Goal: Task Accomplishment & Management: Complete application form

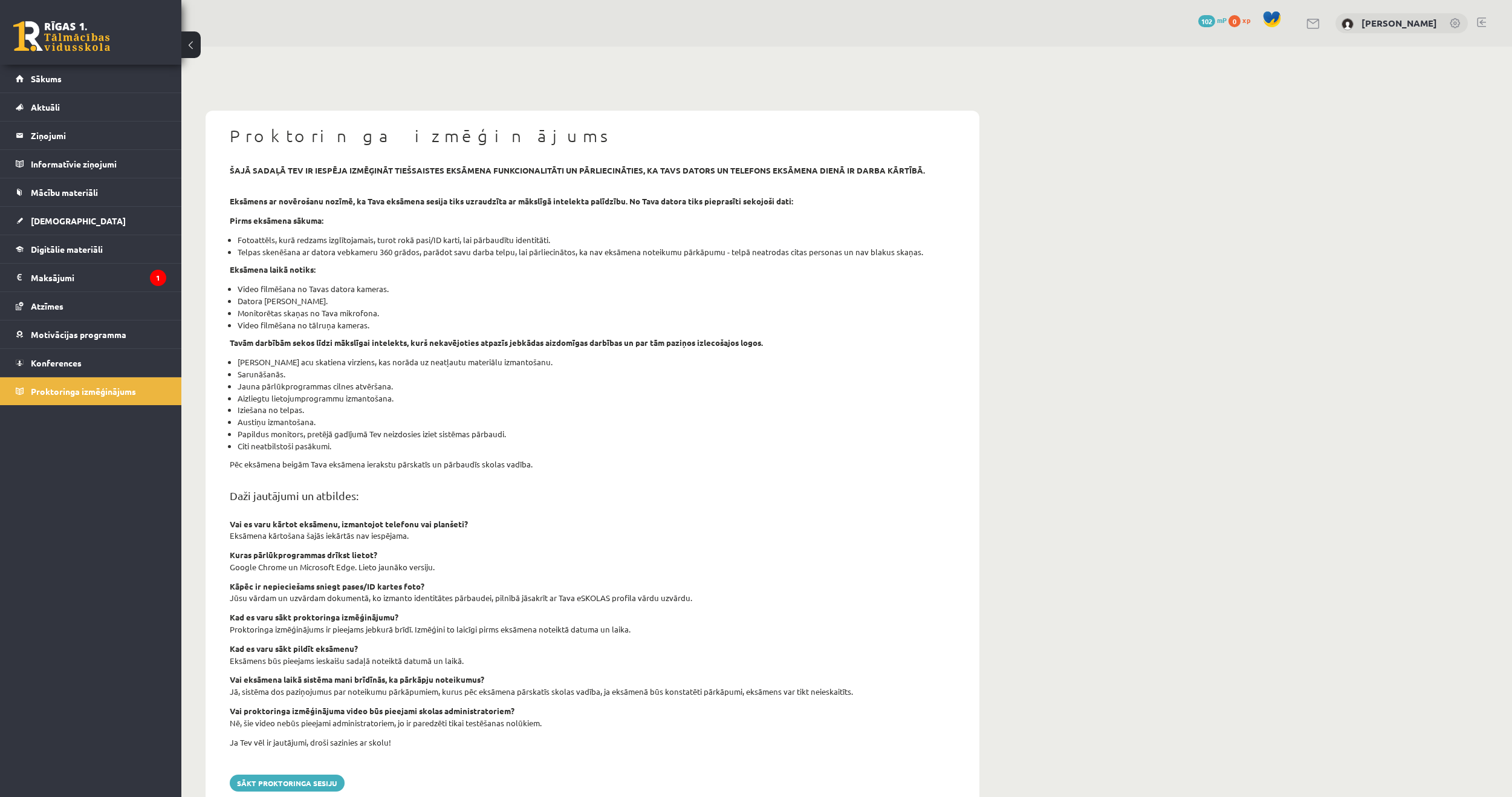
scroll to position [31, 0]
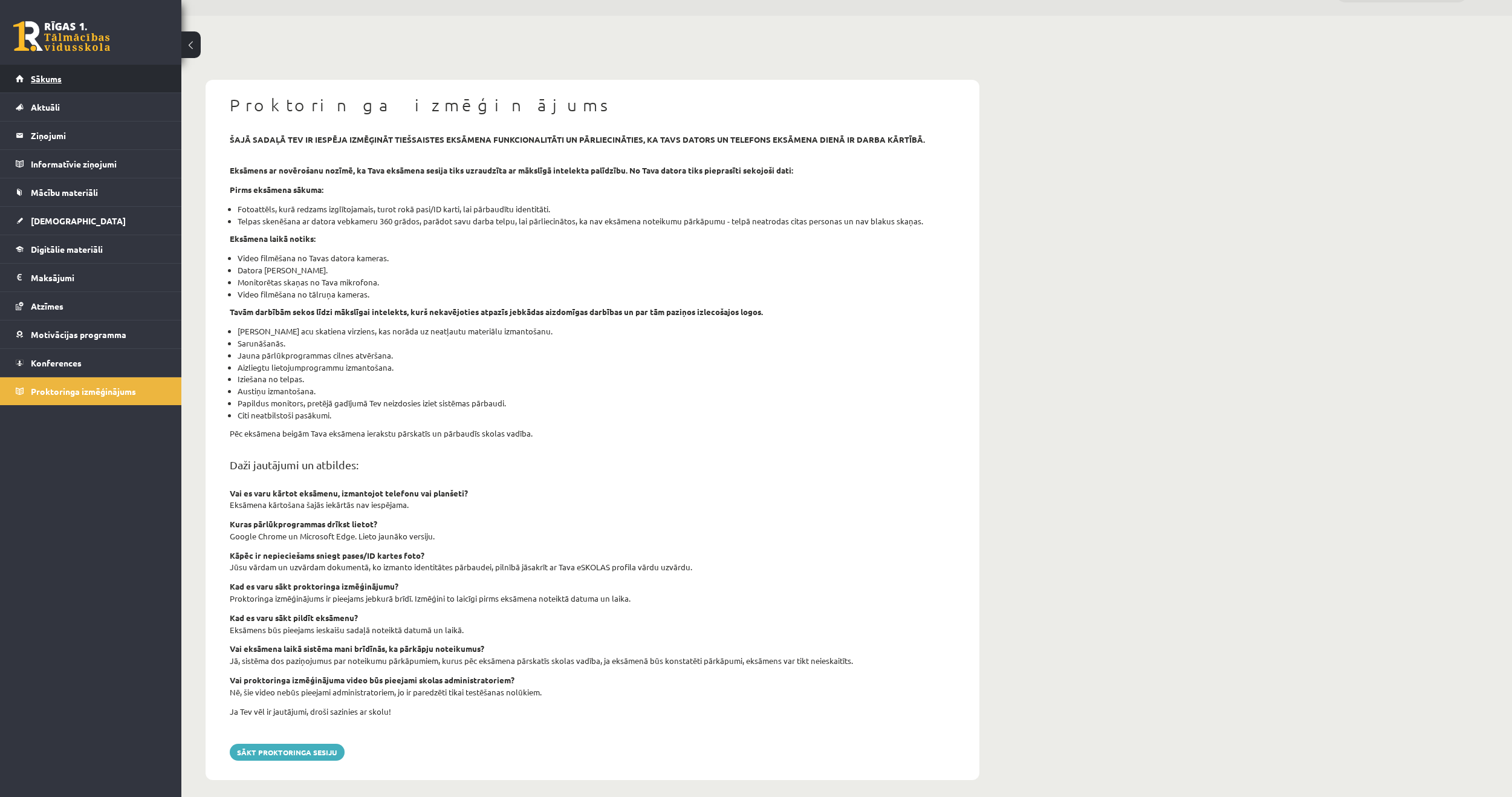
click at [74, 86] on link "Sākums" at bounding box center [90, 78] width 150 height 27
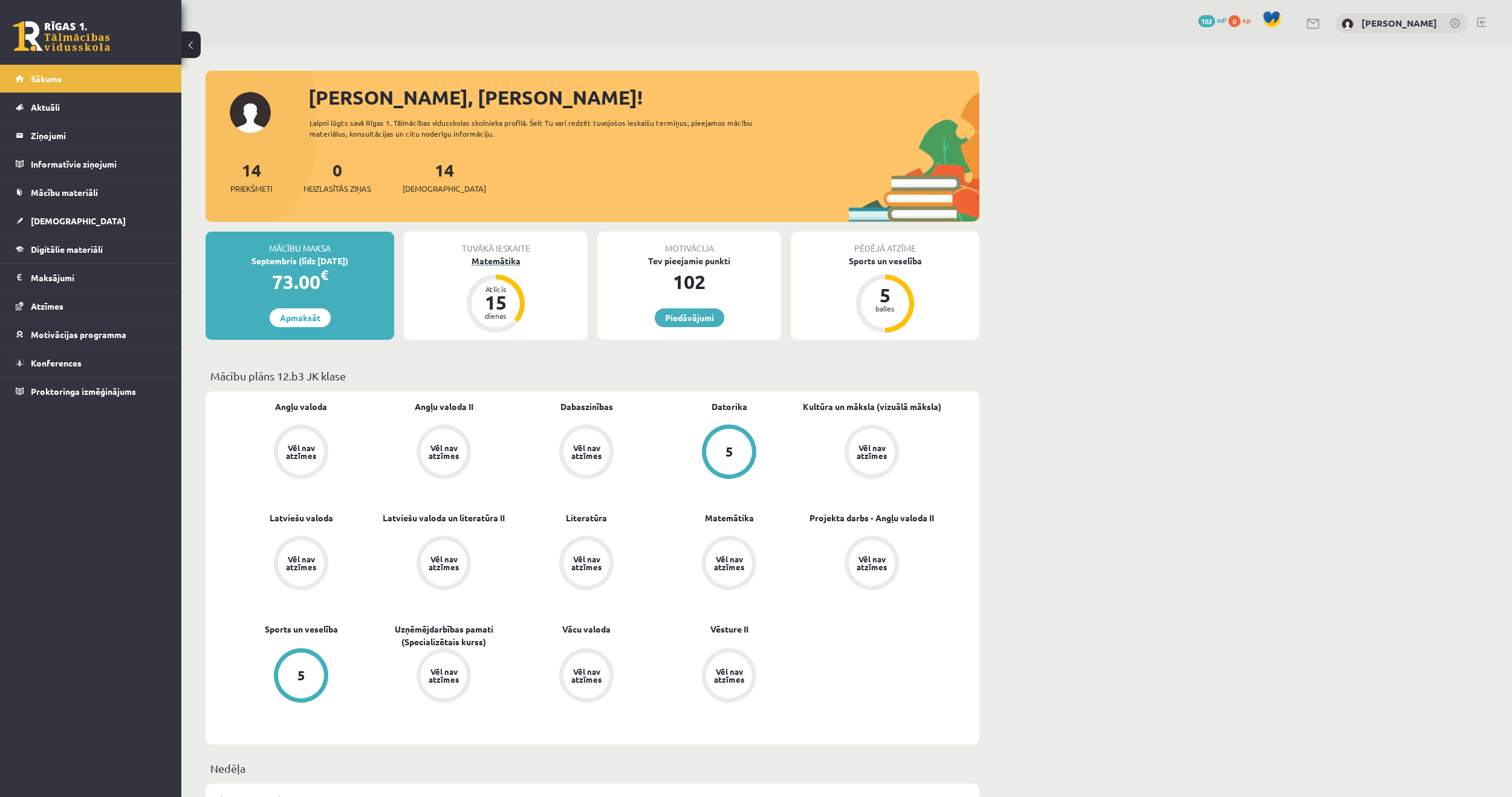
click at [492, 278] on div "Atlicis 15 dienas" at bounding box center [496, 304] width 58 height 58
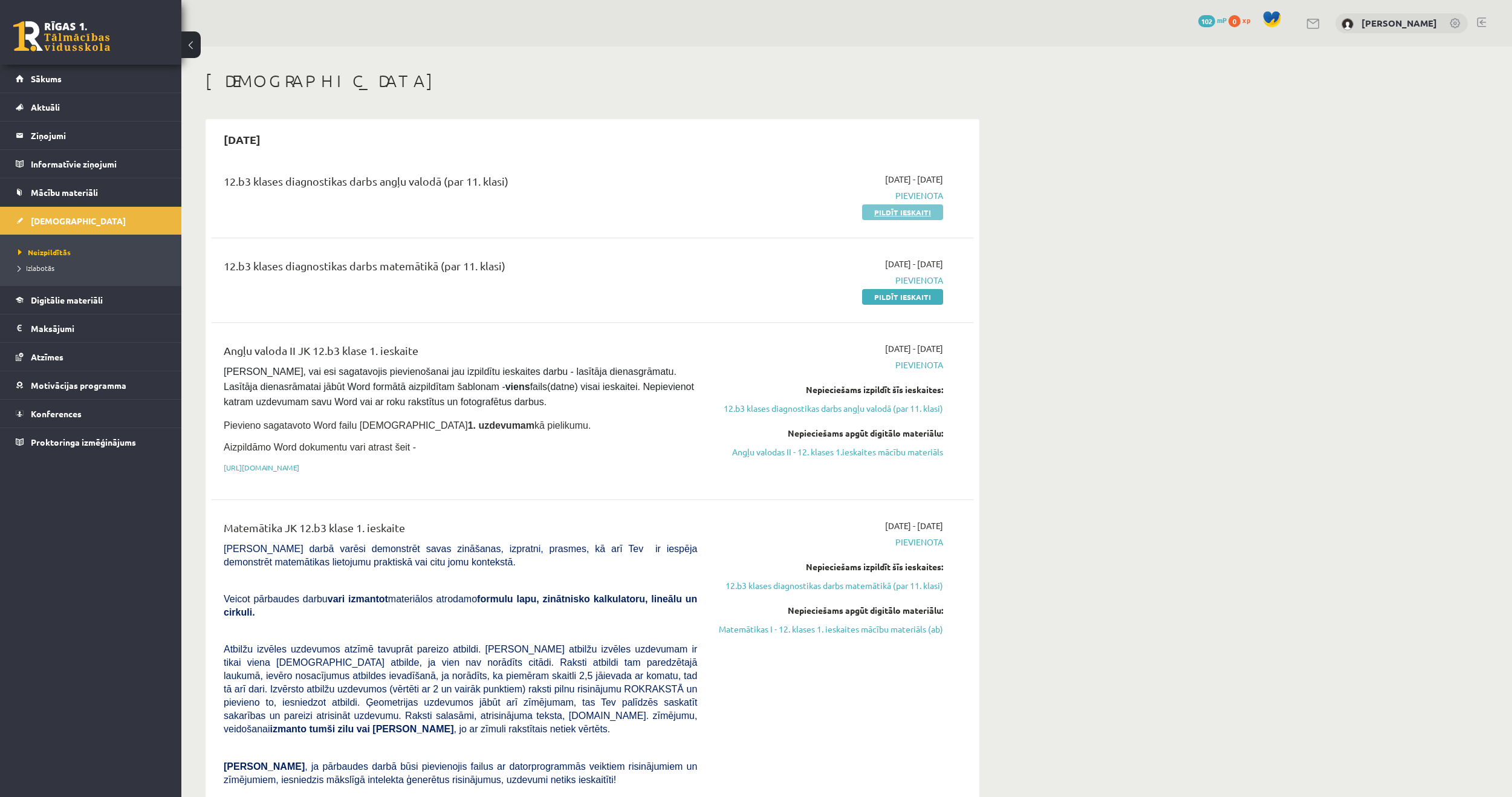
click at [895, 214] on link "Pildīt ieskaiti" at bounding box center [903, 212] width 81 height 15
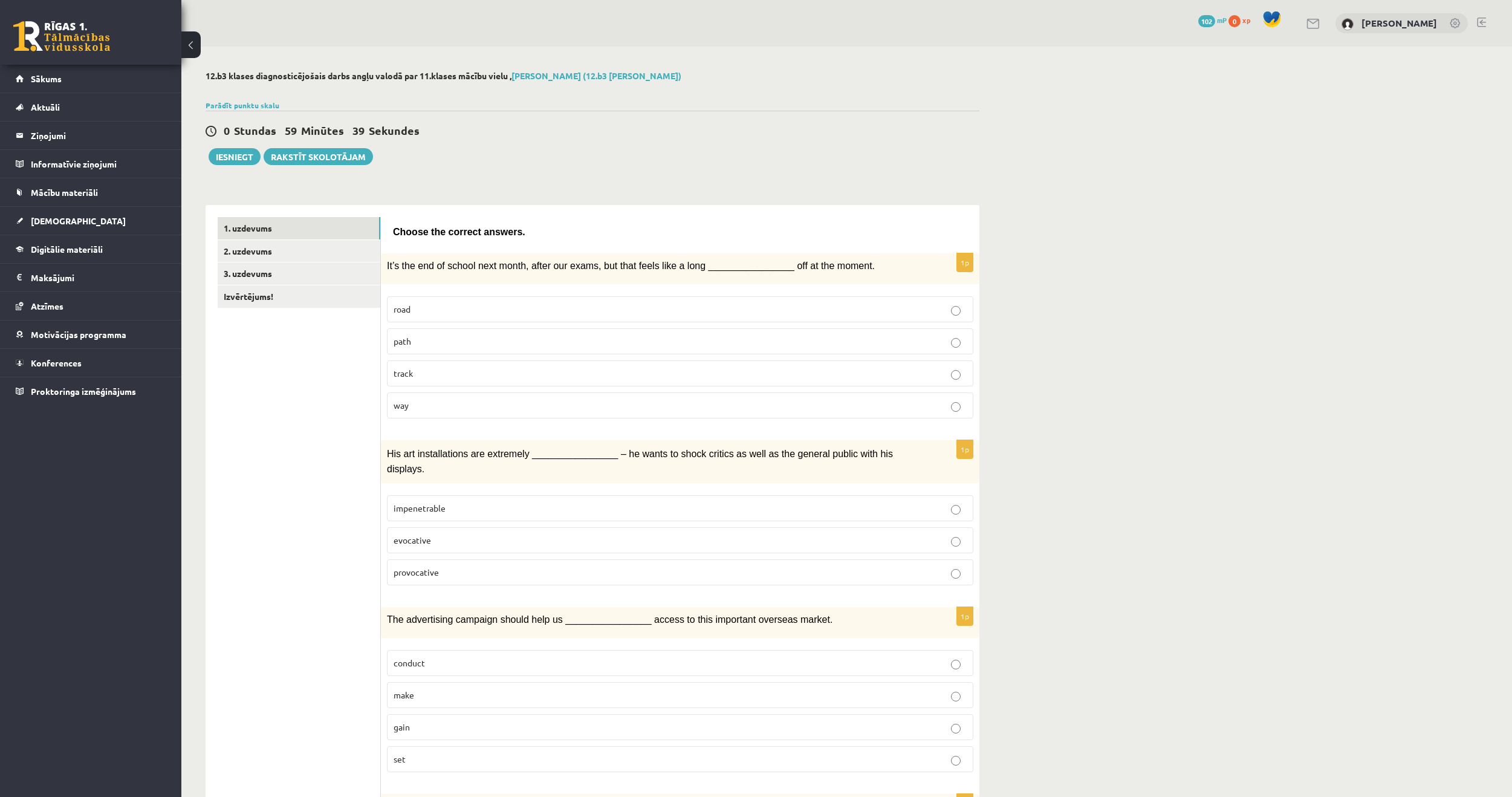
click at [959, 364] on label "track" at bounding box center [680, 373] width 586 height 26
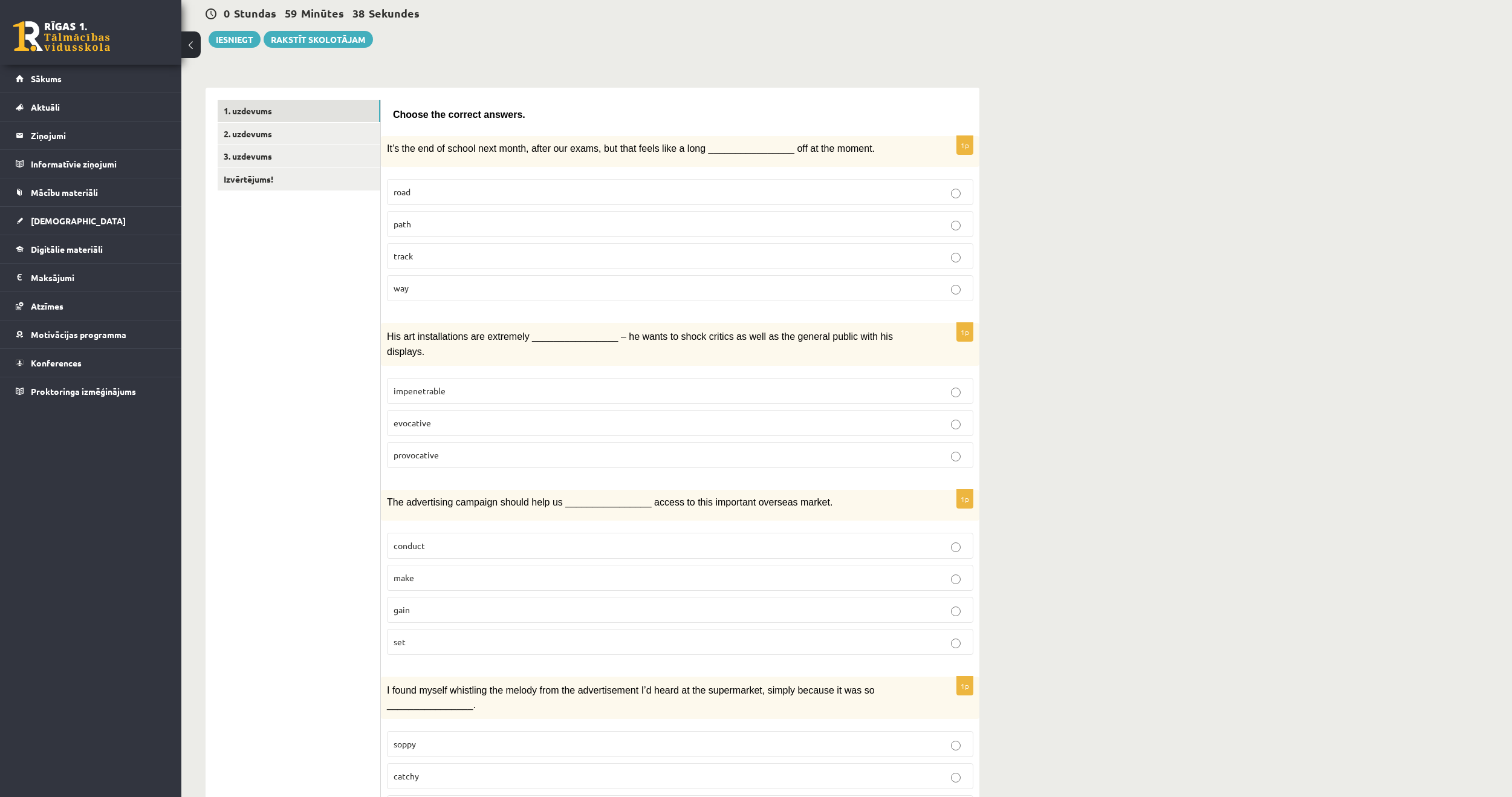
scroll to position [121, 0]
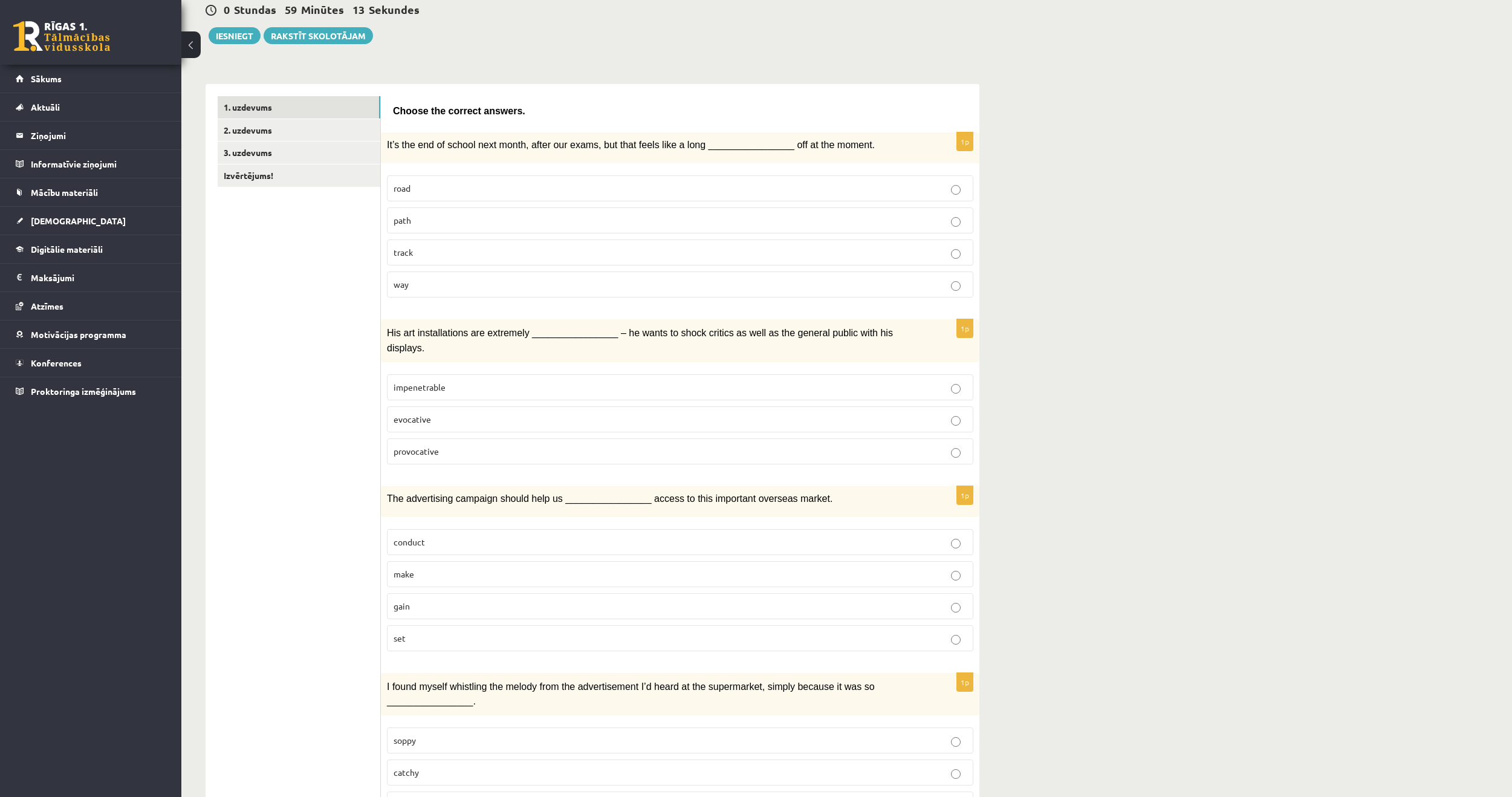
drag, startPoint x: 435, startPoint y: 396, endPoint x: 427, endPoint y: 396, distance: 8.0
click at [427, 406] on label "evocative" at bounding box center [680, 419] width 586 height 26
click at [460, 413] on p "evocative" at bounding box center [680, 419] width 573 height 13
click at [494, 413] on p "evocative" at bounding box center [680, 419] width 573 height 13
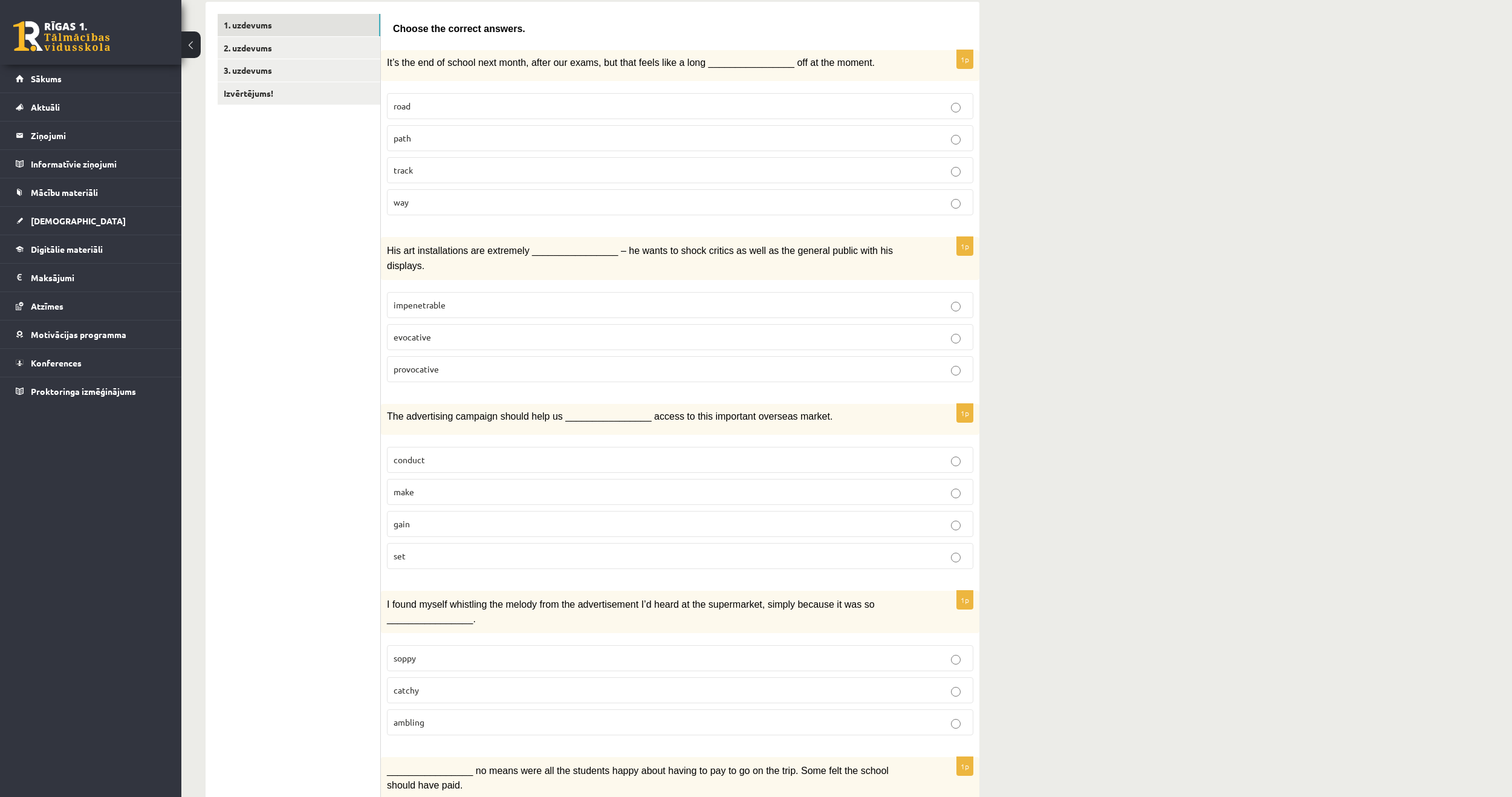
scroll to position [241, 0]
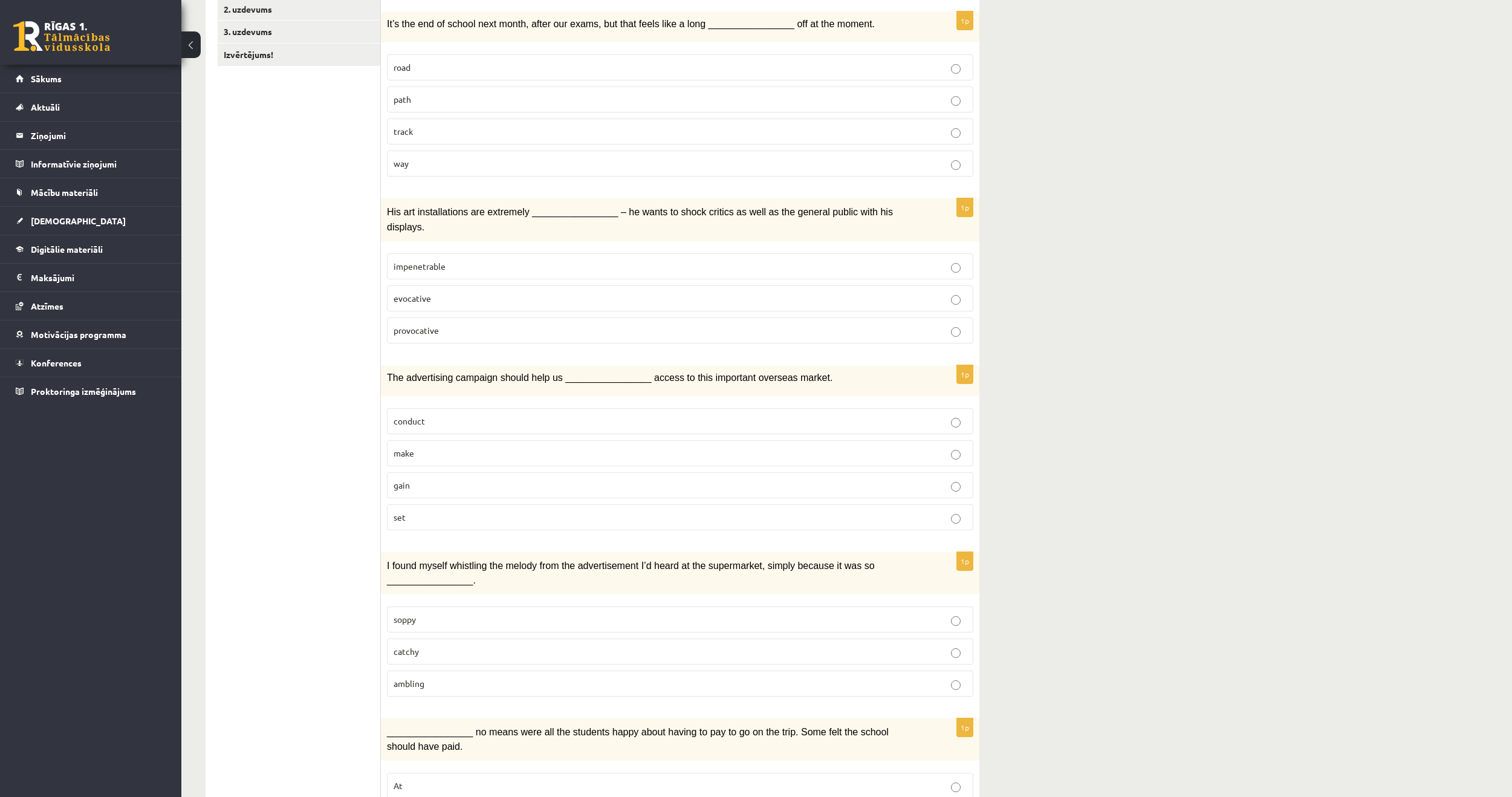
click at [467, 479] on p "gain" at bounding box center [680, 485] width 573 height 13
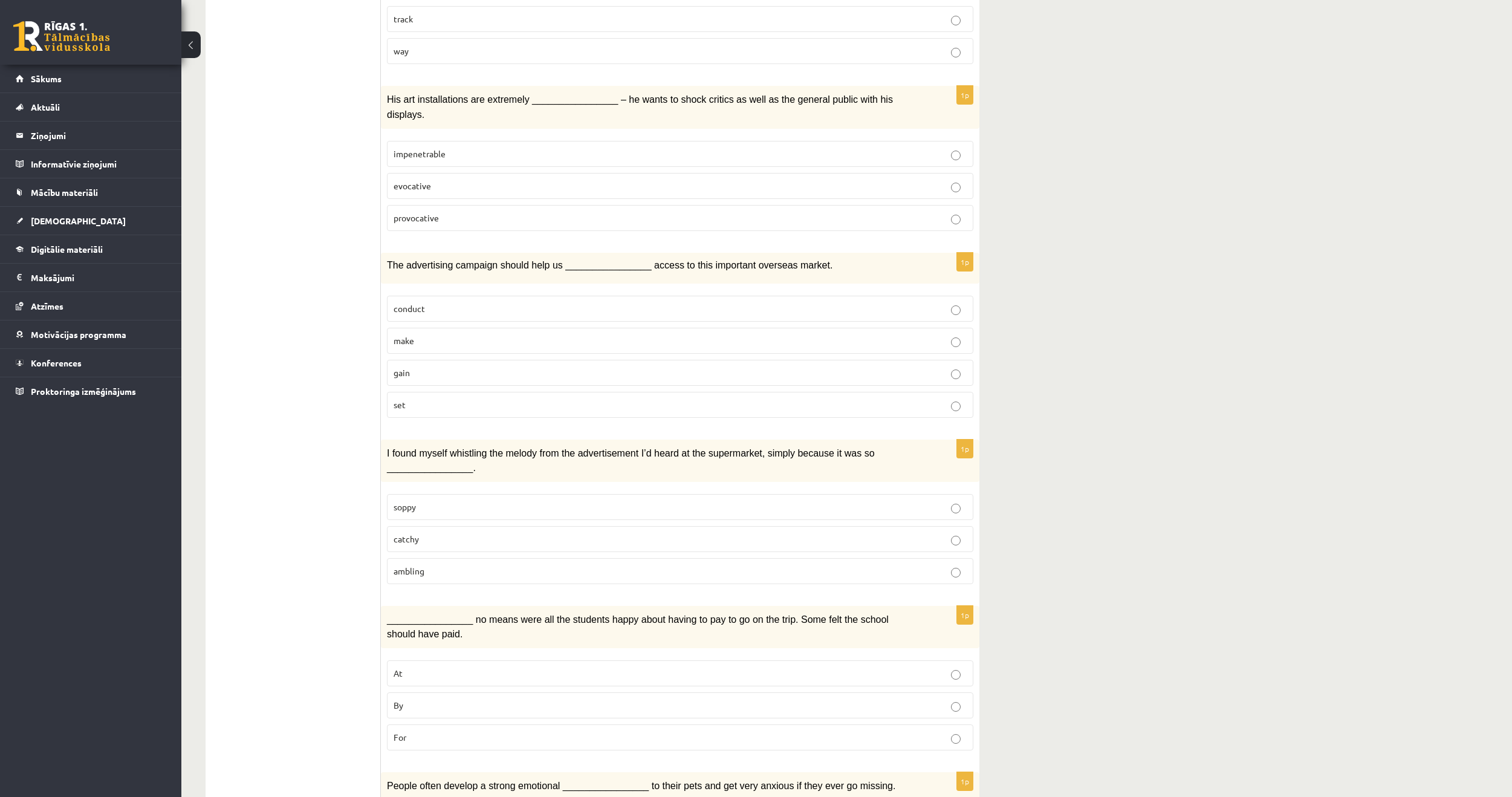
scroll to position [363, 0]
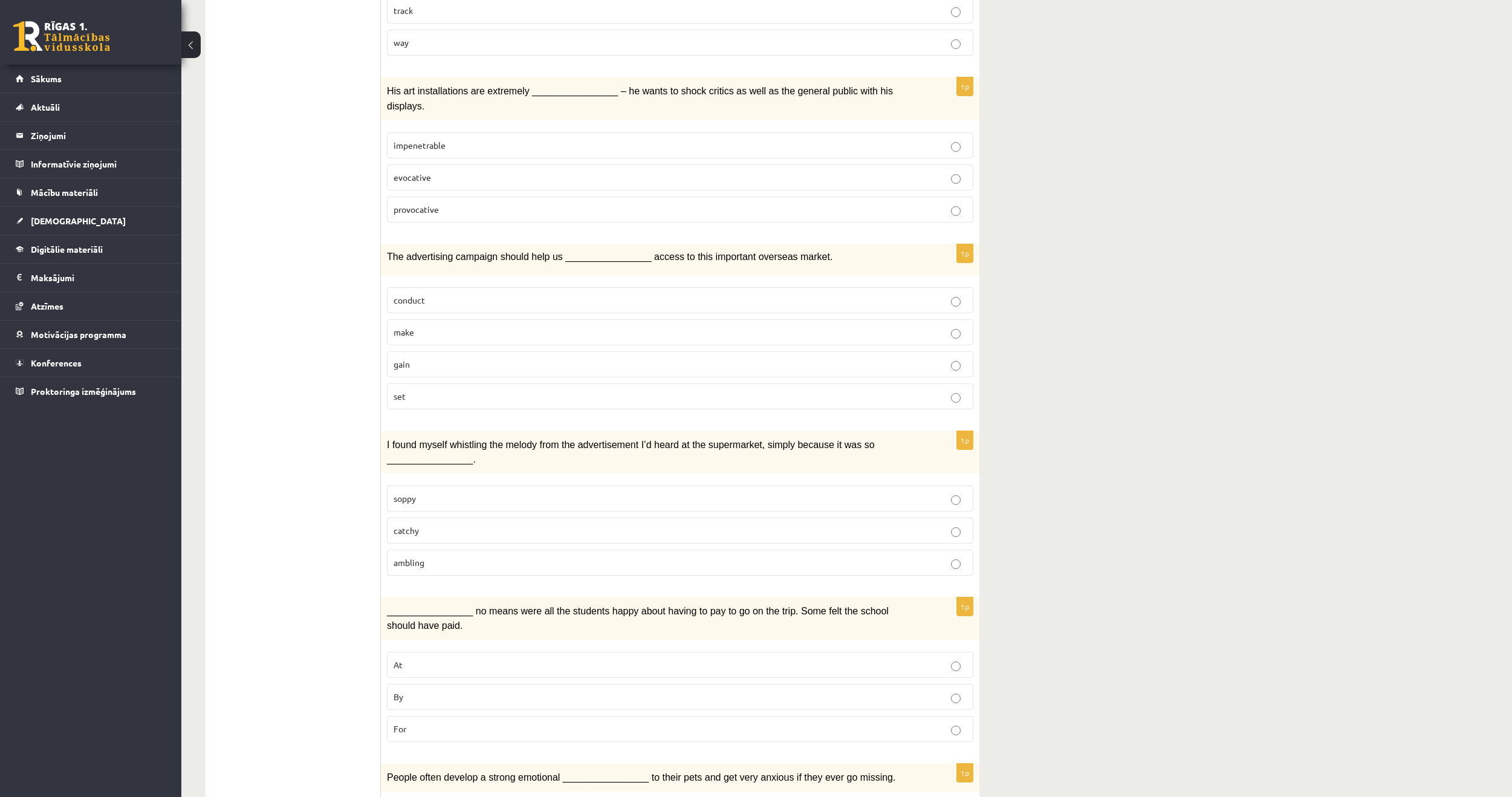
click at [468, 524] on p "catchy" at bounding box center [680, 531] width 573 height 13
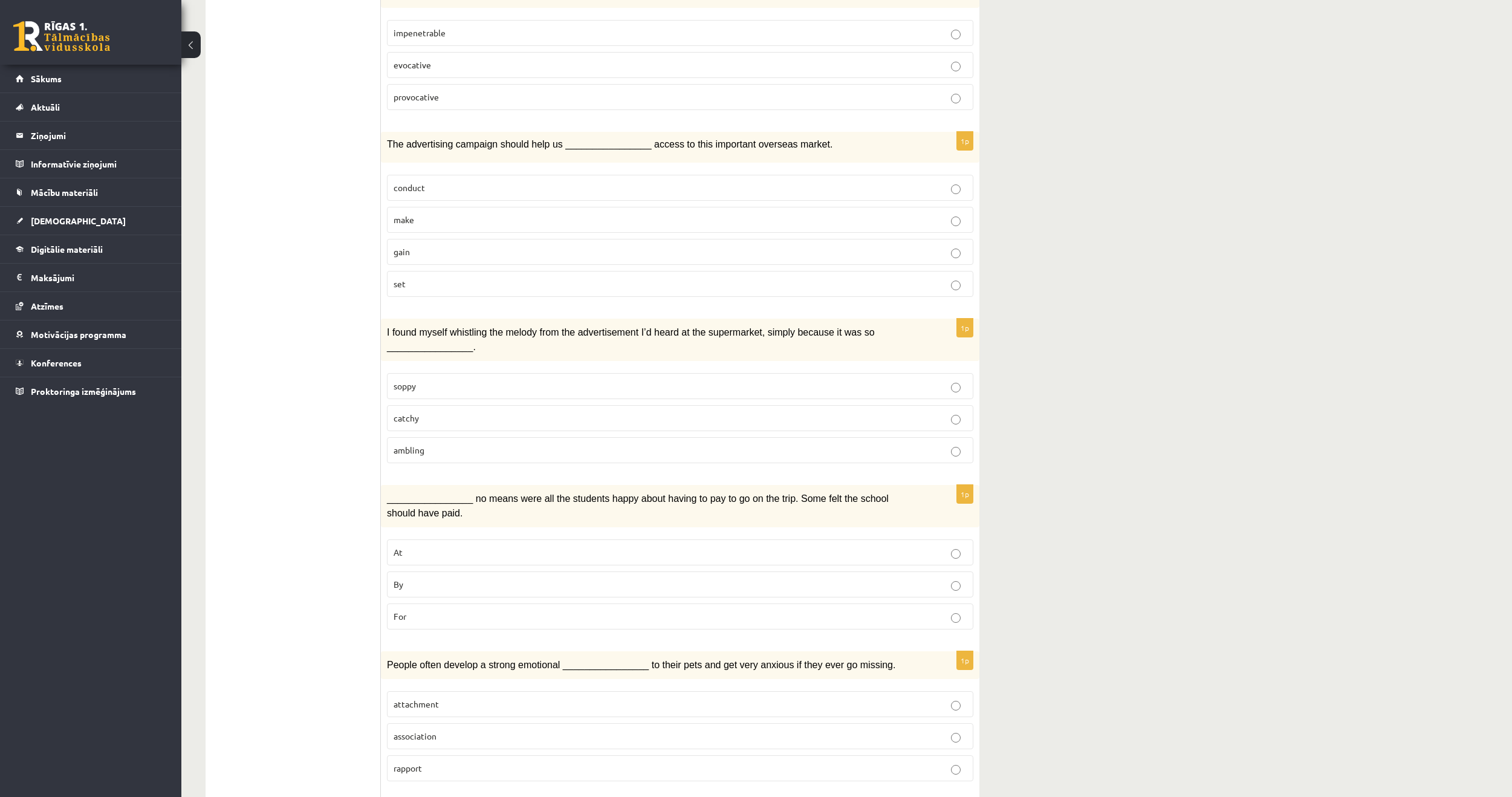
scroll to position [484, 0]
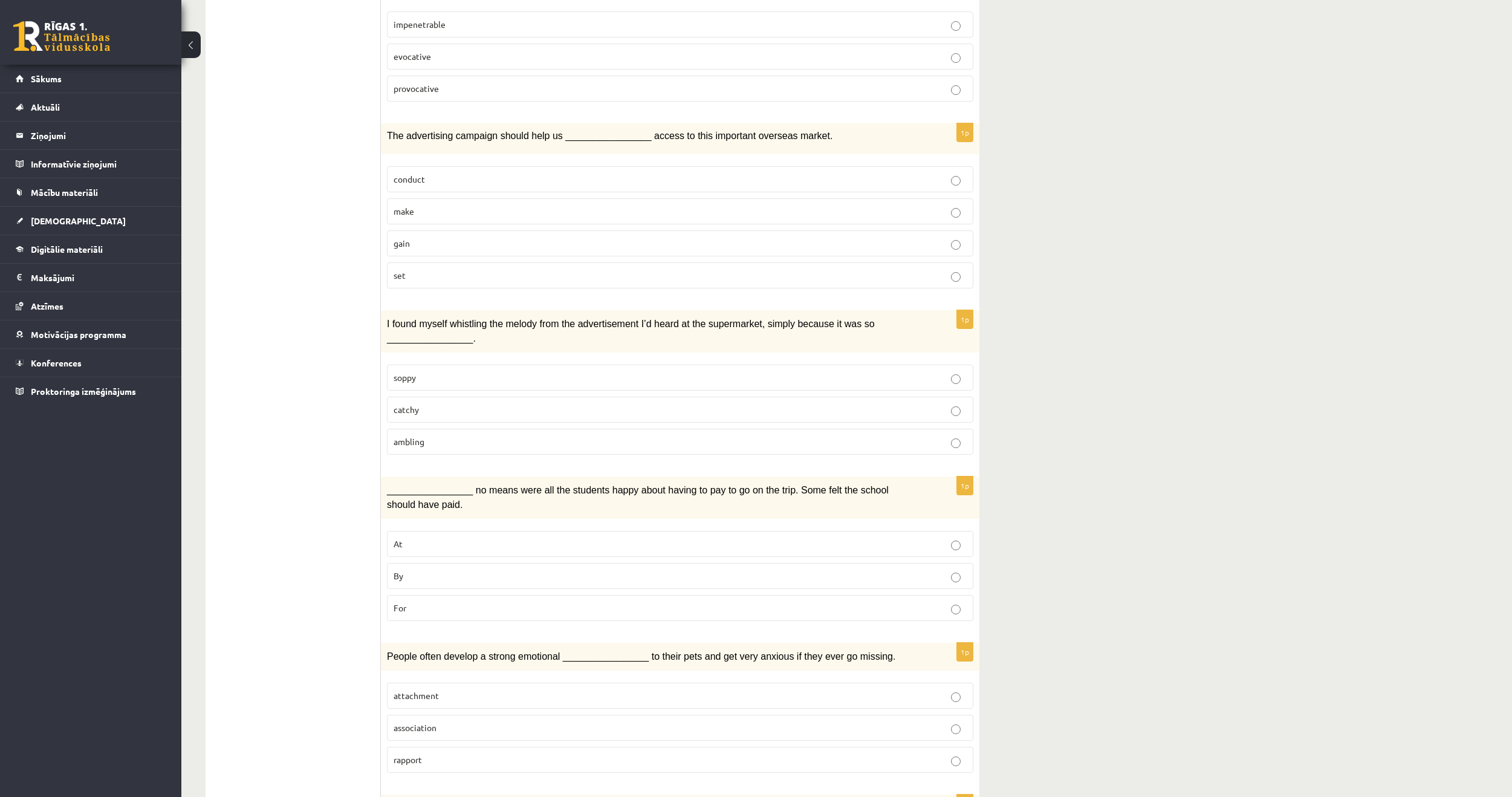
click at [470, 569] on p "By" at bounding box center [680, 576] width 573 height 13
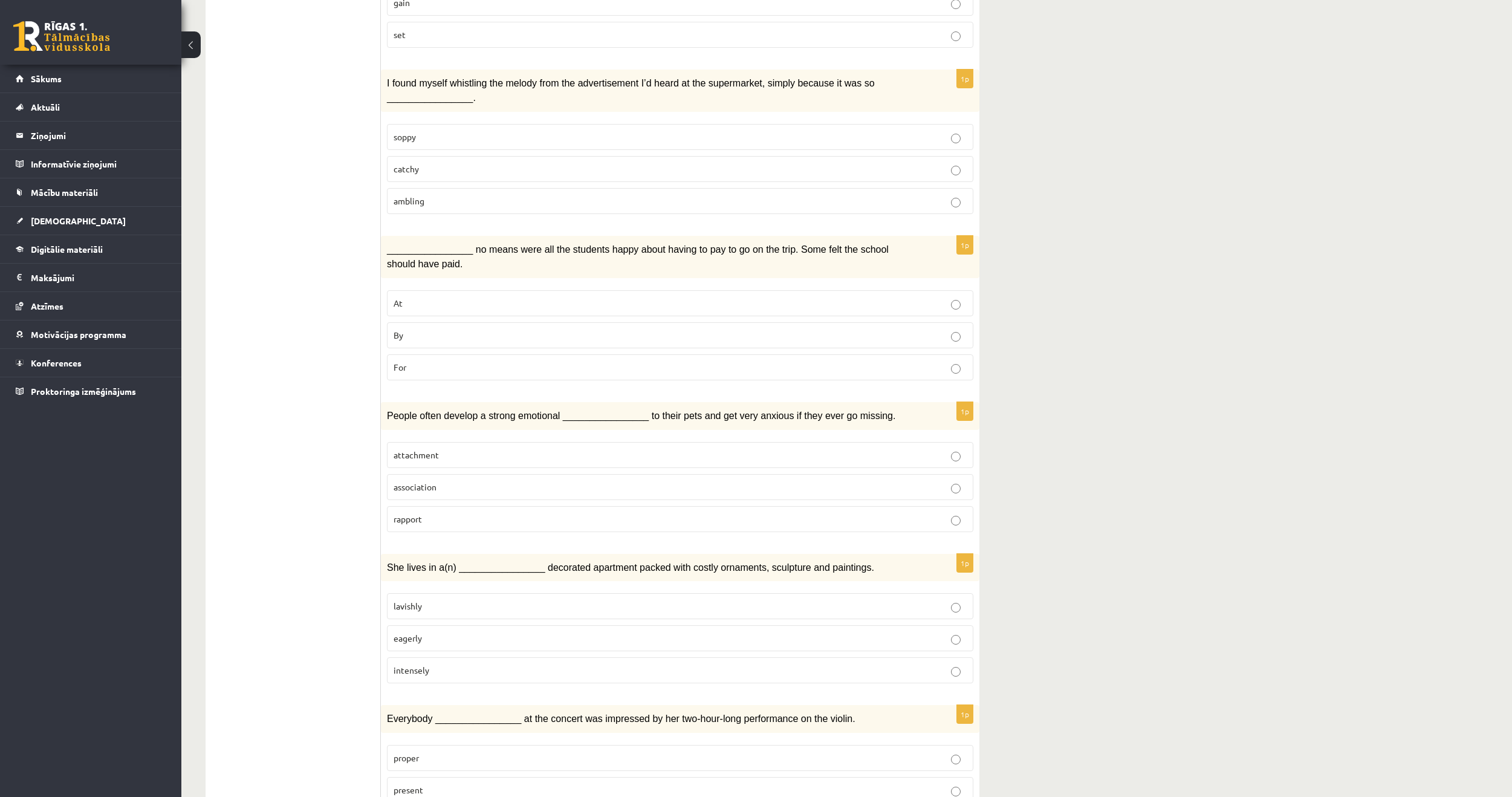
scroll to position [725, 0]
click at [432, 448] on span "attachment" at bounding box center [416, 453] width 45 height 10
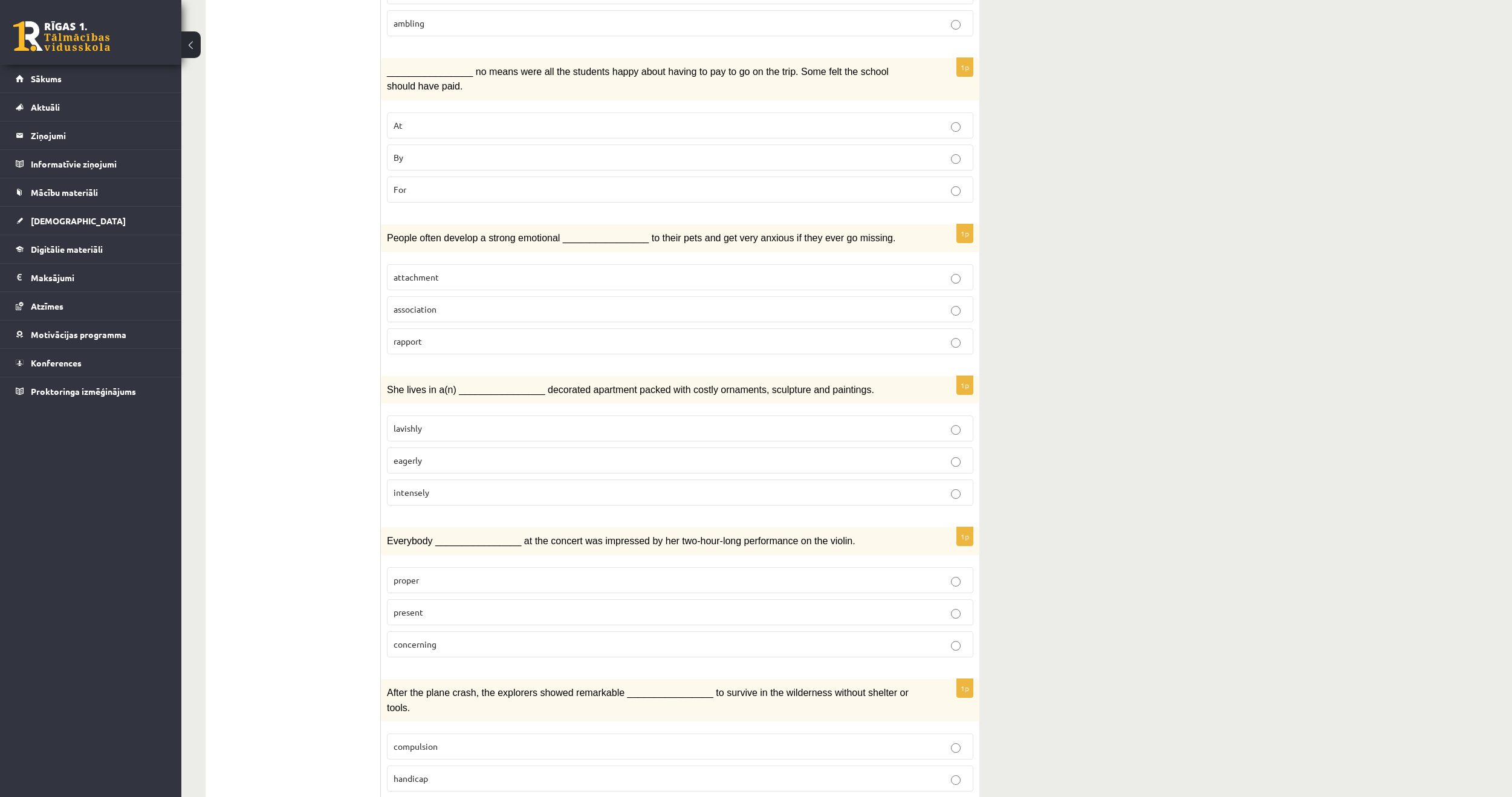
scroll to position [907, 0]
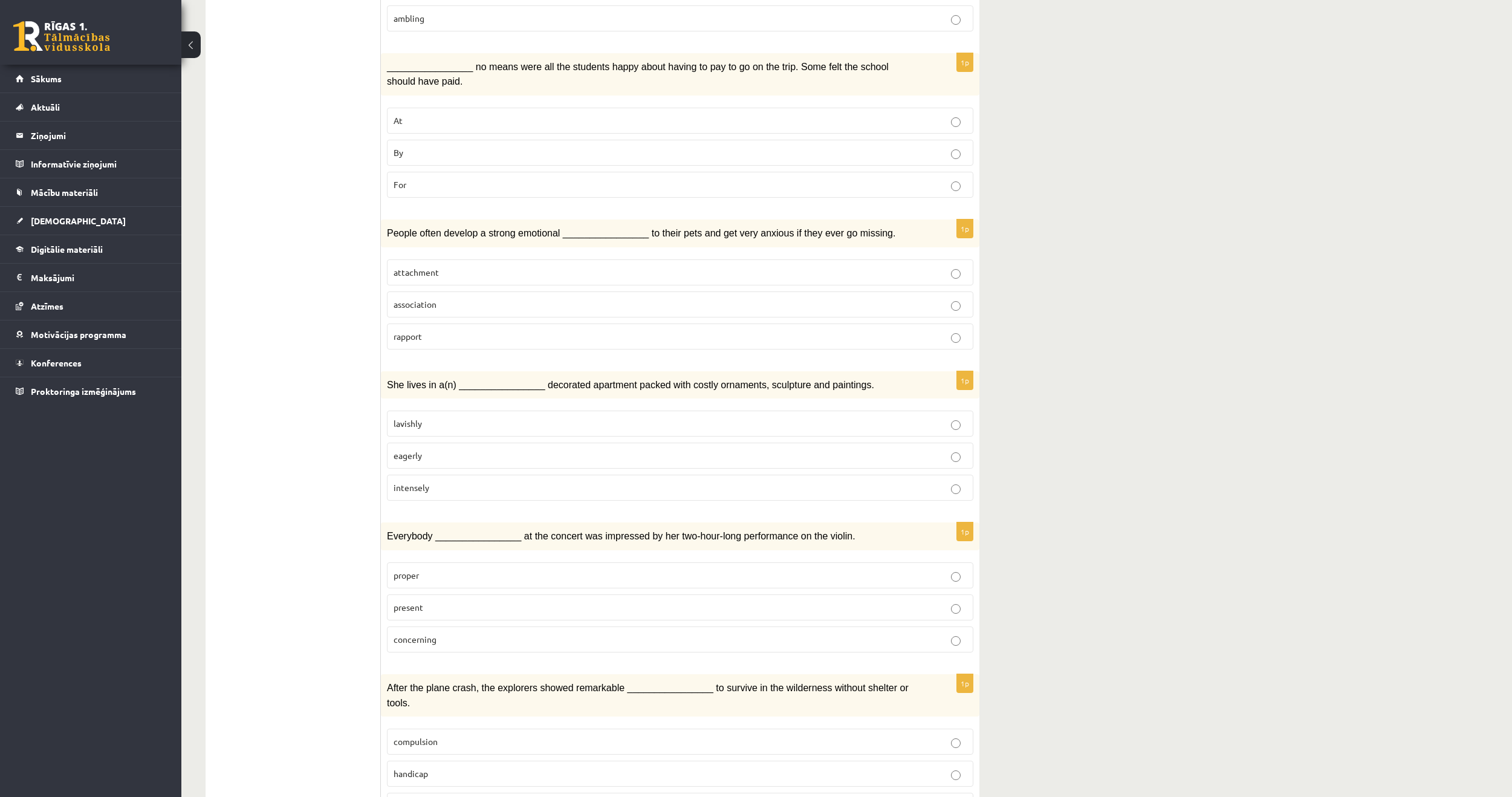
click at [427, 413] on label "lavishly" at bounding box center [680, 423] width 586 height 26
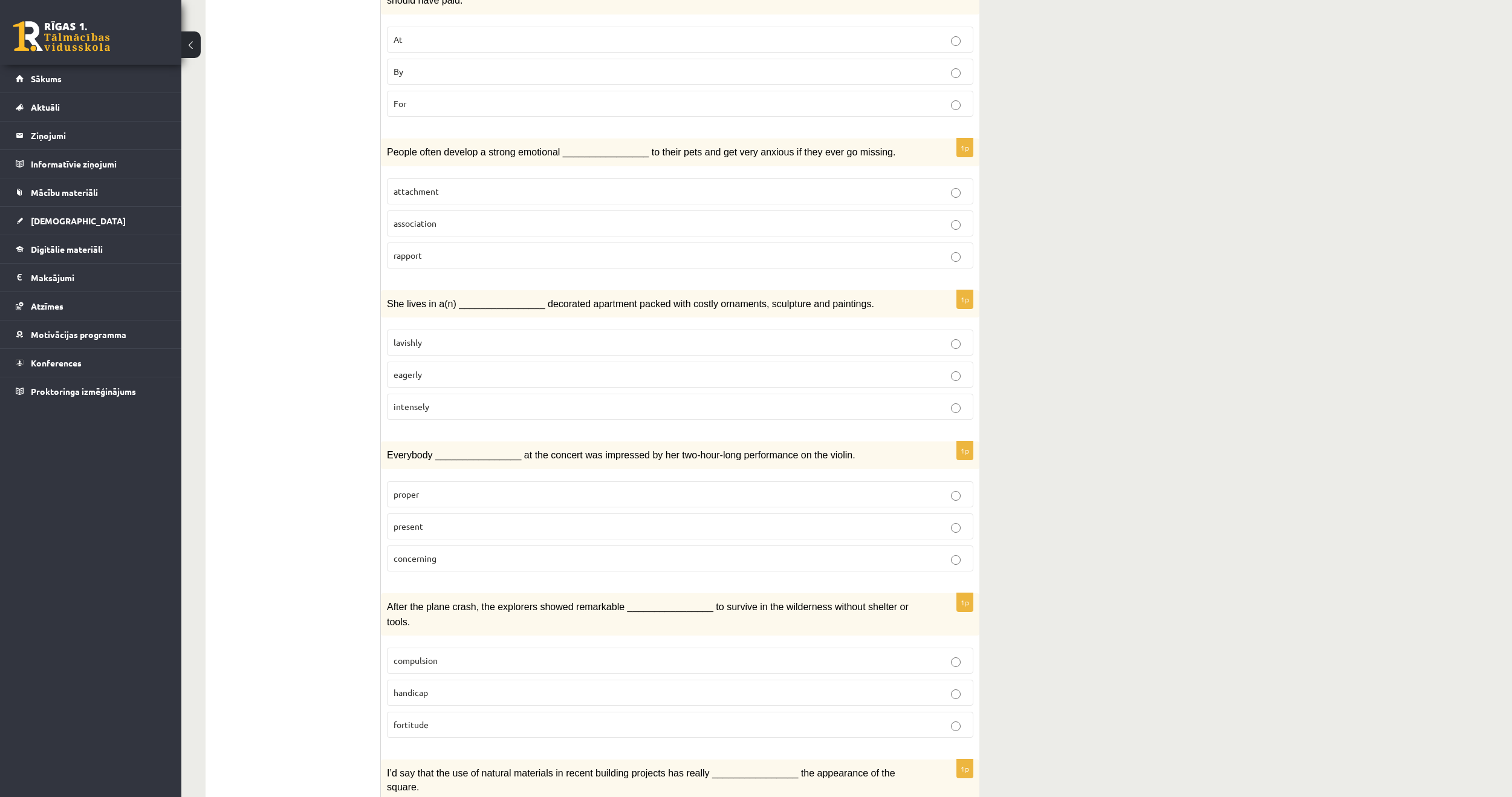
scroll to position [1028, 0]
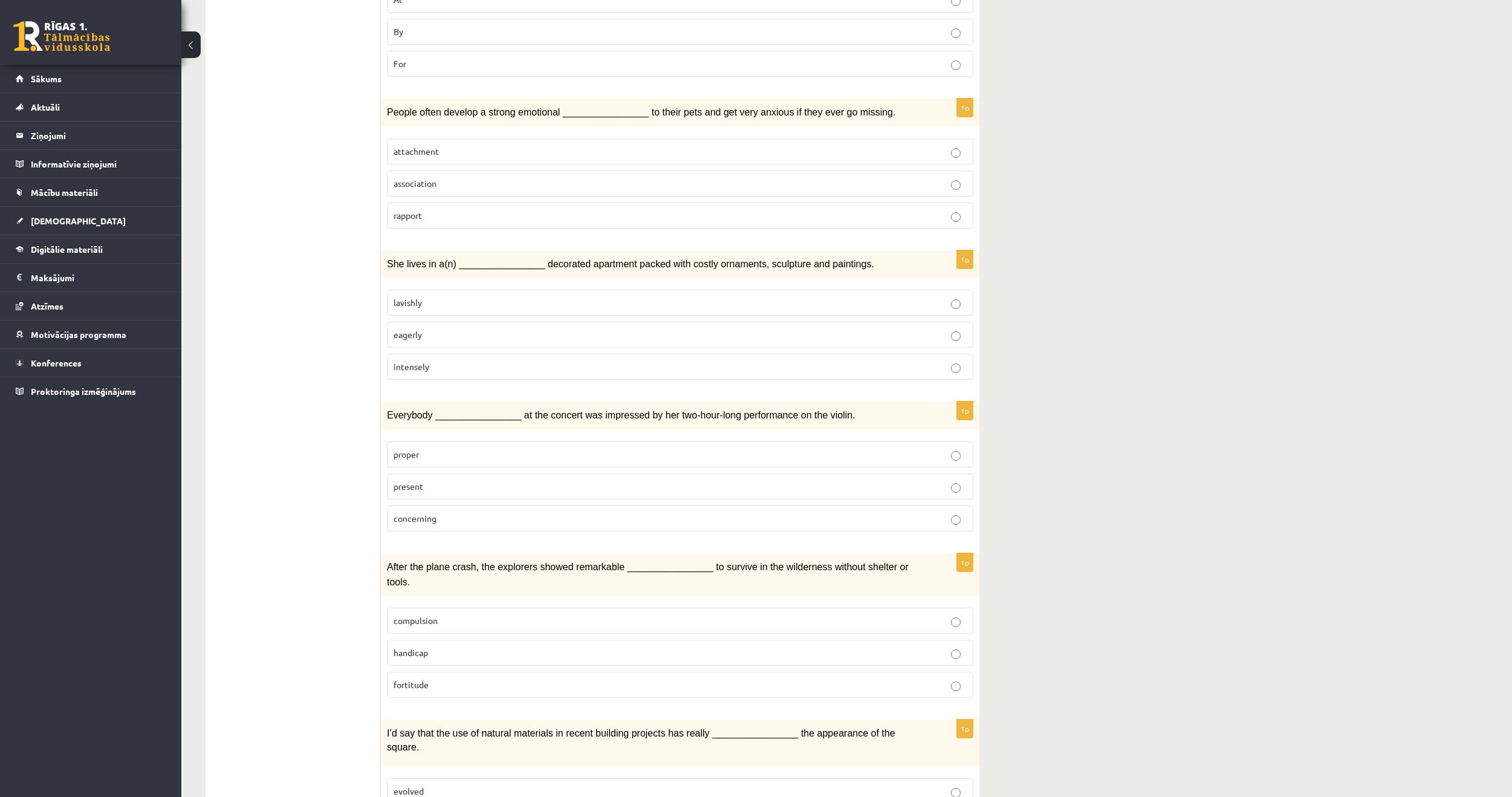
click at [468, 476] on label "present" at bounding box center [680, 486] width 586 height 26
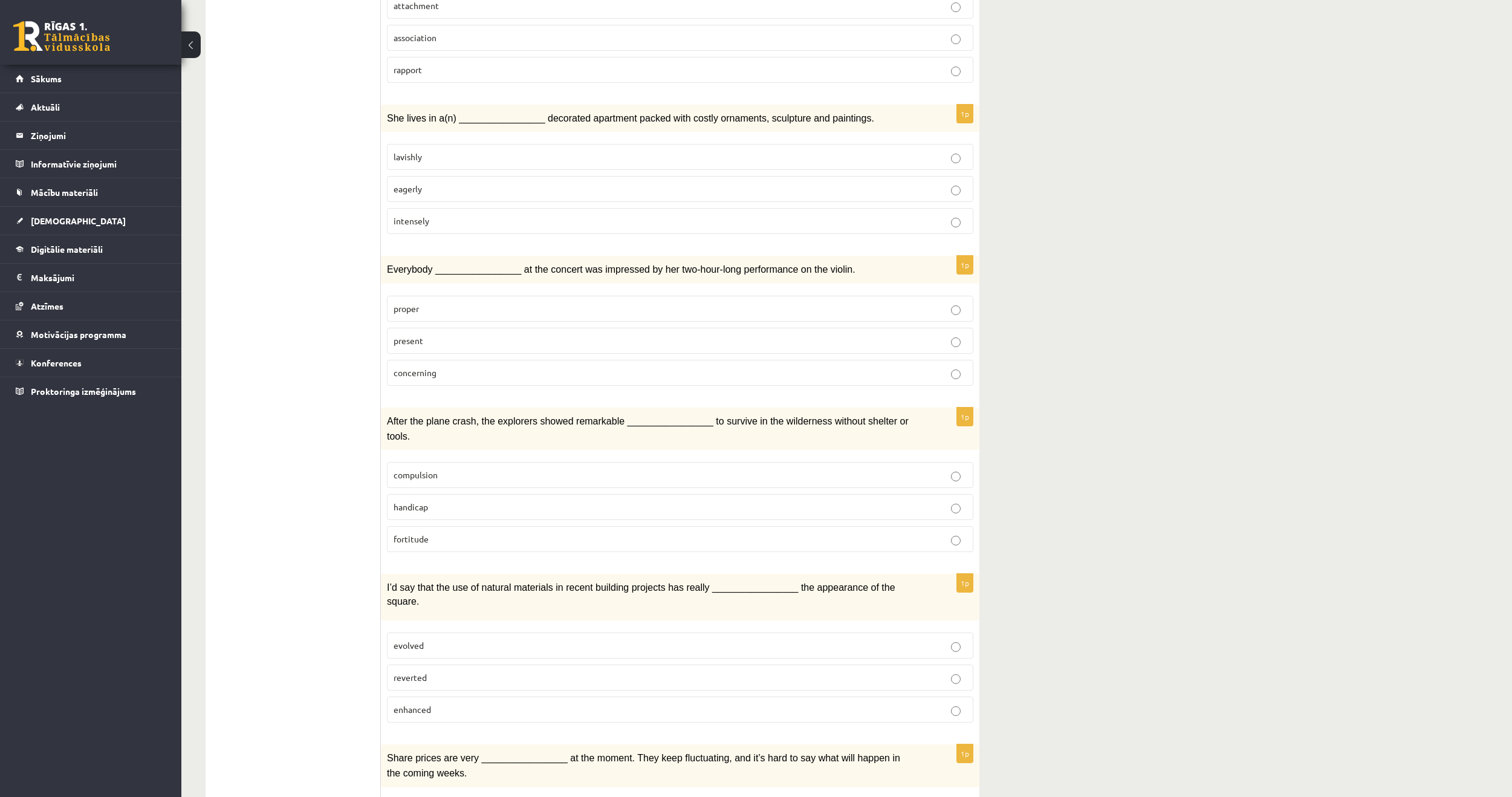
scroll to position [1209, 0]
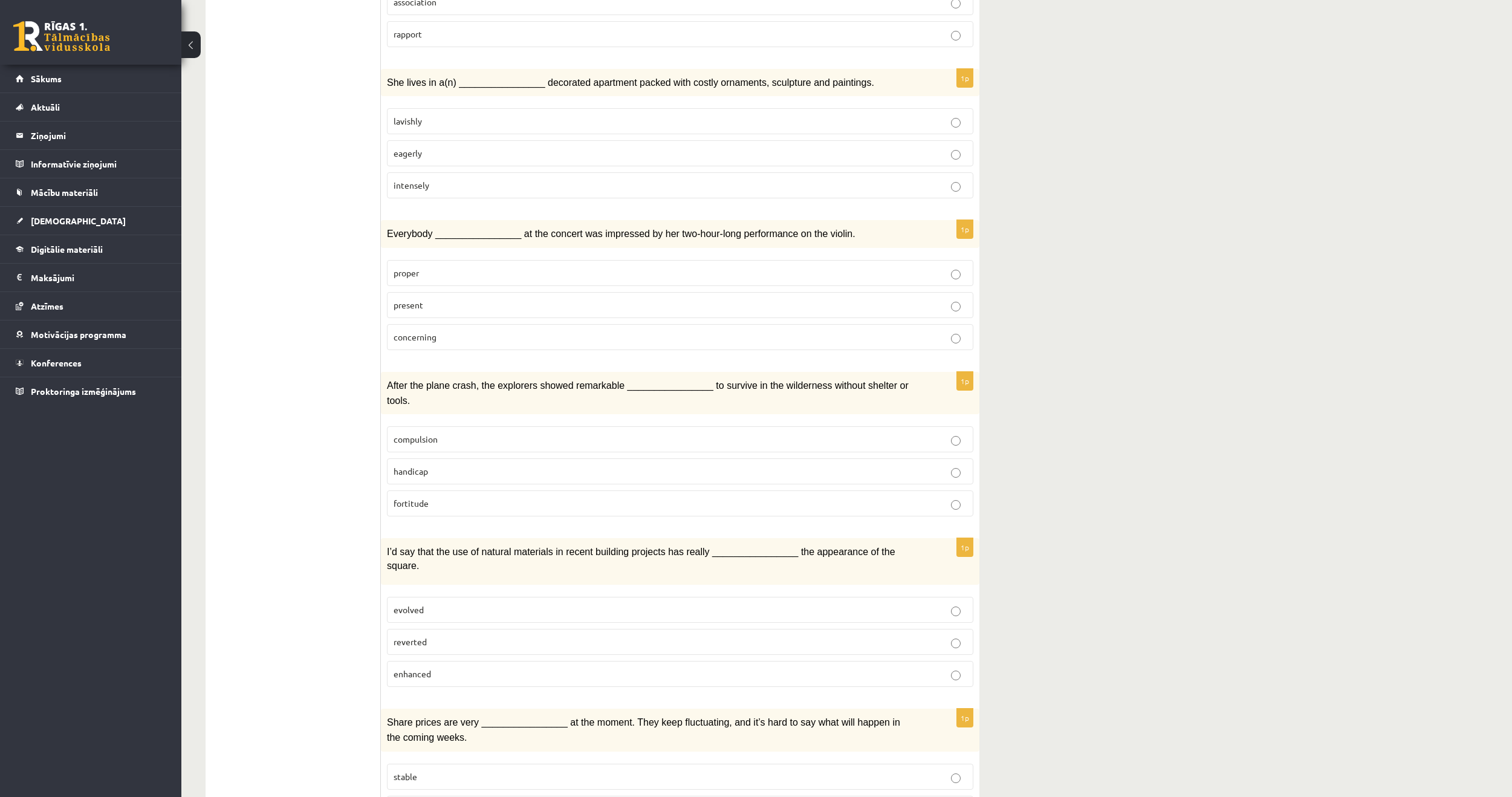
click at [470, 490] on label "fortitude" at bounding box center [680, 503] width 586 height 26
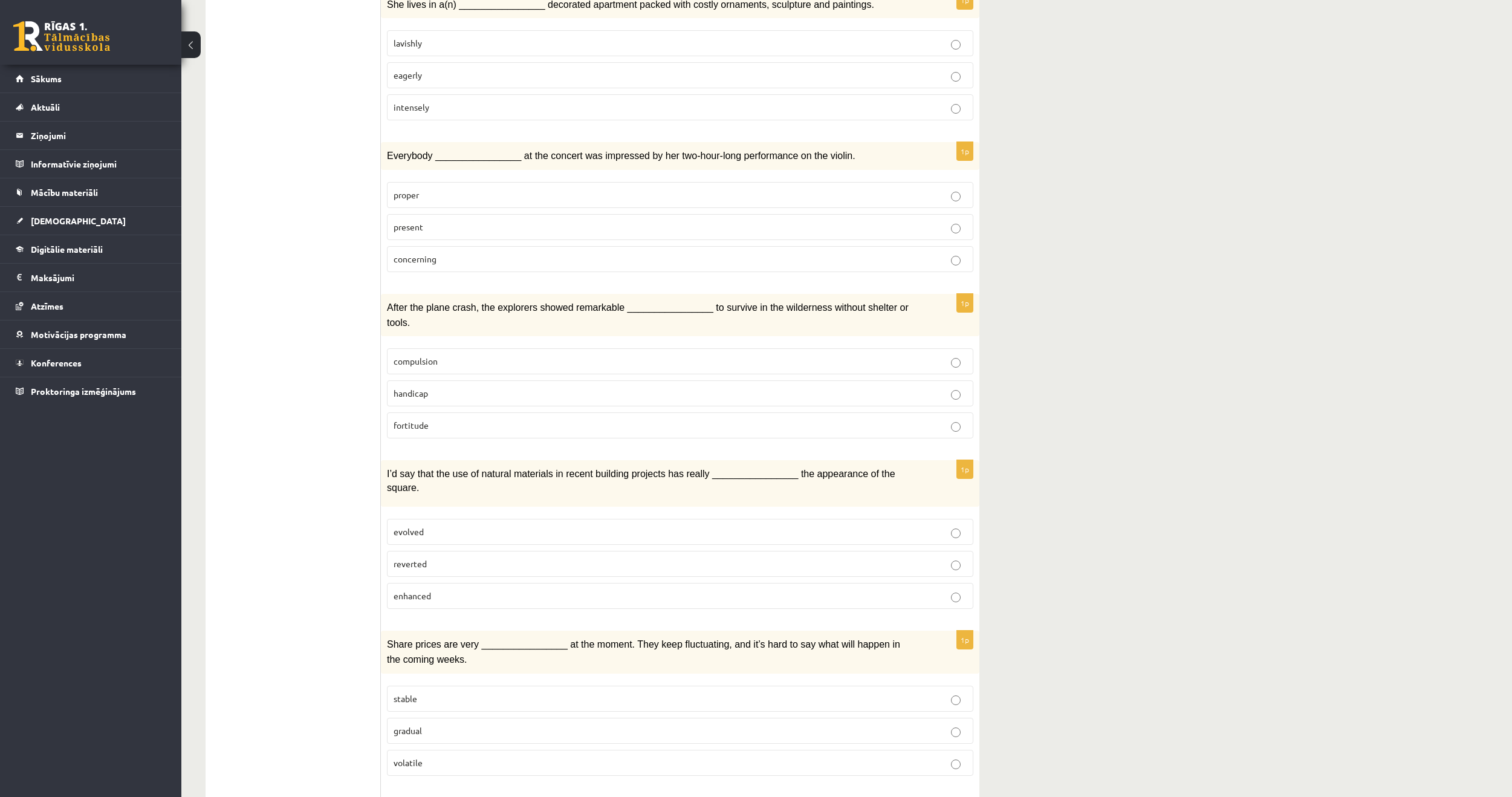
scroll to position [1292, 0]
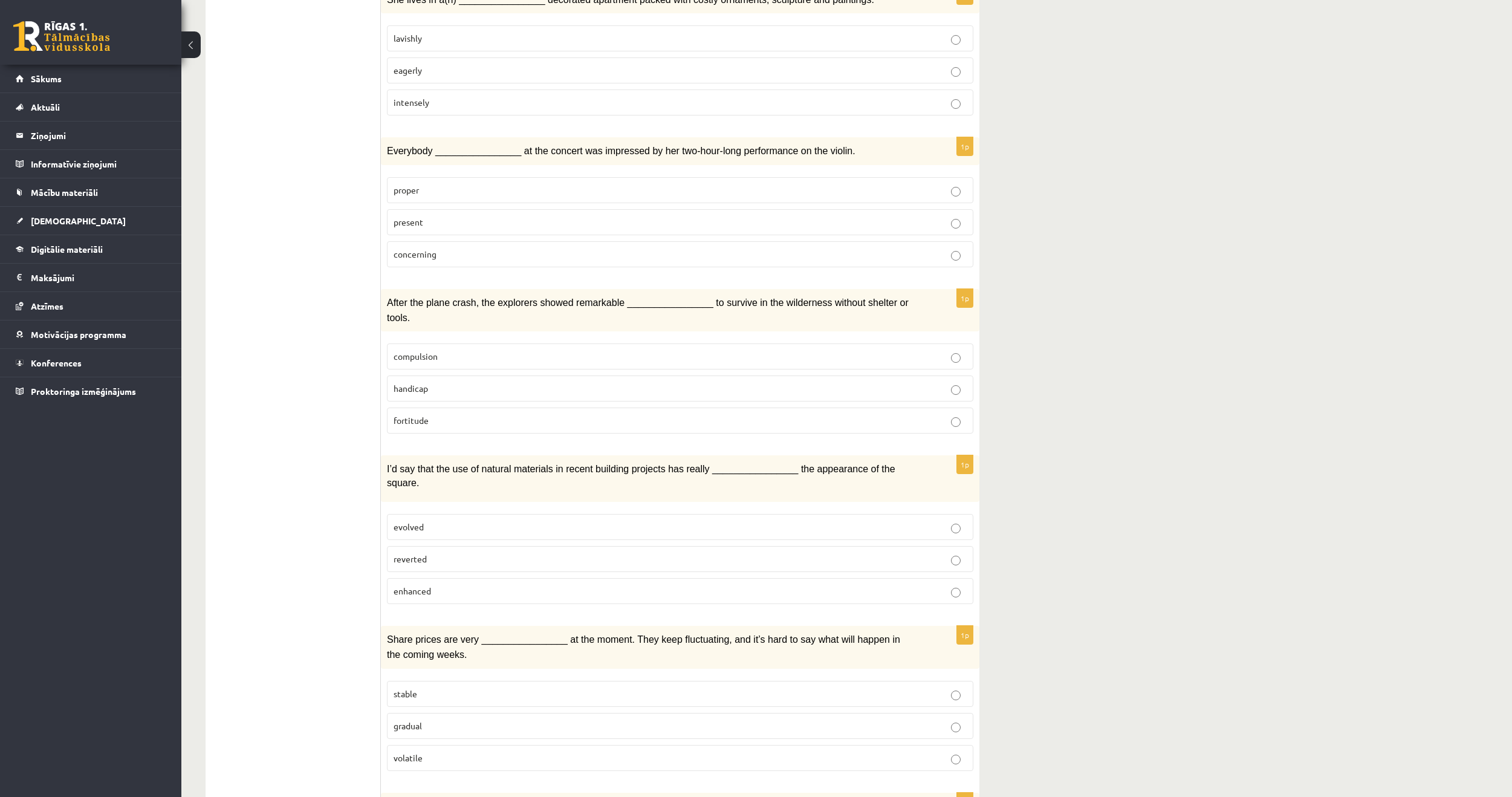
click at [572, 585] on p "enhanced" at bounding box center [680, 591] width 573 height 13
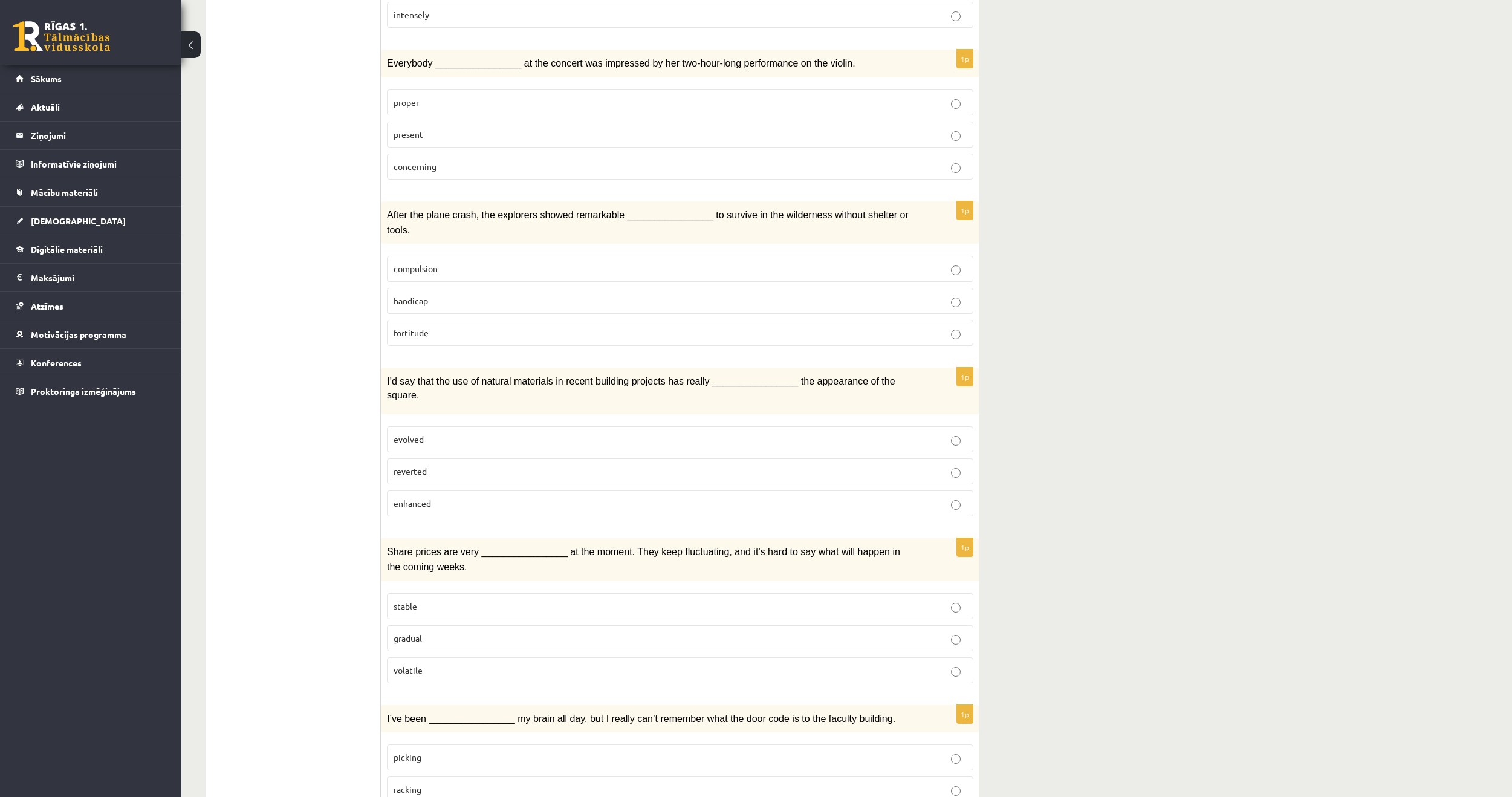
scroll to position [1413, 0]
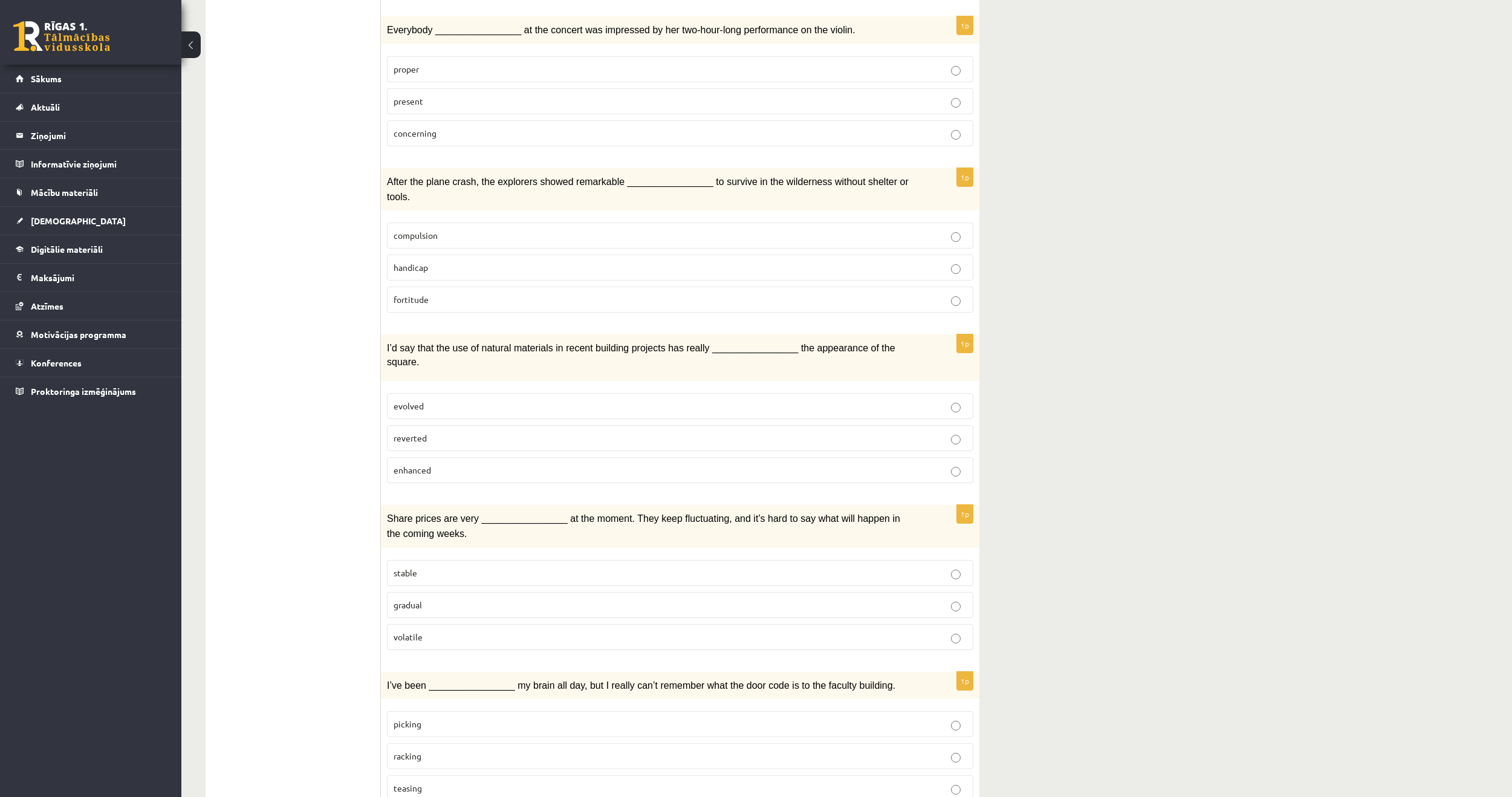
click at [555, 554] on fieldset "stable gradual volatile" at bounding box center [680, 604] width 586 height 100
click at [562, 560] on label "stable" at bounding box center [680, 573] width 586 height 26
click at [617, 711] on label "picking" at bounding box center [680, 724] width 586 height 26
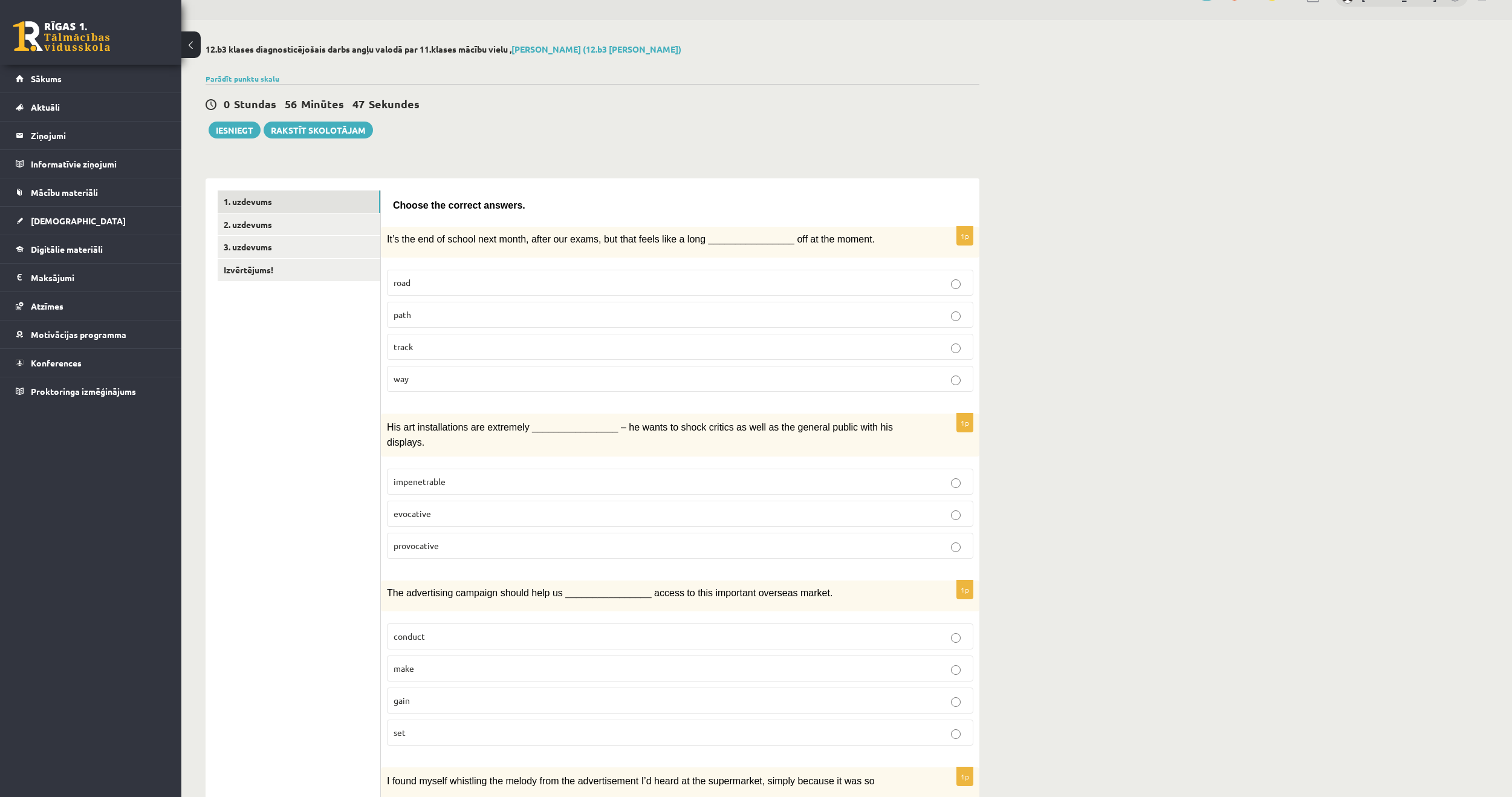
scroll to position [0, 0]
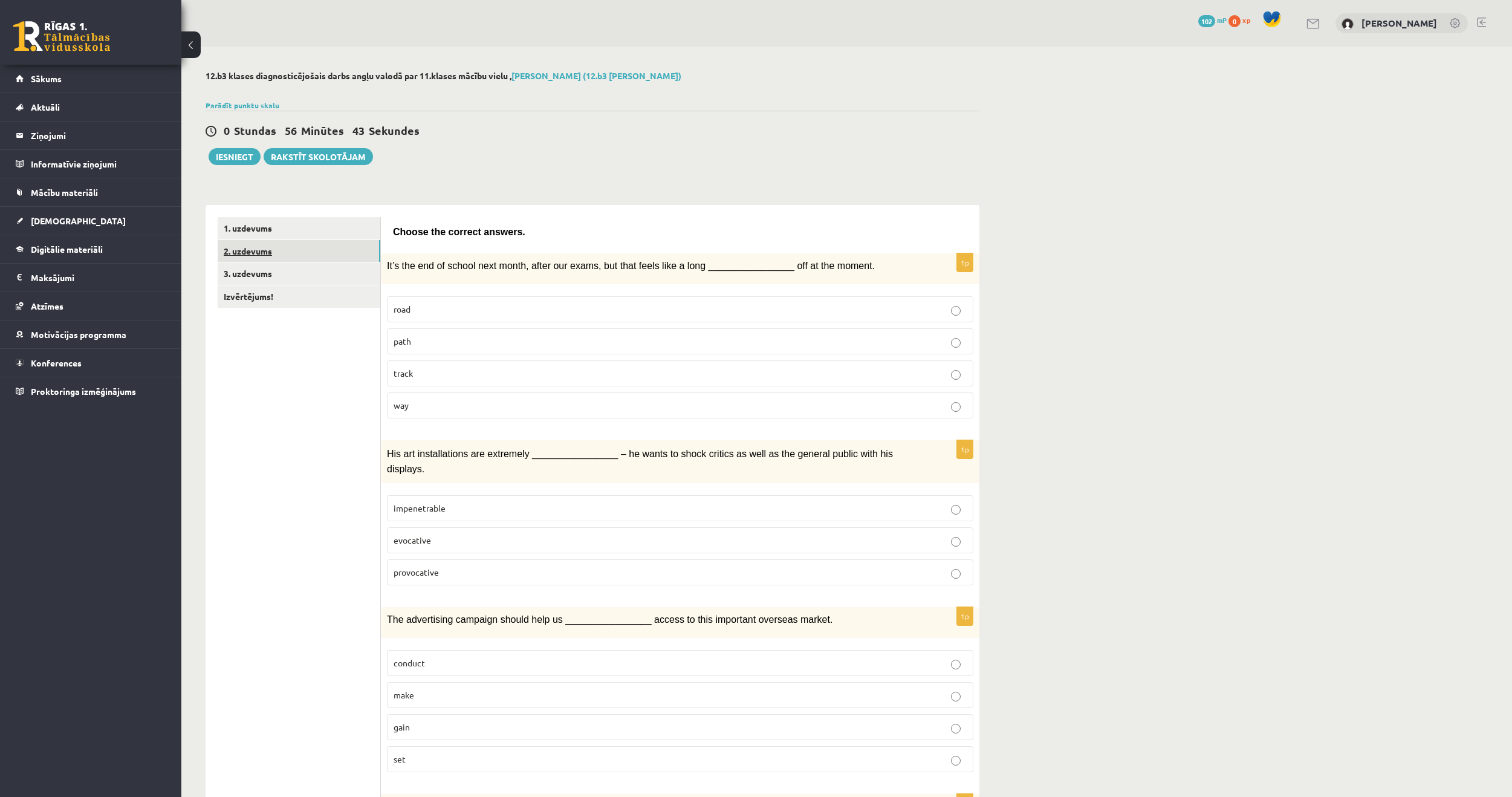
click at [258, 256] on link "2. uzdevums" at bounding box center [299, 251] width 162 height 23
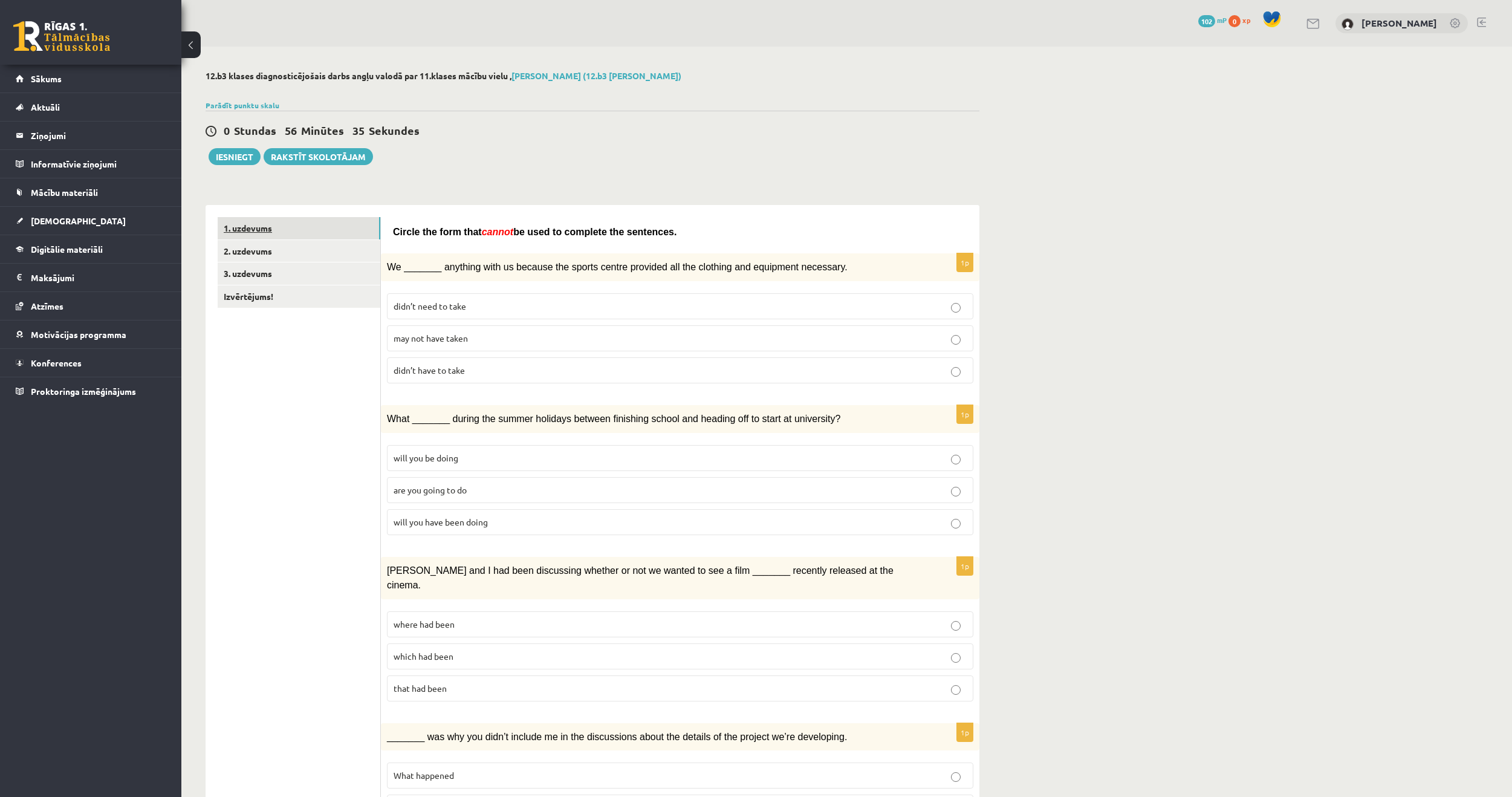
click at [313, 230] on link "1. uzdevums" at bounding box center [299, 229] width 162 height 23
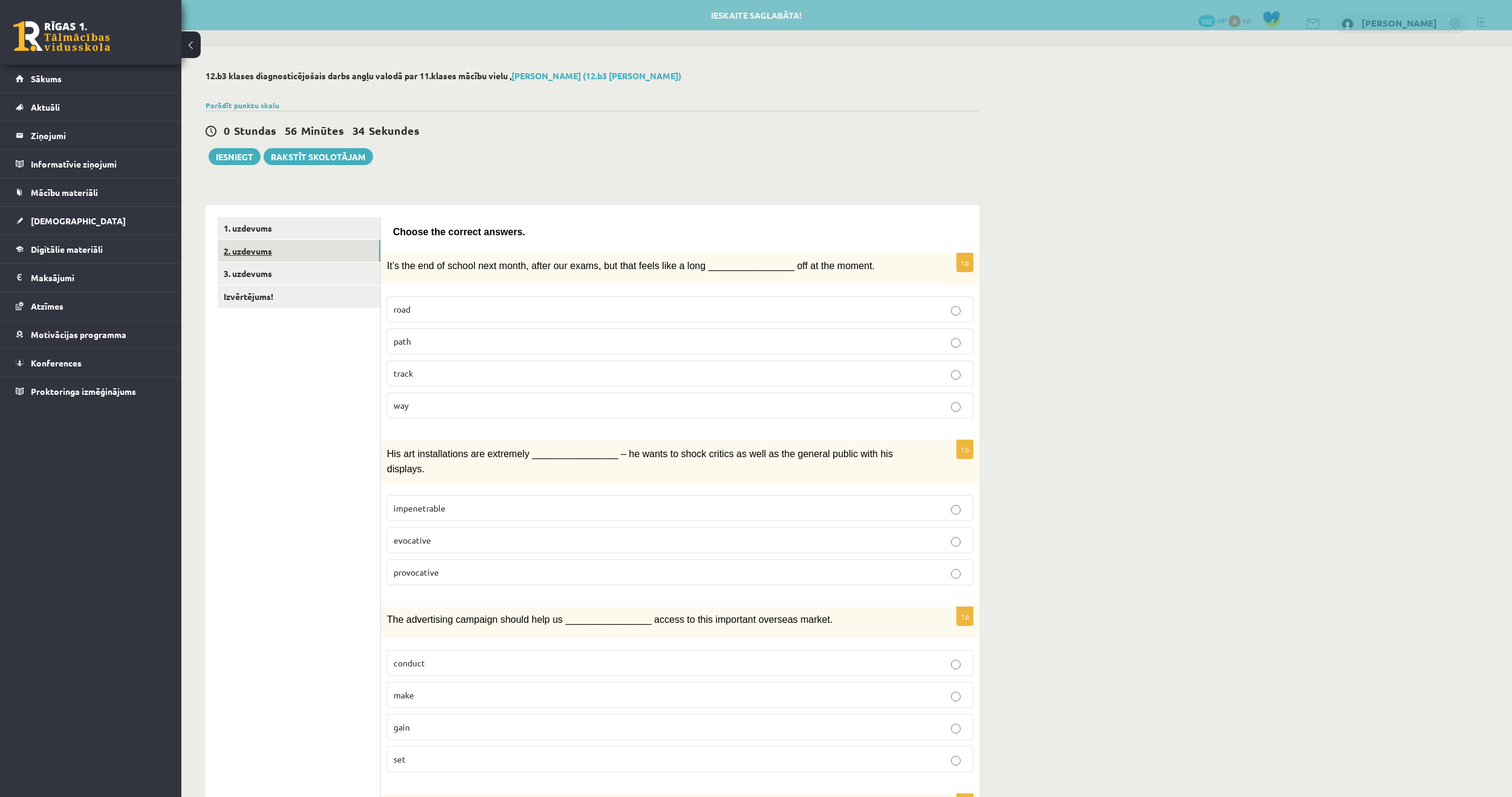
click at [313, 241] on link "2. uzdevums" at bounding box center [299, 251] width 162 height 23
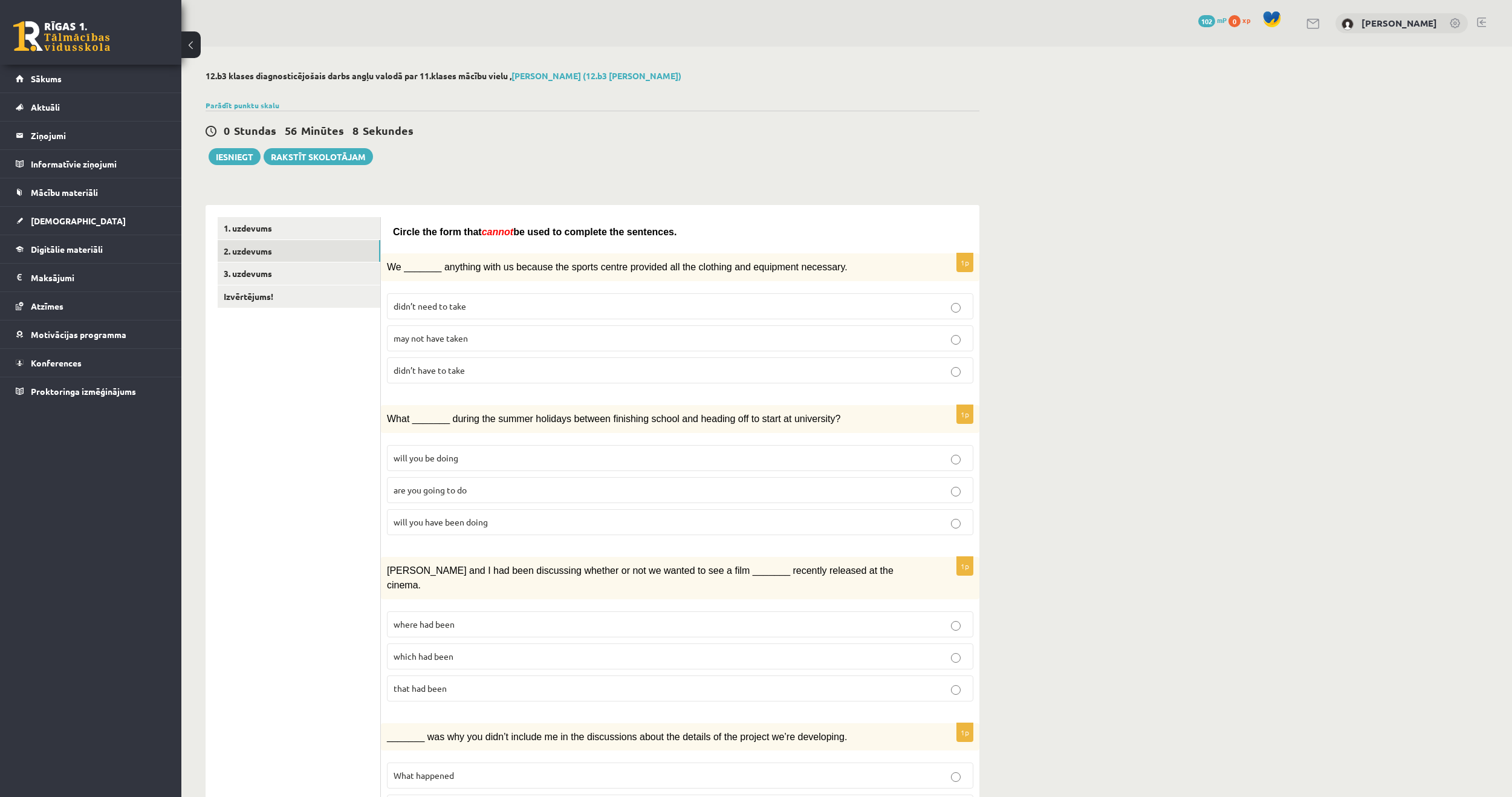
click at [561, 333] on p "may not have taken" at bounding box center [680, 338] width 573 height 13
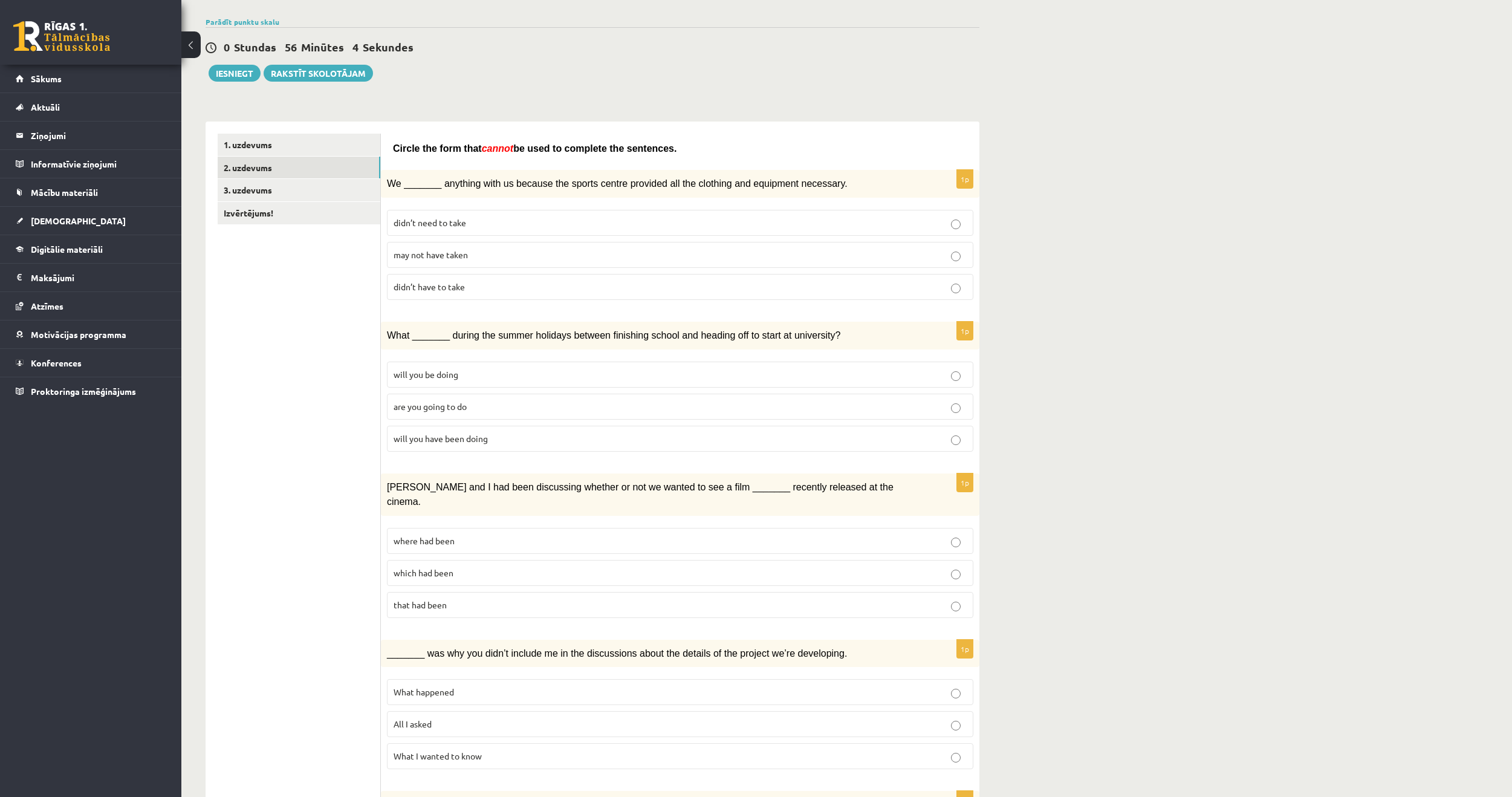
scroll to position [121, 0]
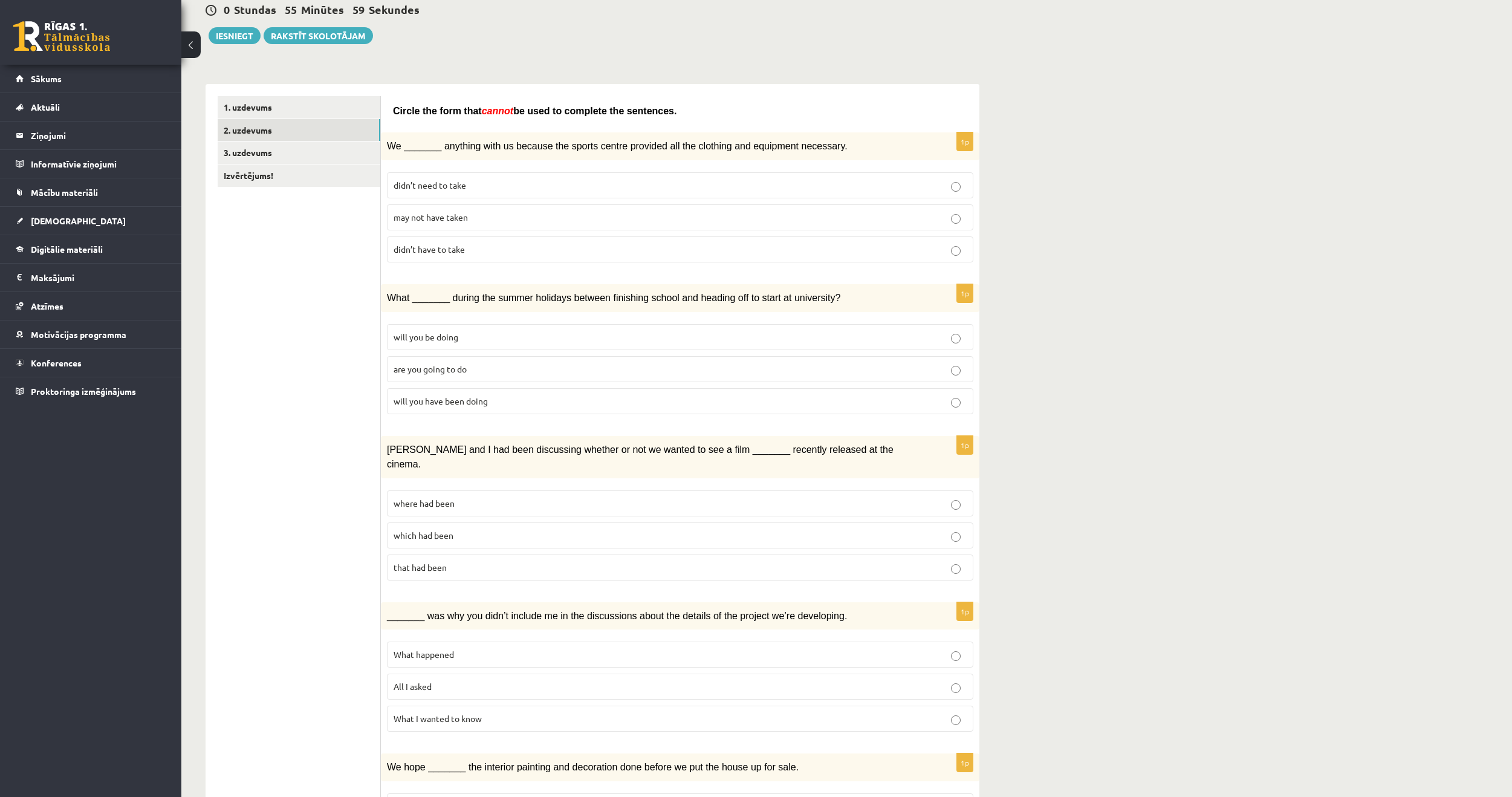
click at [525, 408] on label "will you have been doing" at bounding box center [680, 401] width 586 height 26
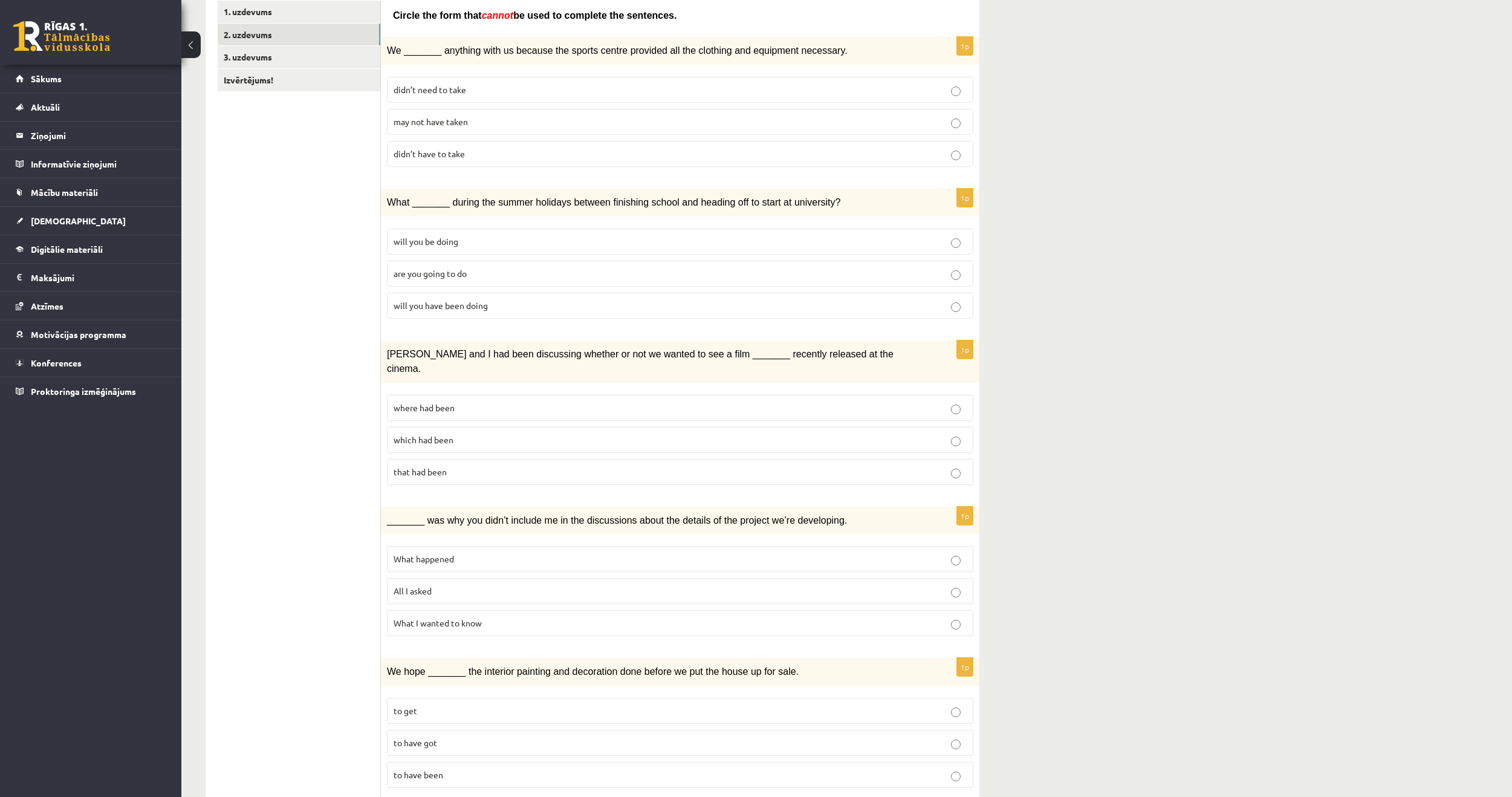
scroll to position [241, 0]
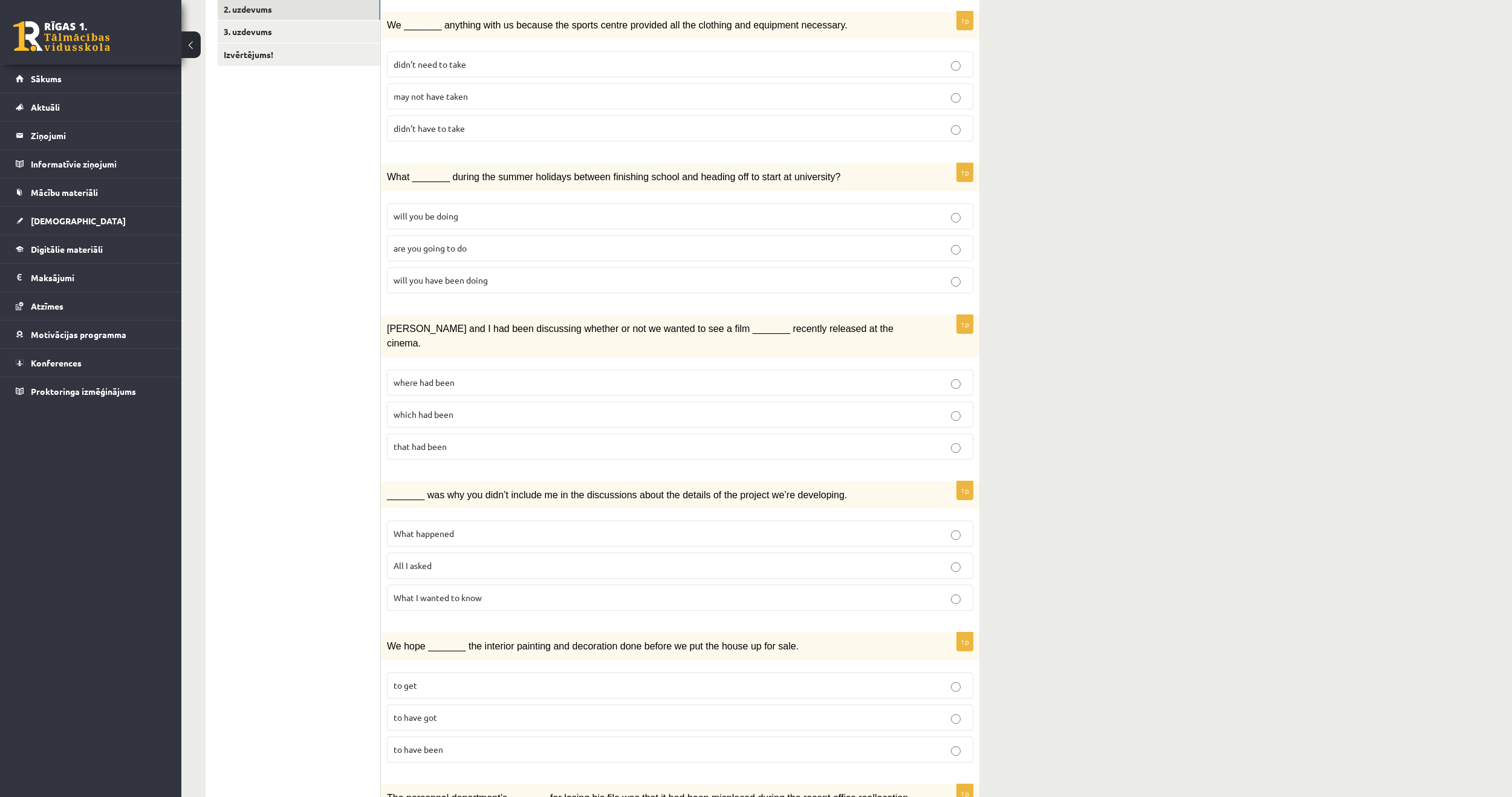
click at [887, 376] on p "where had been" at bounding box center [680, 383] width 573 height 13
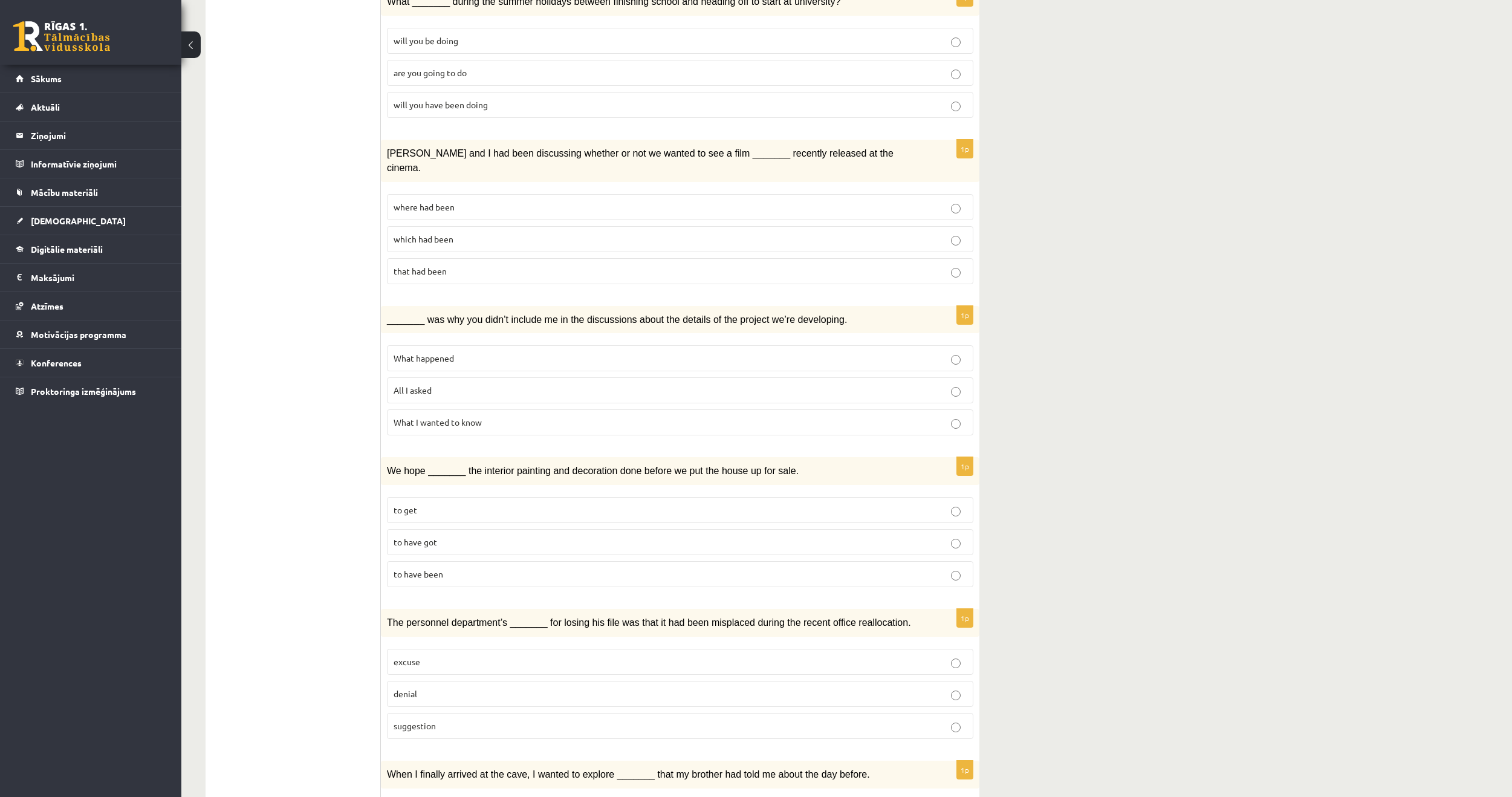
scroll to position [423, 0]
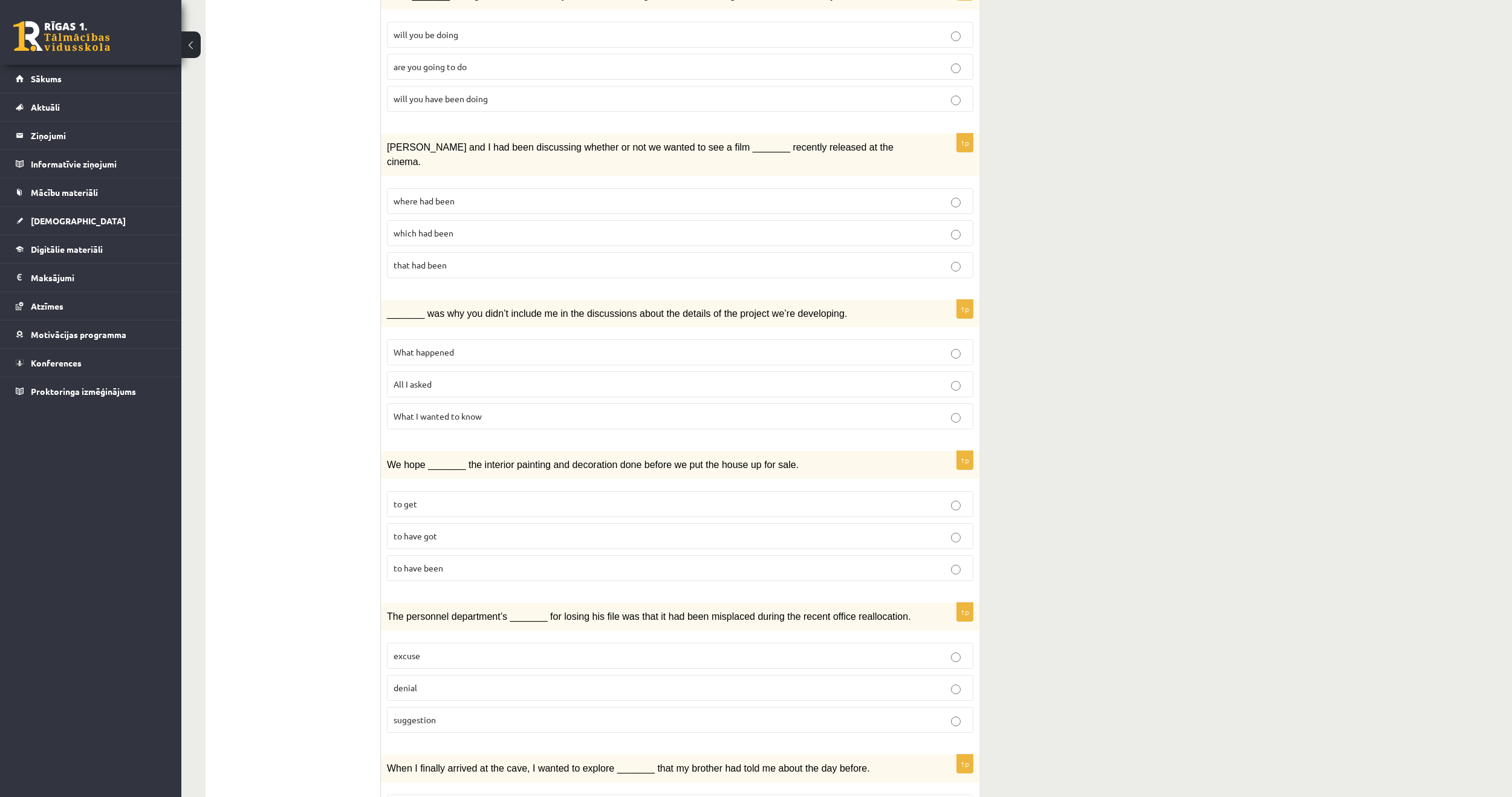
click at [517, 346] on p "What happened" at bounding box center [680, 352] width 573 height 13
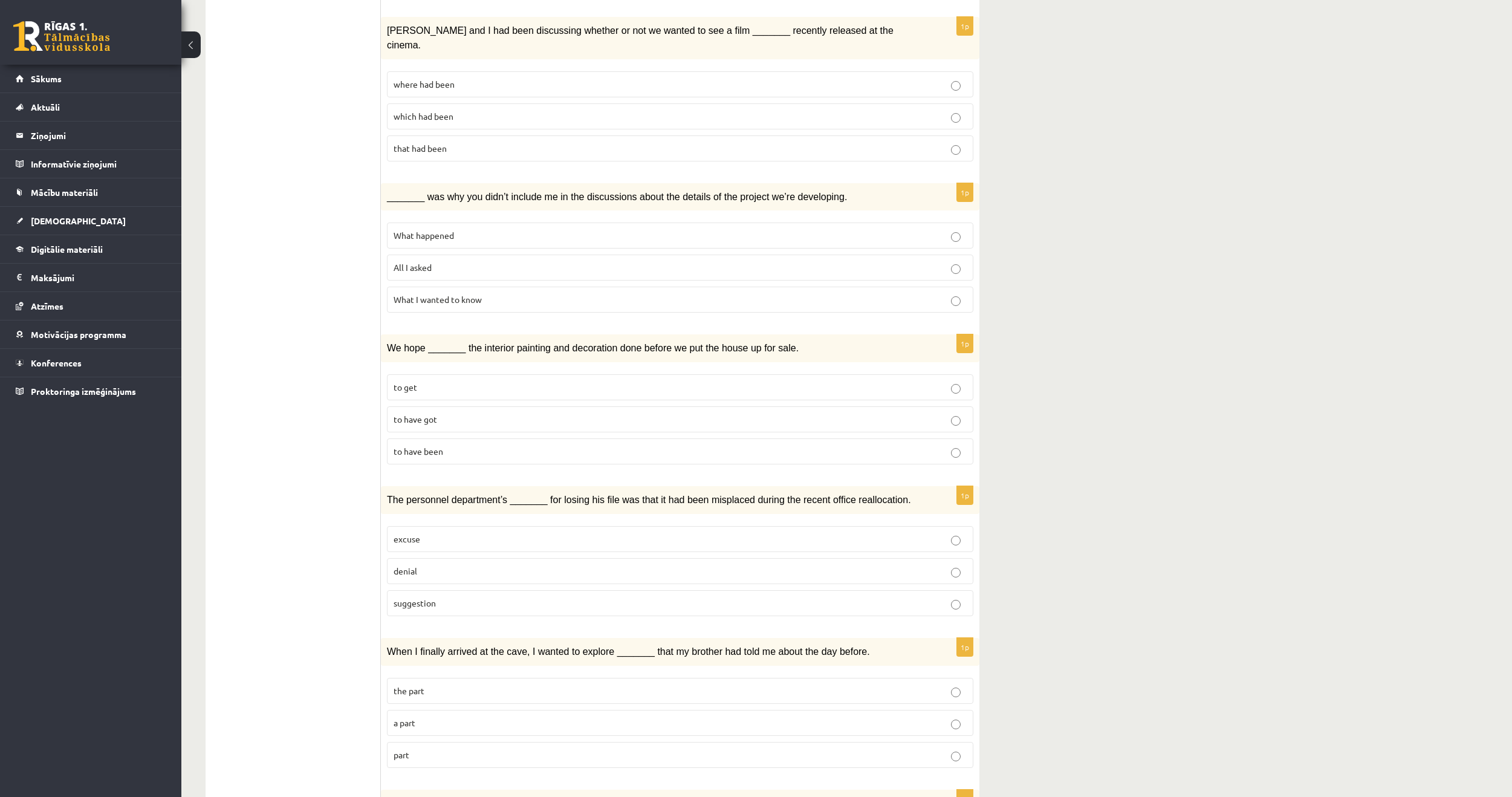
scroll to position [544, 0]
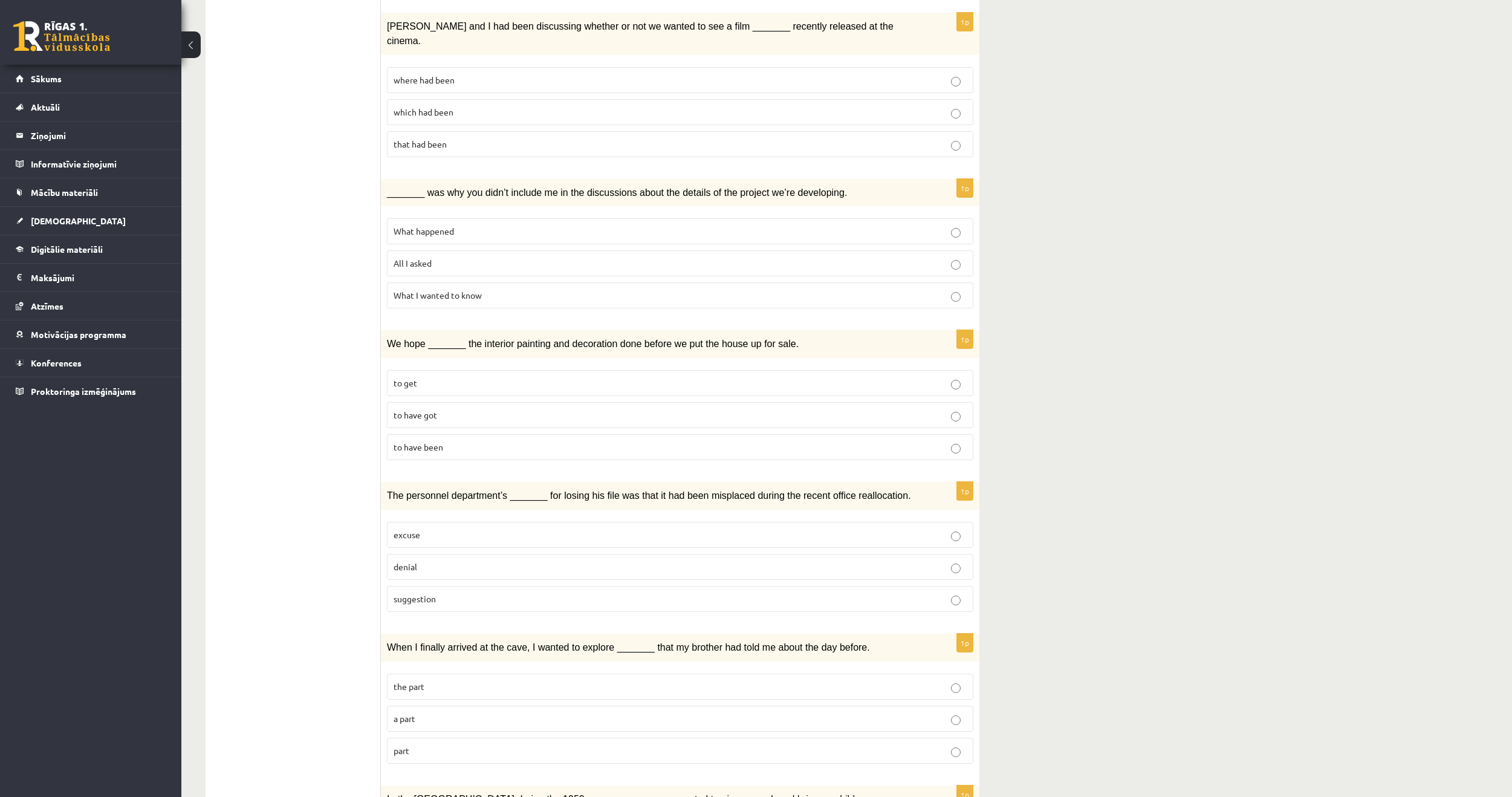
click at [507, 437] on label "to have been" at bounding box center [680, 447] width 586 height 26
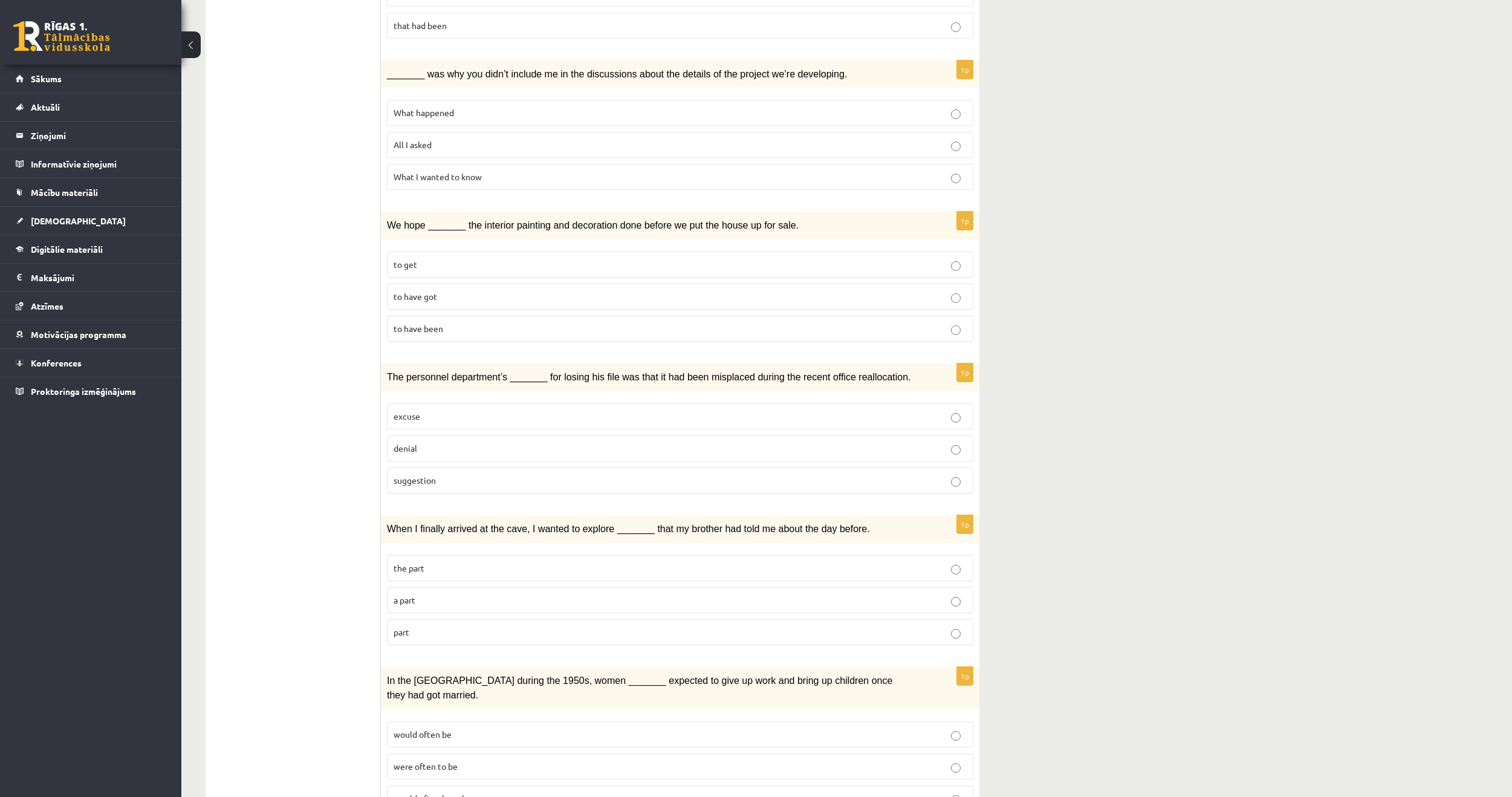
scroll to position [665, 0]
click at [564, 470] on label "suggestion" at bounding box center [680, 478] width 586 height 26
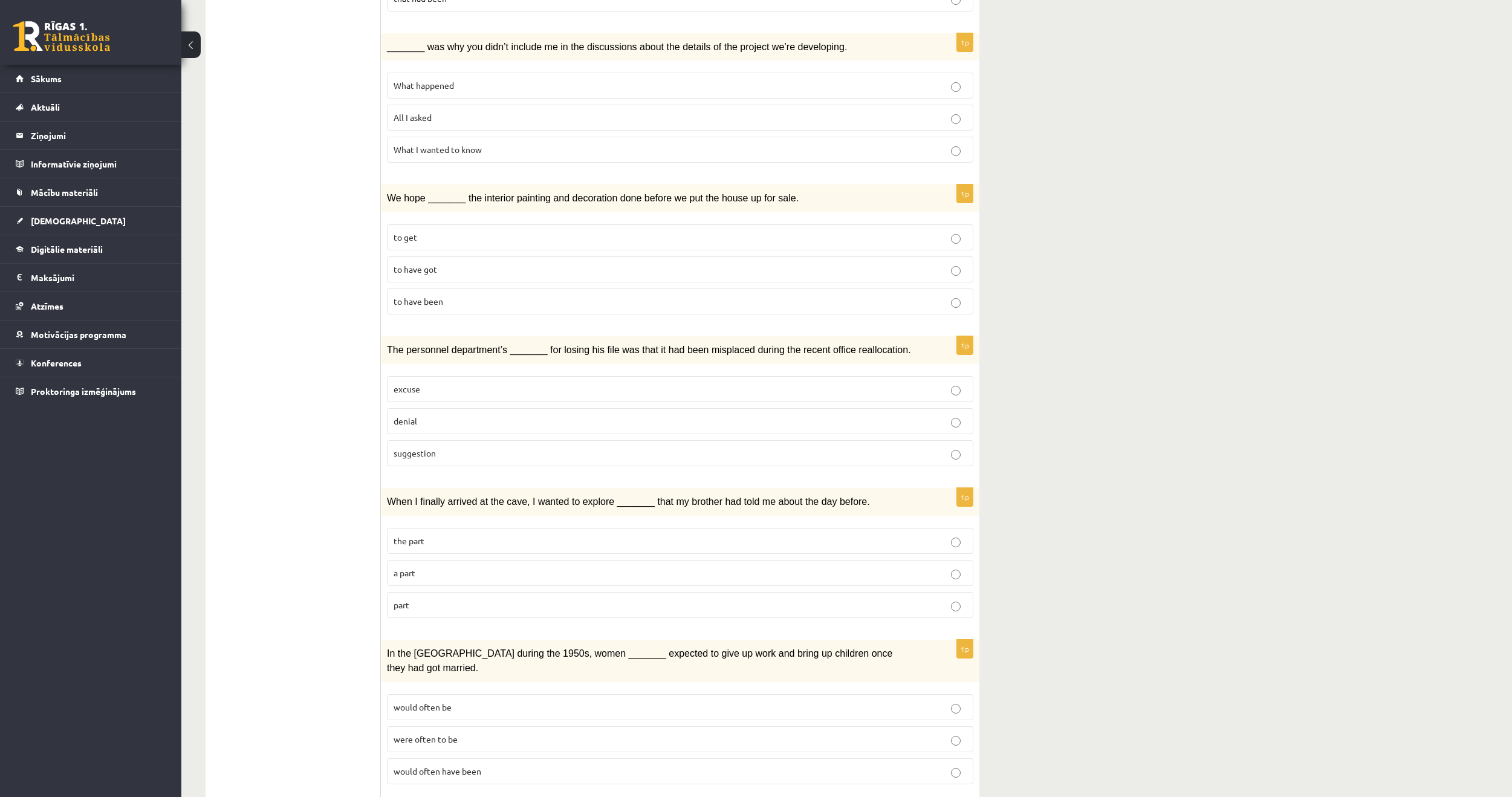
scroll to position [786, 0]
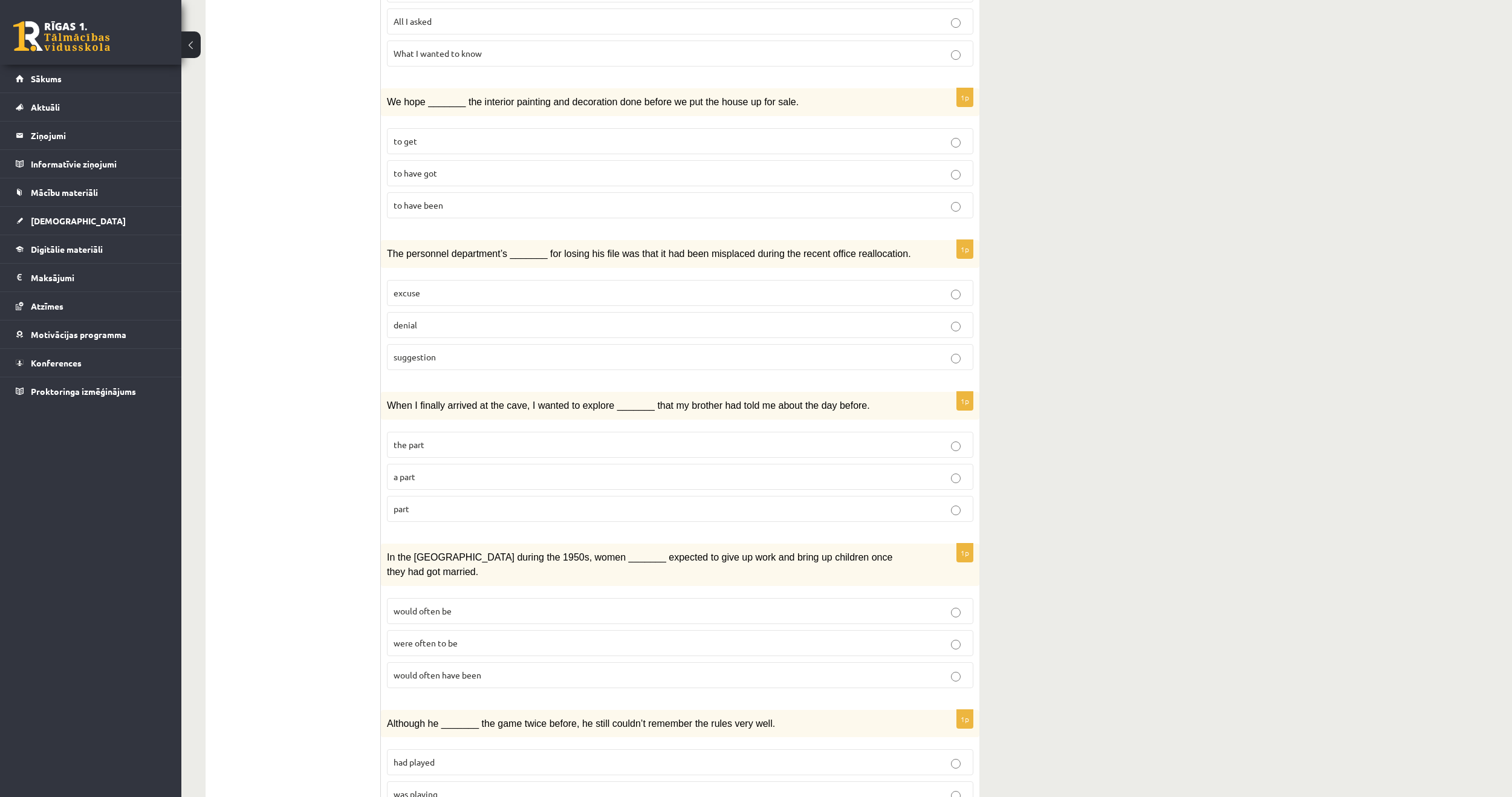
click at [528, 501] on label "part" at bounding box center [680, 509] width 586 height 26
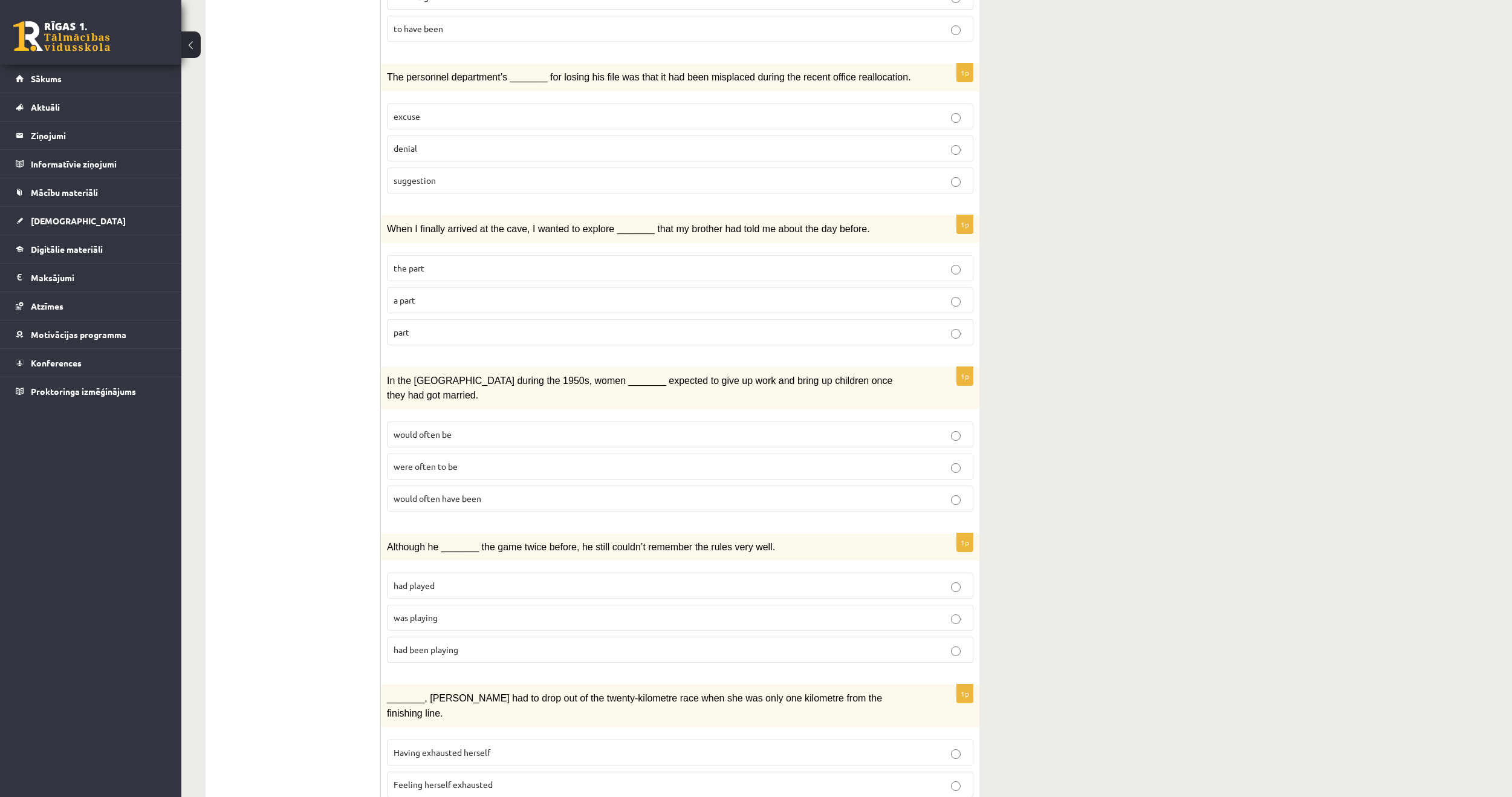
scroll to position [967, 0]
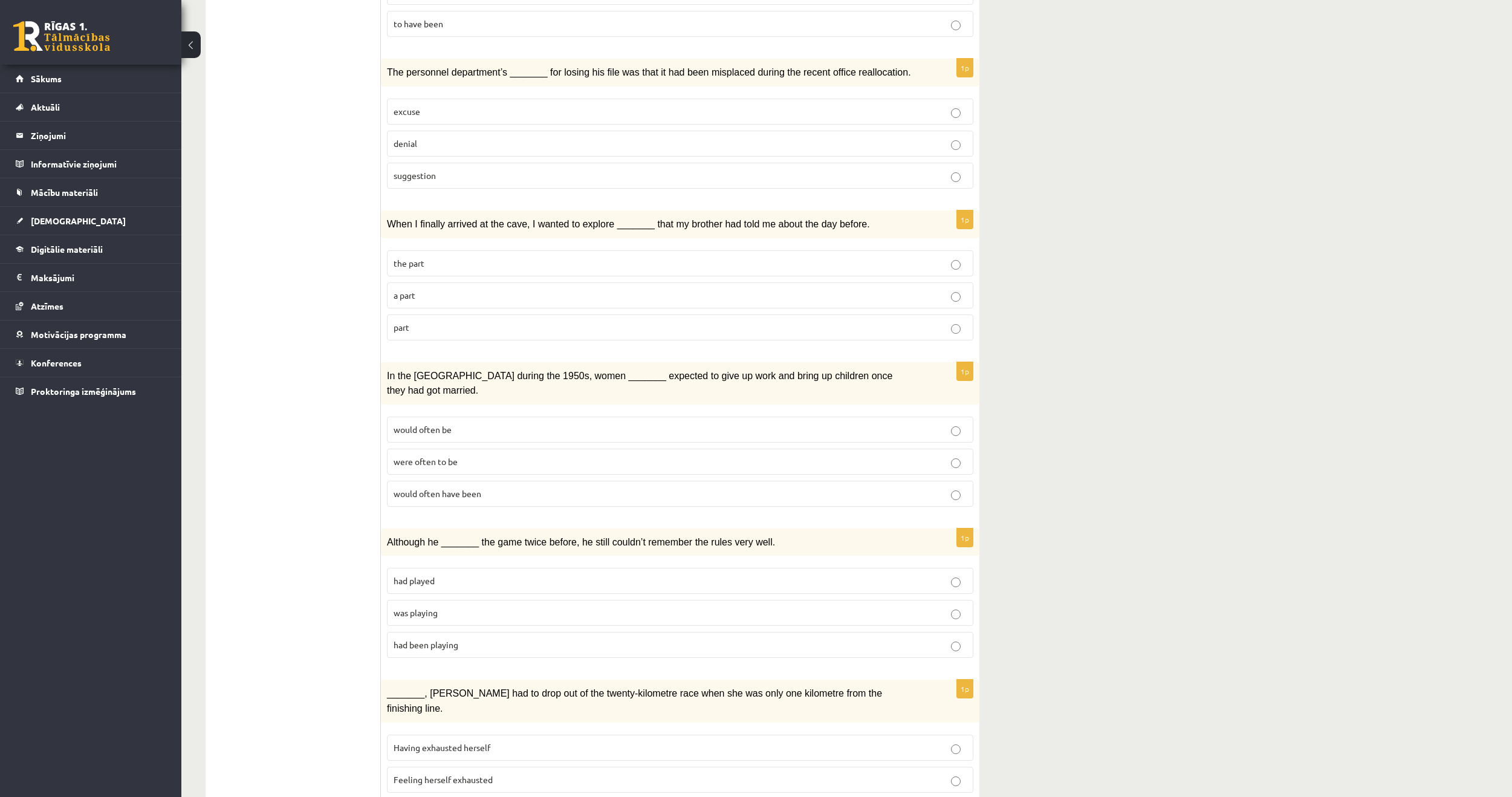
click at [541, 423] on p "would often be" at bounding box center [680, 430] width 573 height 13
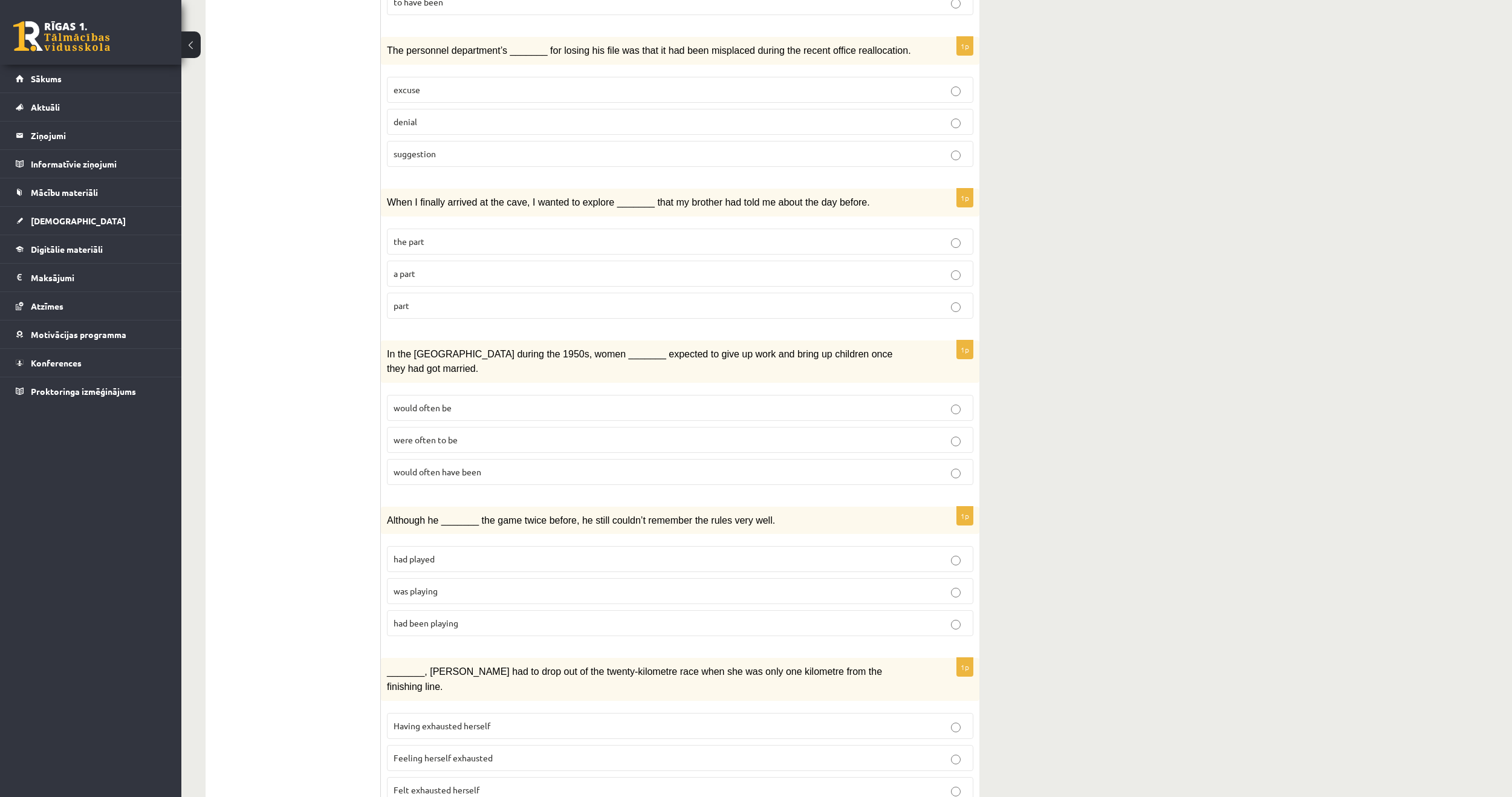
scroll to position [990, 0]
click at [545, 577] on label "was playing" at bounding box center [680, 589] width 586 height 26
click at [500, 750] on p "Feeling herself exhausted" at bounding box center [680, 757] width 573 height 13
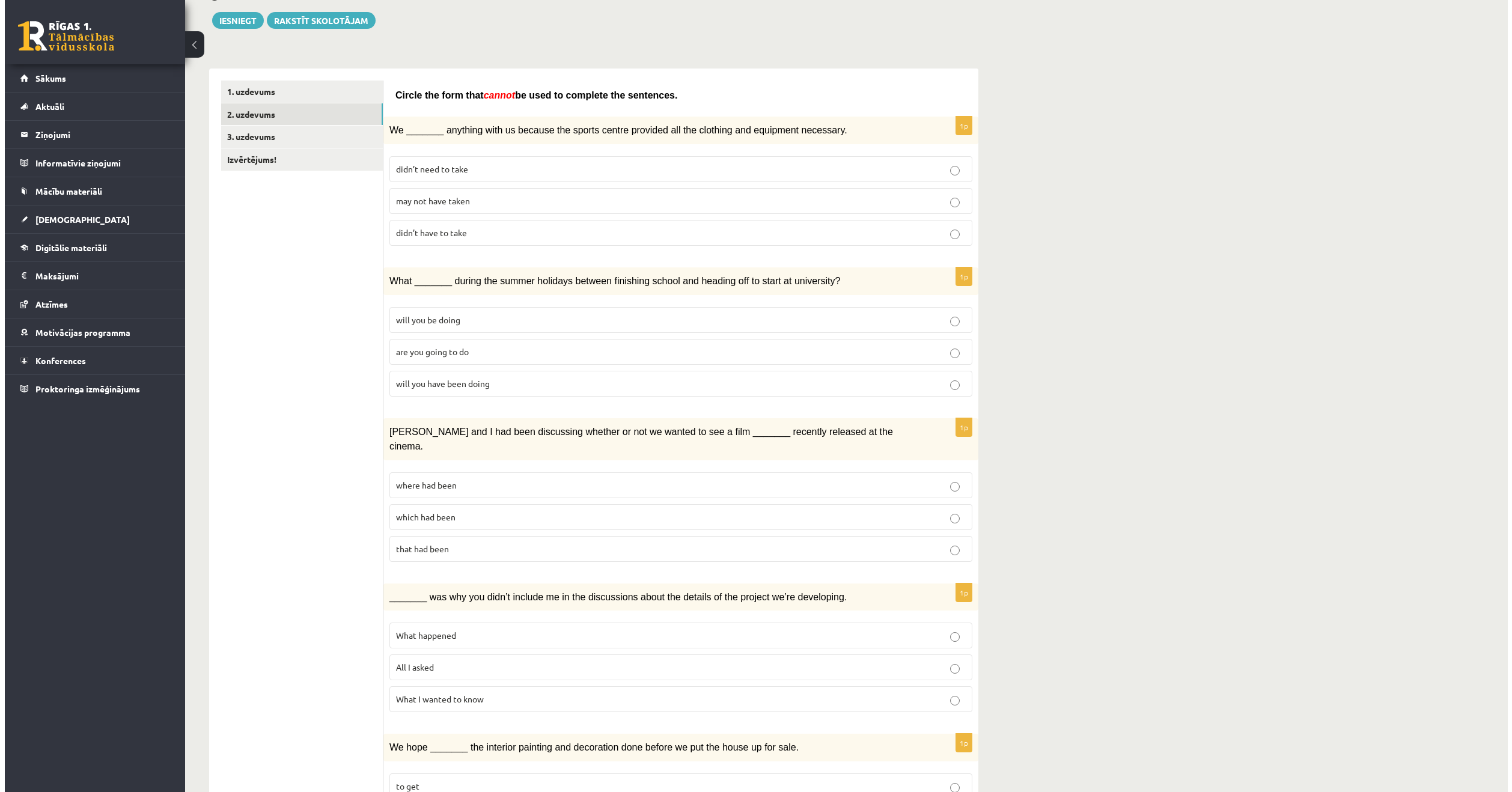
scroll to position [0, 0]
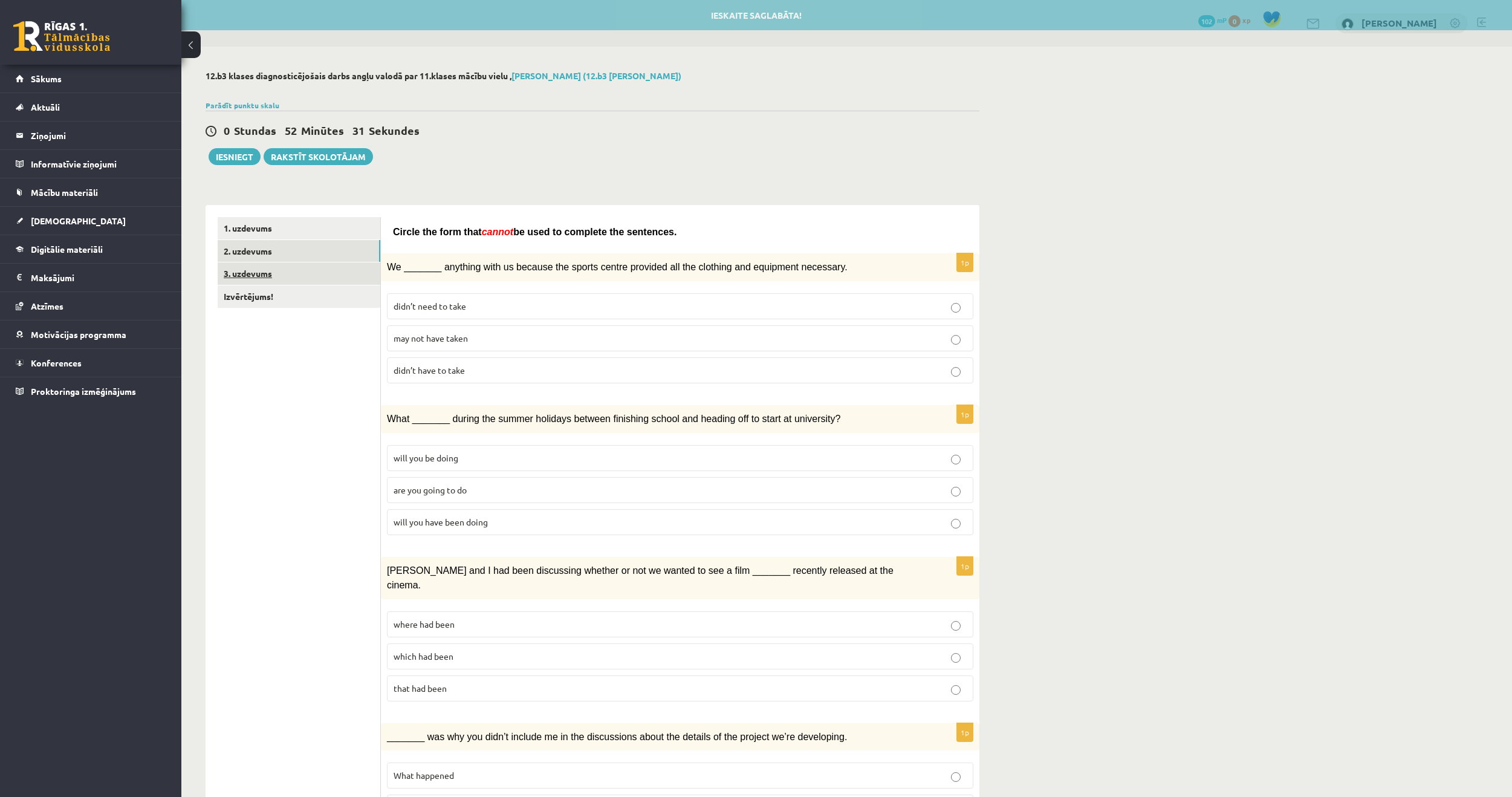
click at [255, 279] on link "3. uzdevums" at bounding box center [299, 274] width 162 height 23
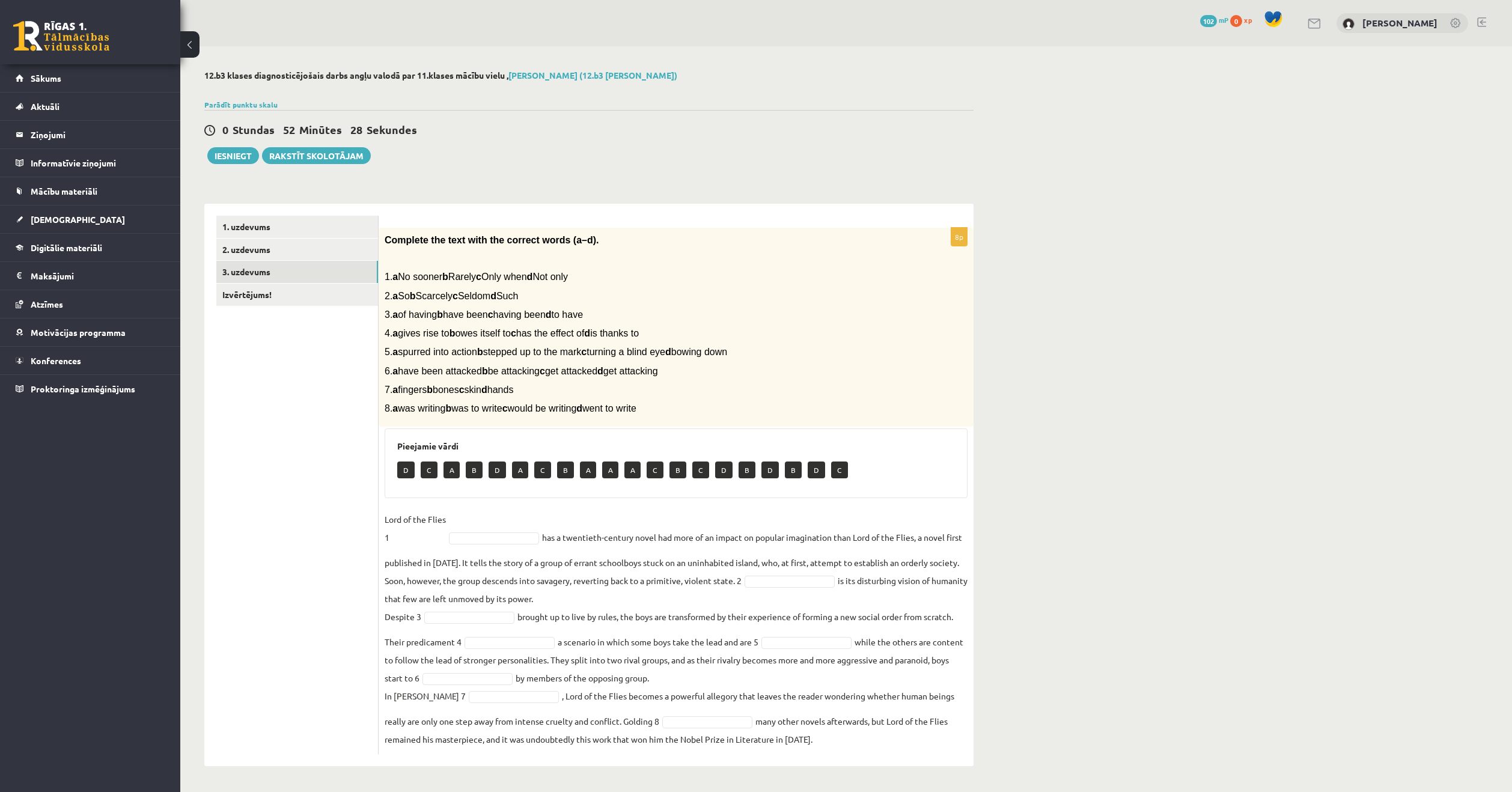
click at [450, 472] on p "A" at bounding box center [451, 469] width 16 height 17
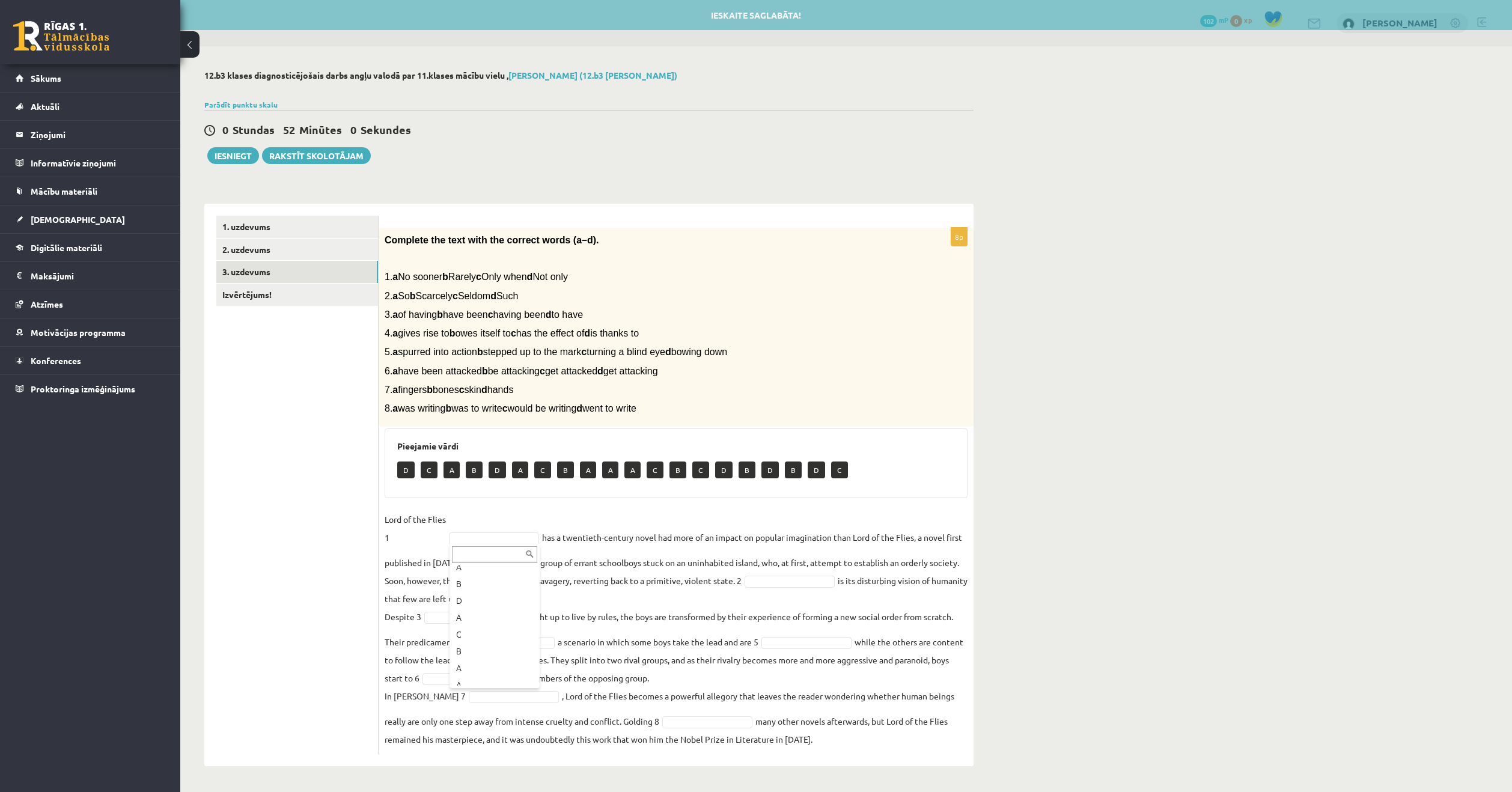
scroll to position [60, 0]
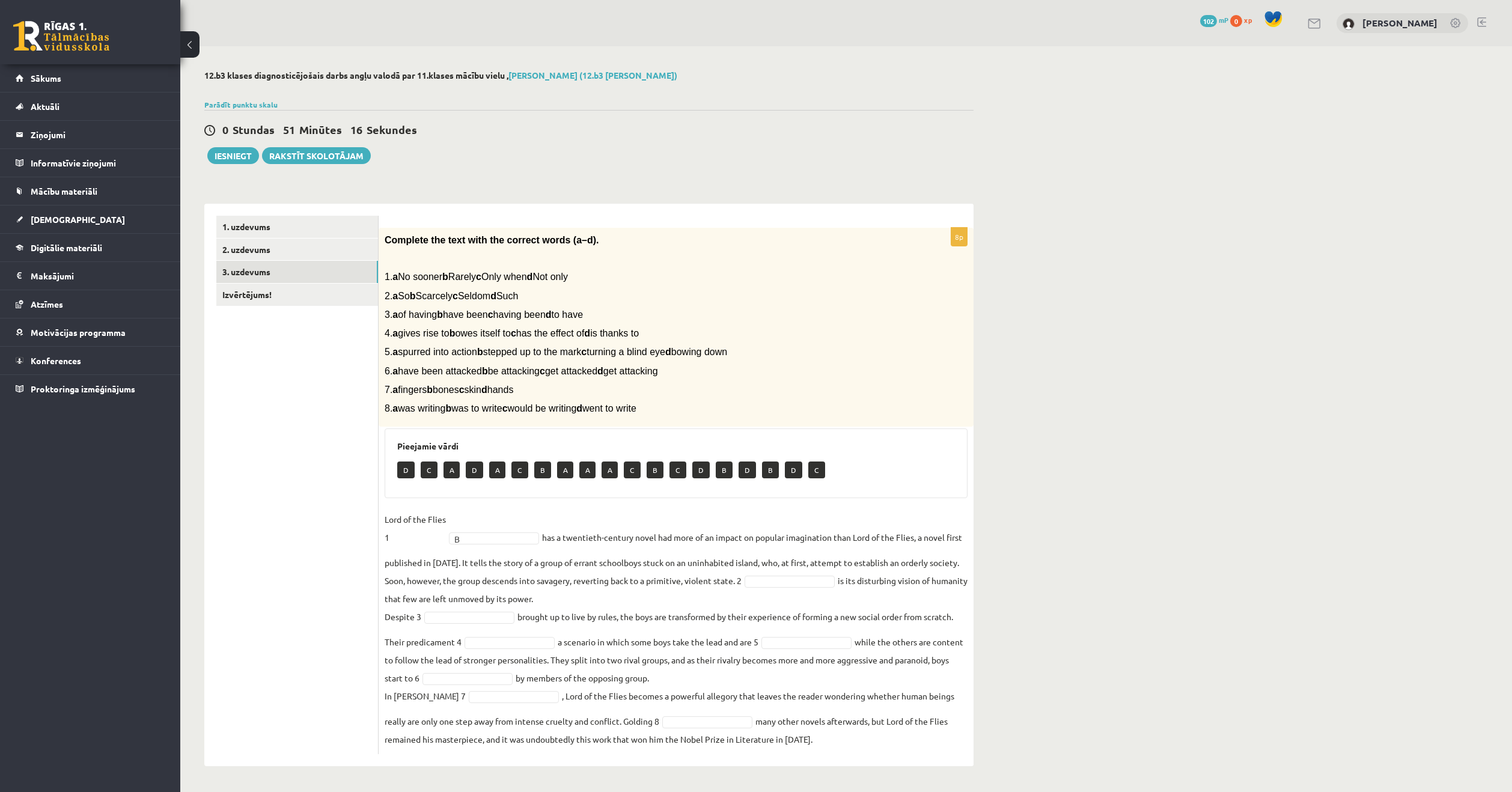
click at [788, 589] on fieldset "Lord of the Flies 1 B * has a twentieth-century novel had more of an impact on …" at bounding box center [676, 629] width 583 height 238
click at [746, 628] on fieldset "Lord of the Flies 1 B * has a twentieth-century novel had more of an impact on …" at bounding box center [676, 629] width 583 height 238
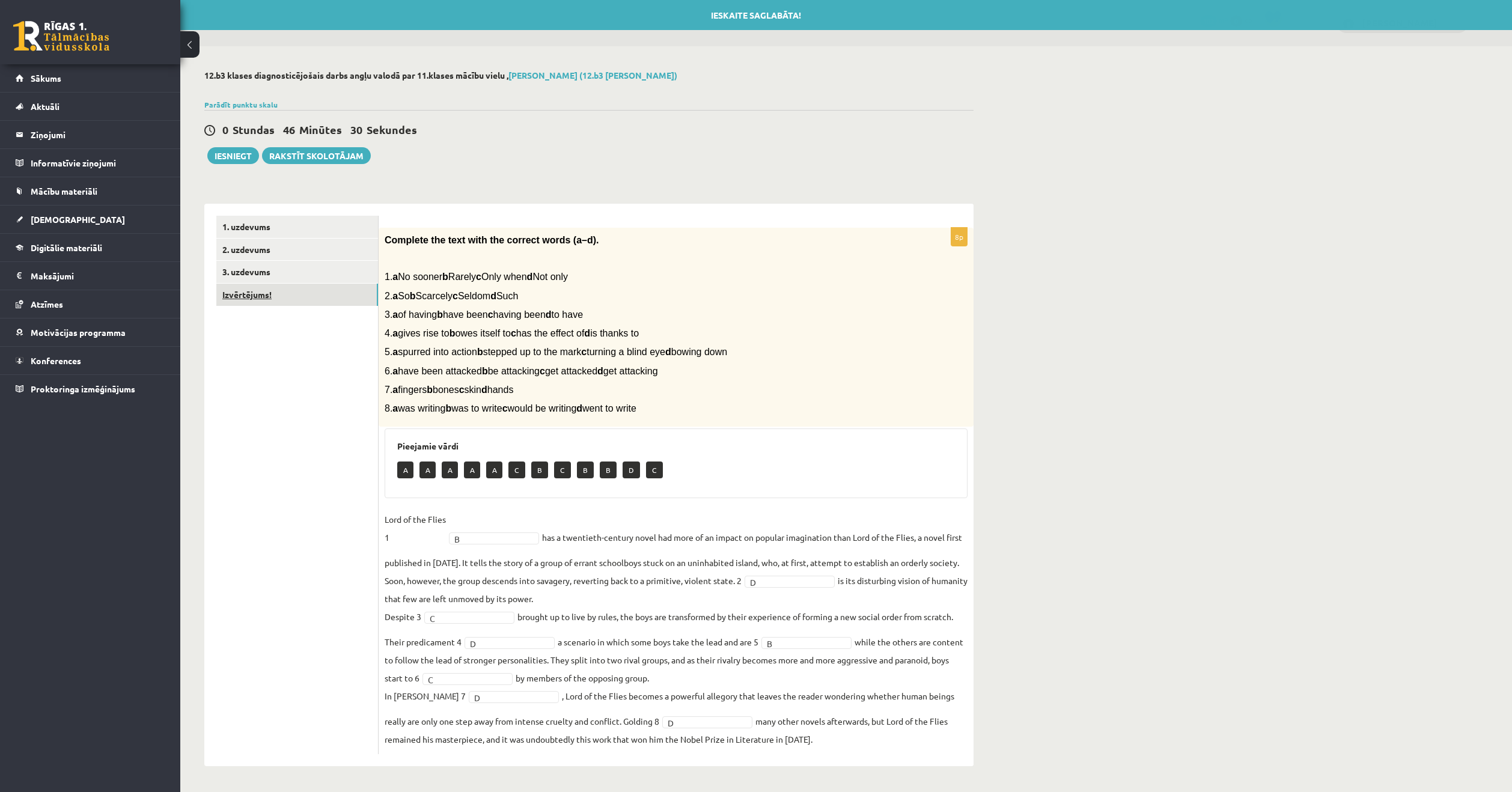
click at [255, 294] on link "Izvērtējums!" at bounding box center [297, 294] width 161 height 22
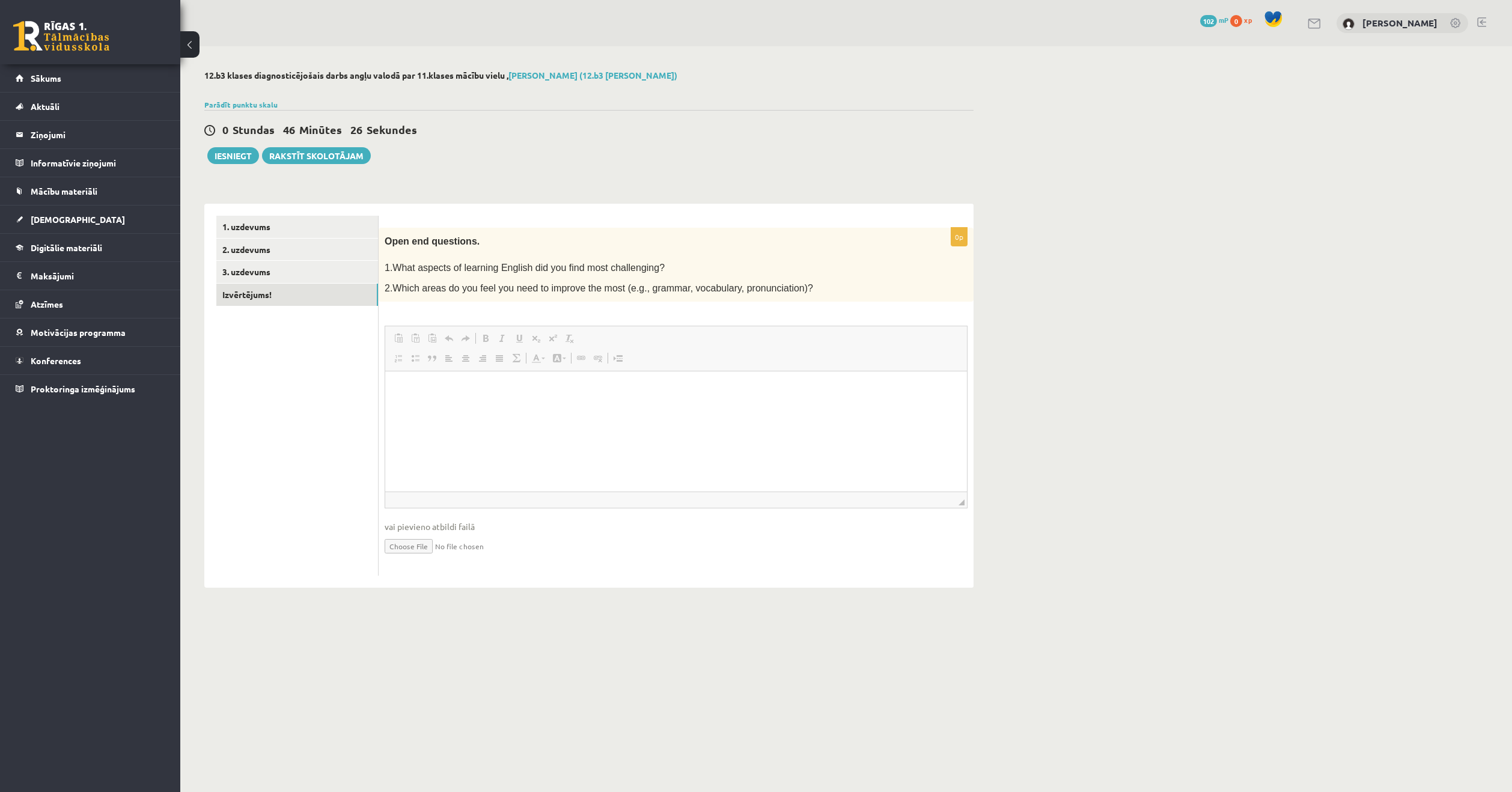
scroll to position [0, 0]
click at [242, 159] on button "Iesniegt" at bounding box center [233, 155] width 51 height 17
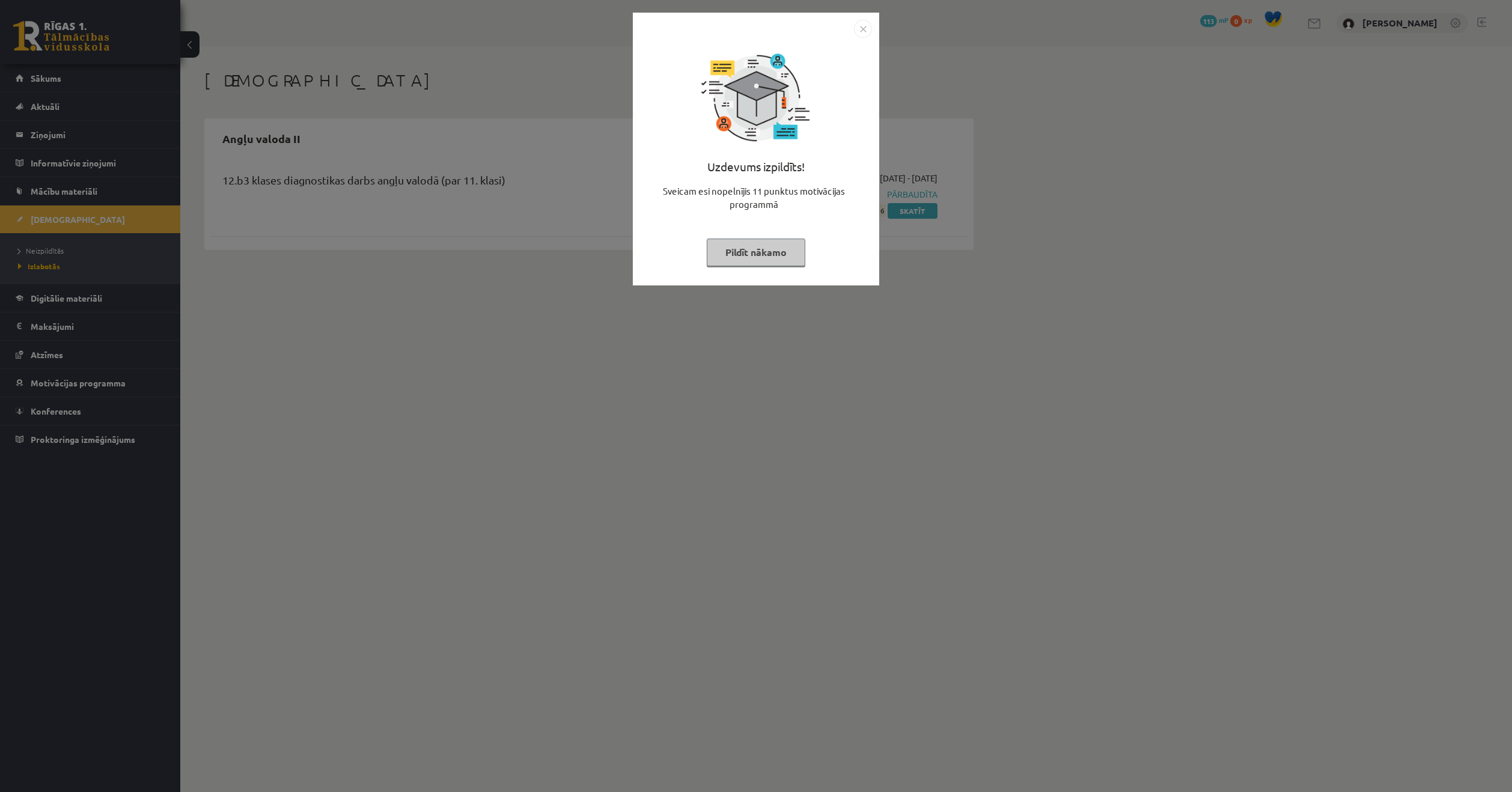
click at [864, 35] on img "Close" at bounding box center [863, 29] width 18 height 18
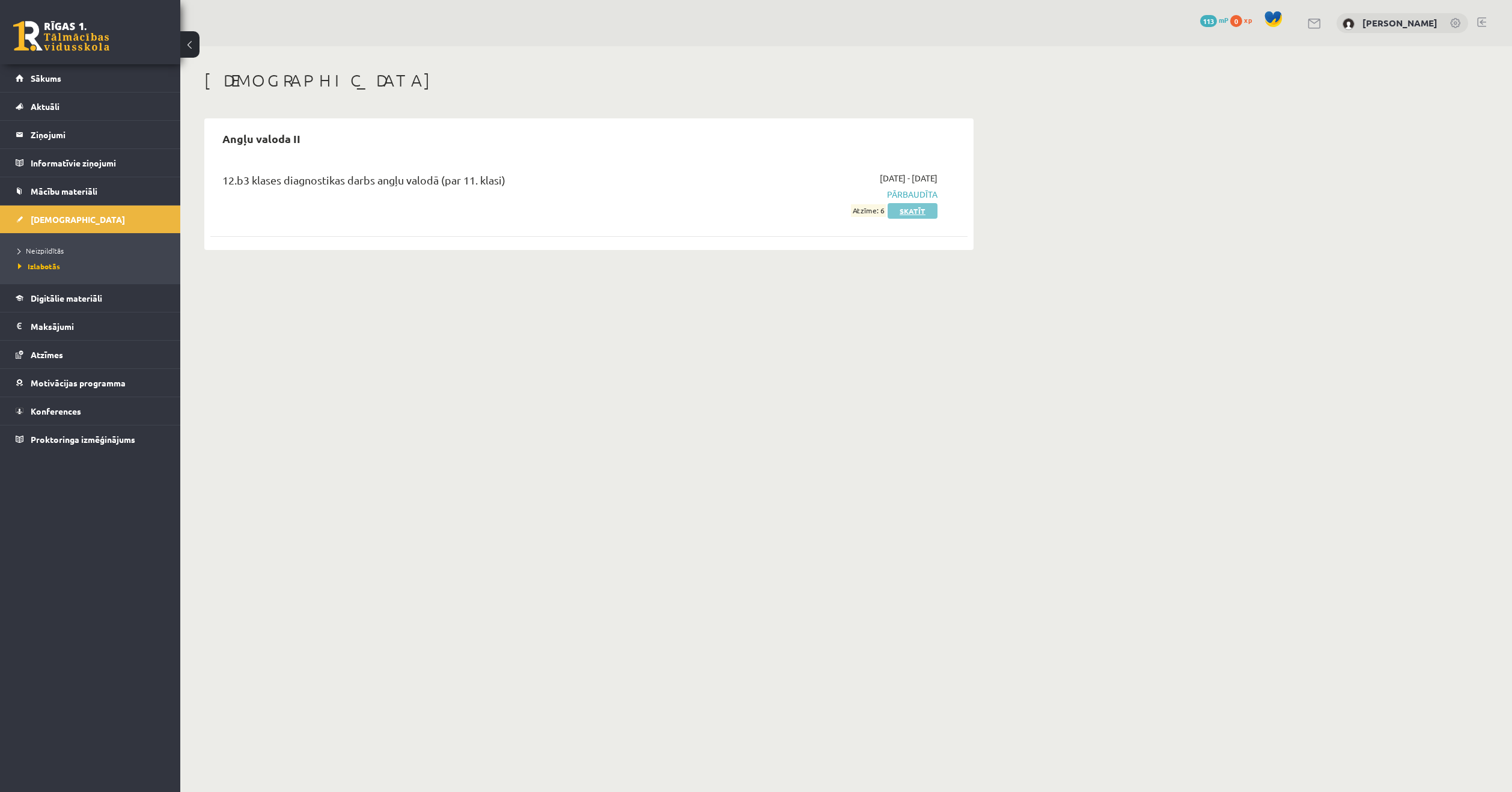
click at [911, 214] on link "Skatīt" at bounding box center [912, 210] width 50 height 15
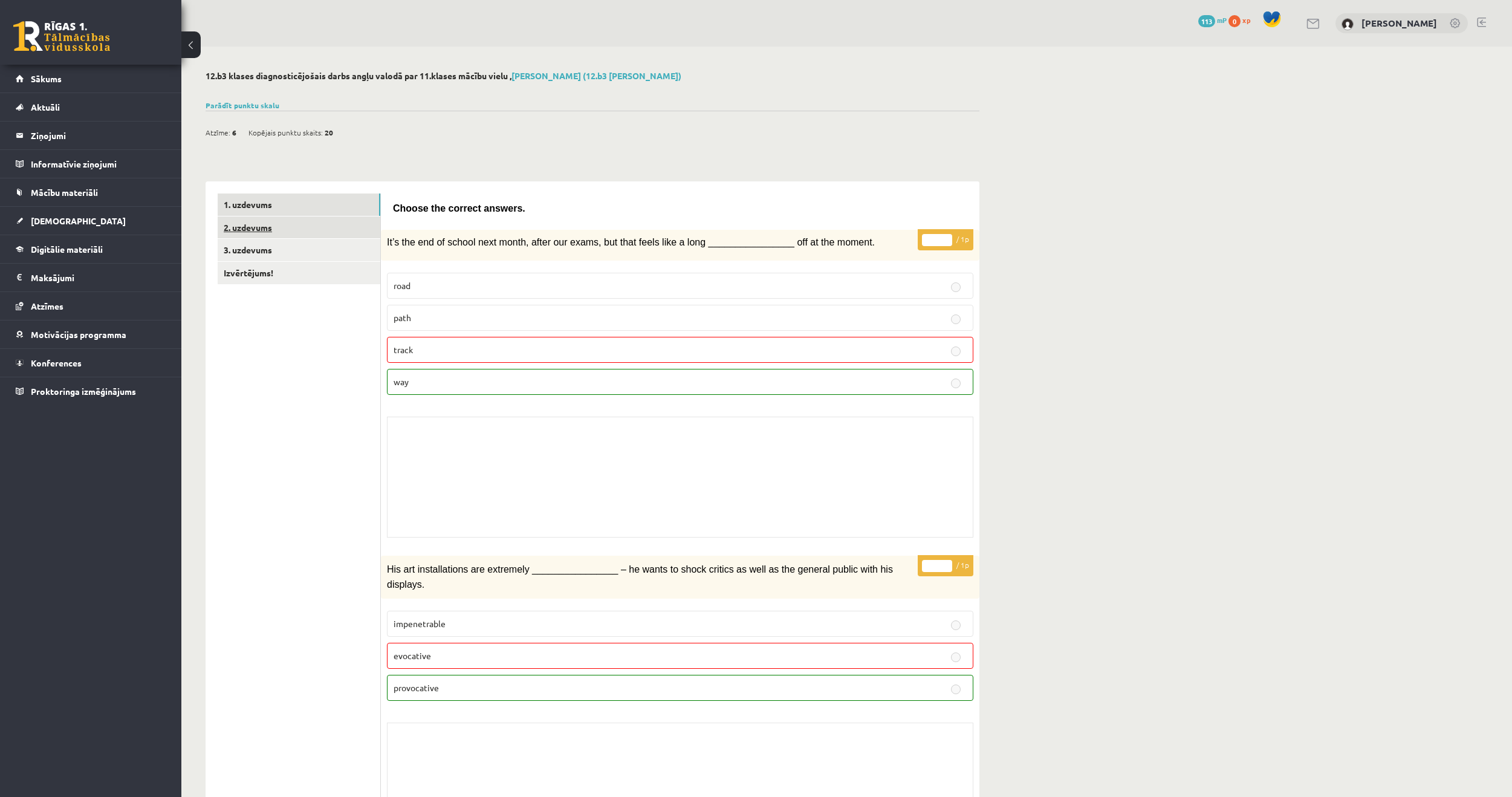
click at [262, 231] on link "2. uzdevums" at bounding box center [299, 228] width 162 height 23
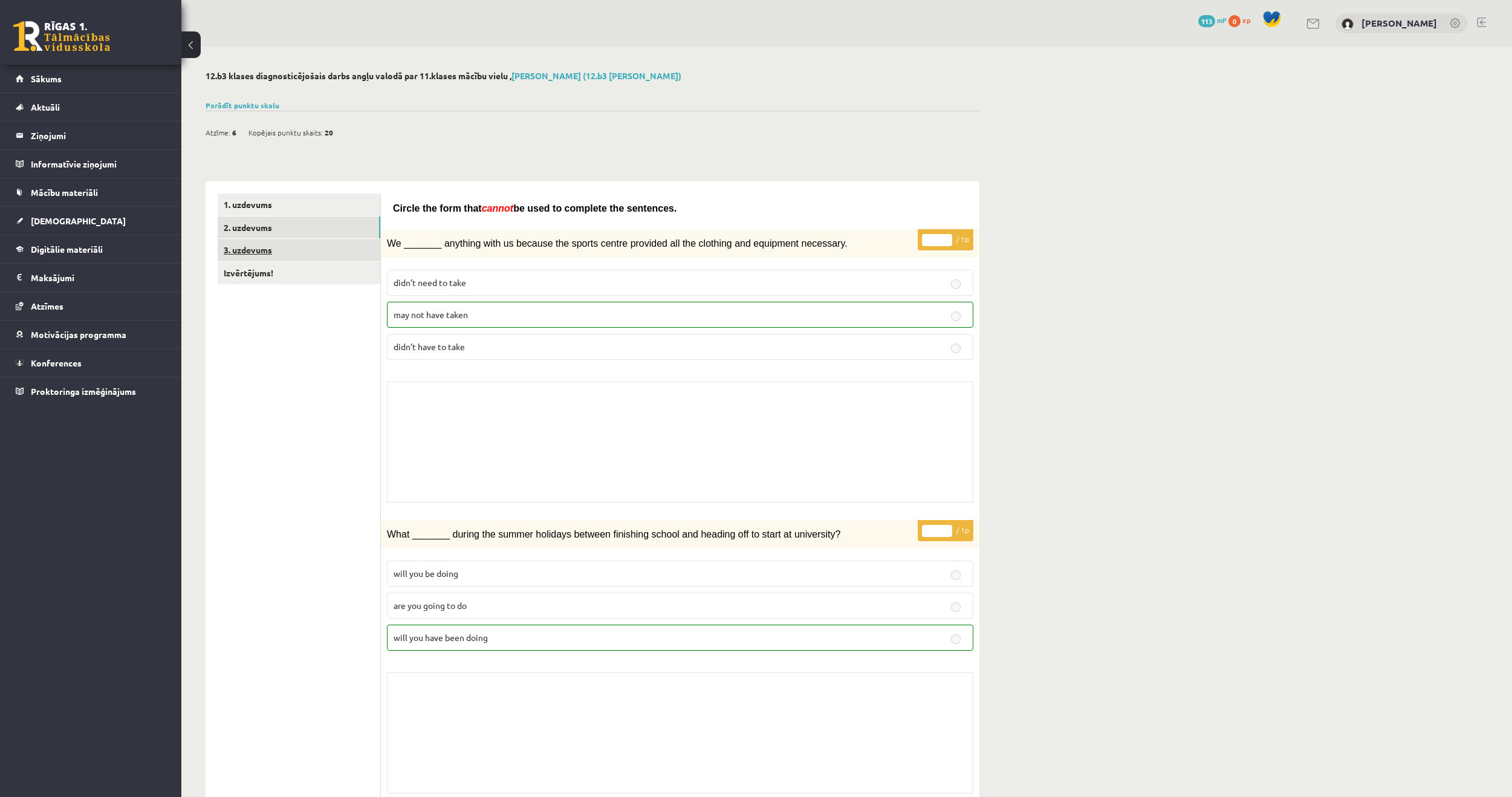
click at [251, 250] on link "3. uzdevums" at bounding box center [299, 250] width 162 height 23
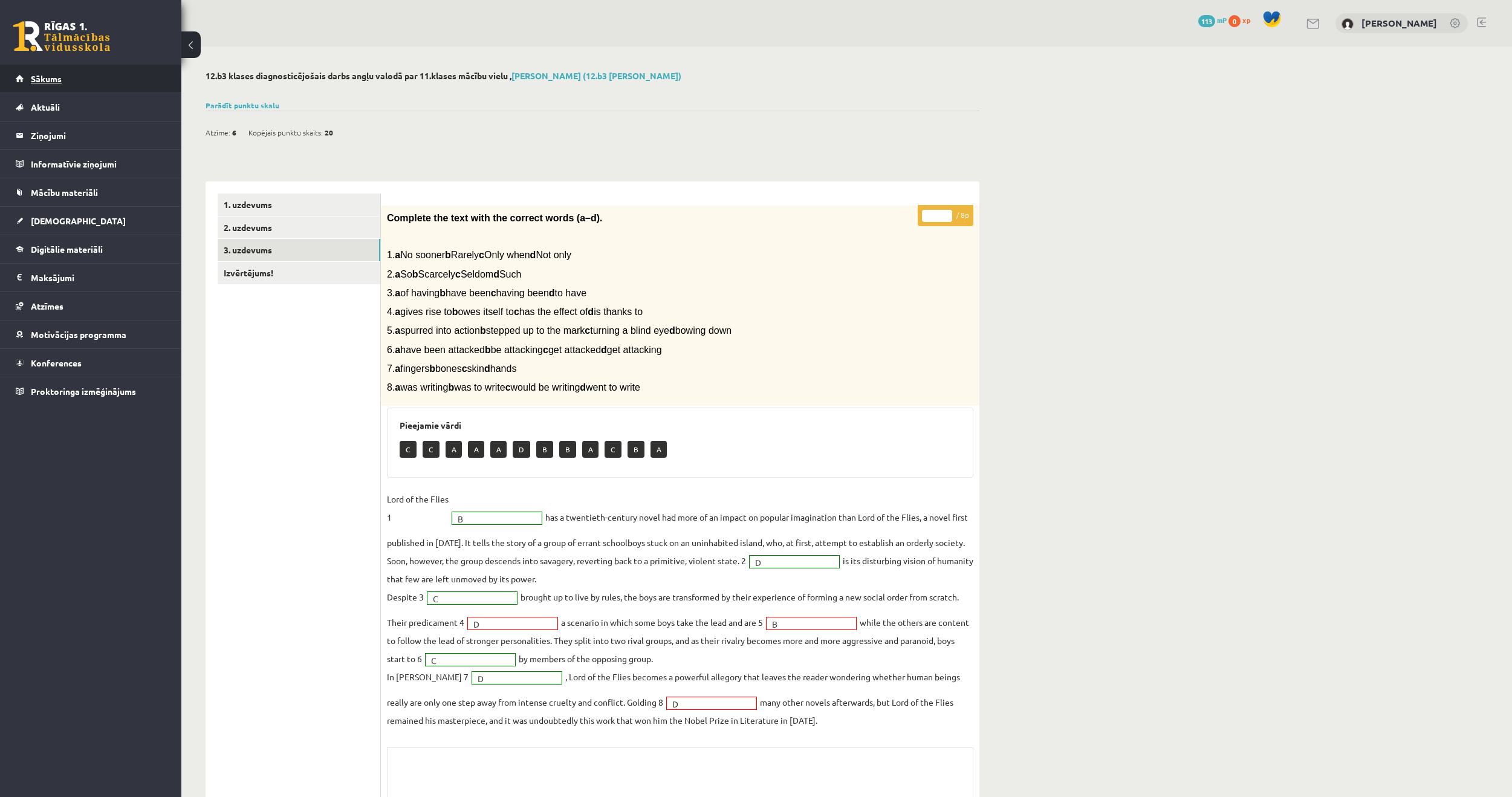
click at [43, 78] on span "Sākums" at bounding box center [46, 78] width 31 height 10
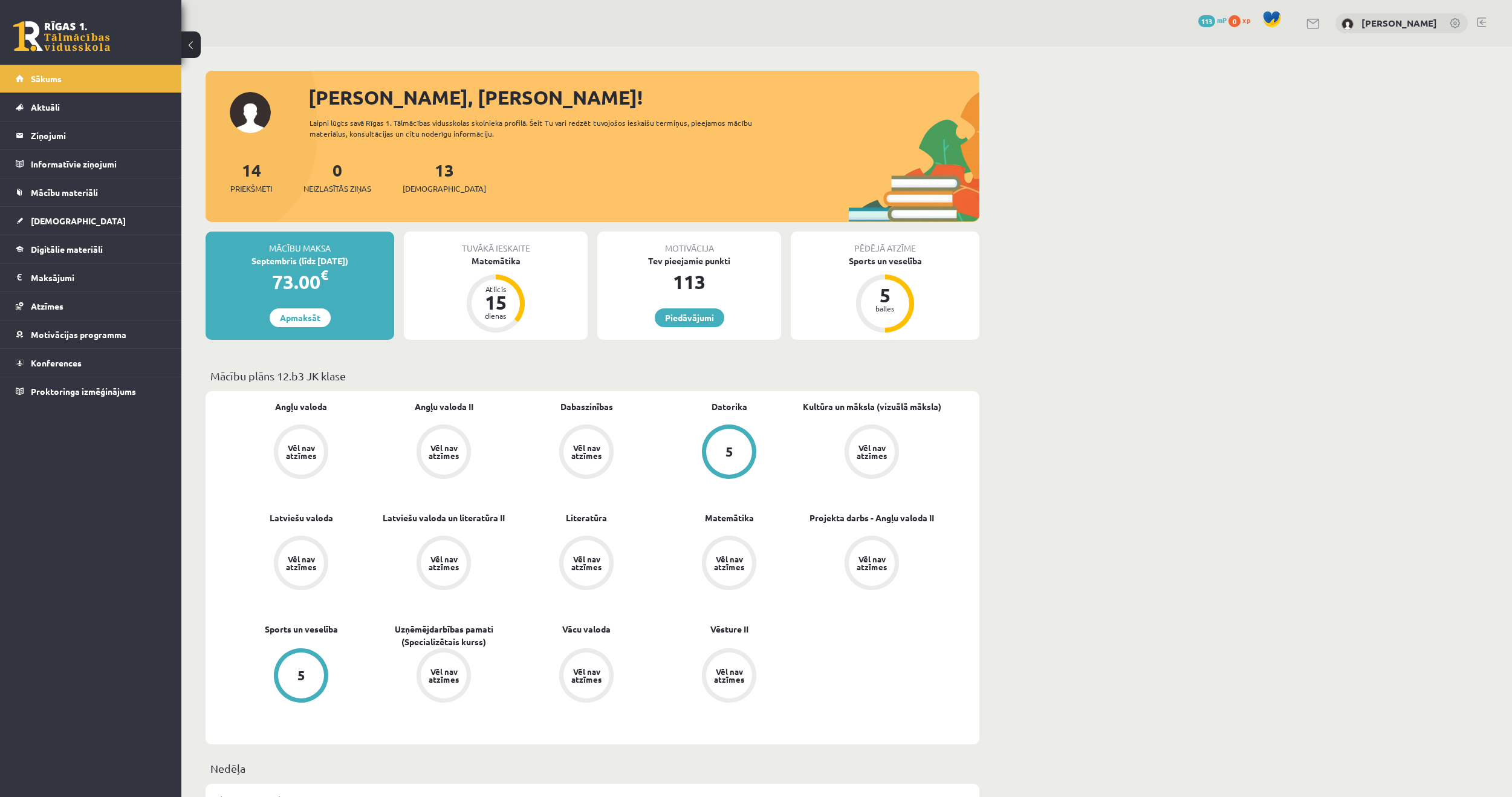
click at [502, 275] on div "Tuvākā ieskaite Matemātika Atlicis 15 dienas" at bounding box center [496, 286] width 184 height 108
click at [495, 262] on div "Matemātika" at bounding box center [496, 261] width 184 height 13
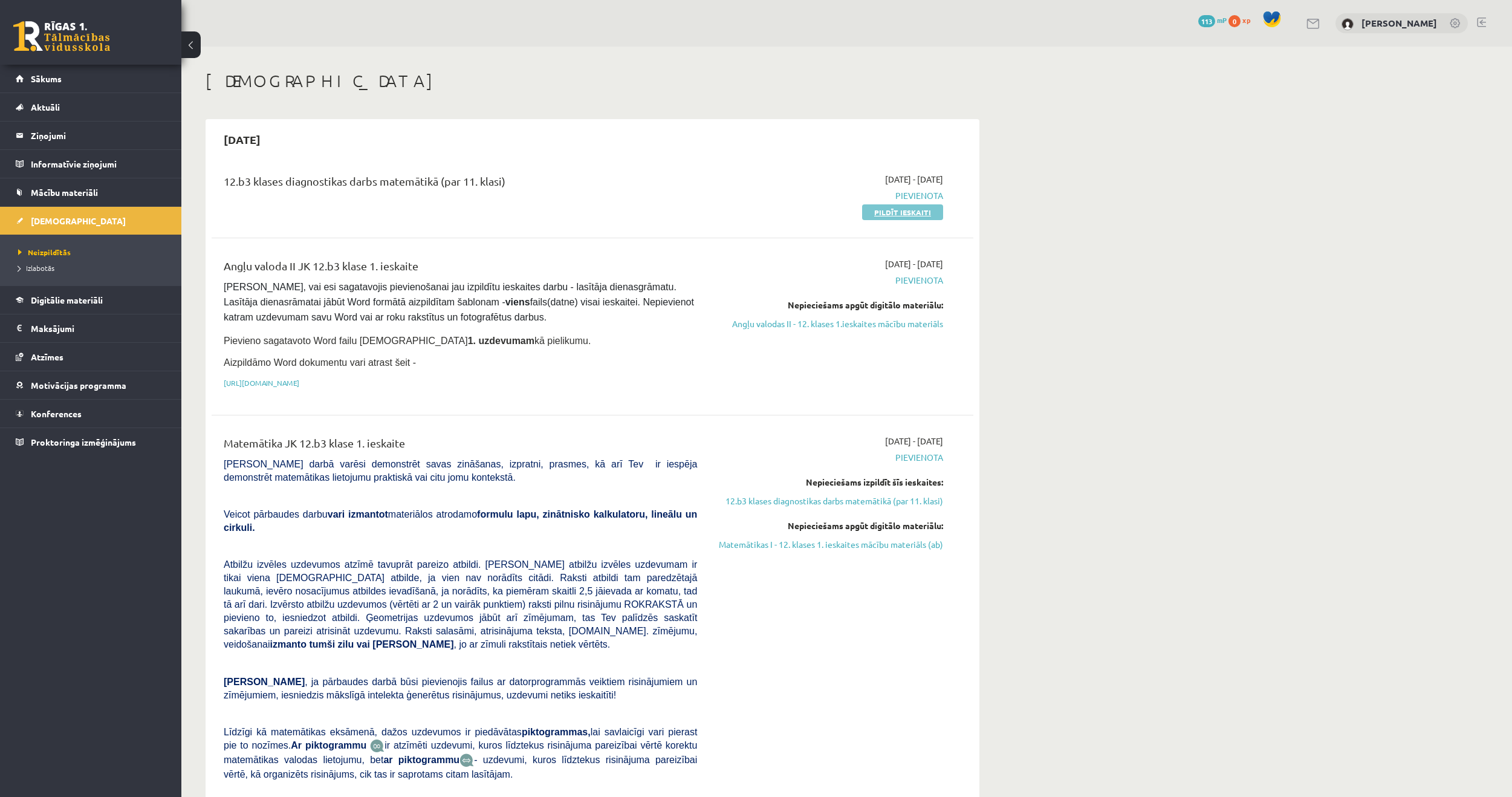
click at [891, 214] on link "Pildīt ieskaiti" at bounding box center [903, 212] width 81 height 15
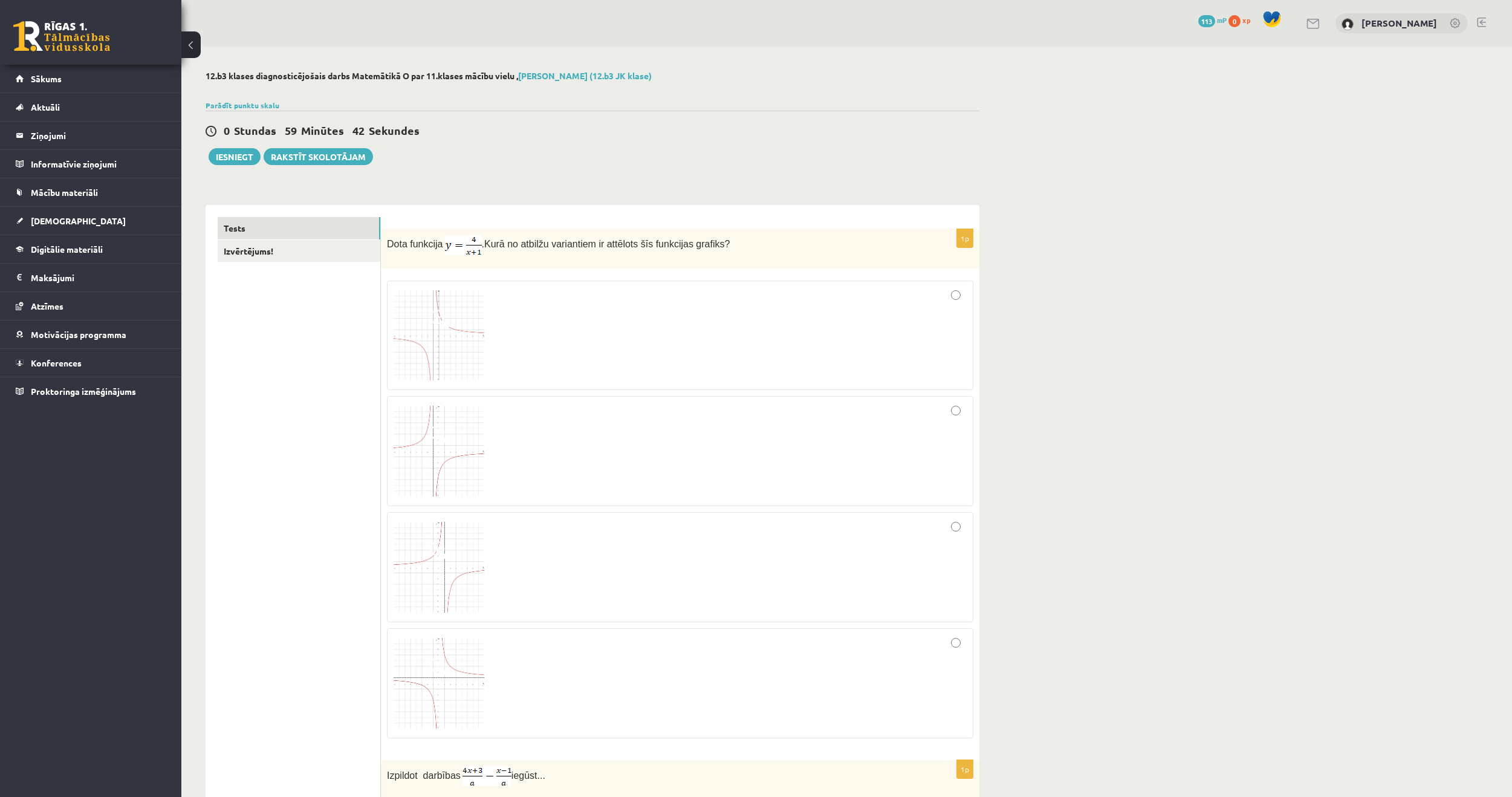
click at [435, 354] on img at bounding box center [439, 335] width 90 height 90
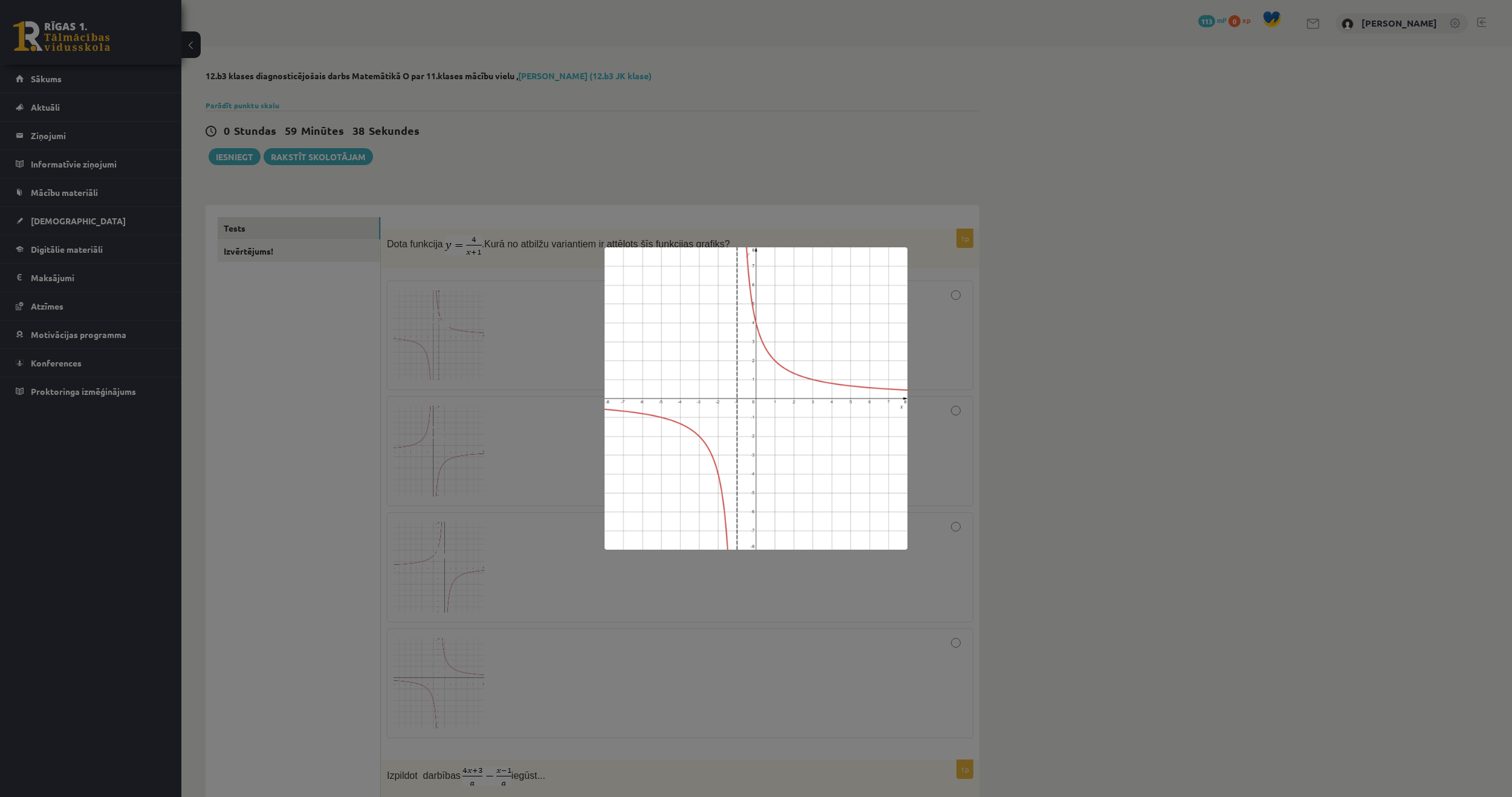
click at [485, 349] on div at bounding box center [756, 398] width 1512 height 797
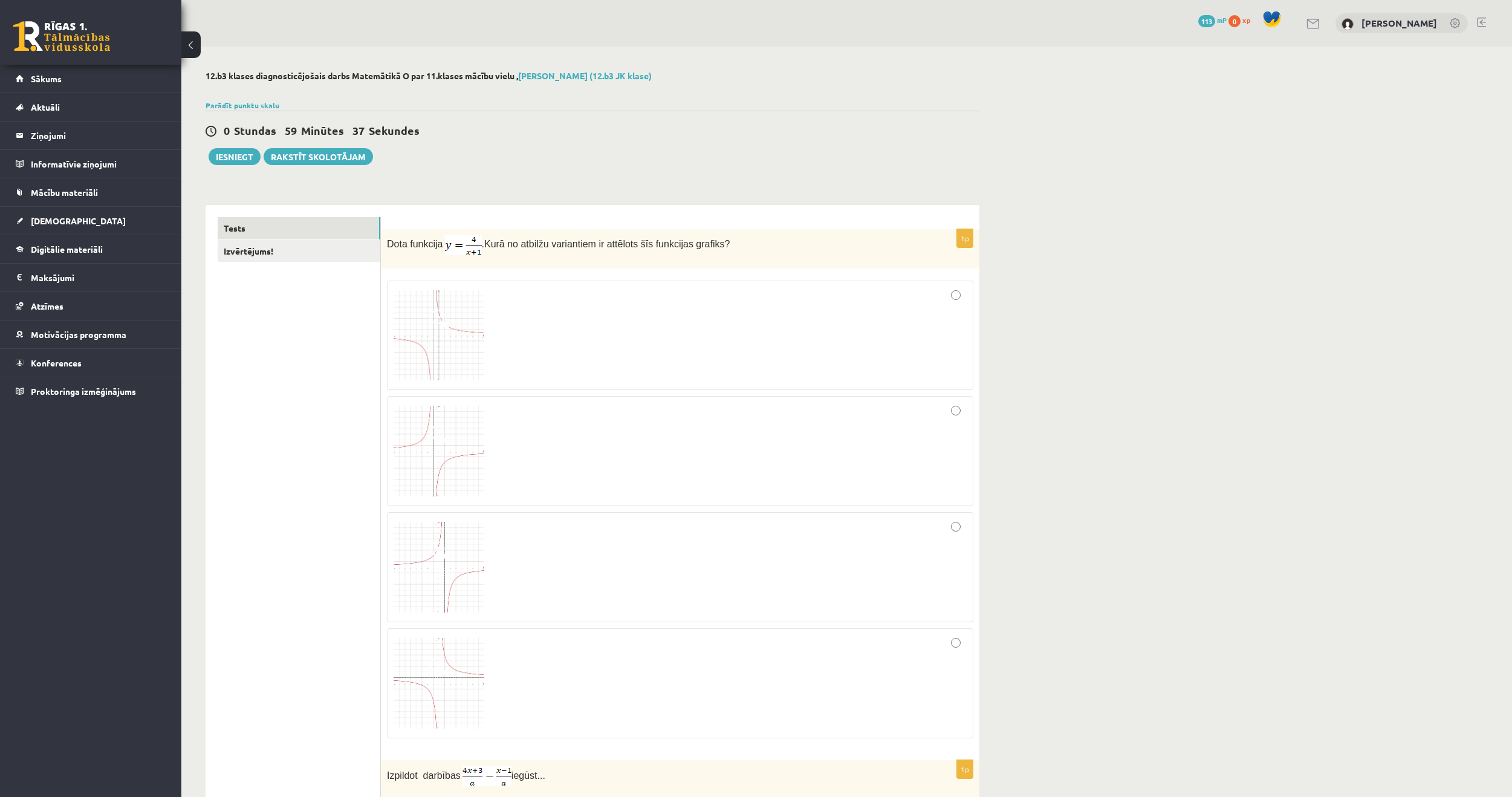
click at [453, 420] on img at bounding box center [439, 451] width 90 height 90
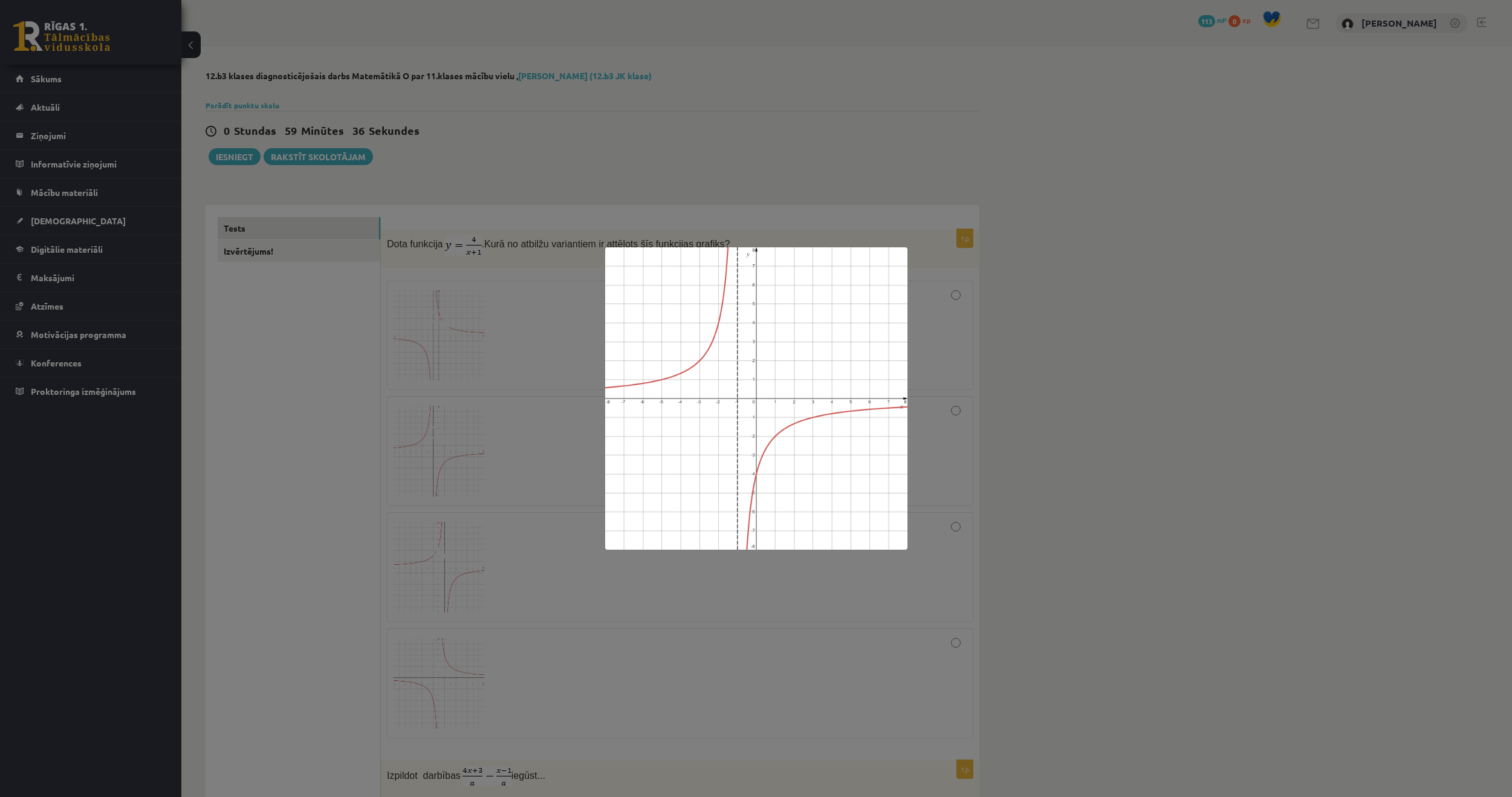
click at [523, 376] on div at bounding box center [756, 398] width 1512 height 797
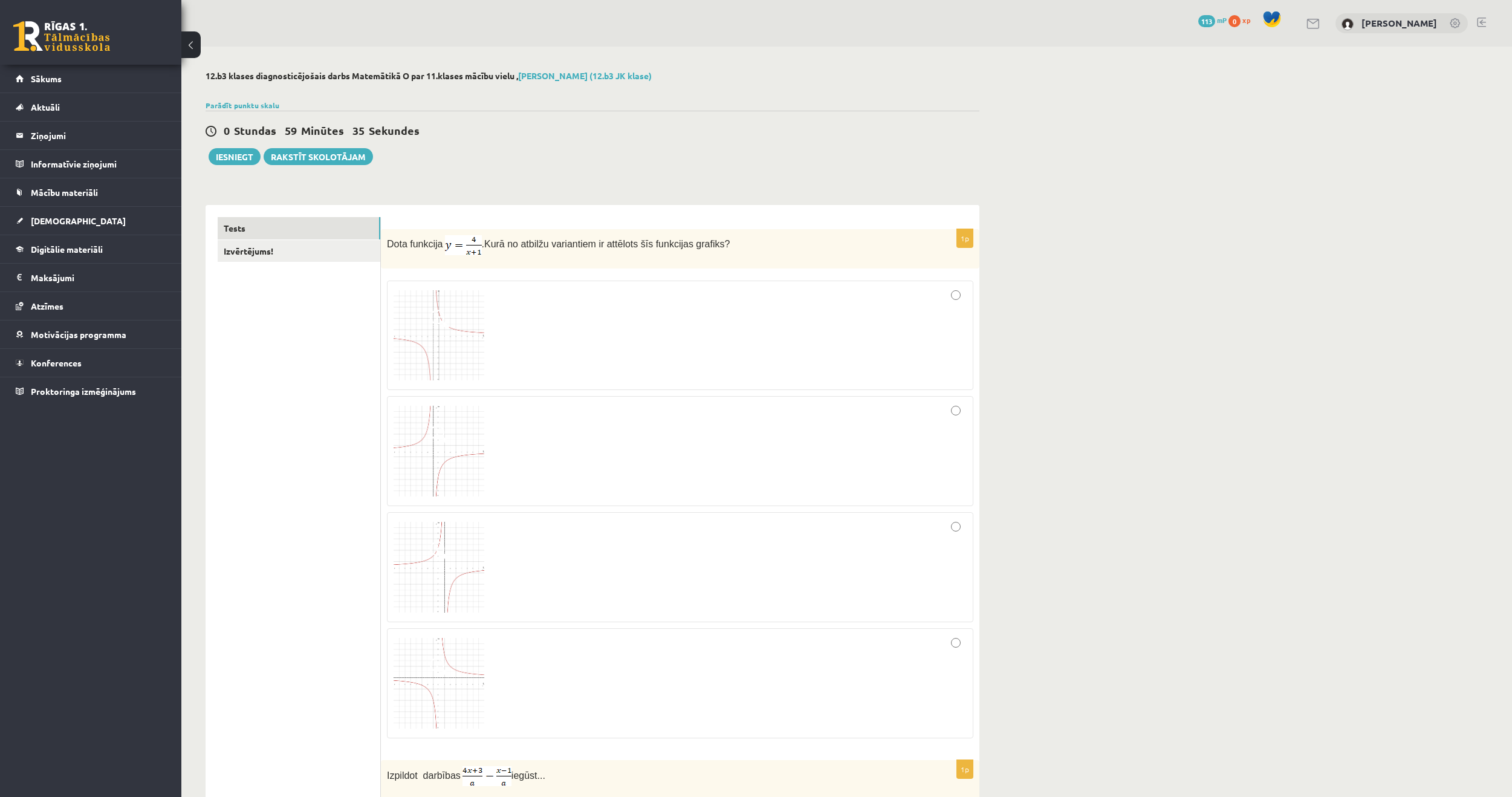
click at [439, 560] on span at bounding box center [439, 551] width 19 height 19
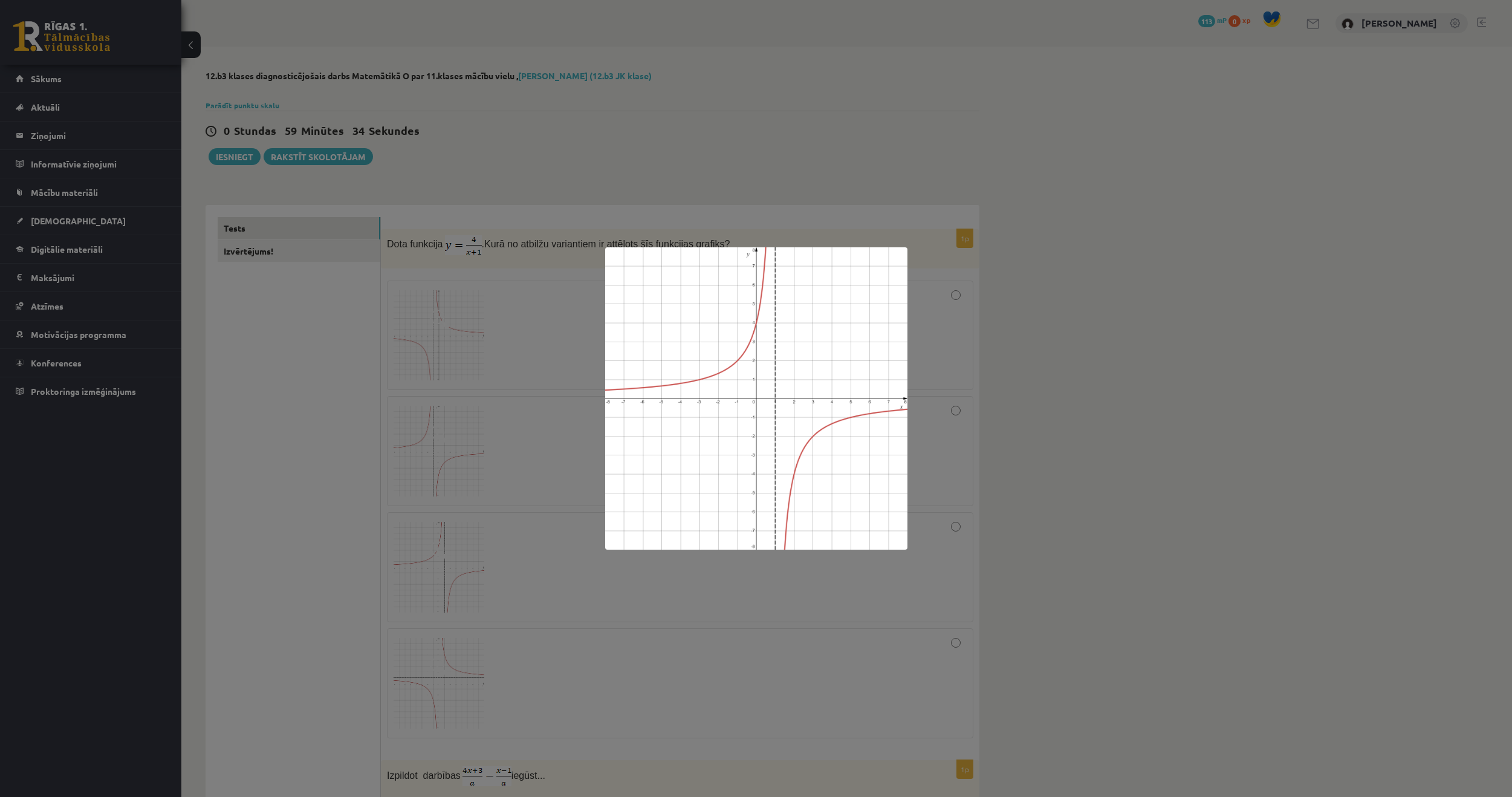
click at [516, 460] on div at bounding box center [756, 398] width 1512 height 797
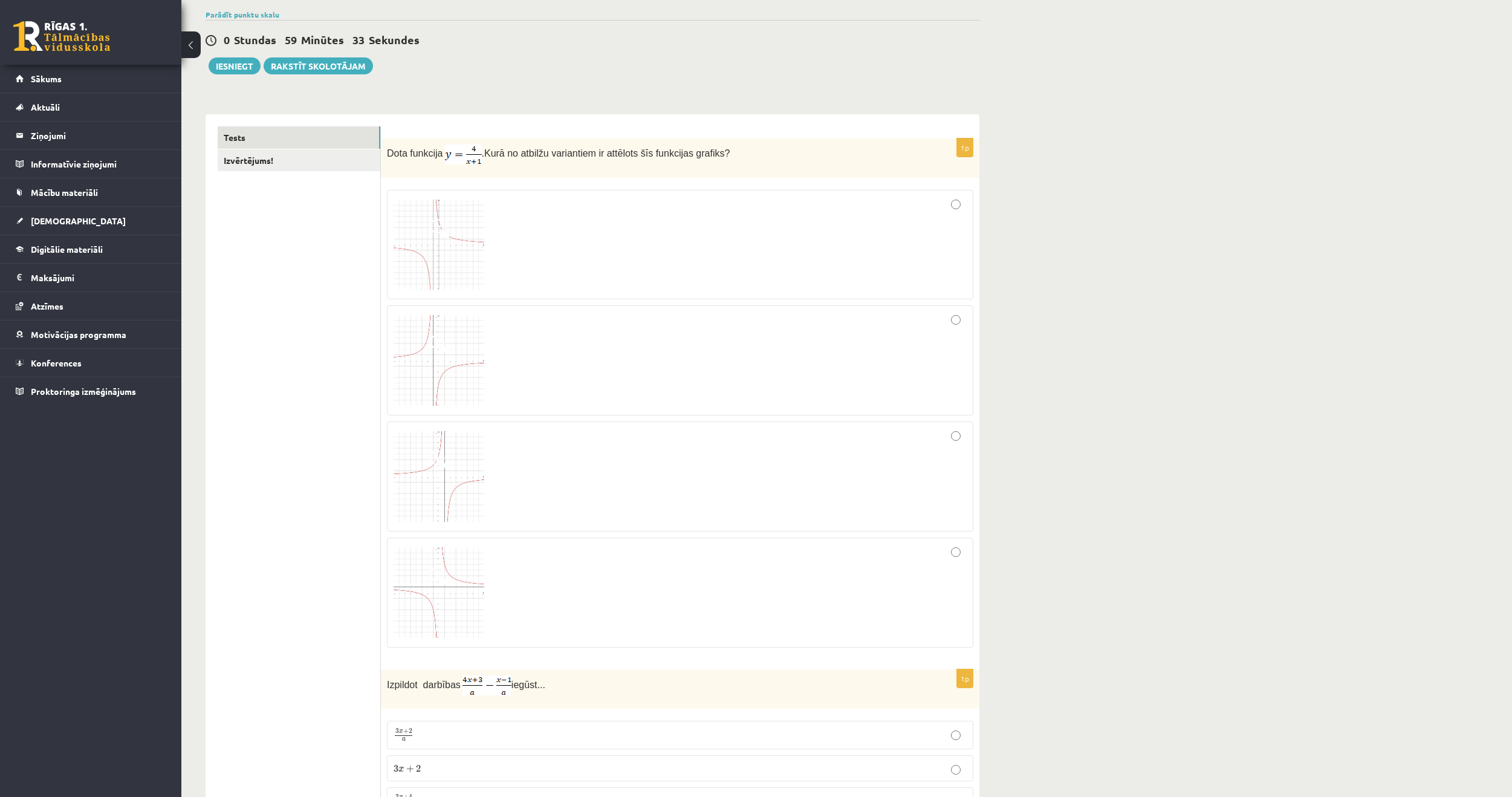
scroll to position [182, 0]
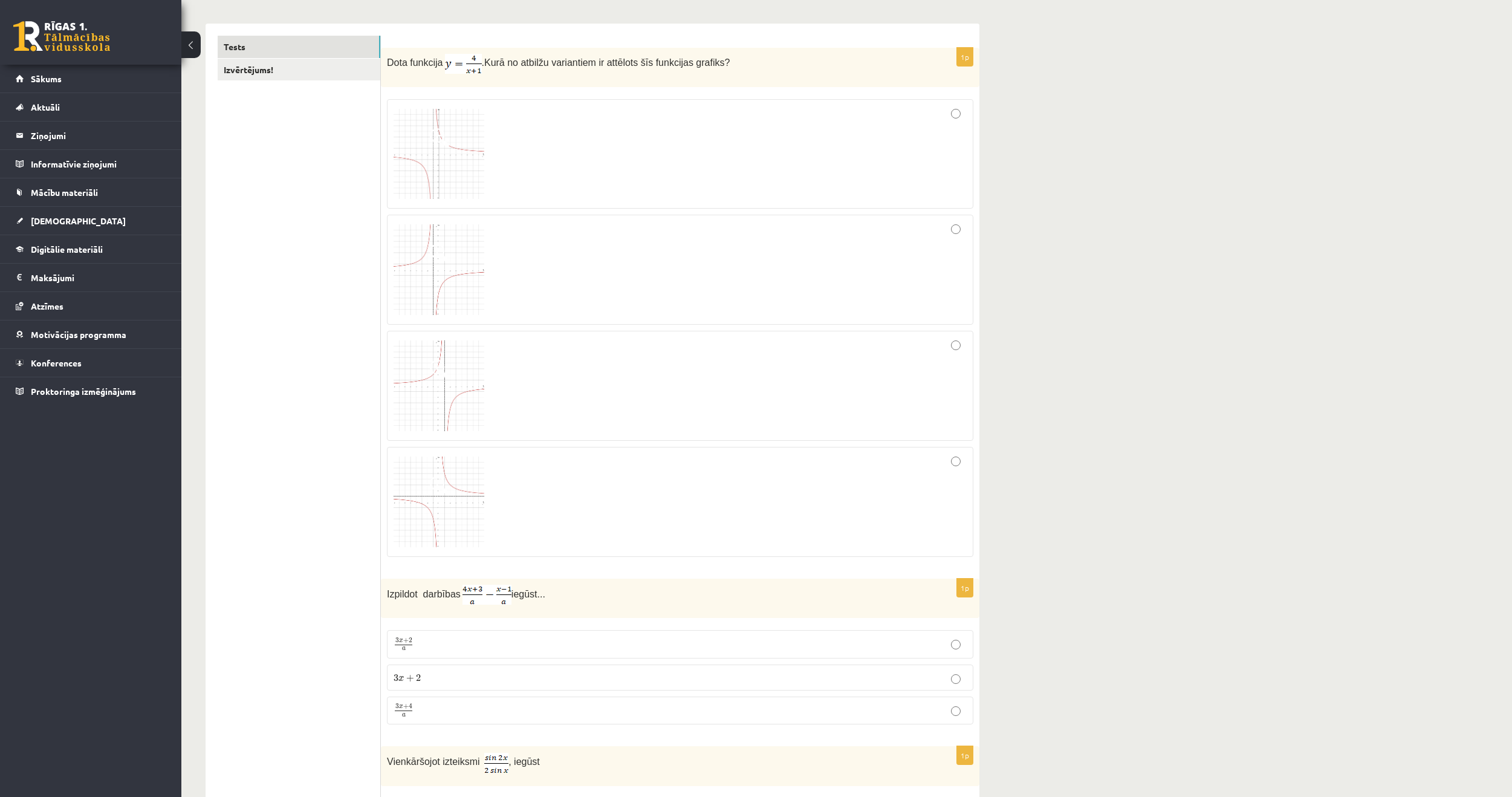
click at [427, 492] on img at bounding box center [439, 501] width 90 height 90
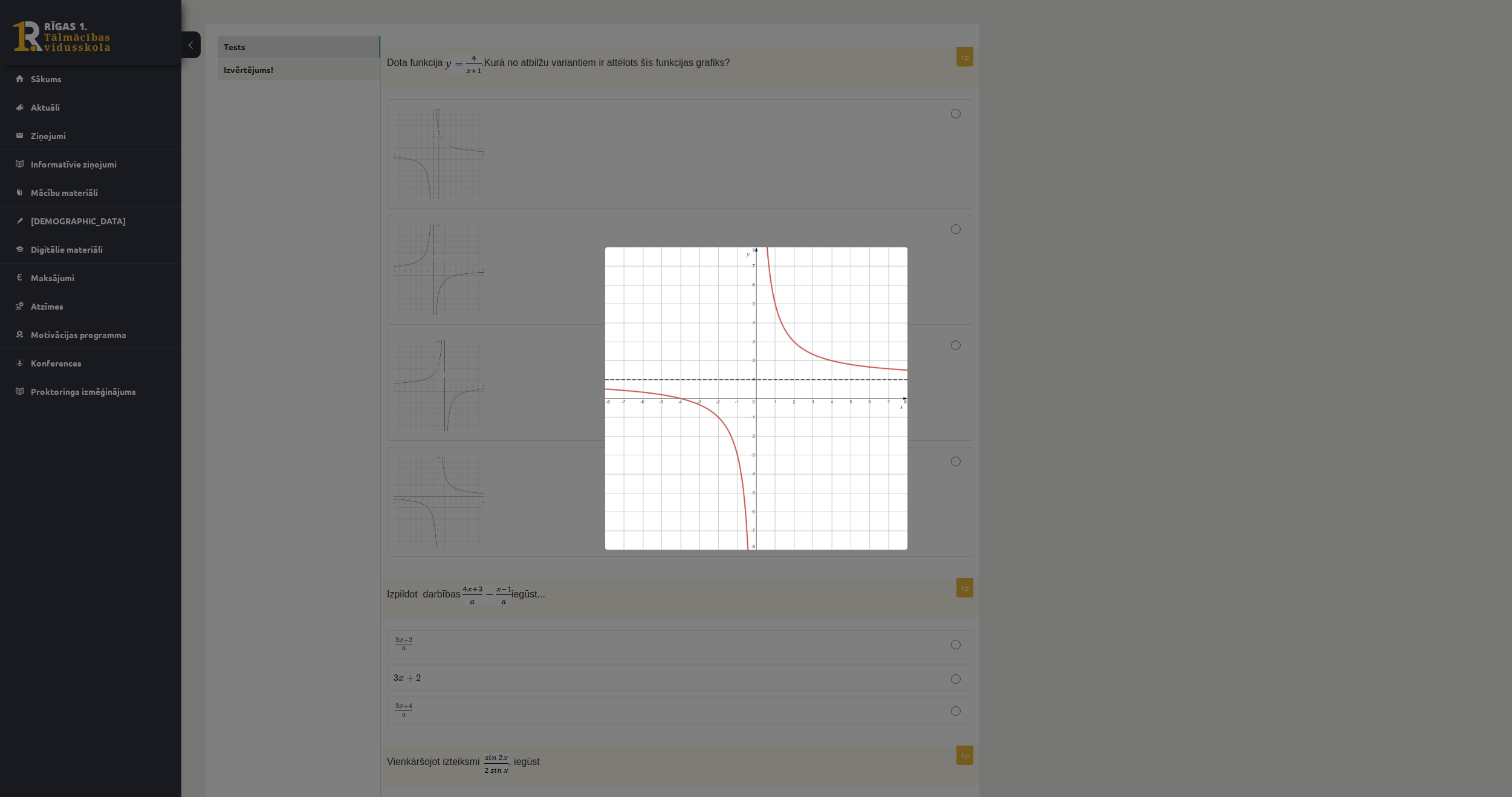
click at [435, 522] on div at bounding box center [756, 398] width 1512 height 797
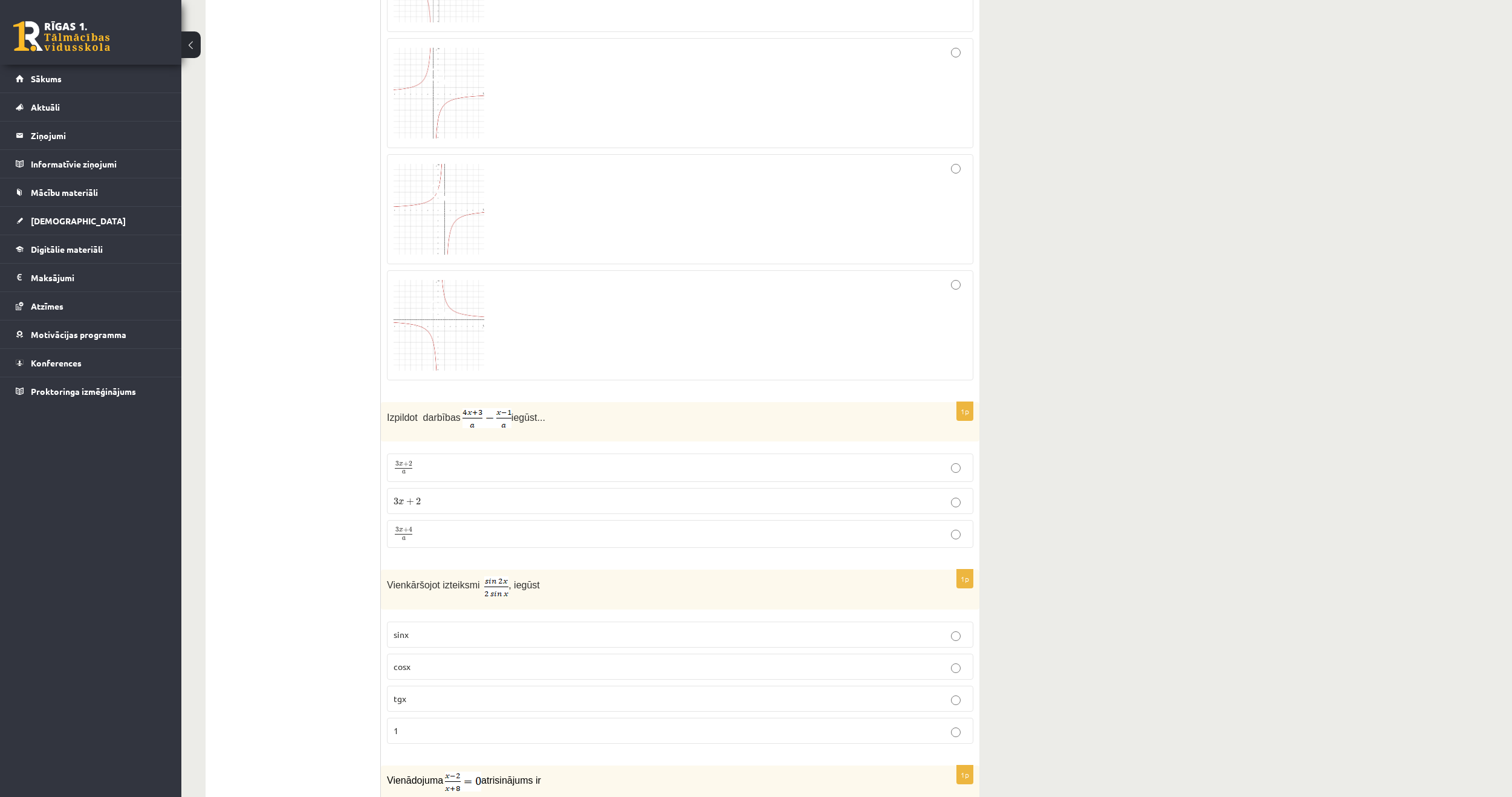
scroll to position [363, 0]
click at [903, 544] on fieldset "3 x + 2 a 3 x + 2 a 3 x + 2 3 x + 2 3 x + 4 a 3 x + 4 a" at bounding box center [680, 494] width 586 height 104
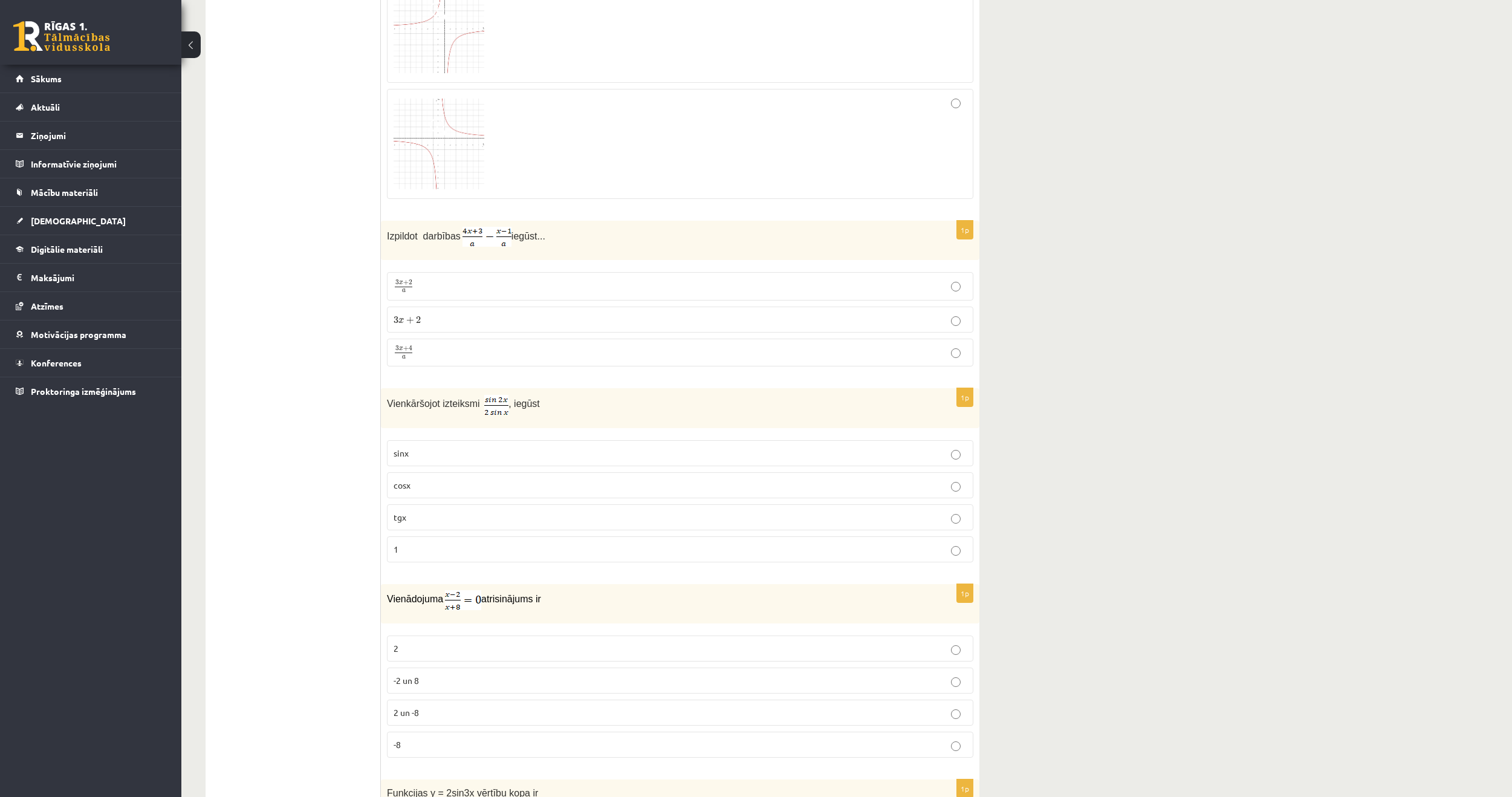
scroll to position [544, 0]
click at [511, 484] on p "cosx" at bounding box center [680, 480] width 573 height 13
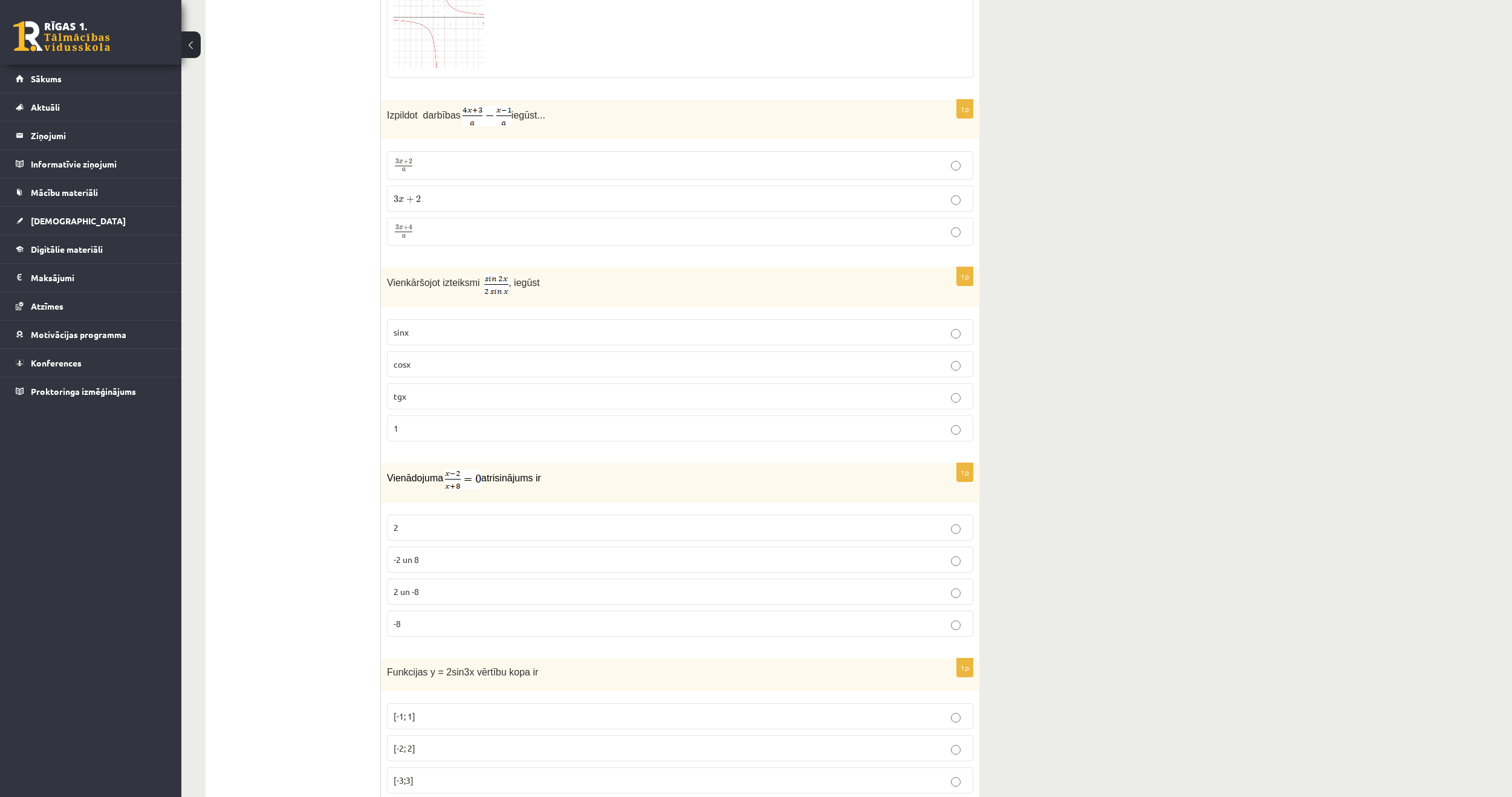
scroll to position [665, 0]
click at [456, 426] on p "1" at bounding box center [680, 424] width 573 height 13
click at [444, 364] on p "cosx" at bounding box center [680, 359] width 573 height 13
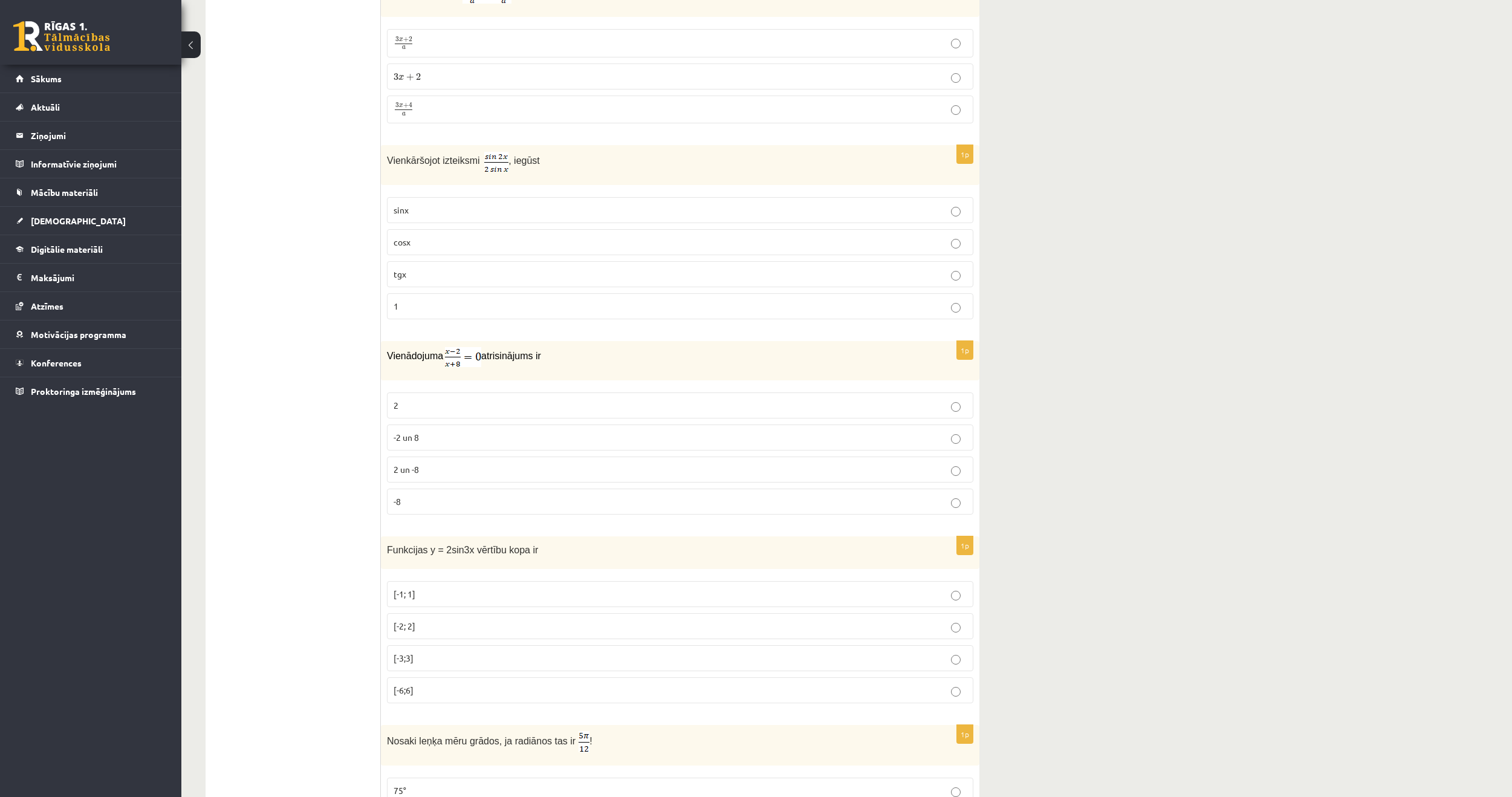
scroll to position [786, 0]
click at [435, 474] on label "2 un -8" at bounding box center [680, 466] width 586 height 26
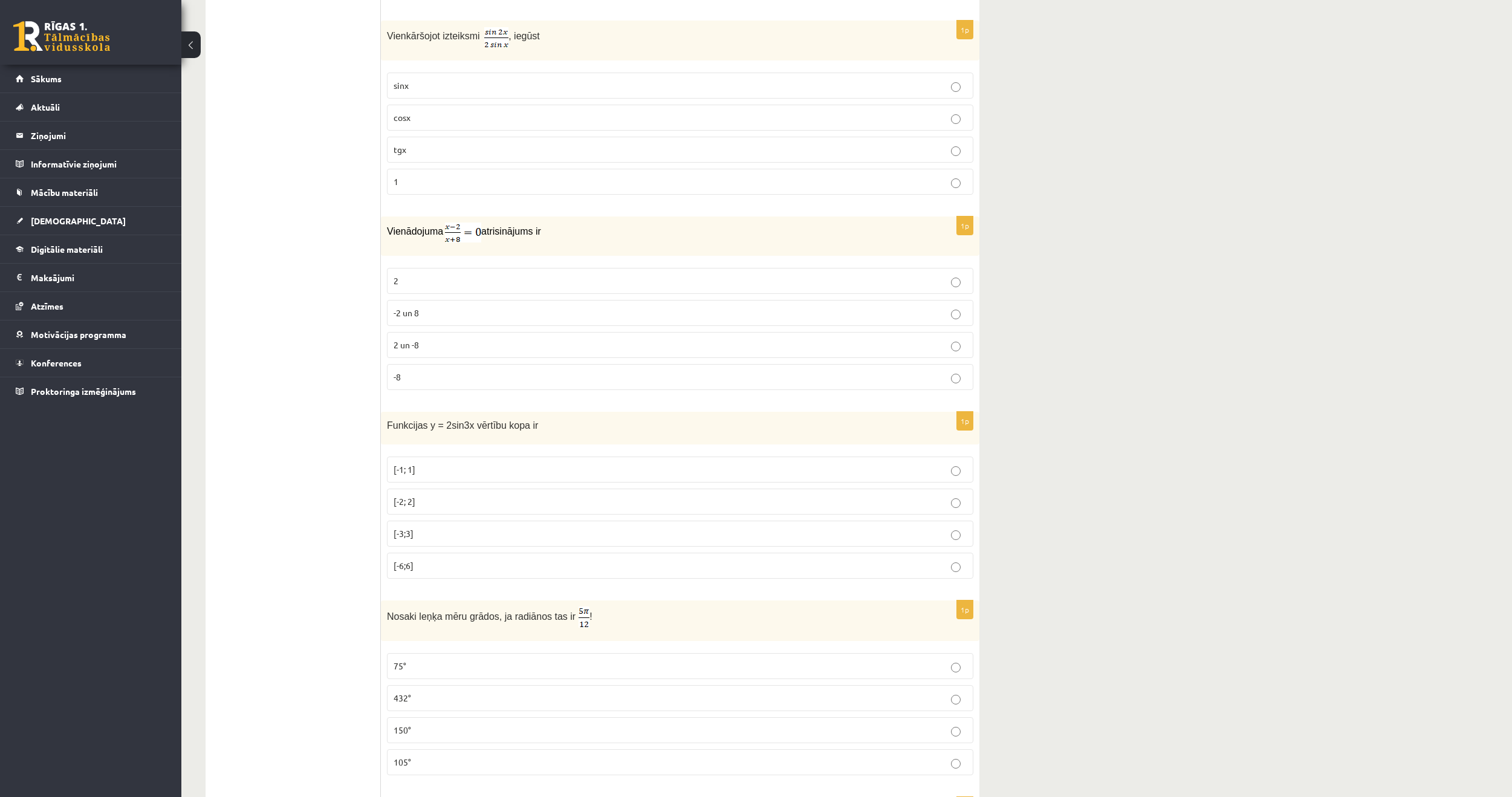
scroll to position [967, 0]
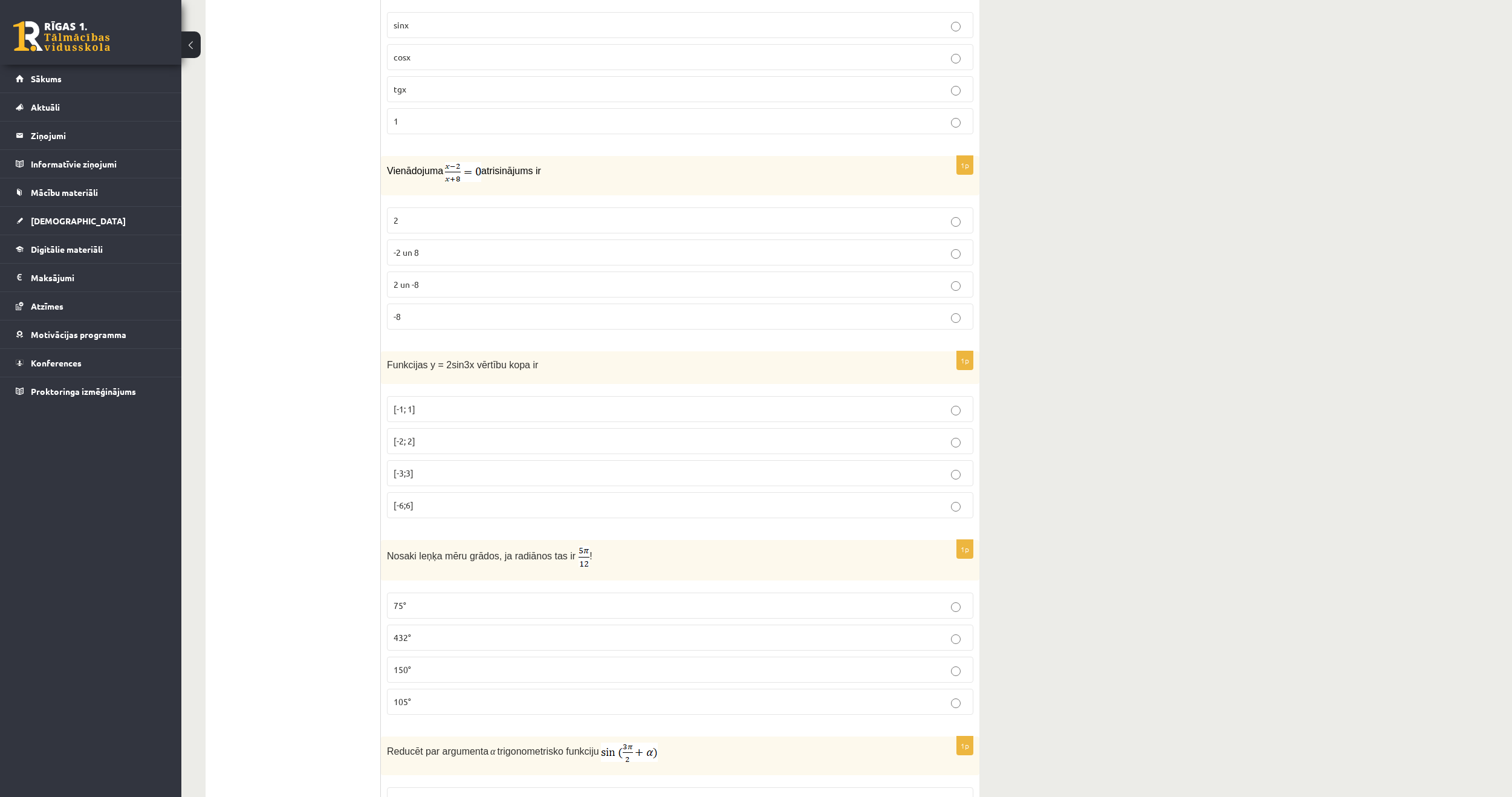
click at [440, 477] on p "[-3;3]" at bounding box center [680, 473] width 573 height 13
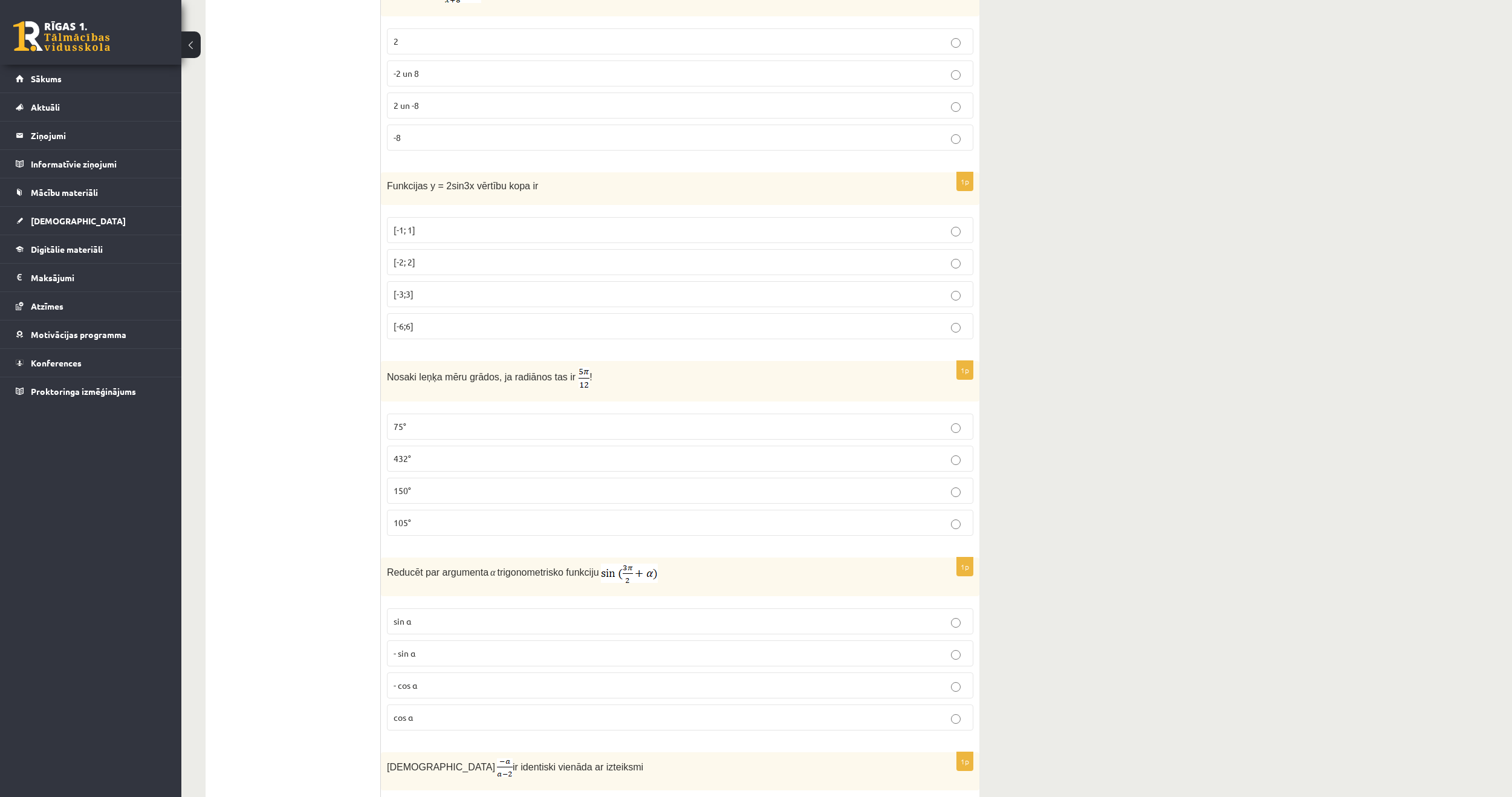
scroll to position [1148, 0]
click at [921, 472] on fieldset "75° 432° 150° 105°" at bounding box center [680, 471] width 586 height 132
click at [919, 464] on label "432°" at bounding box center [680, 456] width 586 height 26
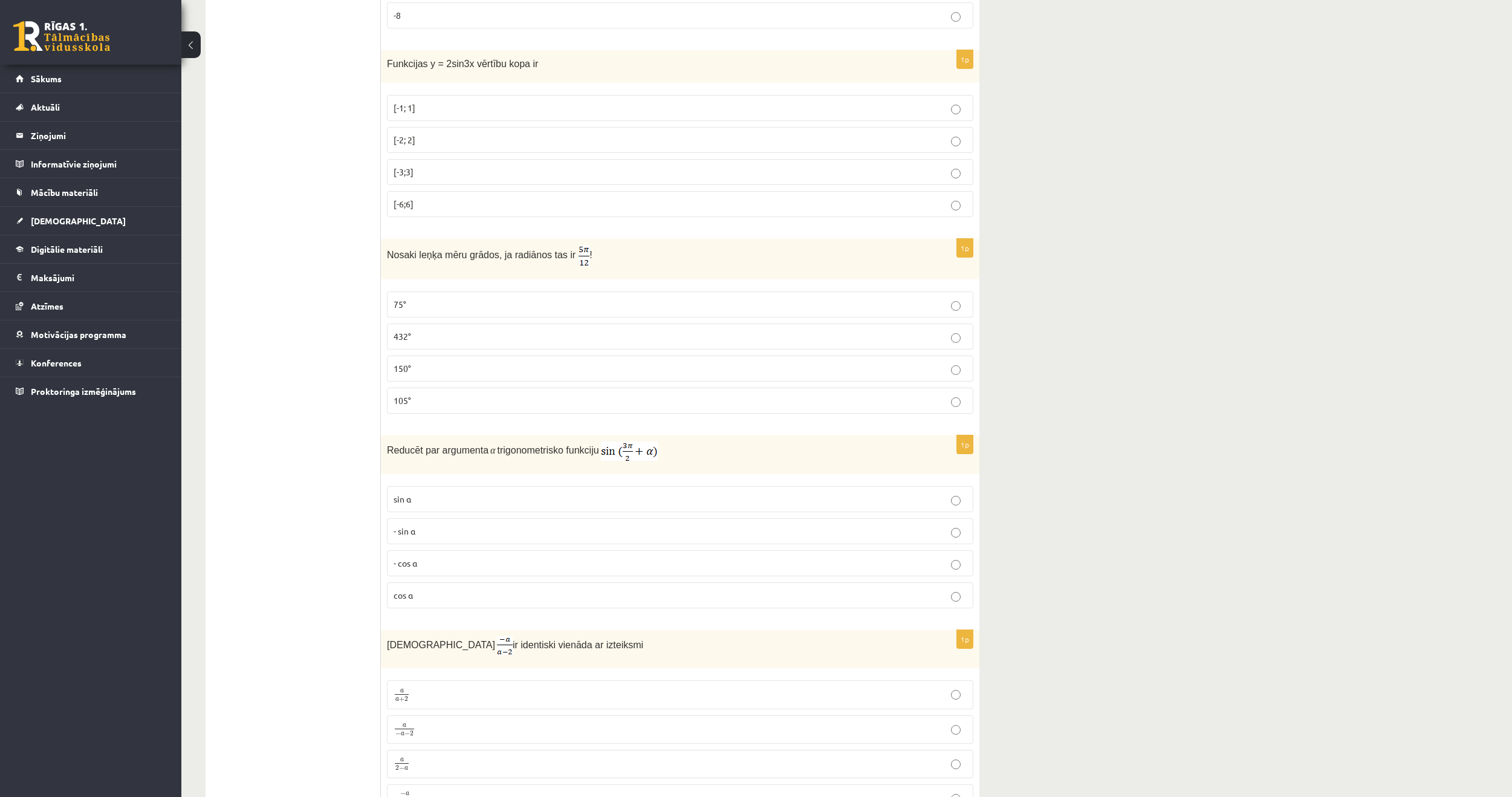
scroll to position [1269, 0]
click at [657, 529] on p "- sin ⁡α" at bounding box center [680, 530] width 573 height 13
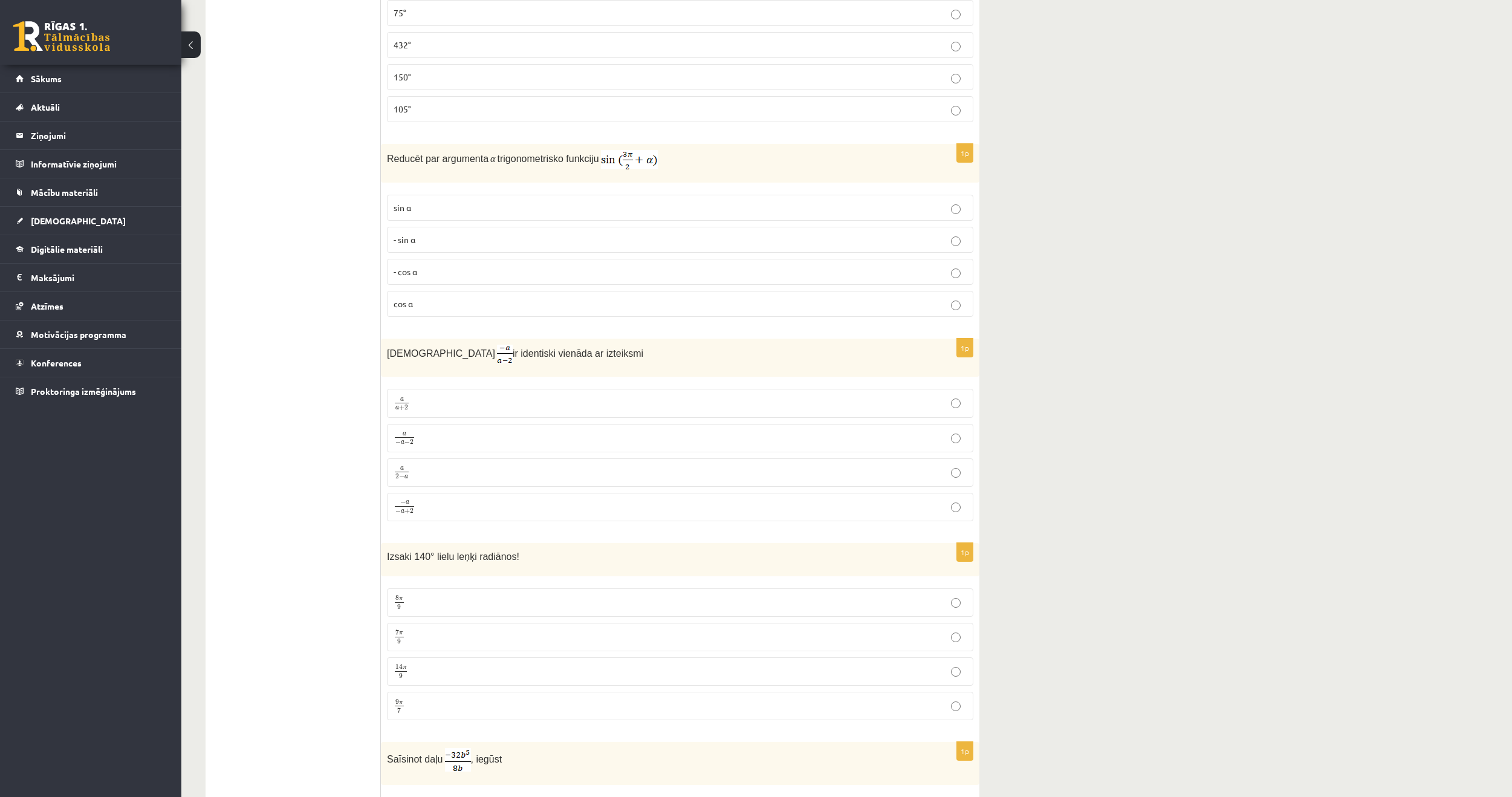
scroll to position [1571, 0]
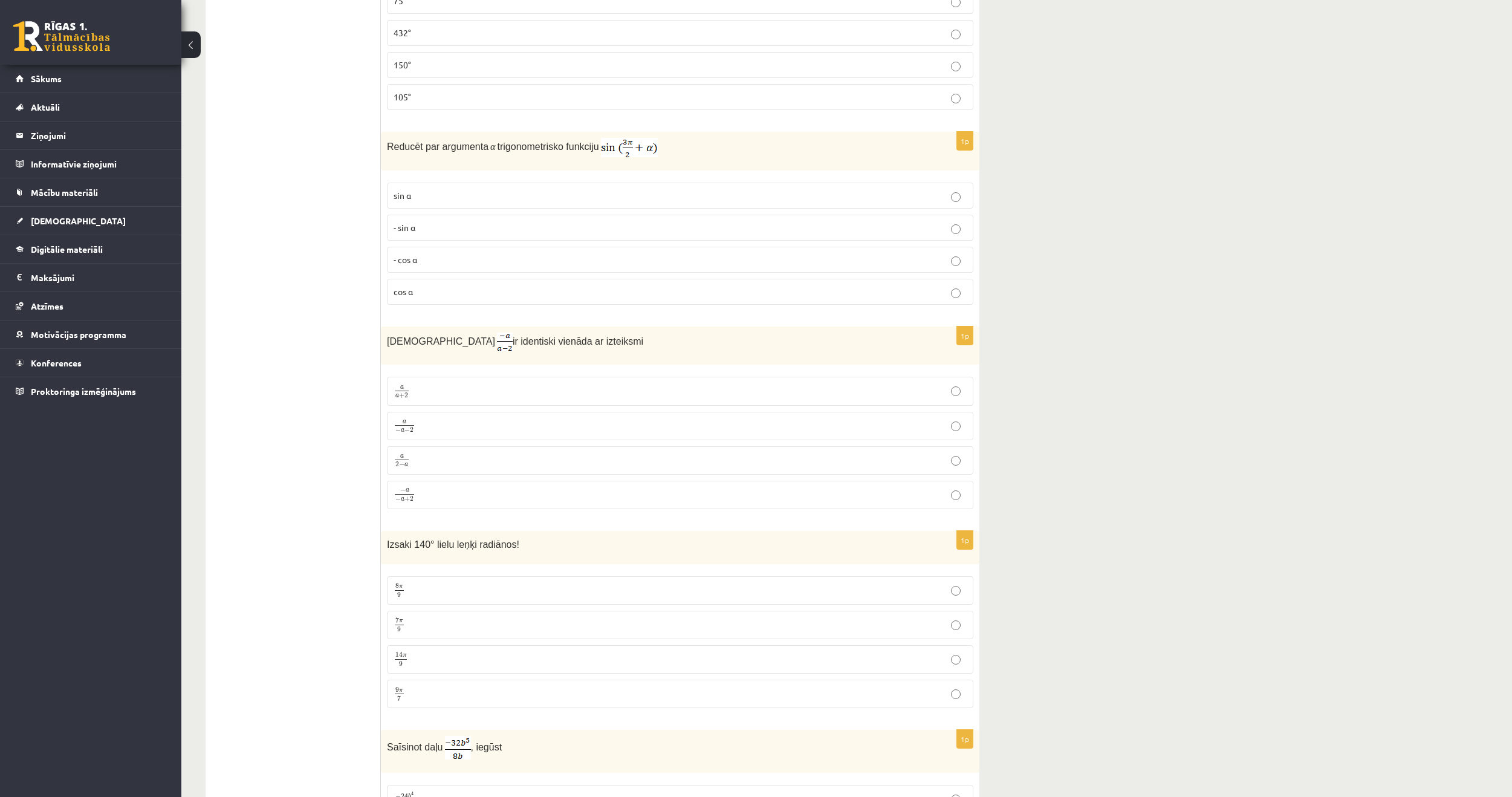
click at [928, 490] on p "− a − a + 2 − a − a + 2" at bounding box center [680, 494] width 573 height 15
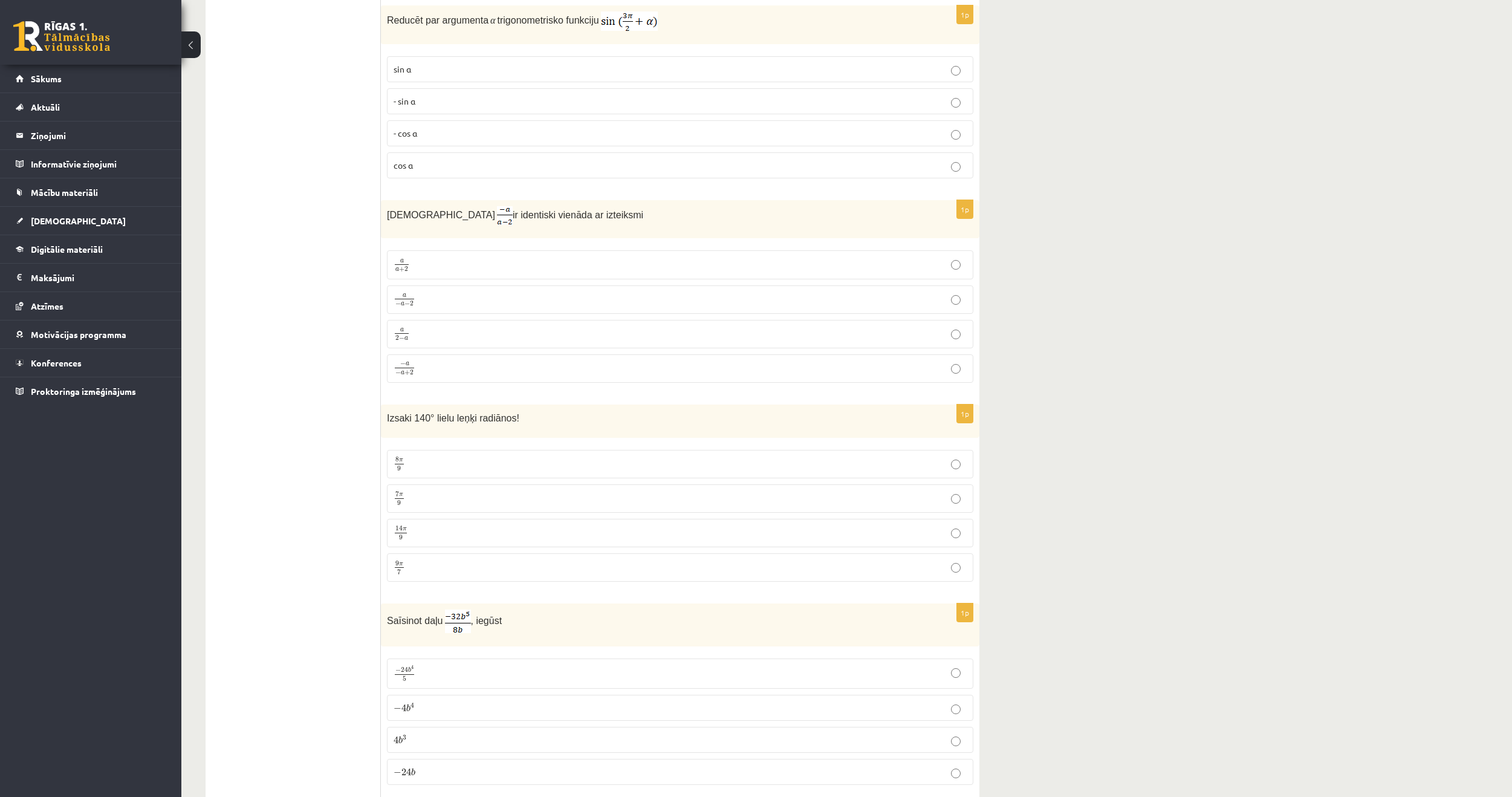
scroll to position [1814, 0]
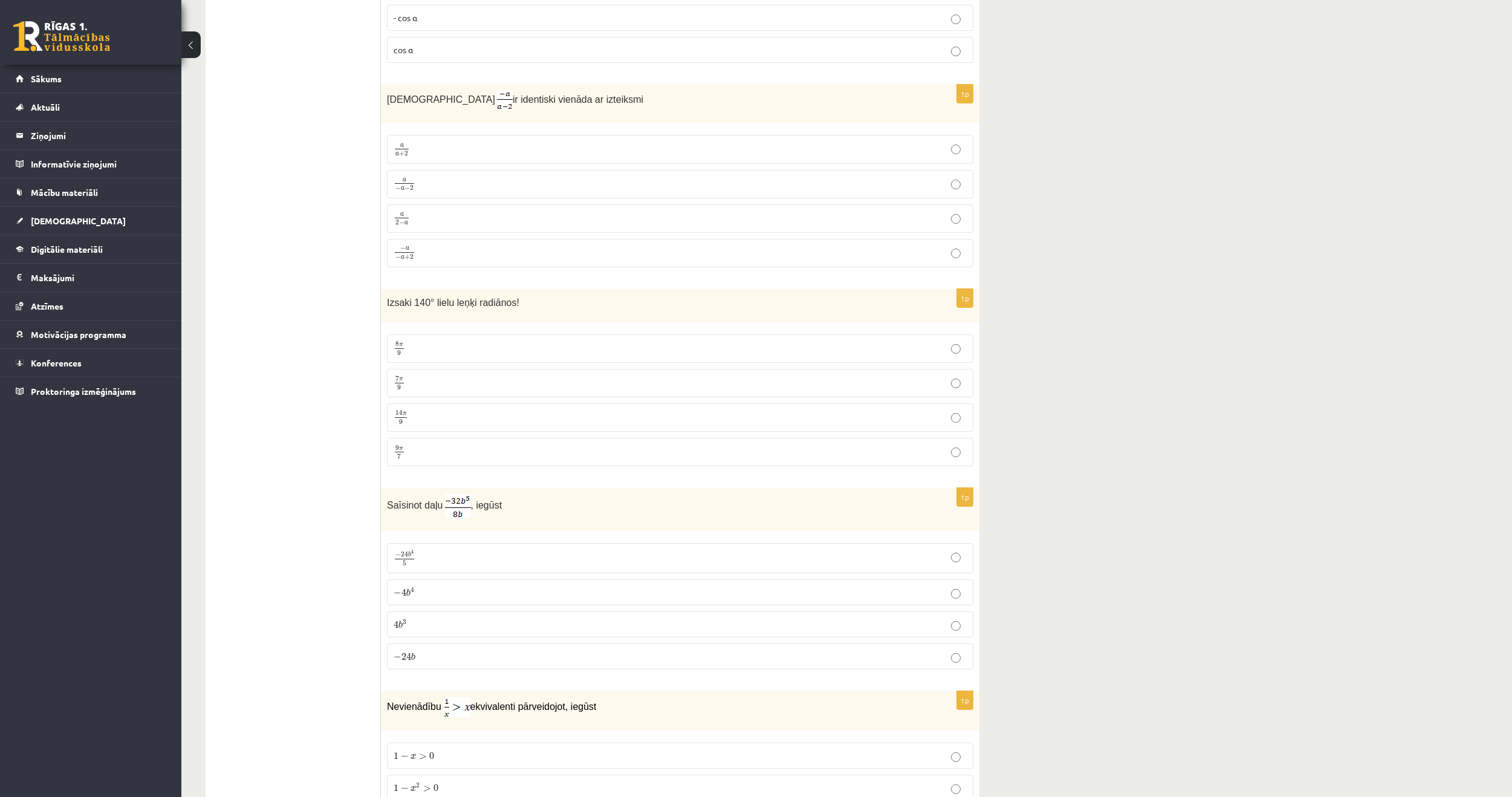
click at [454, 410] on p "14 π 9 14 π 9" at bounding box center [680, 417] width 573 height 15
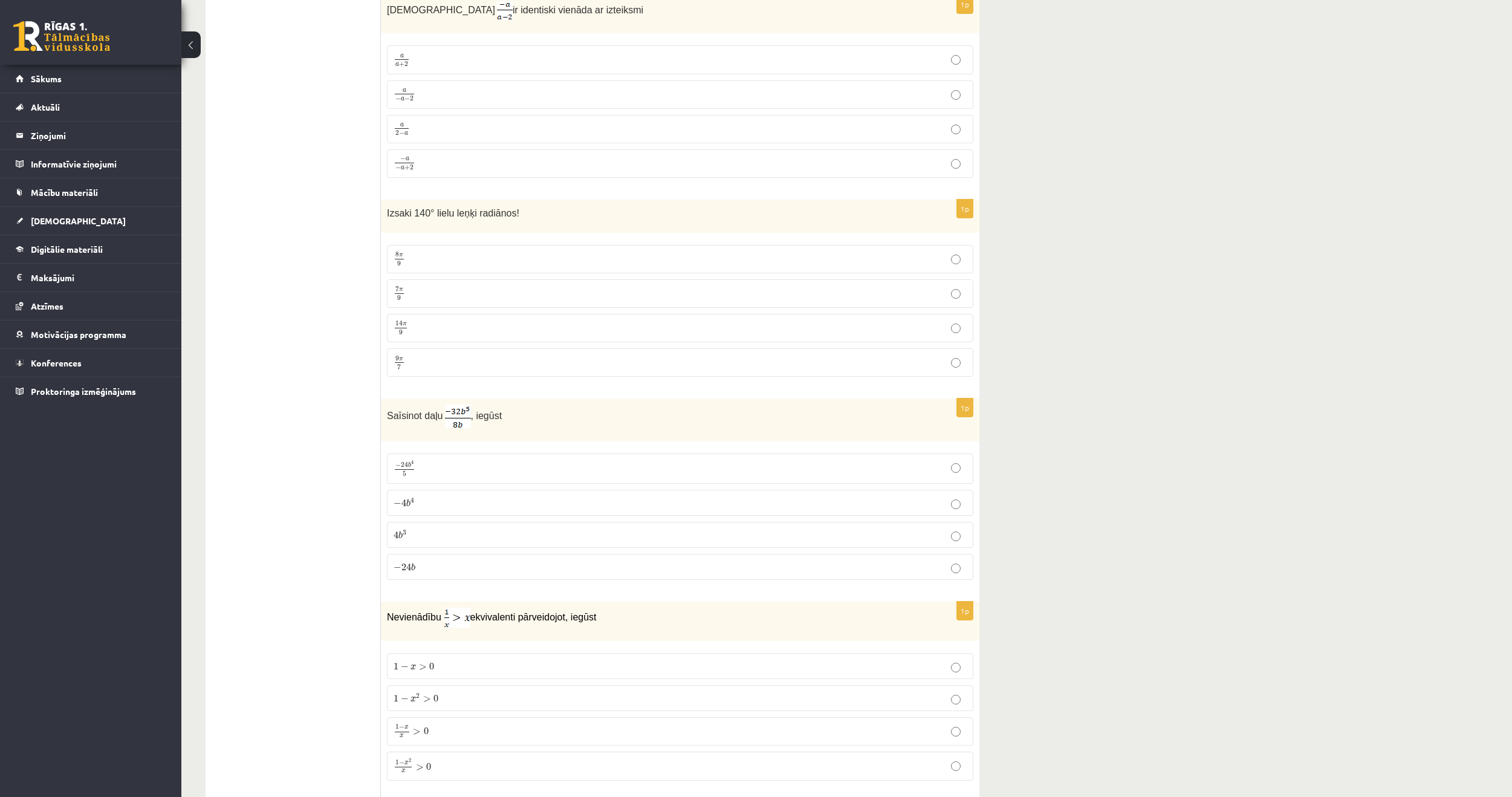
scroll to position [1995, 0]
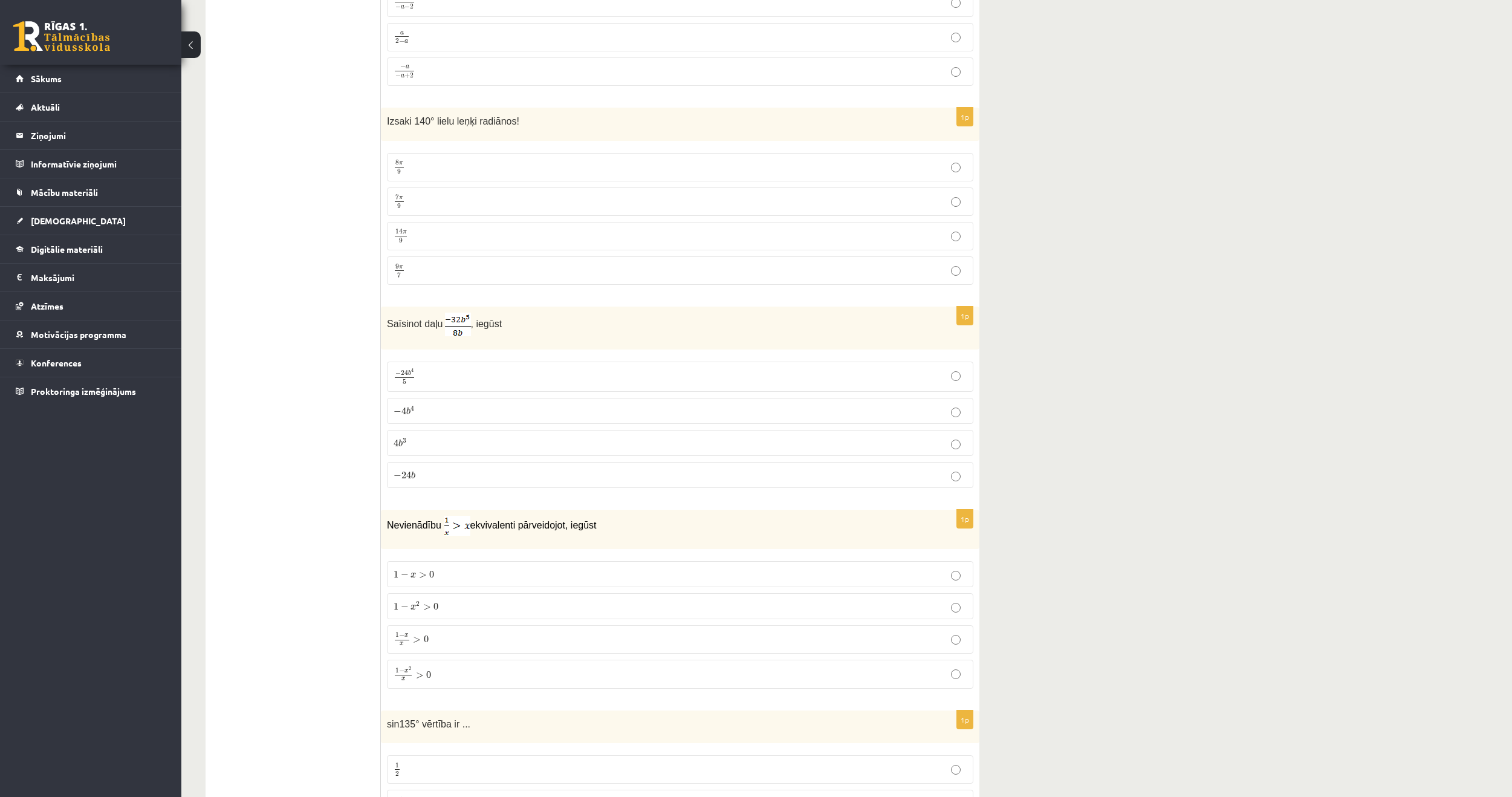
click at [433, 405] on p "− 4 b 4 − 4 b 4" at bounding box center [680, 411] width 573 height 13
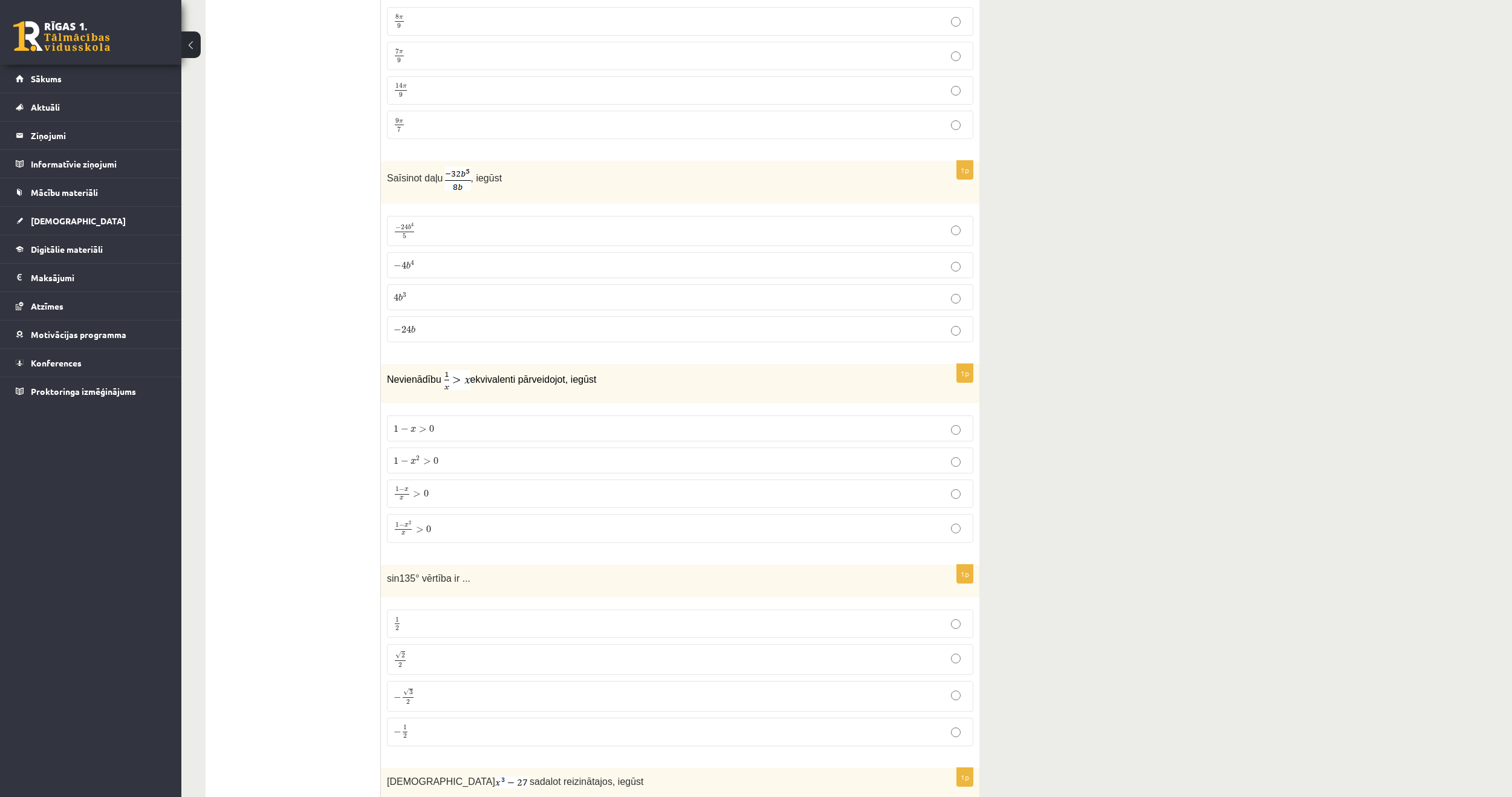
scroll to position [2176, 0]
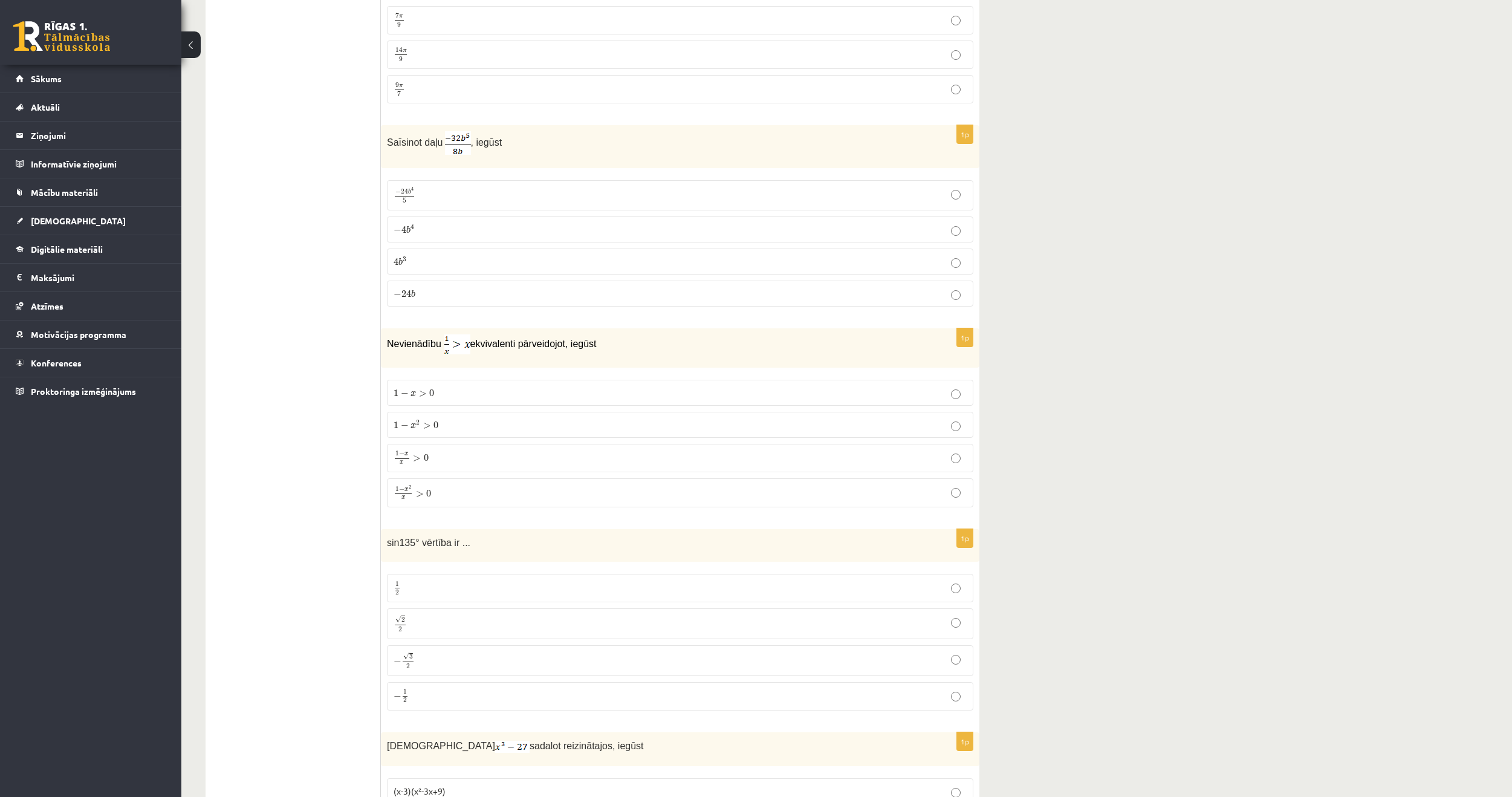
click at [388, 422] on label "1 − x 2 > 0 1 − x 2 > 0" at bounding box center [680, 425] width 586 height 26
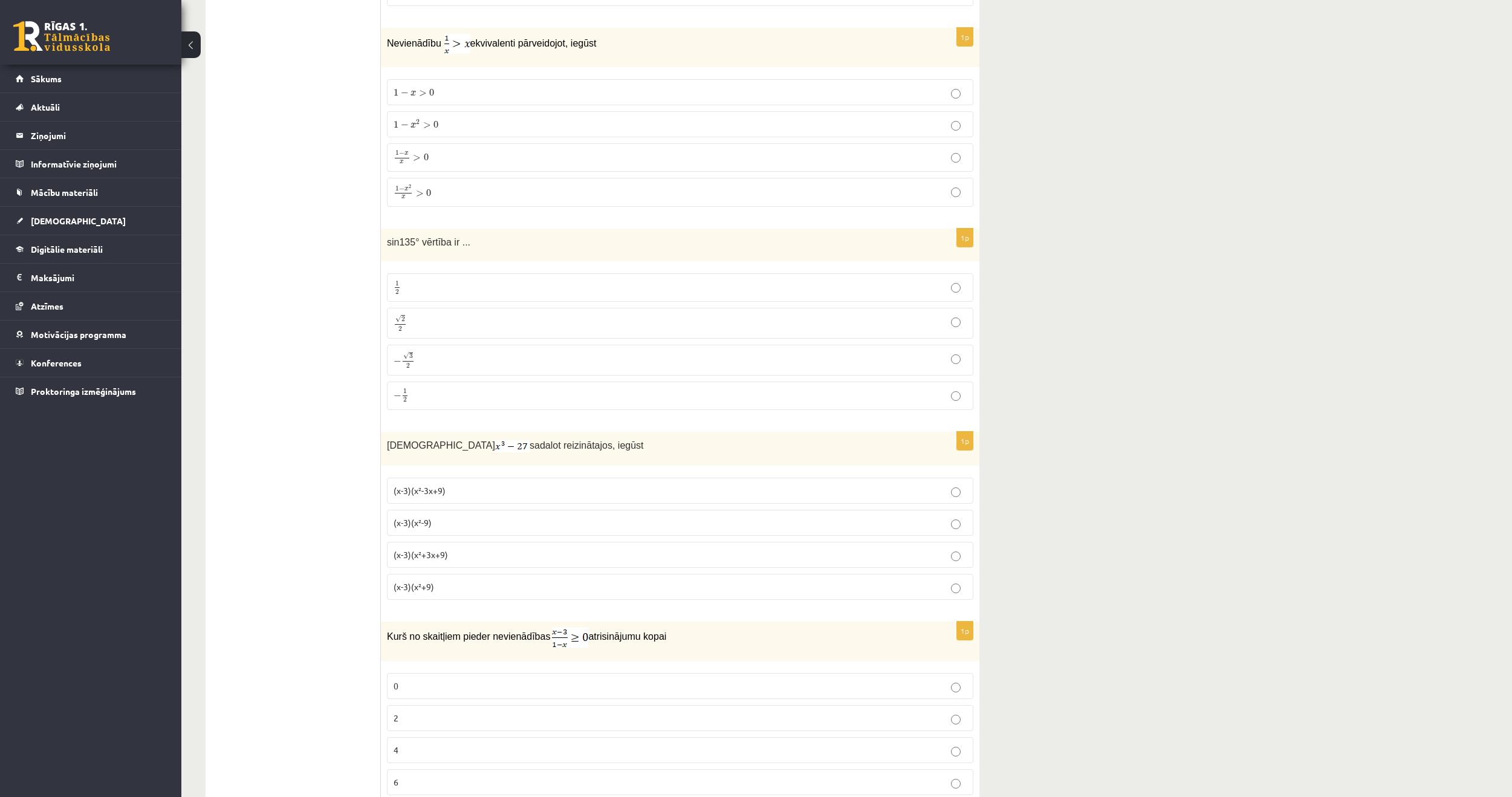
scroll to position [2539, 0]
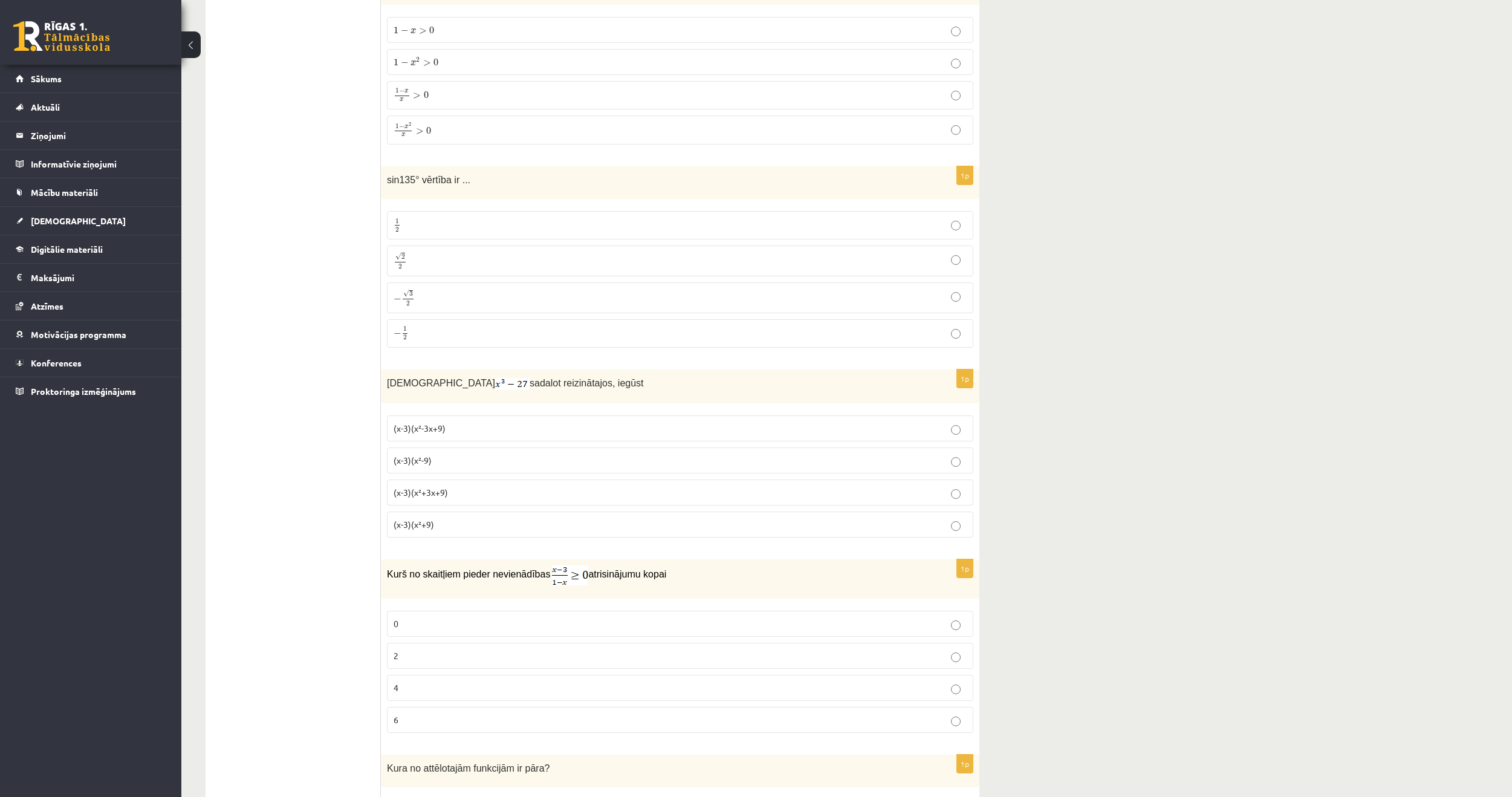
click at [433, 259] on p "√ 2 2 2 2" at bounding box center [680, 261] width 573 height 18
click at [476, 426] on p "(x-3)(x²-3x+9)" at bounding box center [680, 429] width 573 height 13
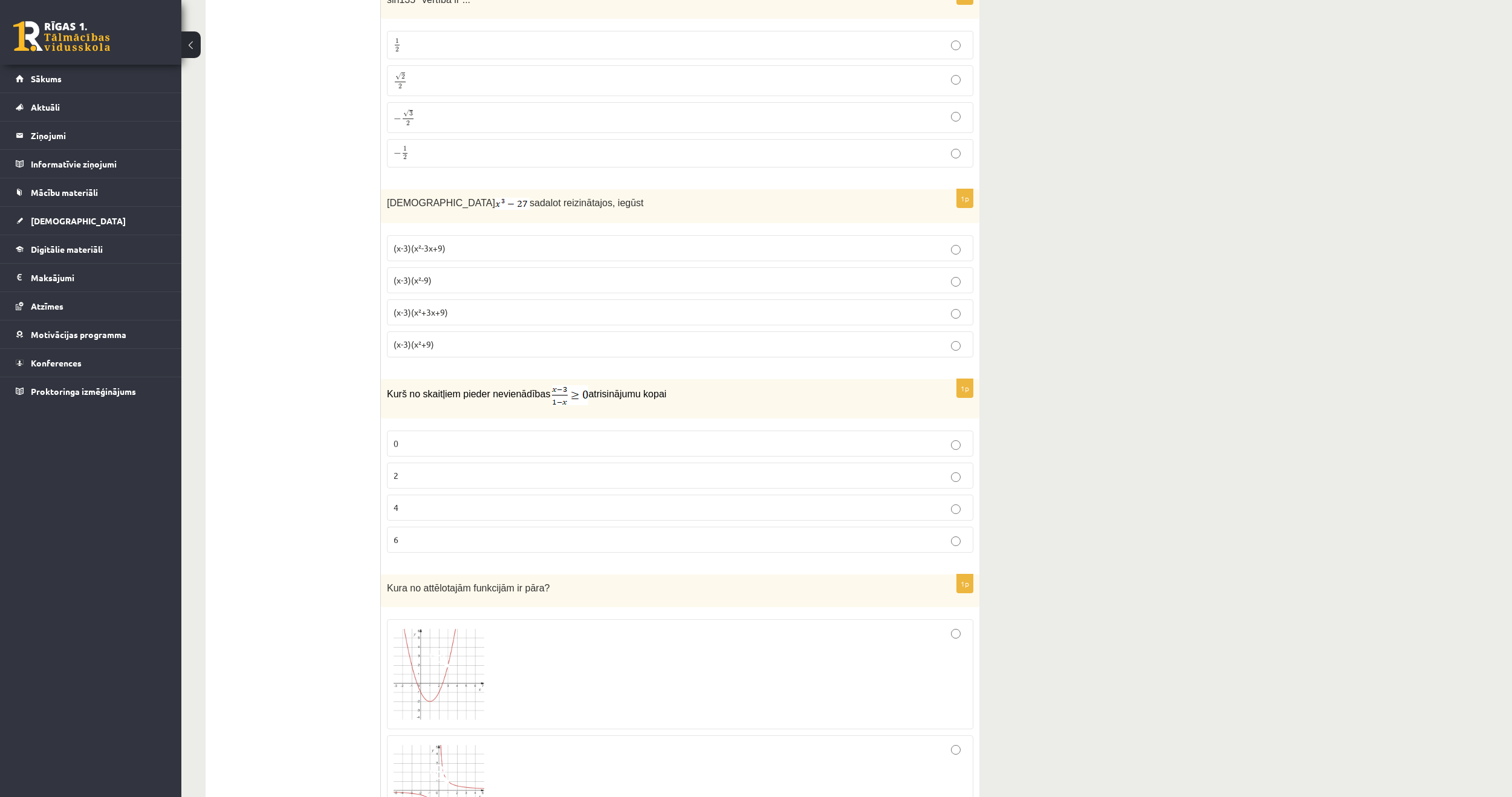
scroll to position [2720, 0]
click at [443, 472] on p "2" at bounding box center [680, 474] width 573 height 13
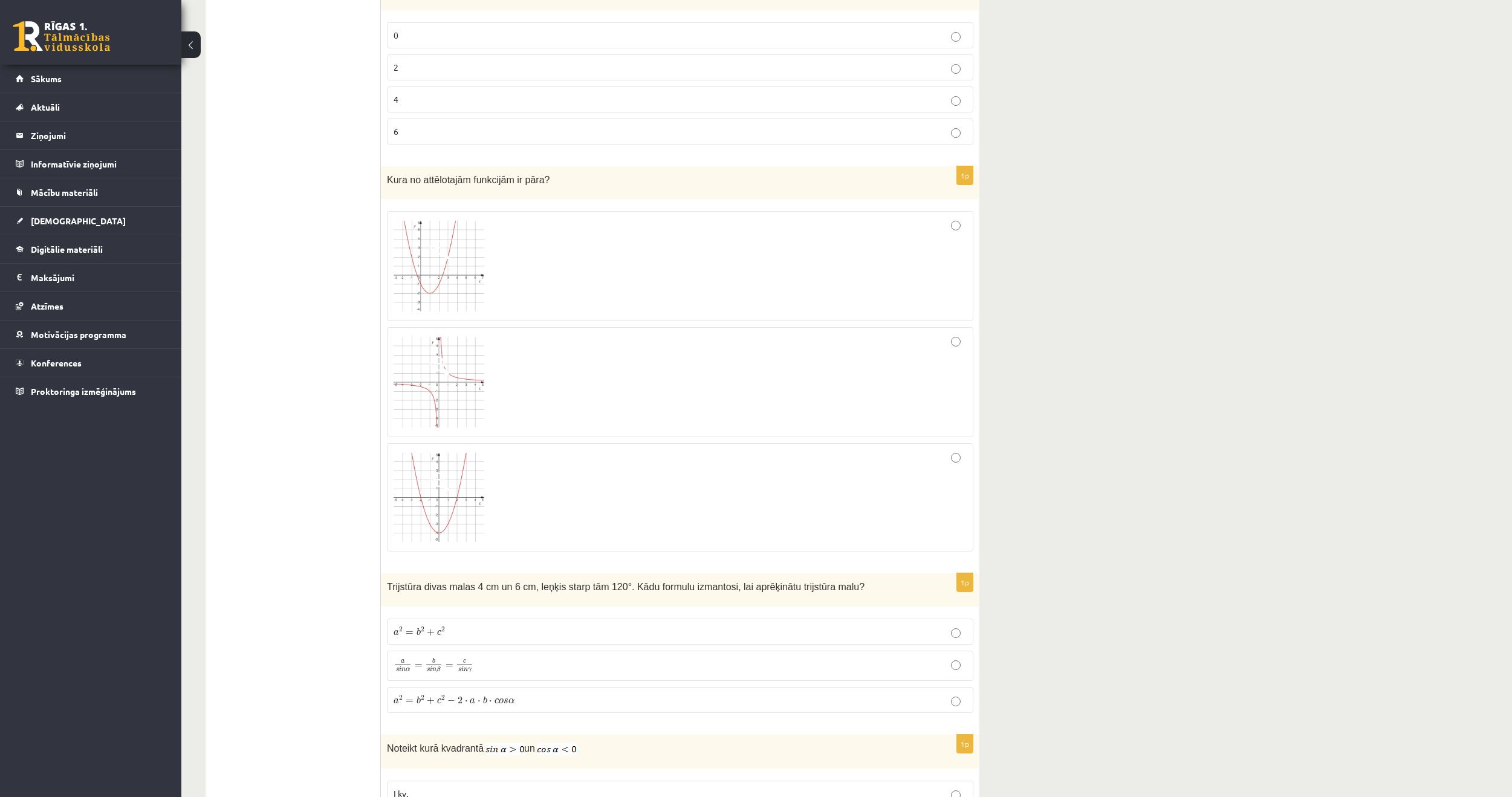
scroll to position [3144, 0]
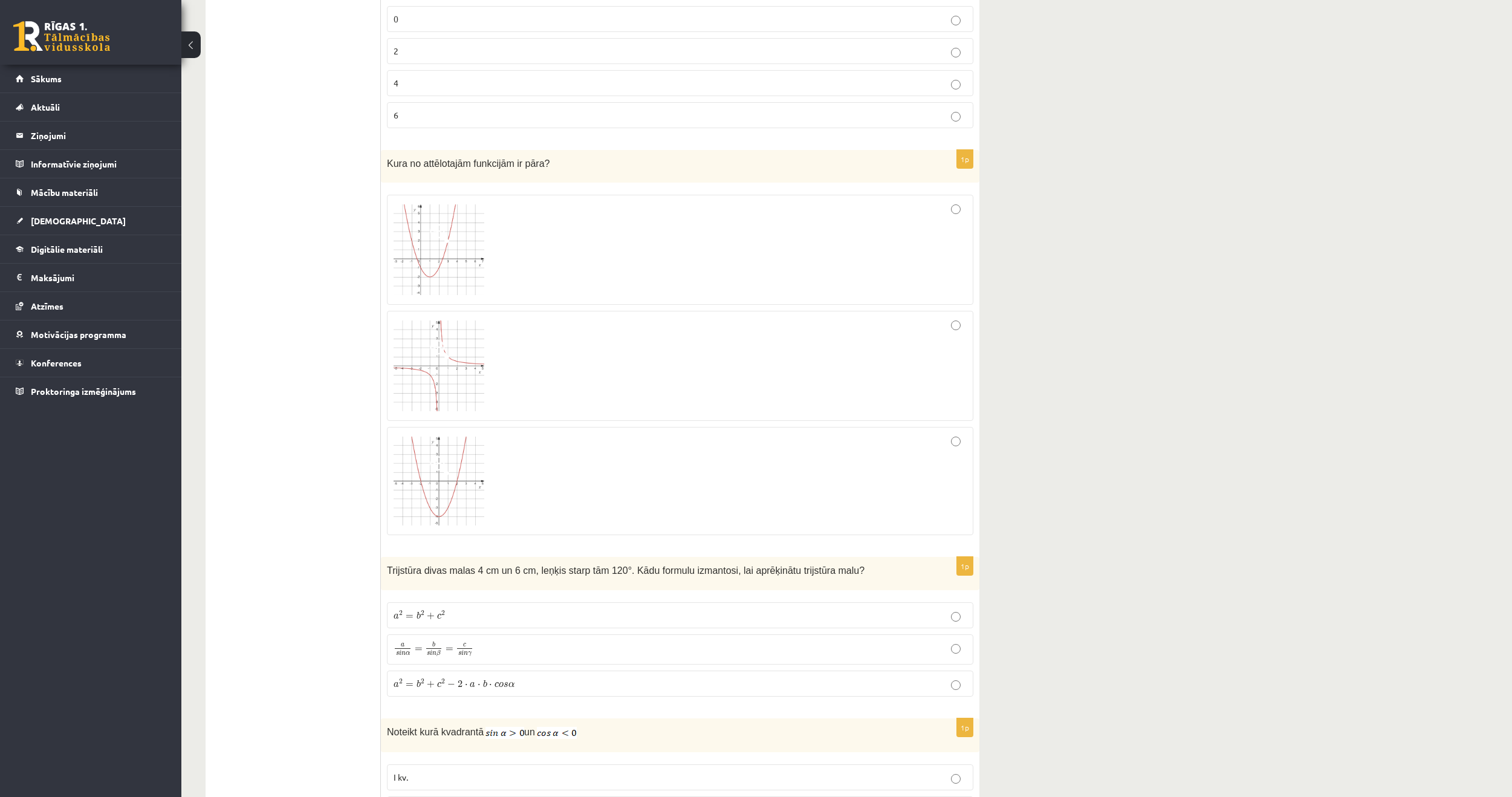
click at [519, 366] on div at bounding box center [680, 366] width 573 height 97
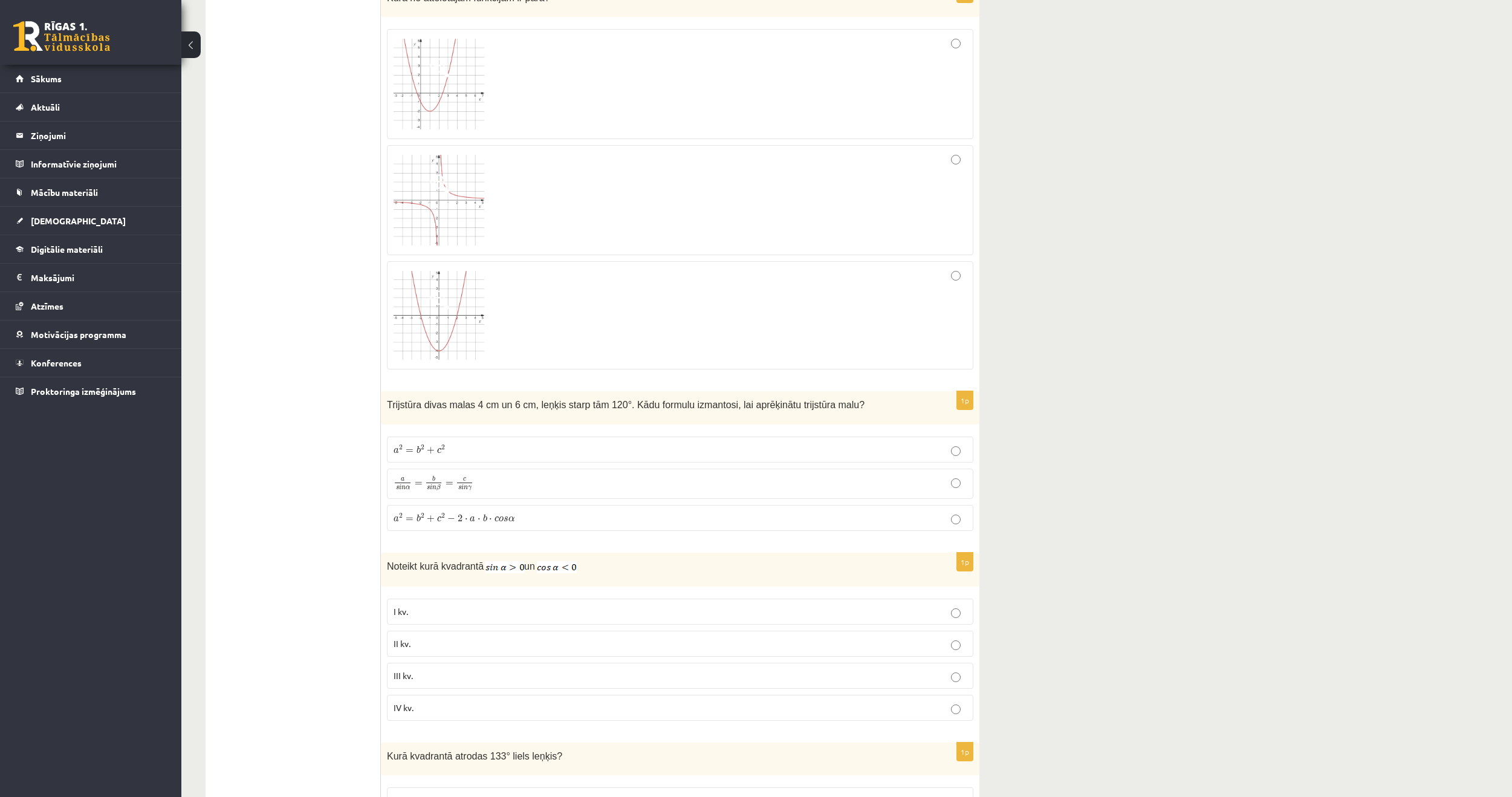
scroll to position [3324, 0]
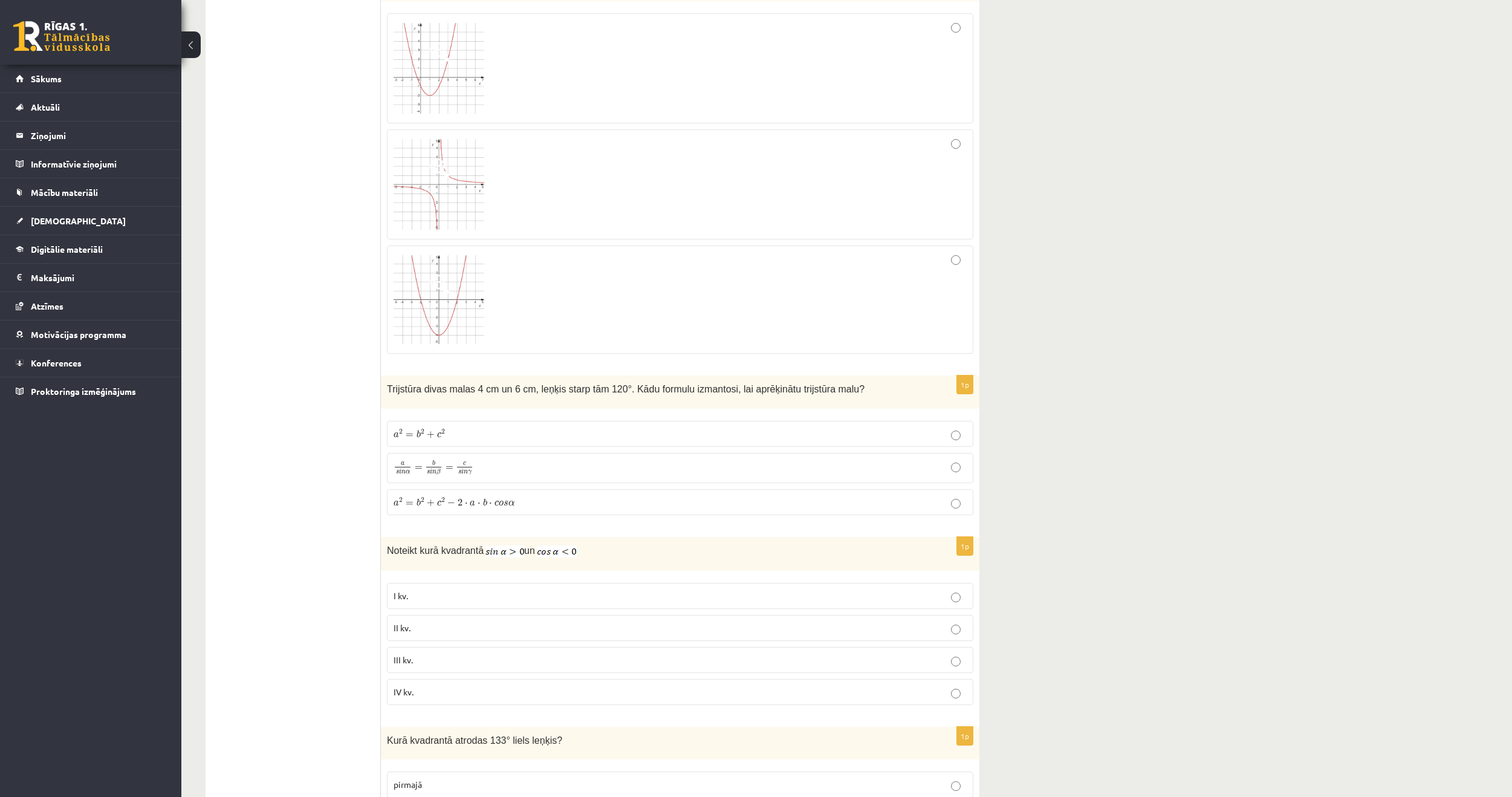
click at [533, 500] on p "a 2 = b 2 + c 2 − 2 ⋅ a ⋅ b ⋅ c o s α a 2 = b 2 + c 2 − 2 ⋅ a ⋅ b ⋅ c o s α" at bounding box center [680, 502] width 573 height 13
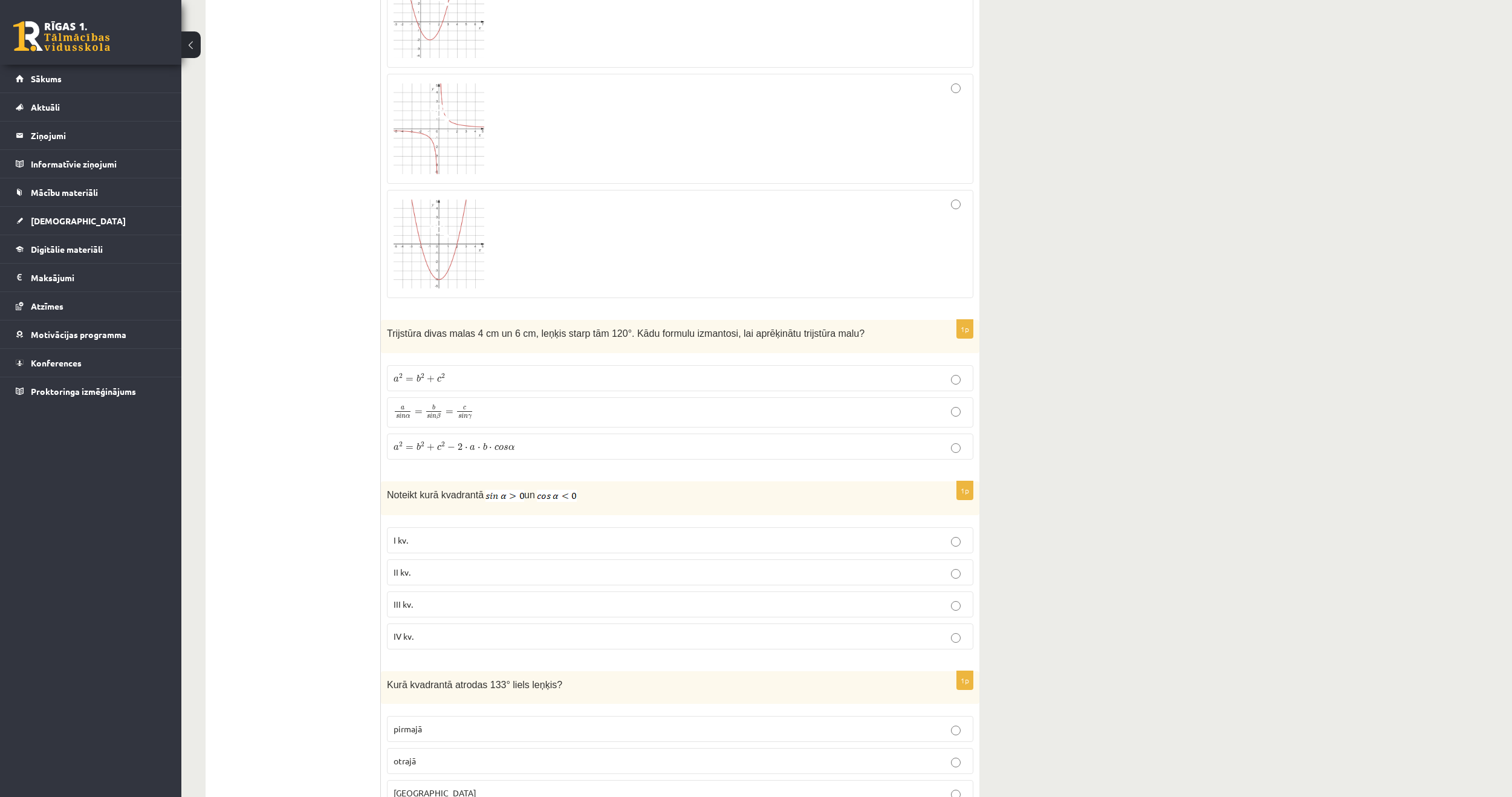
scroll to position [3385, 0]
click at [489, 384] on fieldset "a 2 = b 2 + c 2 a 2 = b 2 + c 2 a s i n α = b s i n β = c s i n γ a s i n α = b…" at bounding box center [680, 406] width 586 height 104
click at [477, 379] on label "a 2 = b 2 + c 2 a 2 = b 2 + c 2" at bounding box center [680, 373] width 586 height 26
click at [540, 435] on p "a 2 = b 2 + c 2 − 2 ⋅ a ⋅ b ⋅ c o s α a 2 = b 2 + c 2 − 2 ⋅ a ⋅ b ⋅ c o s α" at bounding box center [680, 442] width 573 height 13
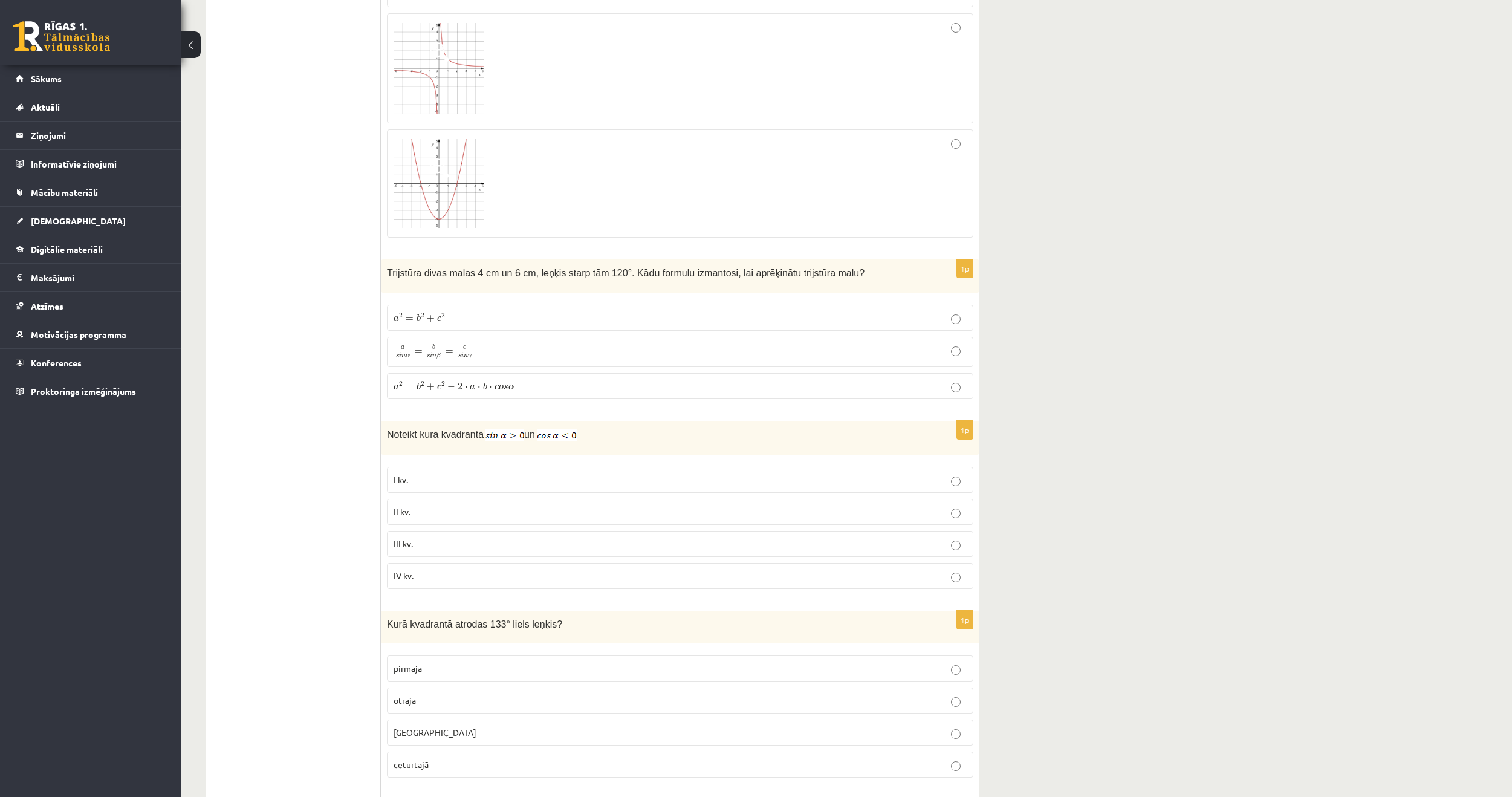
scroll to position [3446, 0]
click at [489, 511] on p "II kv." at bounding box center [680, 507] width 573 height 13
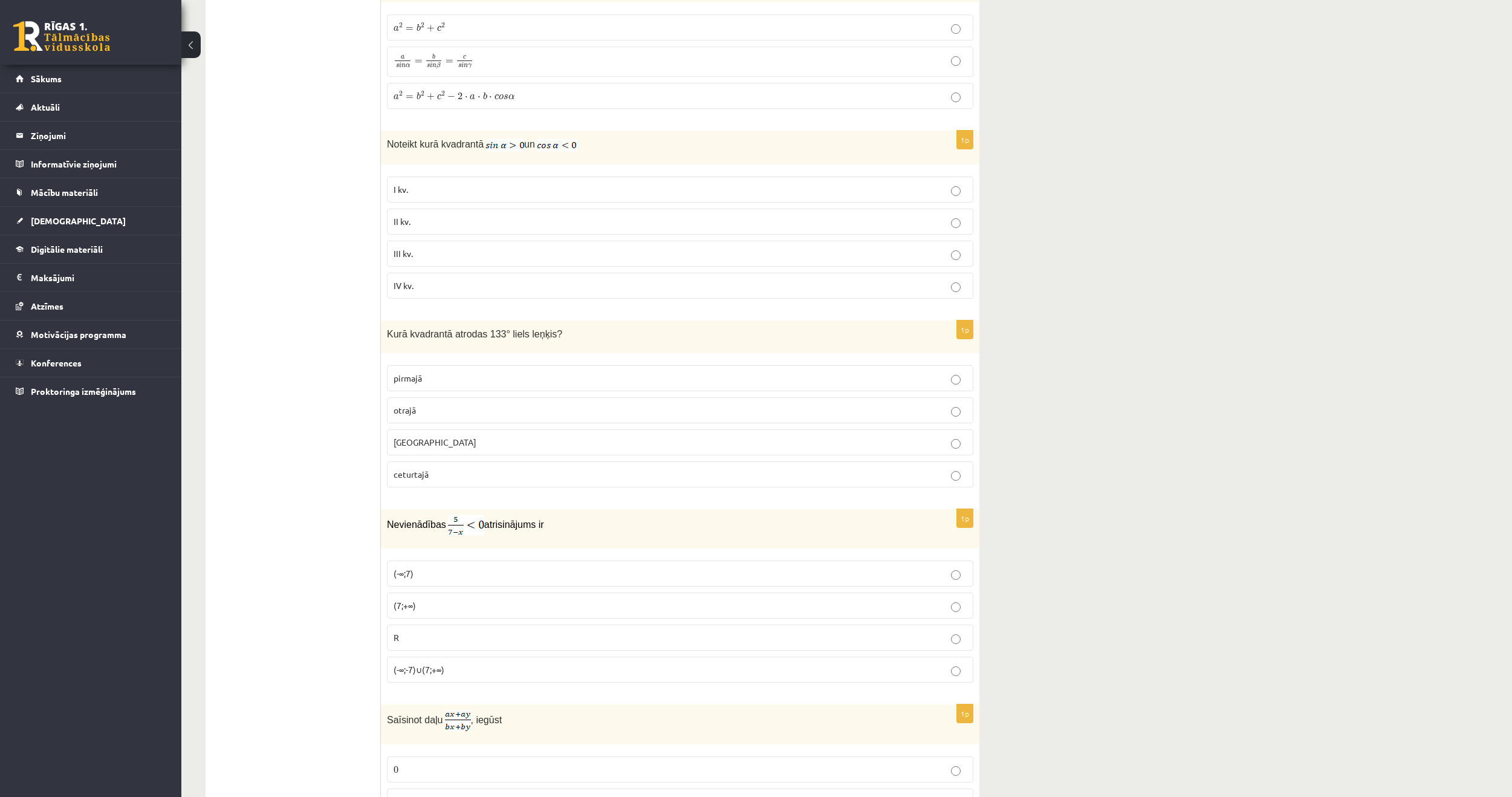
scroll to position [3748, 0]
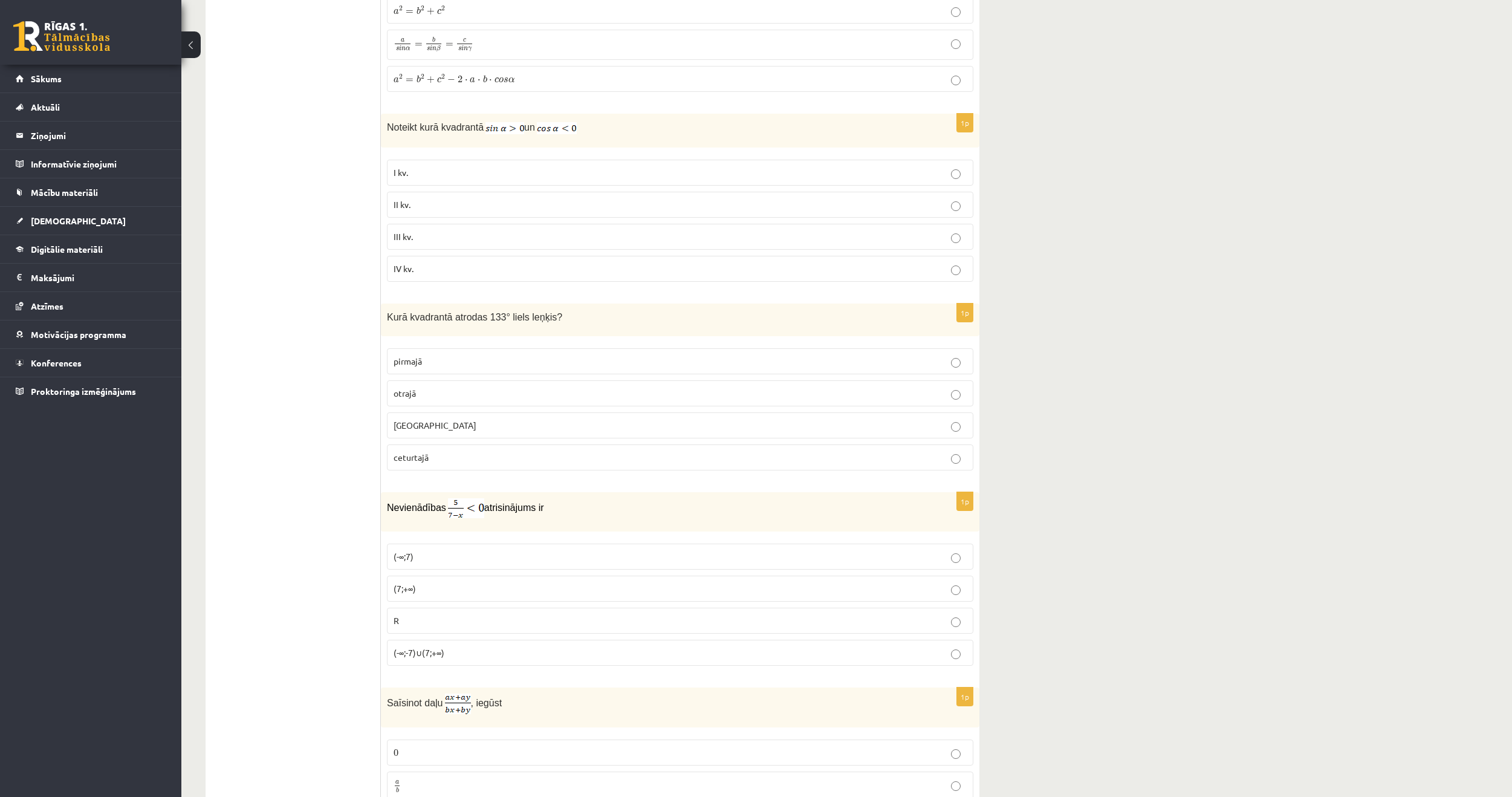
click at [426, 391] on p "otrajā" at bounding box center [680, 393] width 573 height 13
click at [468, 174] on p "I kv." at bounding box center [680, 173] width 573 height 13
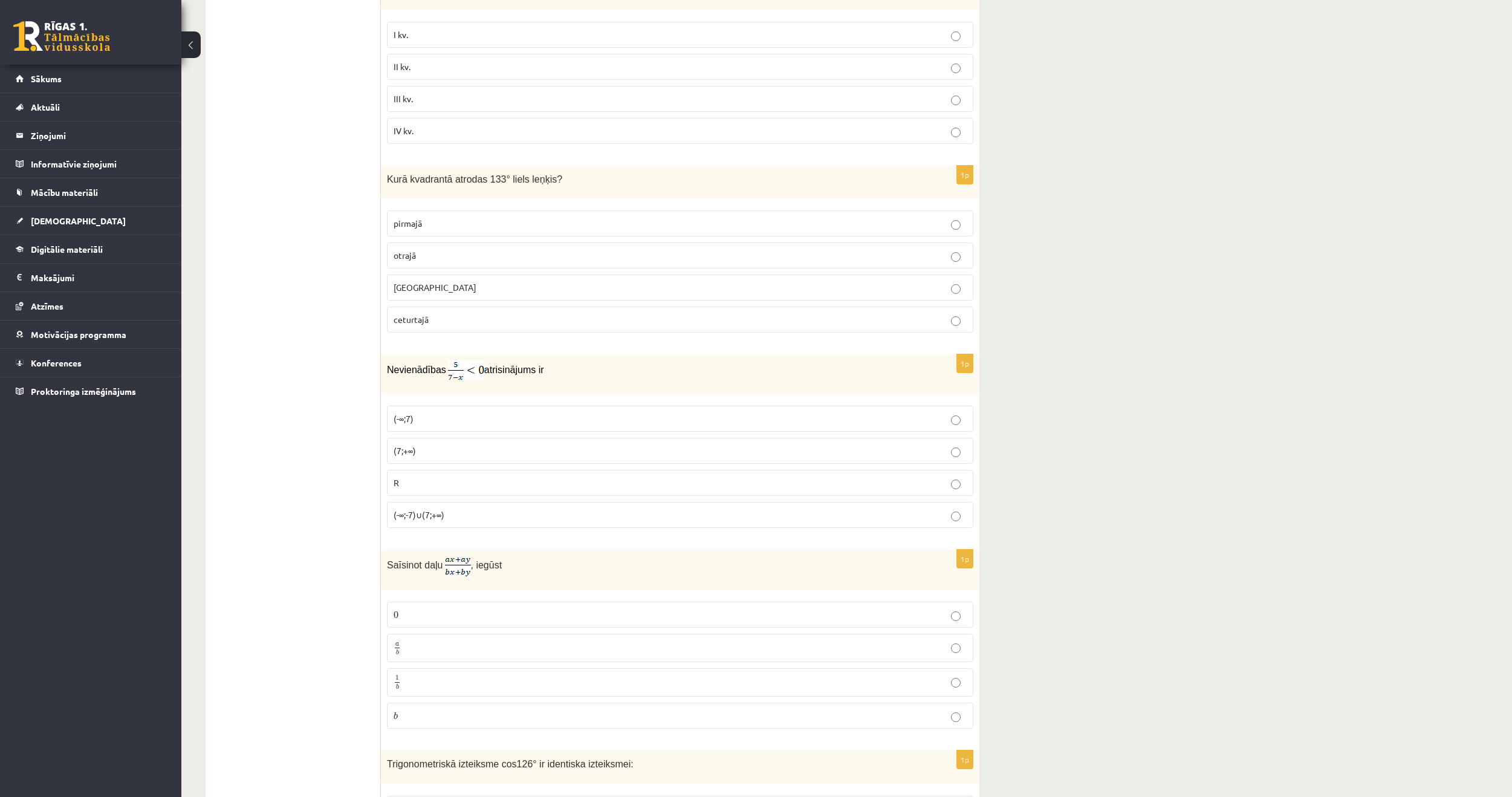
scroll to position [3929, 0]
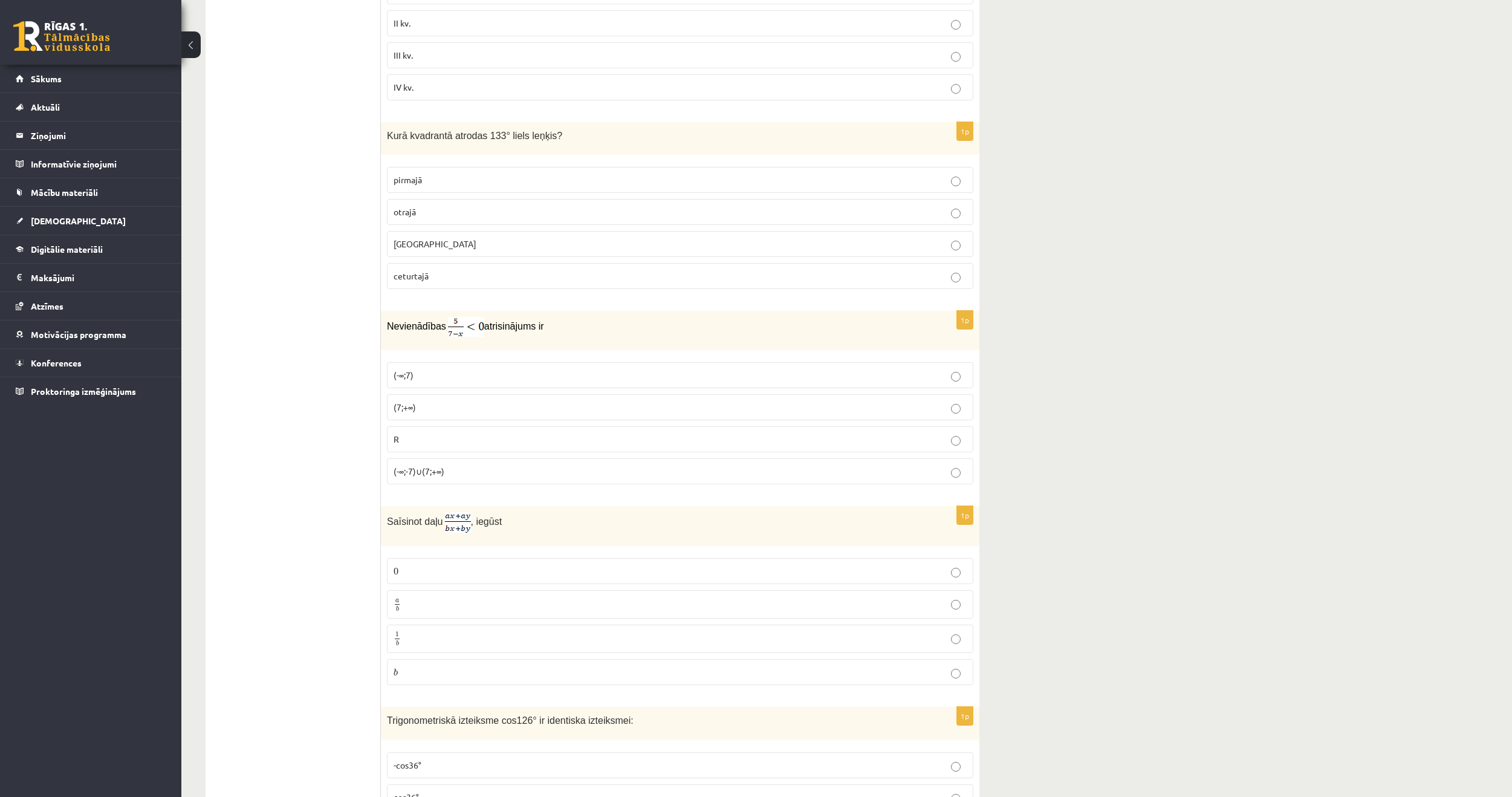
click at [414, 90] on p "IV kv." at bounding box center [680, 87] width 573 height 13
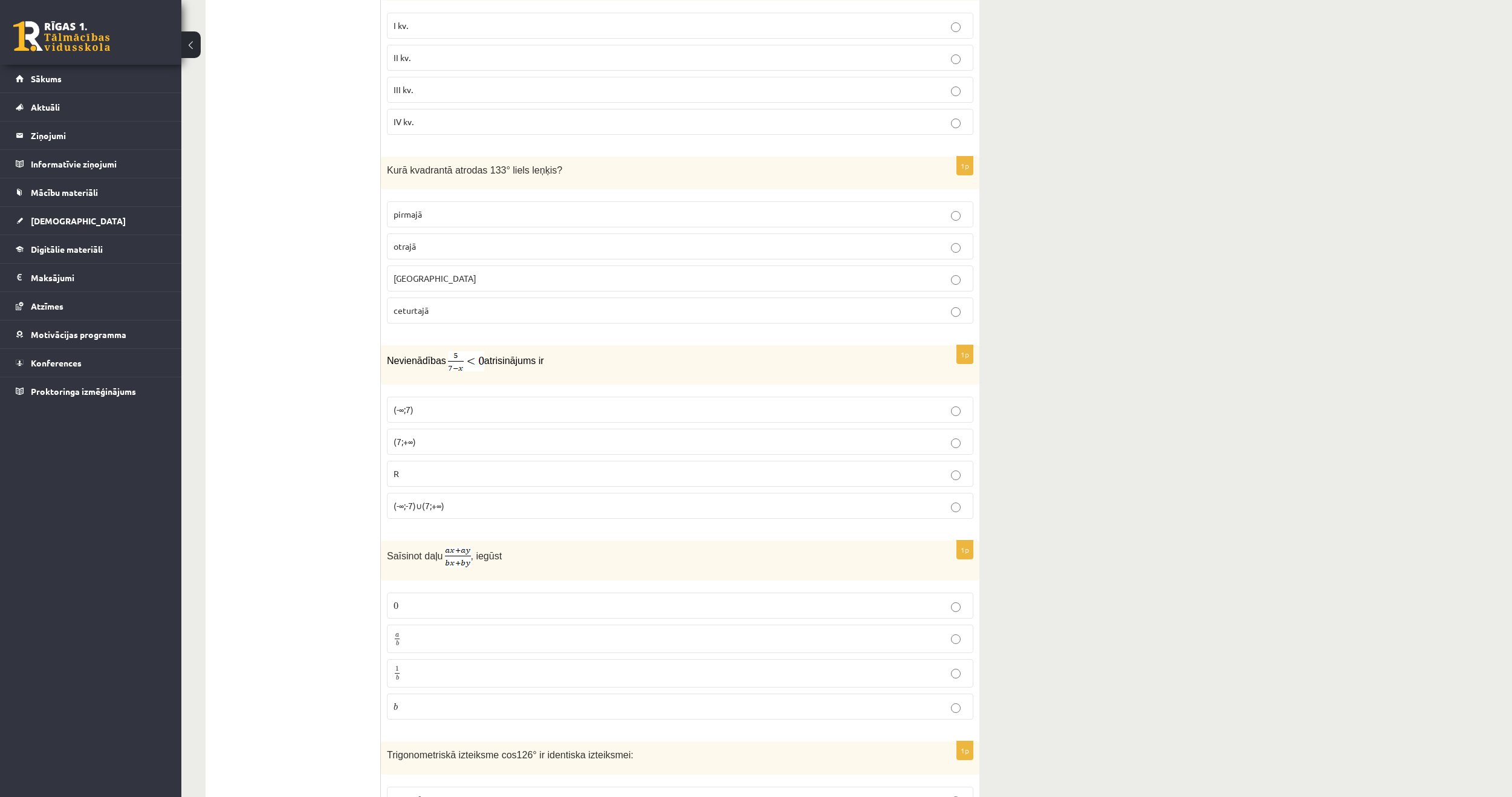
scroll to position [3990, 0]
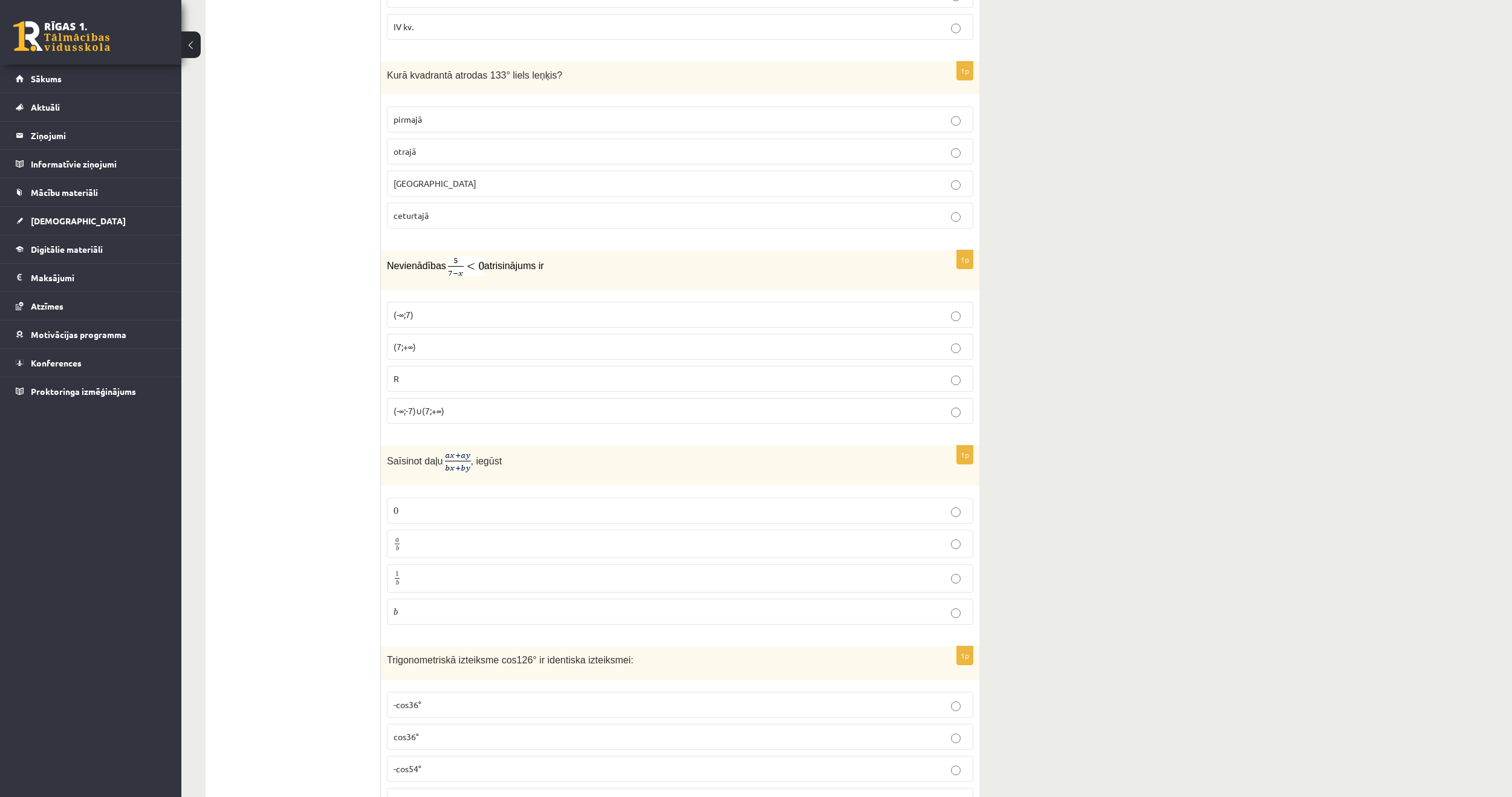
click at [481, 406] on p "(-∞;-7)∪(7;+∞)" at bounding box center [680, 411] width 573 height 13
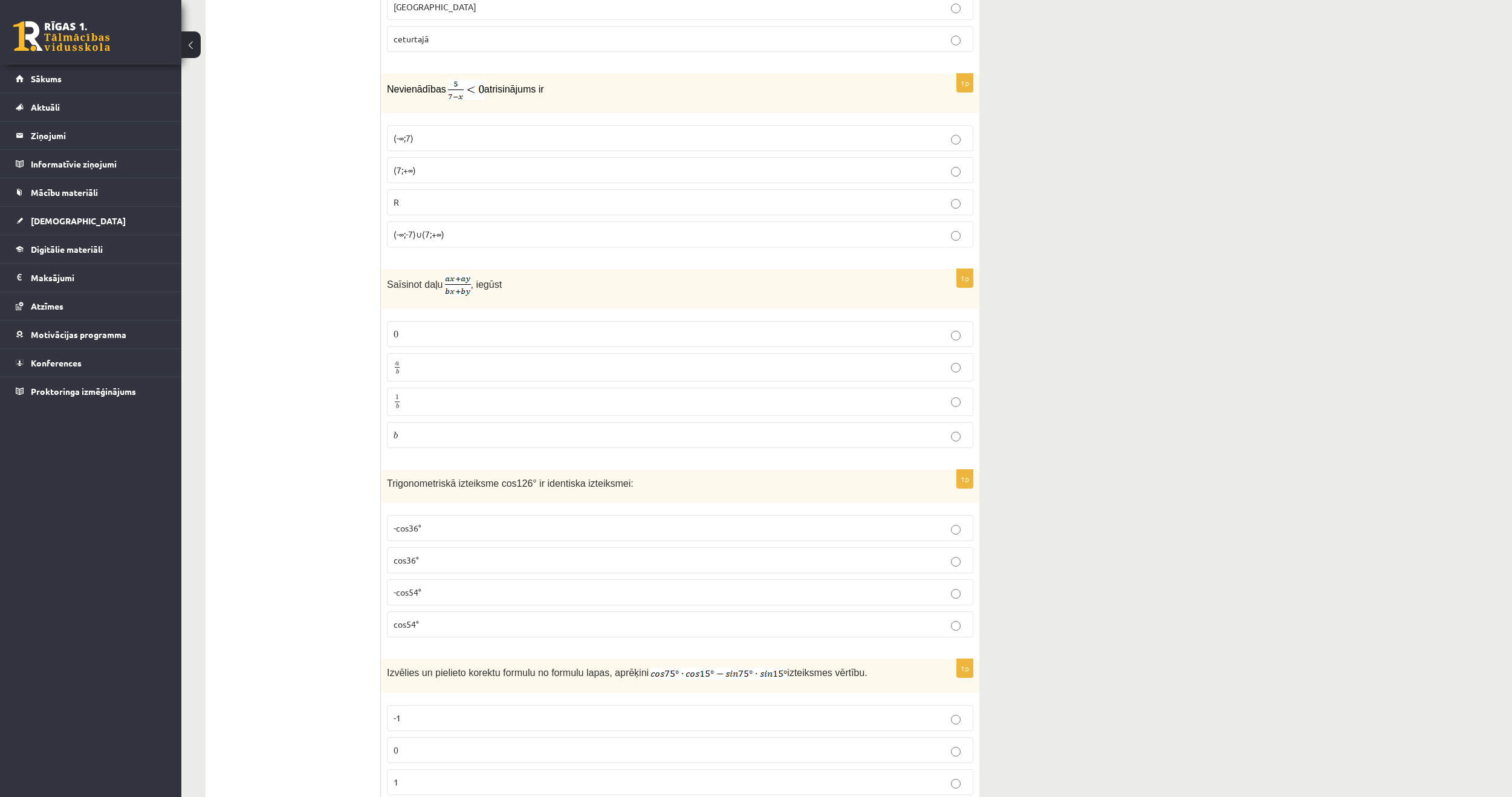
scroll to position [4172, 0]
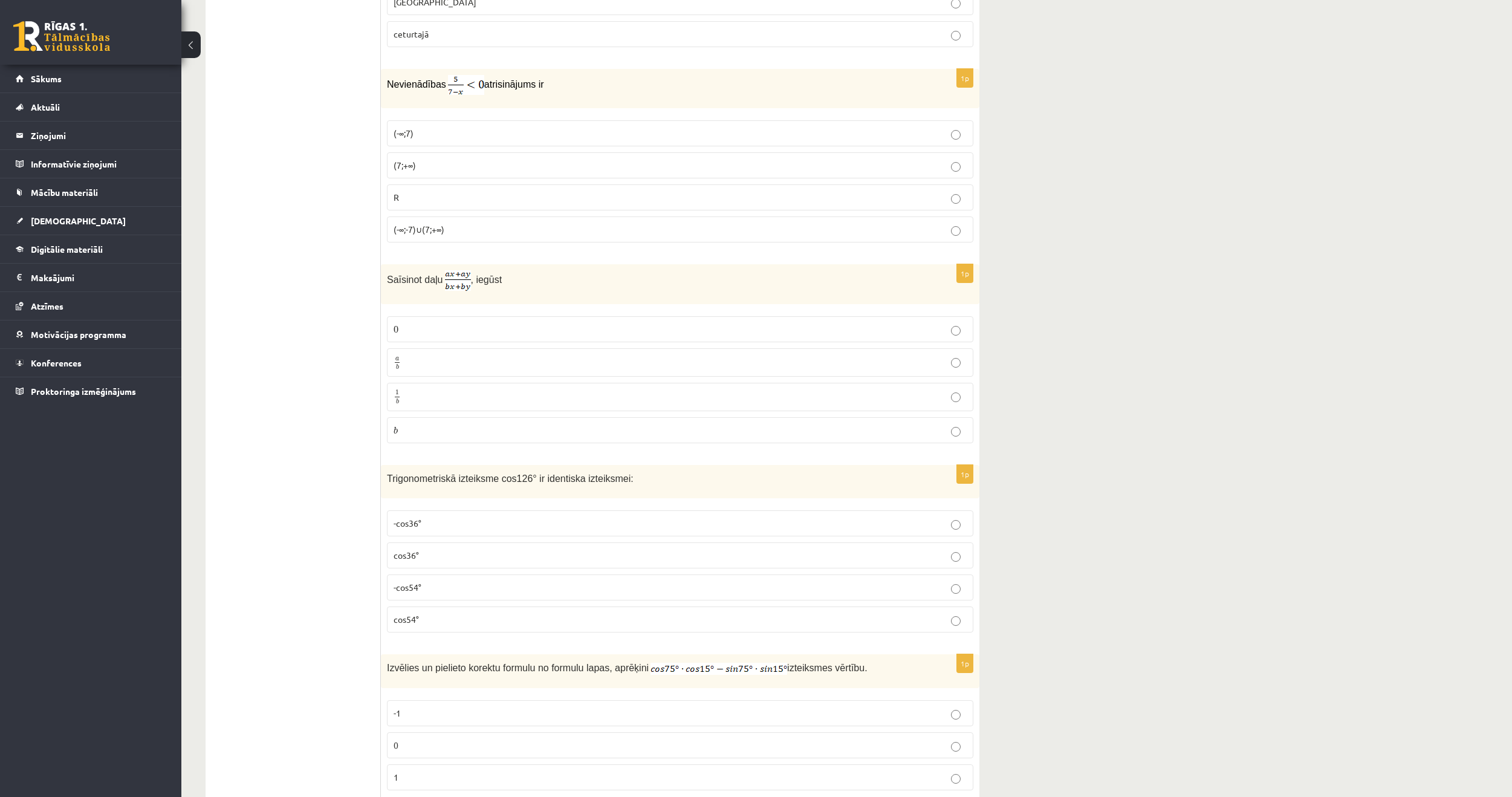
click at [419, 359] on p "a b a b" at bounding box center [680, 362] width 573 height 15
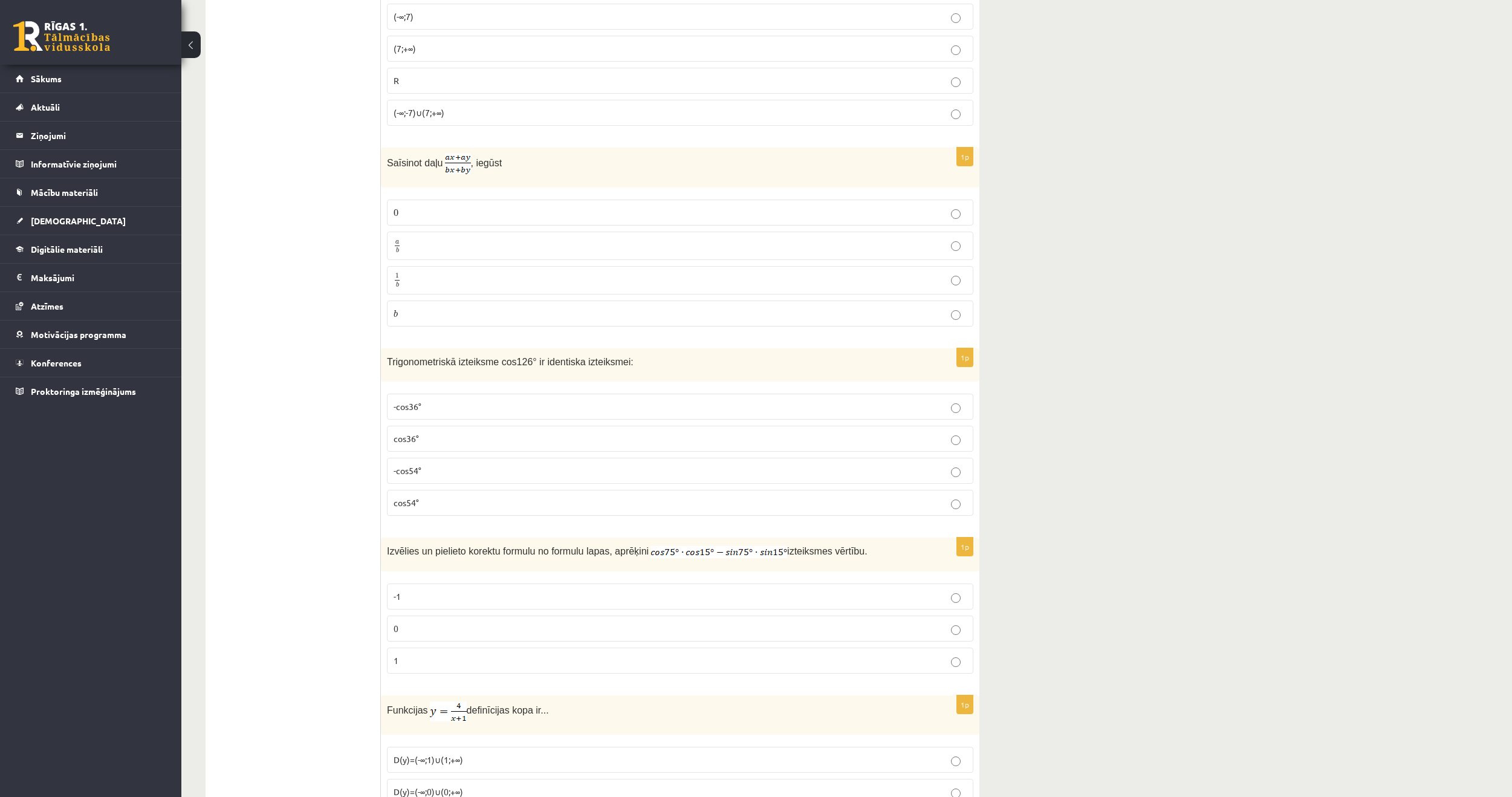
scroll to position [4292, 0]
click at [438, 433] on p "cos36°" at bounding box center [680, 434] width 573 height 13
click at [426, 471] on label "-cos54°" at bounding box center [680, 466] width 586 height 26
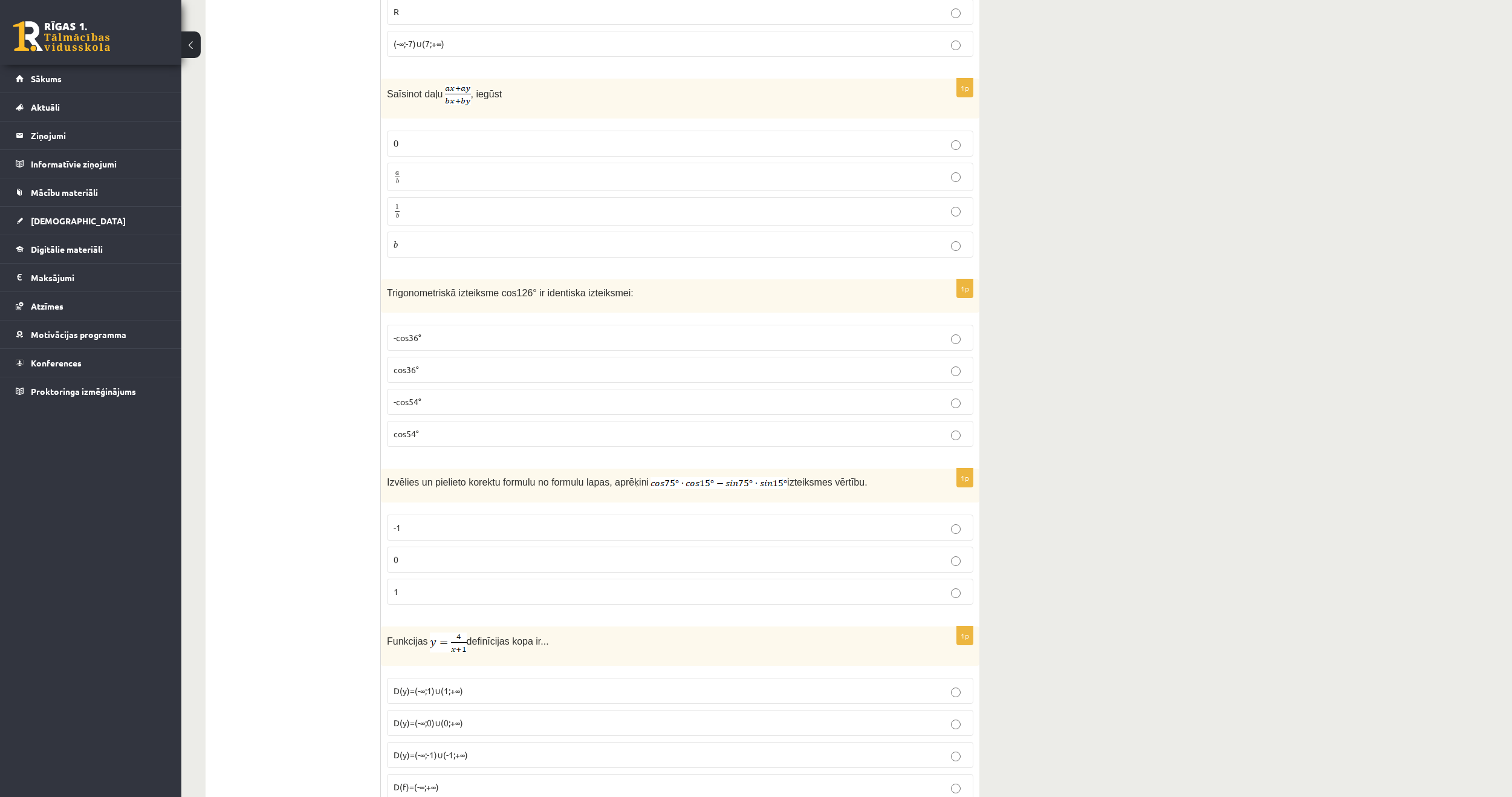
scroll to position [4413, 0]
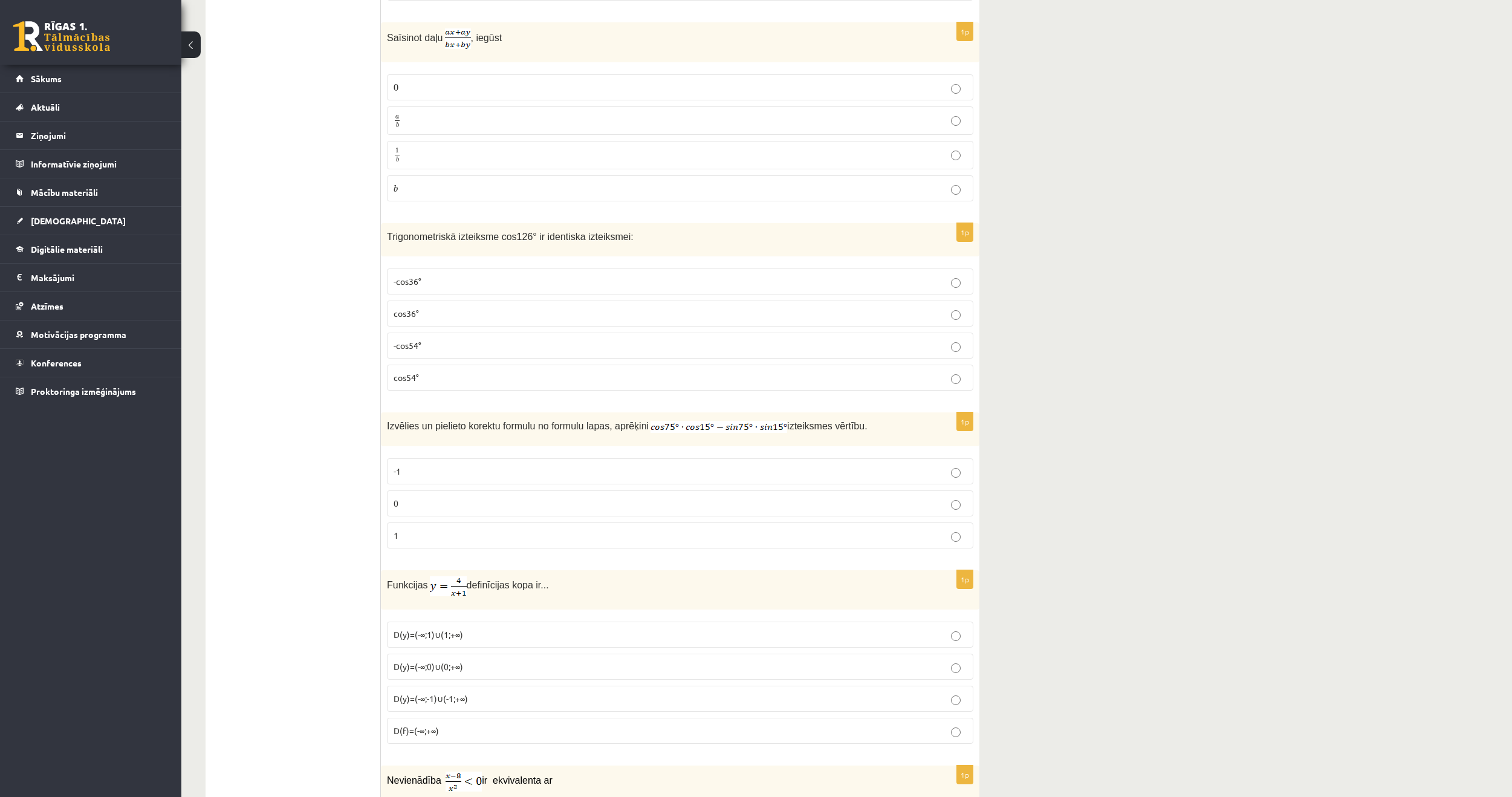
click at [448, 505] on p "0" at bounding box center [680, 503] width 573 height 13
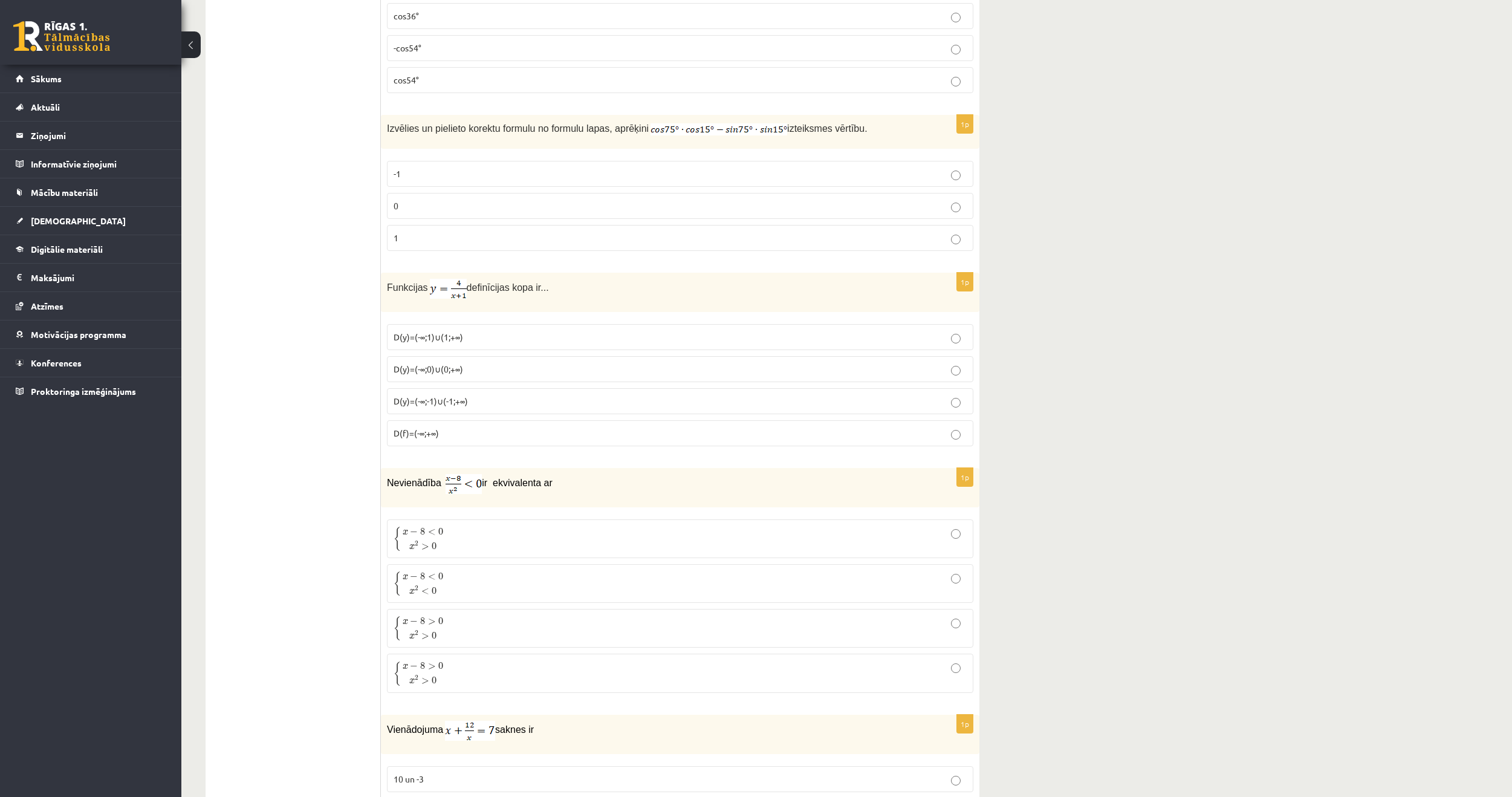
scroll to position [4715, 0]
click at [407, 333] on span "D(y)=(-∞;1)∪(1;+∞)" at bounding box center [428, 331] width 69 height 10
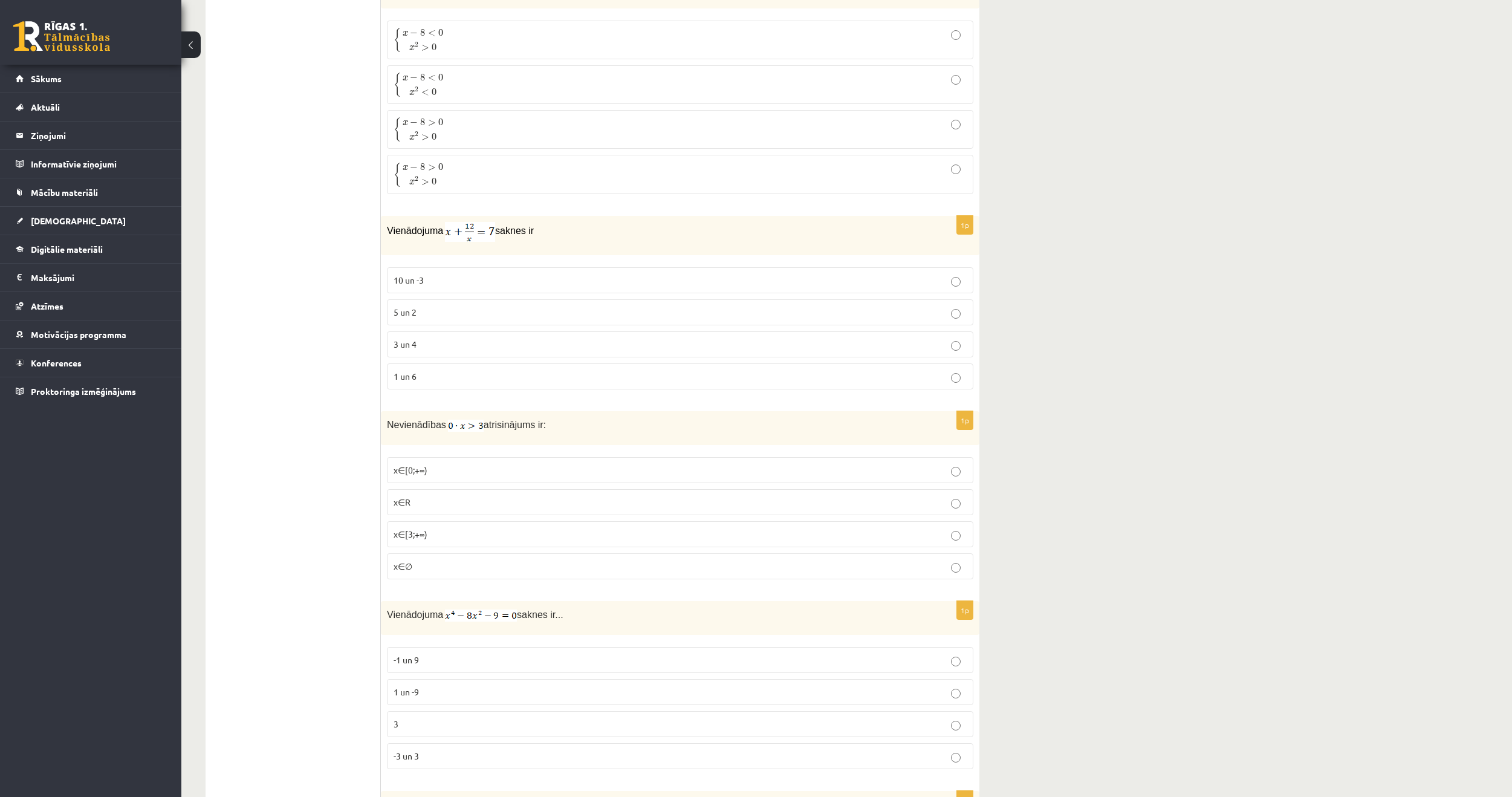
scroll to position [5138, 0]
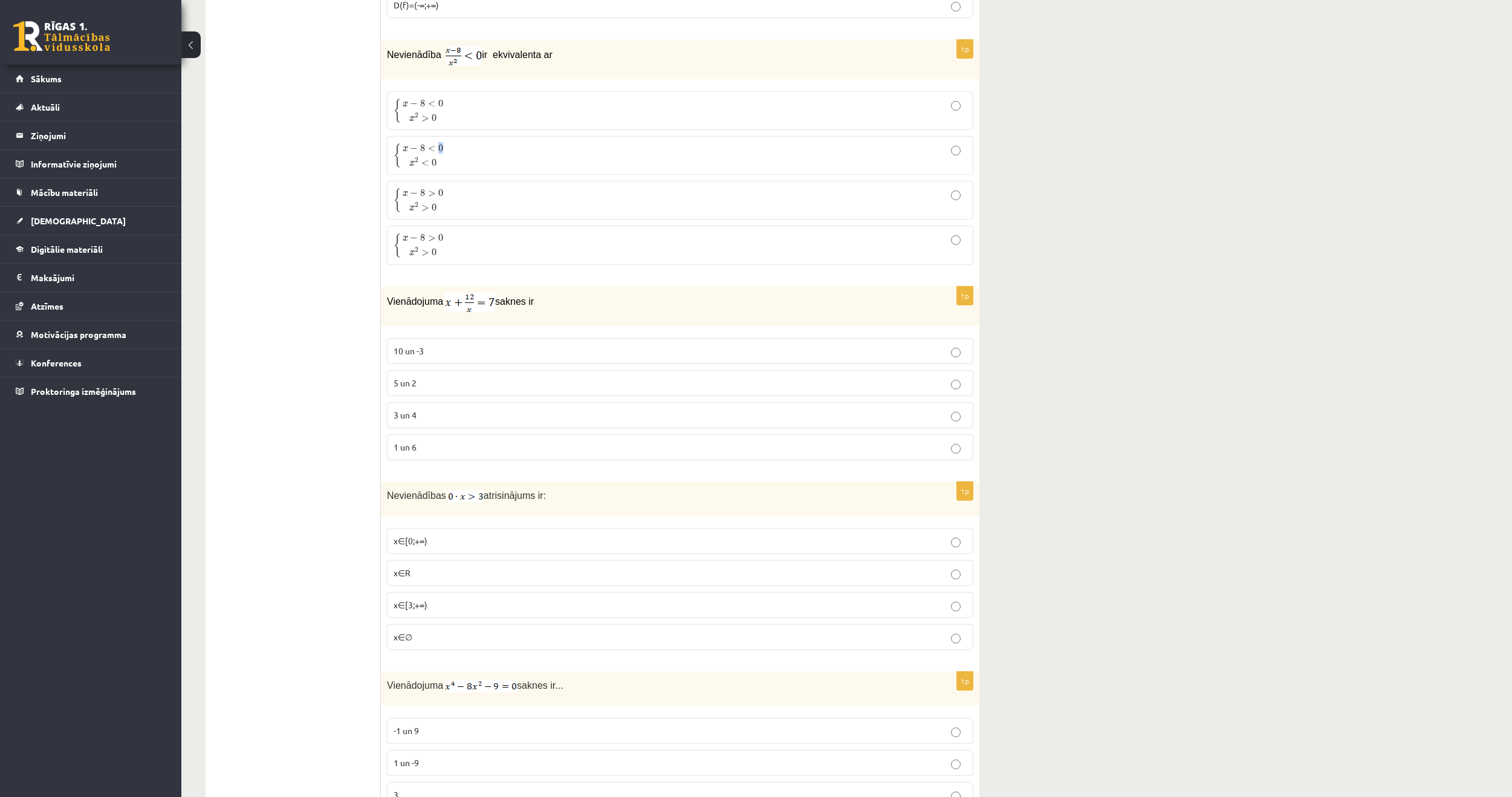
click at [437, 150] on span "x − 8 < 0" at bounding box center [423, 149] width 41 height 12
click at [547, 163] on p "{ x − 8 < 0 x 2 < 0 { x − 8 < 0 x 2 < 0" at bounding box center [680, 155] width 573 height 25
click at [437, 352] on p "10 un -3" at bounding box center [680, 351] width 573 height 13
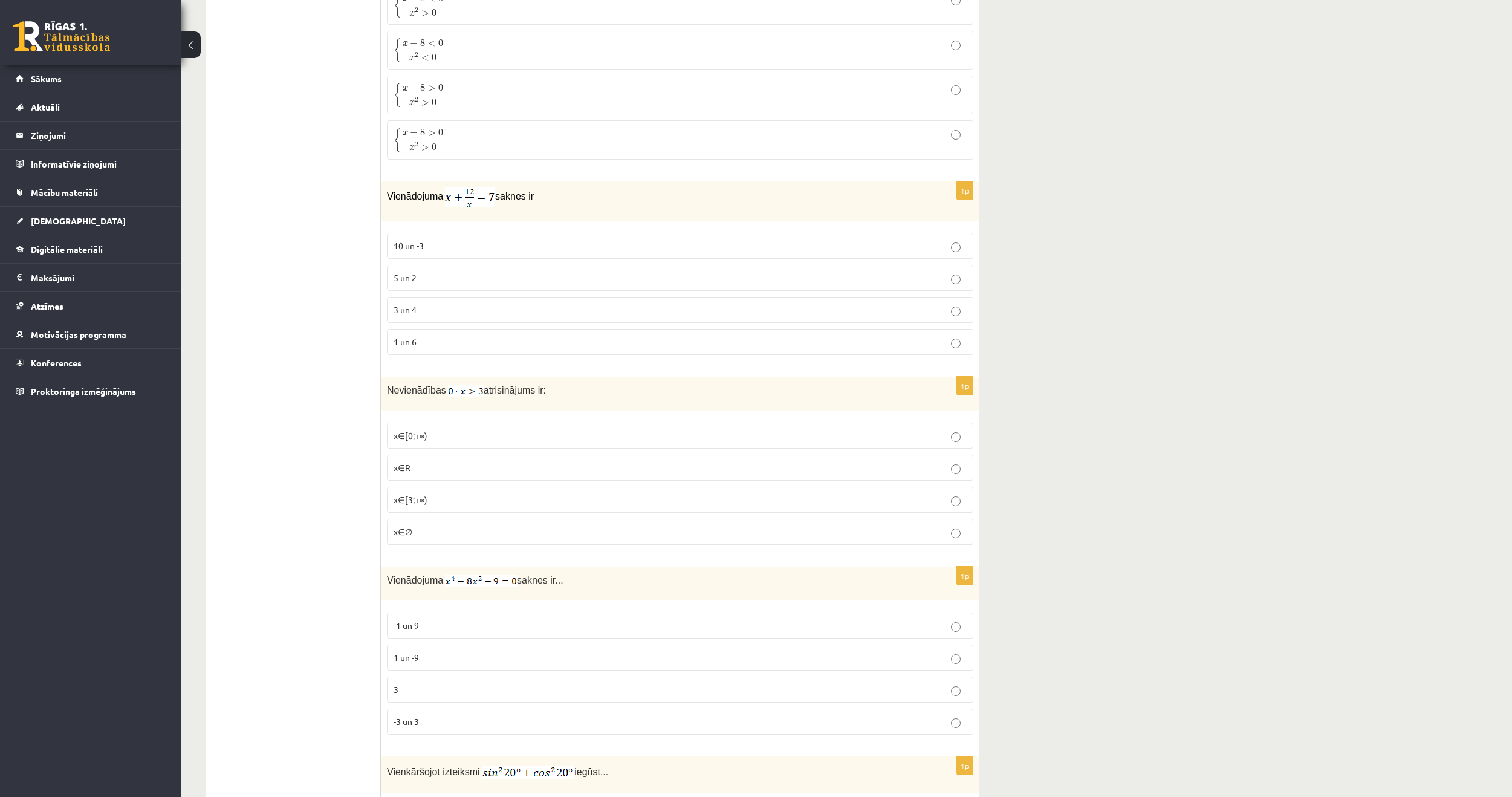
scroll to position [5320, 0]
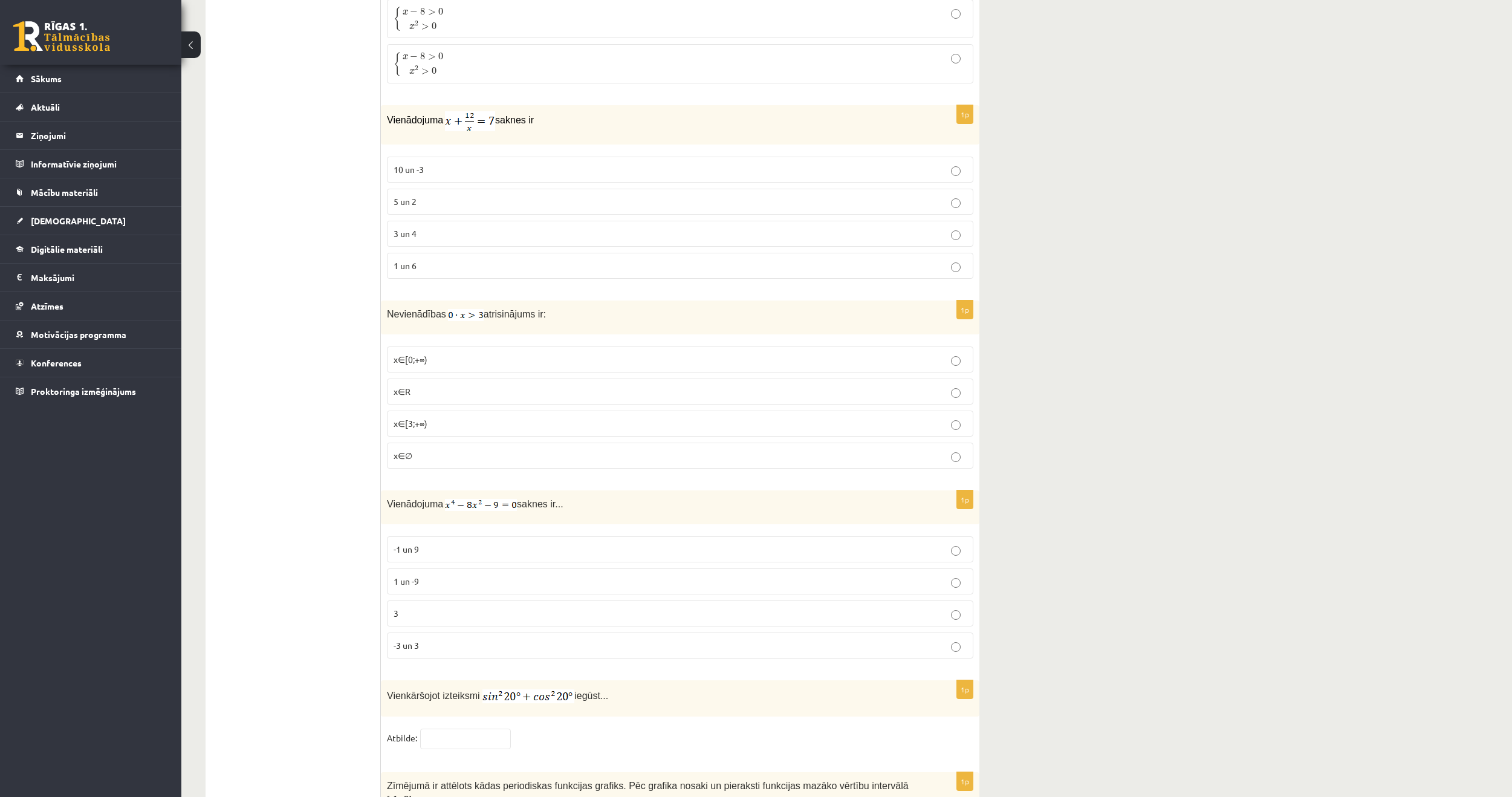
click at [446, 359] on p "x∈[0;+∞)" at bounding box center [680, 359] width 573 height 13
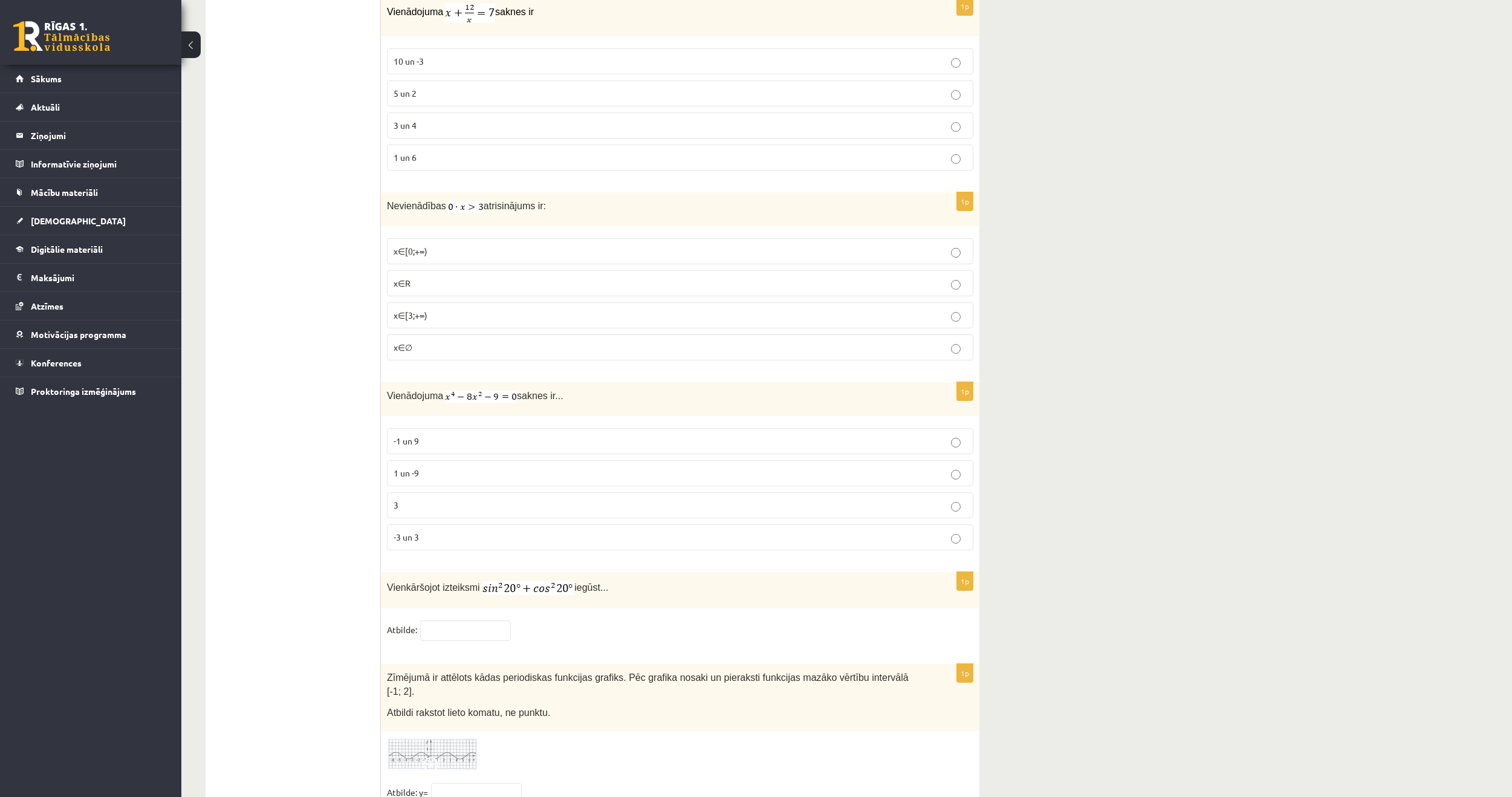
scroll to position [5441, 0]
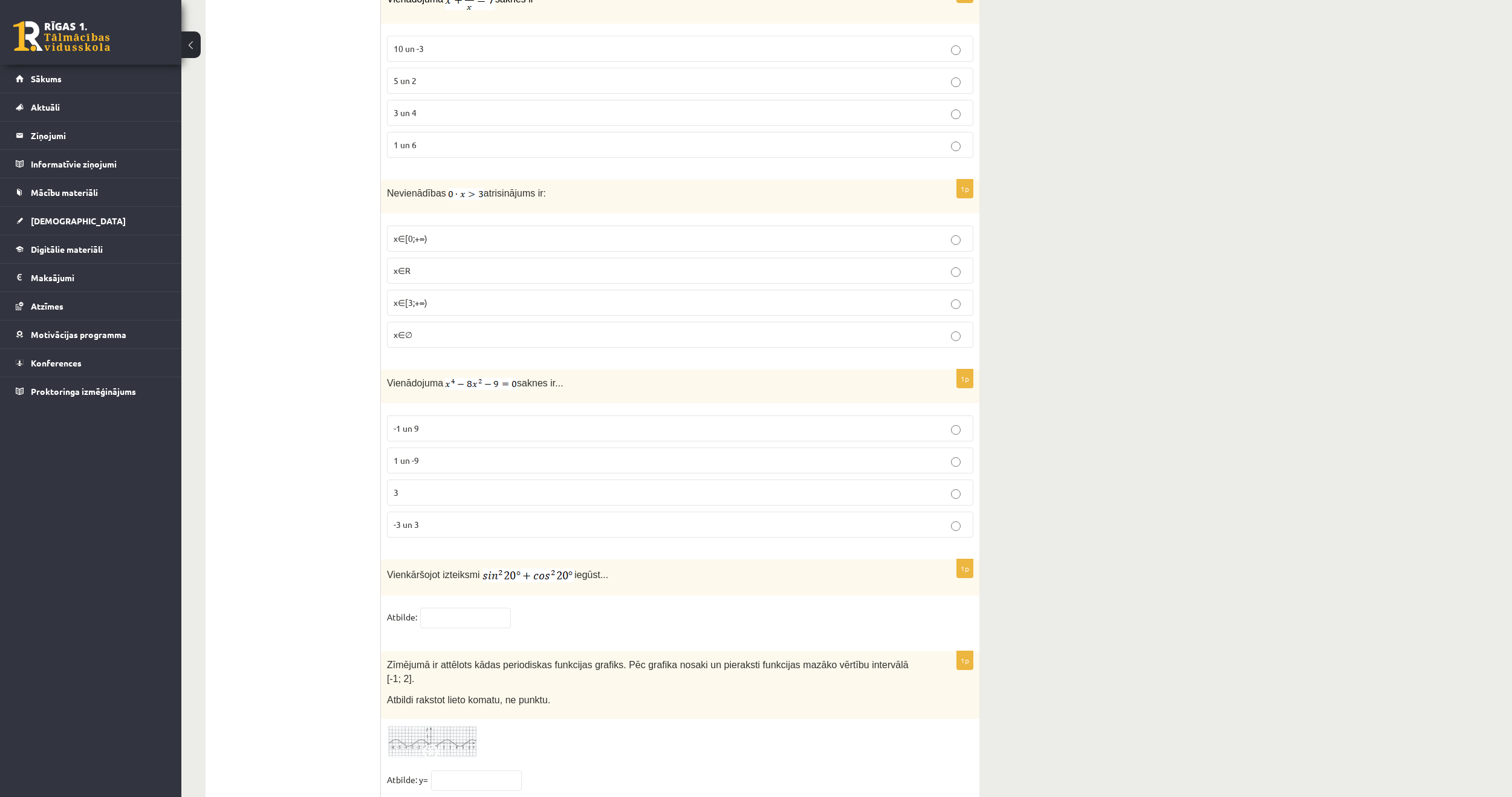
click at [449, 300] on p "x∈[3;+∞)" at bounding box center [680, 303] width 573 height 13
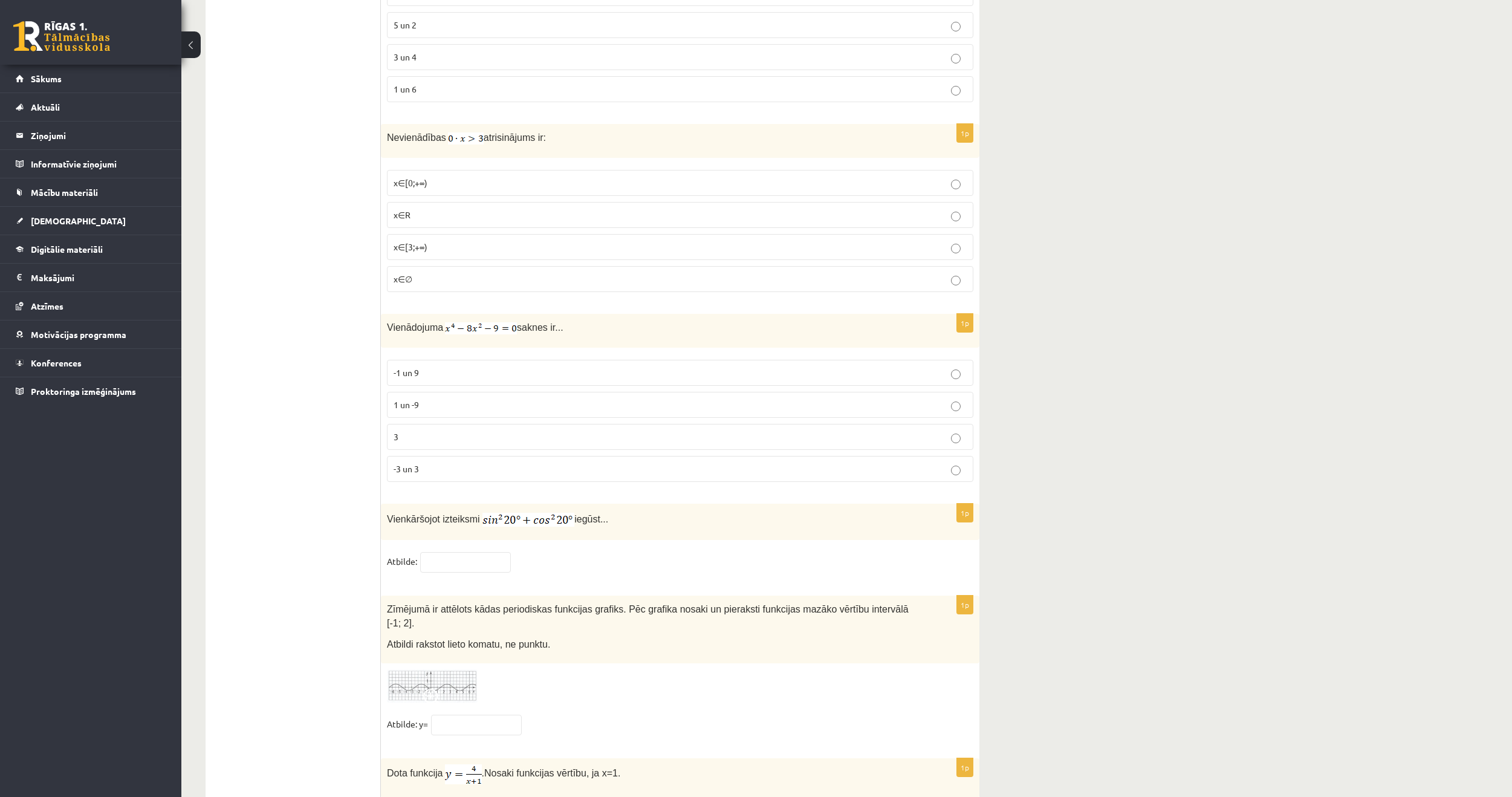
scroll to position [5501, 0]
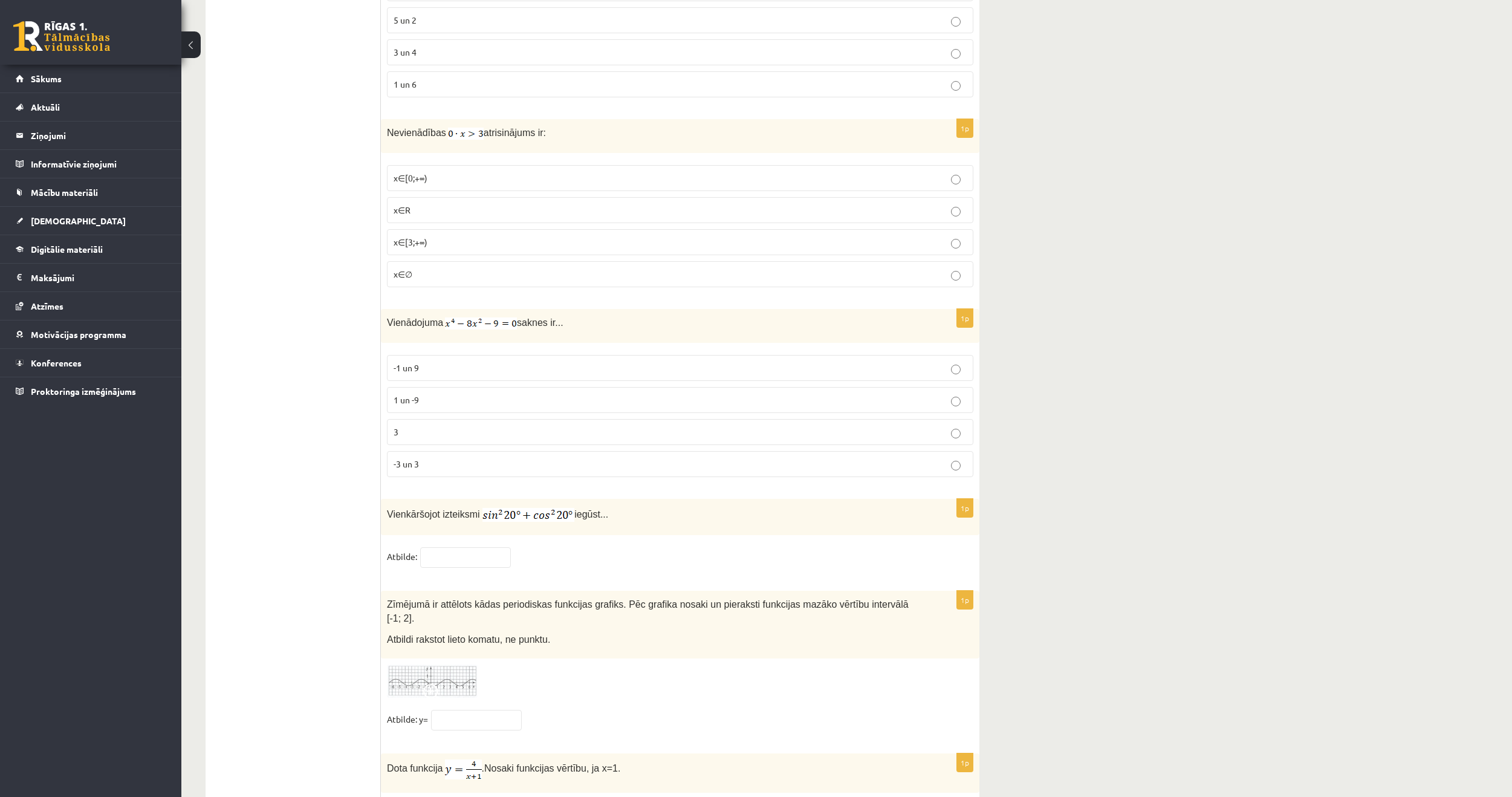
click at [454, 393] on p "1 un -9" at bounding box center [680, 400] width 573 height 13
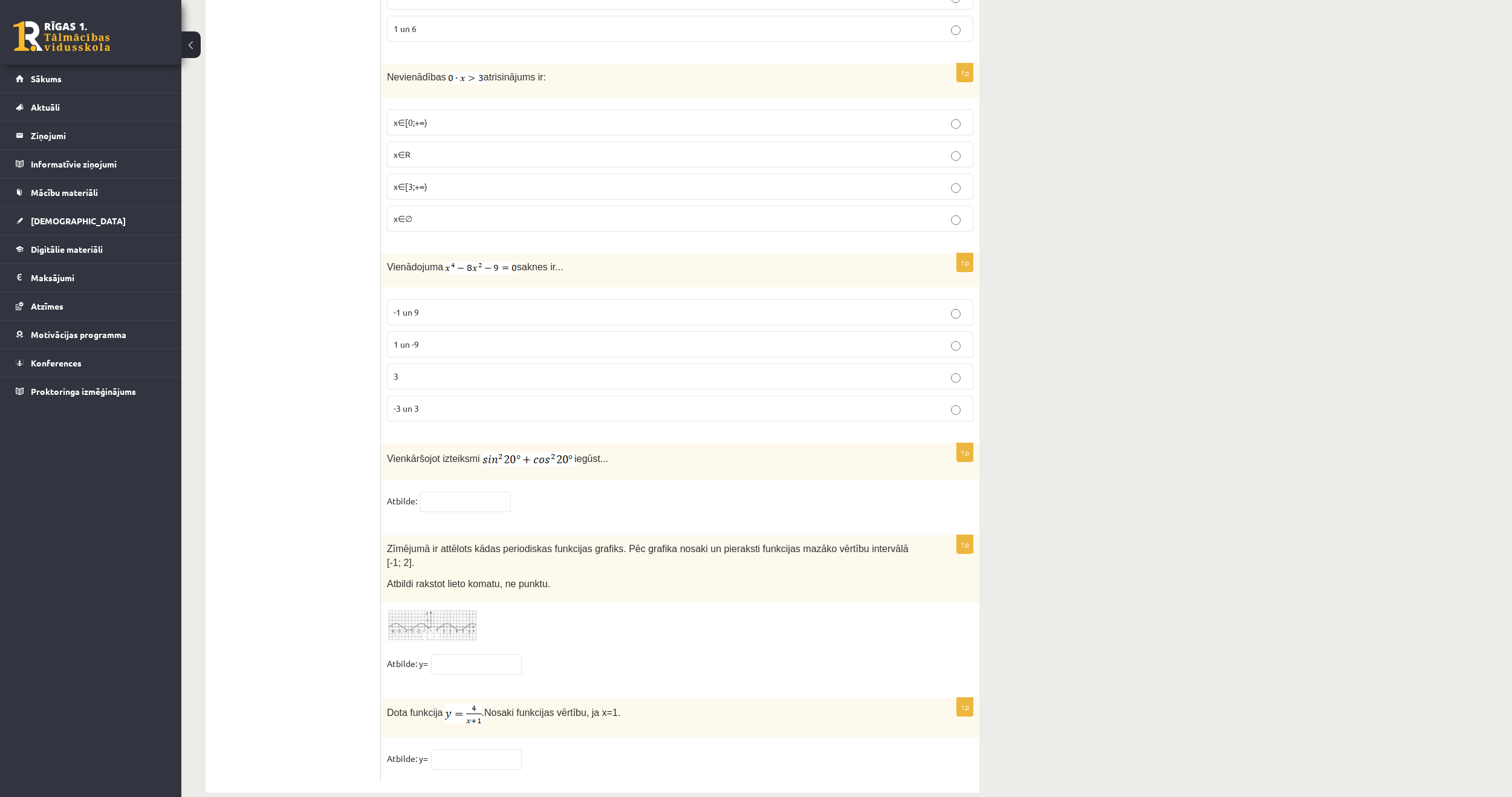
scroll to position [5561, 0]
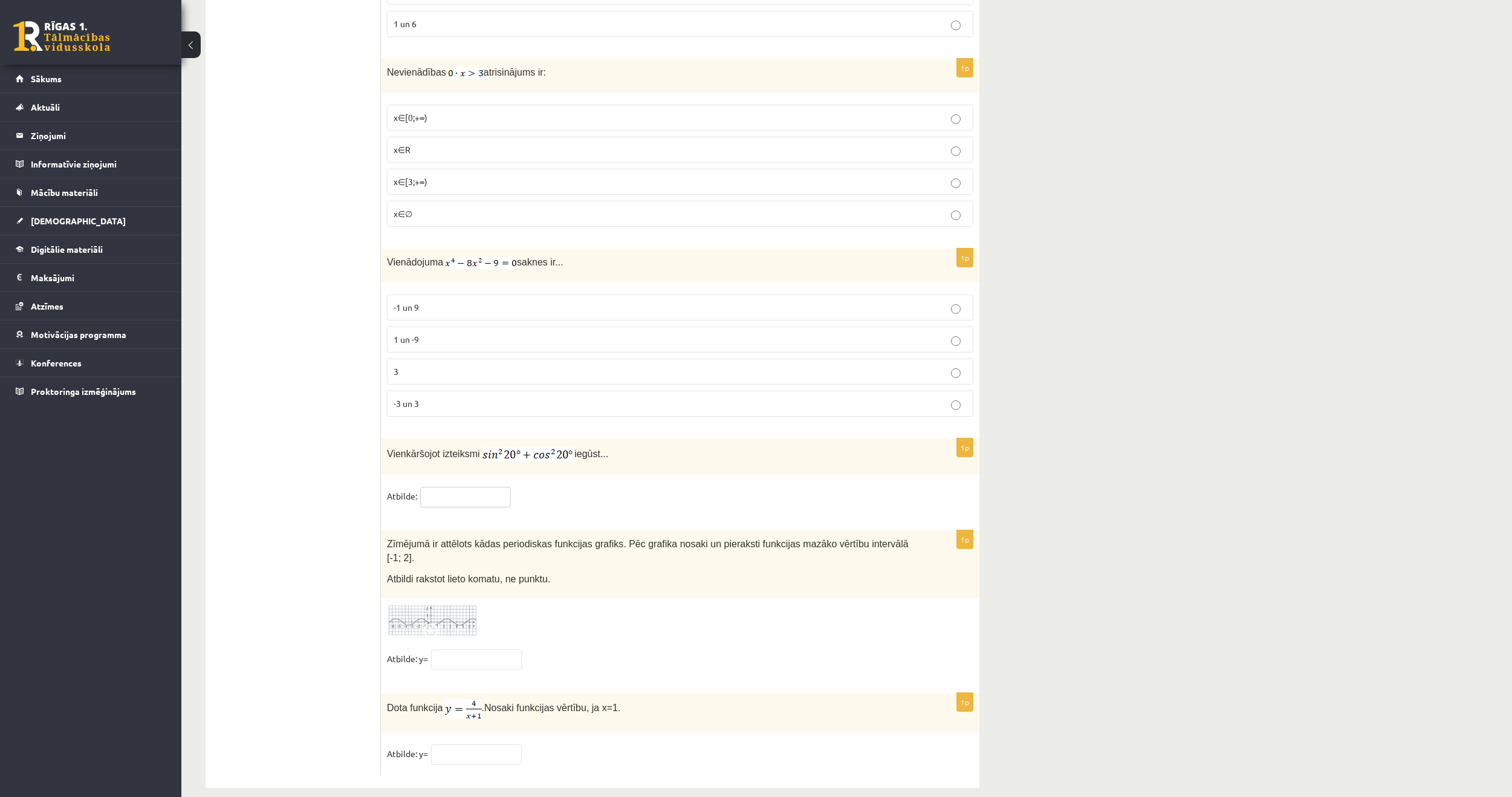
click at [447, 487] on input "text" at bounding box center [465, 497] width 90 height 20
click at [443, 604] on img at bounding box center [432, 620] width 90 height 33
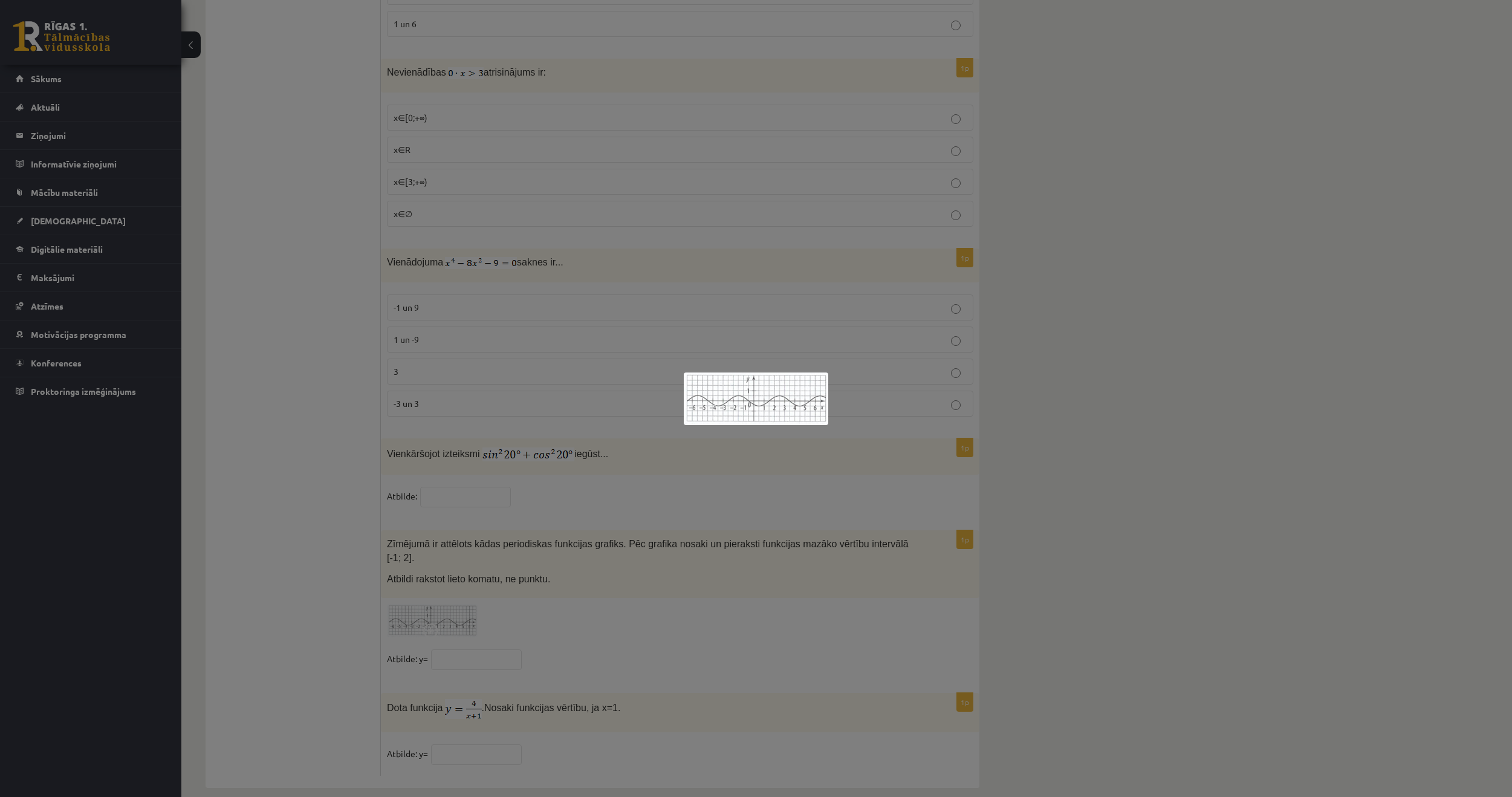
click at [516, 604] on div at bounding box center [756, 398] width 1512 height 797
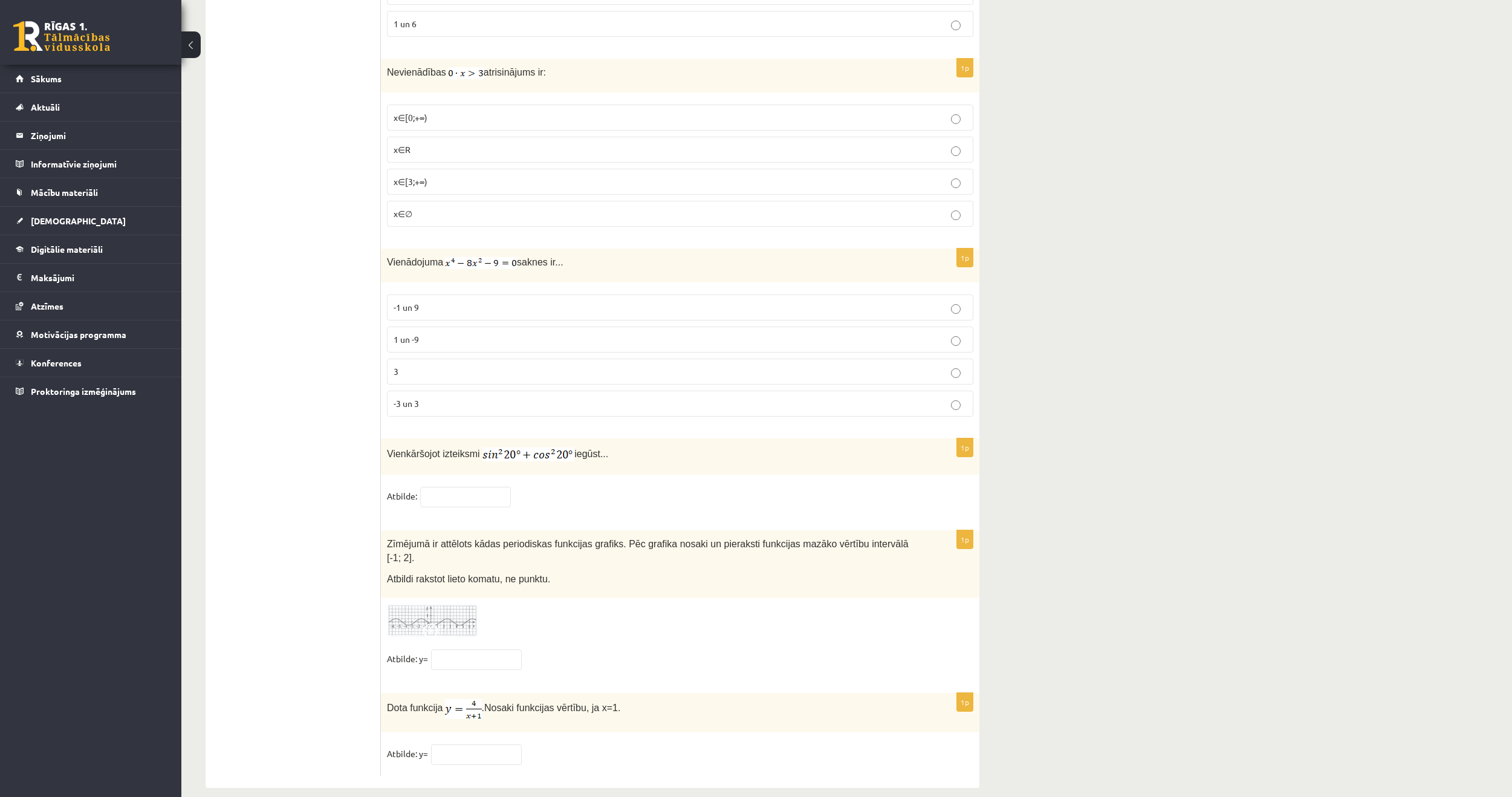
click at [458, 604] on img at bounding box center [432, 620] width 90 height 33
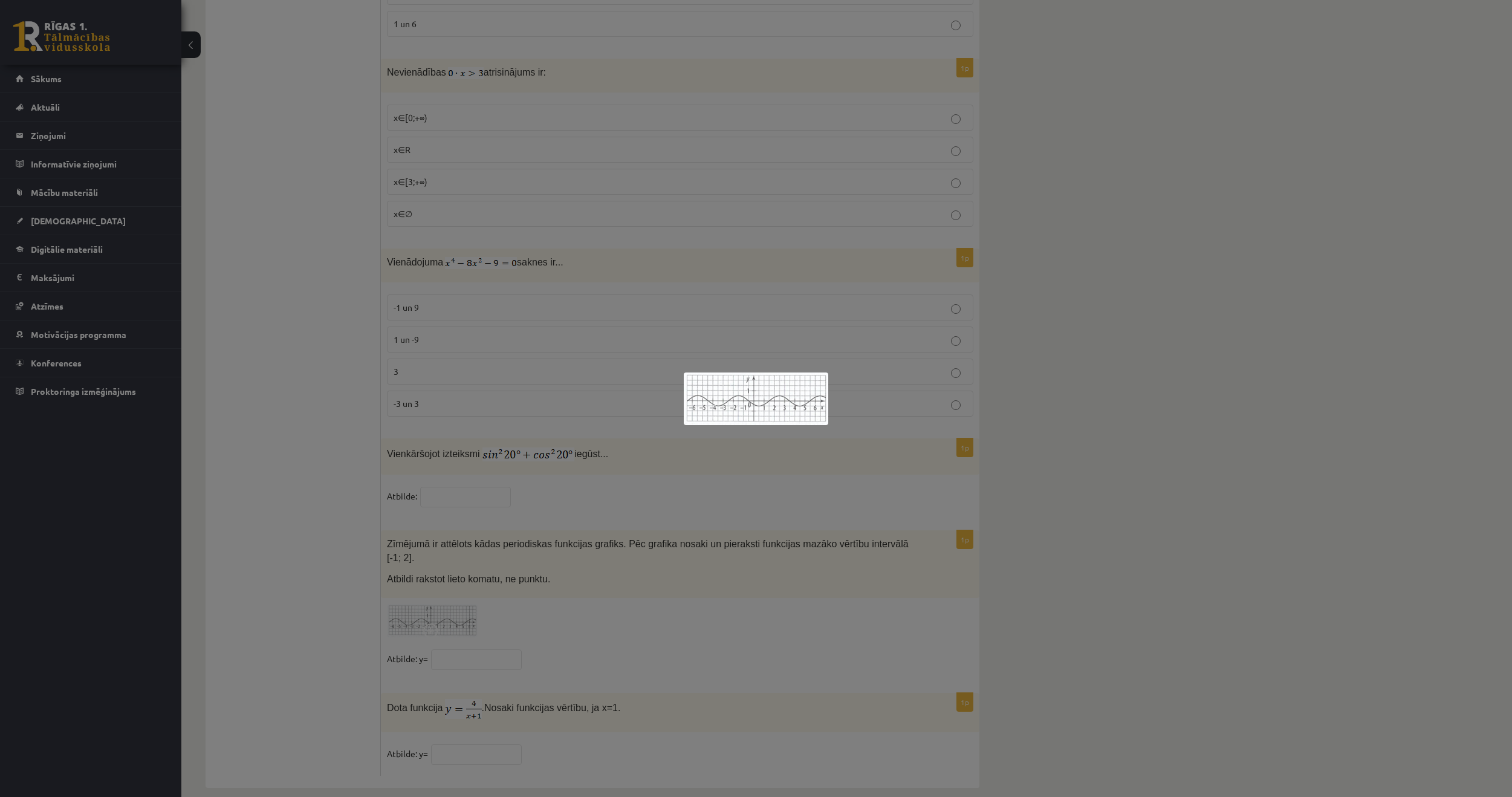
click at [480, 594] on div at bounding box center [756, 398] width 1512 height 797
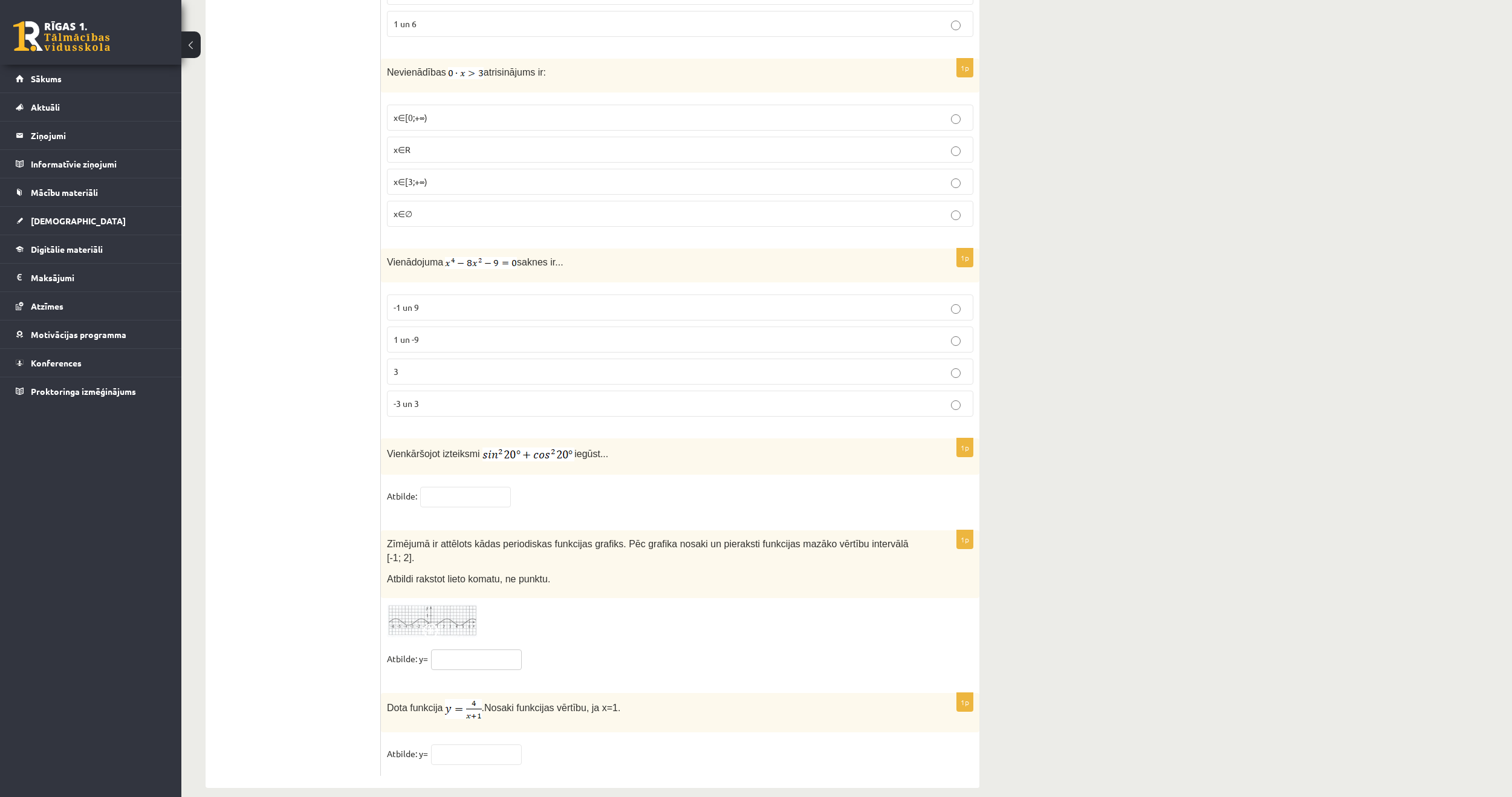
click at [477, 649] on input "text" at bounding box center [477, 659] width 90 height 20
click at [456, 622] on div "1p Zīmējumā ir attēlots kādas periodiskas funkcijas grafiks. Pēc grafika nosaki…" at bounding box center [680, 606] width 598 height 150
click at [463, 610] on img at bounding box center [432, 620] width 90 height 33
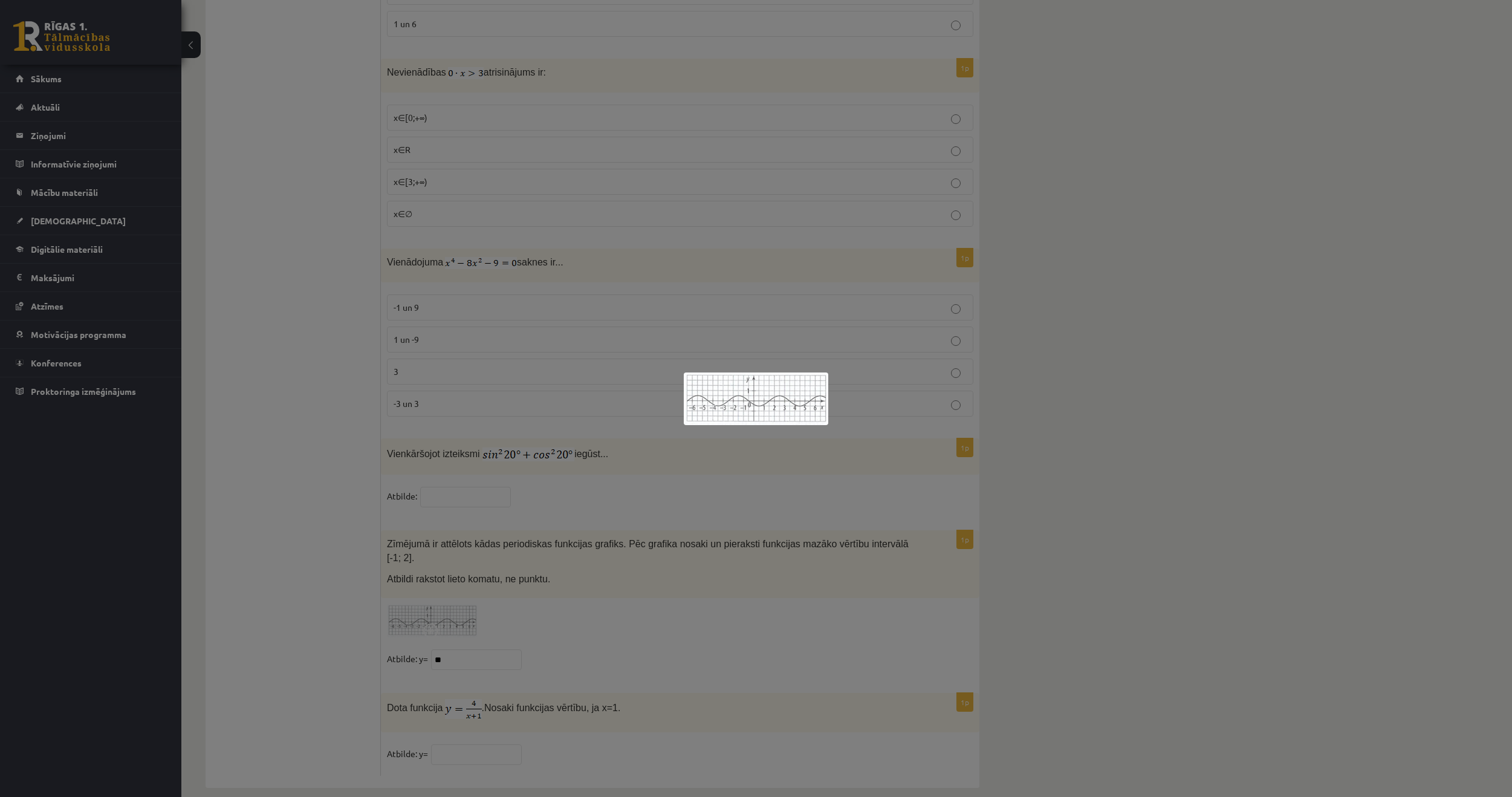
click at [568, 650] on div at bounding box center [756, 398] width 1512 height 797
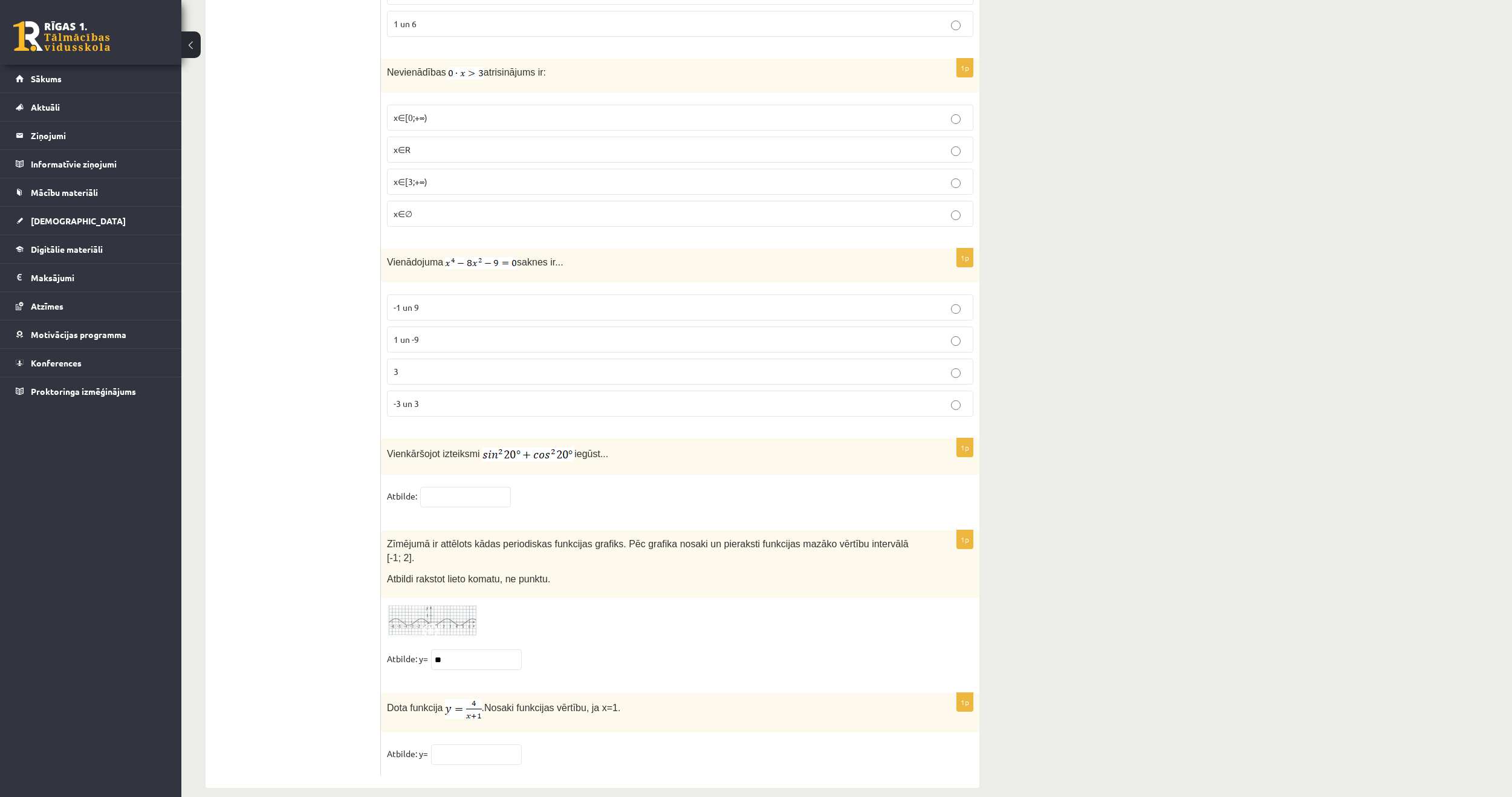
click at [461, 608] on img at bounding box center [432, 620] width 90 height 33
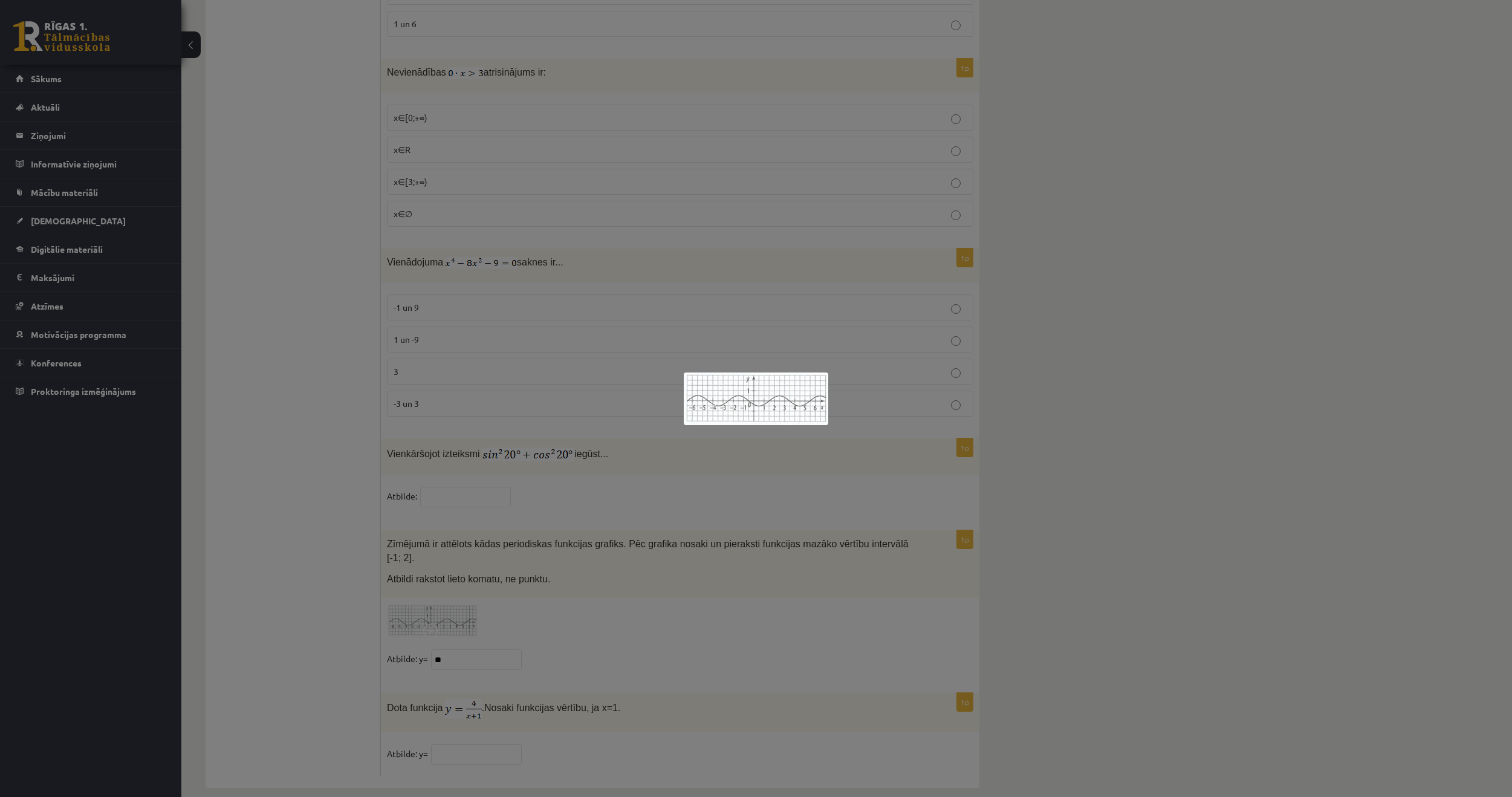
click at [730, 505] on div at bounding box center [756, 398] width 1512 height 797
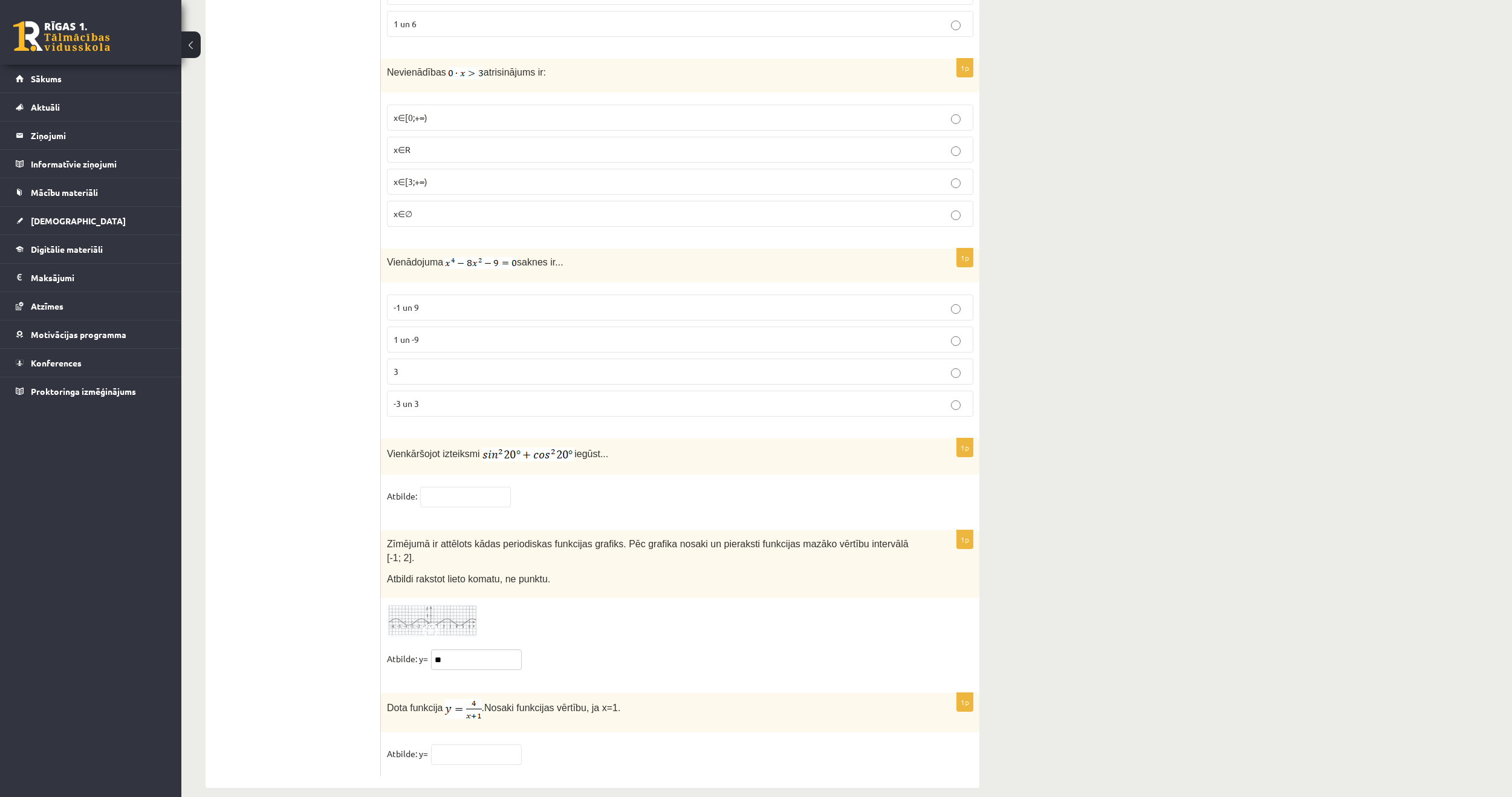
drag, startPoint x: 459, startPoint y: 646, endPoint x: 373, endPoint y: 648, distance: 86.0
type input "*"
click at [578, 656] on fieldset "Atbilde: y=" at bounding box center [680, 661] width 586 height 25
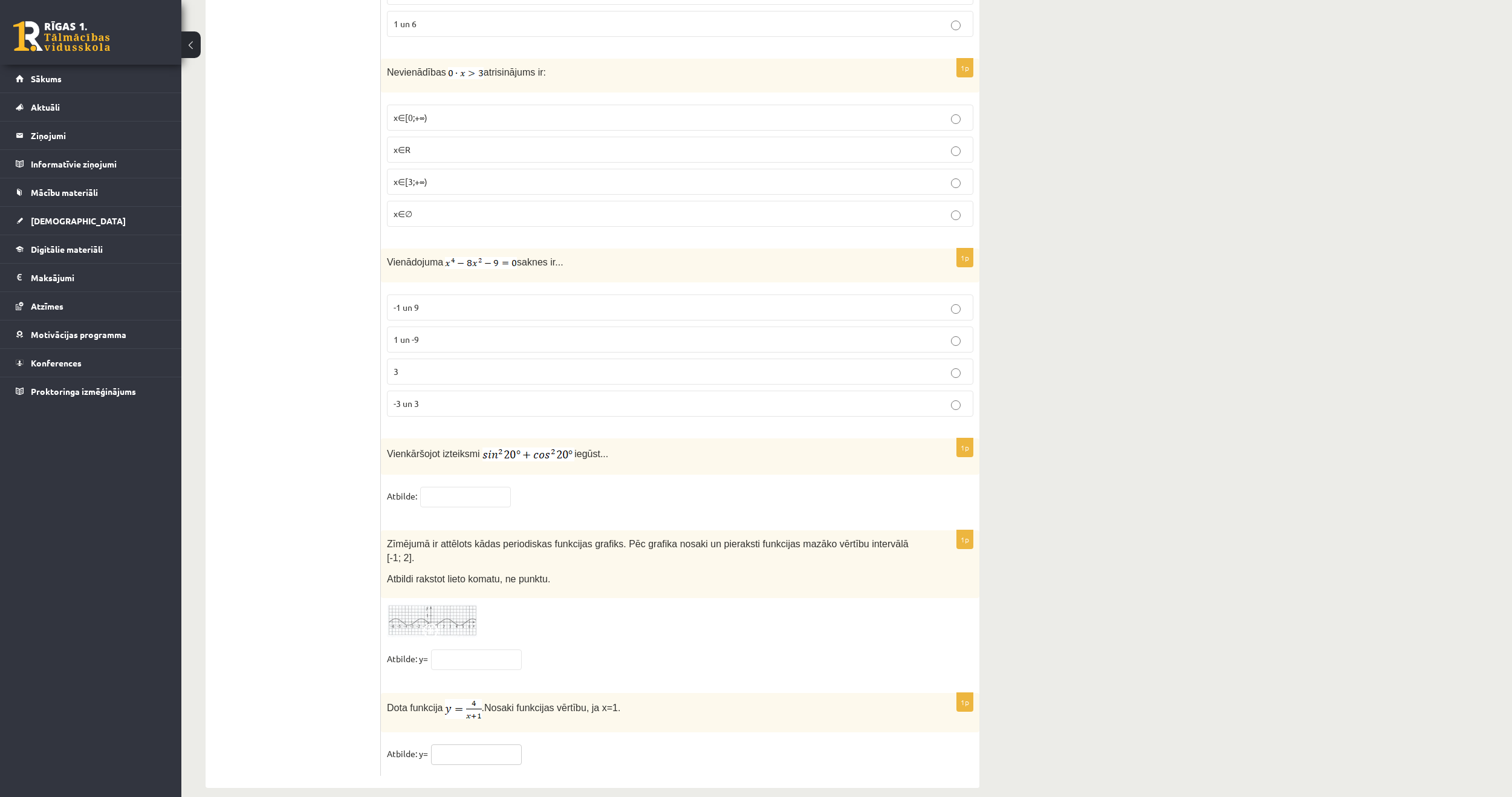
click at [479, 745] on input "text" at bounding box center [477, 754] width 90 height 20
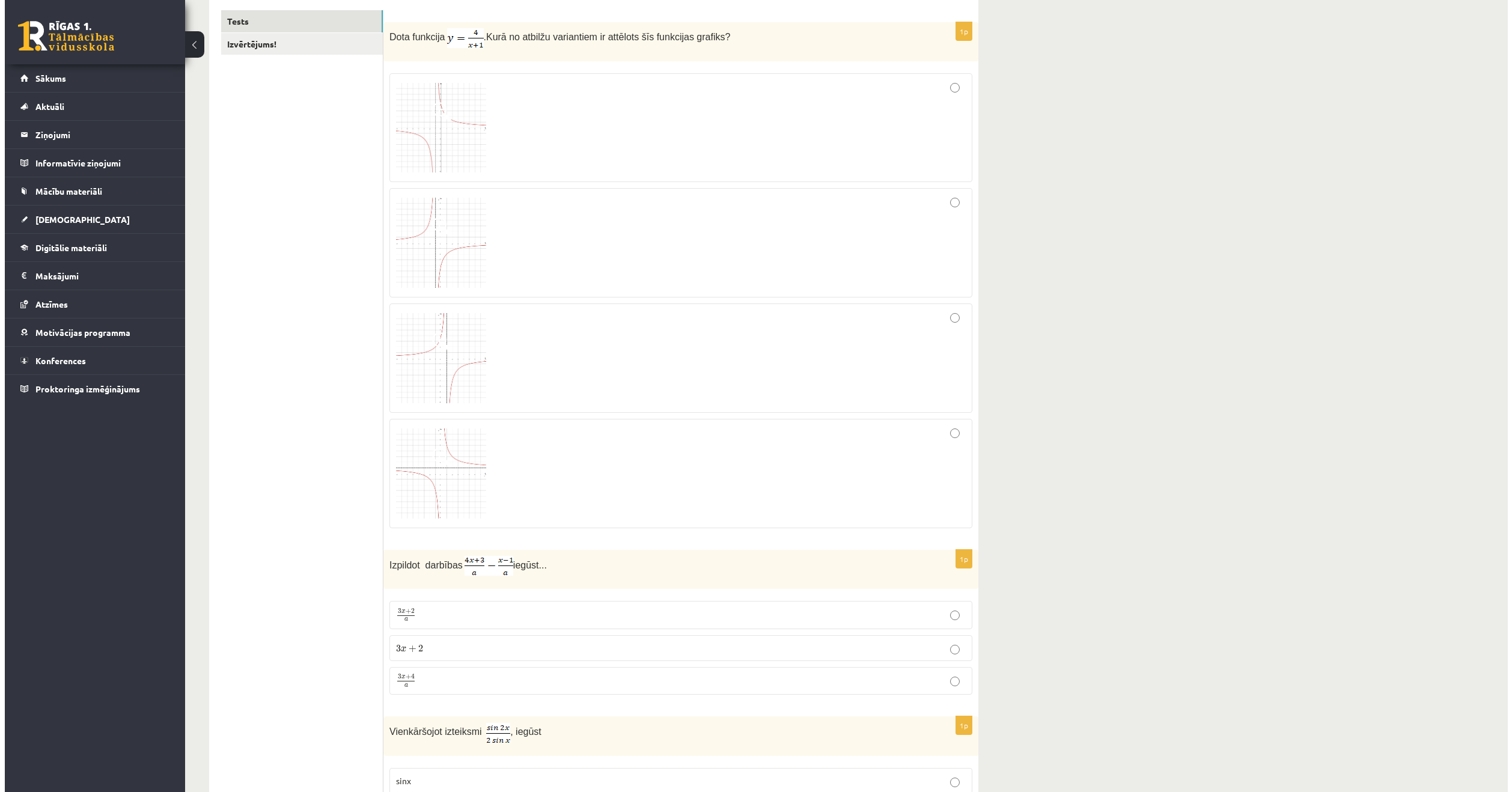
scroll to position [0, 0]
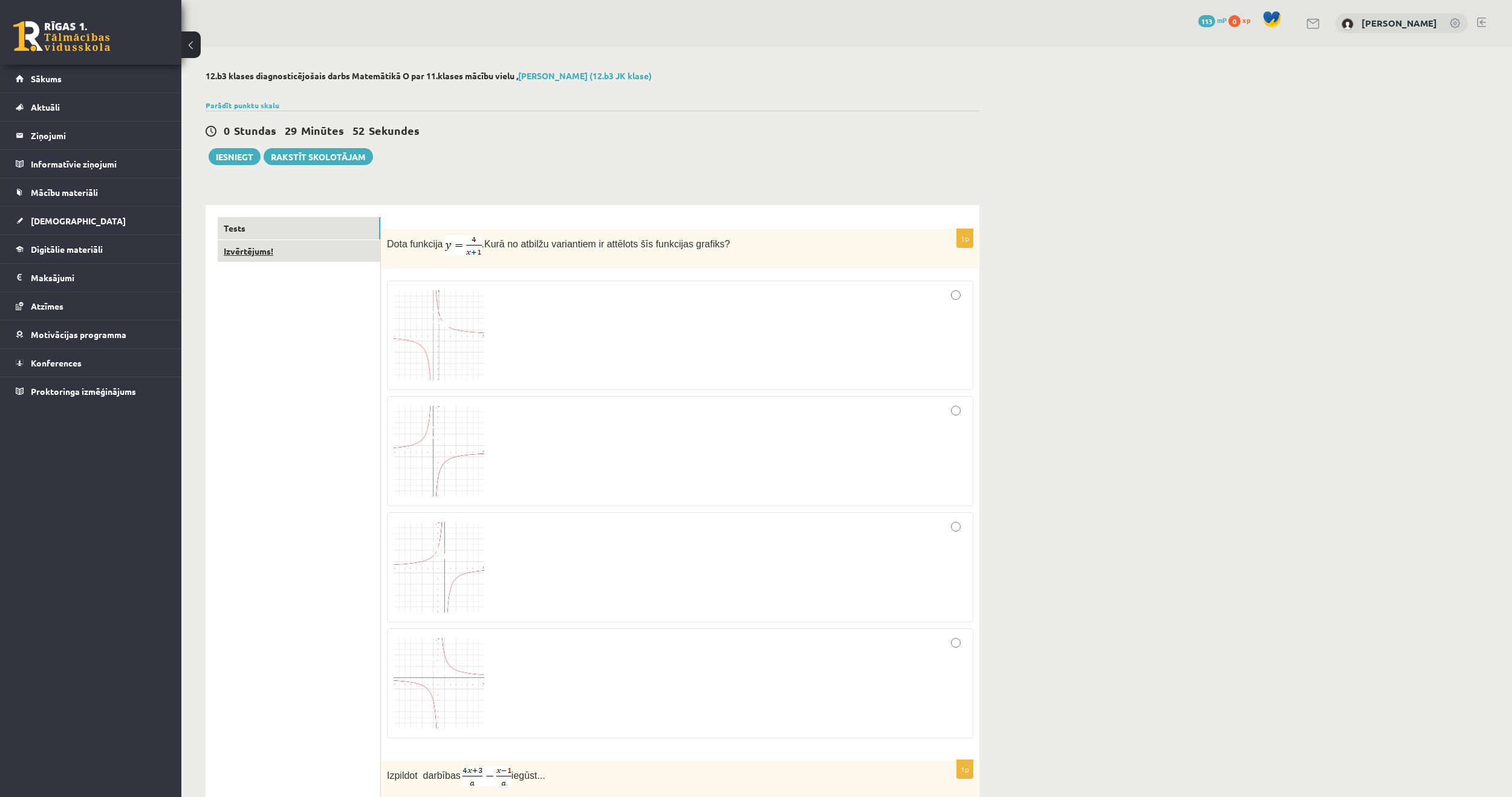
type input "*"
click at [242, 241] on link "Izvērtējums!" at bounding box center [299, 251] width 162 height 23
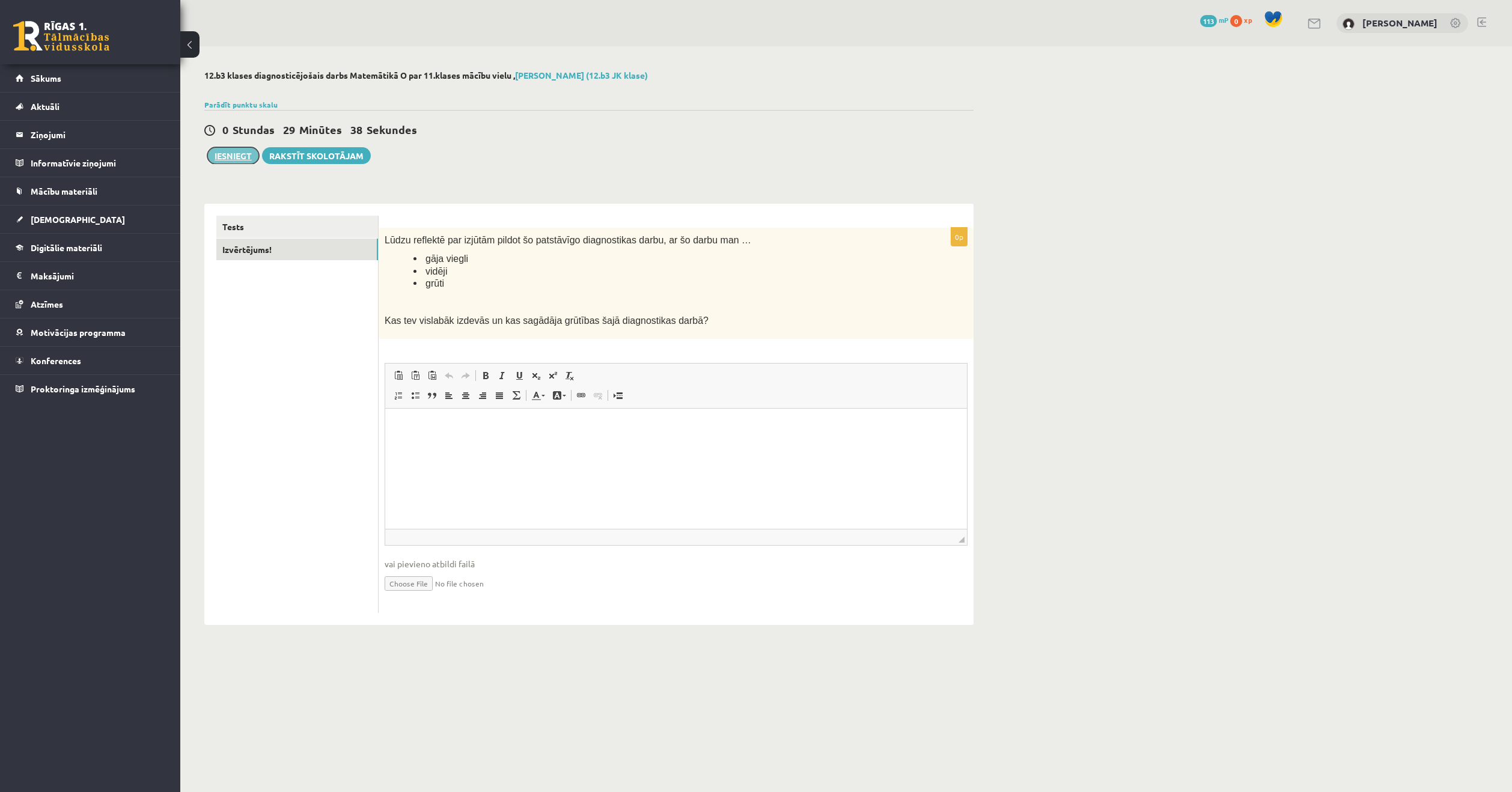
click at [238, 157] on button "Iesniegt" at bounding box center [233, 155] width 51 height 17
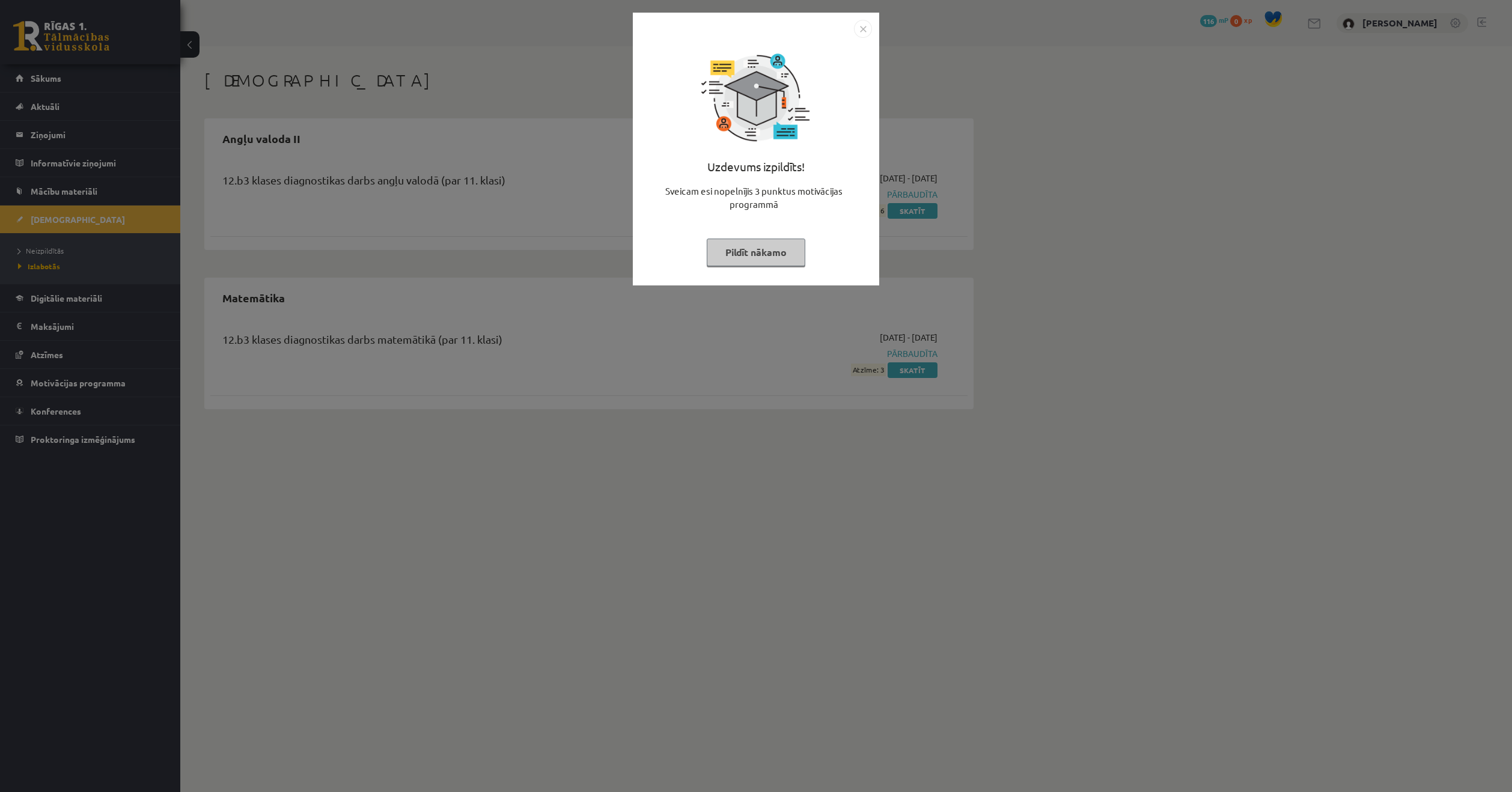
click at [865, 35] on img "Close" at bounding box center [863, 29] width 18 height 18
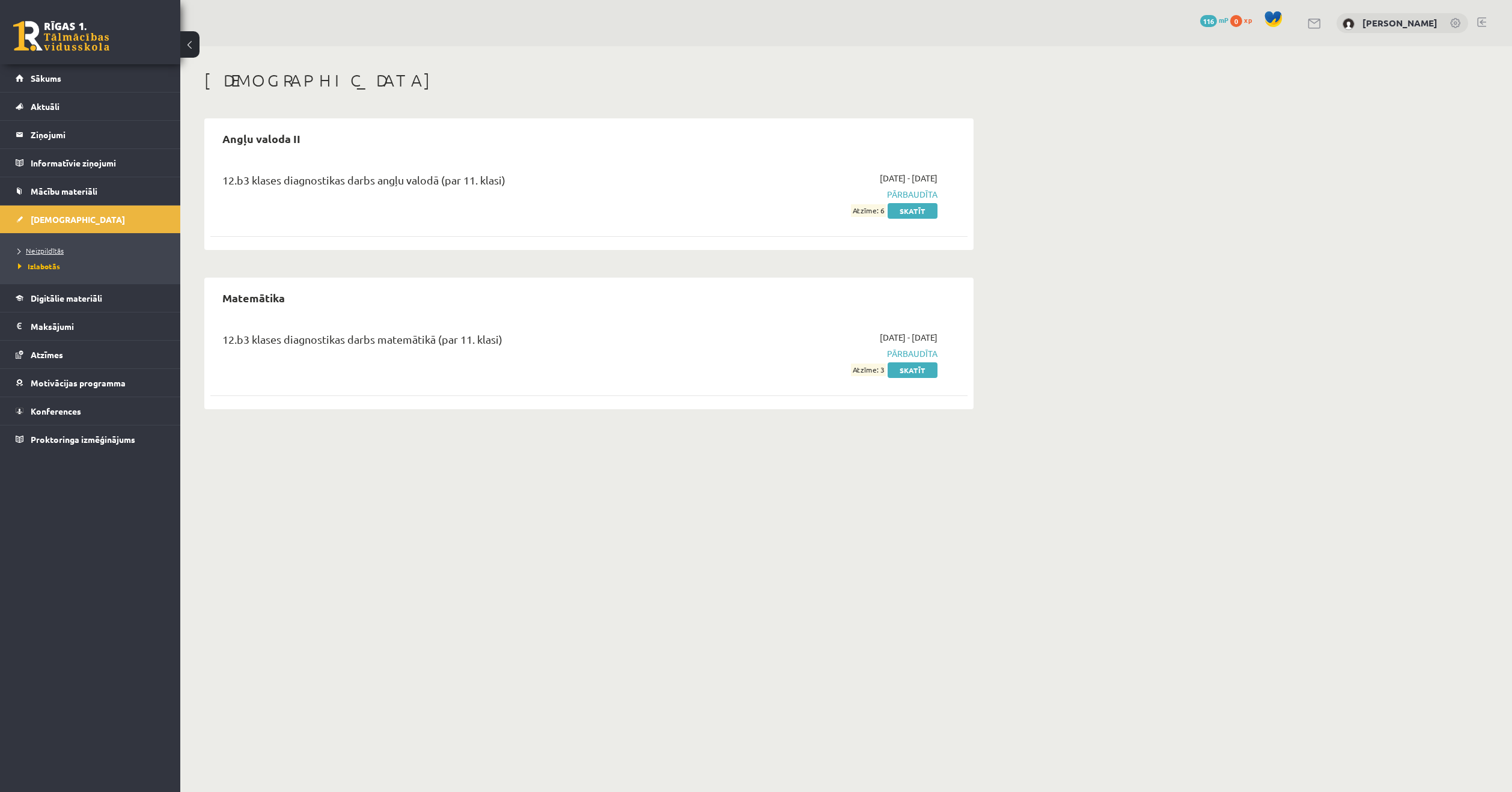
click at [39, 254] on link "Neizpildītās" at bounding box center [92, 250] width 150 height 10
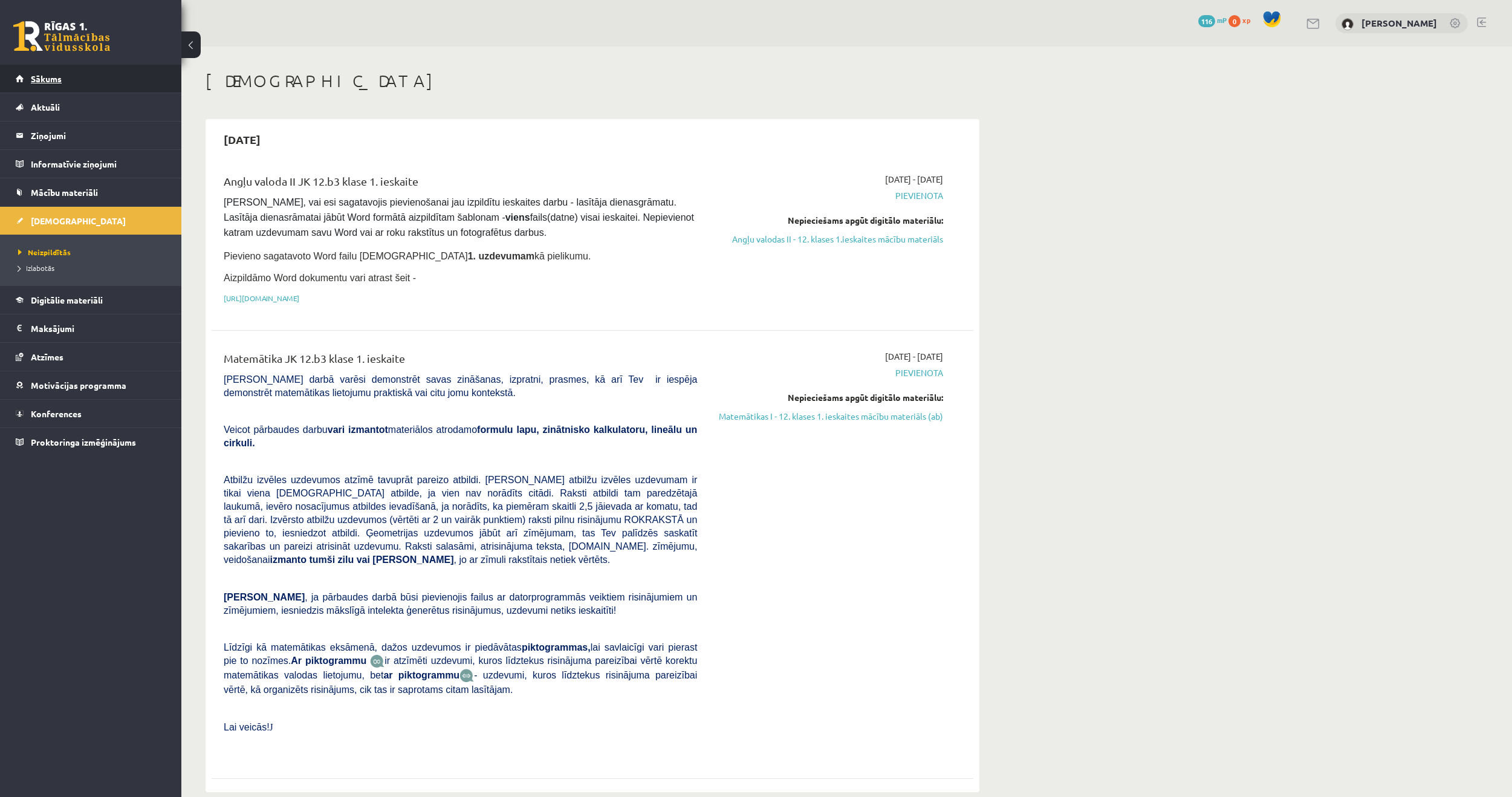
click at [44, 85] on link "Sākums" at bounding box center [90, 78] width 150 height 27
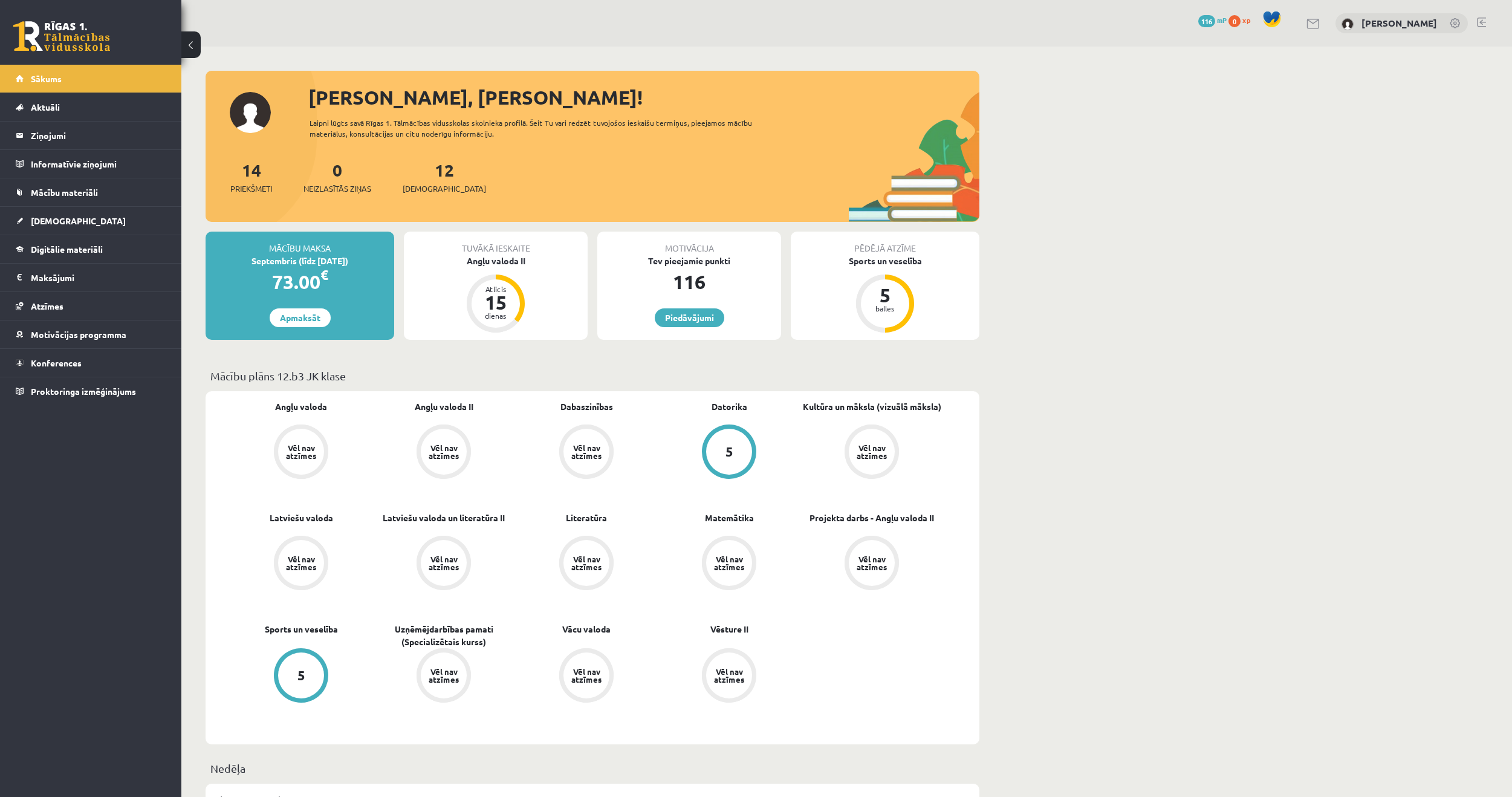
click at [494, 271] on div "Tuvākā ieskaite Angļu valoda II Atlicis 15 dienas" at bounding box center [496, 286] width 184 height 108
click at [494, 262] on div "Angļu valoda II" at bounding box center [496, 261] width 184 height 13
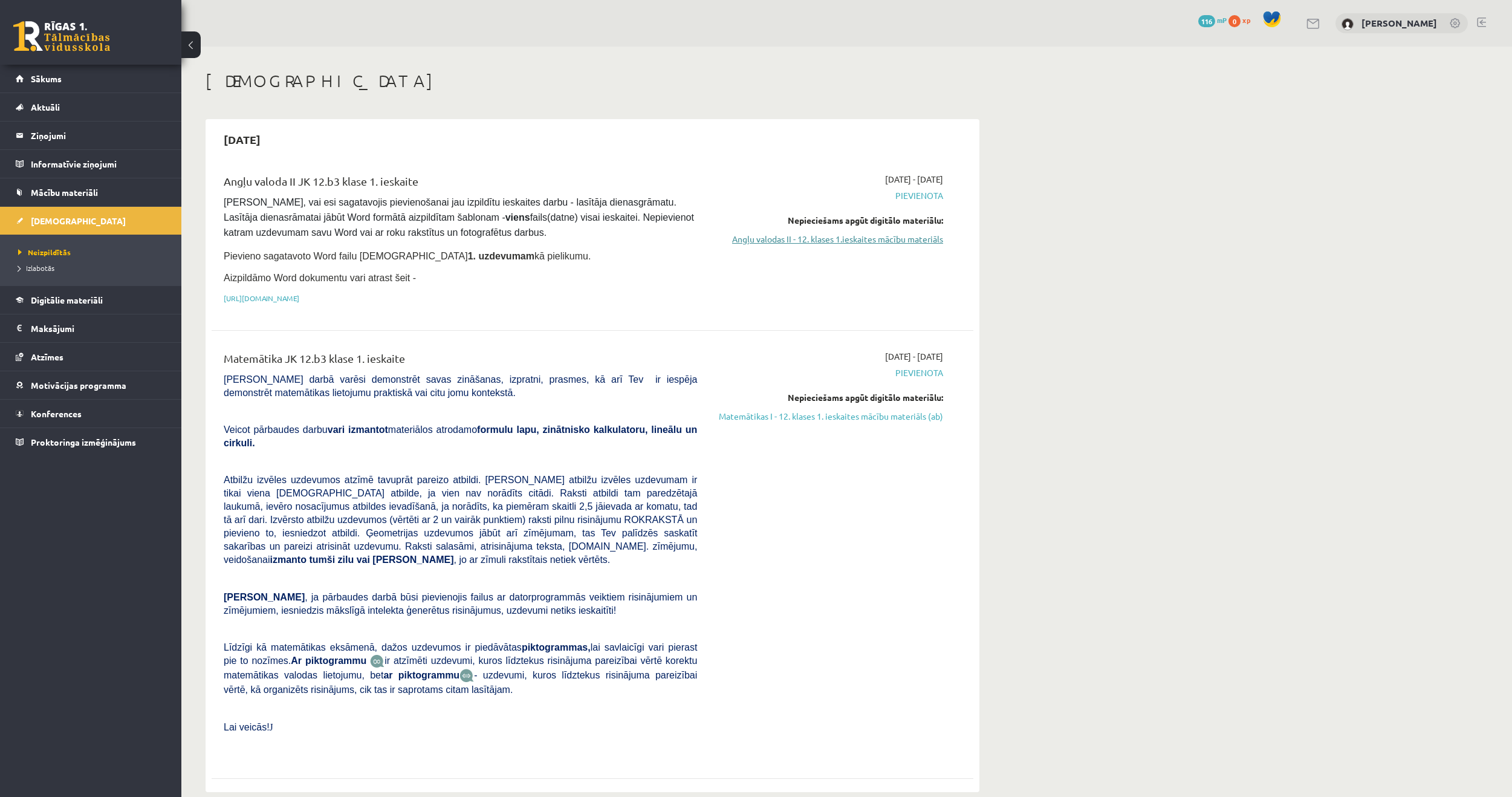
click at [769, 245] on link "Angļu valodas II - 12. klases 1.ieskaites mācību materiāls" at bounding box center [830, 239] width 228 height 13
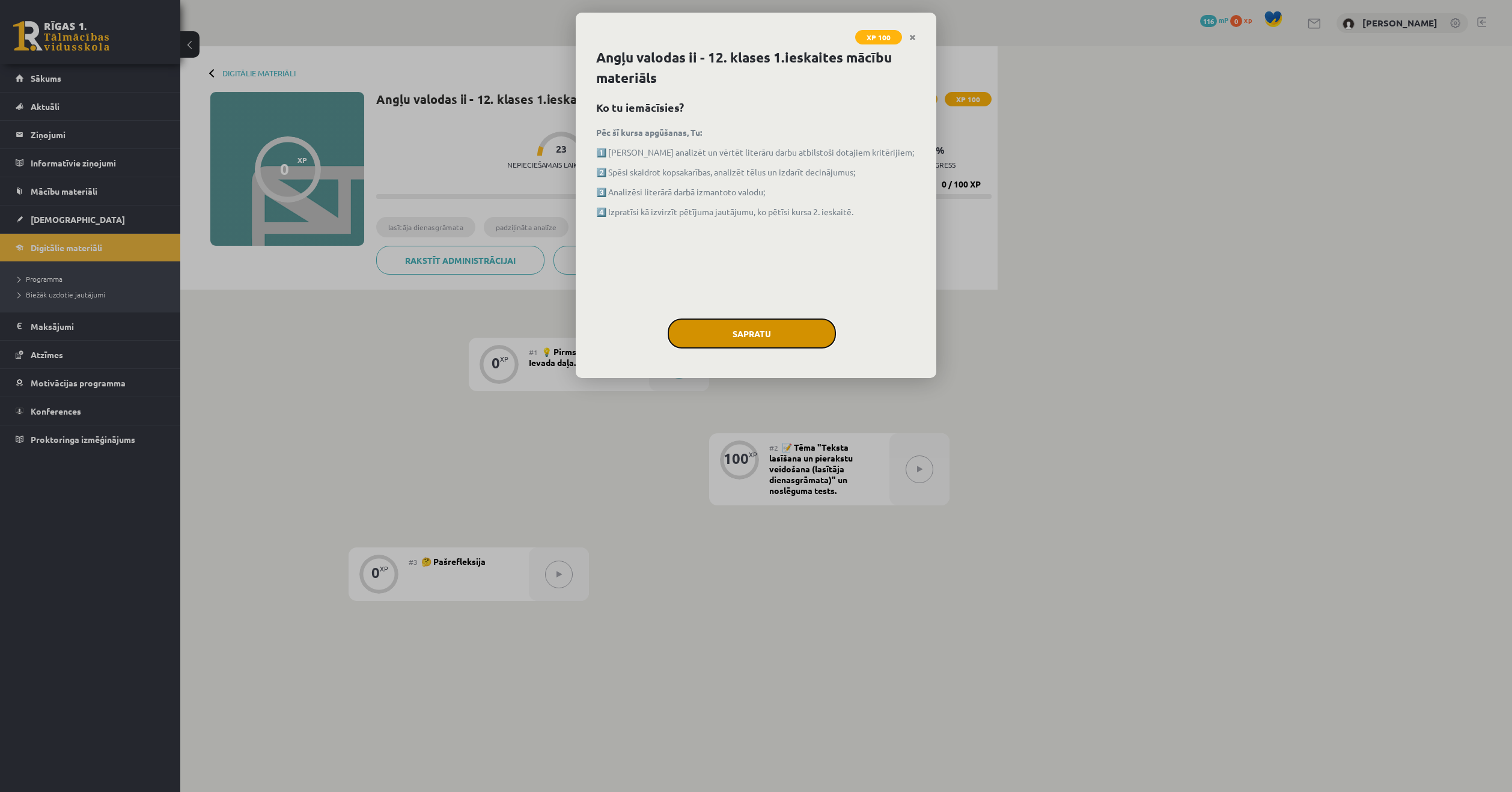
click at [778, 320] on button "Sapratu" at bounding box center [752, 333] width 169 height 30
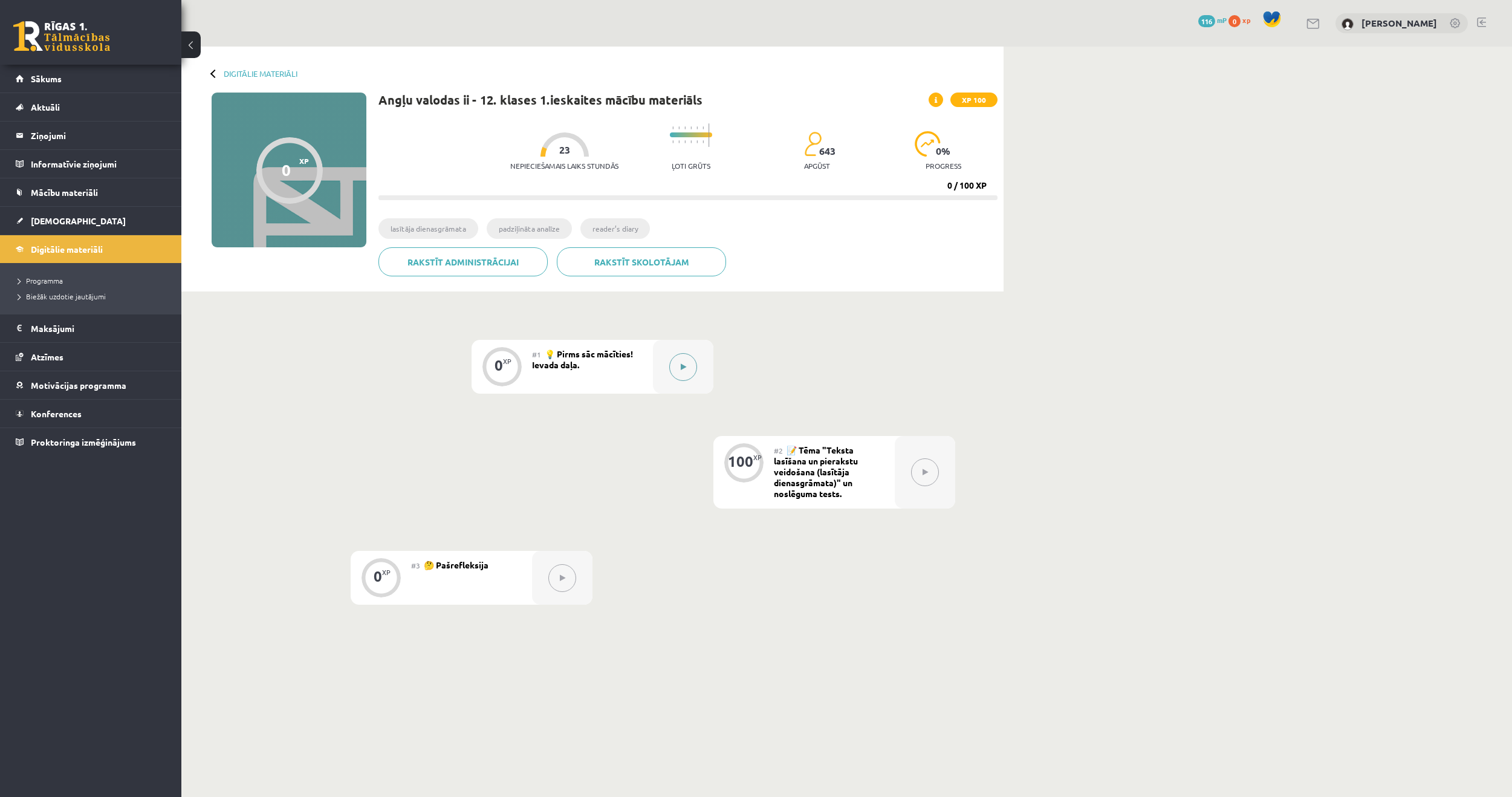
click at [682, 362] on button at bounding box center [683, 367] width 27 height 27
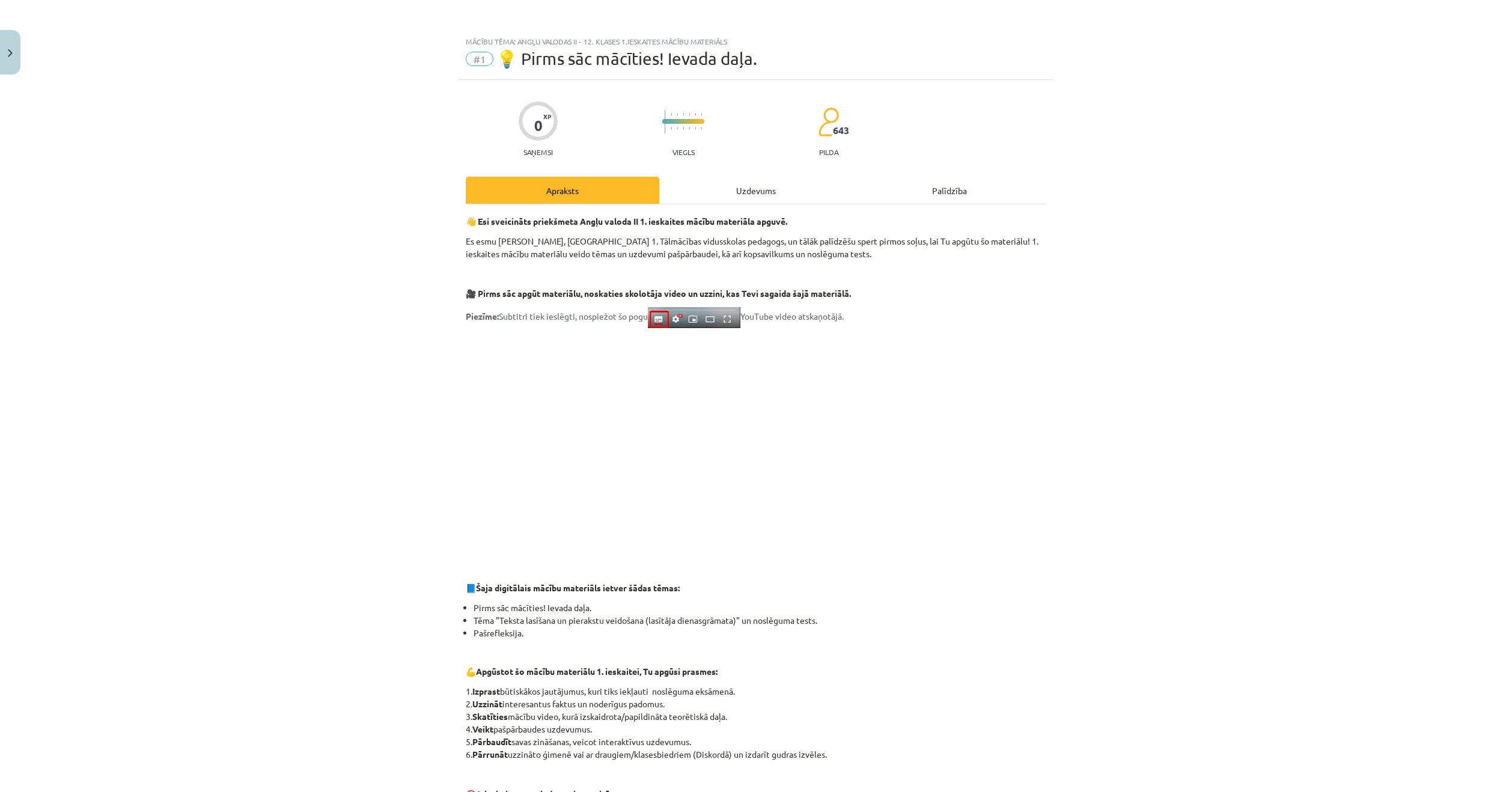
click at [732, 200] on div "Uzdevums" at bounding box center [755, 190] width 193 height 27
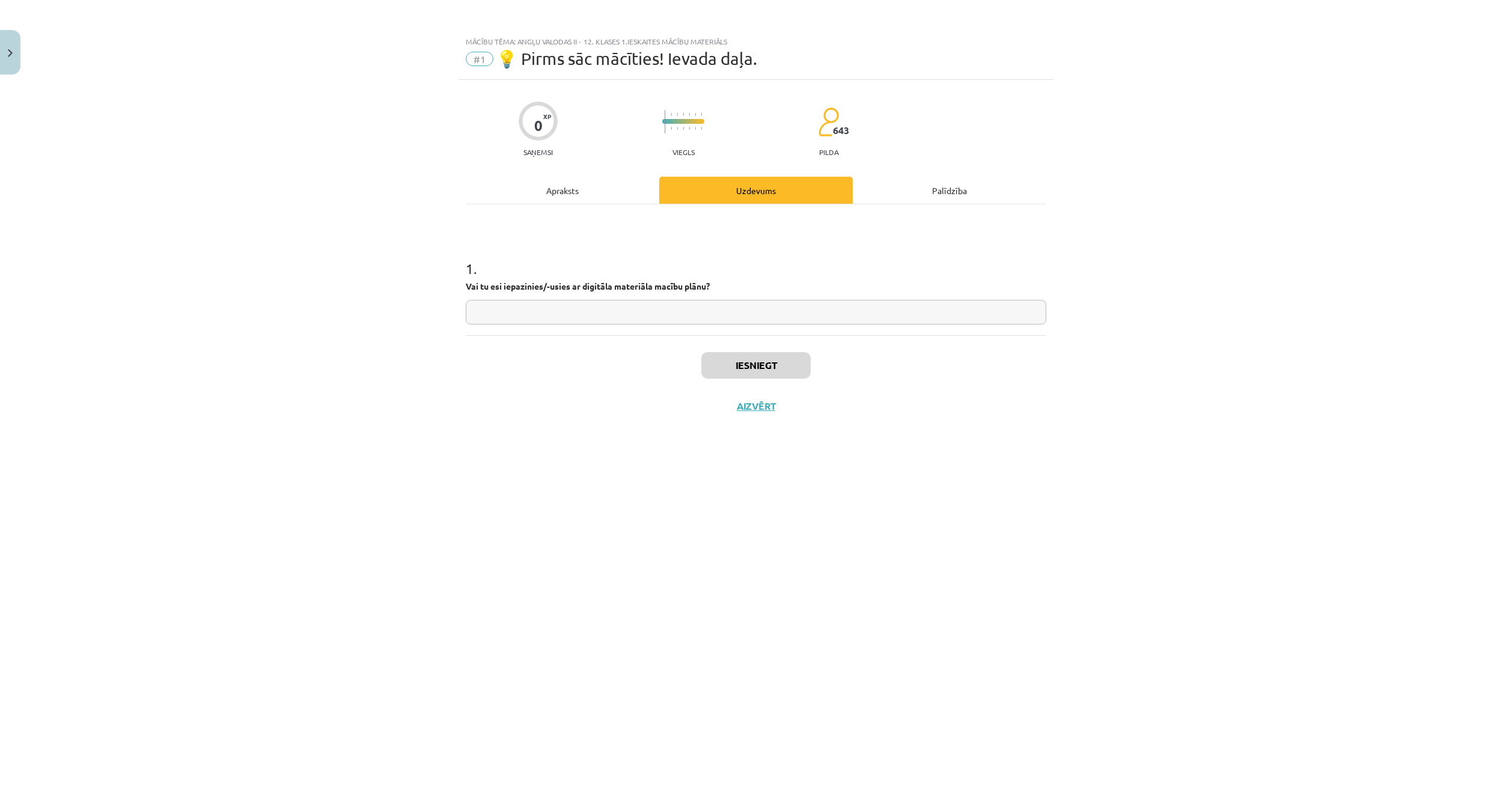
click at [577, 190] on div "Apraksts" at bounding box center [562, 190] width 193 height 27
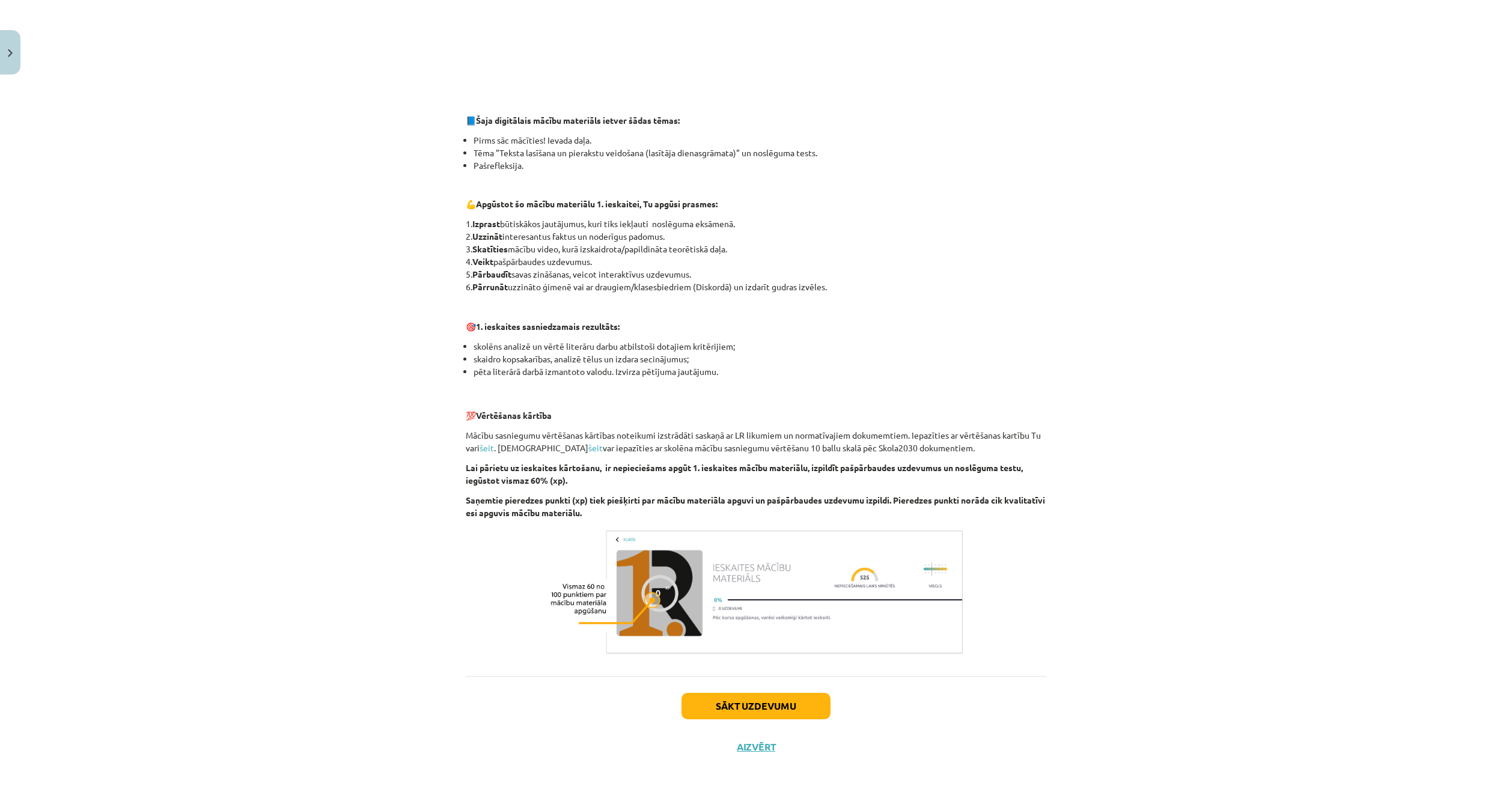
scroll to position [473, 0]
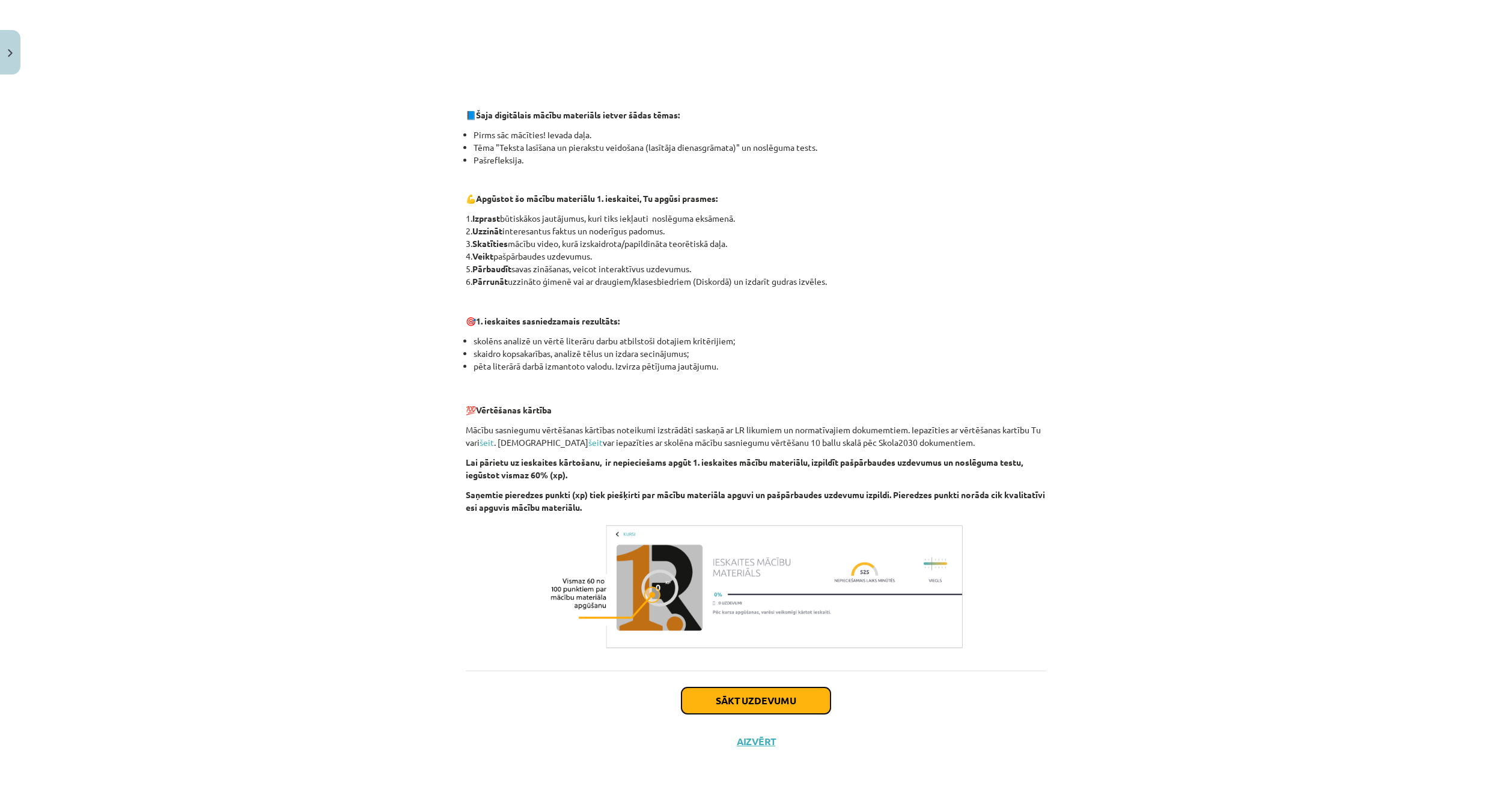
click at [734, 695] on button "Sākt uzdevumu" at bounding box center [756, 700] width 149 height 26
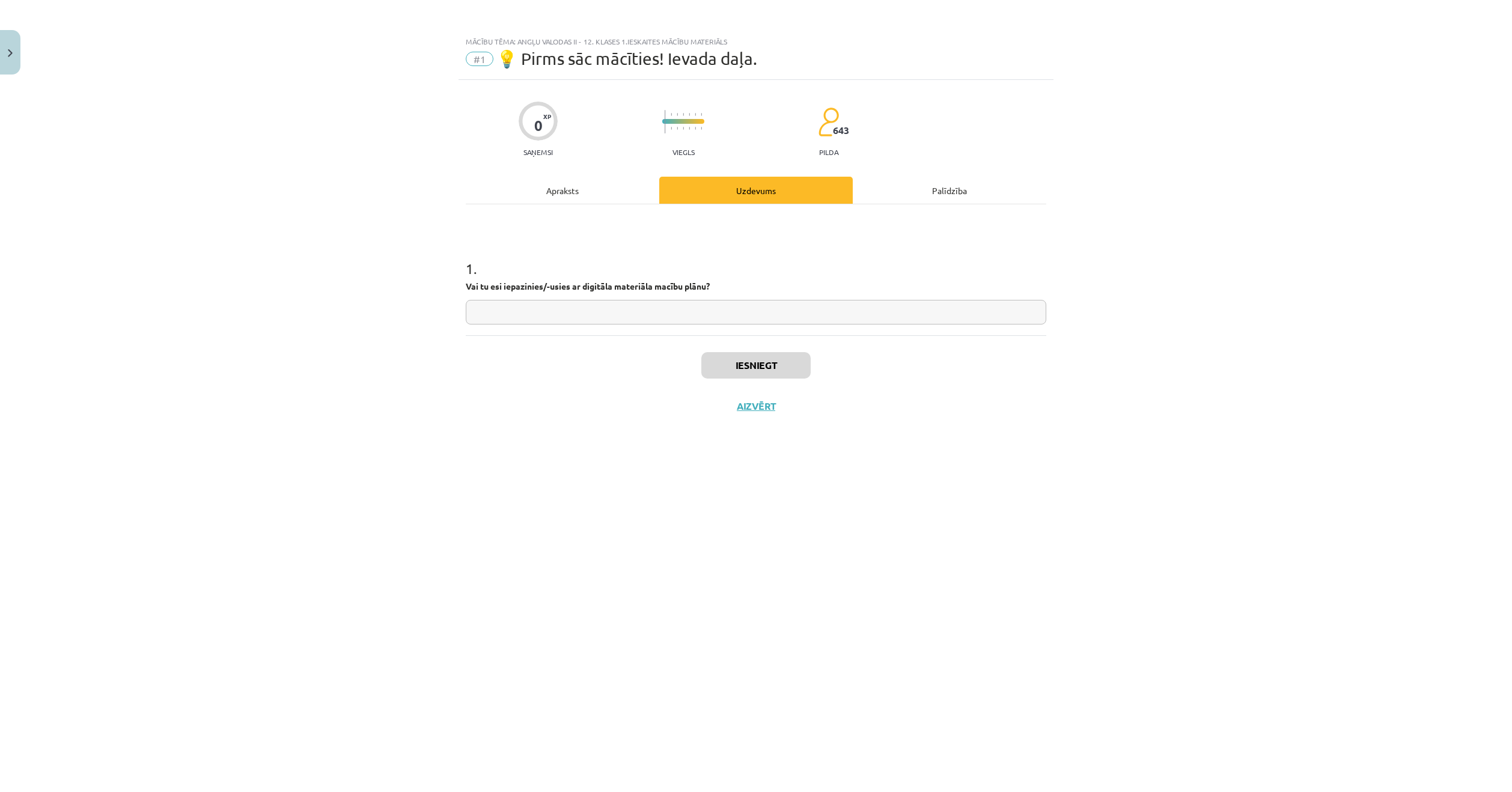
click at [618, 314] on input "text" at bounding box center [755, 312] width 580 height 25
type input "**"
click at [736, 357] on button "Iesniegt" at bounding box center [756, 365] width 109 height 26
click at [792, 412] on button "Nākamā nodarbība" at bounding box center [755, 414] width 118 height 27
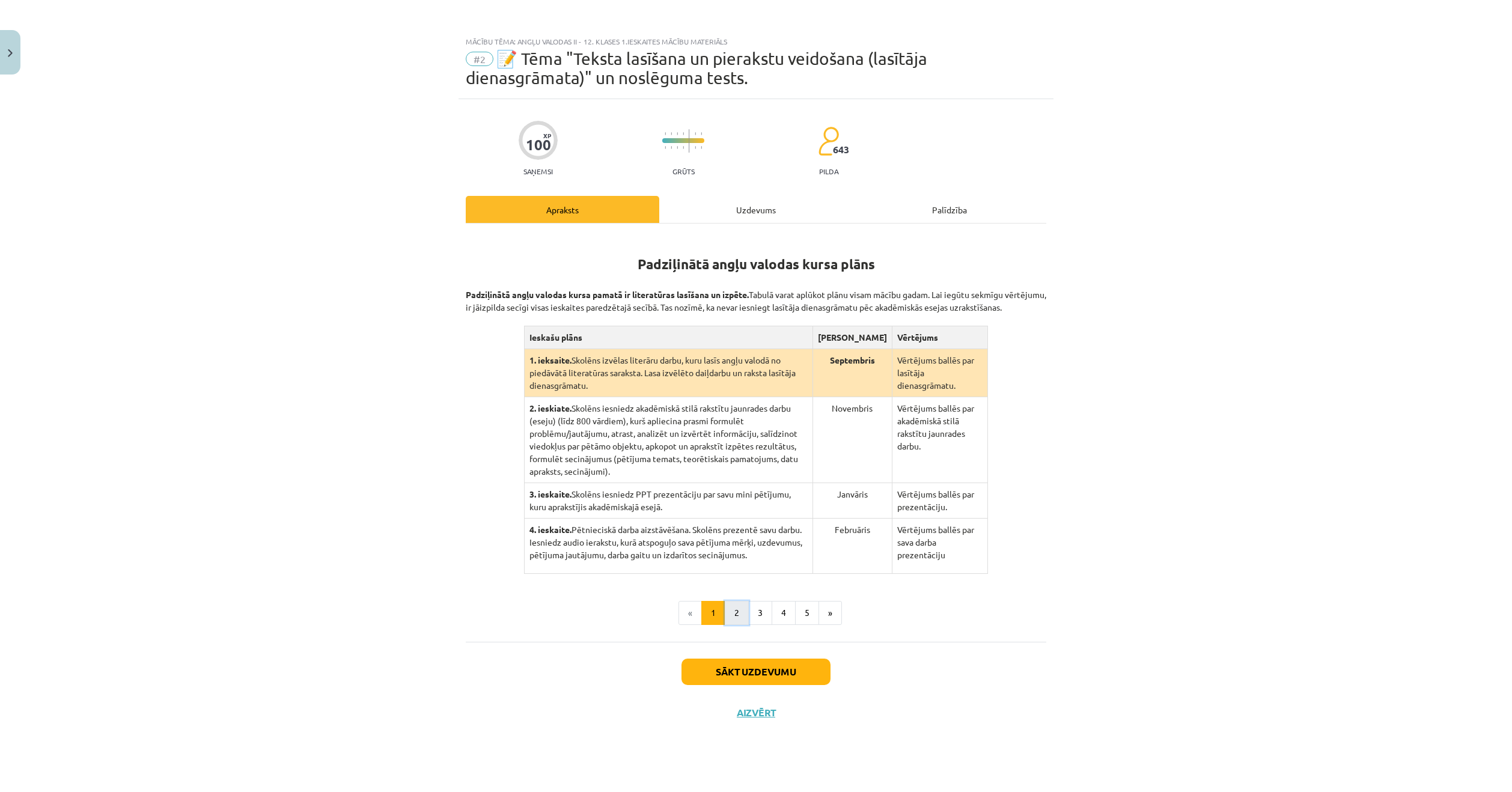
click at [738, 601] on button "2" at bounding box center [737, 613] width 24 height 24
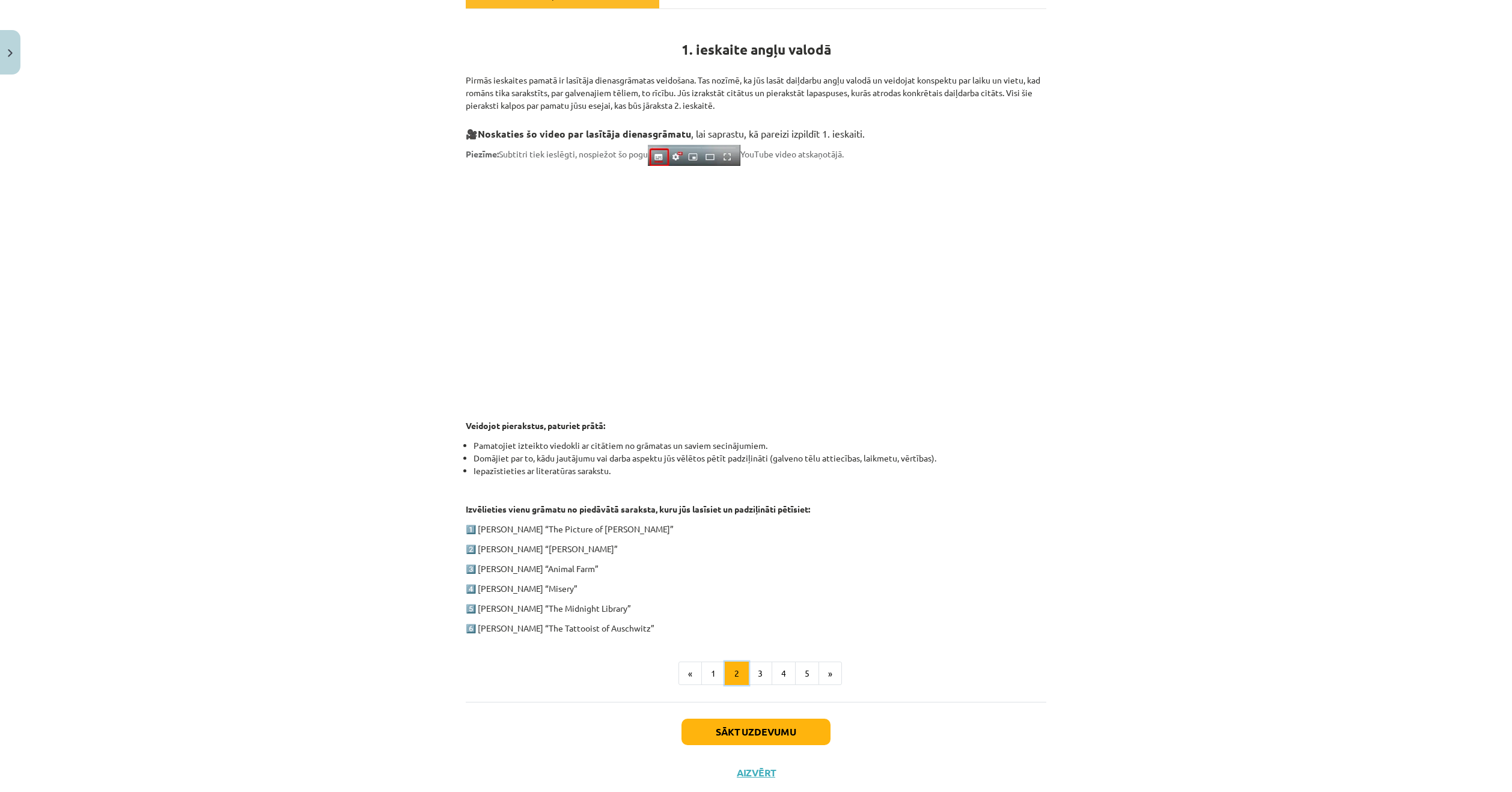
scroll to position [245, 0]
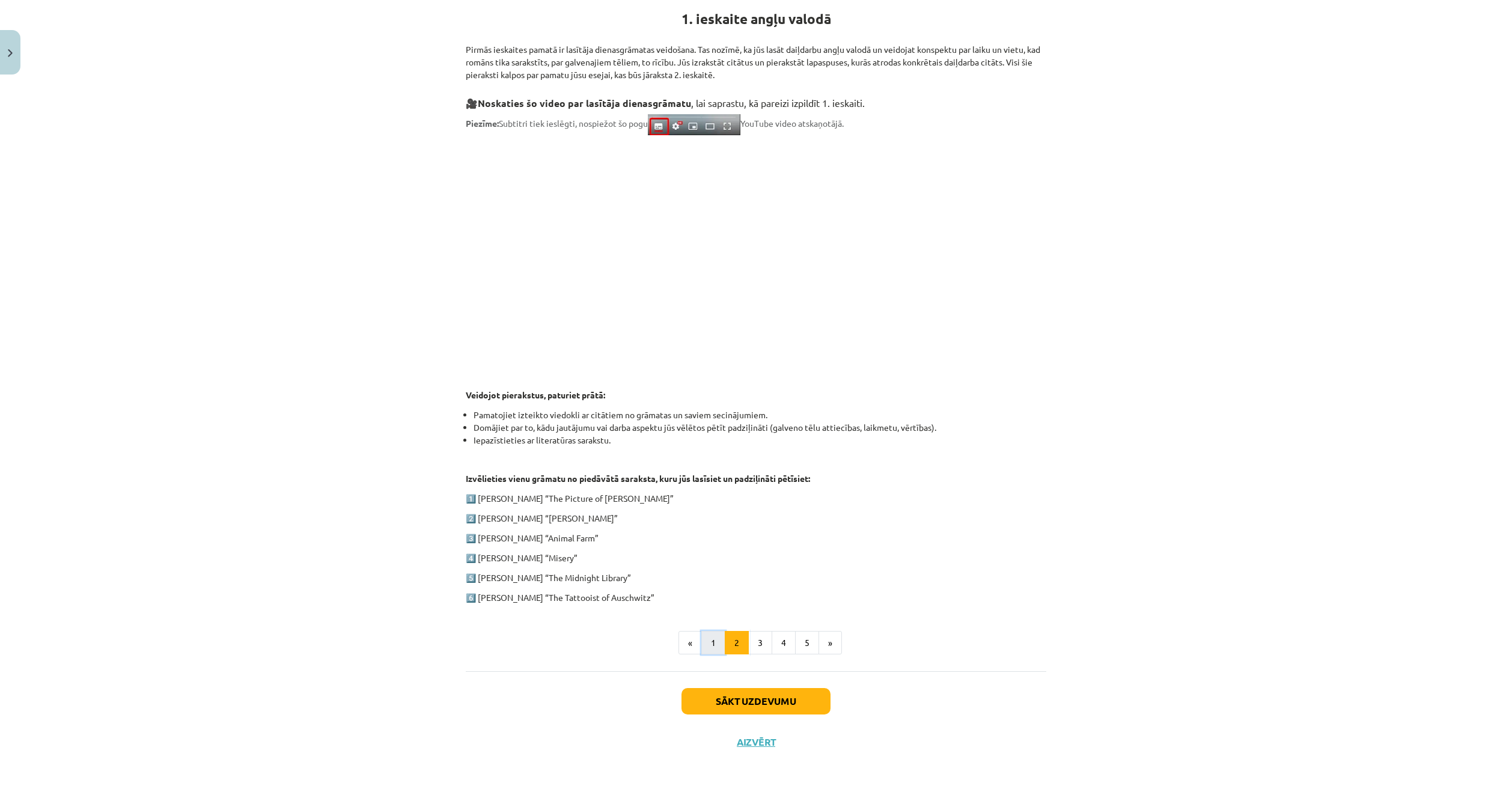
click at [709, 644] on button "1" at bounding box center [713, 643] width 24 height 24
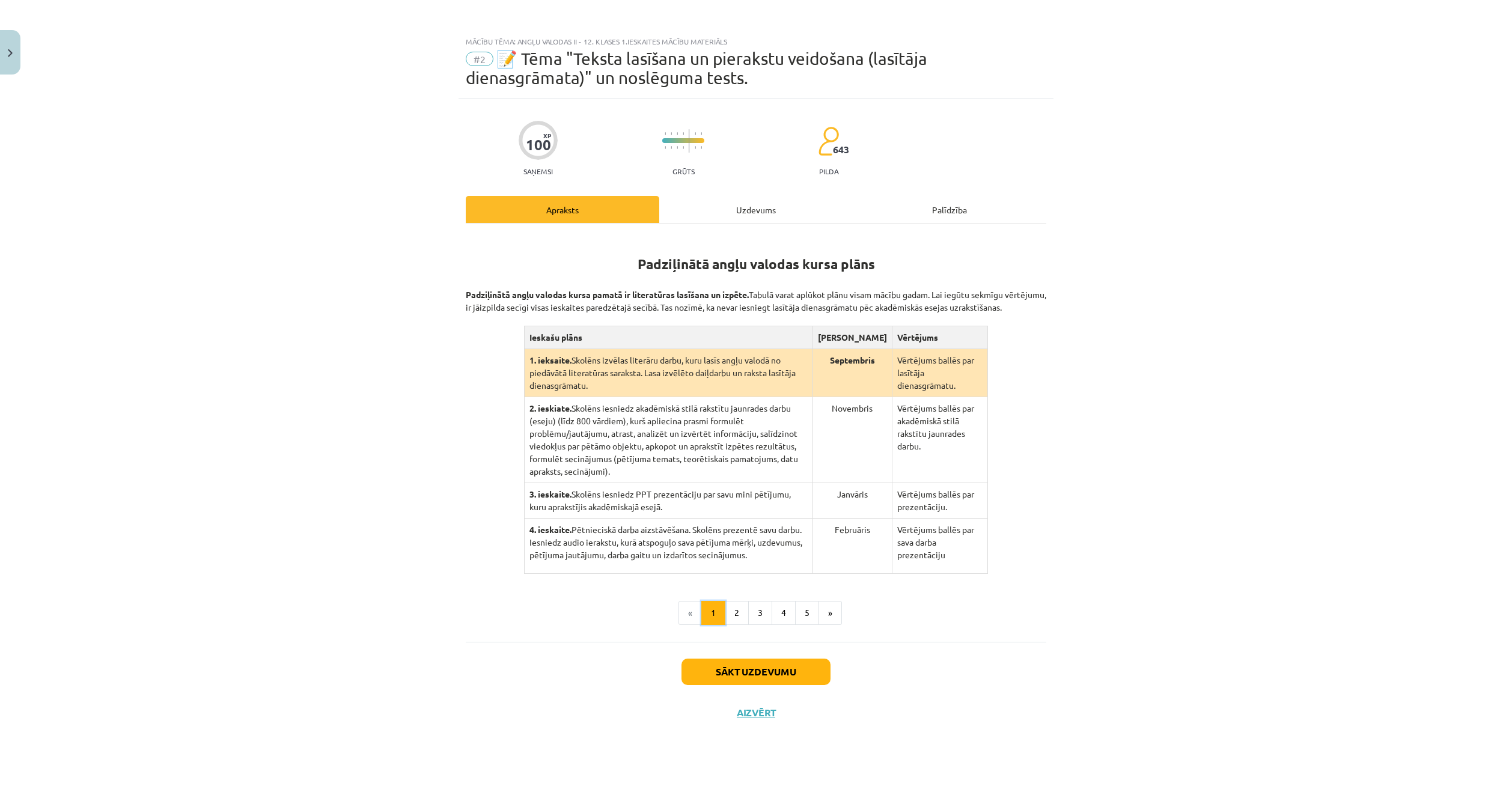
scroll to position [0, 0]
click at [738, 601] on button "2" at bounding box center [737, 613] width 24 height 24
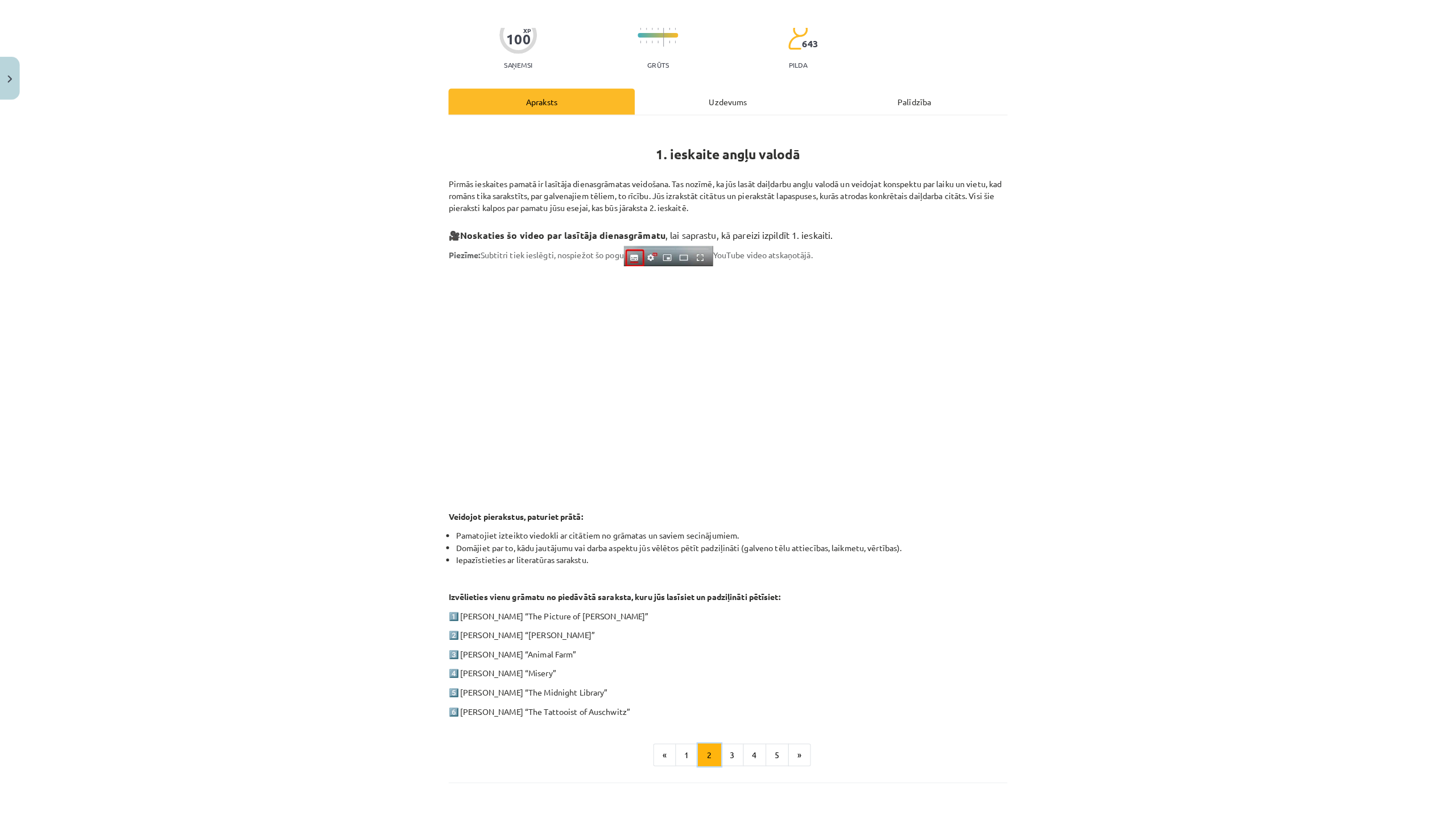
scroll to position [171, 0]
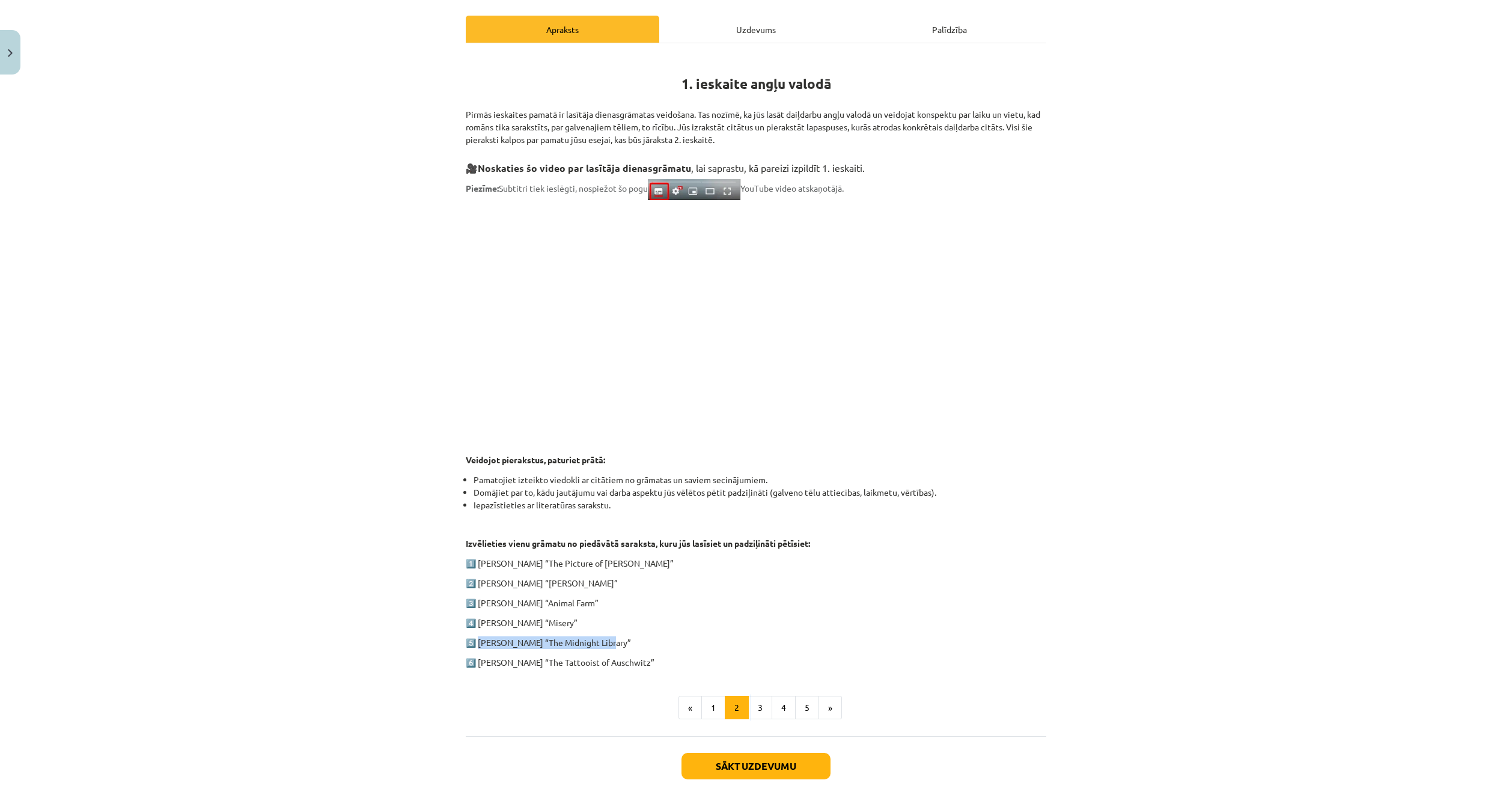
drag, startPoint x: 601, startPoint y: 637, endPoint x: 476, endPoint y: 631, distance: 125.1
click at [476, 631] on div "1. ieskaite angļu valodā Pirmās ieskaites pamatā ir lasītāja dienasgrāmatas vei…" at bounding box center [755, 361] width 580 height 615
copy p "Matt Haig “The Midnight Library”"
click at [447, 443] on div "Mācību tēma: Angļu valodas ii - 12. klases 1.ieskaites mācību materiāls #2 📝 Tē…" at bounding box center [756, 396] width 1512 height 792
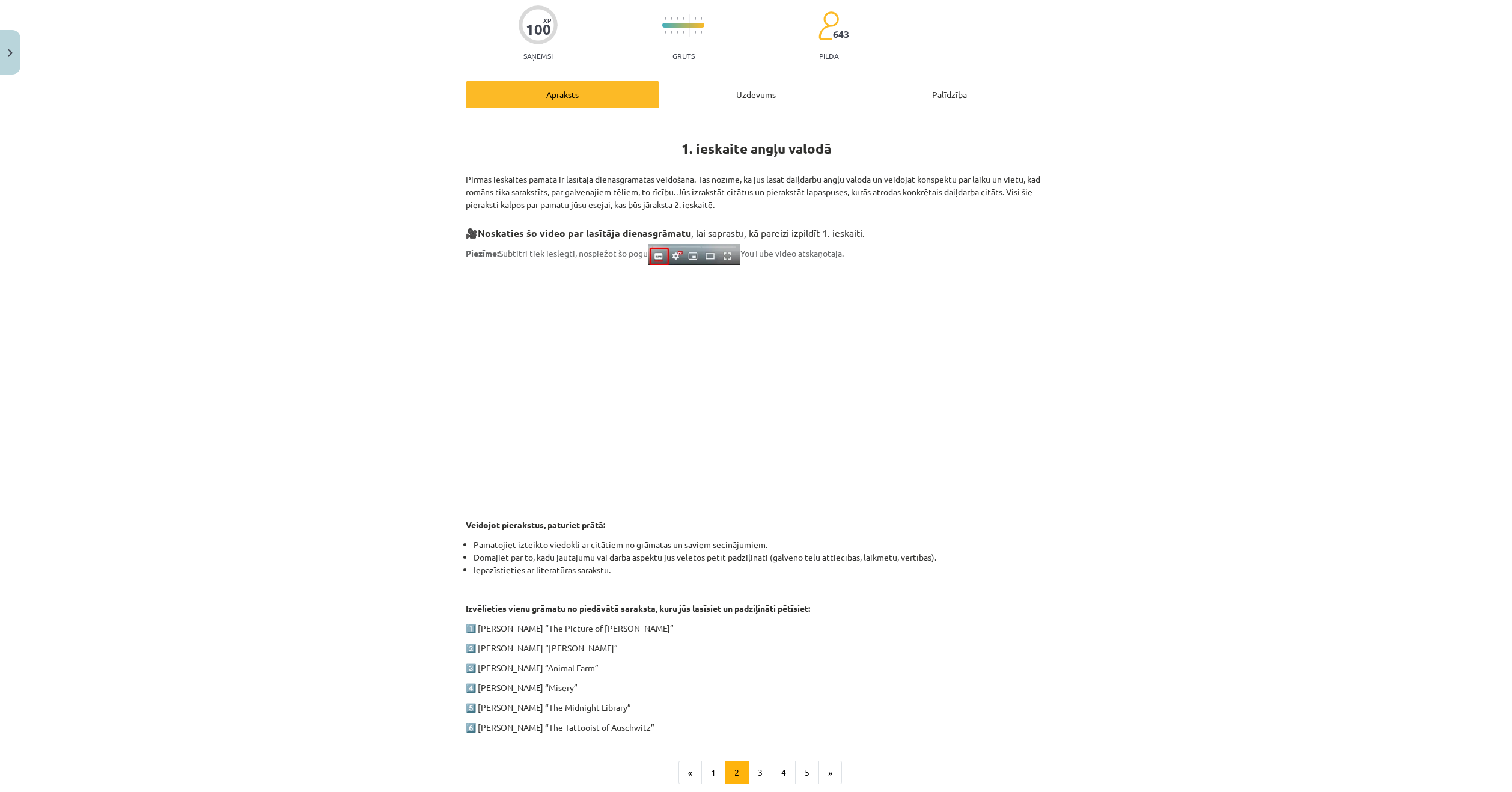
scroll to position [120, 0]
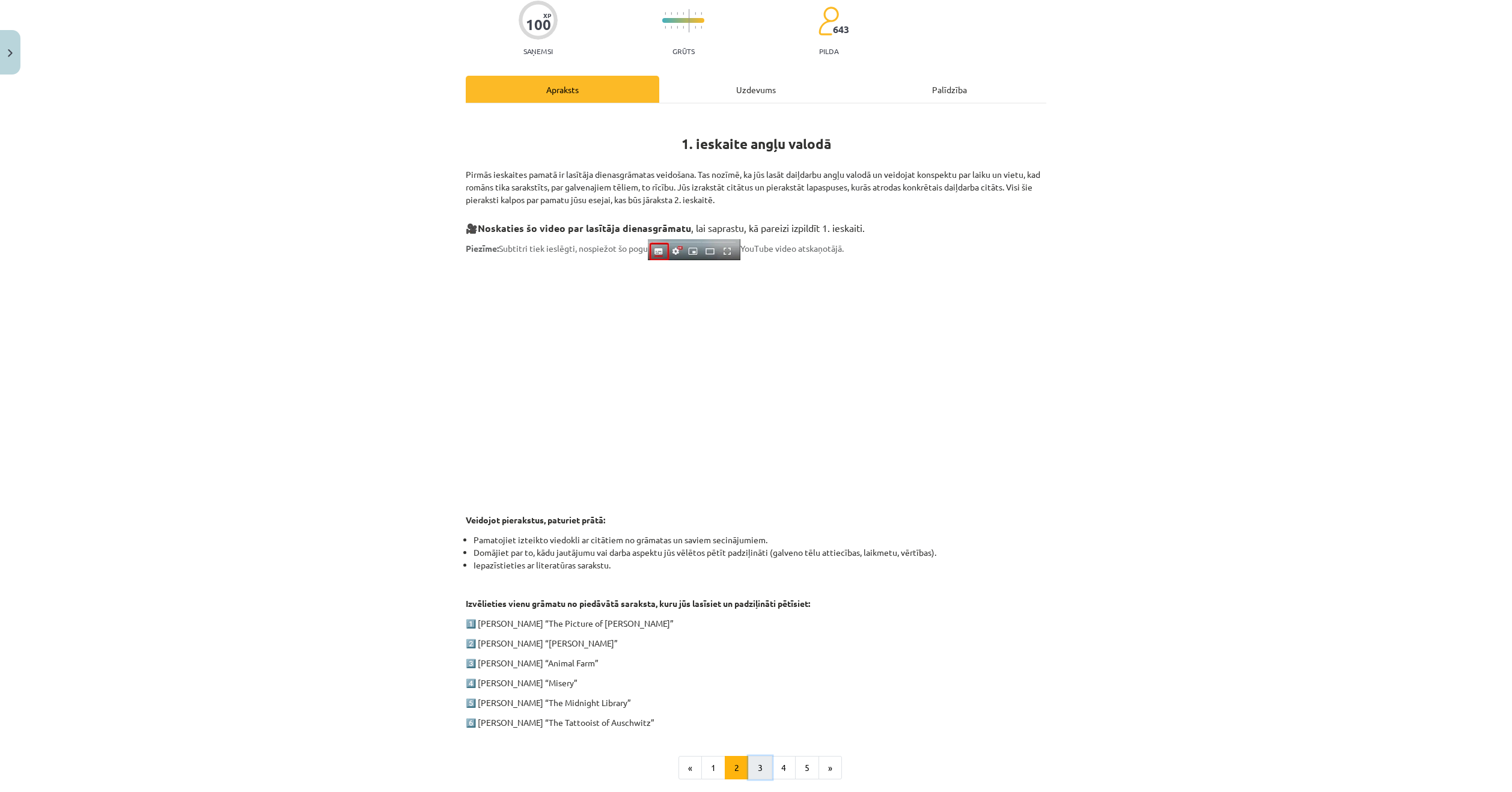
click at [759, 764] on button "3" at bounding box center [760, 768] width 24 height 24
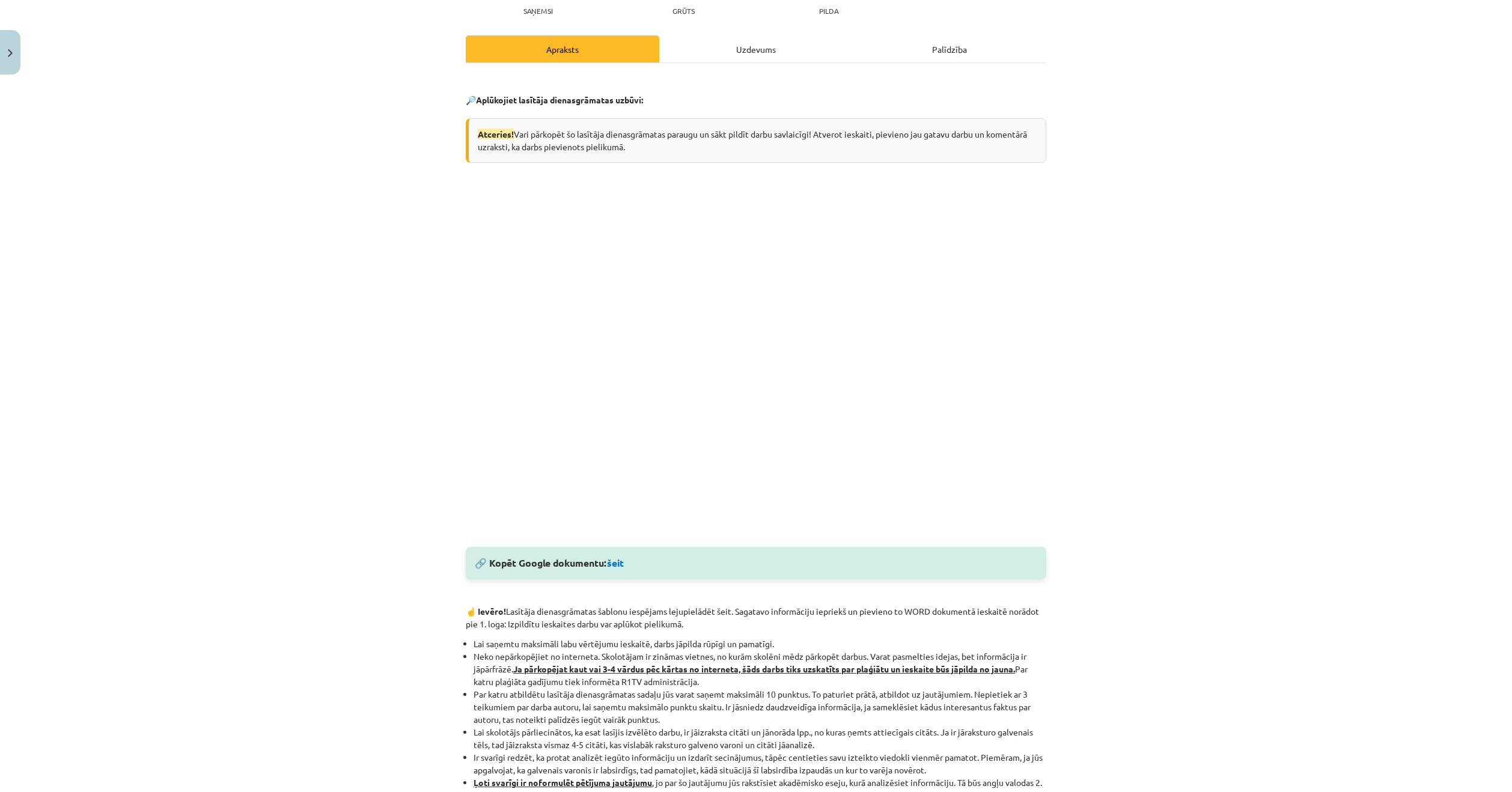
scroll to position [234, 0]
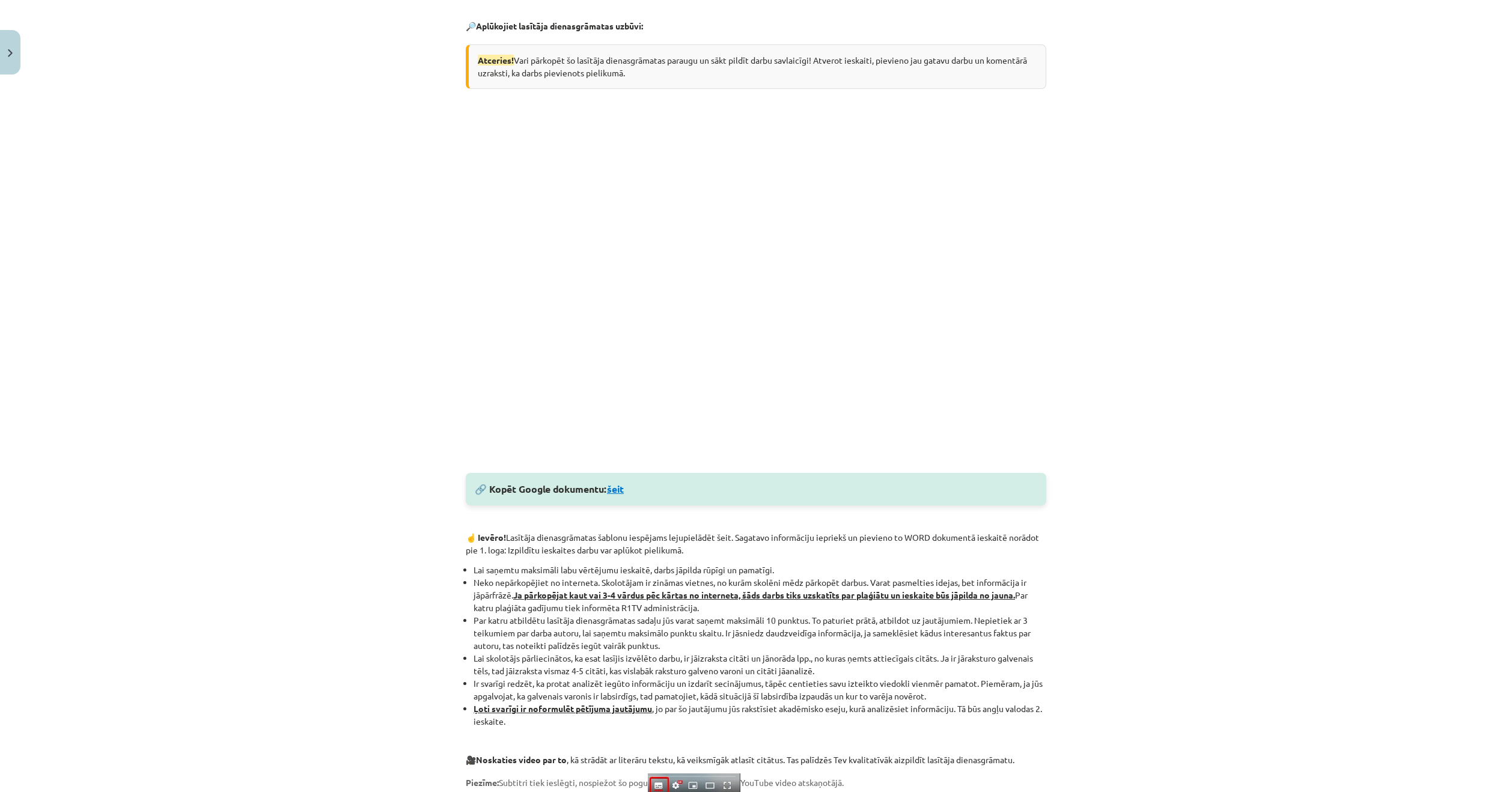
click at [616, 489] on link "šeit" at bounding box center [615, 489] width 17 height 13
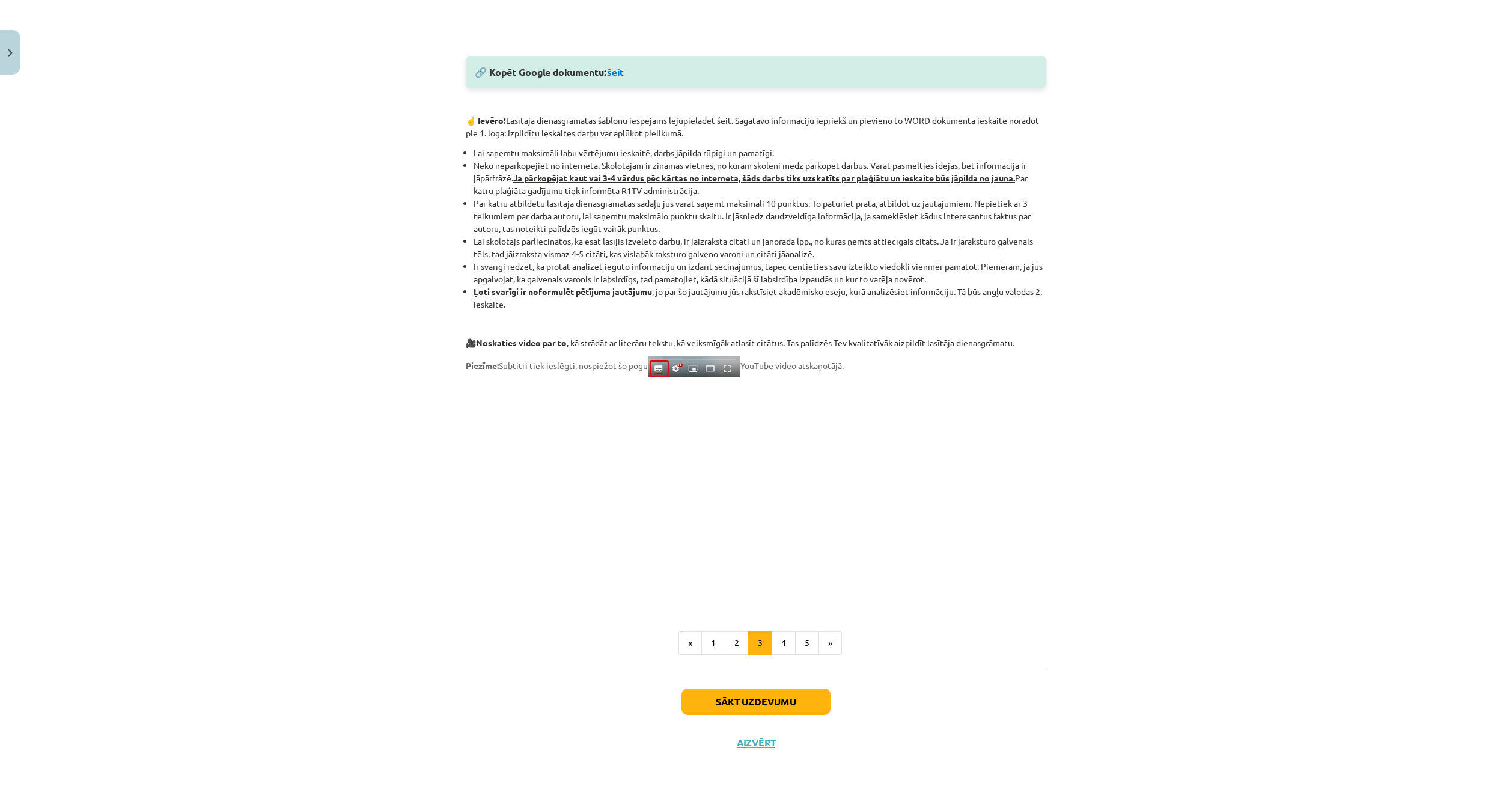
scroll to position [654, 0]
click at [778, 637] on button "4" at bounding box center [783, 642] width 24 height 24
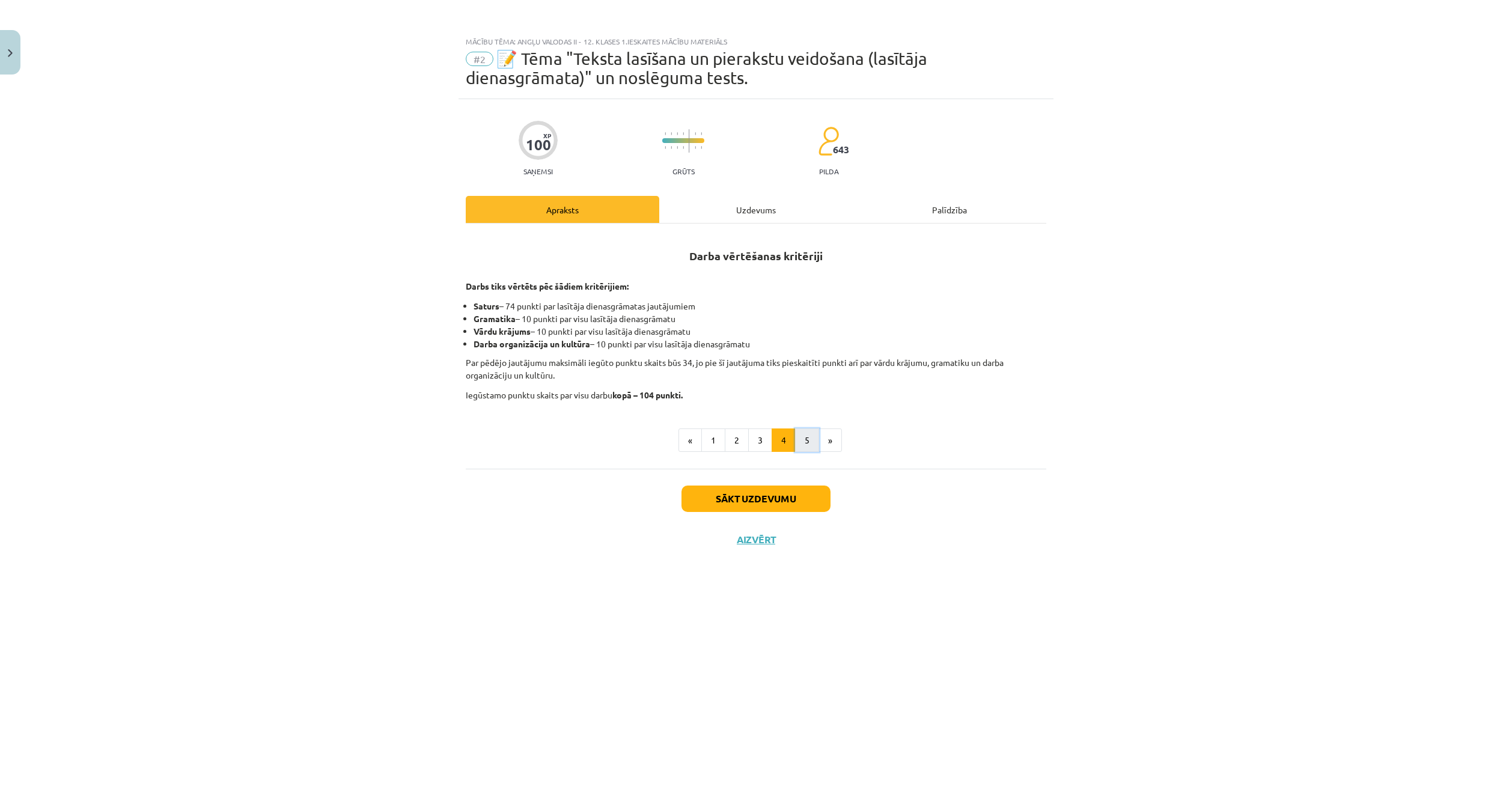
click at [807, 441] on button "5" at bounding box center [807, 441] width 24 height 24
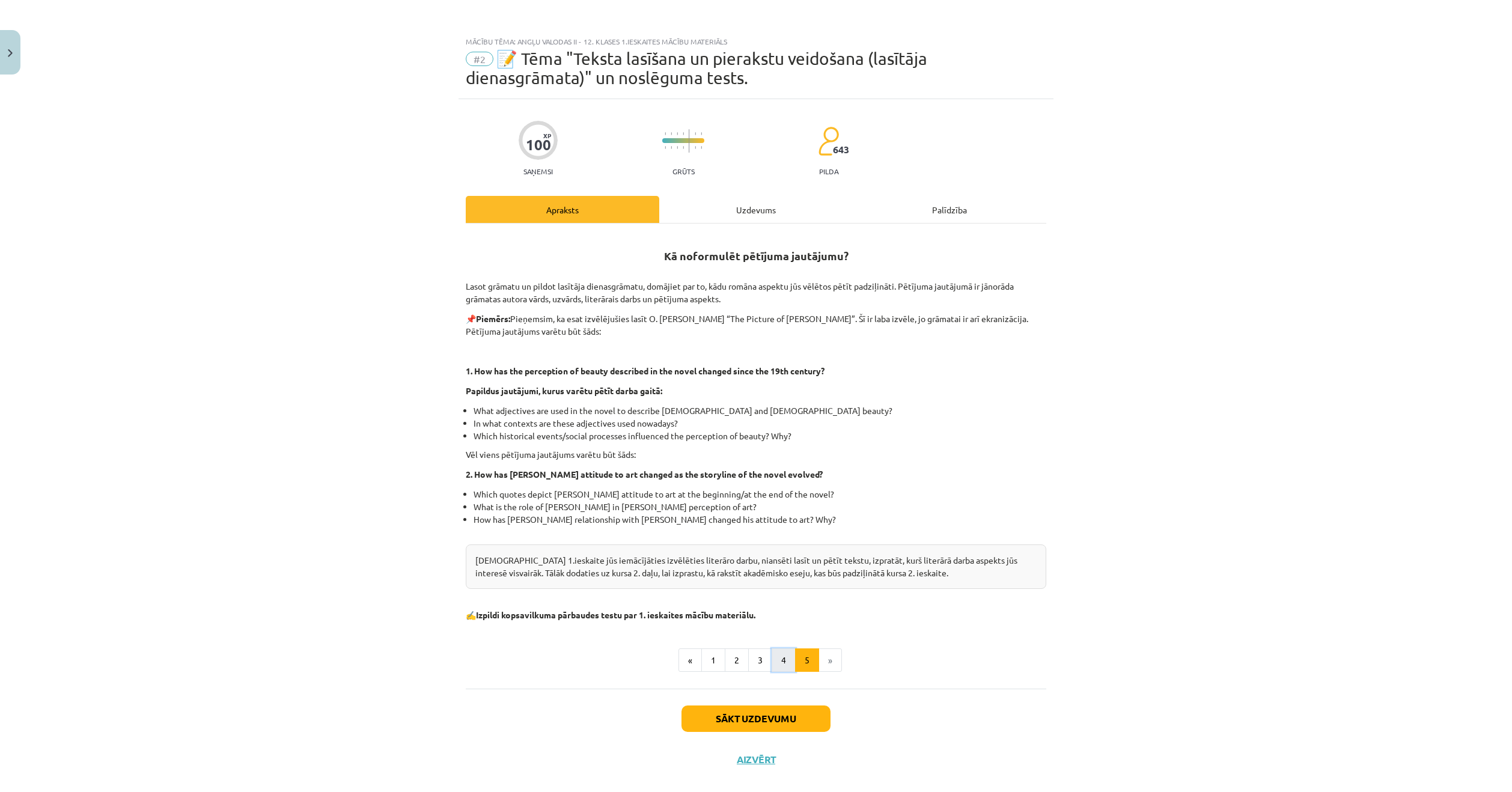
click at [780, 665] on button "4" at bounding box center [783, 660] width 24 height 24
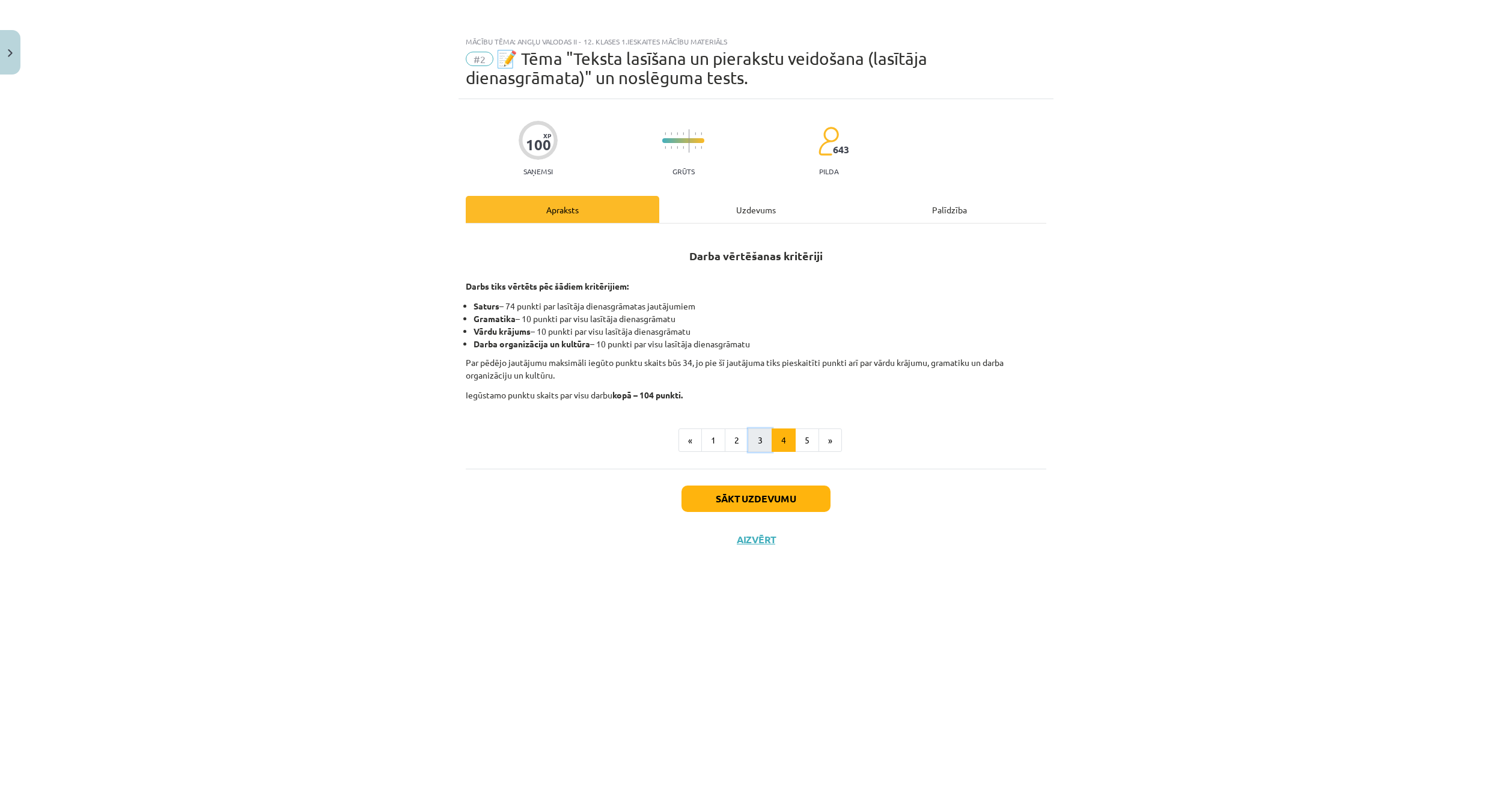
click at [758, 438] on button "3" at bounding box center [760, 441] width 24 height 24
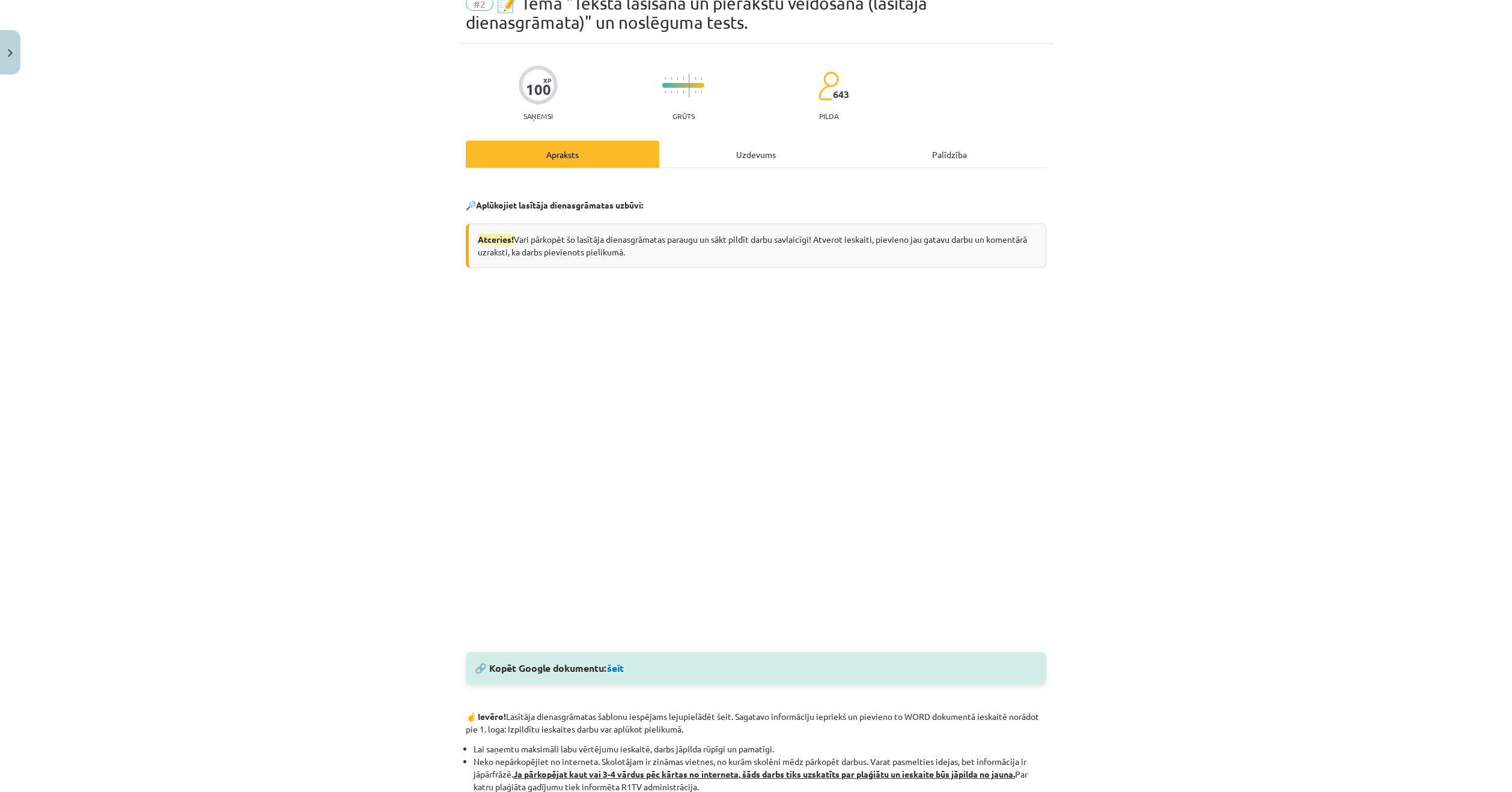
scroll to position [60, 0]
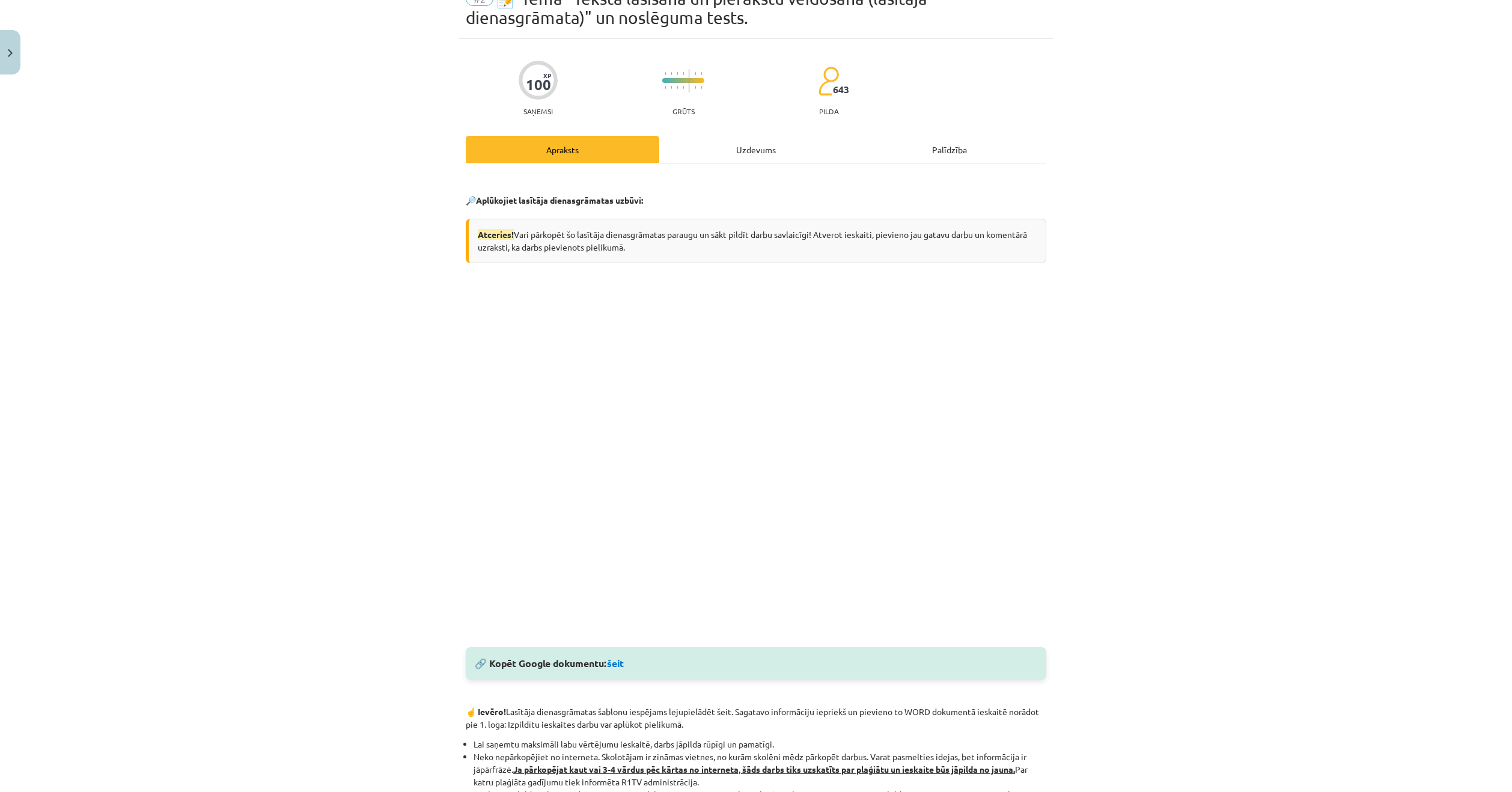
click at [941, 154] on div "Palīdzība" at bounding box center [949, 149] width 193 height 27
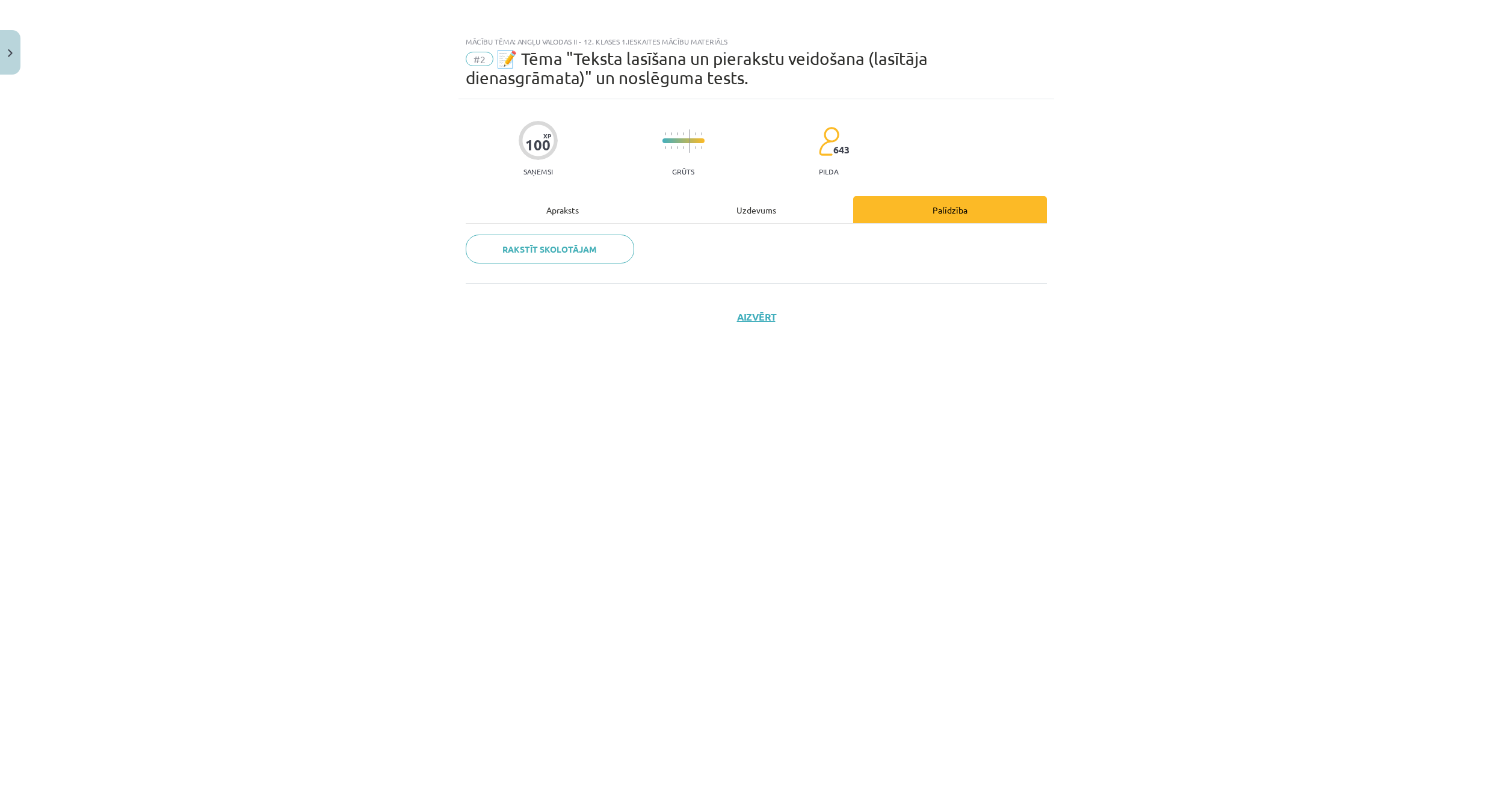
click at [715, 211] on div "Uzdevums" at bounding box center [756, 210] width 194 height 27
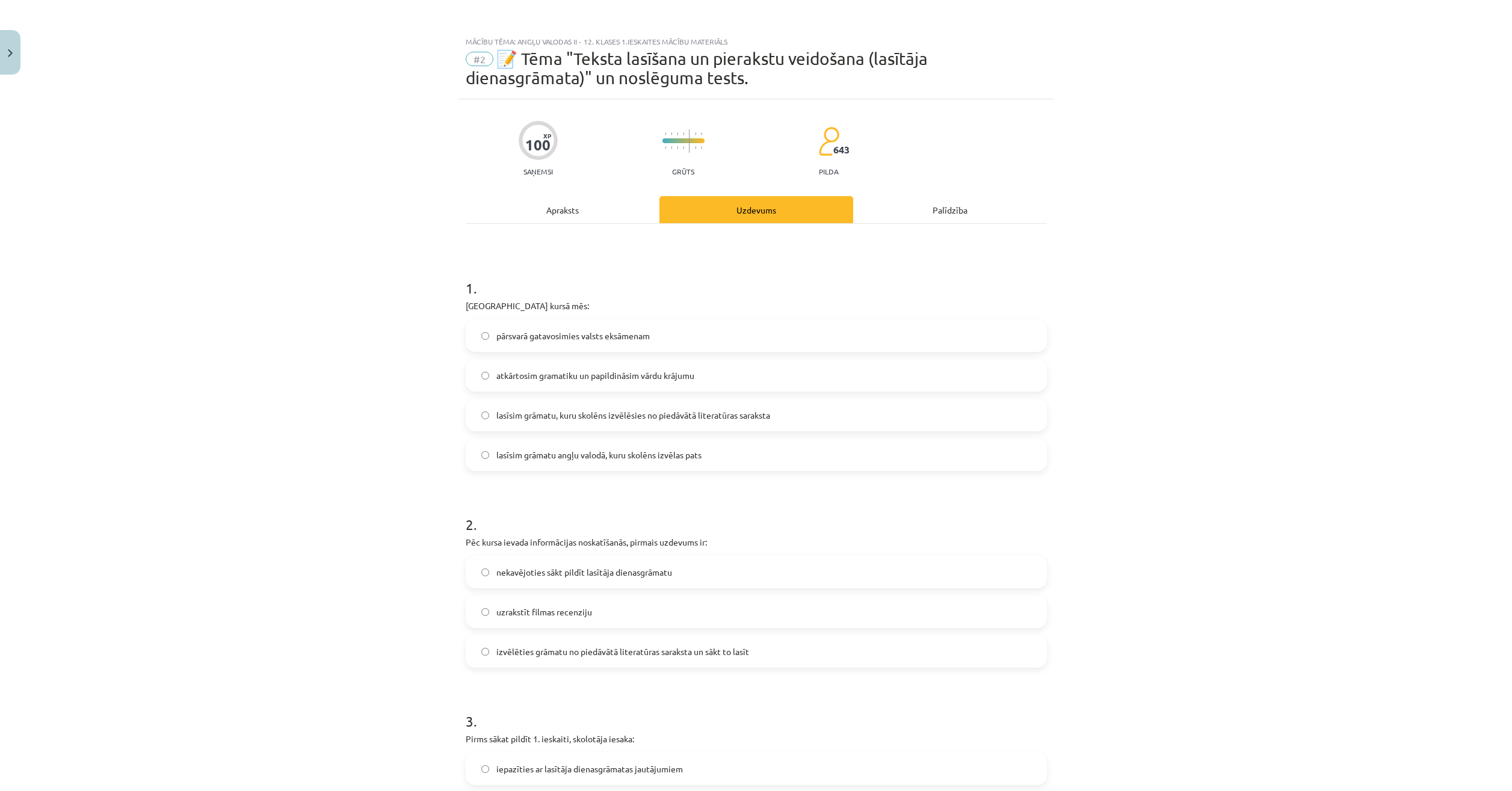
click at [568, 203] on div "Apraksts" at bounding box center [562, 210] width 194 height 27
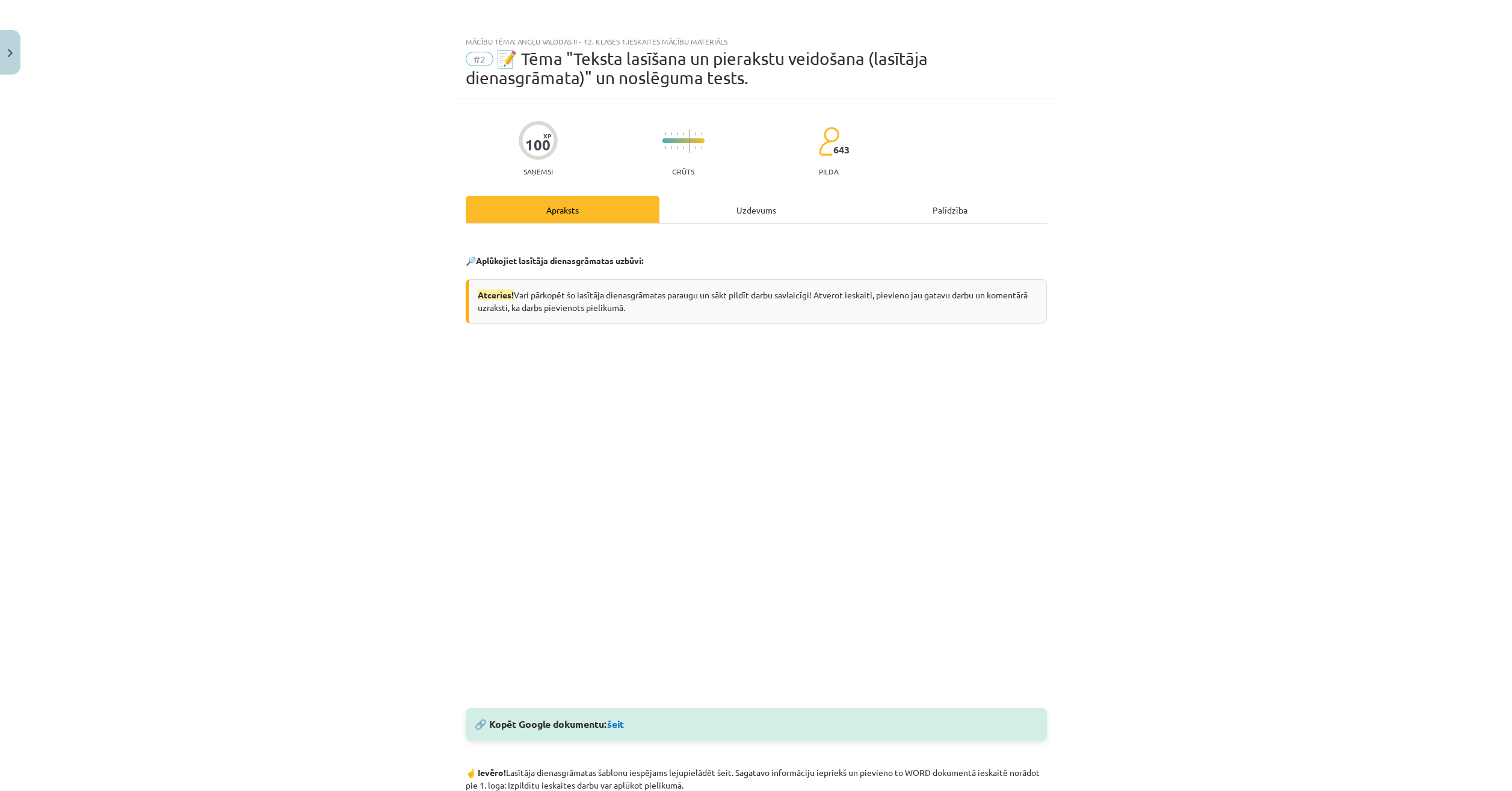
click at [752, 203] on div "Uzdevums" at bounding box center [756, 210] width 194 height 27
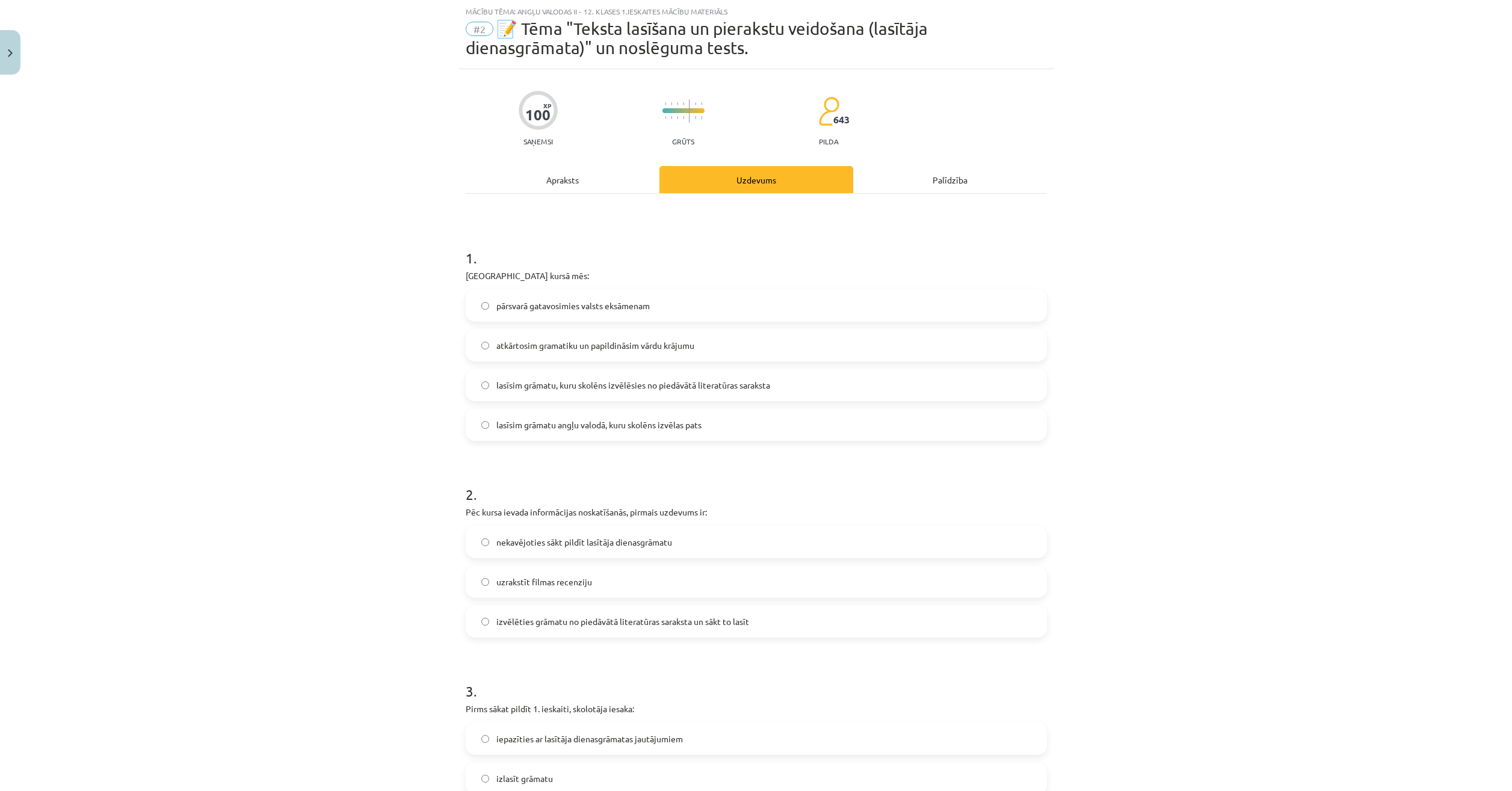
click at [539, 318] on label "pārsvarā gatavosimies valsts eksāmenam" at bounding box center [756, 305] width 579 height 30
click at [522, 346] on span "atkārtosim gramatiku un papildināsim vārdu krājumu" at bounding box center [596, 346] width 198 height 13
click at [600, 420] on span "lasīsim grāmatu angļu valodā, kuru skolēns izvēlas pats" at bounding box center [599, 425] width 205 height 13
click at [637, 619] on span "izvēlēties grāmatu no piedāvātā literatūras saraksta un sākt to lasīt" at bounding box center [623, 622] width 252 height 13
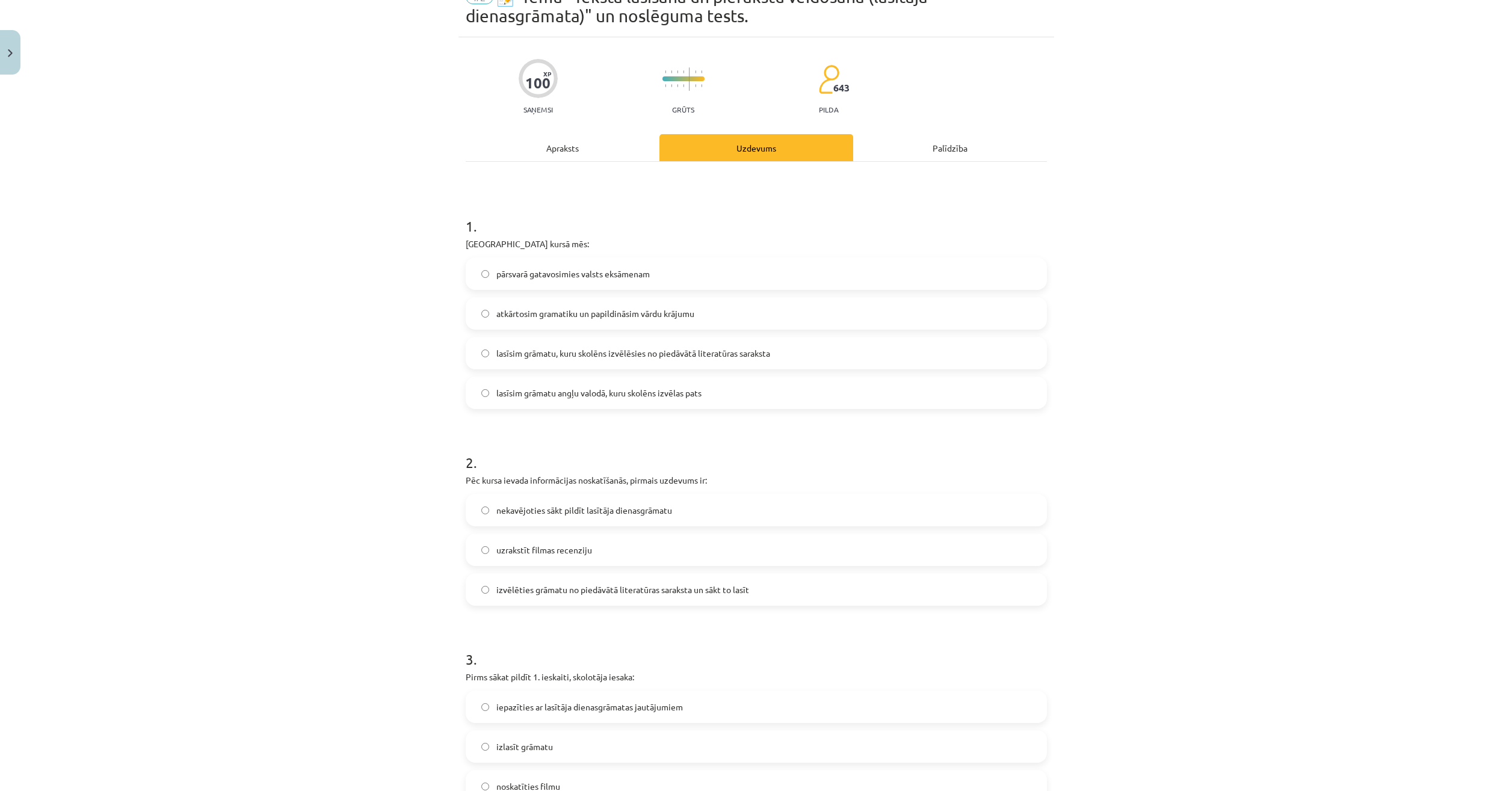
scroll to position [211, 0]
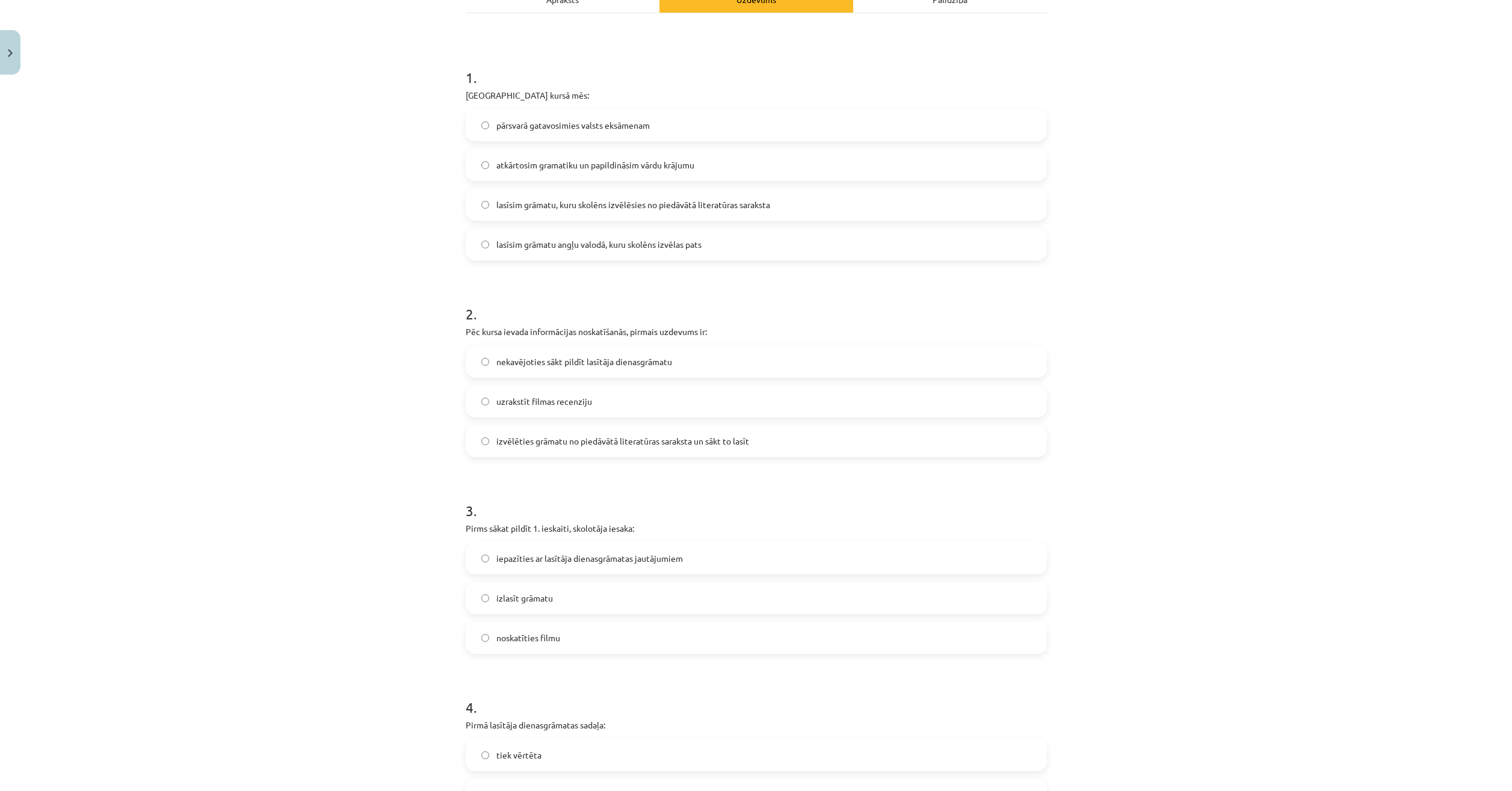
click at [580, 552] on span "iepazīties ar lasītāja dienasgrāmatas jautājumiem" at bounding box center [590, 559] width 186 height 13
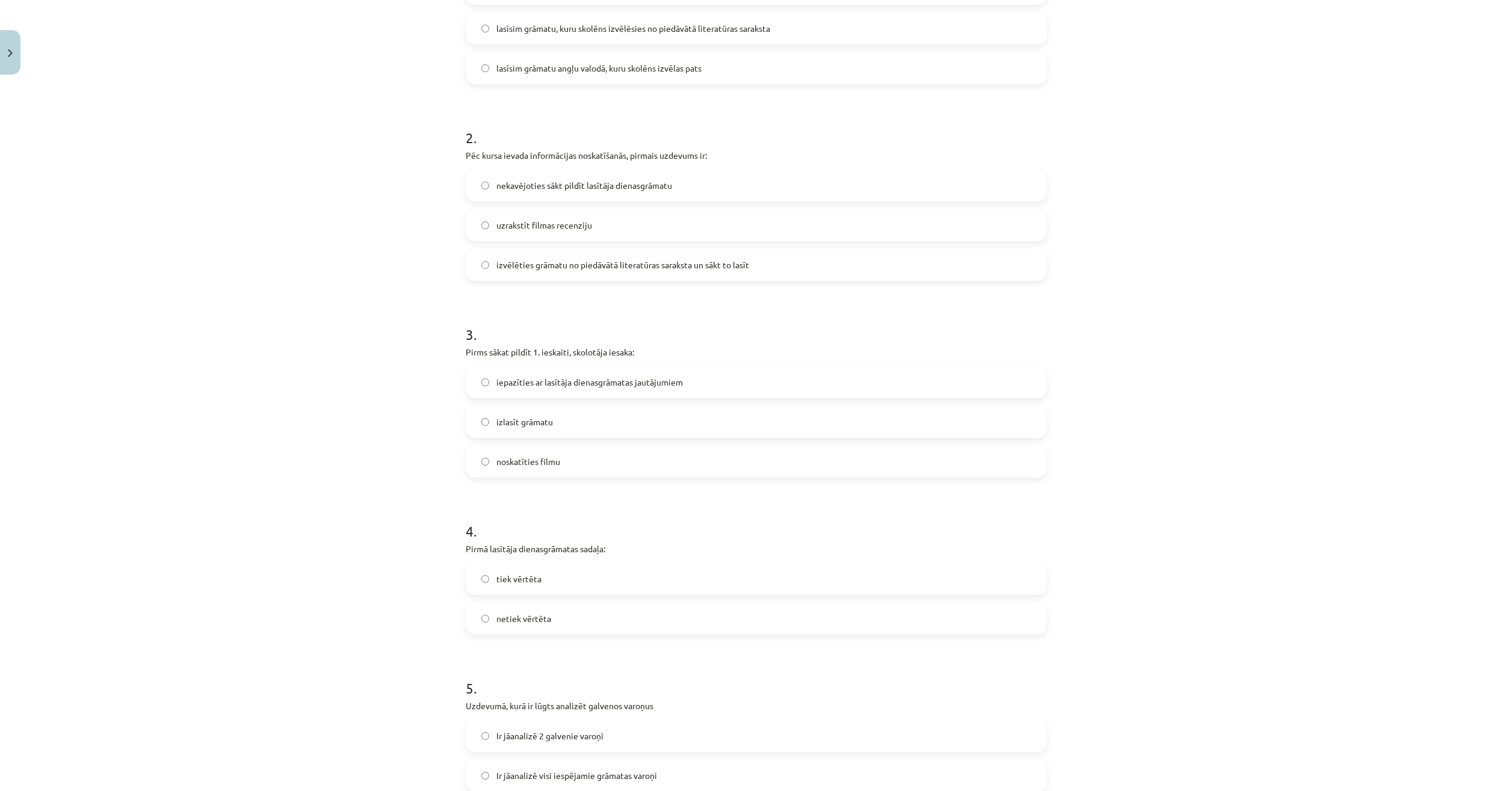
scroll to position [511, 0]
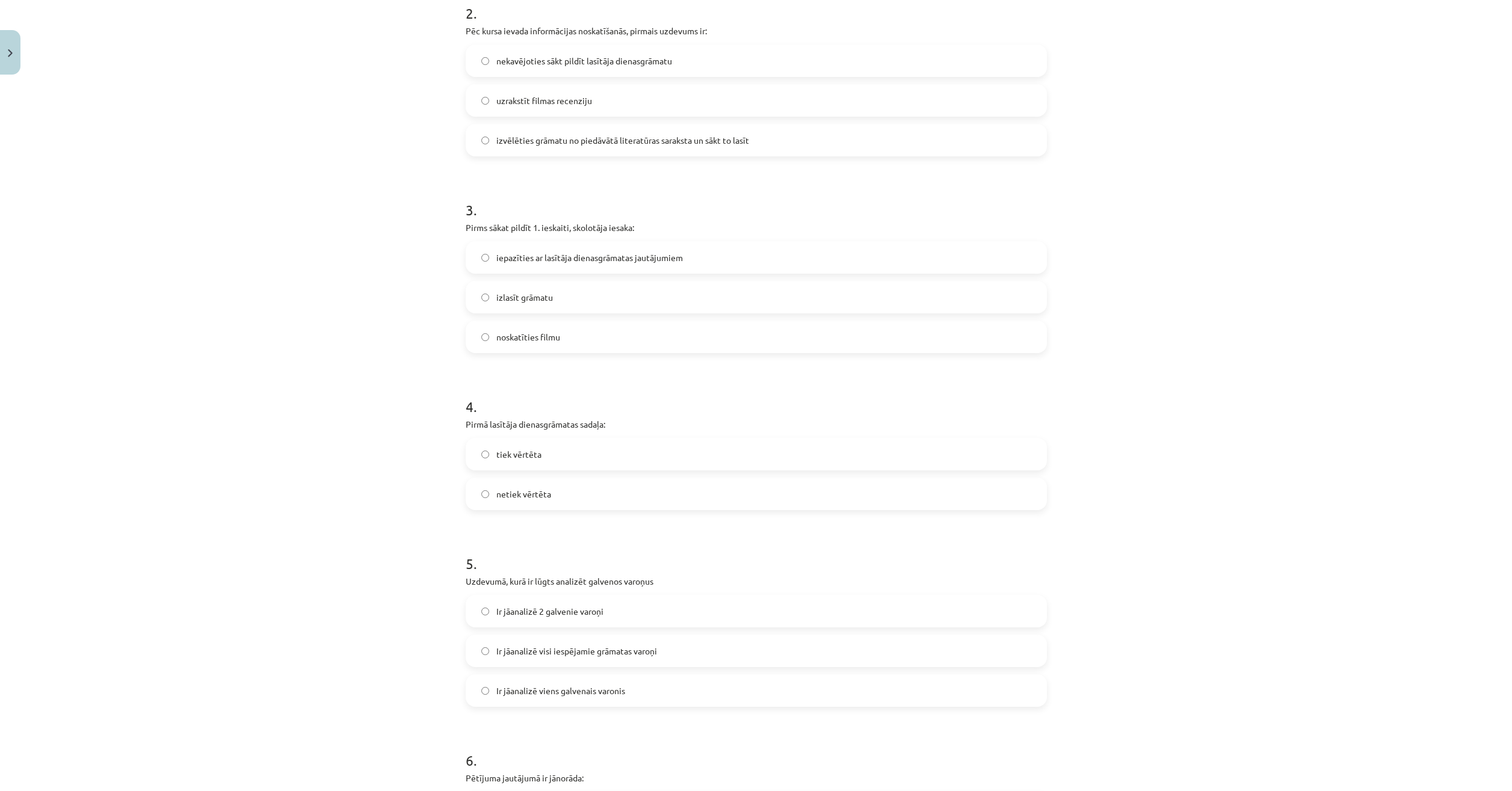
click at [467, 502] on label "netiek vērtēta" at bounding box center [756, 494] width 579 height 30
click at [491, 461] on label "tiek vērtēta" at bounding box center [756, 453] width 579 height 30
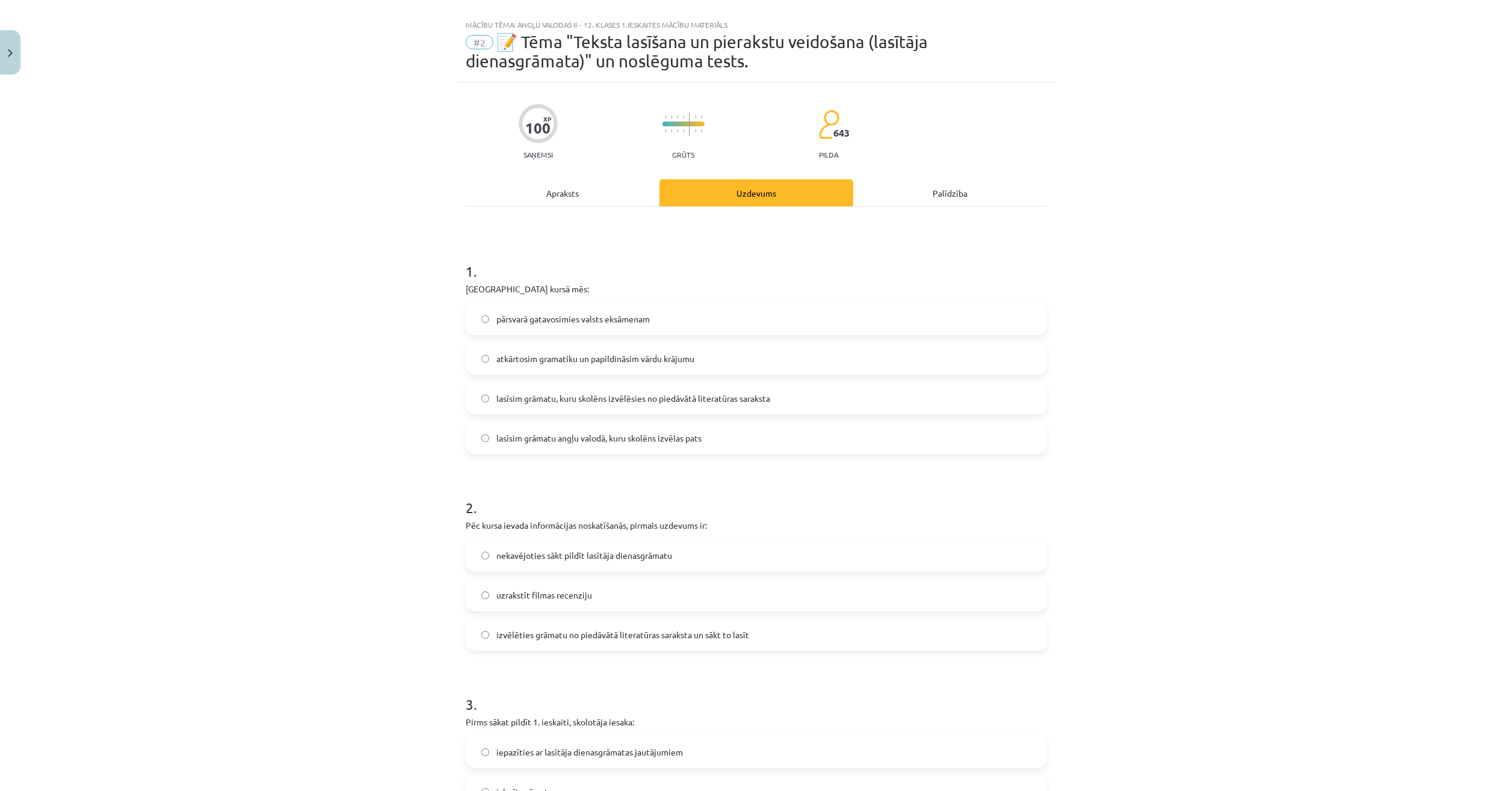
scroll to position [0, 0]
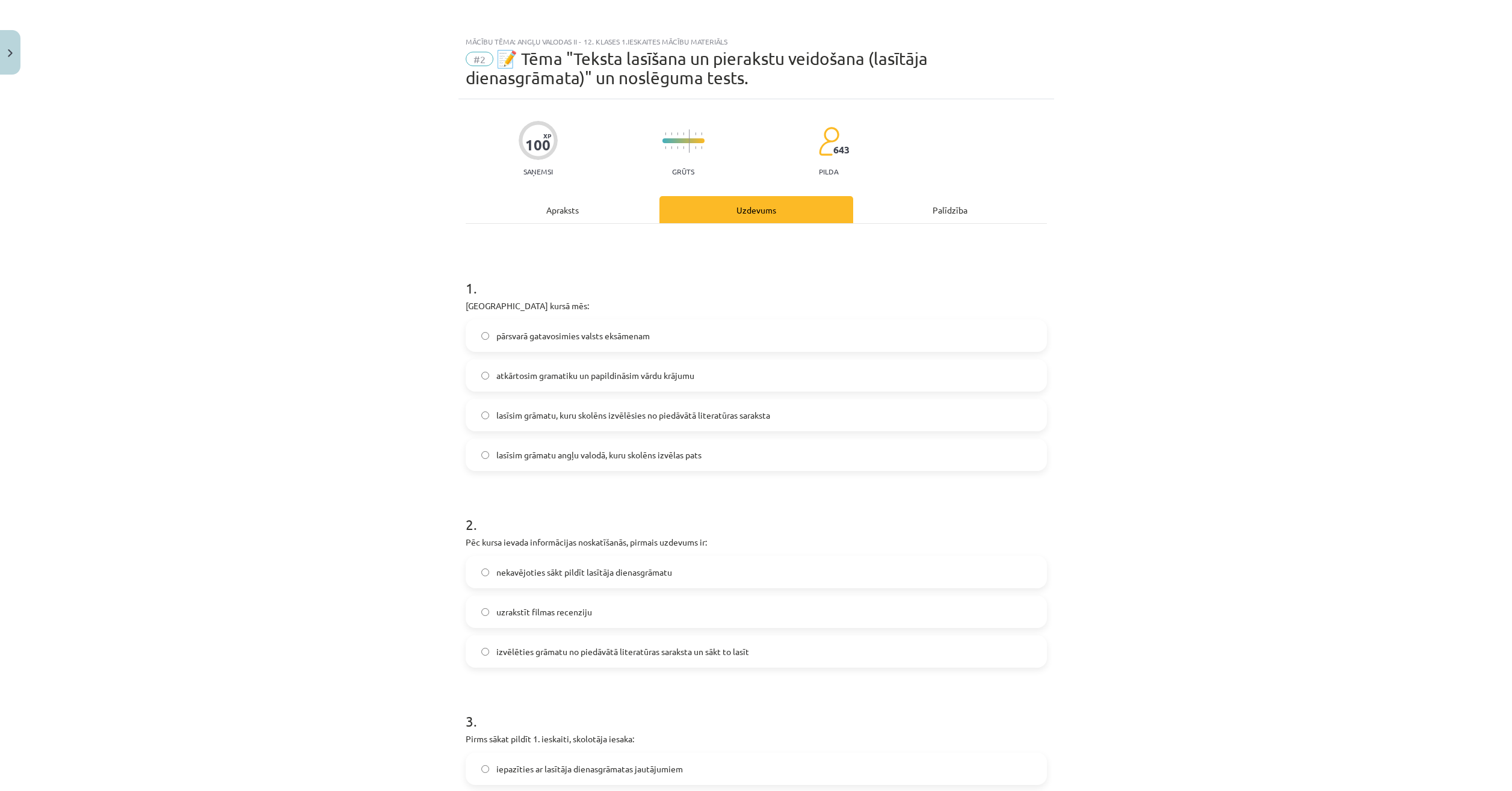
click at [596, 216] on div "Apraksts" at bounding box center [562, 210] width 194 height 27
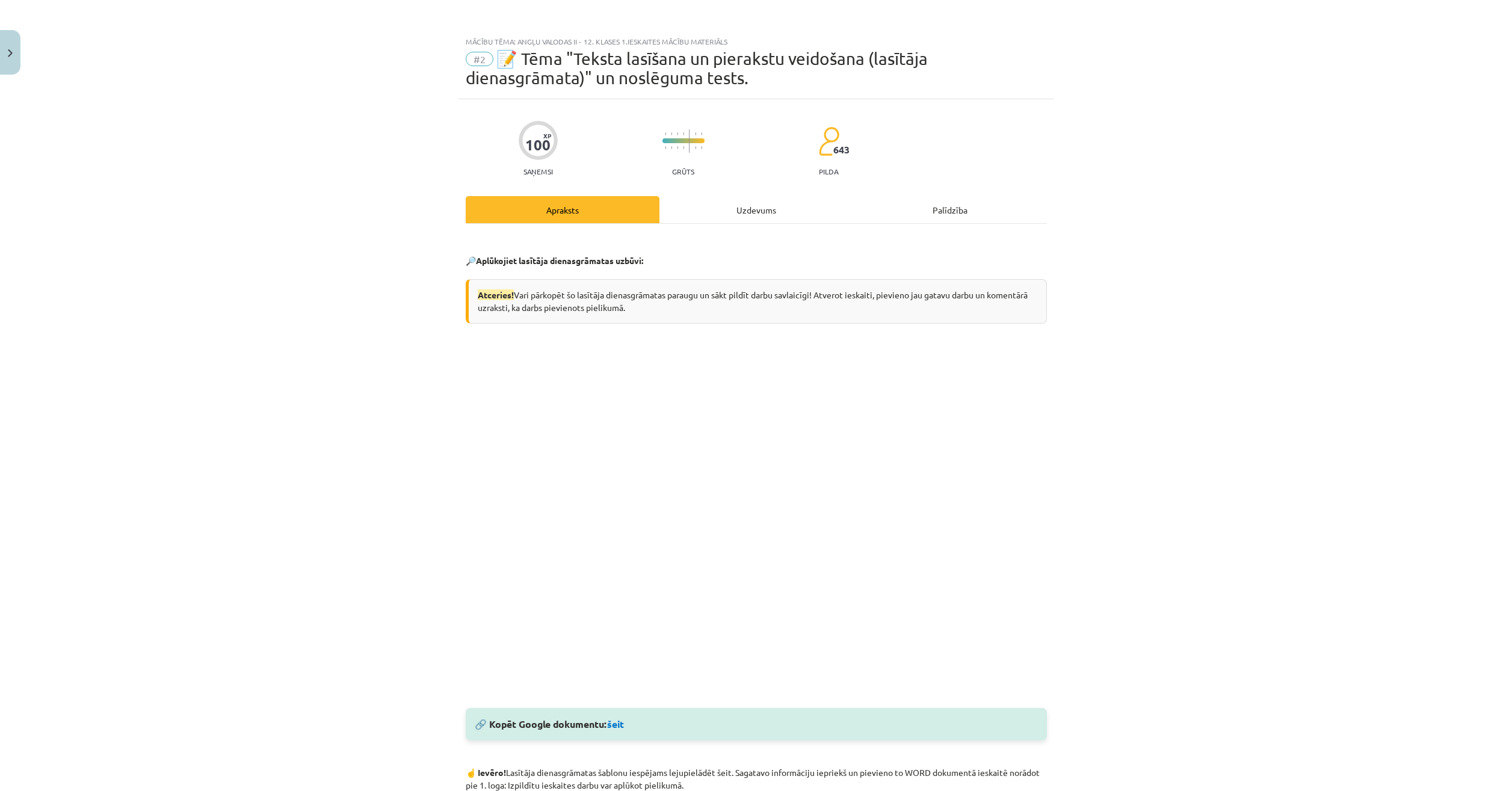
click at [772, 203] on div "Uzdevums" at bounding box center [756, 210] width 194 height 27
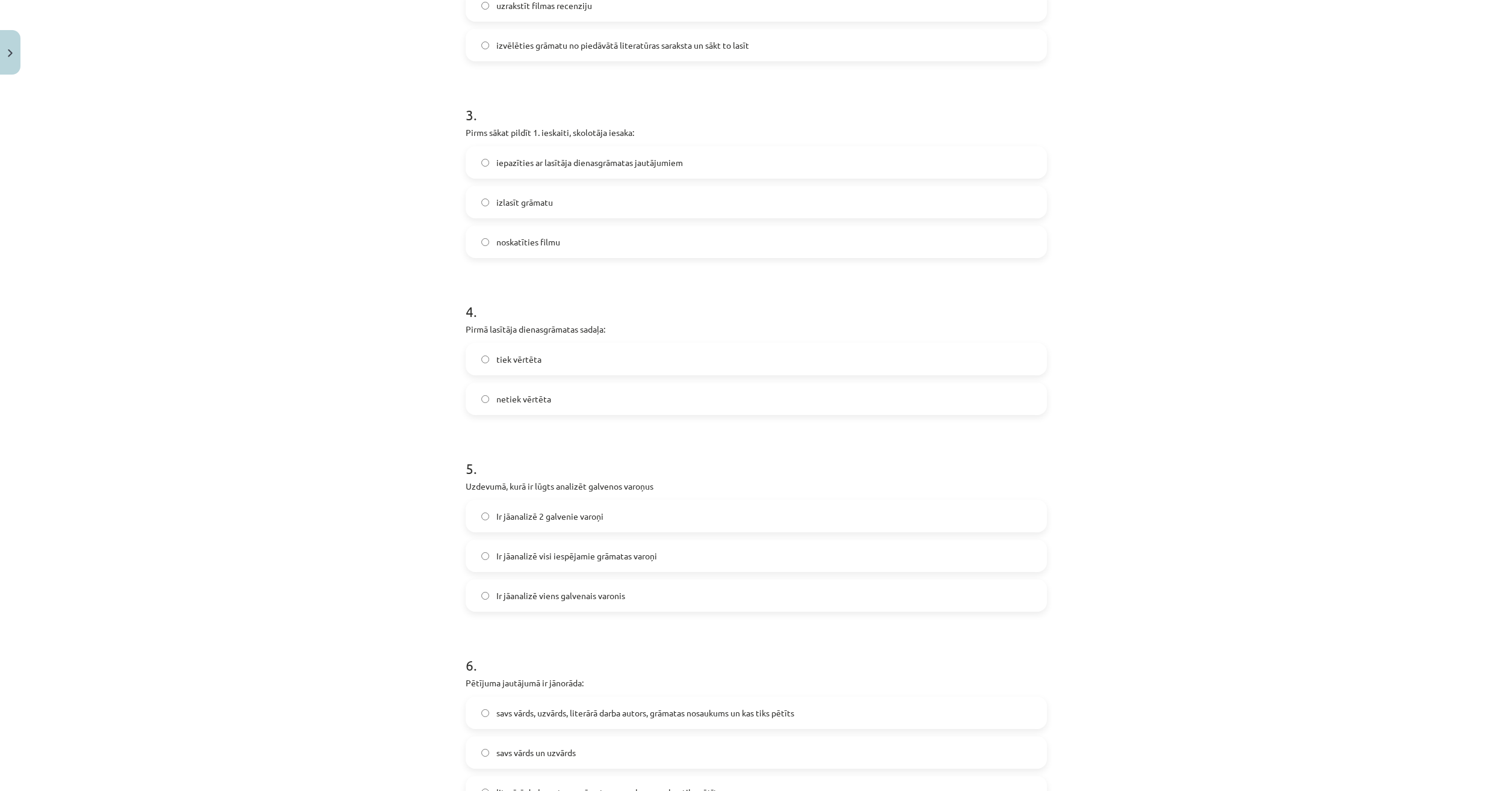
scroll to position [632, 0]
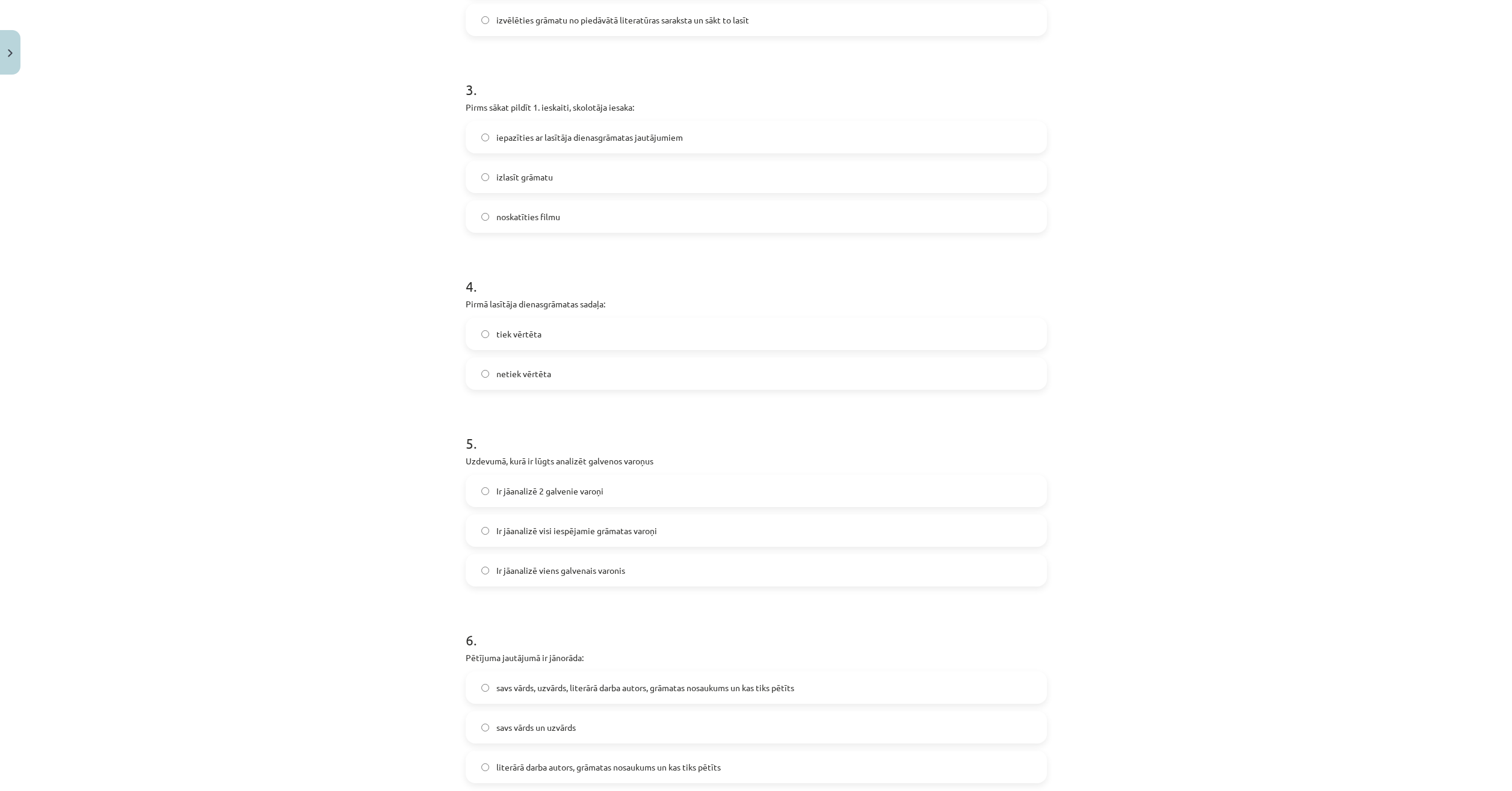
click at [674, 496] on label "Ir jāanalizē 2 galvenie varoņi" at bounding box center [756, 490] width 579 height 30
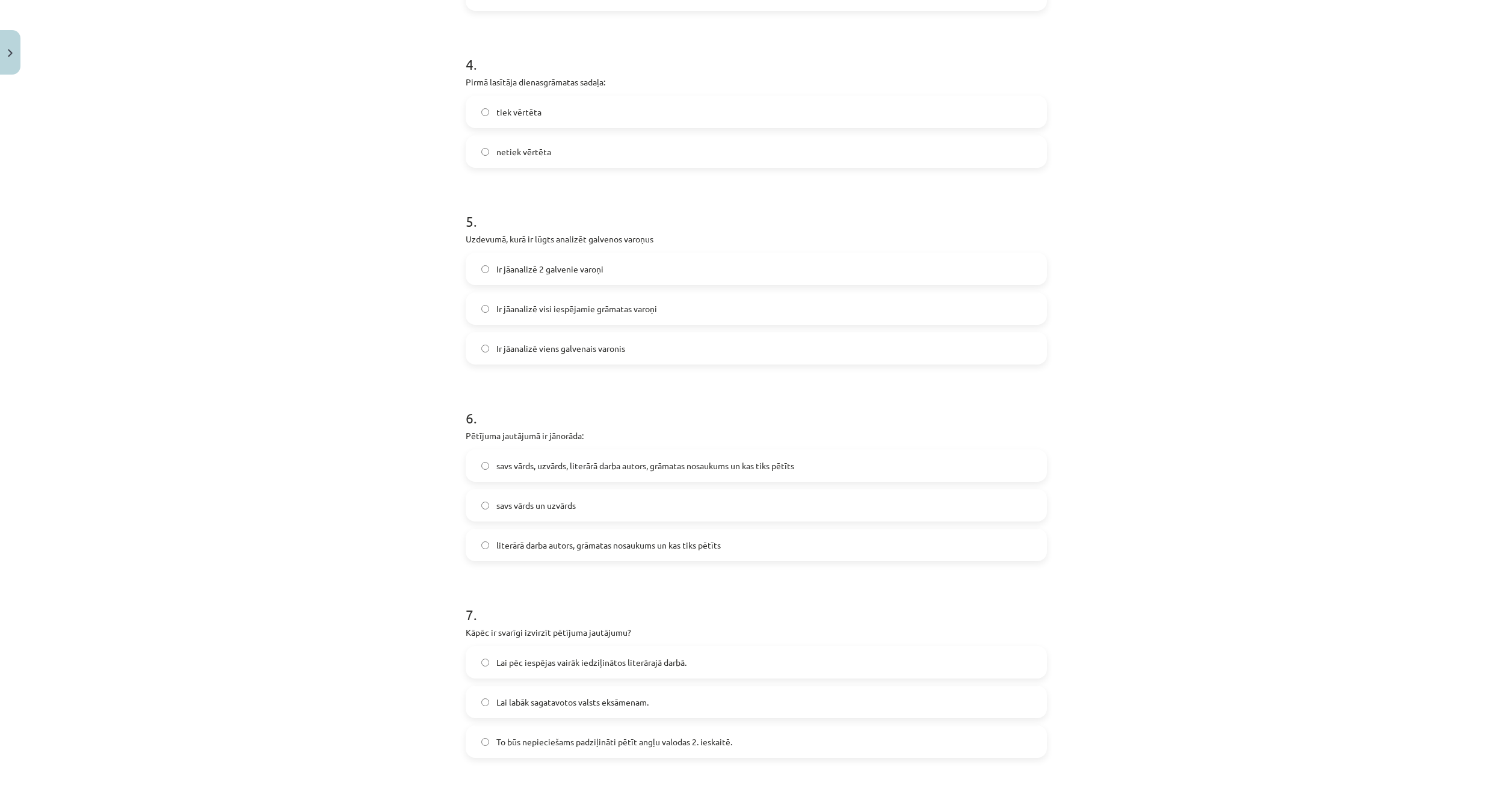
scroll to position [873, 0]
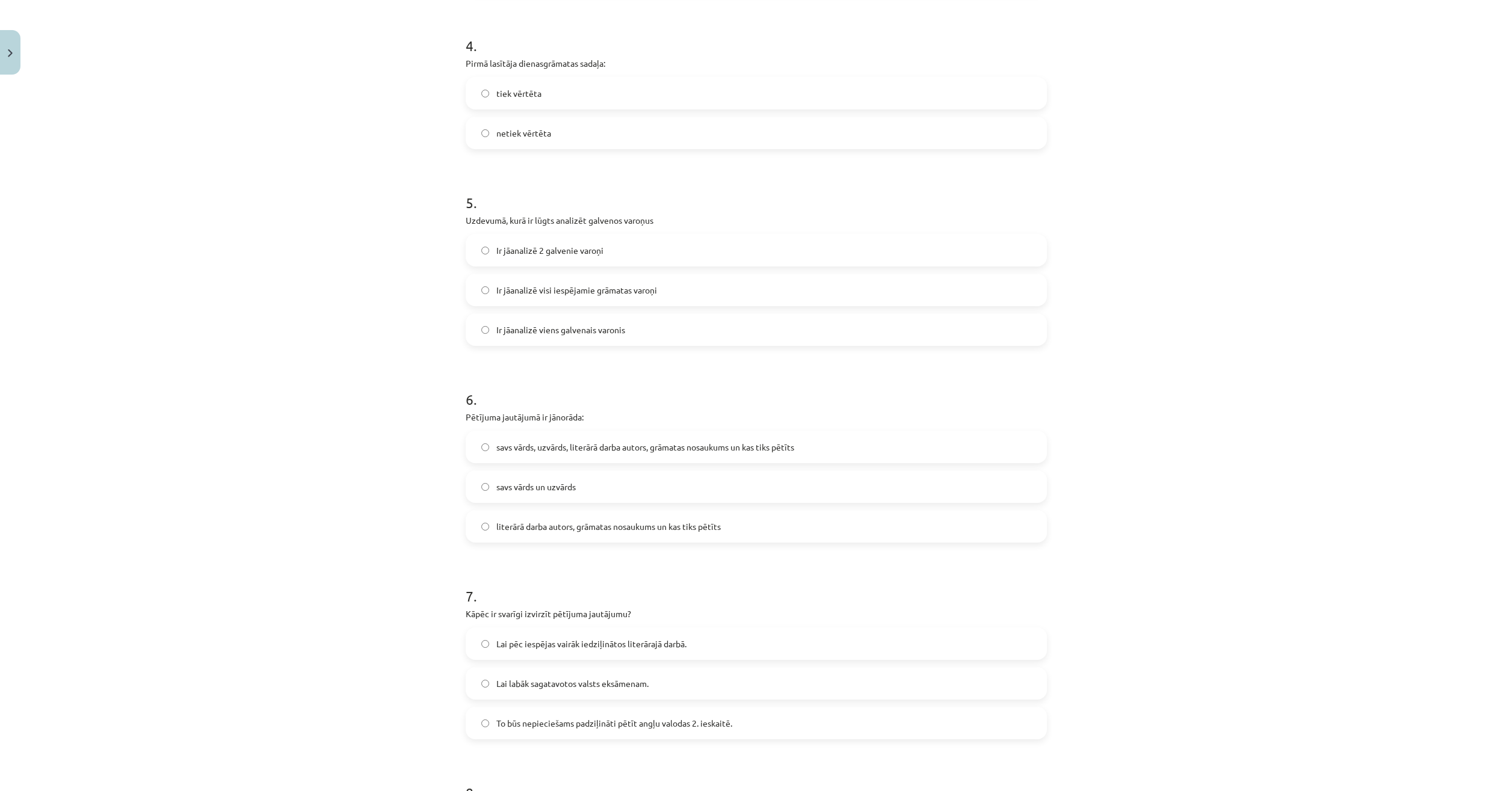
click at [643, 535] on label "literārā darba autors, grāmatas nosaukums un kas tiks pētīts" at bounding box center [756, 526] width 579 height 30
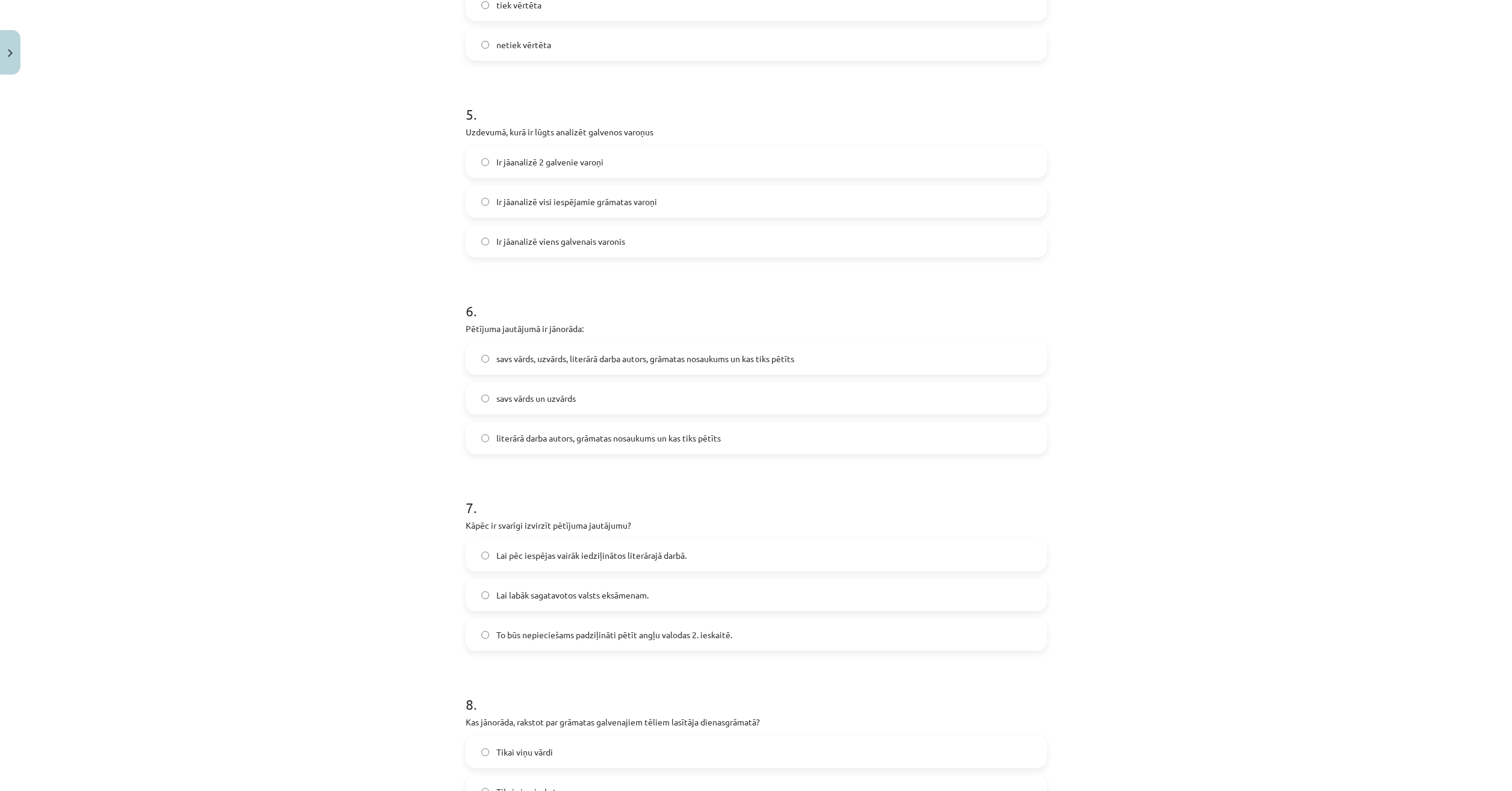
scroll to position [1053, 0]
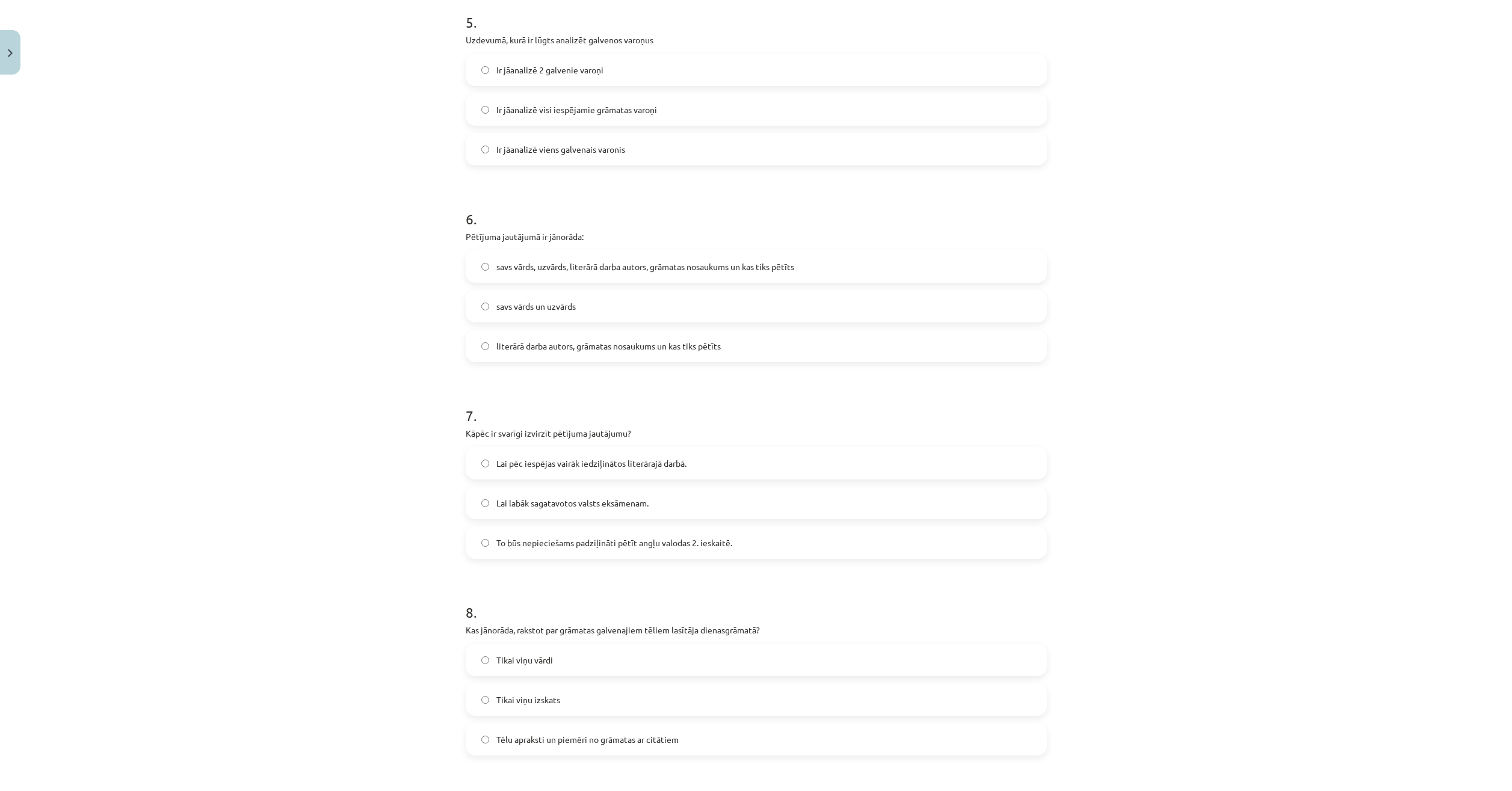
click at [556, 494] on label "Lai labāk sagatavotos valsts eksāmenam." at bounding box center [756, 502] width 579 height 30
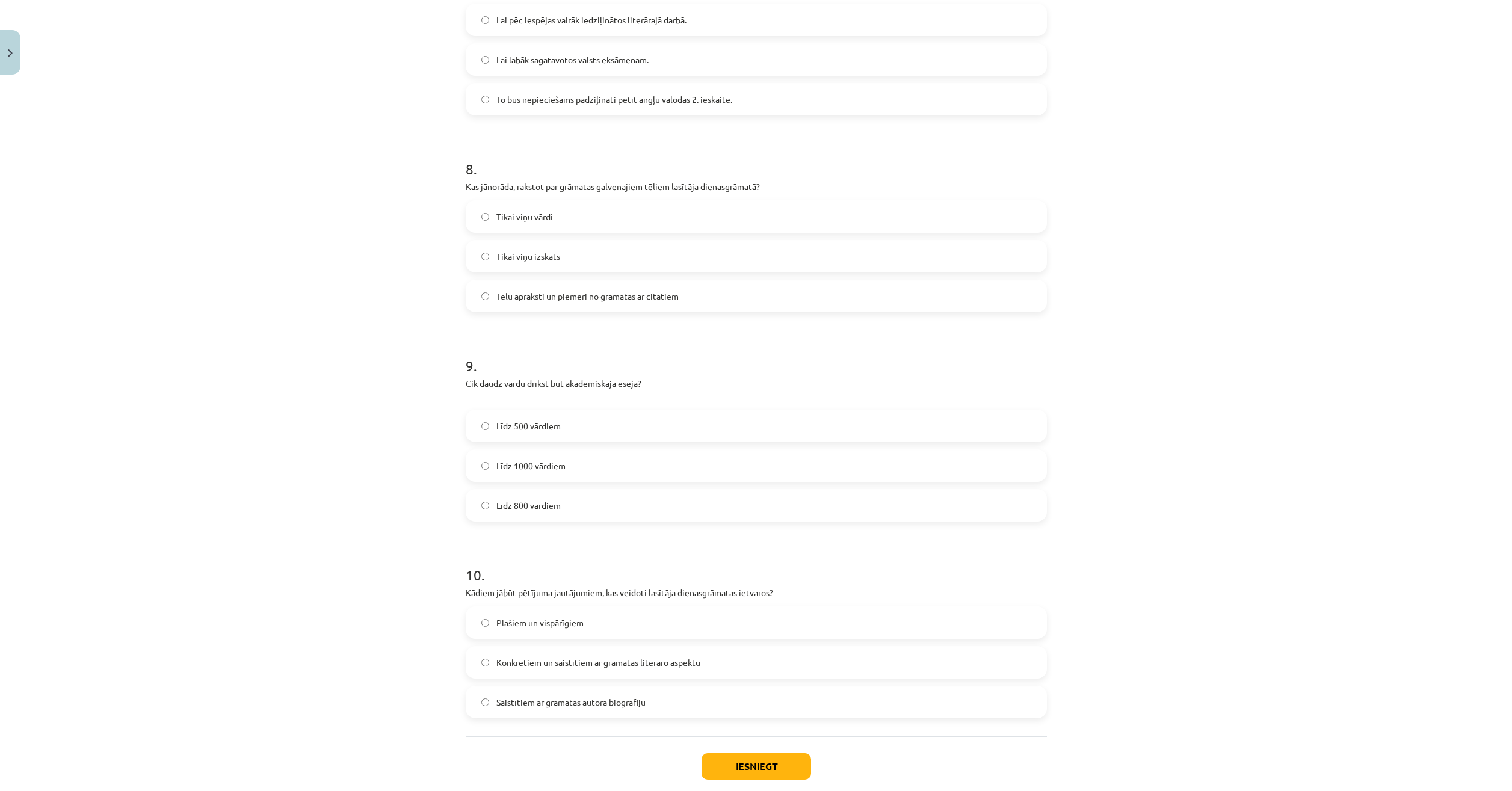
scroll to position [1503, 0]
click at [600, 301] on label "Tēlu apraksti un piemēri no grāmatas ar citātiem" at bounding box center [756, 289] width 579 height 30
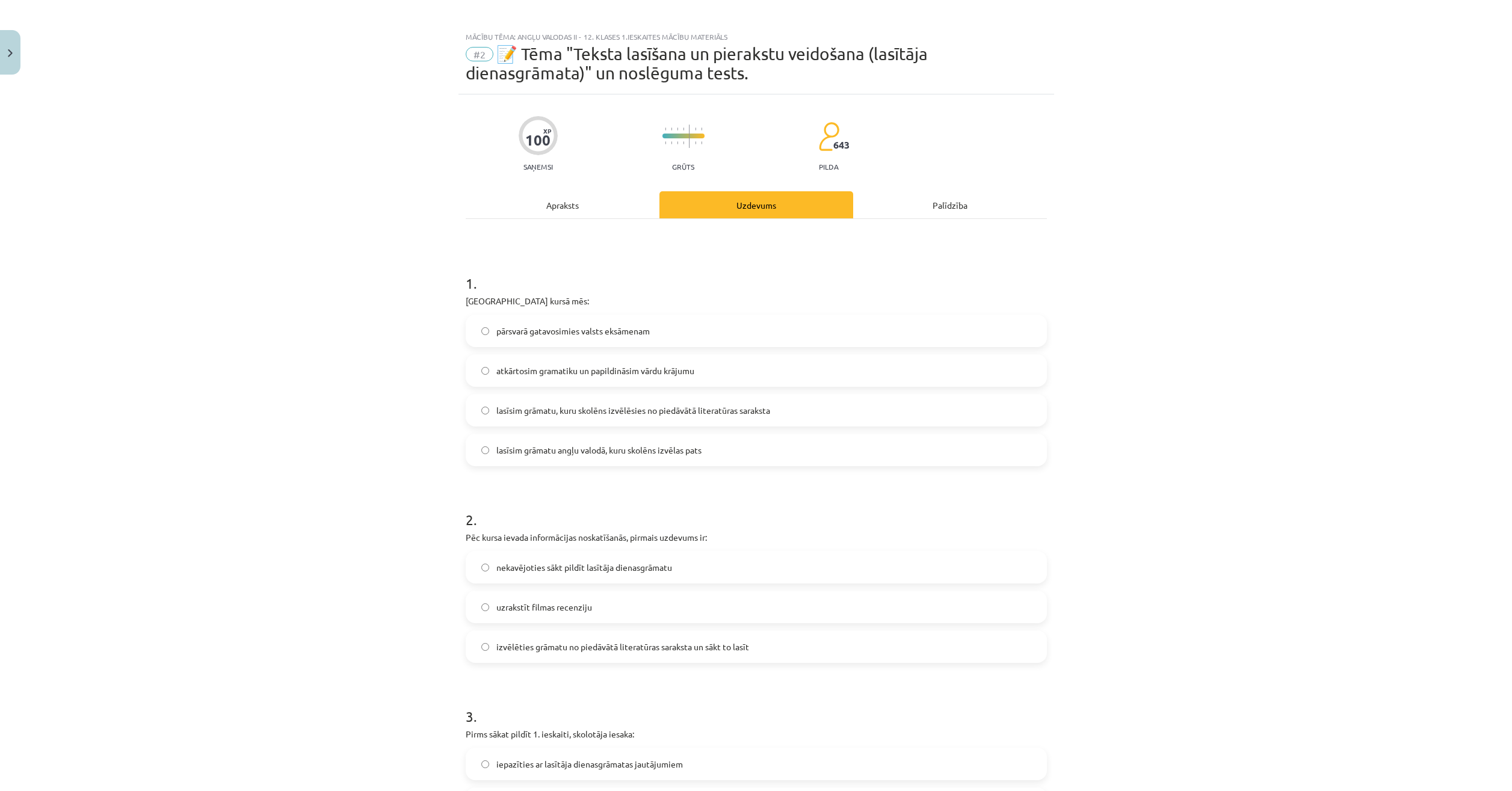
scroll to position [0, 0]
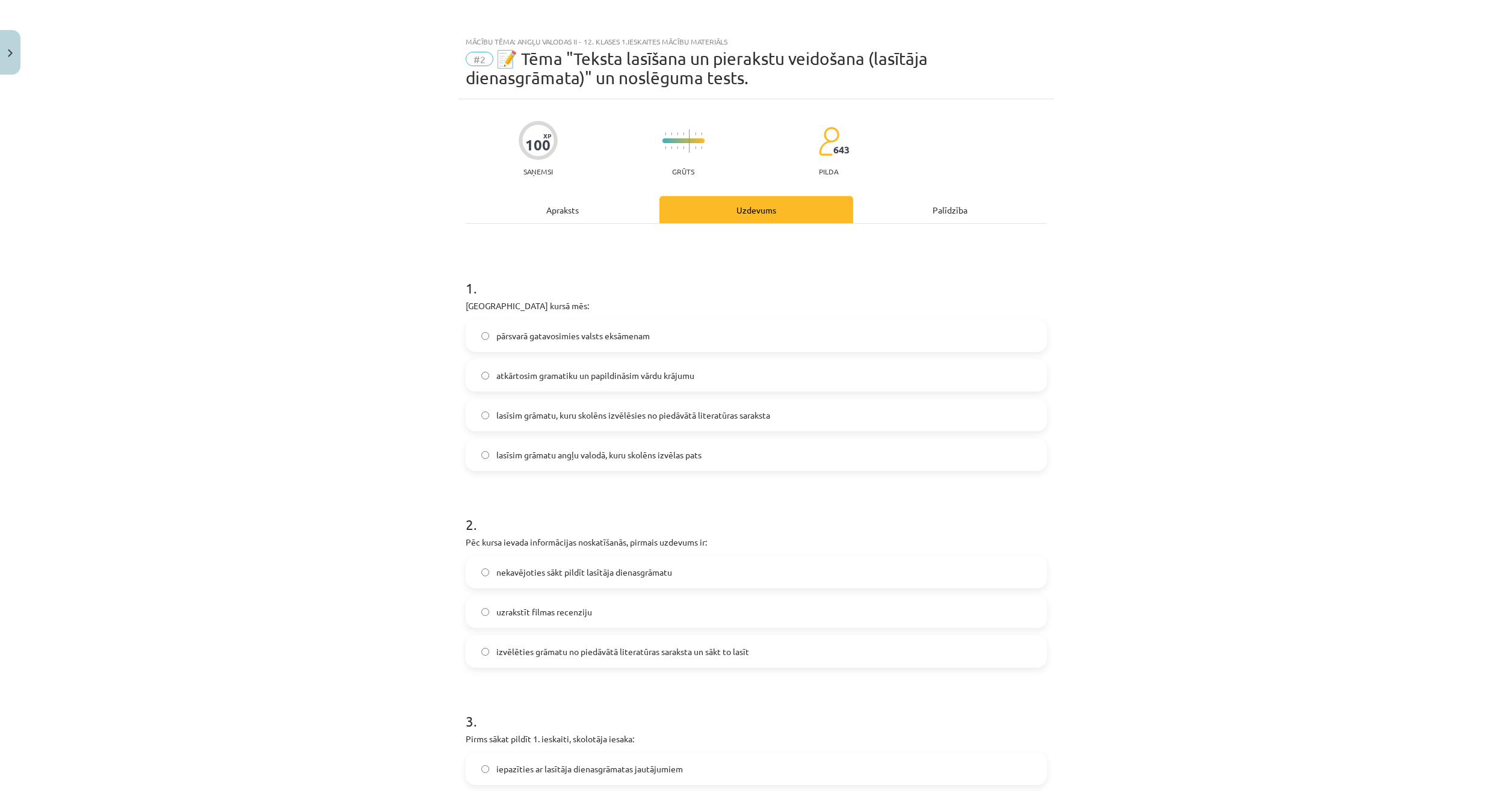
click at [597, 211] on div "Apraksts" at bounding box center [562, 210] width 194 height 27
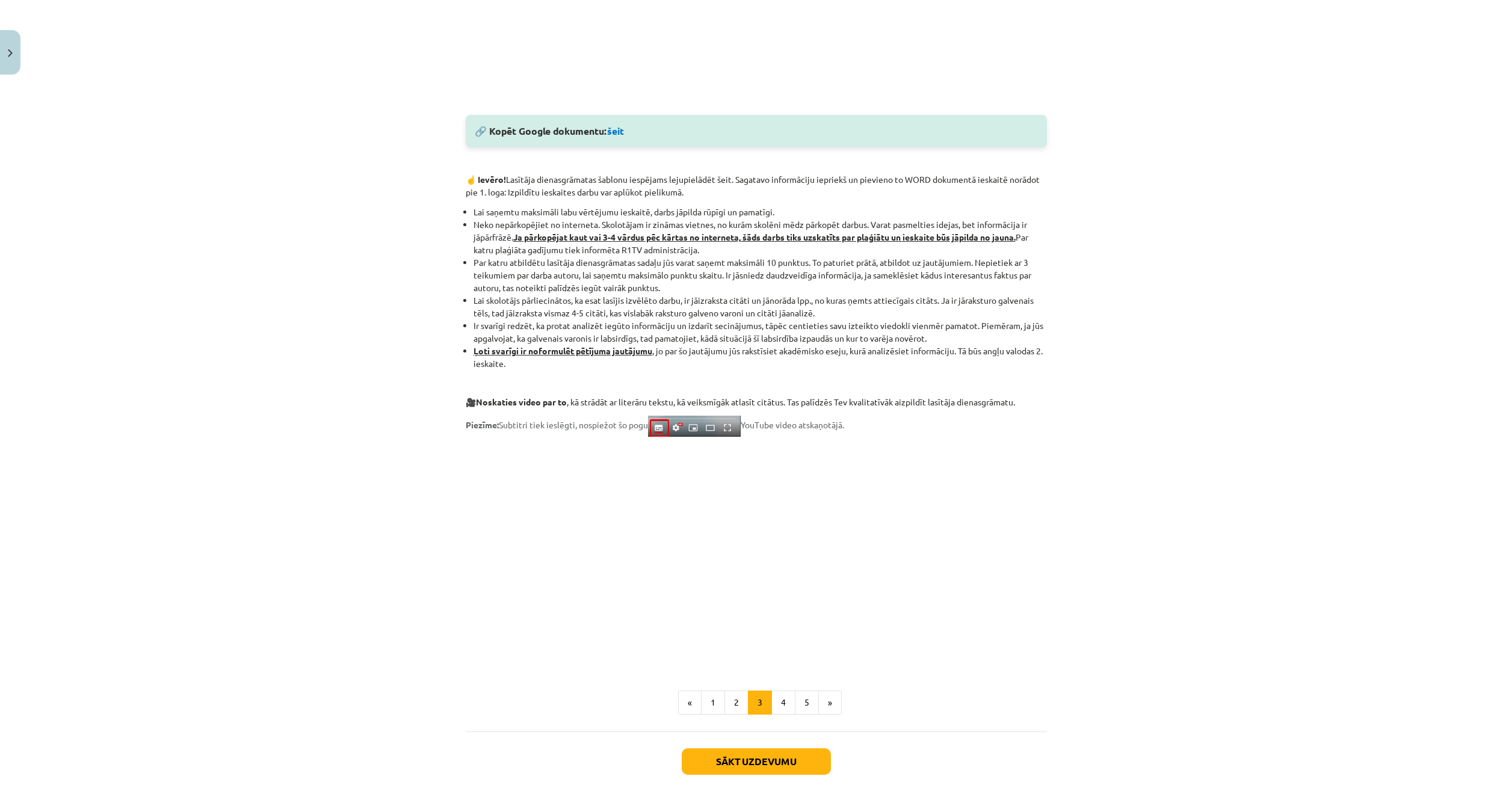
scroll to position [657, 0]
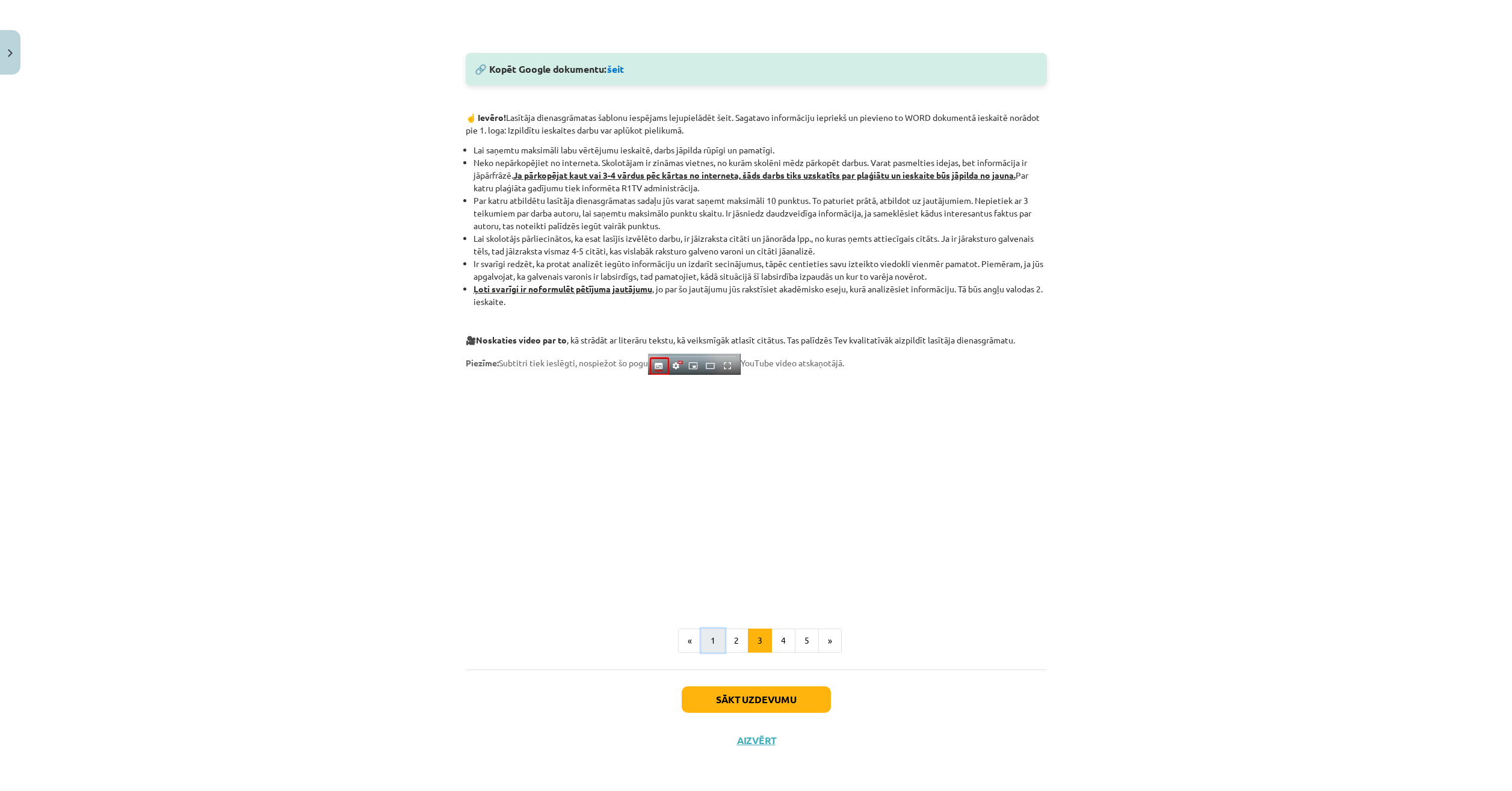
click at [707, 649] on button "1" at bounding box center [713, 641] width 24 height 24
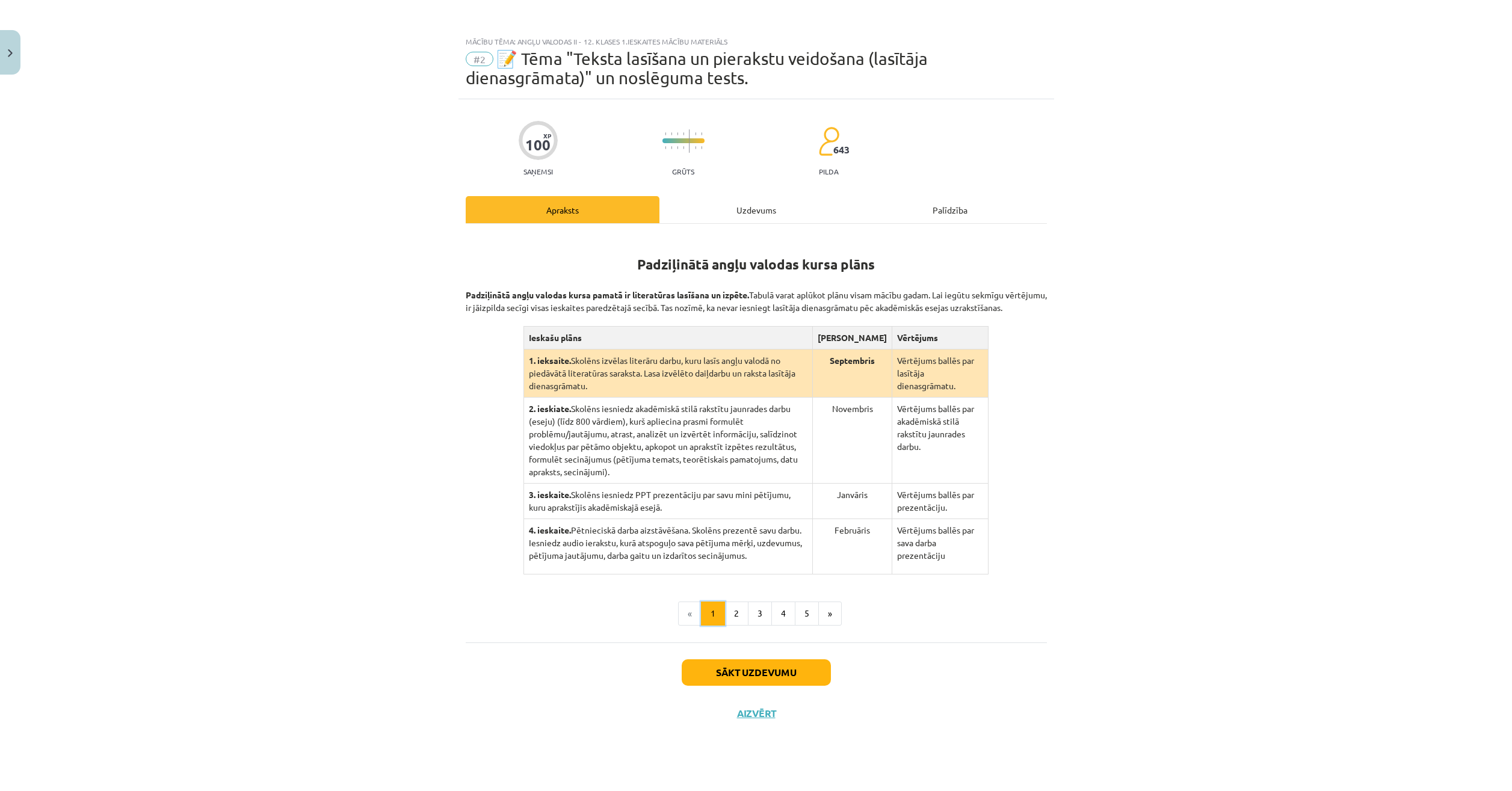
scroll to position [0, 0]
click at [746, 602] on button "2" at bounding box center [736, 614] width 24 height 24
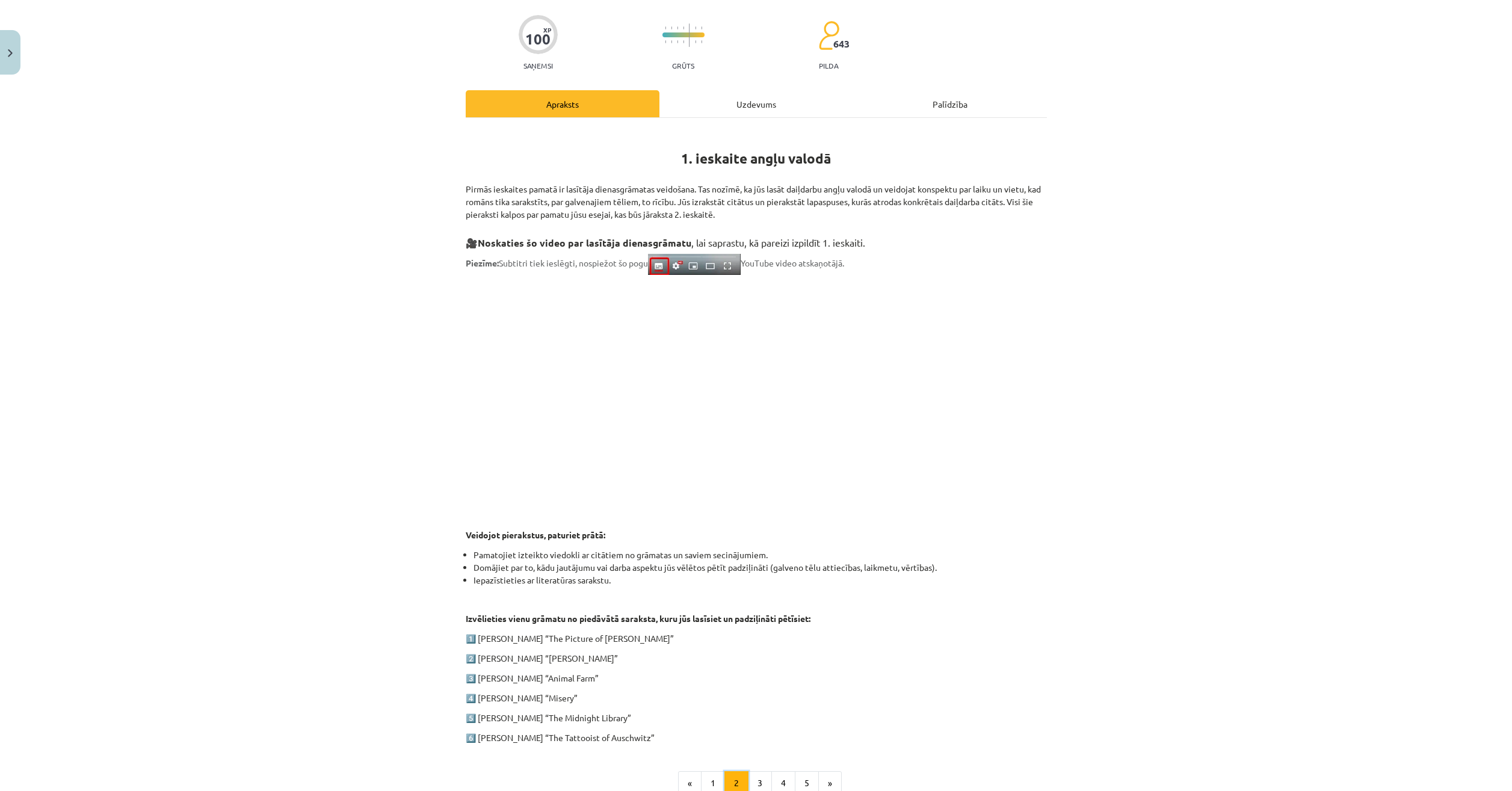
scroll to position [181, 0]
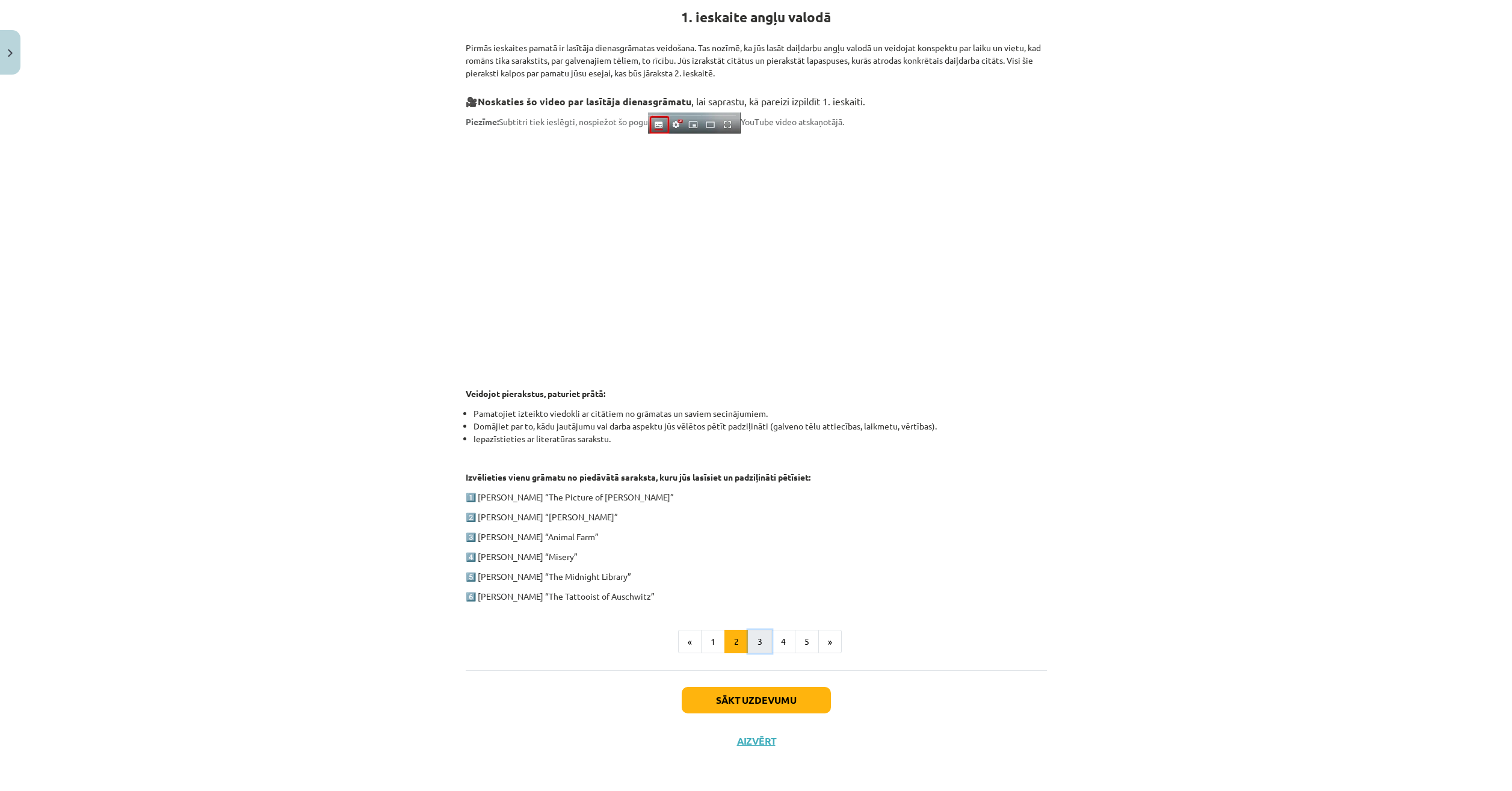
click at [760, 638] on button "3" at bounding box center [760, 642] width 24 height 24
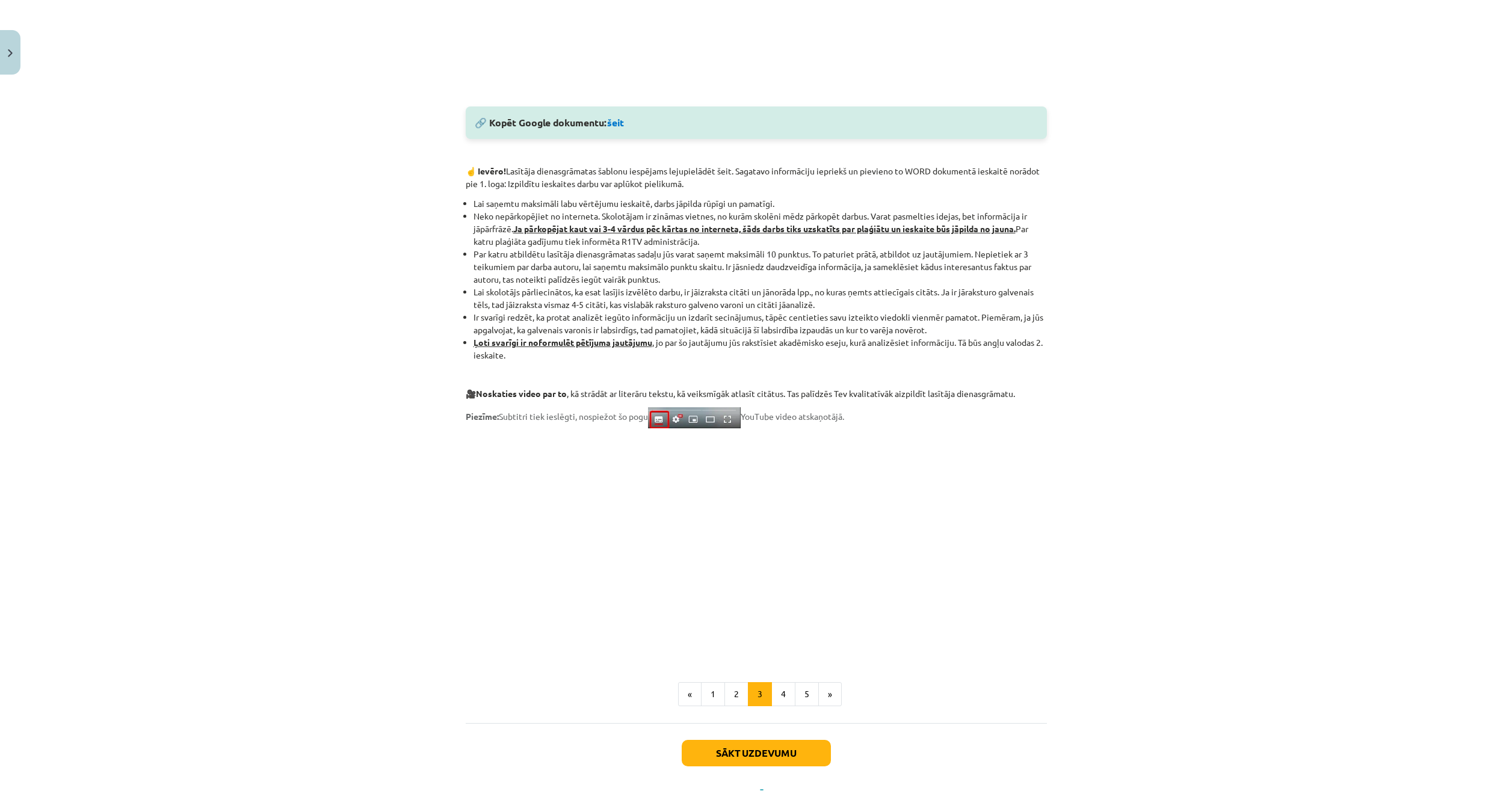
scroll to position [354, 0]
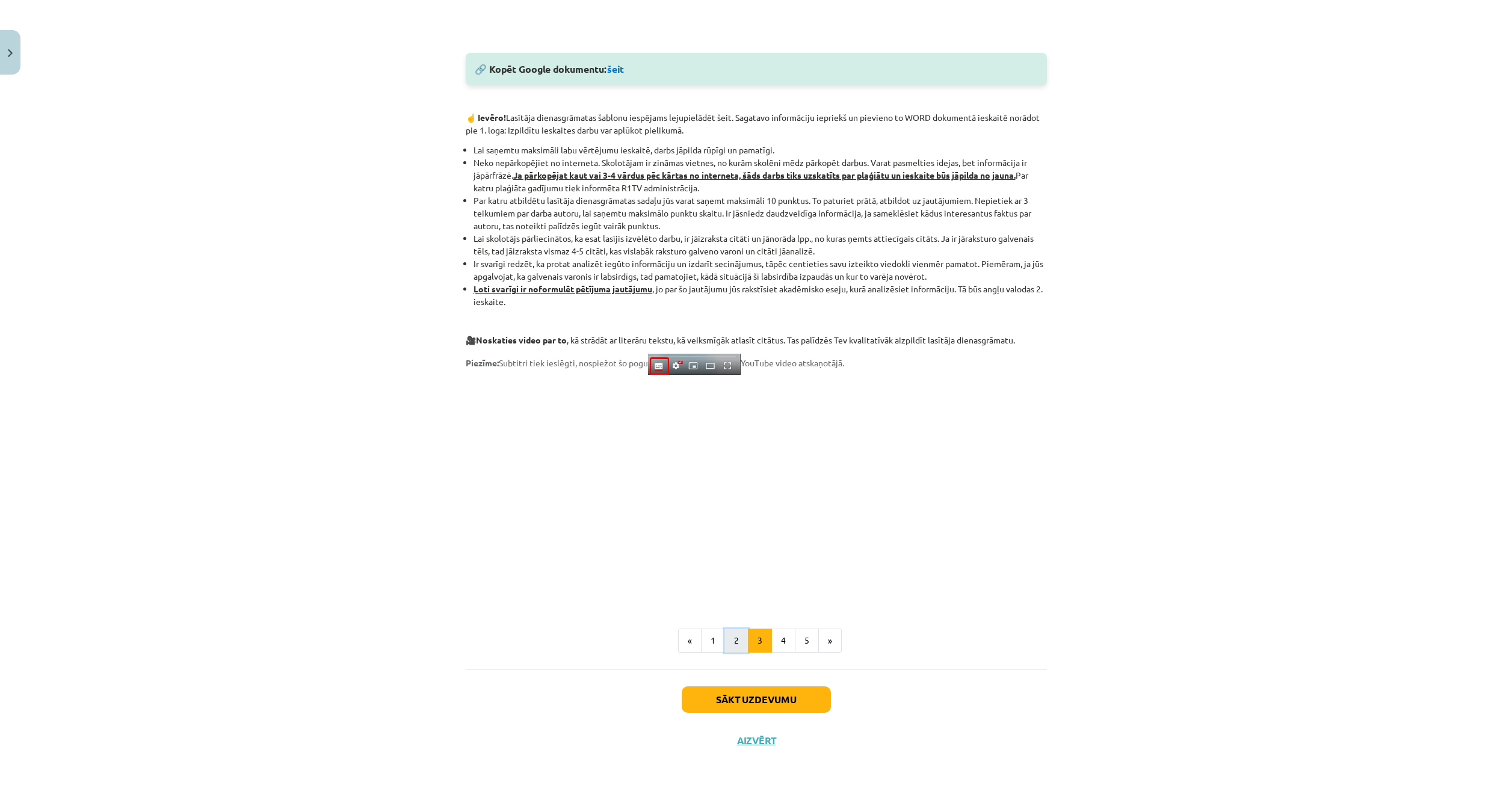
click at [738, 641] on button "2" at bounding box center [736, 641] width 24 height 24
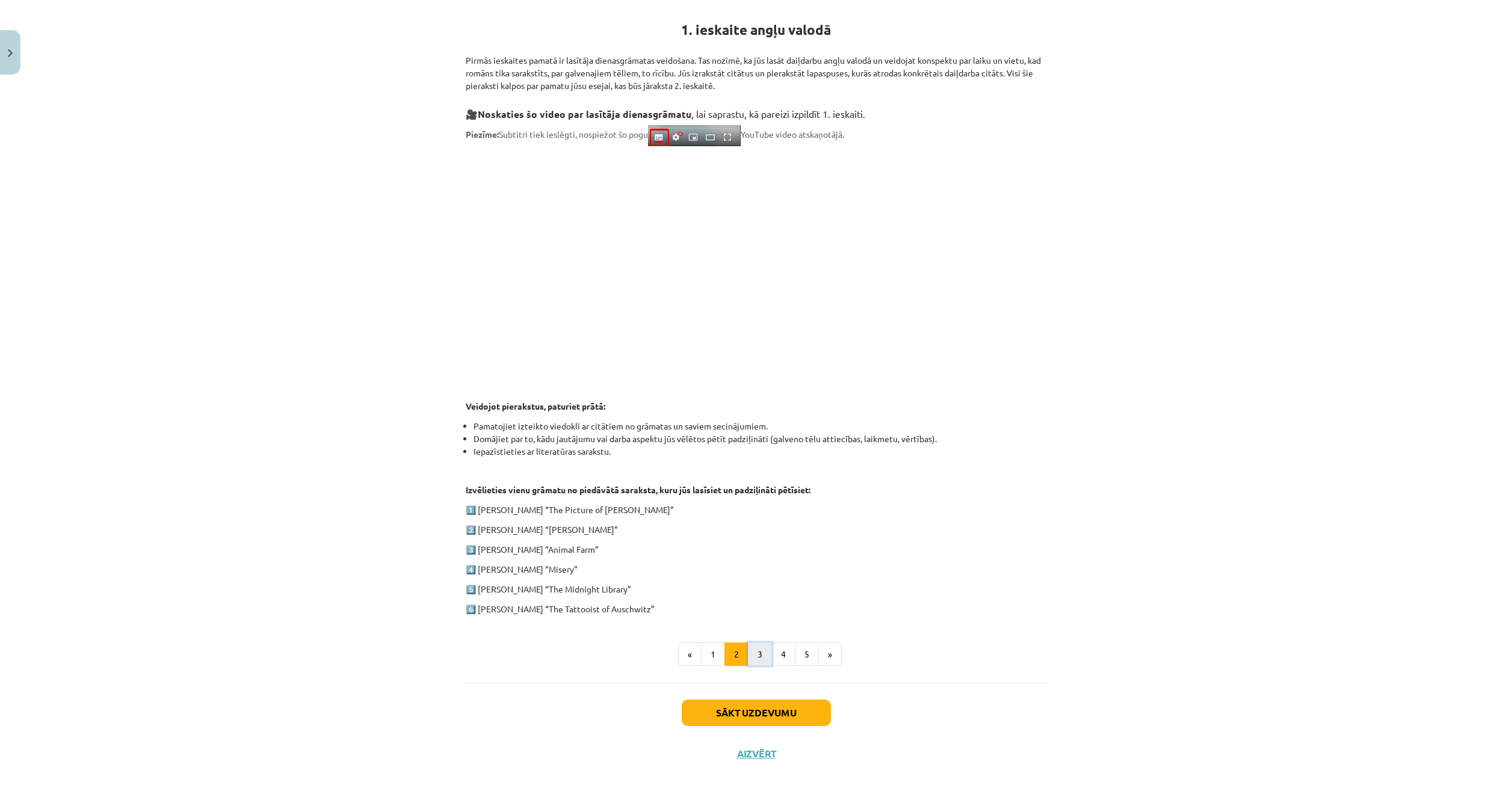
click at [751, 650] on button "3" at bounding box center [760, 655] width 24 height 24
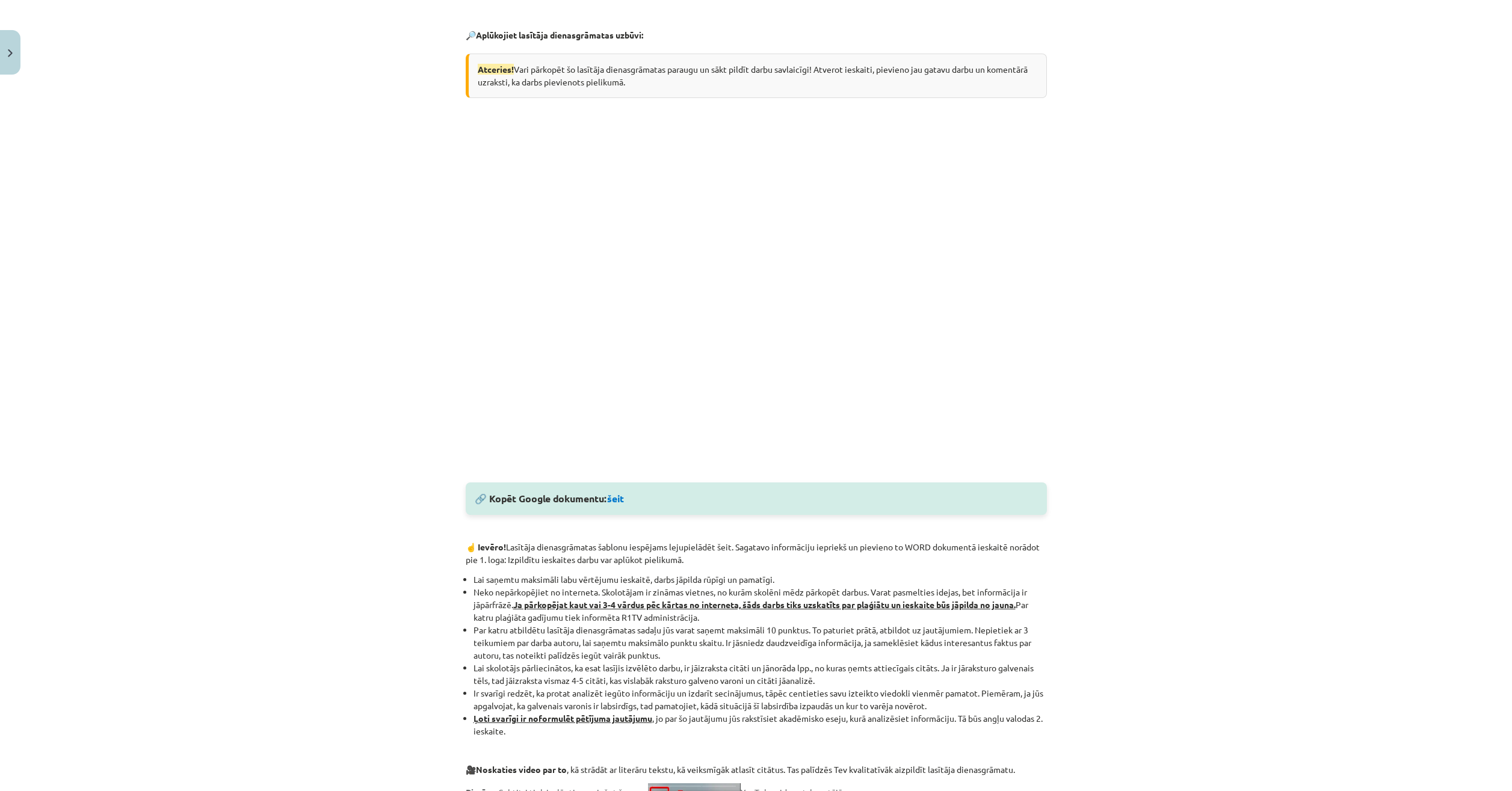
scroll to position [54, 0]
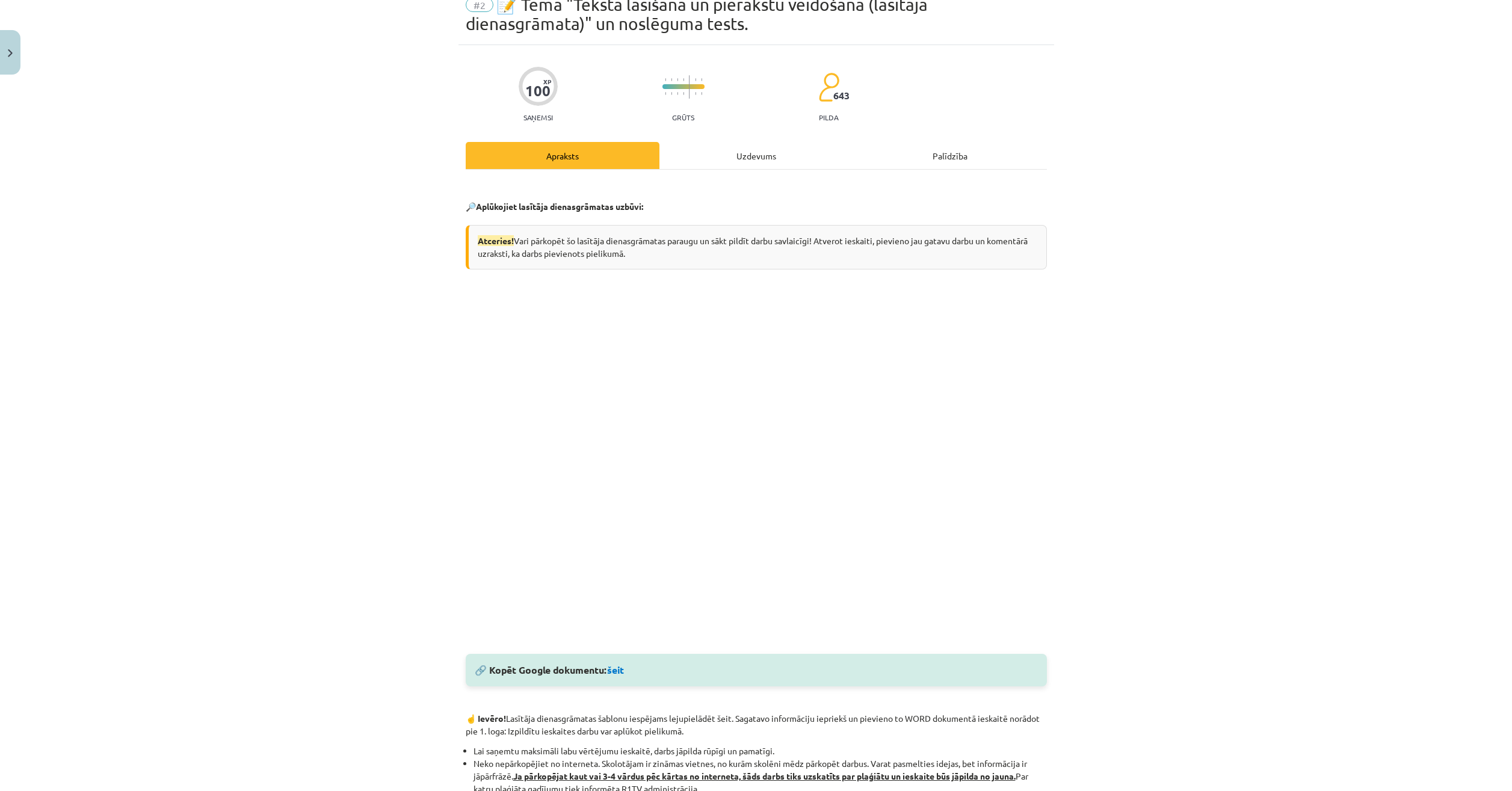
click at [753, 169] on hr at bounding box center [756, 169] width 581 height 1
click at [752, 162] on div "Uzdevums" at bounding box center [756, 156] width 194 height 27
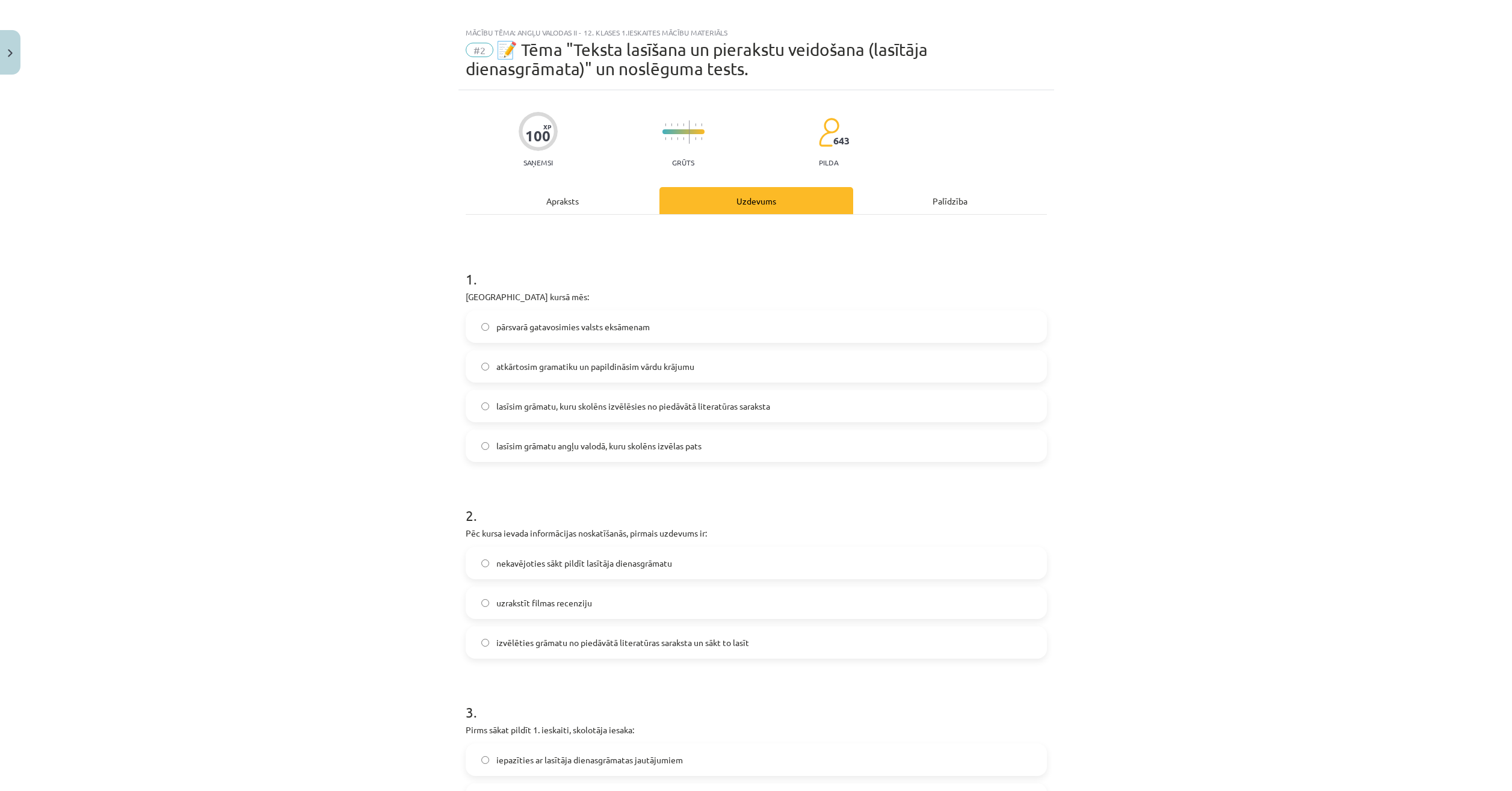
scroll to position [0, 0]
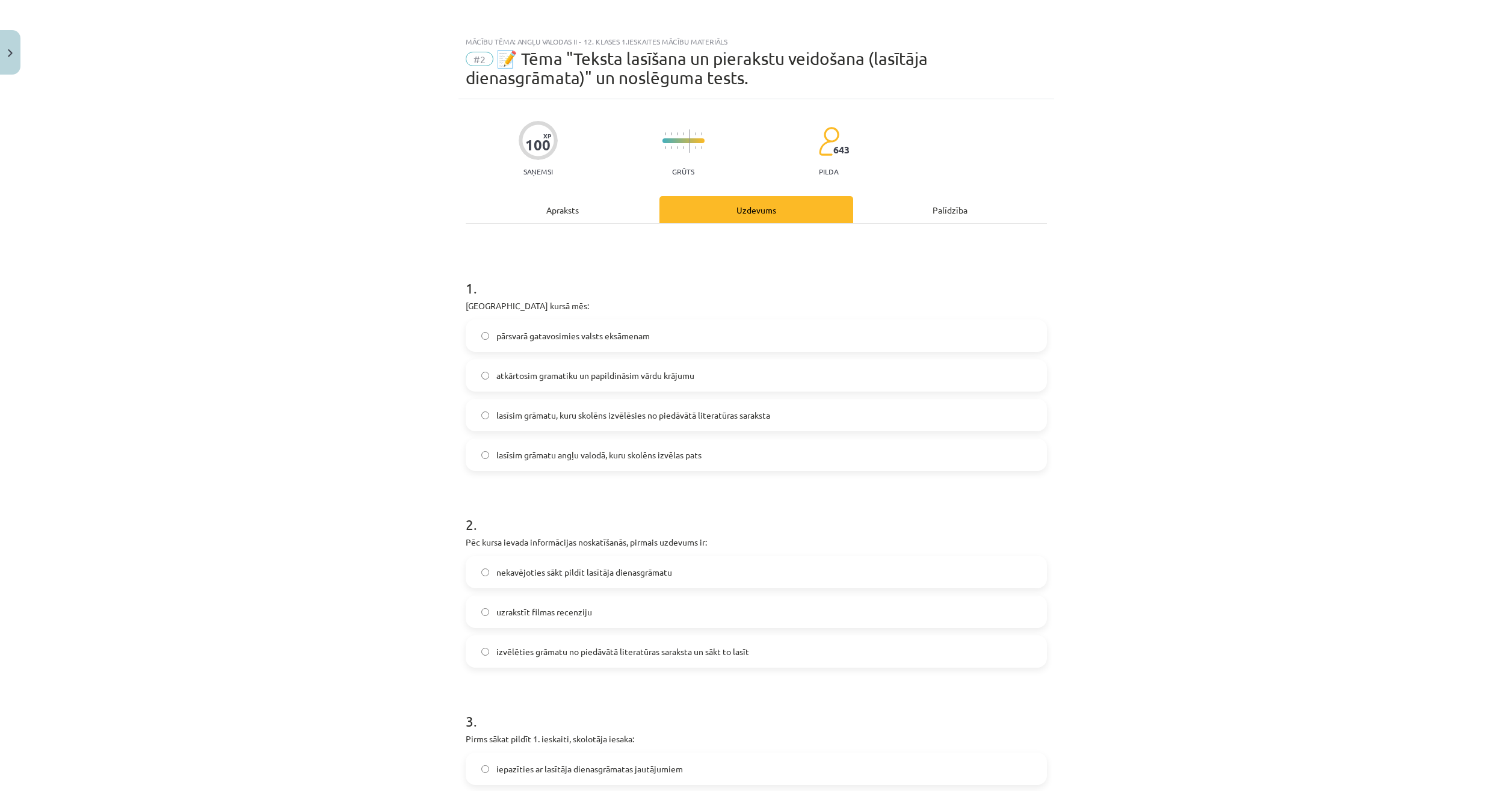
click at [568, 217] on div "Apraksts" at bounding box center [562, 210] width 194 height 27
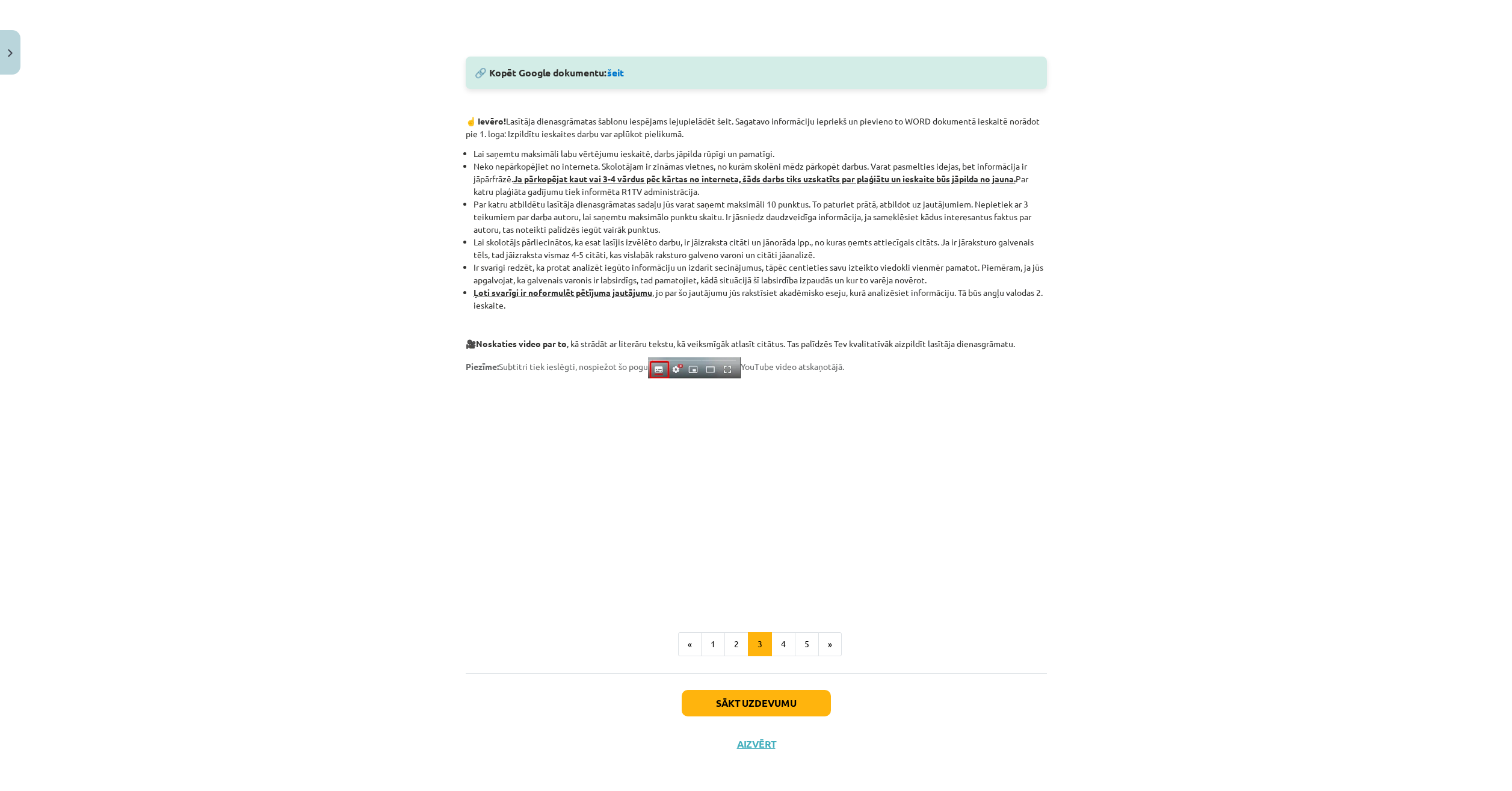
scroll to position [657, 0]
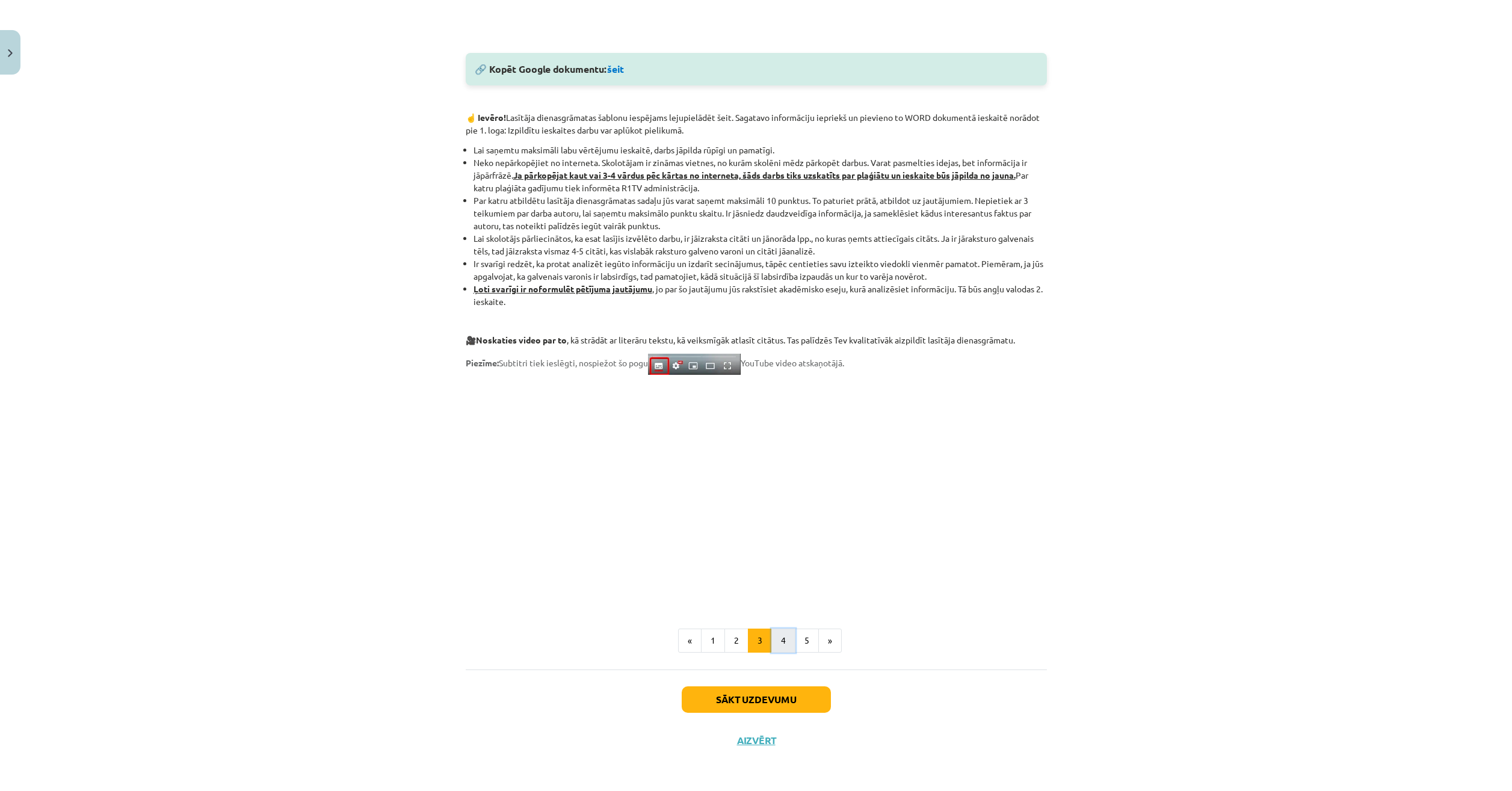
click at [789, 641] on button "4" at bounding box center [784, 641] width 24 height 24
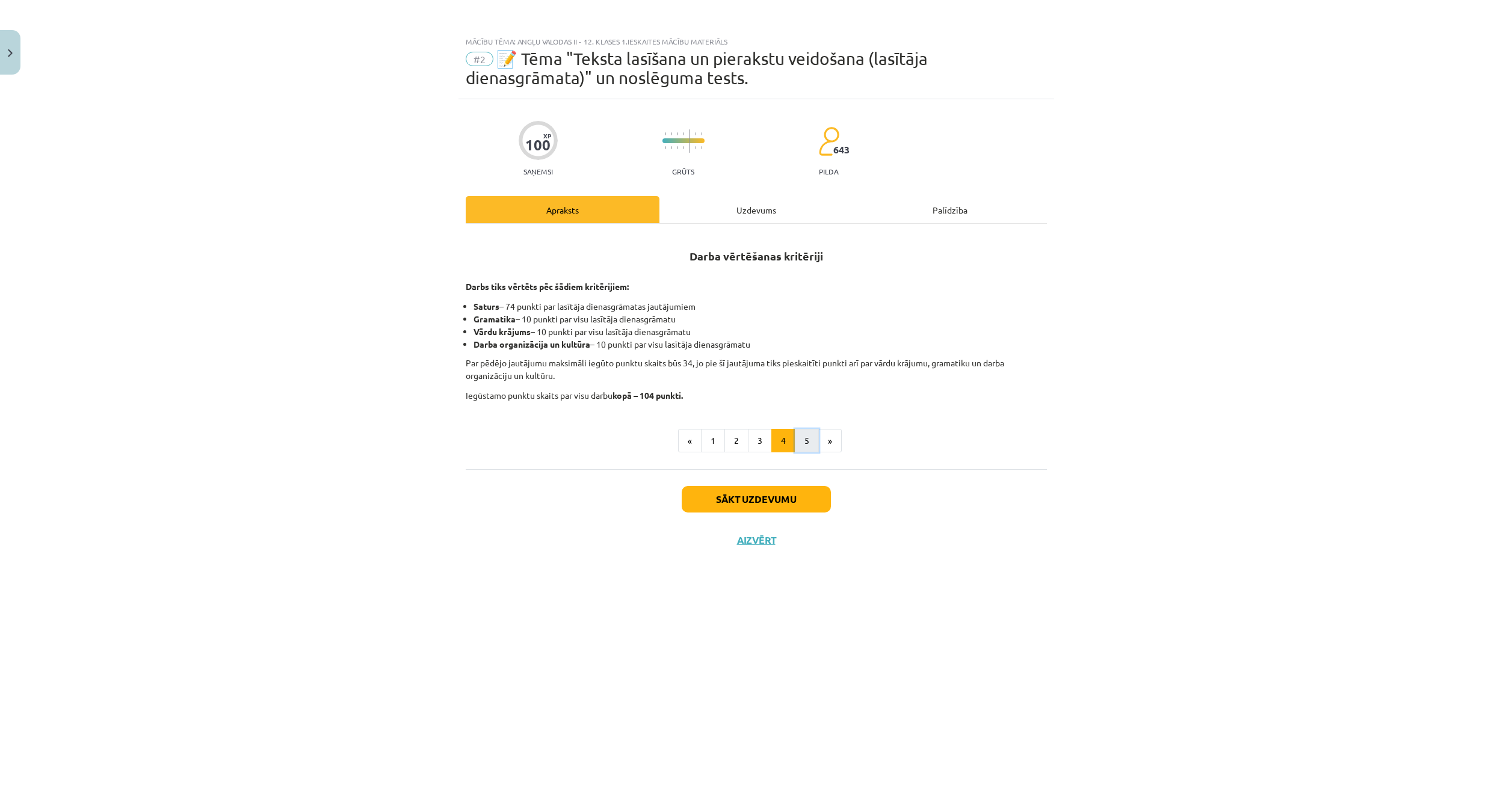
click at [814, 445] on button "5" at bounding box center [807, 441] width 24 height 24
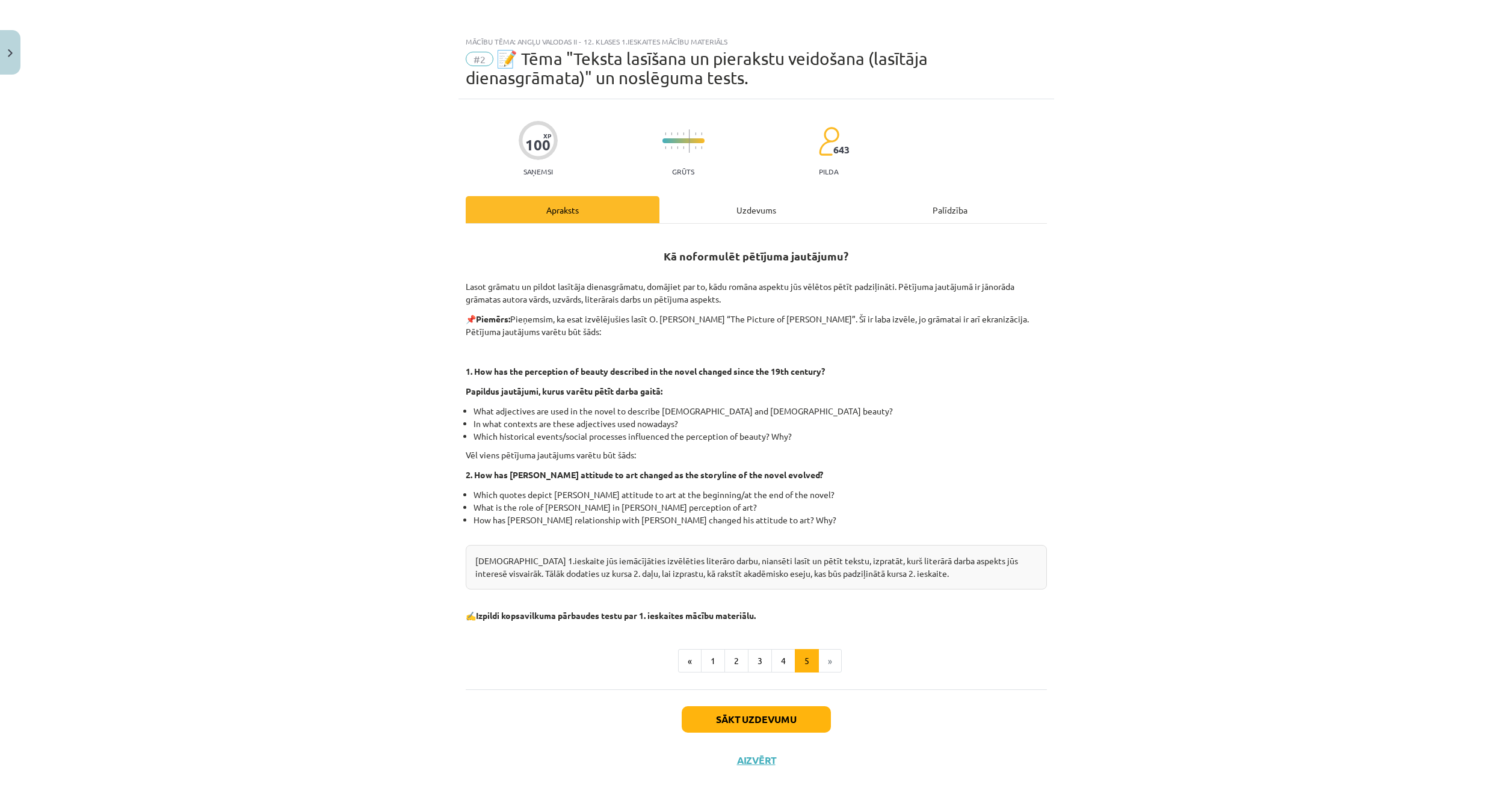
click at [744, 221] on div "Uzdevums" at bounding box center [756, 210] width 194 height 27
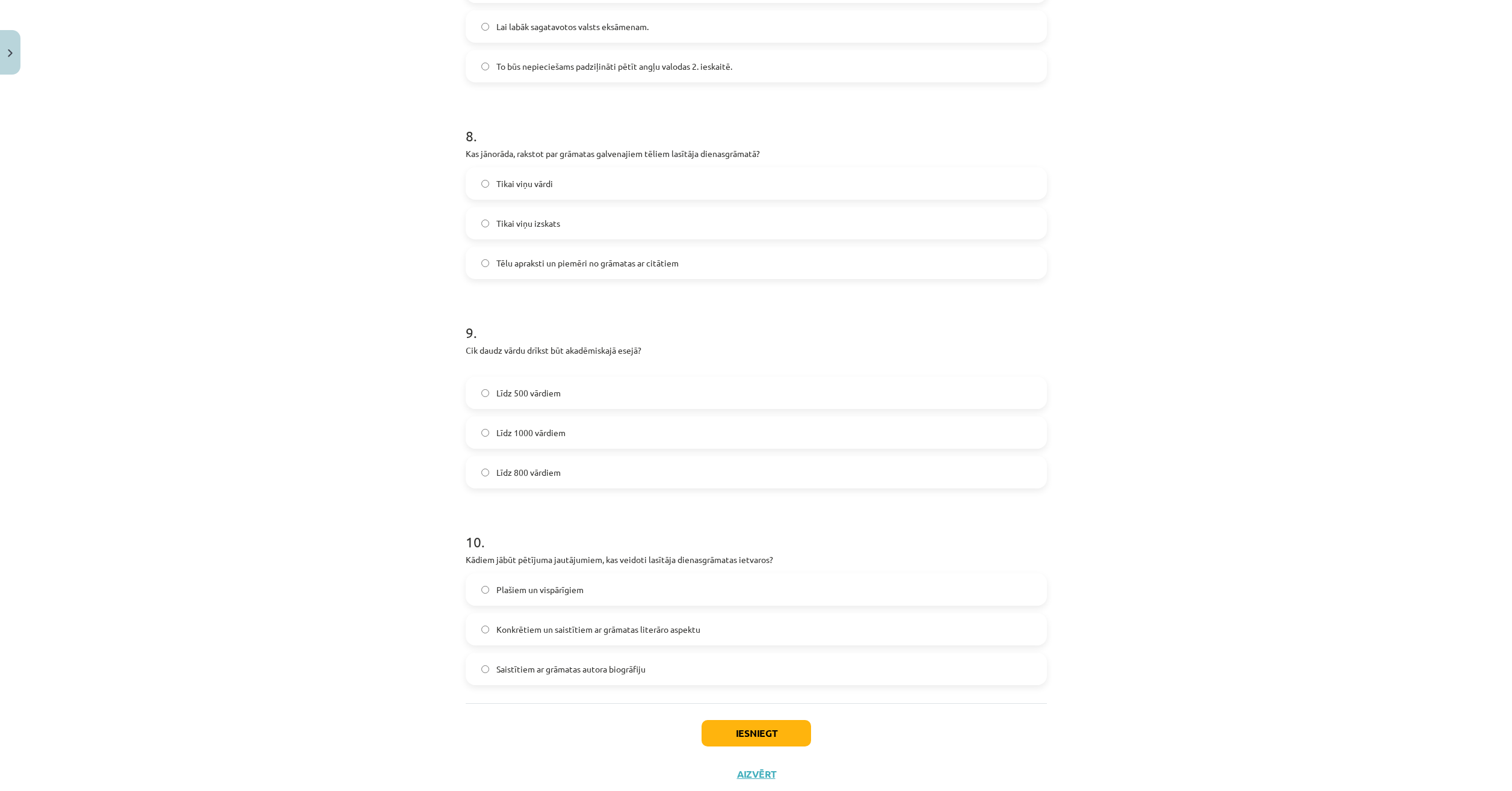
scroll to position [1564, 0]
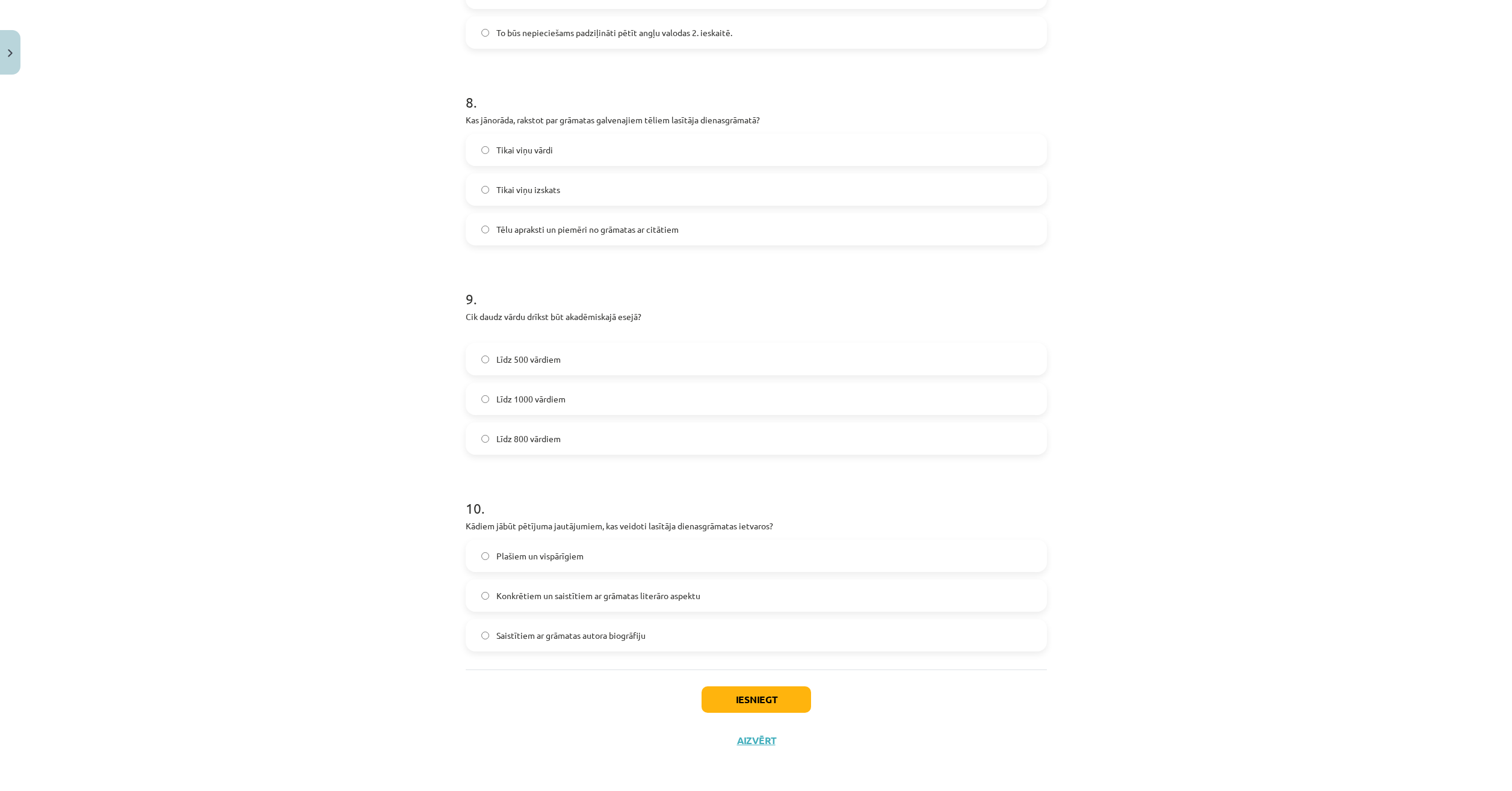
click at [573, 433] on label "Līdz 800 vārdiem" at bounding box center [756, 438] width 579 height 30
click at [588, 596] on span "Konkrētiem un saistītiem ar grāmatas literāro aspektu" at bounding box center [599, 596] width 204 height 13
click at [741, 699] on button "Iesniegt" at bounding box center [756, 699] width 109 height 27
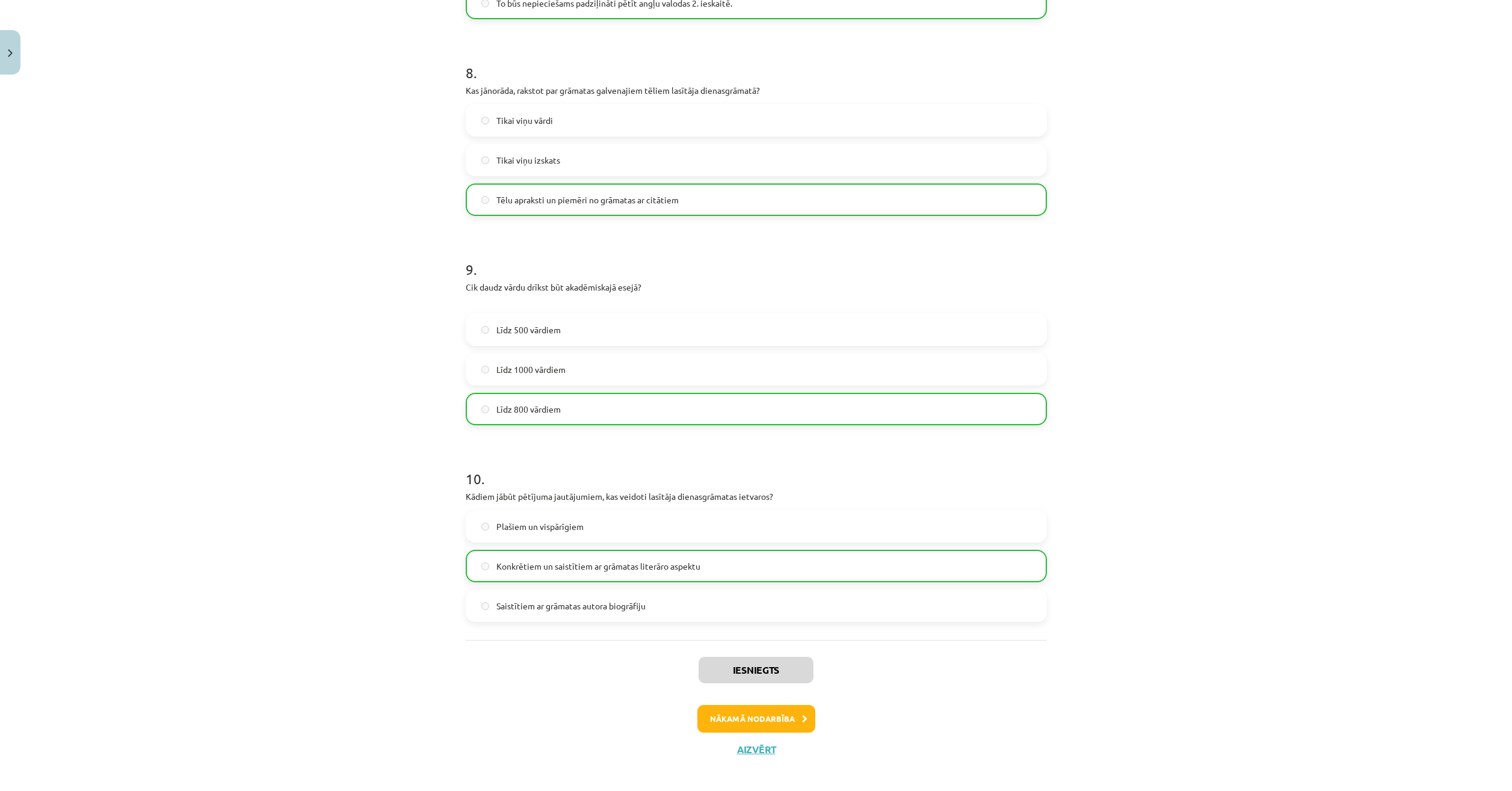
scroll to position [1602, 0]
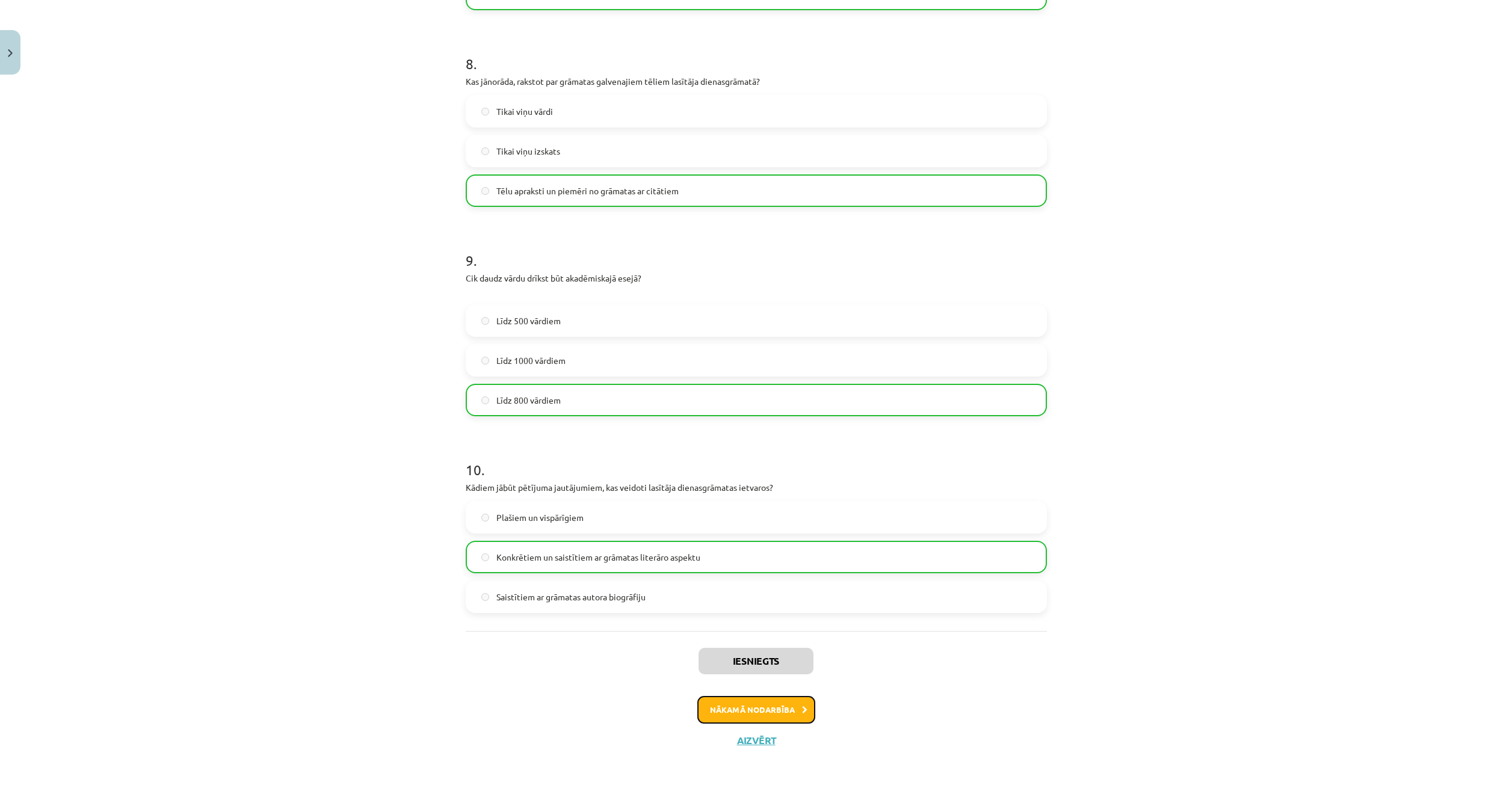
click at [769, 703] on button "Nākamā nodarbība" at bounding box center [756, 710] width 118 height 27
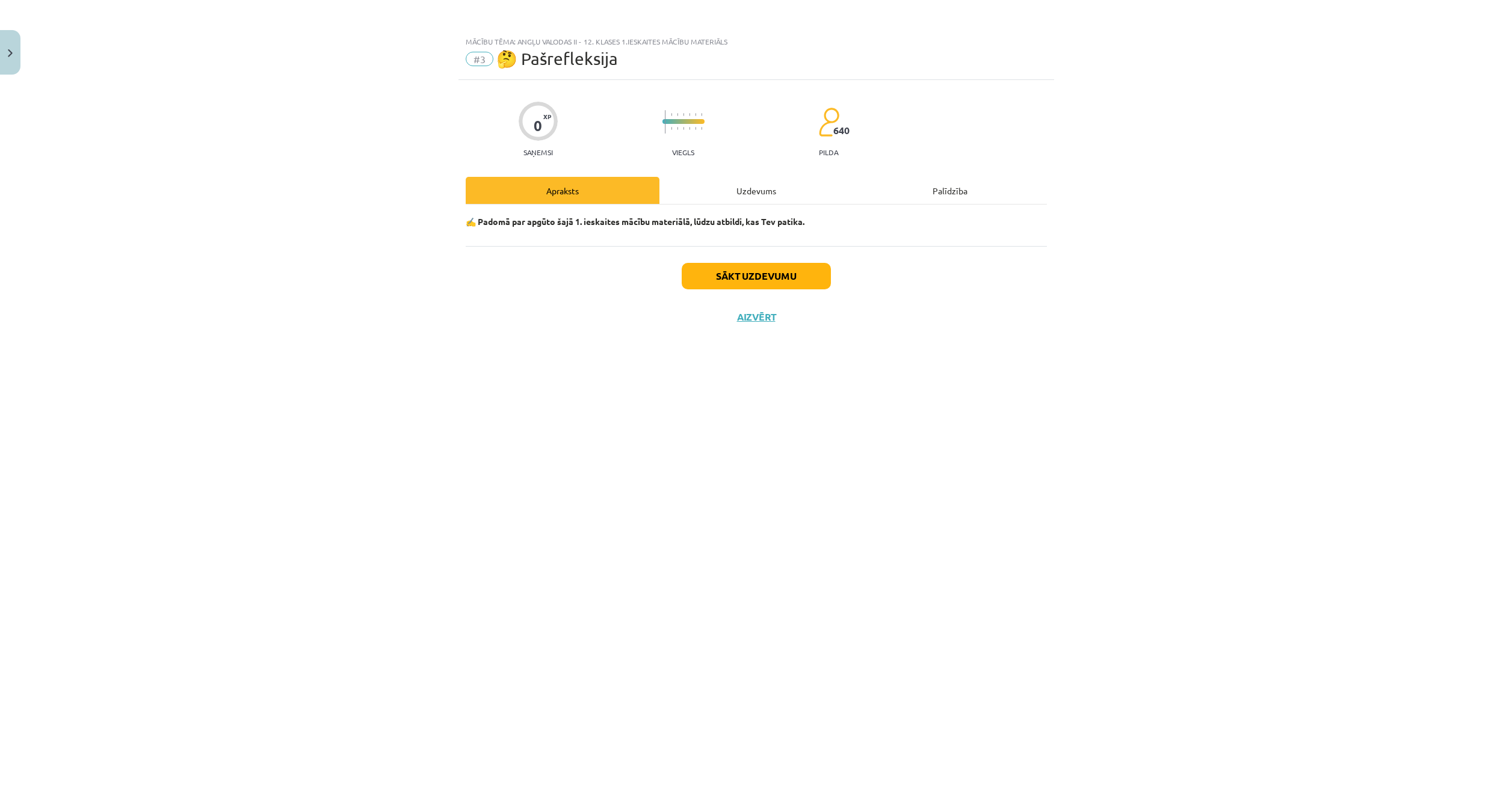
scroll to position [0, 0]
click at [714, 280] on button "Sākt uzdevumu" at bounding box center [756, 276] width 150 height 27
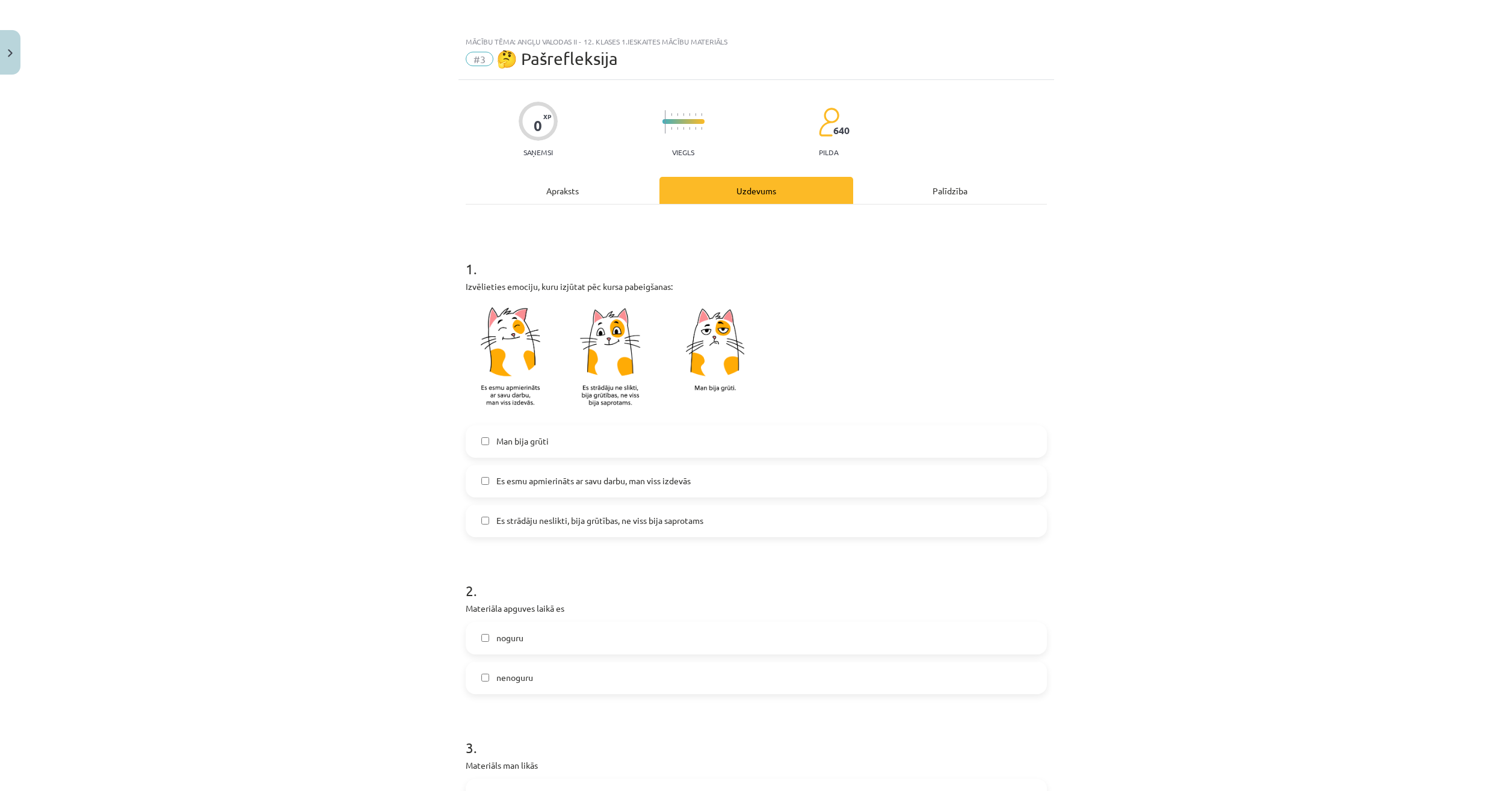
click at [631, 514] on span "Es strādāju neslikti, bija grūtības, ne viss bija saprotams" at bounding box center [600, 521] width 207 height 13
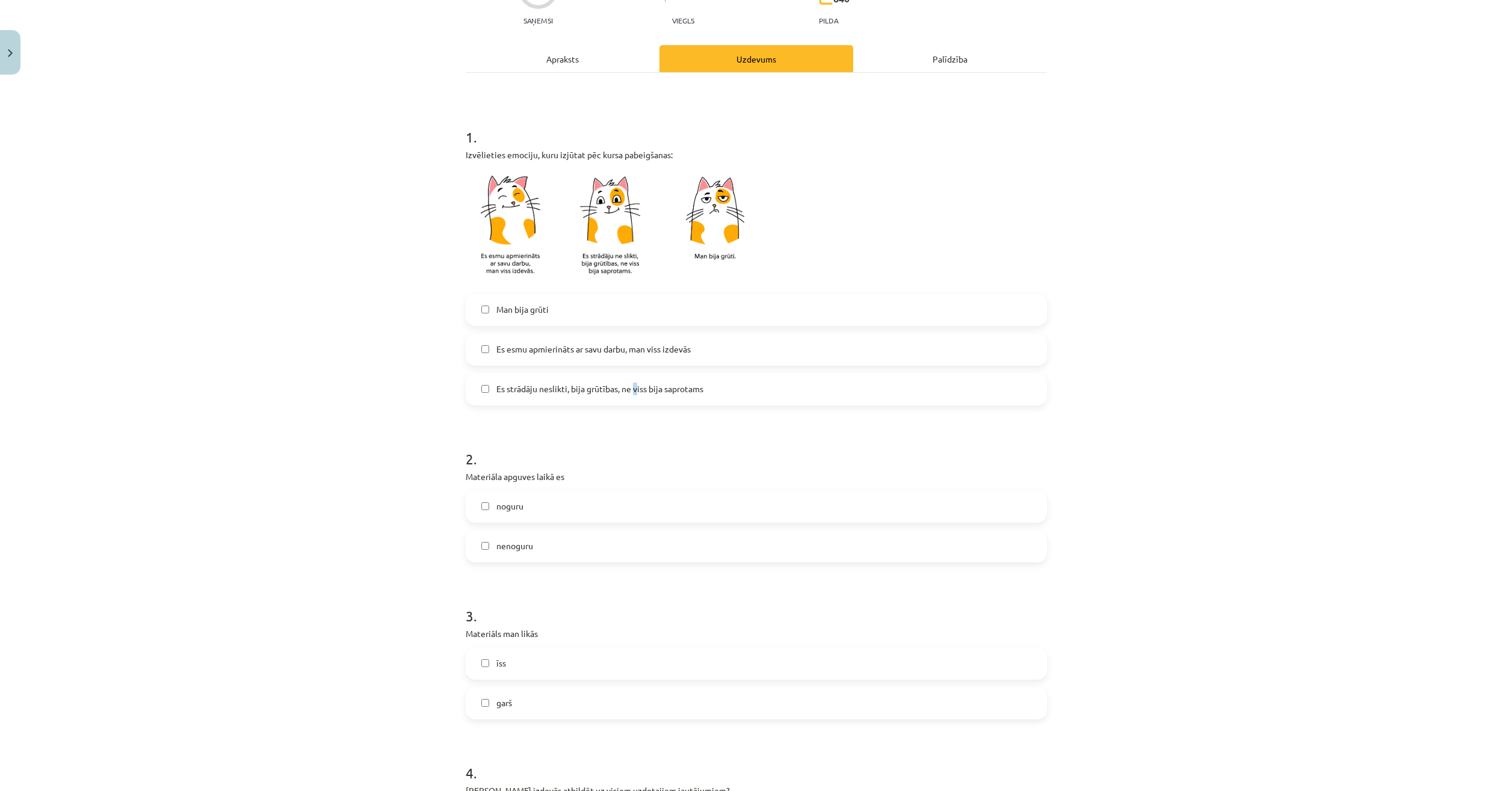
scroll to position [181, 0]
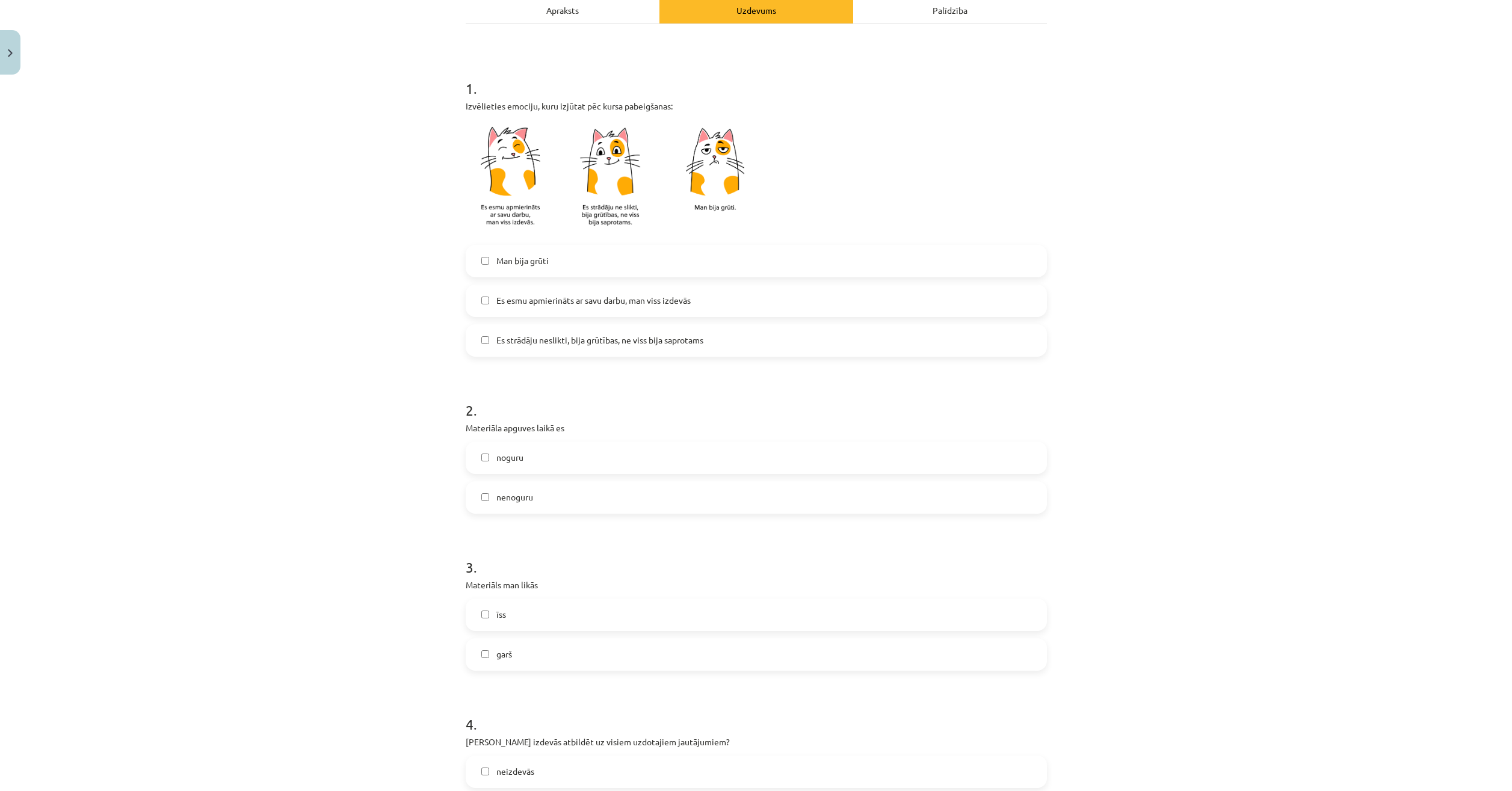
click at [487, 340] on label "Es strādāju neslikti, bija grūtības, ne viss bija saprotams" at bounding box center [756, 340] width 579 height 30
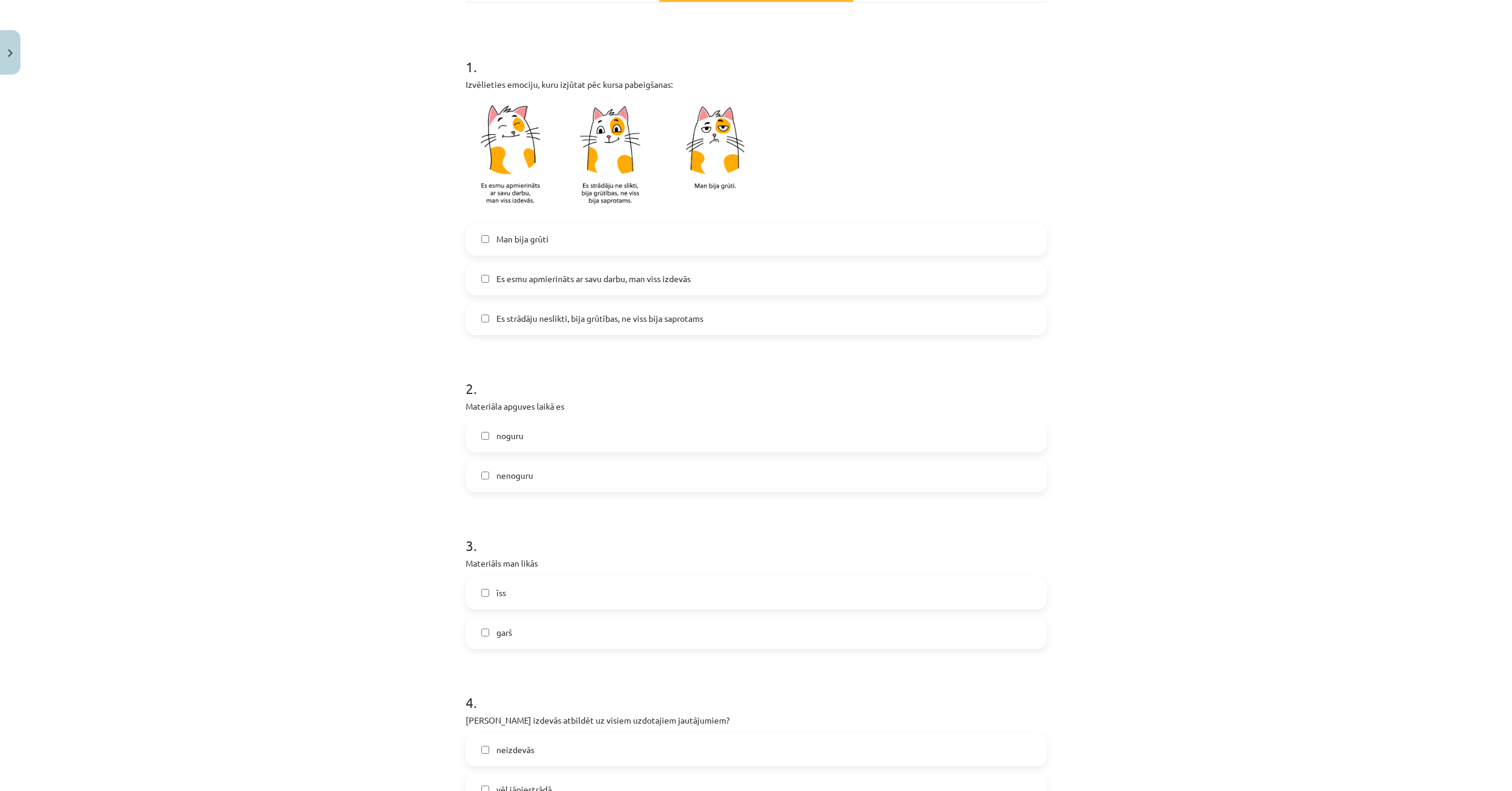
scroll to position [240, 0]
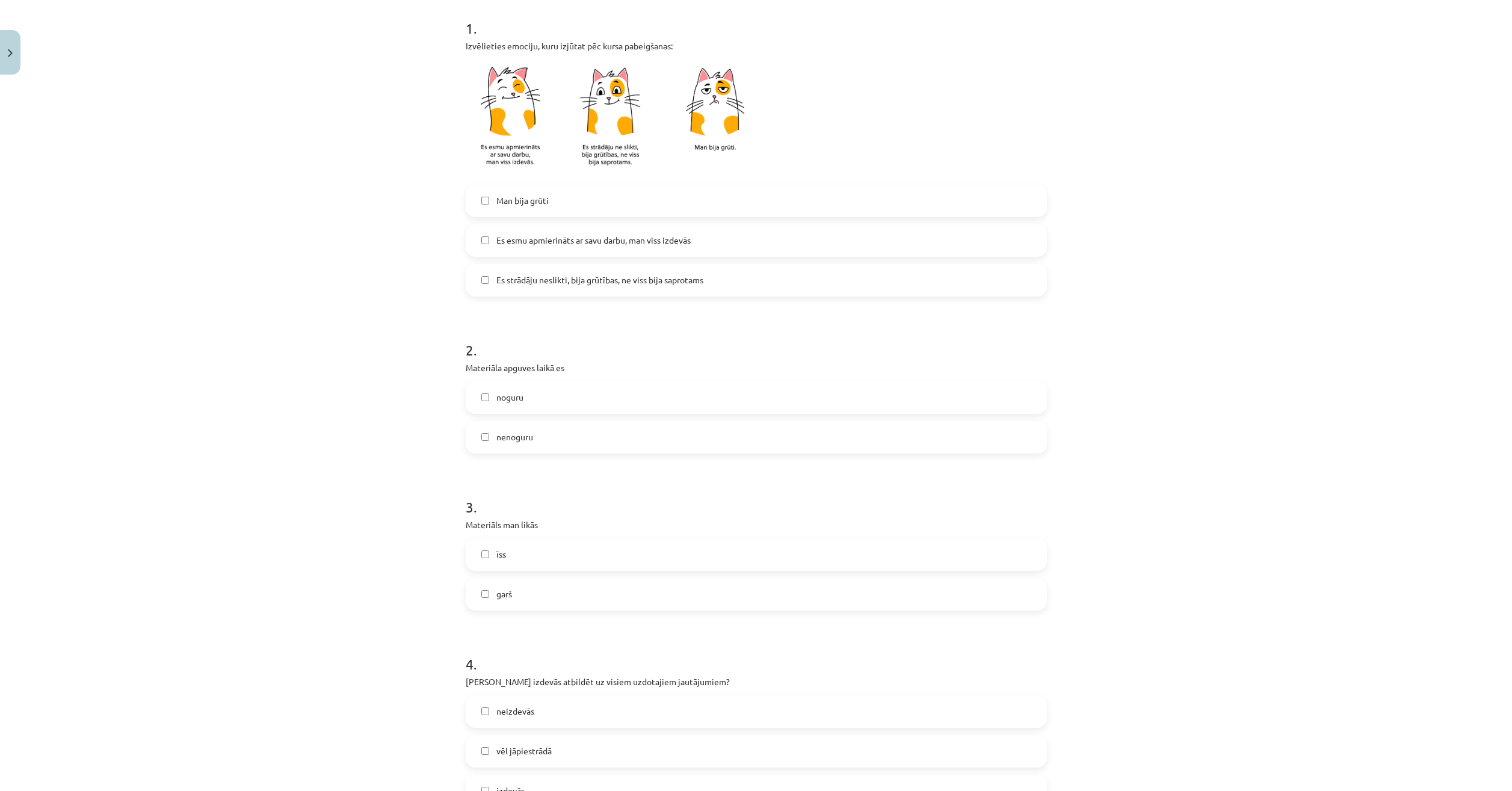
click at [487, 435] on label "nenoguru" at bounding box center [756, 437] width 579 height 30
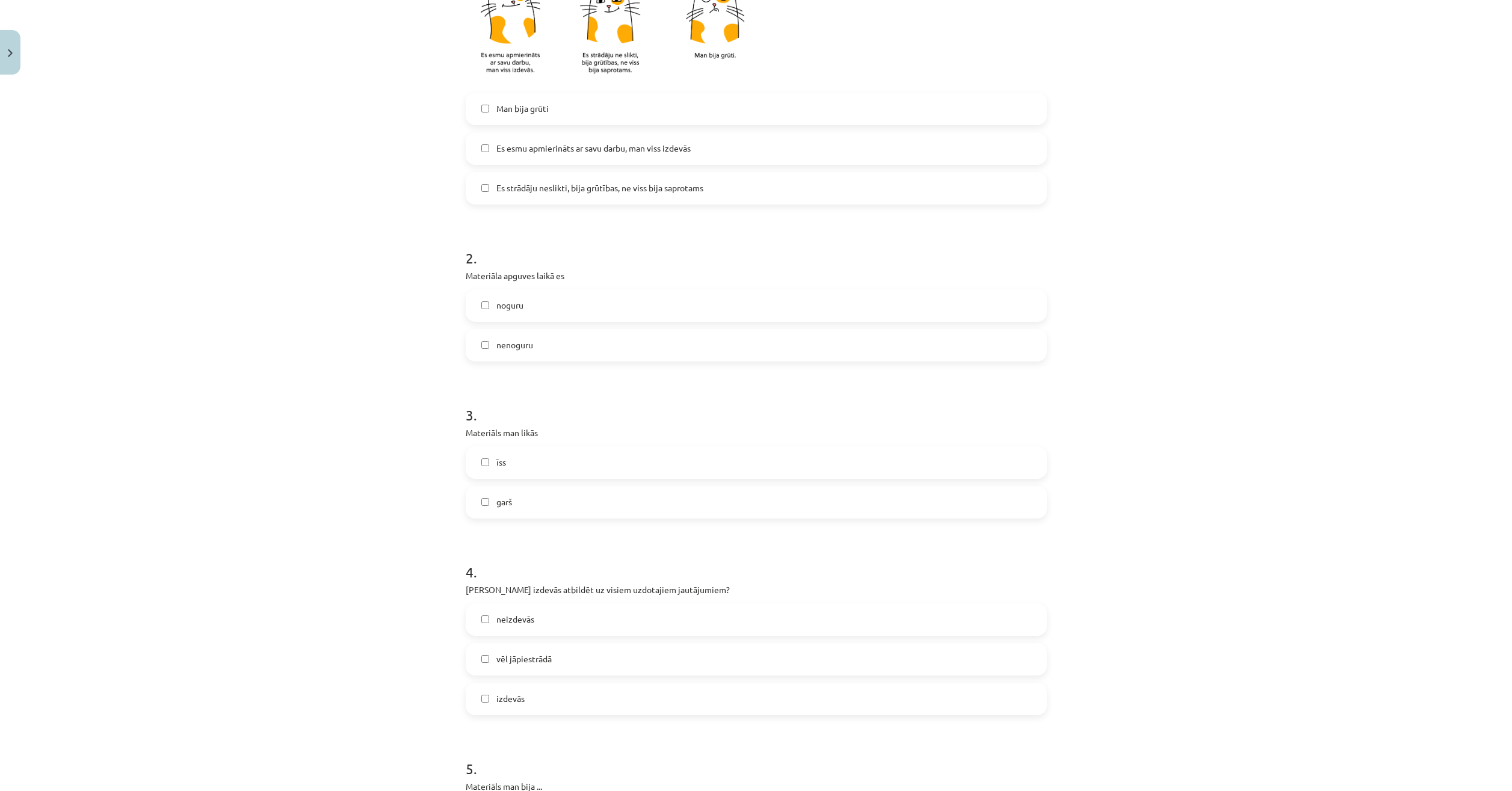
scroll to position [361, 0]
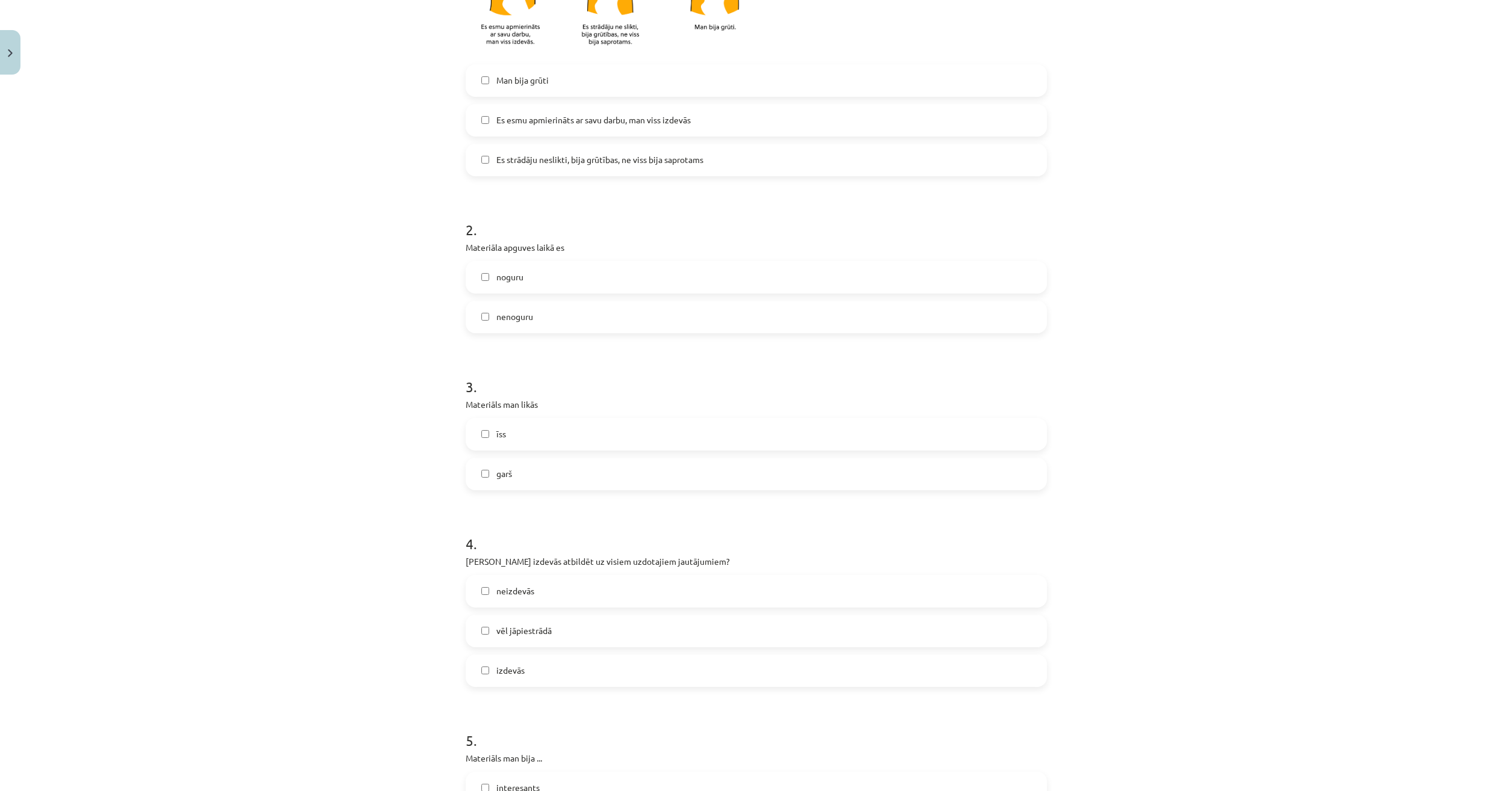
click at [503, 428] on label "īss" at bounding box center [756, 434] width 579 height 30
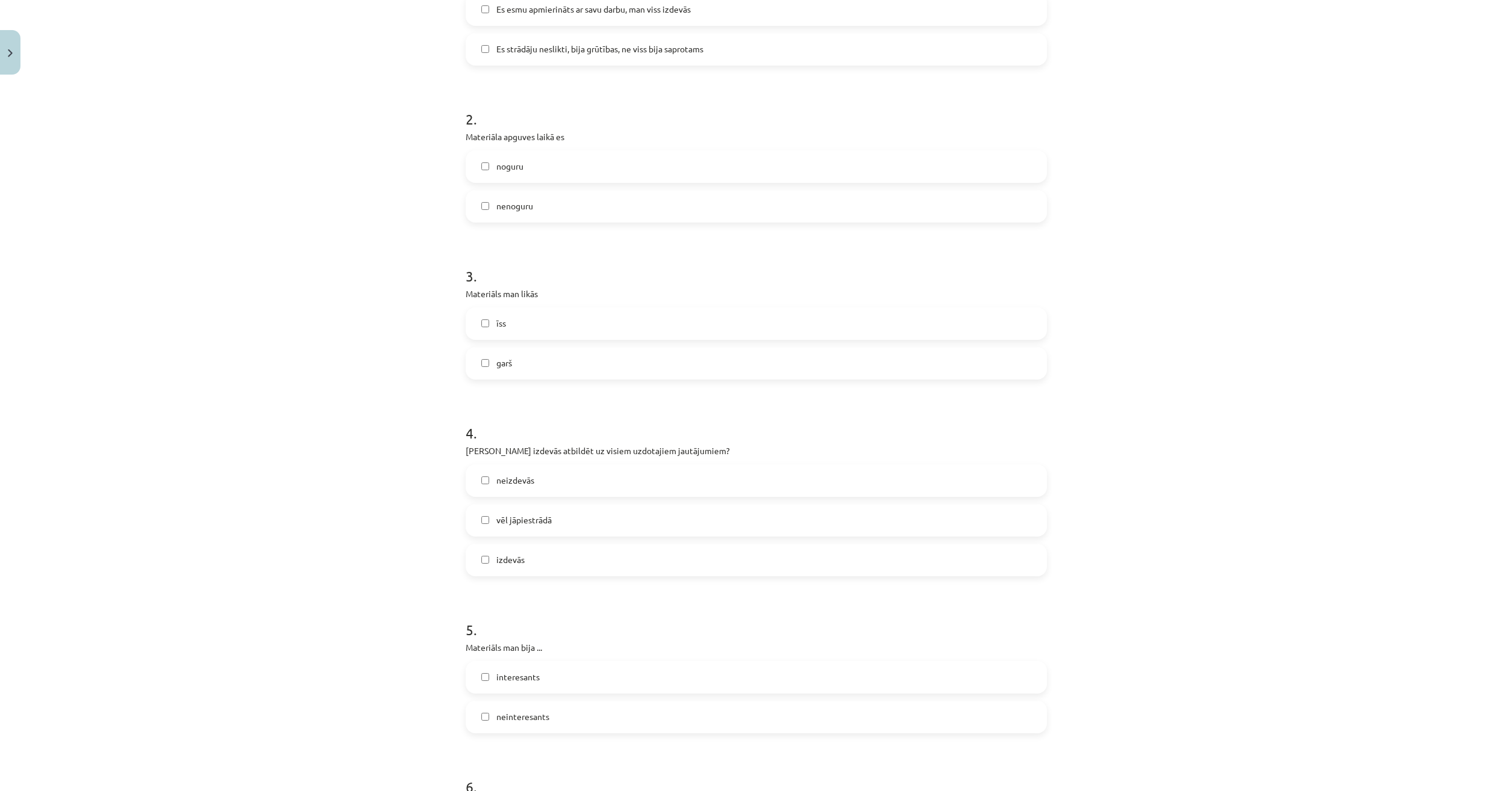
scroll to position [482, 0]
click at [514, 512] on span "vēl jāpiestrādā" at bounding box center [524, 510] width 55 height 13
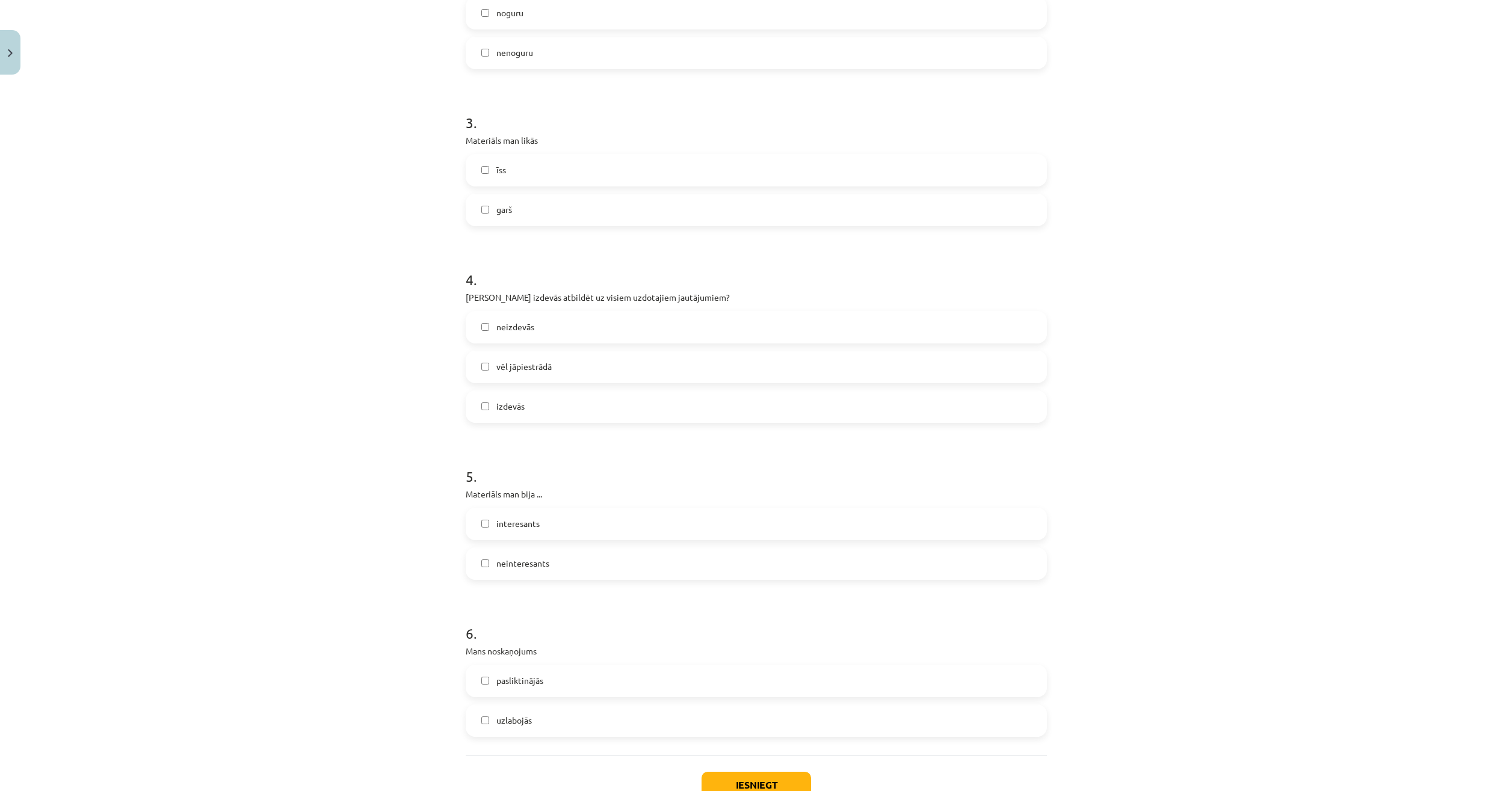
scroll to position [662, 0]
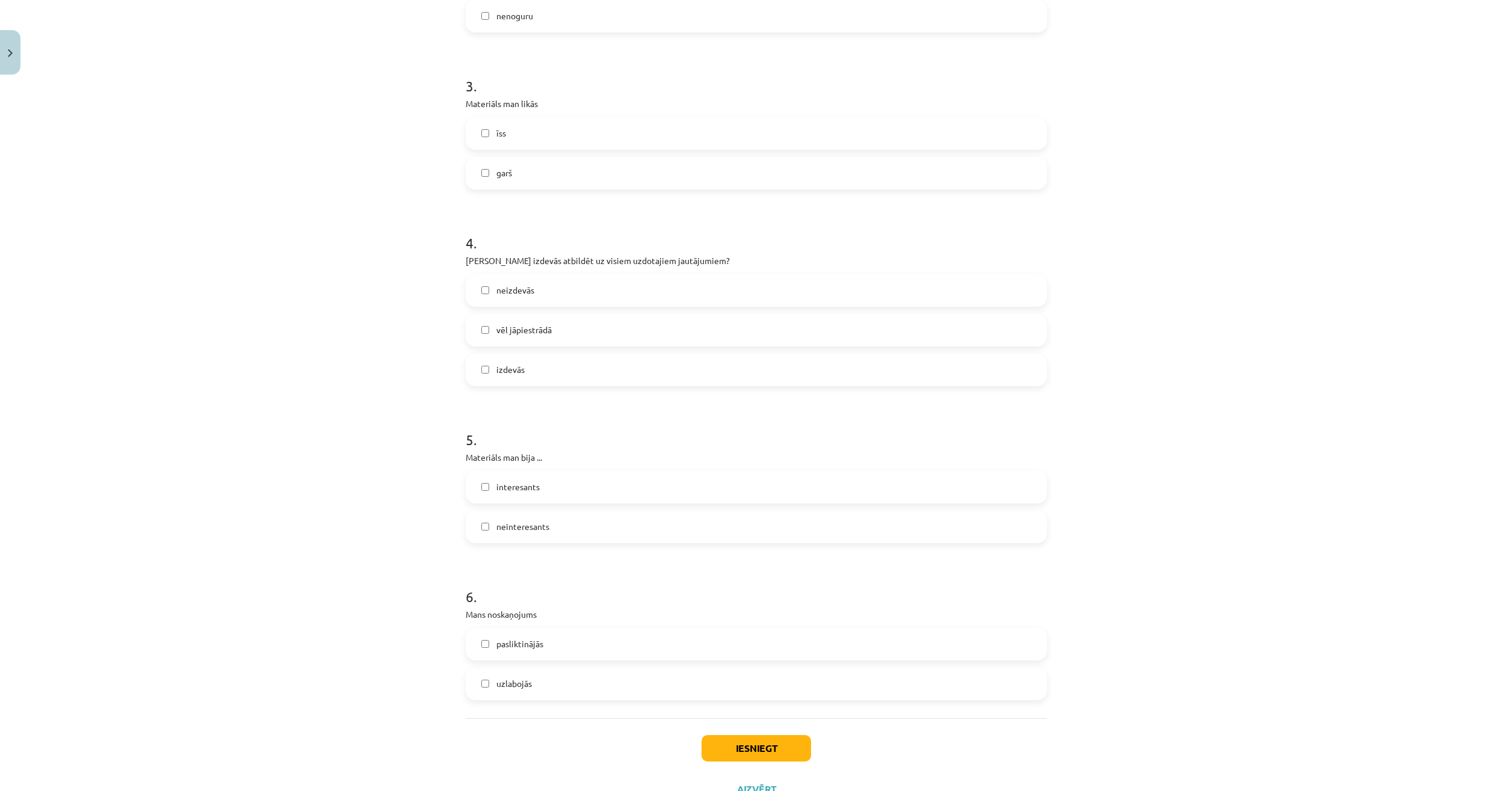
click at [509, 494] on label "interesants" at bounding box center [756, 487] width 579 height 30
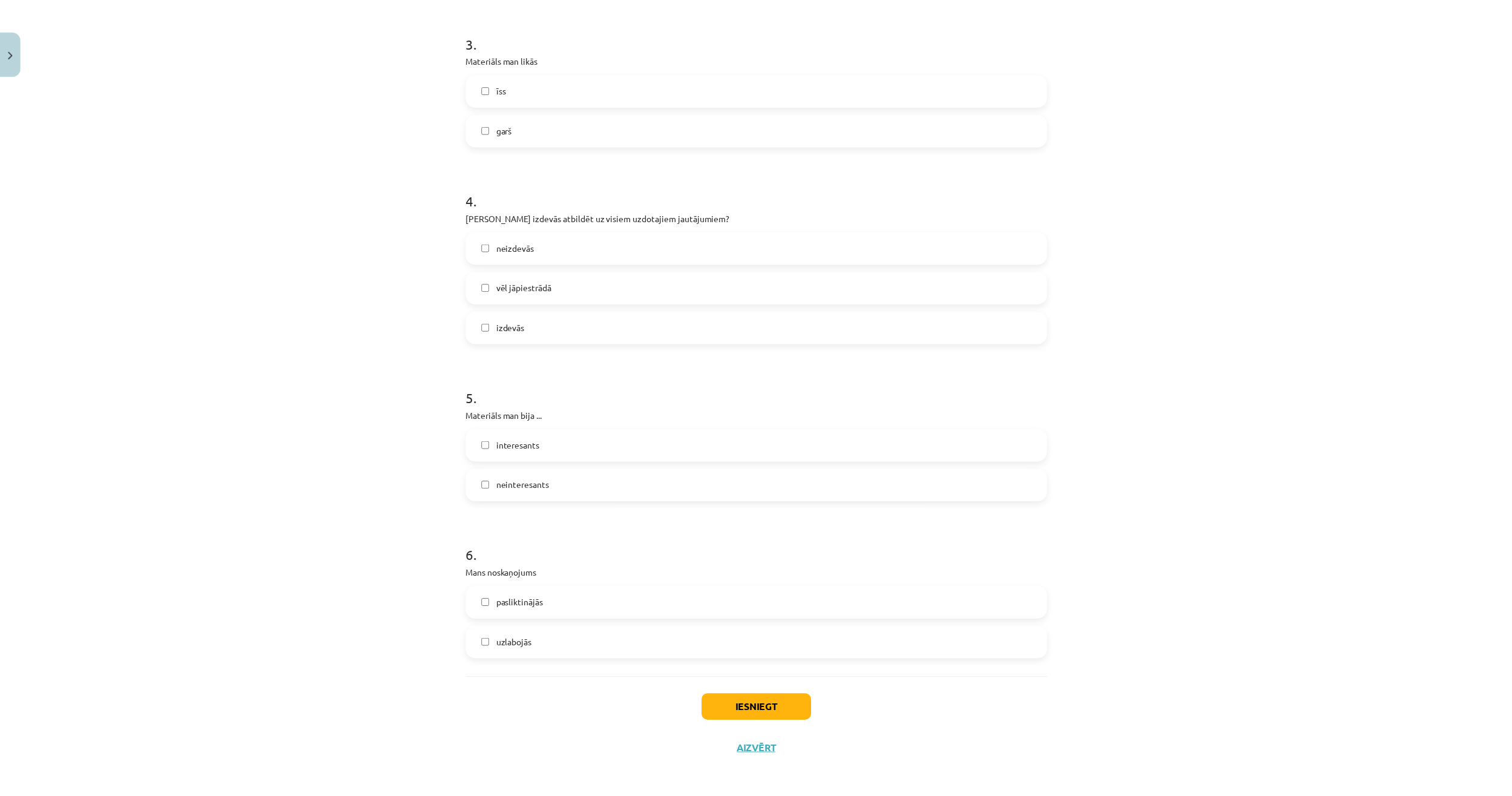
scroll to position [715, 0]
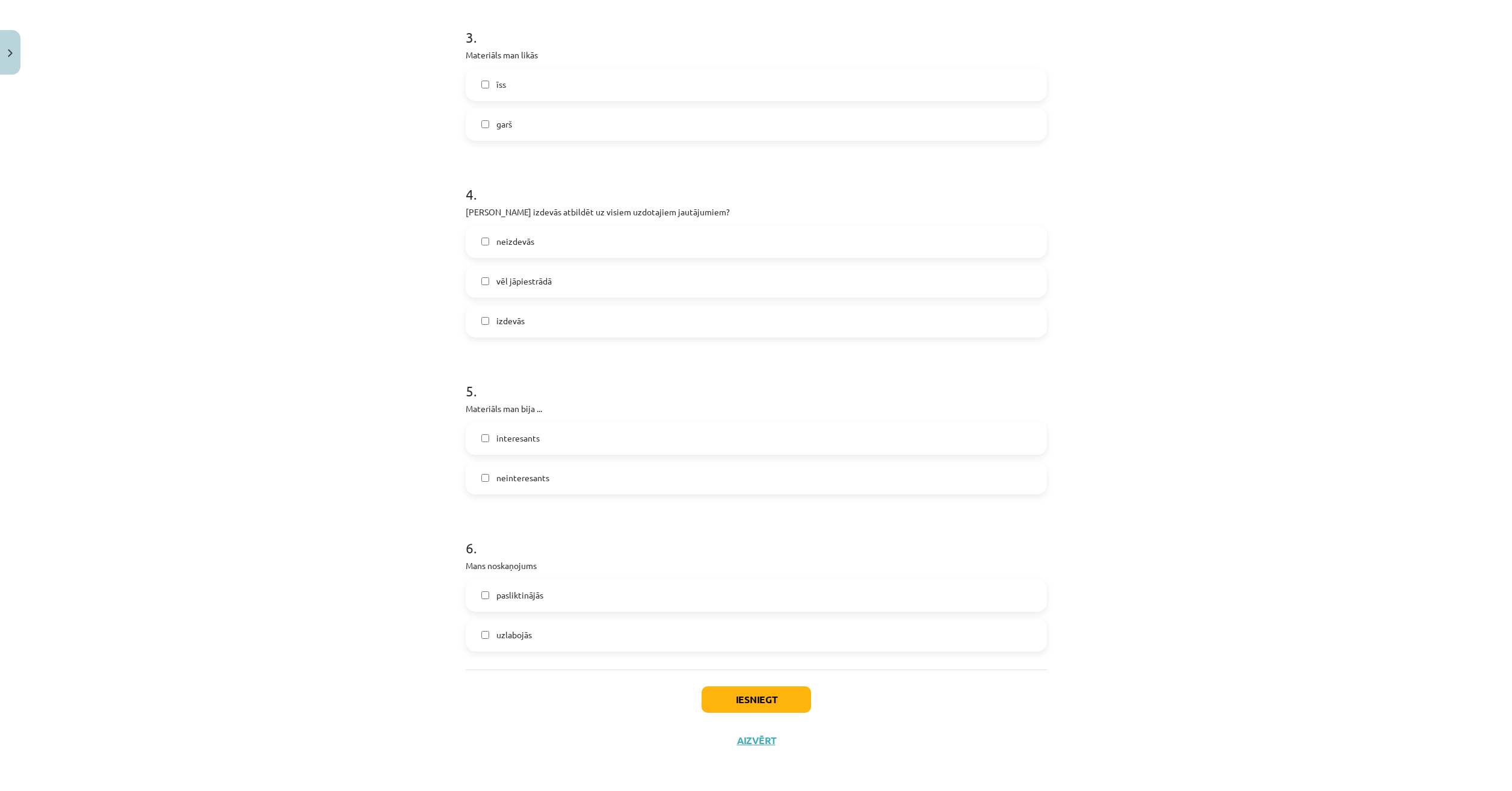
click at [539, 622] on label "uzlabojās" at bounding box center [756, 635] width 579 height 30
click at [740, 695] on button "Iesniegt" at bounding box center [756, 699] width 109 height 27
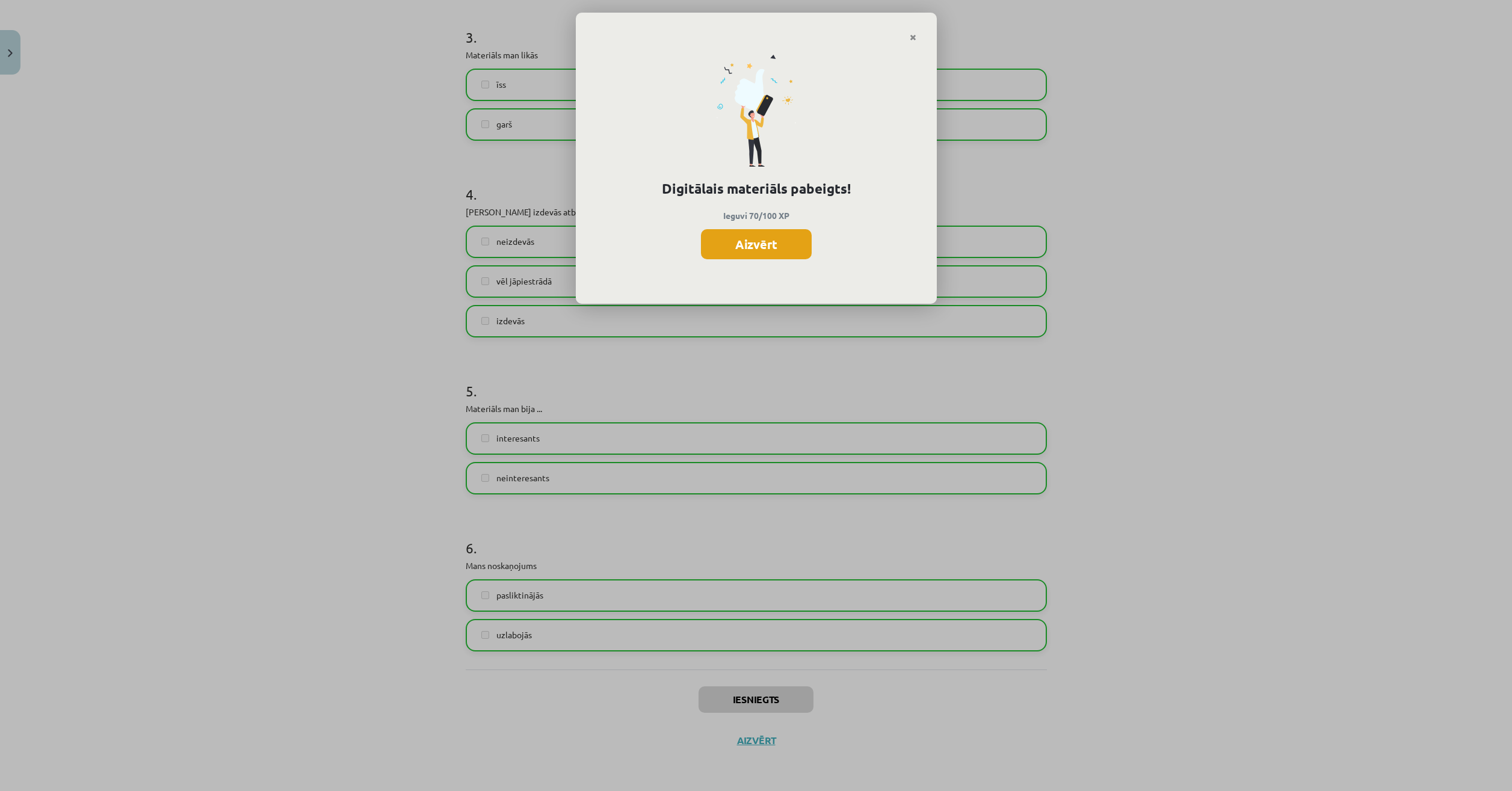
click at [743, 245] on button "Aizvērt" at bounding box center [756, 244] width 111 height 30
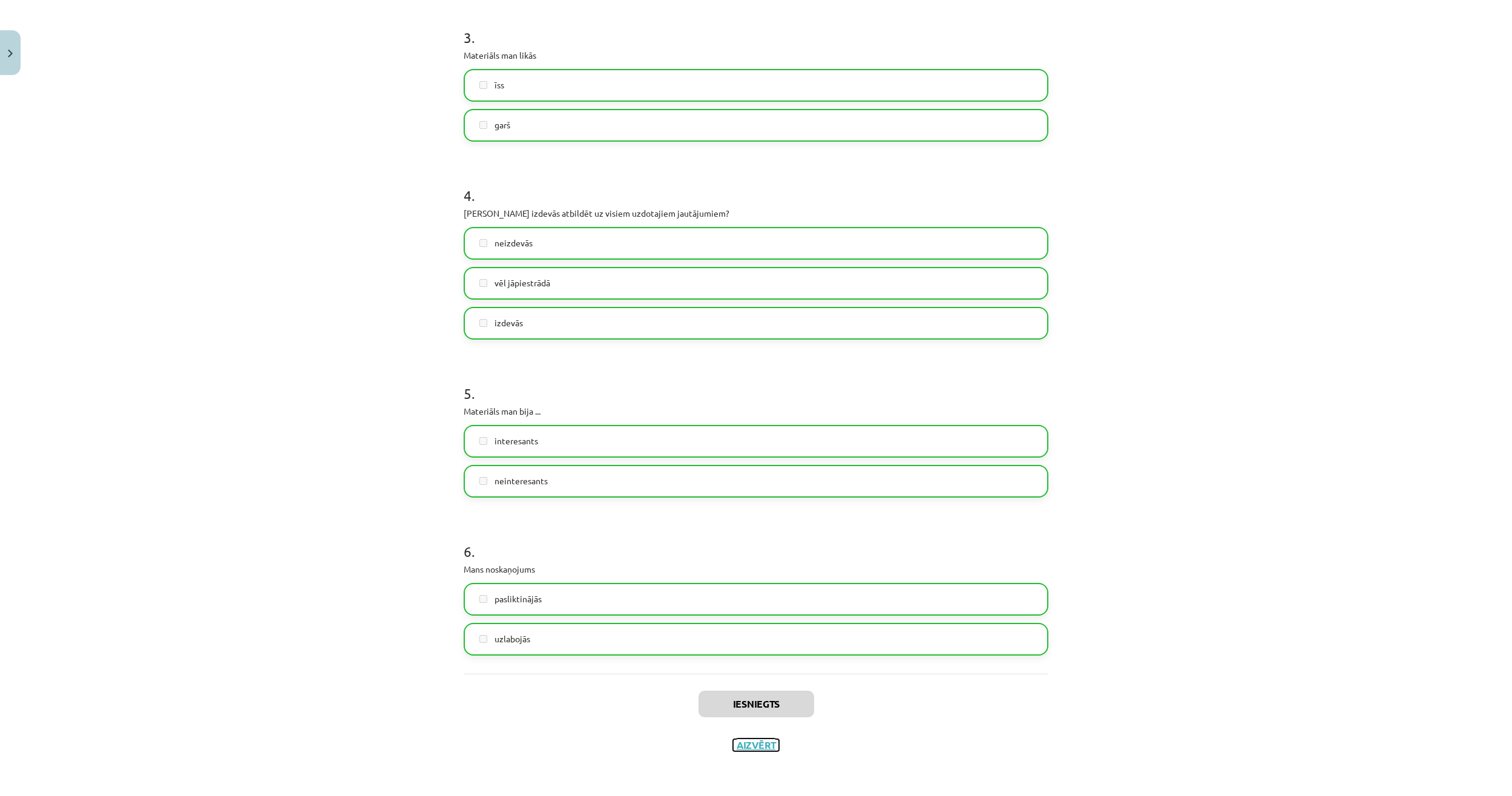
click at [771, 748] on button "Aizvērt" at bounding box center [756, 745] width 46 height 12
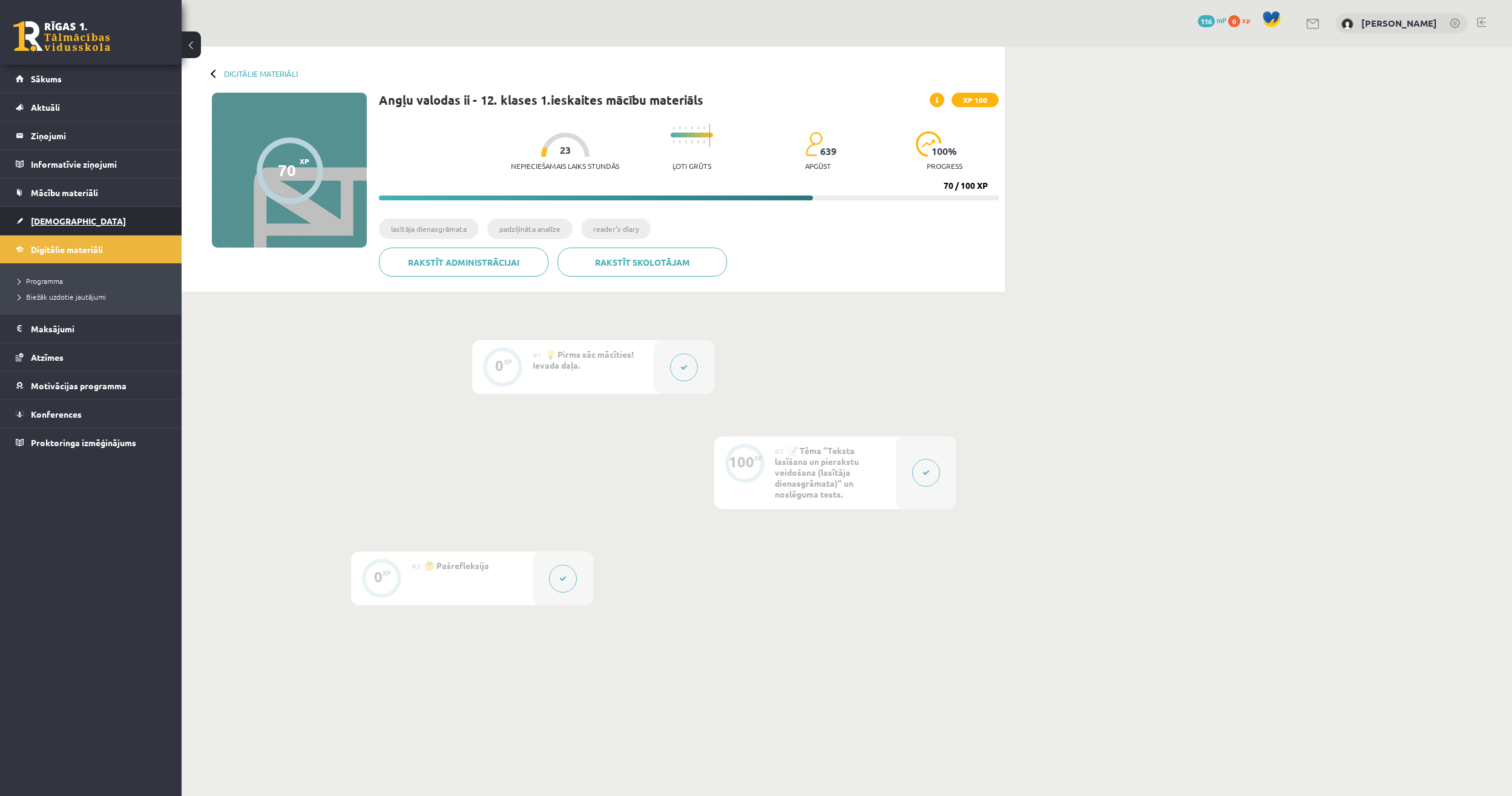
click at [83, 221] on link "[DEMOGRAPHIC_DATA]" at bounding box center [91, 221] width 150 height 28
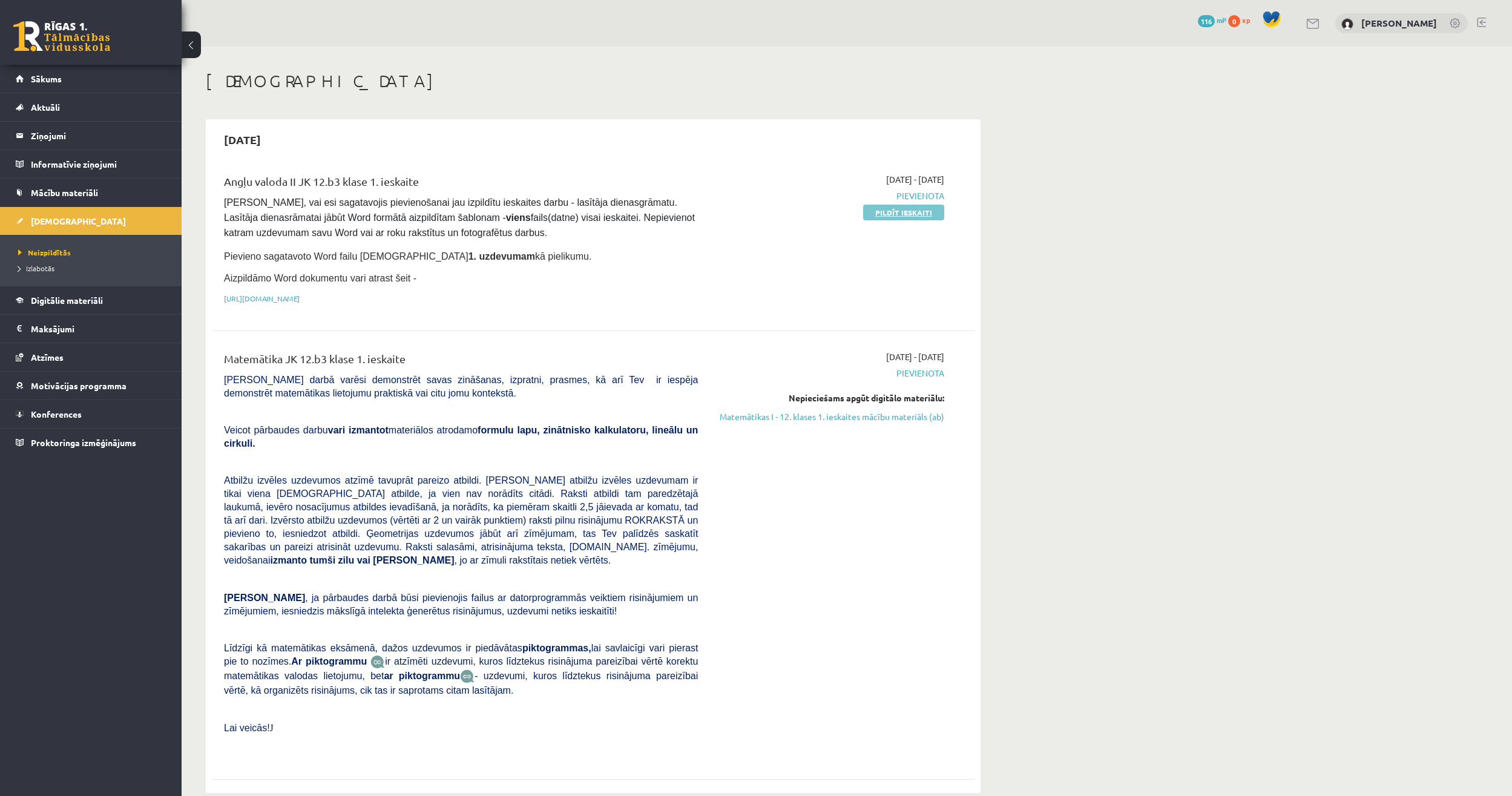
click at [919, 213] on link "Pildīt ieskaiti" at bounding box center [904, 212] width 81 height 15
click at [300, 298] on link "https://drive.google.com/drive/folders/1IHE_ip15KOAbO2Se1NDGwZ2e__vlzPUf?usp=sh…" at bounding box center [262, 298] width 76 height 10
click at [871, 211] on link "Pildīt ieskaiti" at bounding box center [904, 212] width 81 height 15
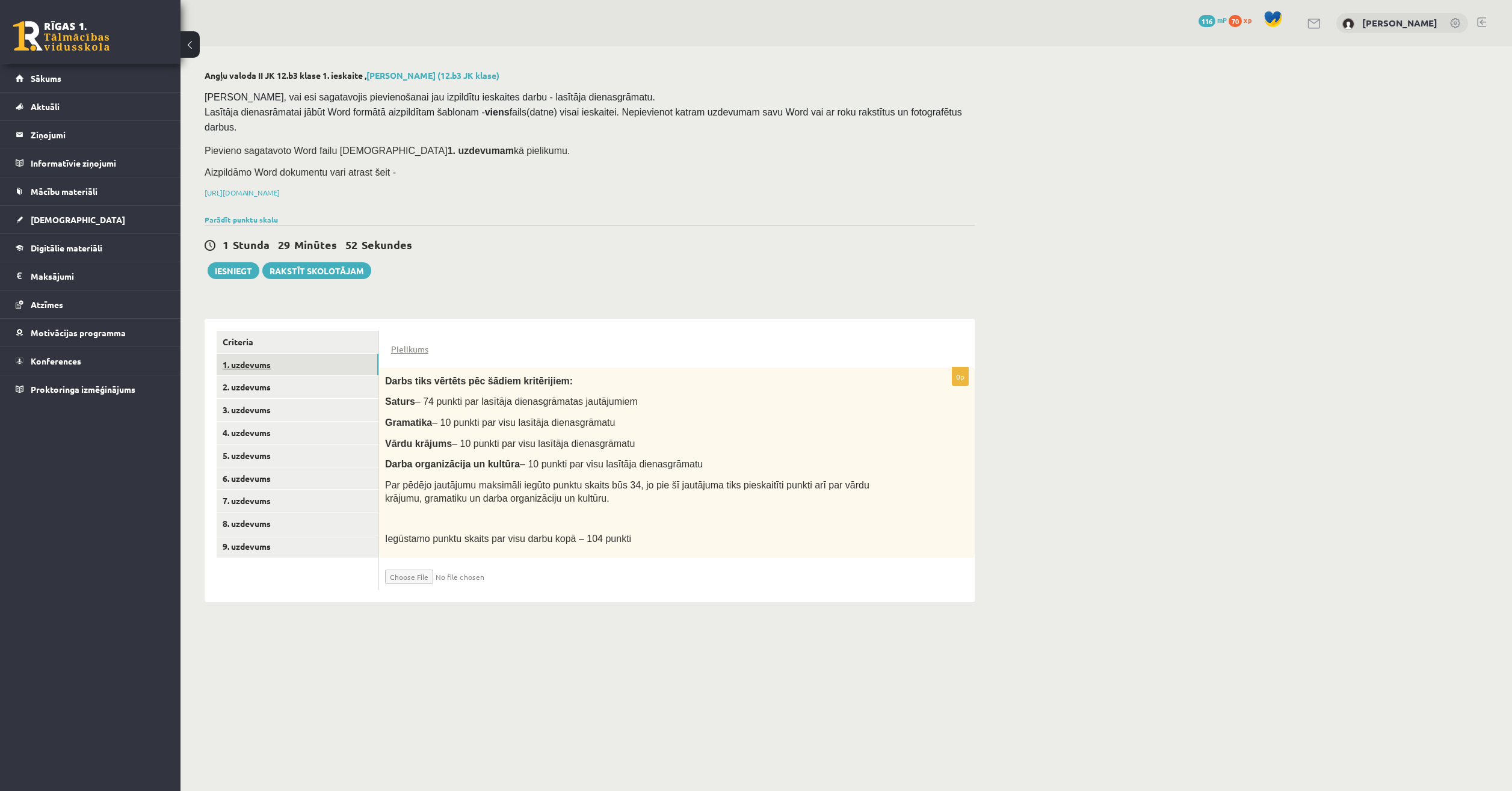
click at [318, 354] on link "1. uzdevums" at bounding box center [297, 365] width 162 height 23
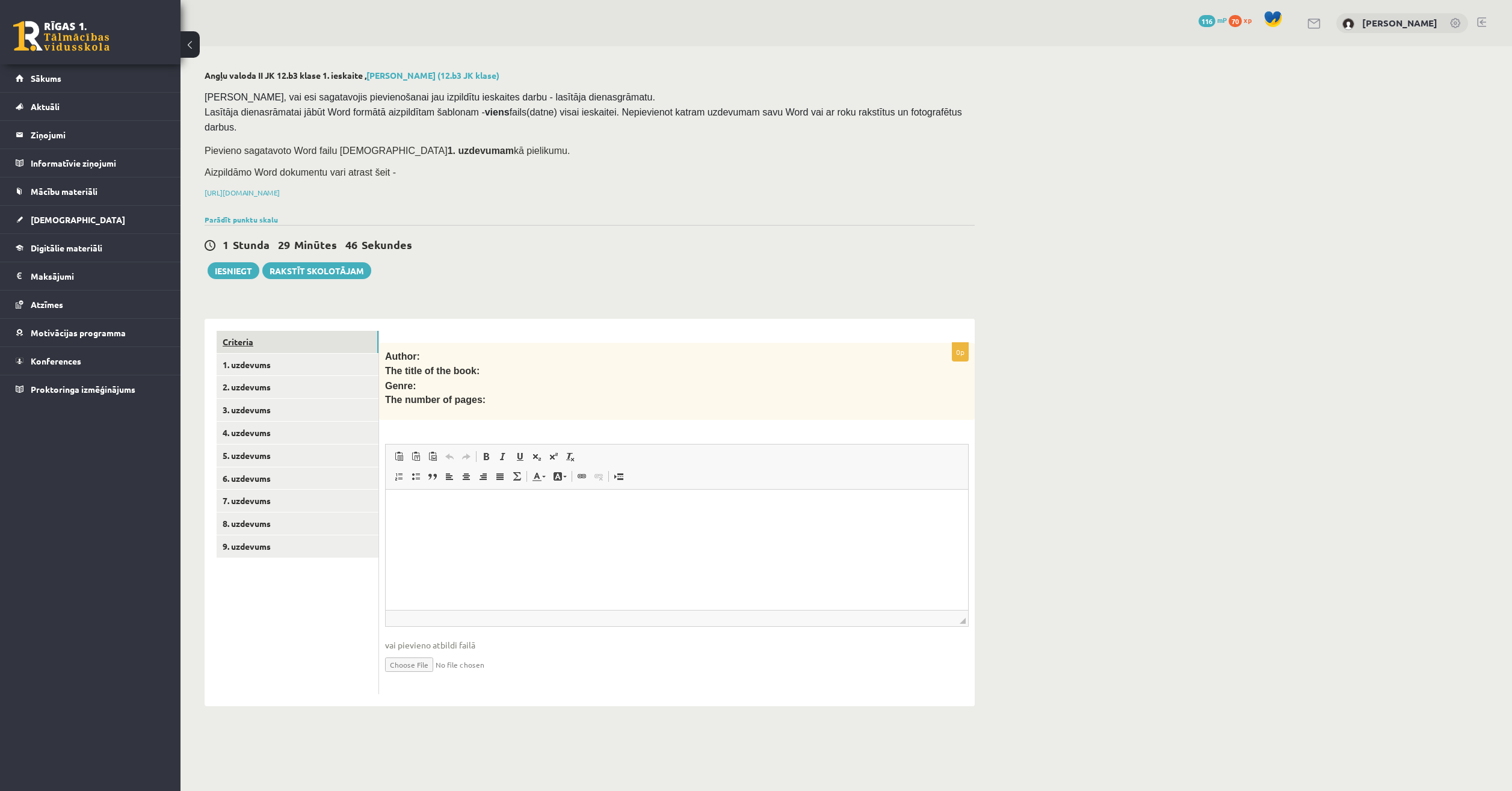
click at [320, 331] on link "Criteria" at bounding box center [297, 342] width 162 height 23
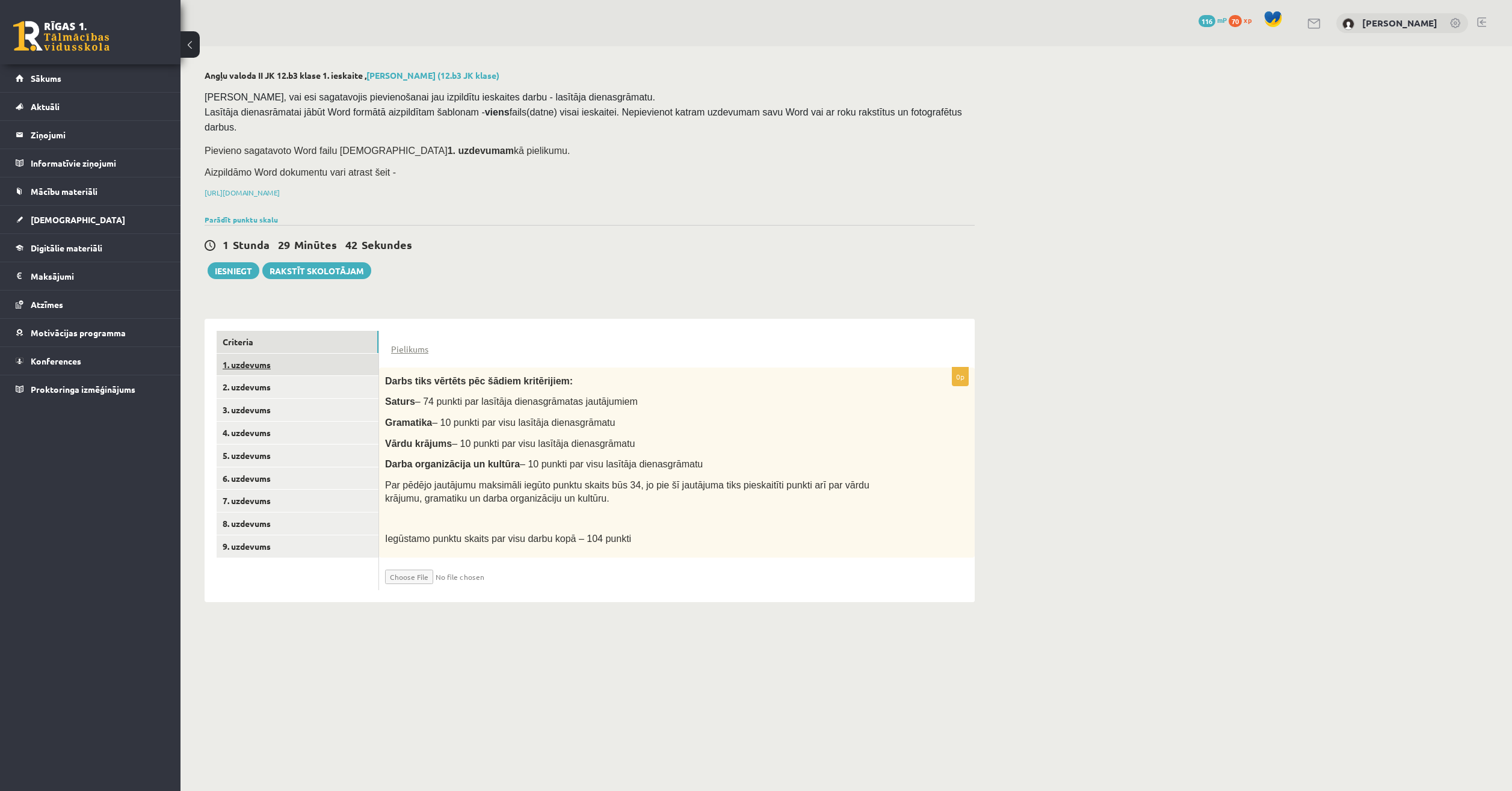
click at [318, 354] on link "1. uzdevums" at bounding box center [297, 365] width 162 height 23
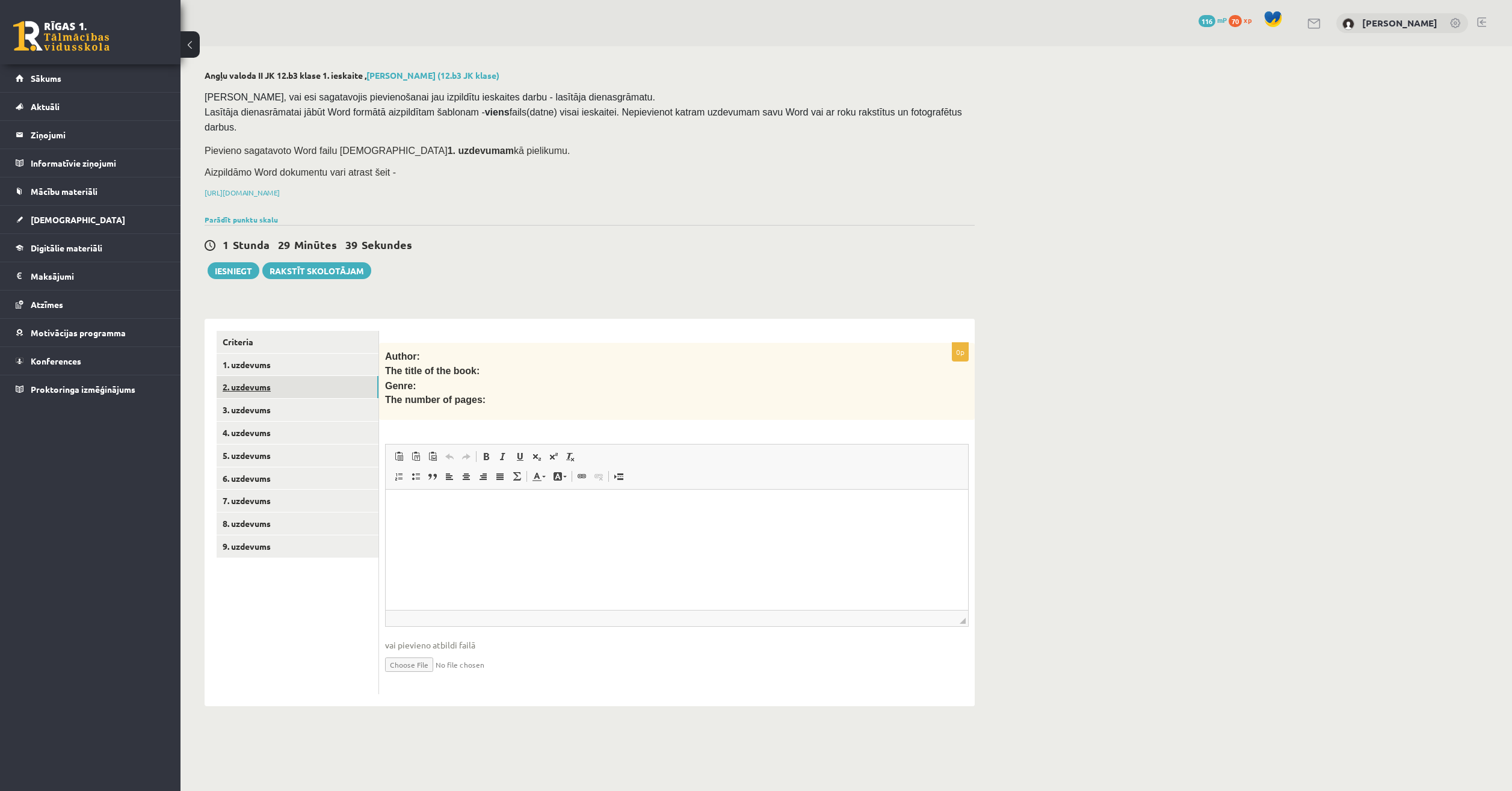
click at [277, 376] on link "2. uzdevums" at bounding box center [297, 387] width 162 height 23
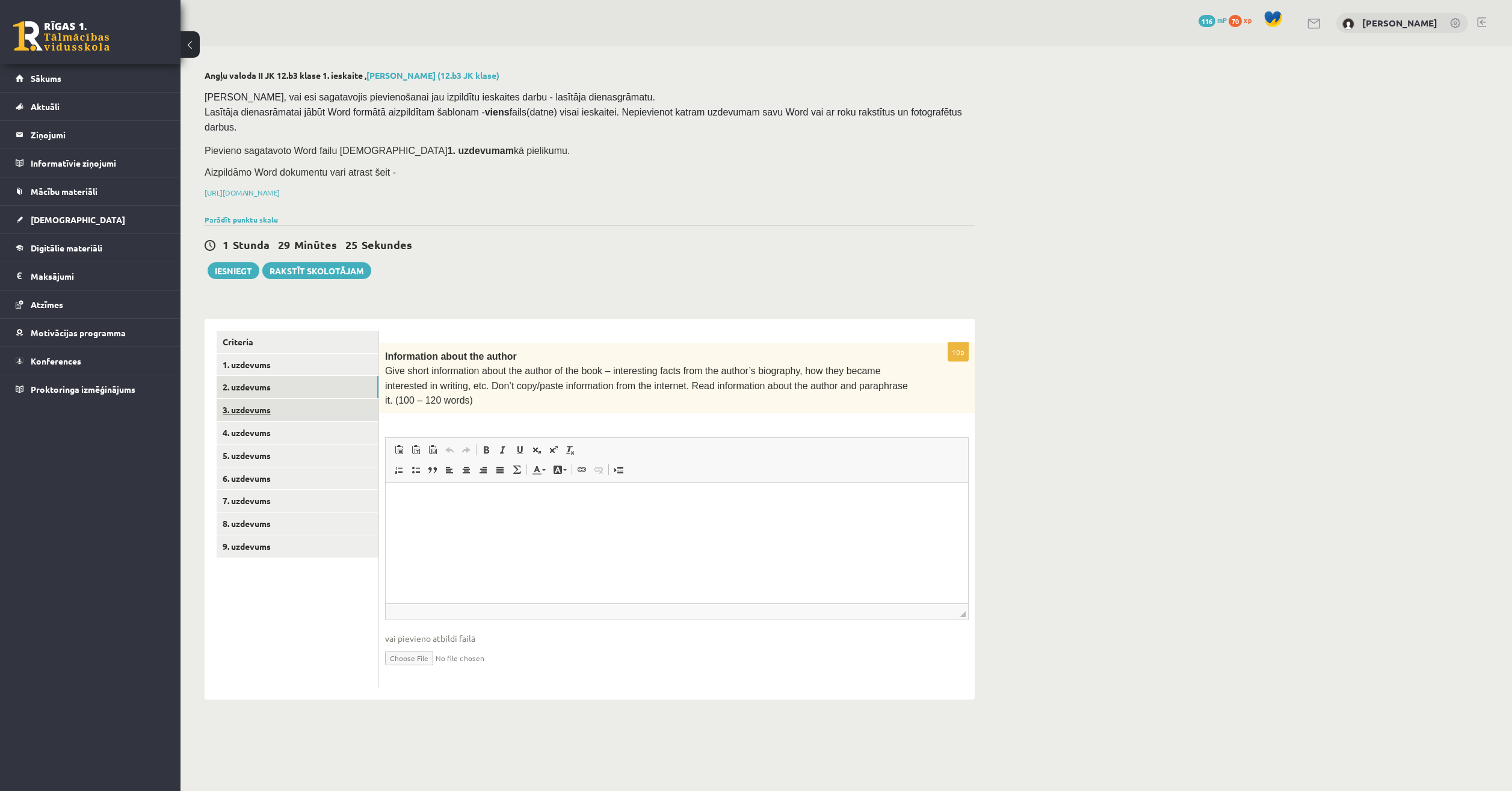
click at [277, 399] on link "3. uzdevums" at bounding box center [297, 410] width 162 height 23
click at [325, 262] on link "Rakstīt skolotājam" at bounding box center [317, 270] width 109 height 17
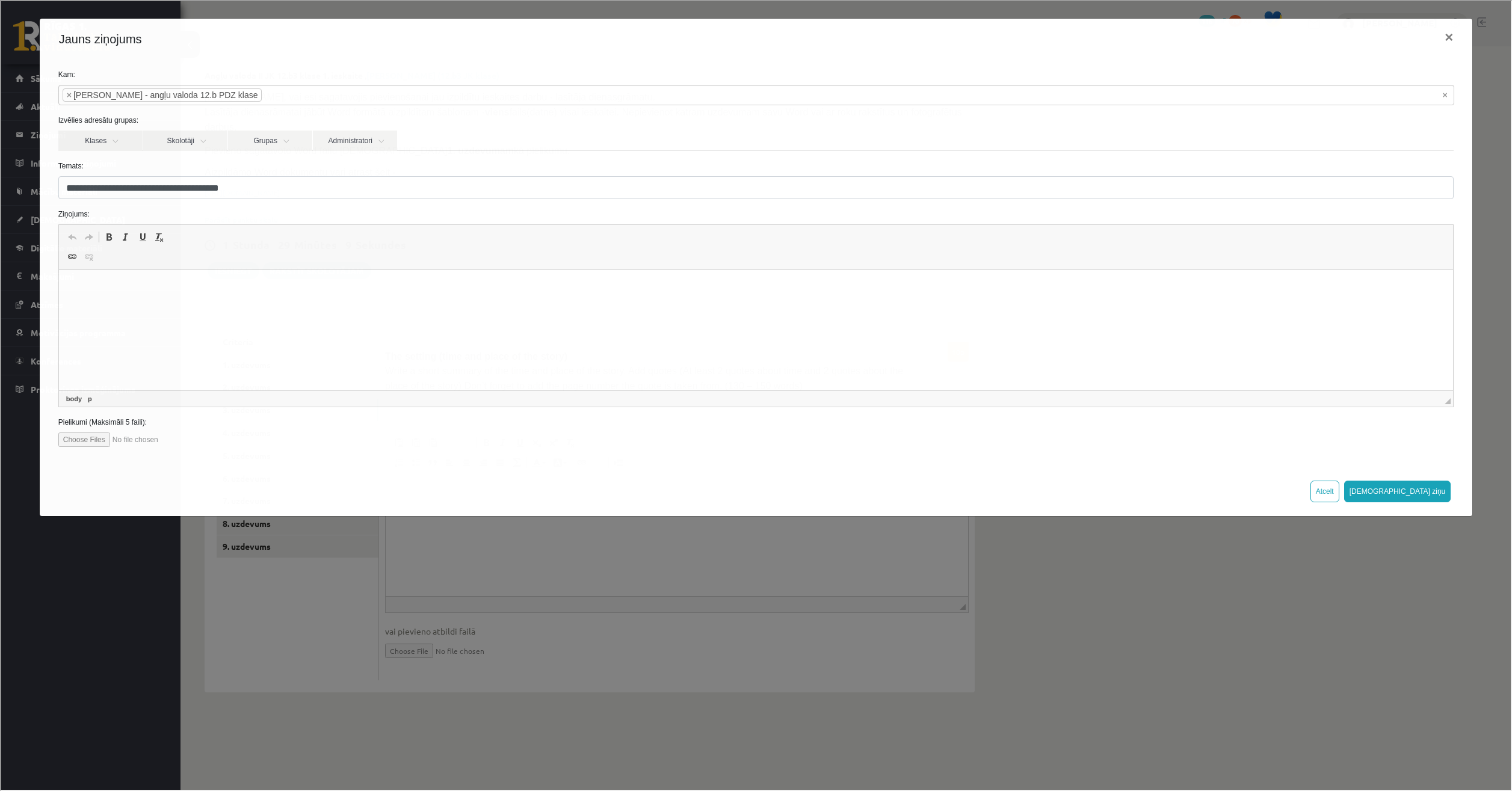
click at [296, 277] on html at bounding box center [756, 289] width 1395 height 37
click at [1433, 493] on button "[DEMOGRAPHIC_DATA] ziņu" at bounding box center [1396, 490] width 107 height 22
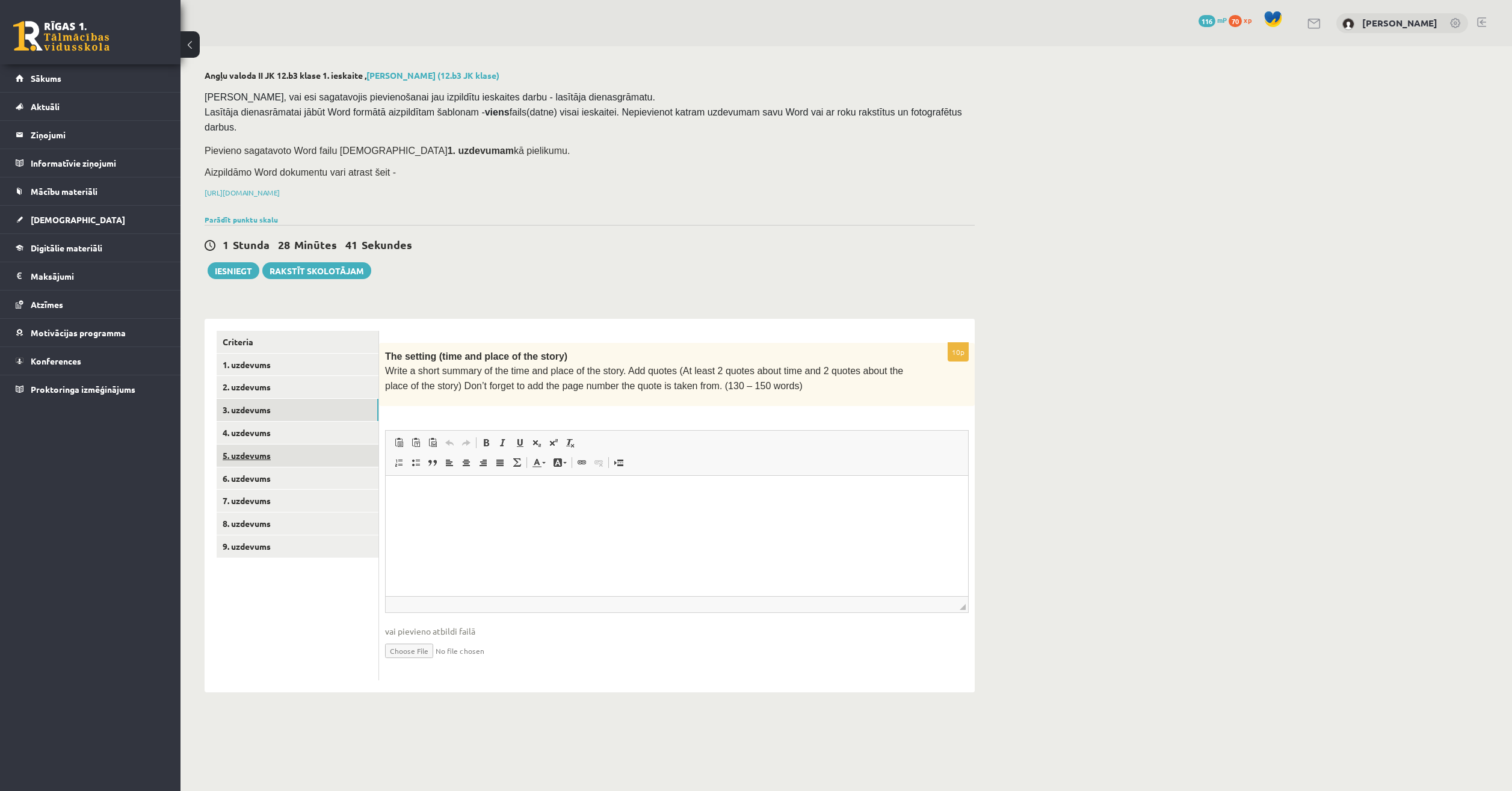
click at [286, 445] on link "5. uzdevums" at bounding box center [297, 456] width 162 height 23
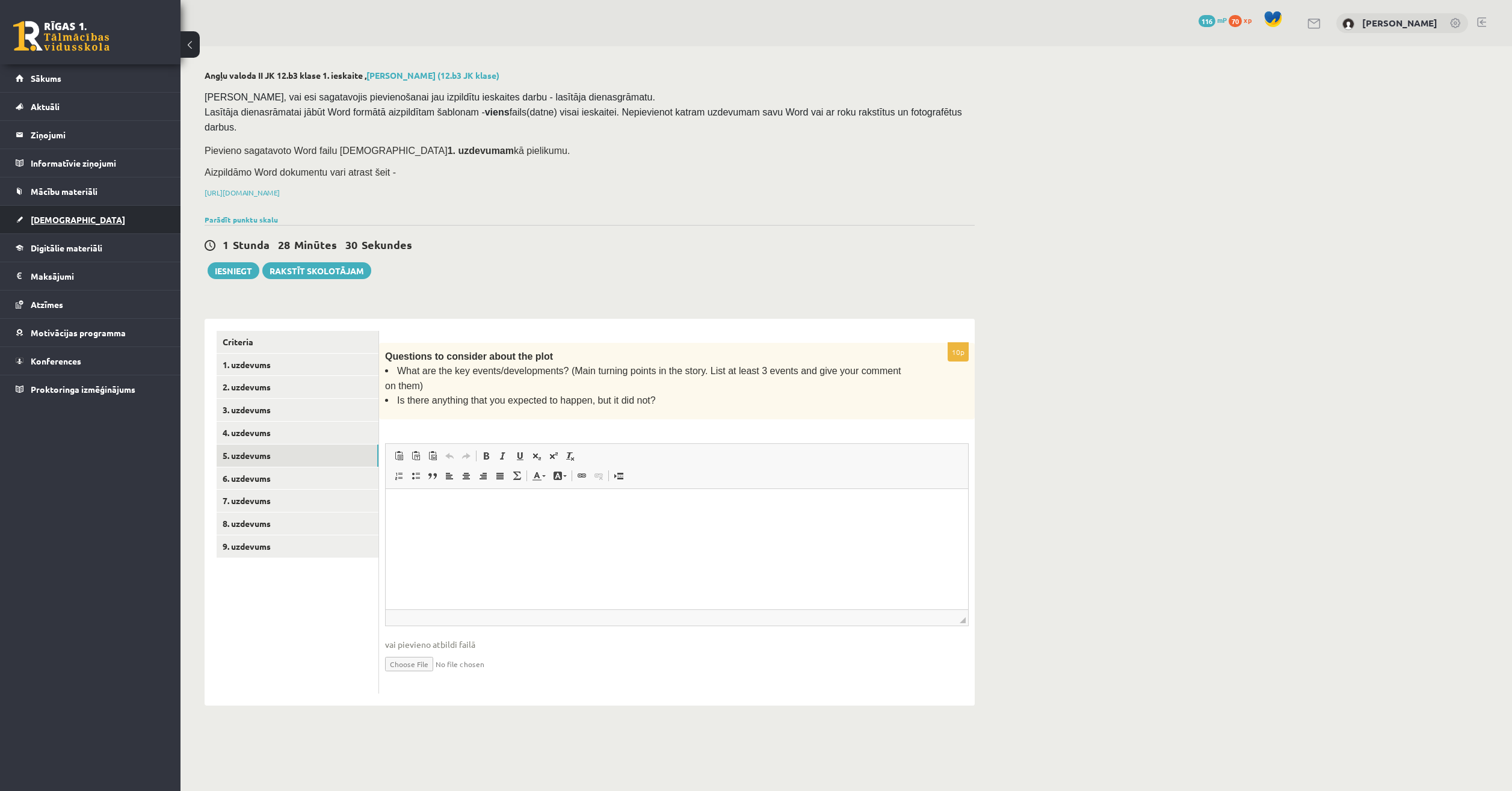
click at [59, 220] on span "[DEMOGRAPHIC_DATA]" at bounding box center [78, 219] width 95 height 10
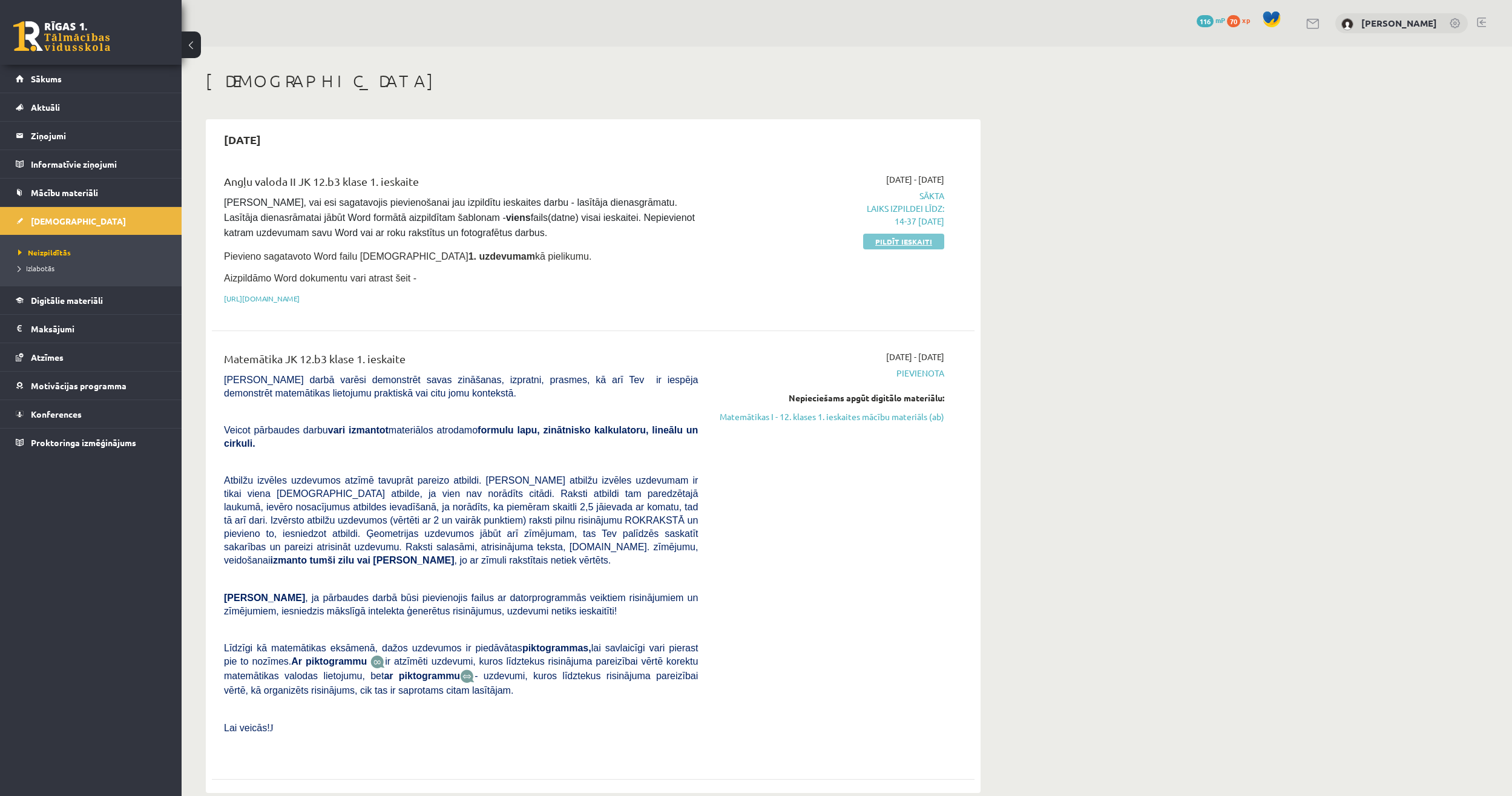
click at [872, 242] on link "Pildīt ieskaiti" at bounding box center [904, 241] width 81 height 15
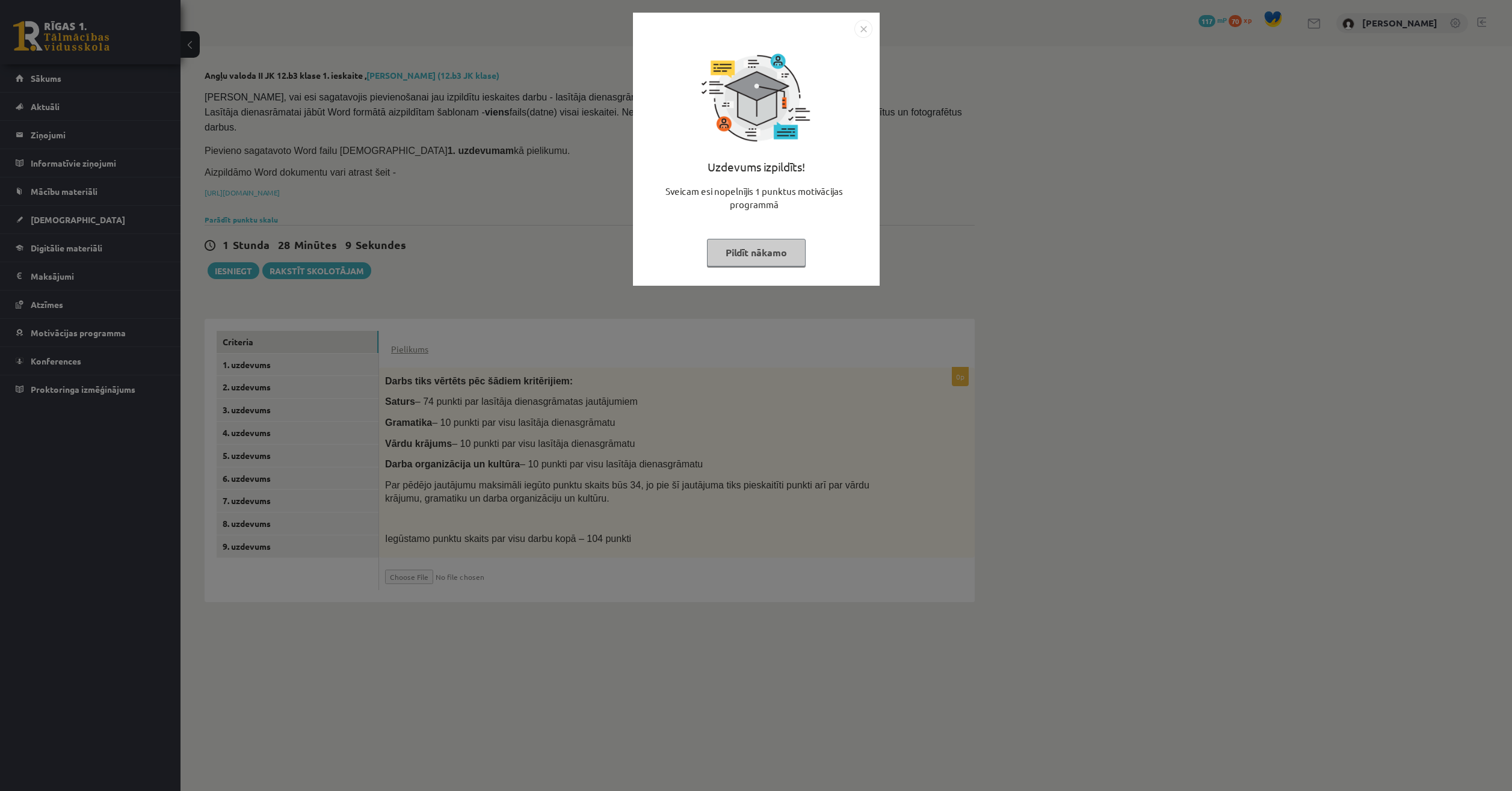
click at [863, 36] on img "Close" at bounding box center [863, 29] width 18 height 18
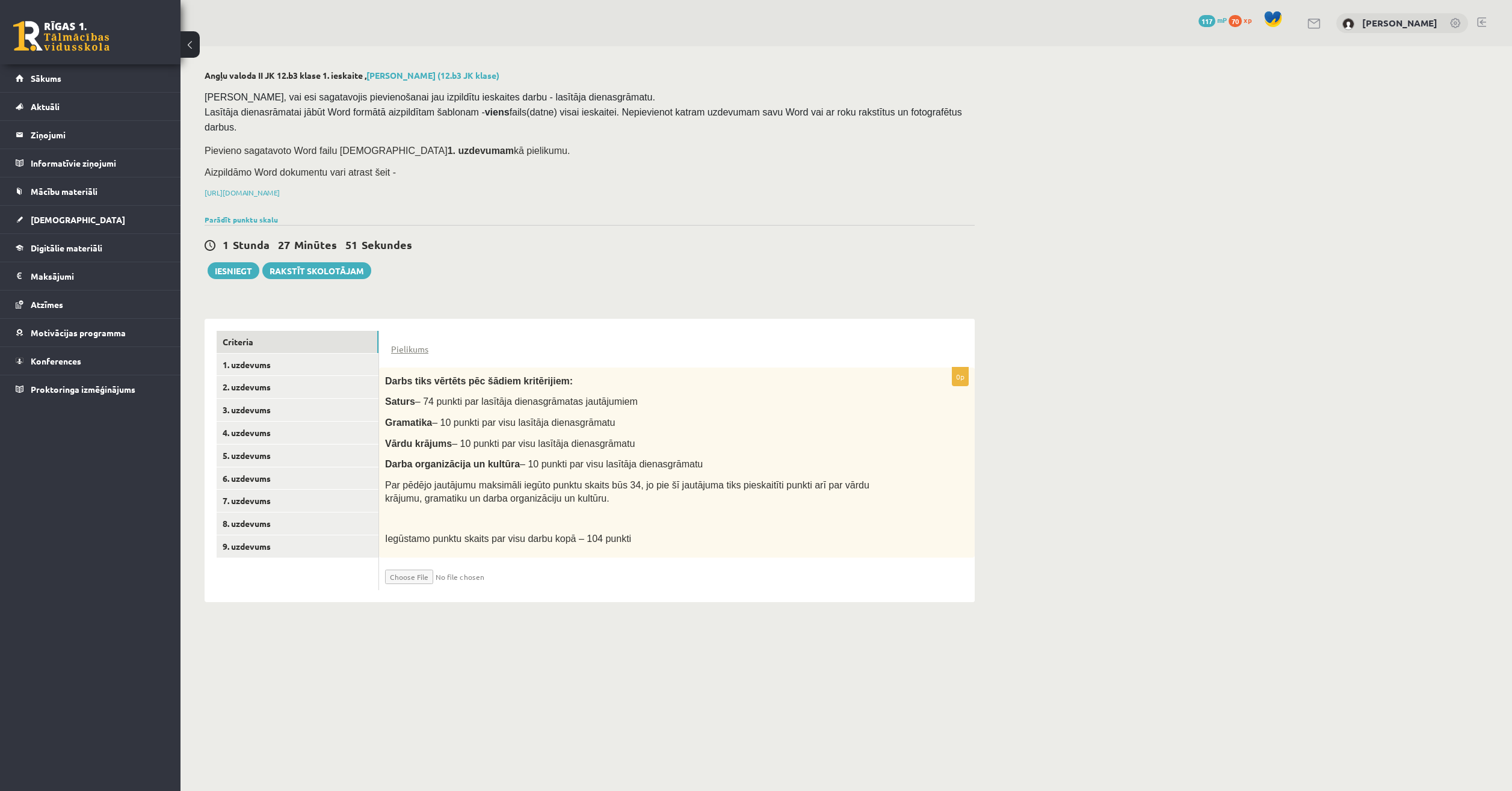
click at [1310, 24] on link at bounding box center [1315, 23] width 14 height 10
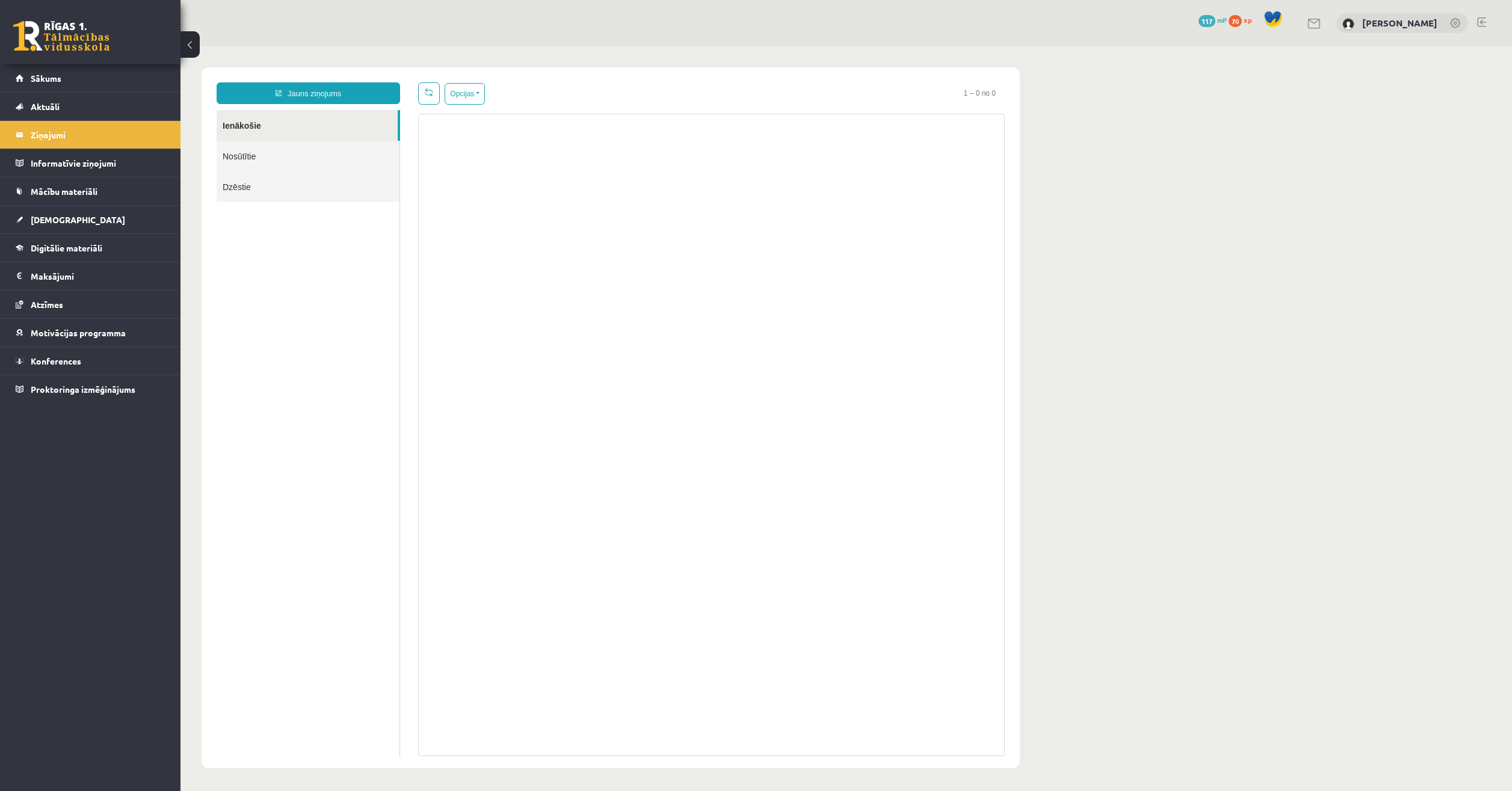
click at [264, 160] on link "Nosūtītie" at bounding box center [309, 156] width 183 height 31
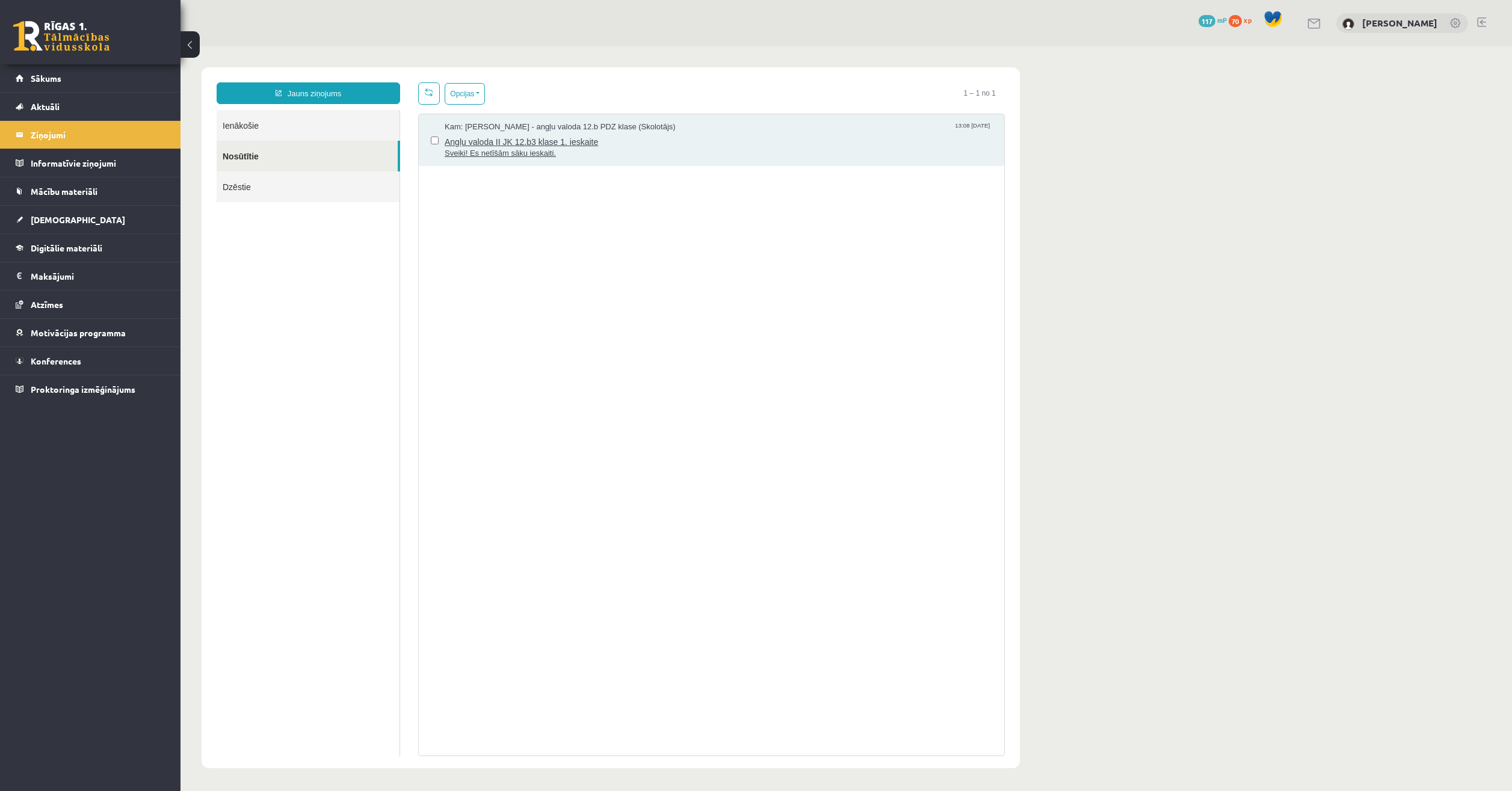
click at [511, 145] on span "Angļu valoda II JK 12.b3 klase 1. ieskaite" at bounding box center [718, 140] width 547 height 15
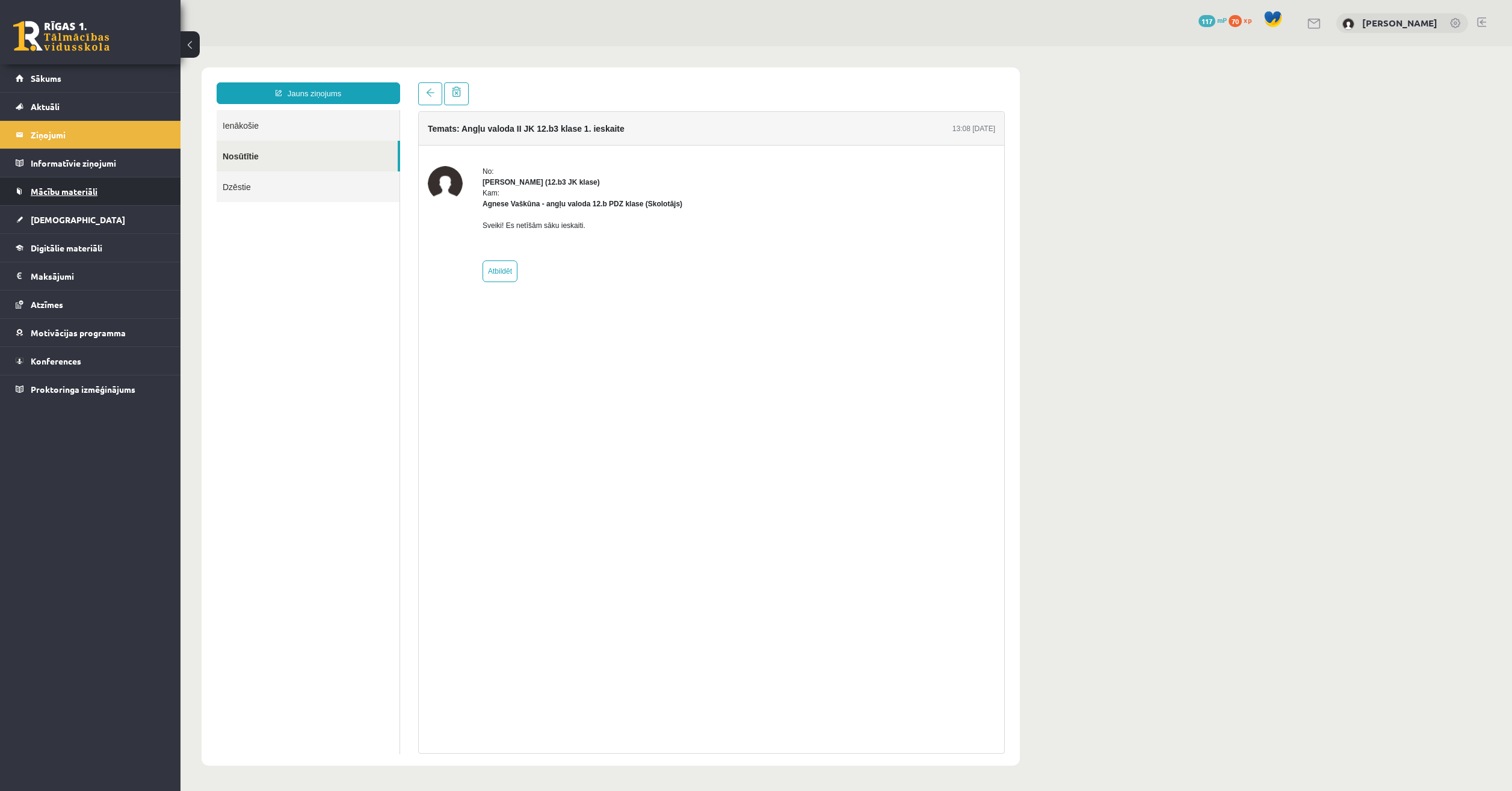
click at [66, 191] on span "Mācību materiāli" at bounding box center [64, 191] width 67 height 10
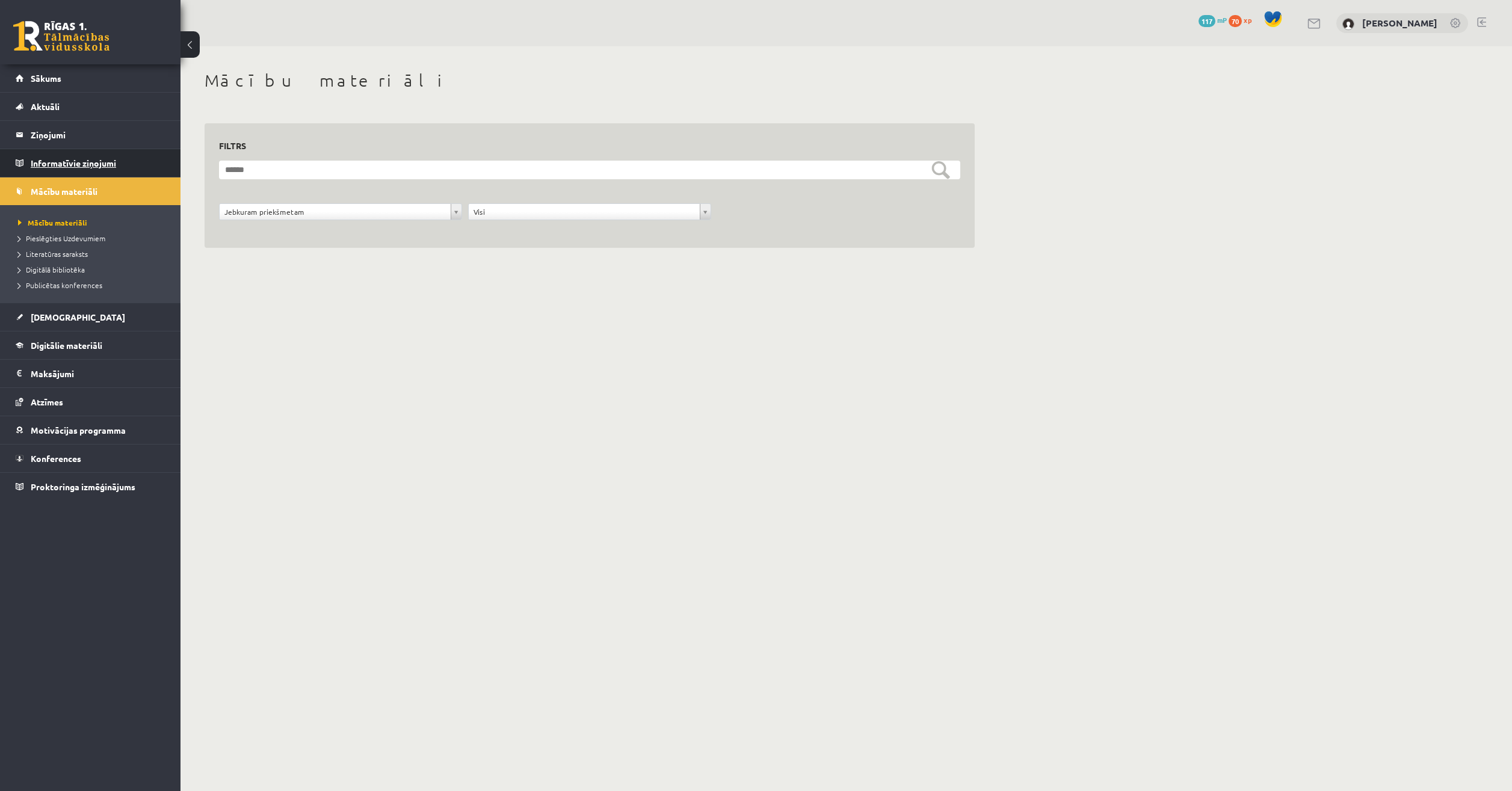
click at [77, 162] on legend "Informatīvie ziņojumi 0" at bounding box center [98, 163] width 135 height 27
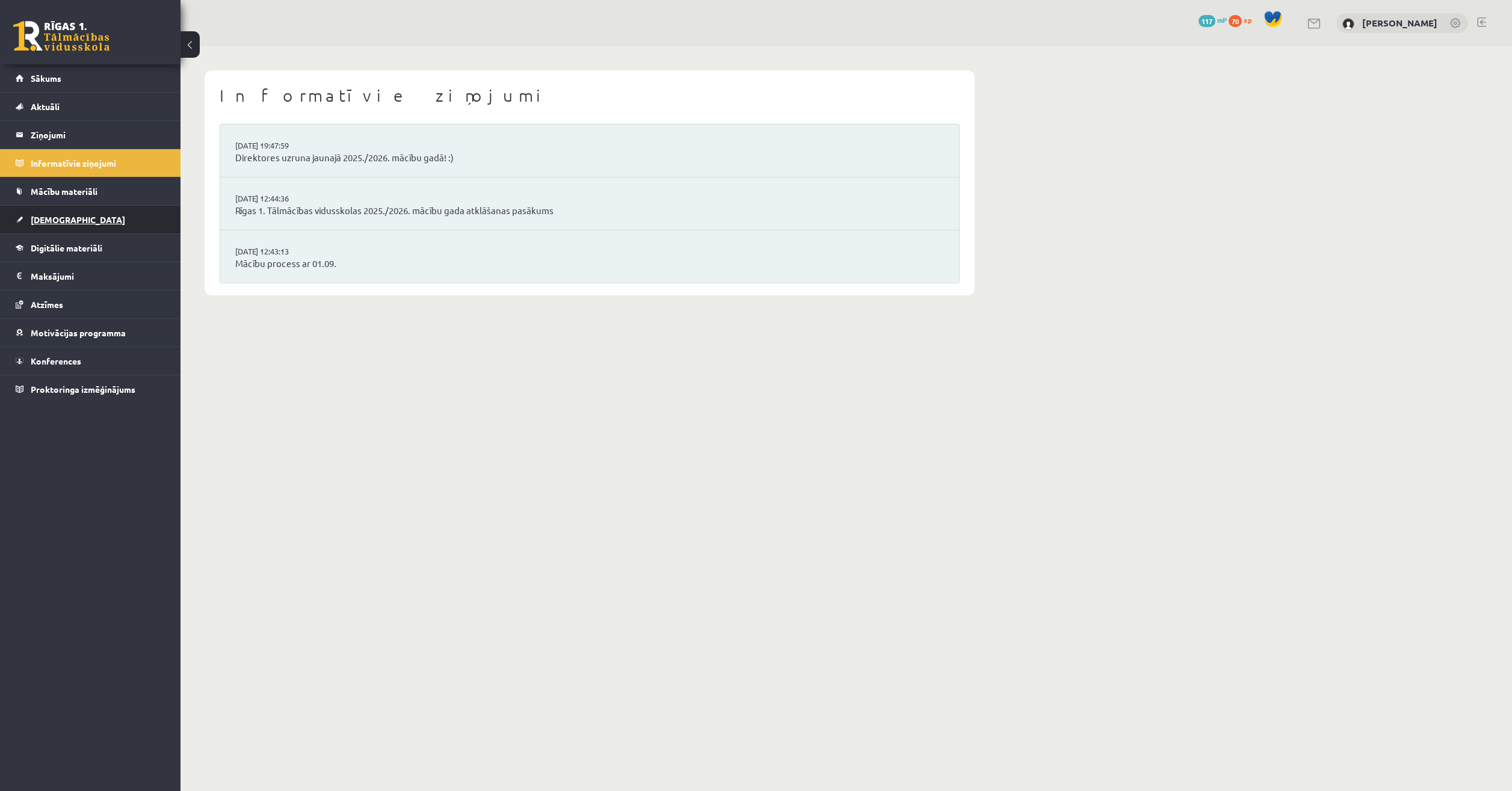
click at [57, 211] on link "[DEMOGRAPHIC_DATA]" at bounding box center [90, 219] width 150 height 27
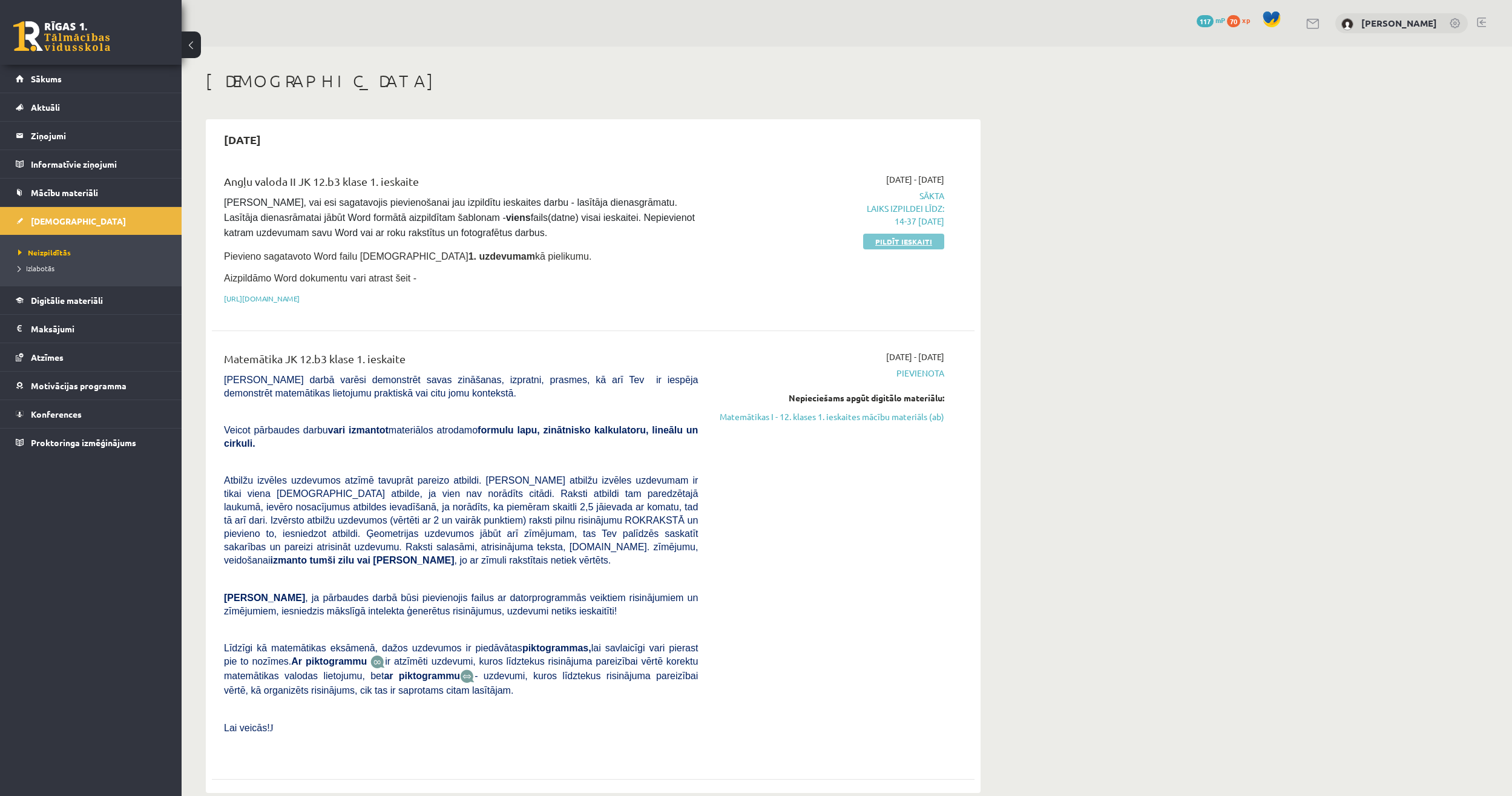
click at [880, 238] on link "Pildīt ieskaiti" at bounding box center [904, 241] width 81 height 15
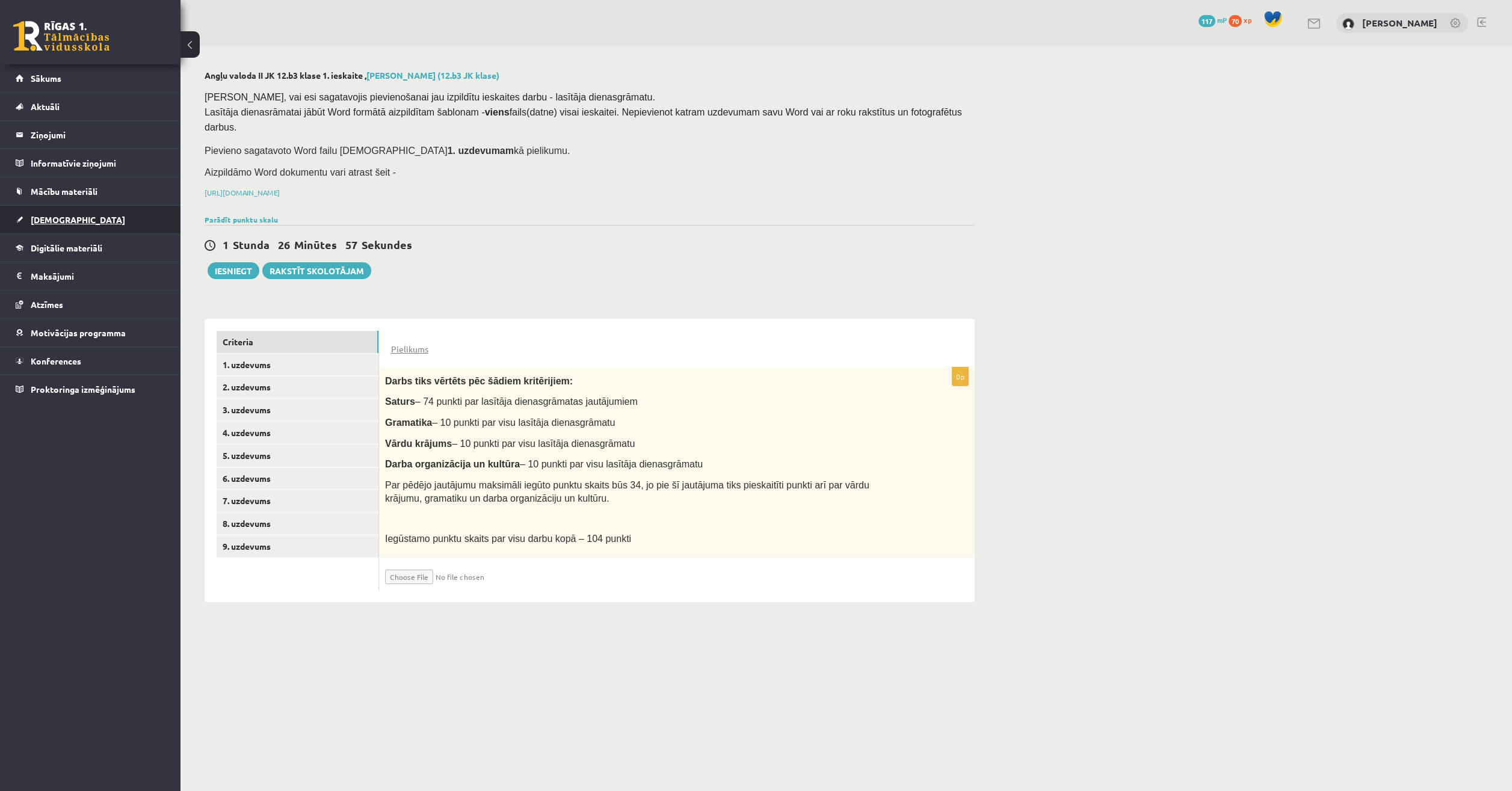
click at [59, 221] on span "[DEMOGRAPHIC_DATA]" at bounding box center [78, 219] width 95 height 10
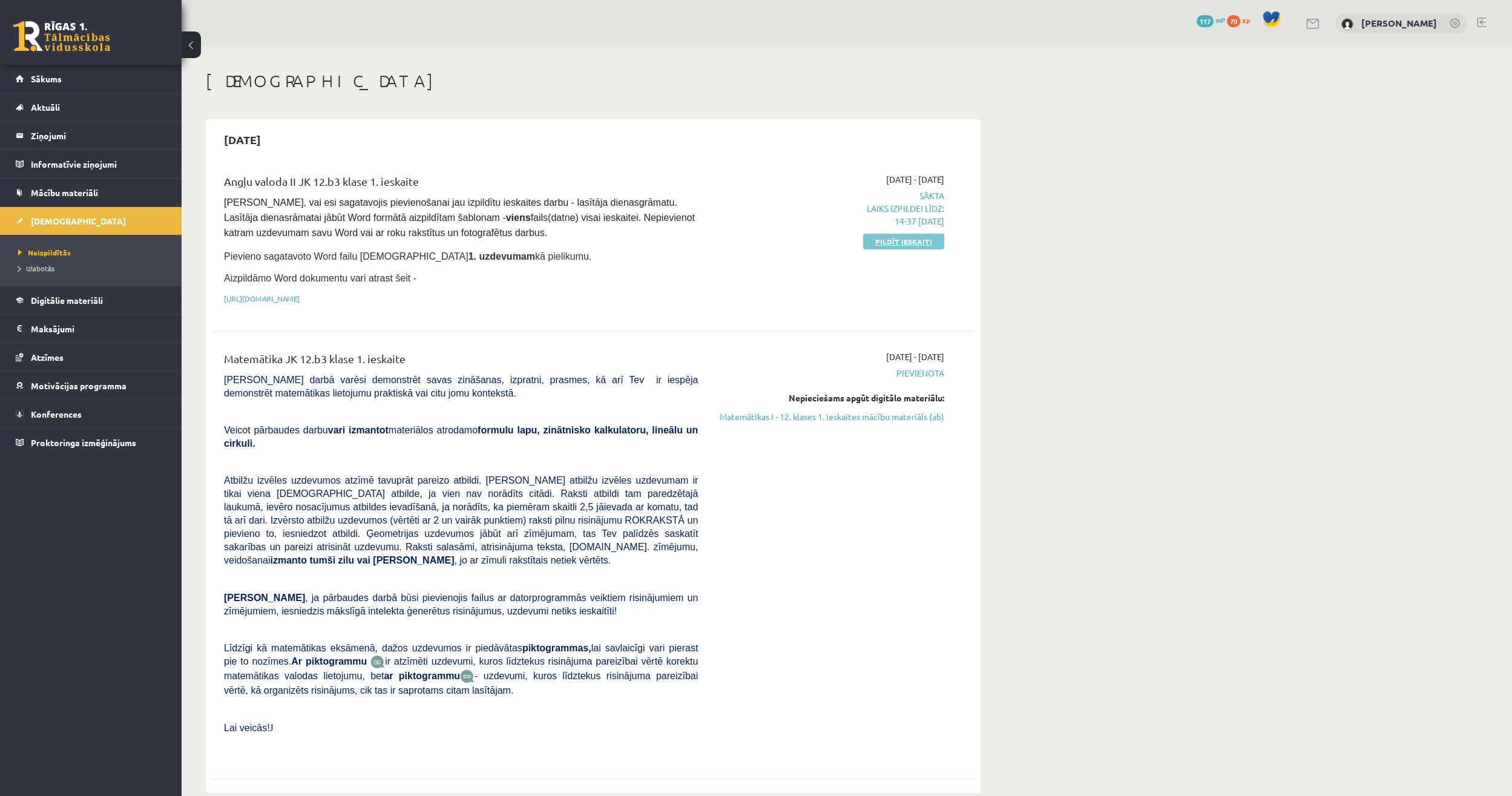
click at [896, 235] on link "Pildīt ieskaiti" at bounding box center [904, 241] width 81 height 15
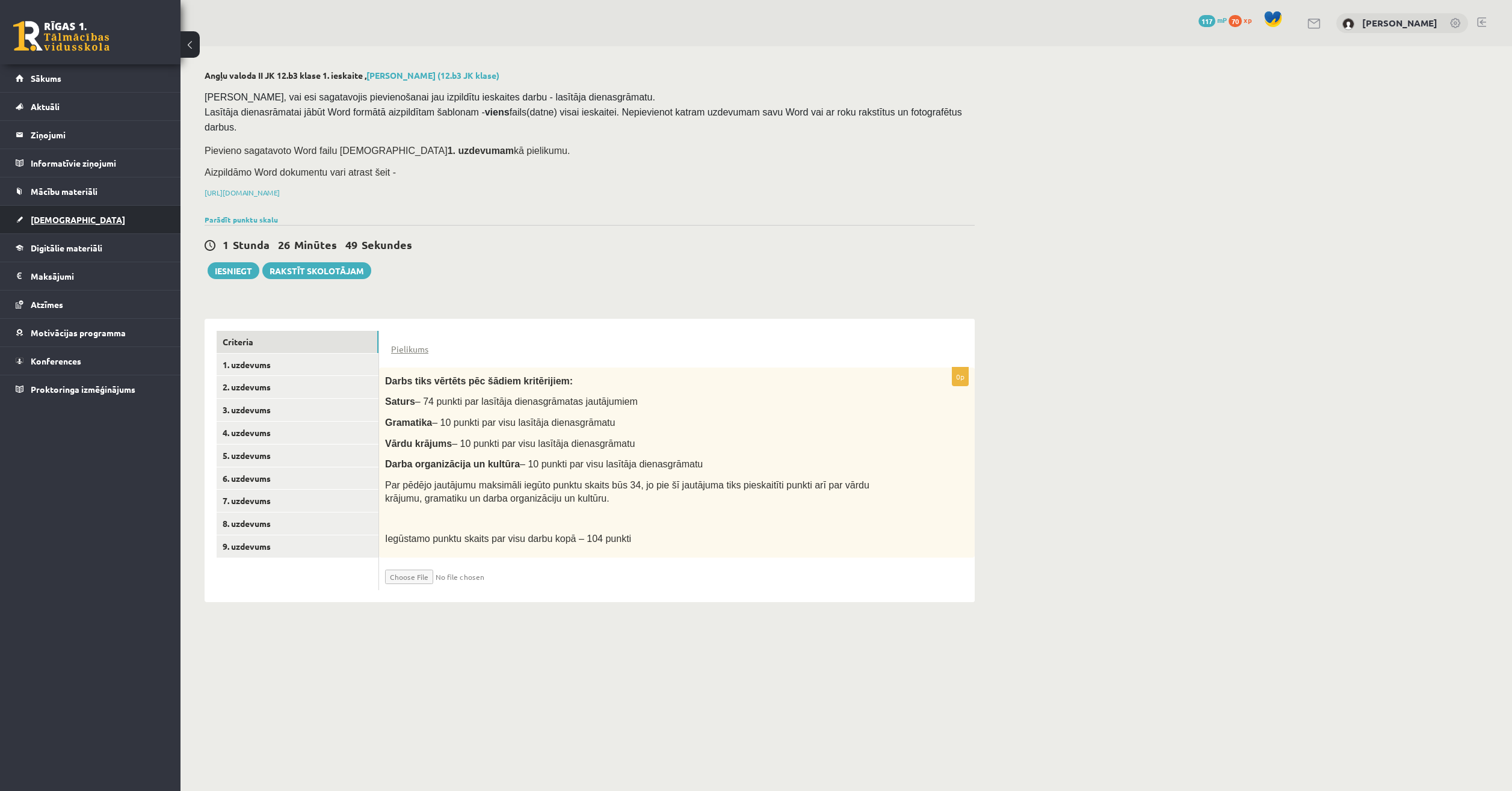
click at [59, 223] on span "[DEMOGRAPHIC_DATA]" at bounding box center [78, 219] width 95 height 10
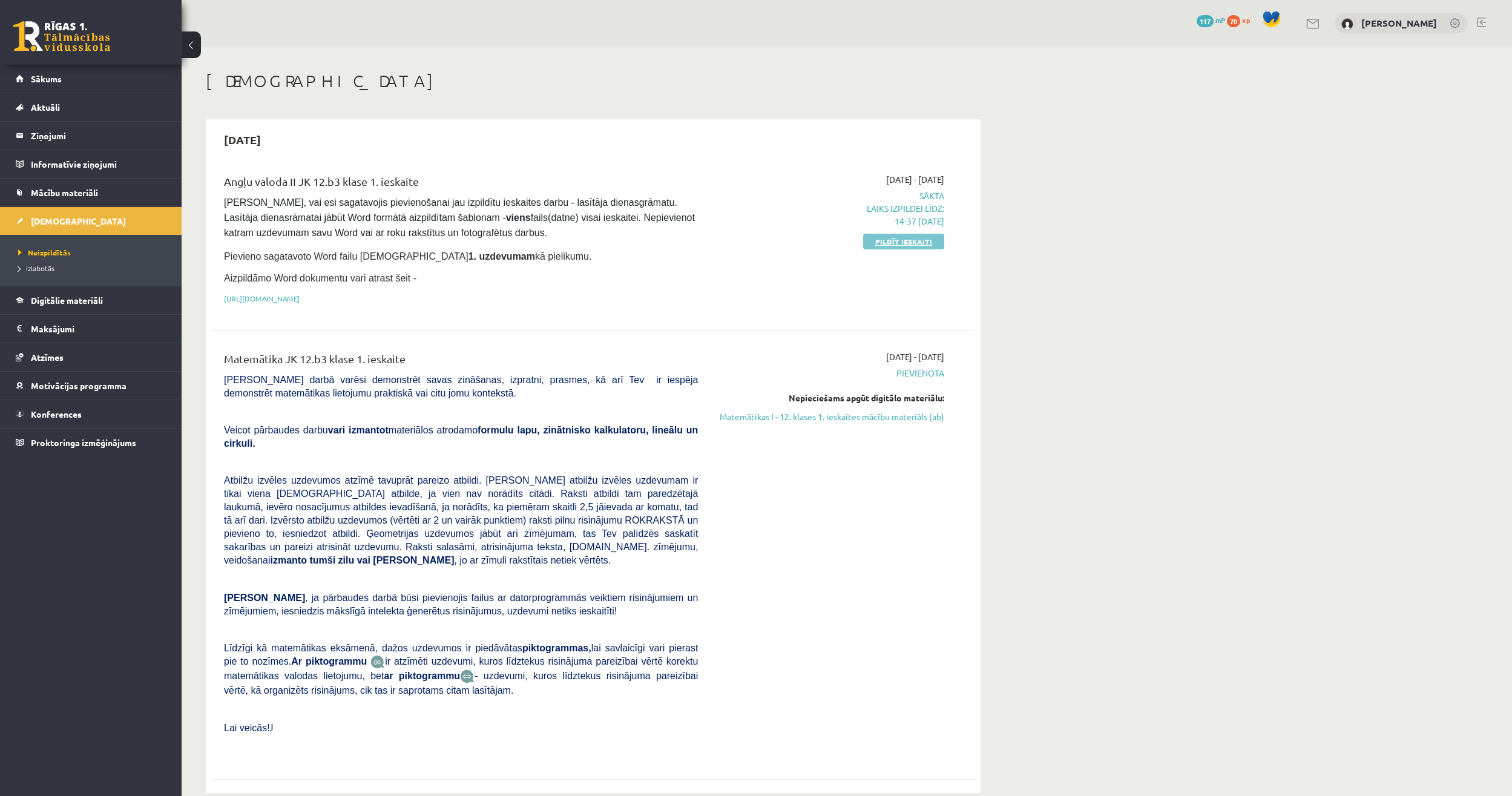
click at [885, 240] on link "Pildīt ieskaiti" at bounding box center [904, 241] width 81 height 15
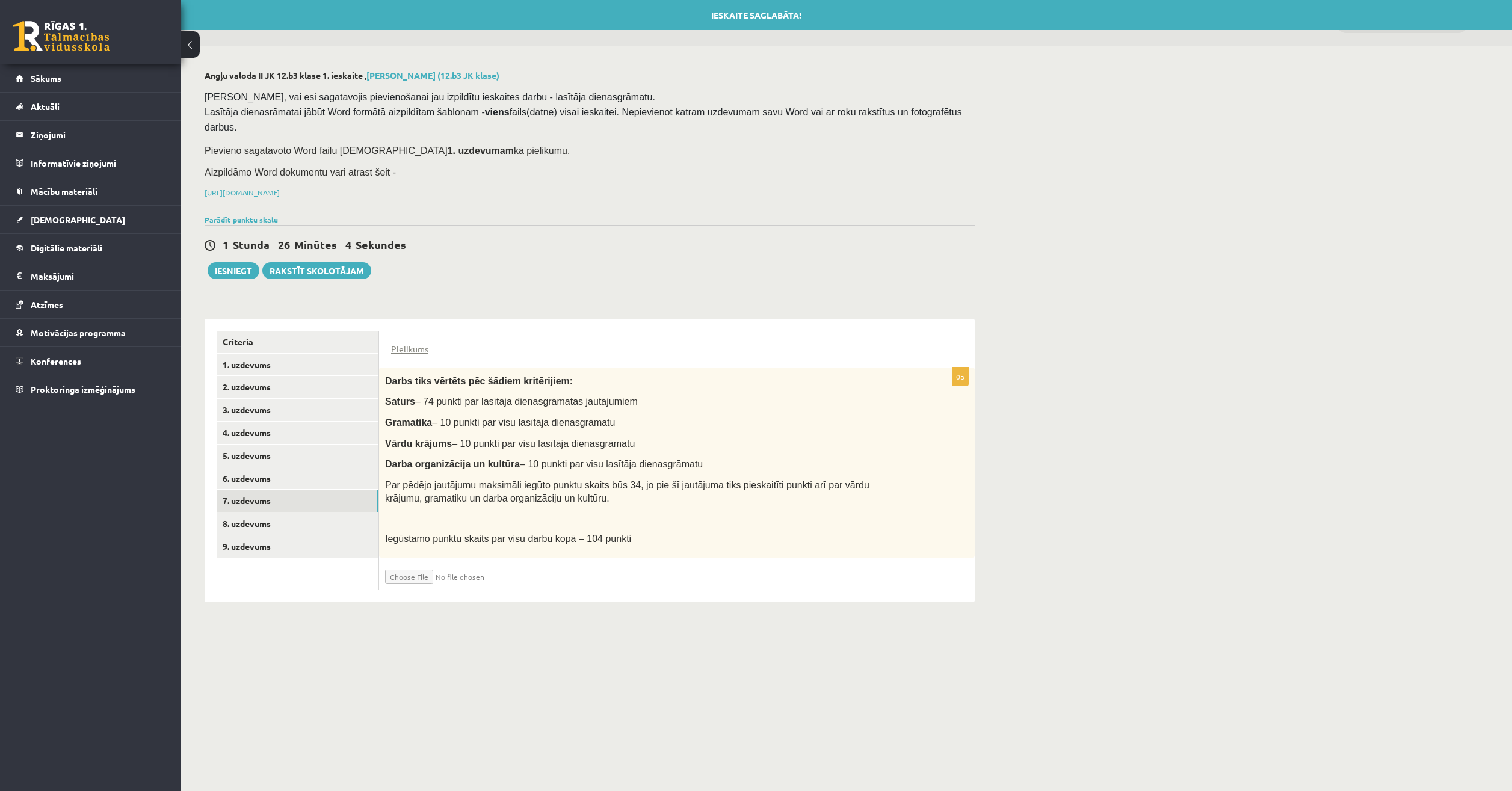
click at [265, 490] on link "7. uzdevums" at bounding box center [297, 501] width 162 height 23
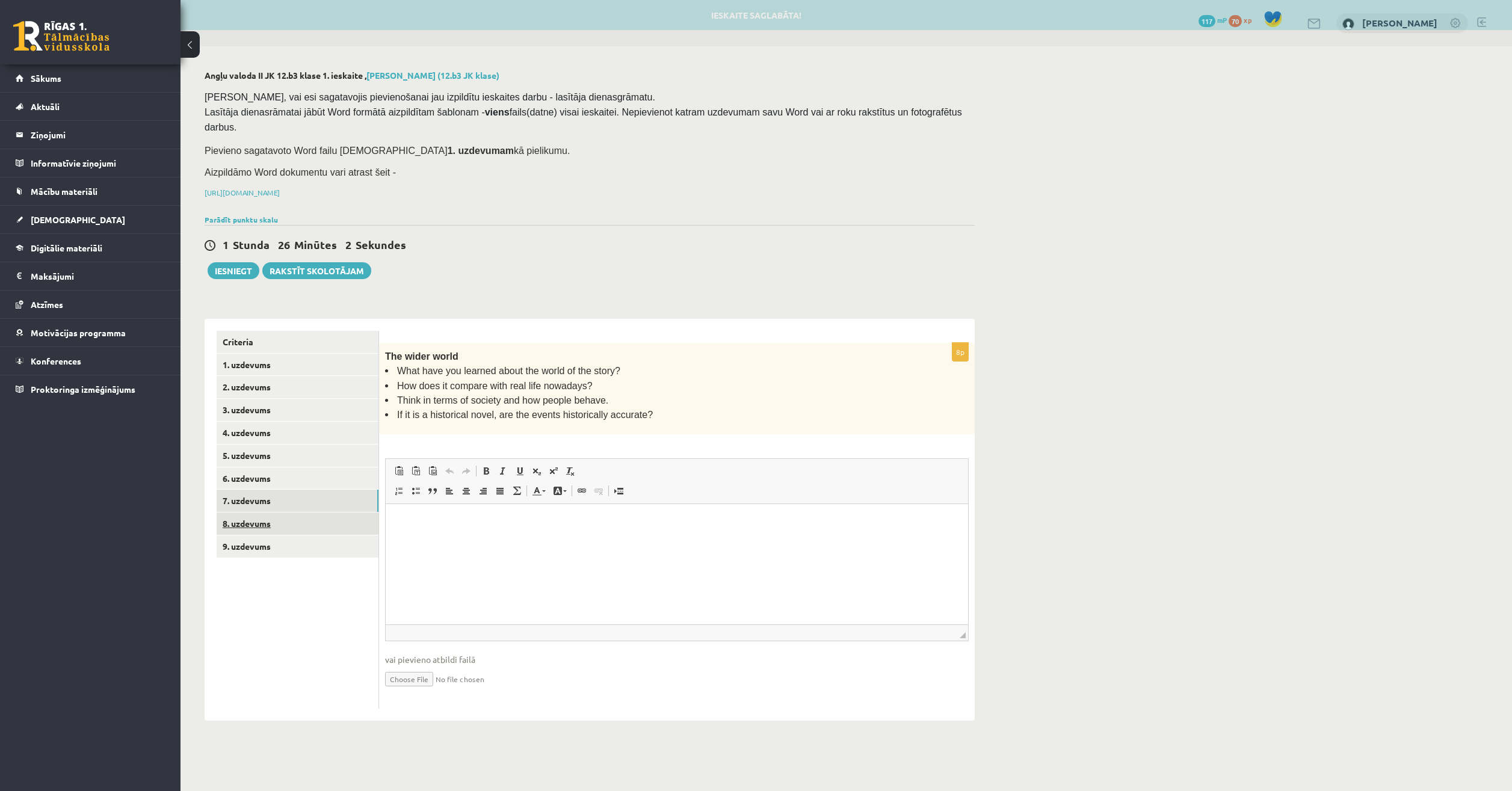
click at [264, 513] on link "8. uzdevums" at bounding box center [297, 524] width 162 height 23
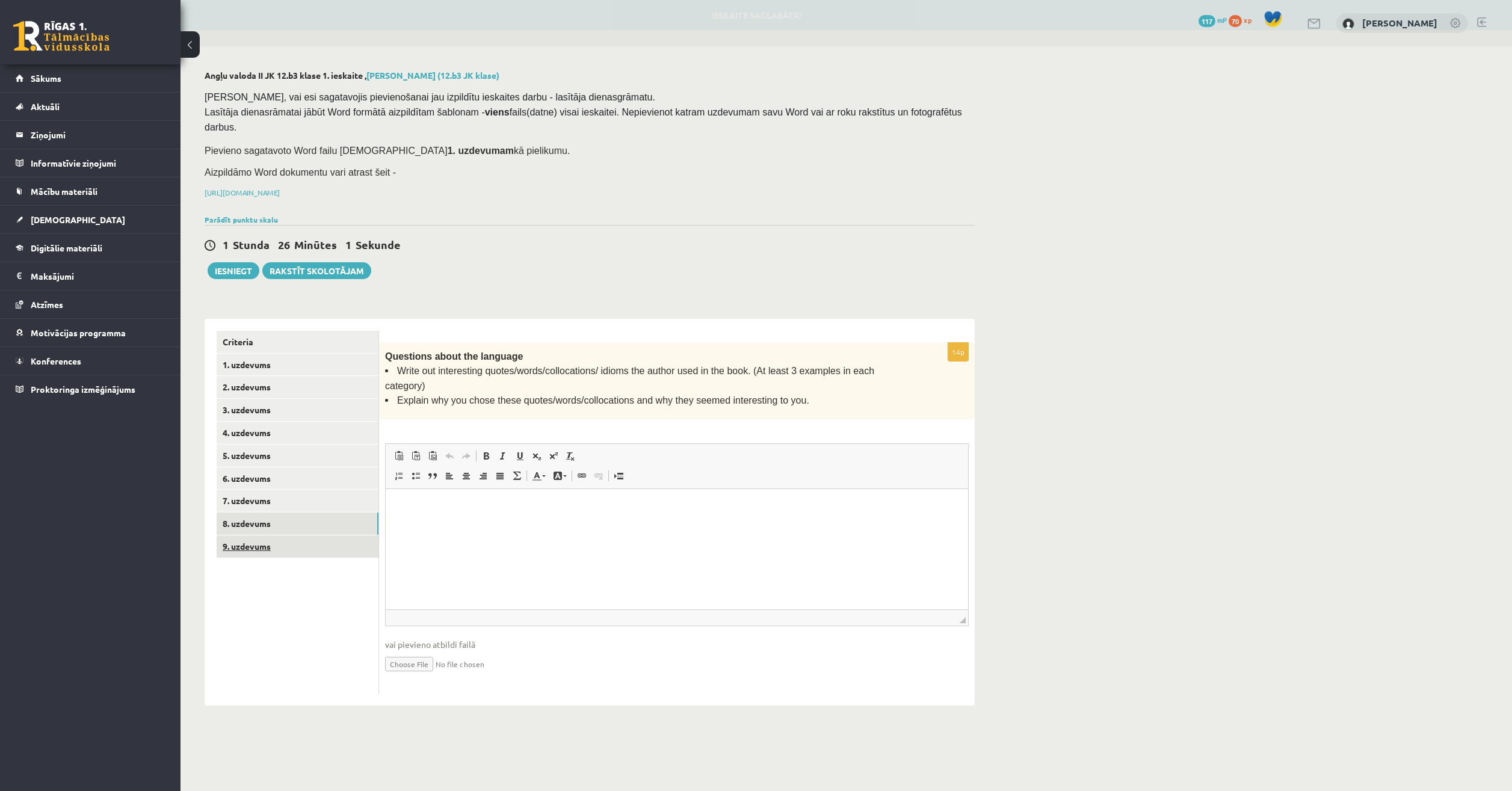
click at [268, 535] on link "9. uzdevums" at bounding box center [297, 547] width 162 height 23
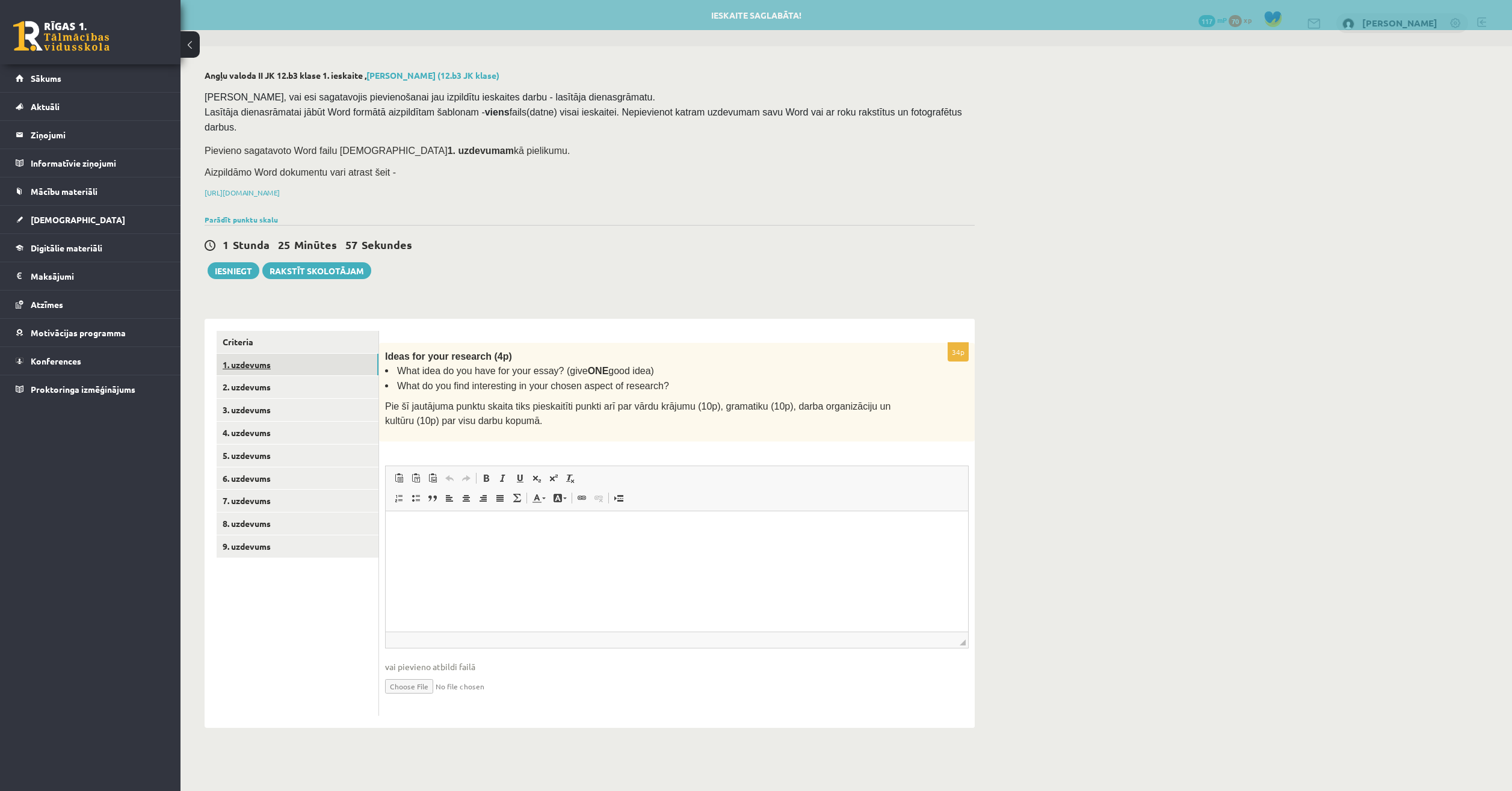
click at [260, 354] on link "1. uzdevums" at bounding box center [297, 365] width 162 height 23
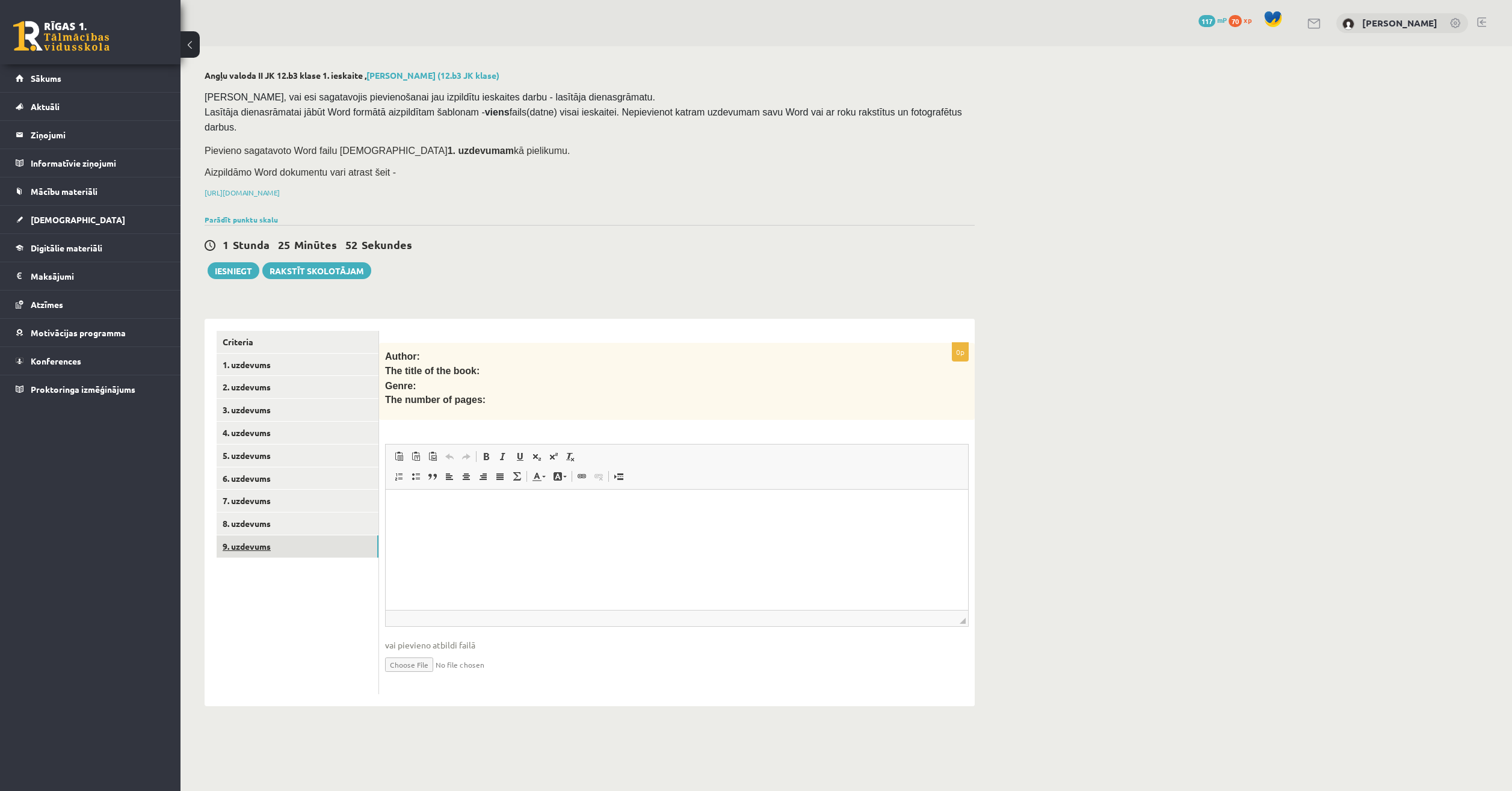
click at [250, 535] on link "9. uzdevums" at bounding box center [297, 547] width 162 height 23
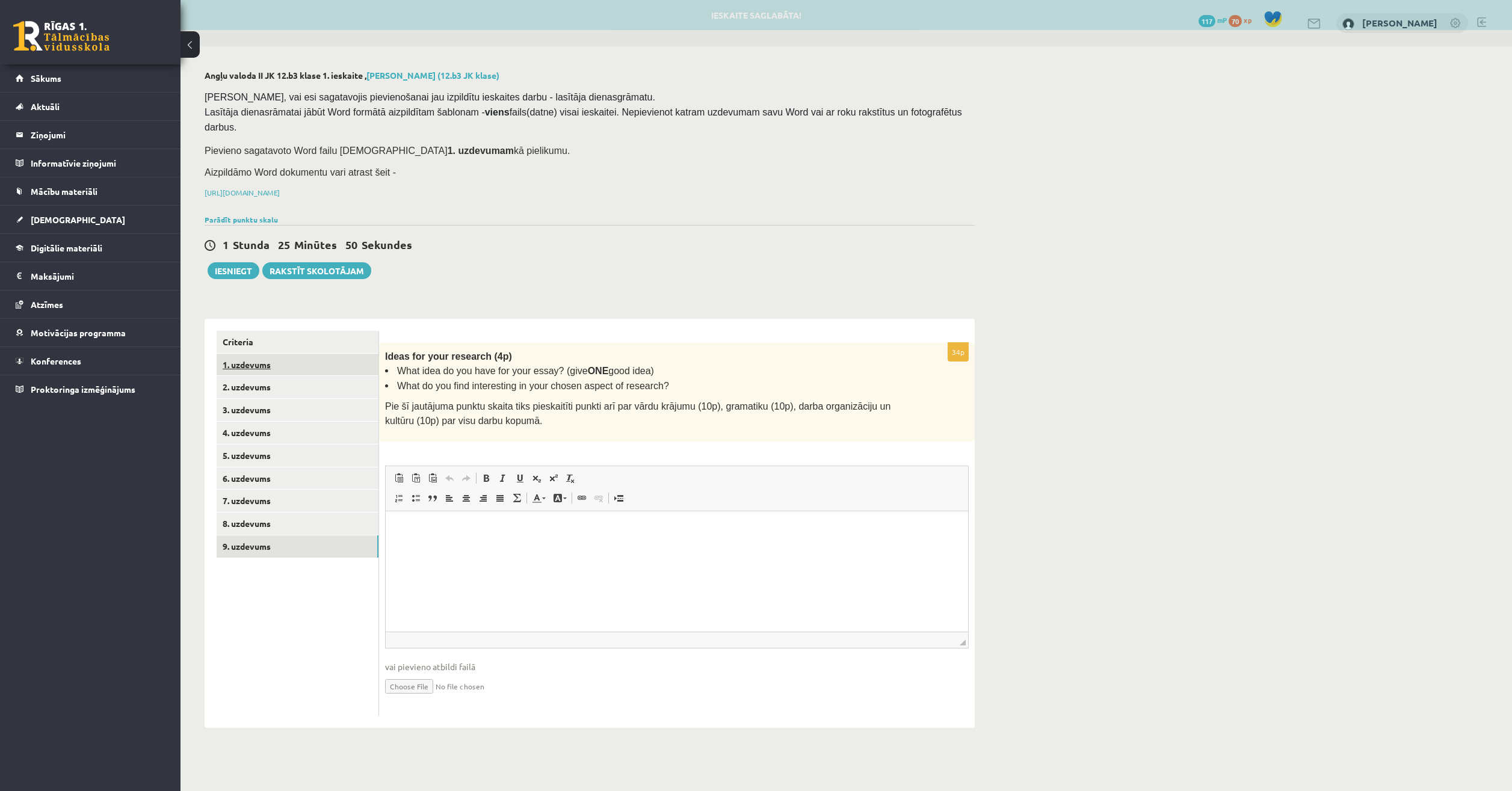
click at [257, 354] on link "1. uzdevums" at bounding box center [297, 365] width 162 height 23
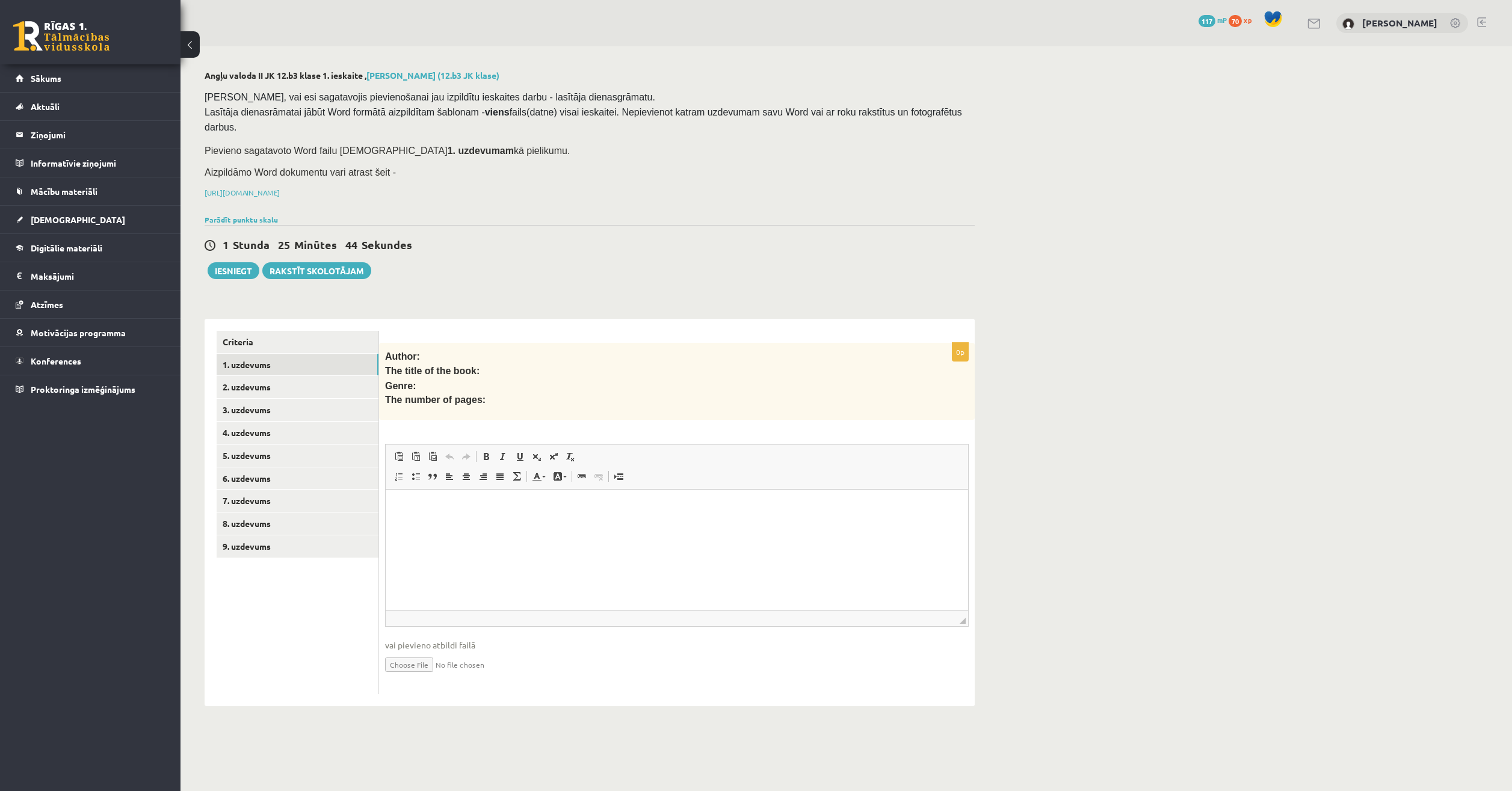
click at [1315, 21] on link at bounding box center [1315, 23] width 14 height 10
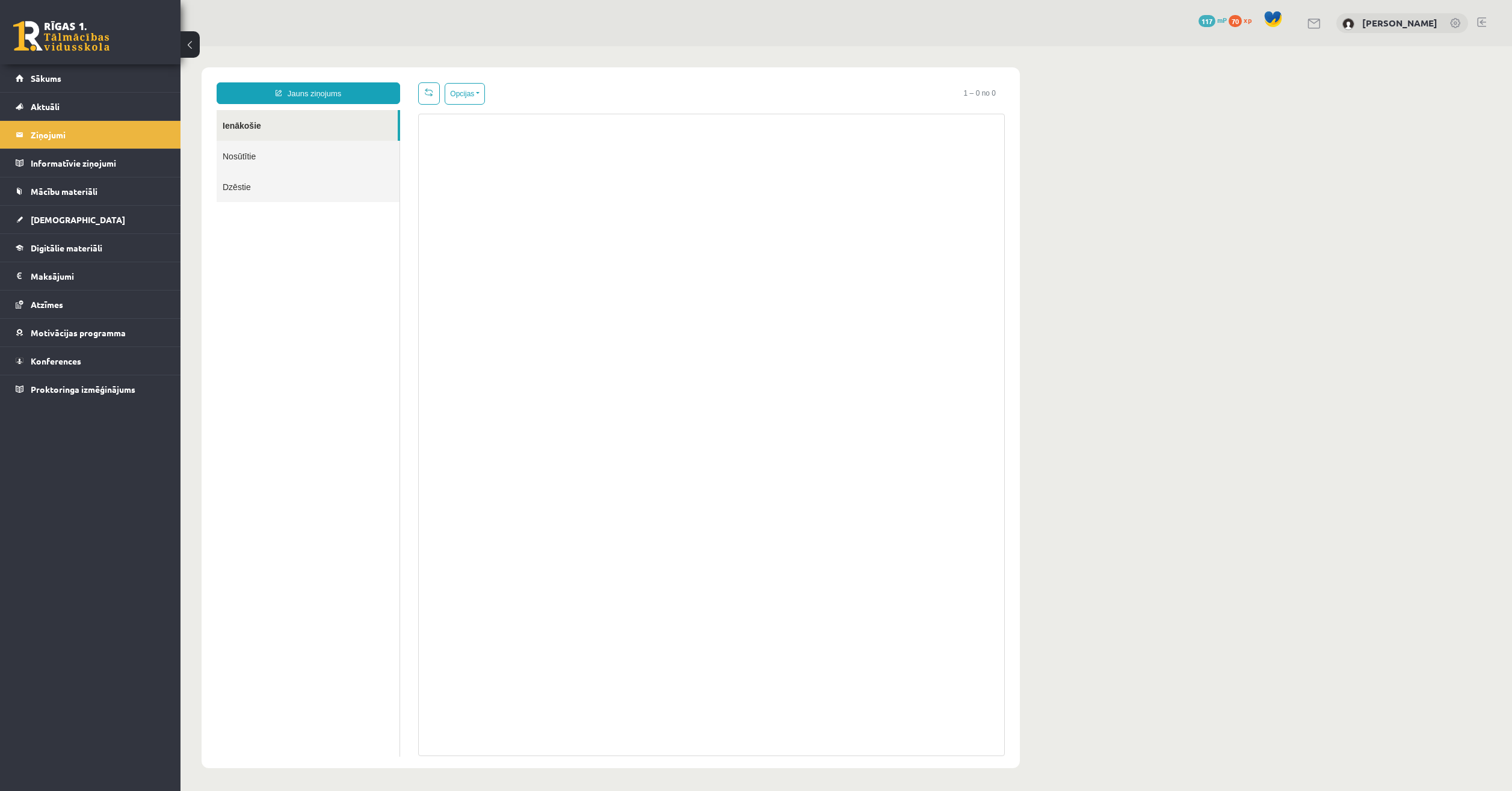
click at [335, 165] on link "Nosūtītie" at bounding box center [309, 156] width 183 height 31
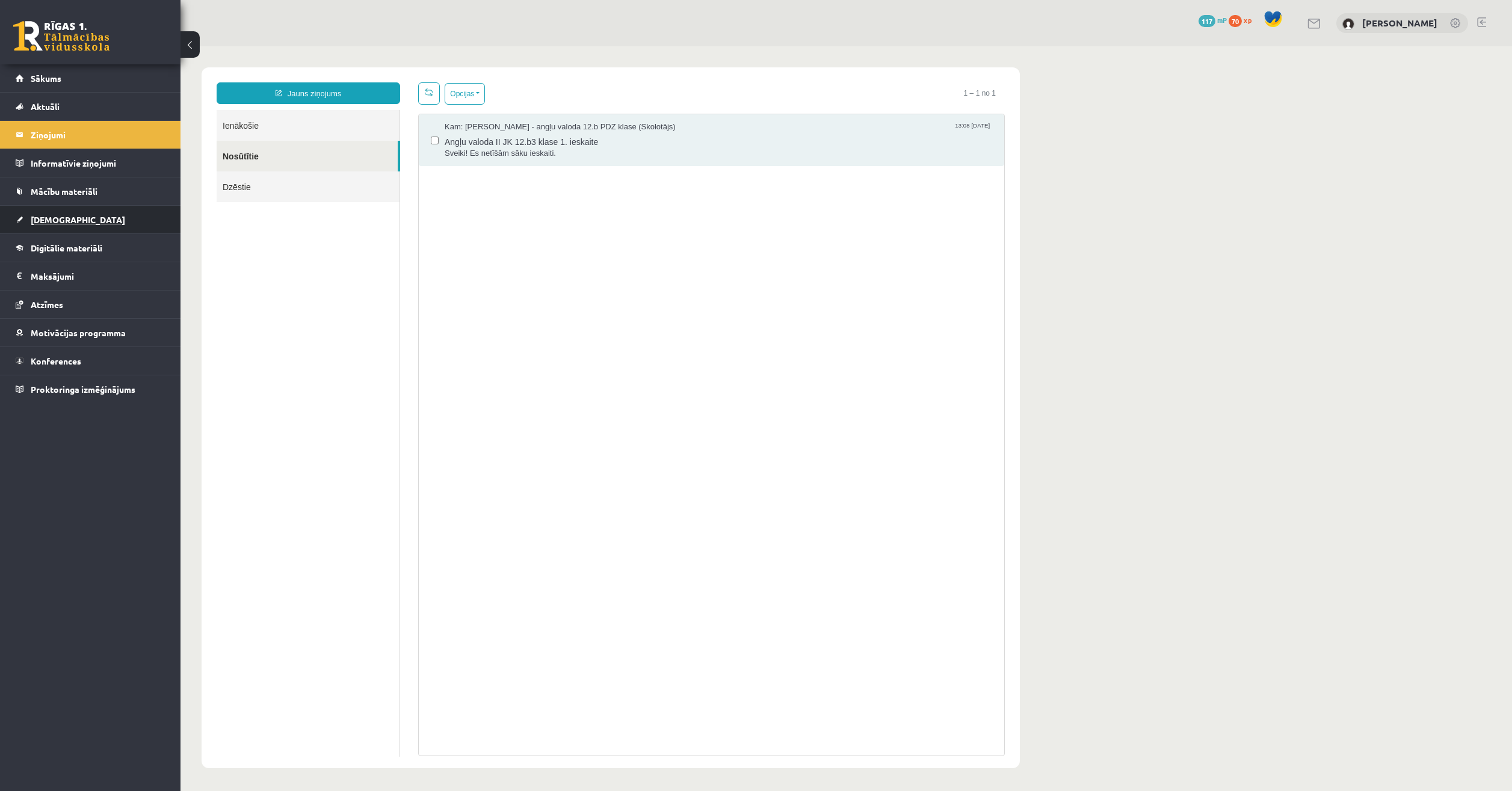
click at [56, 214] on link "[DEMOGRAPHIC_DATA]" at bounding box center [90, 219] width 150 height 27
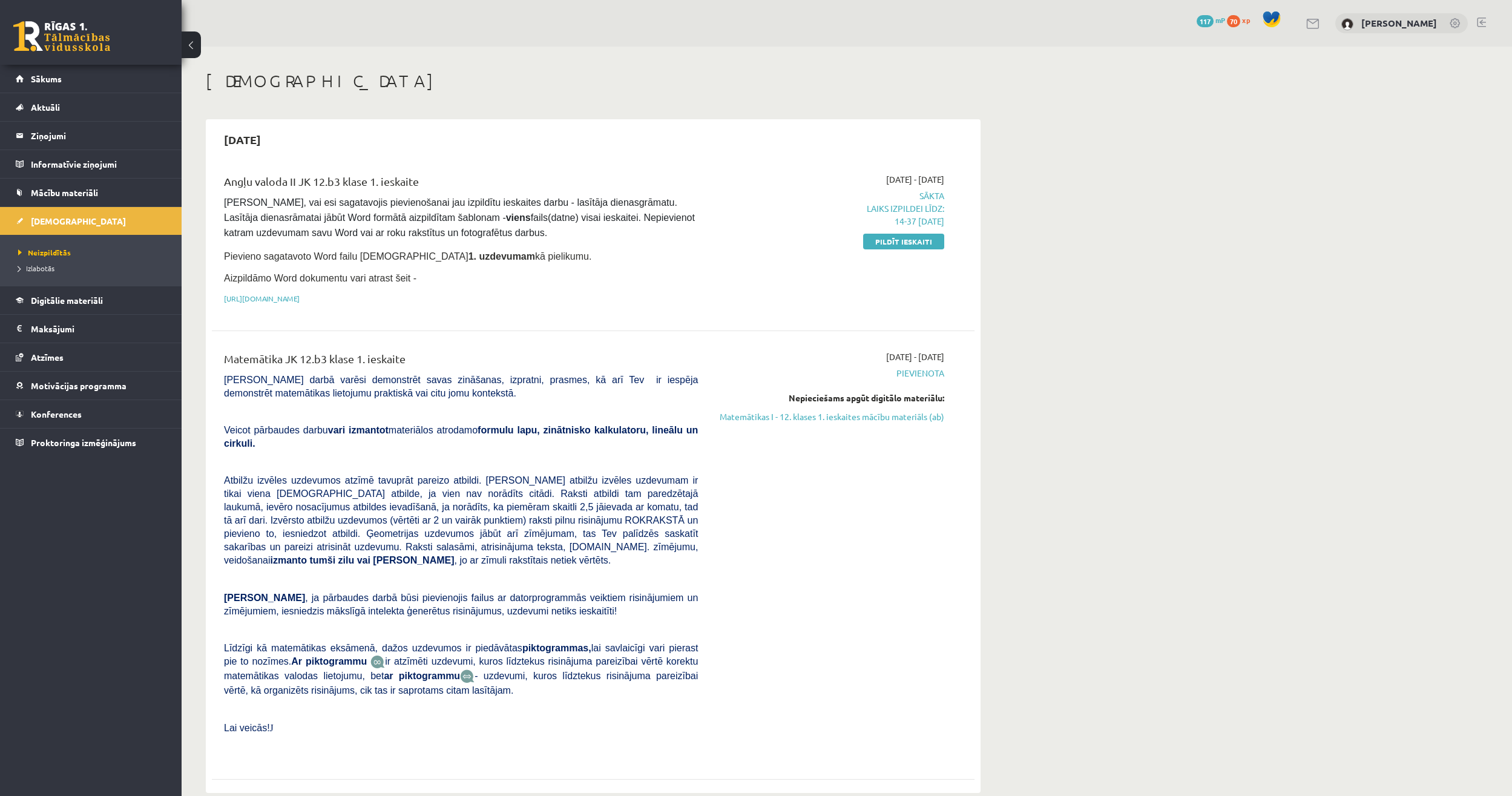
click at [1311, 19] on link at bounding box center [1314, 23] width 15 height 11
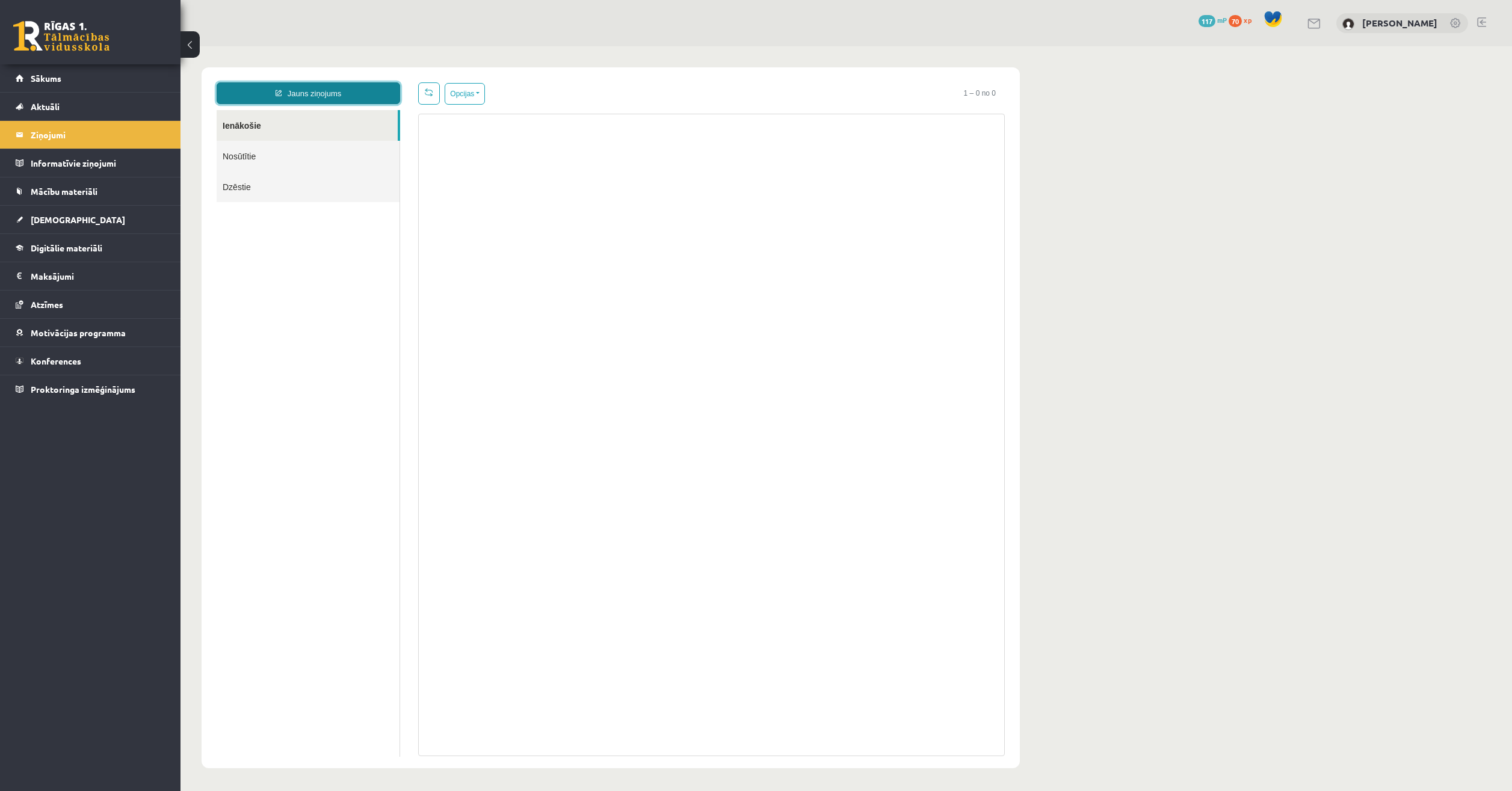
click at [330, 94] on link "Jauns ziņojums" at bounding box center [309, 93] width 183 height 22
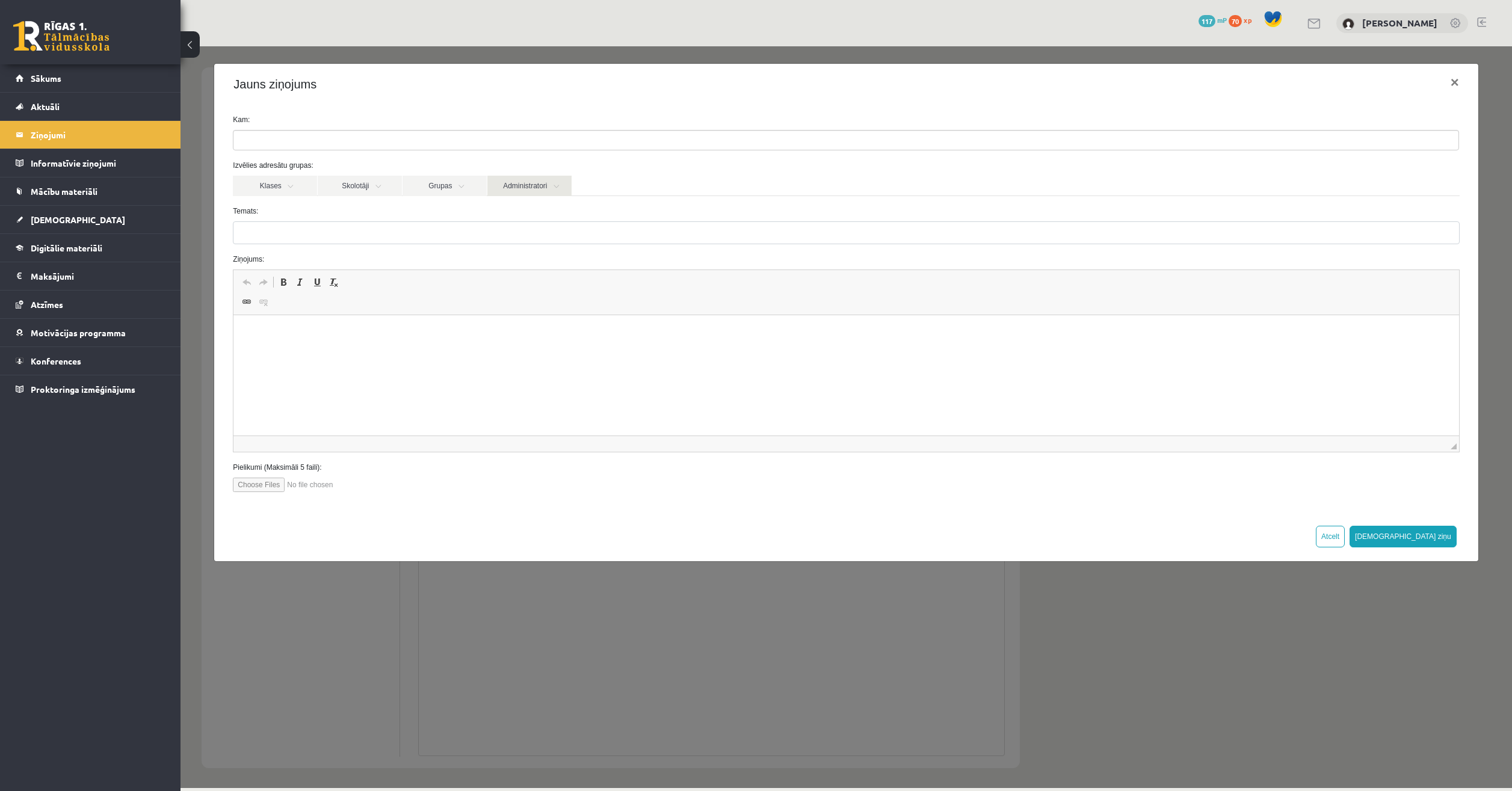
click at [518, 192] on link "Administratori" at bounding box center [529, 186] width 84 height 20
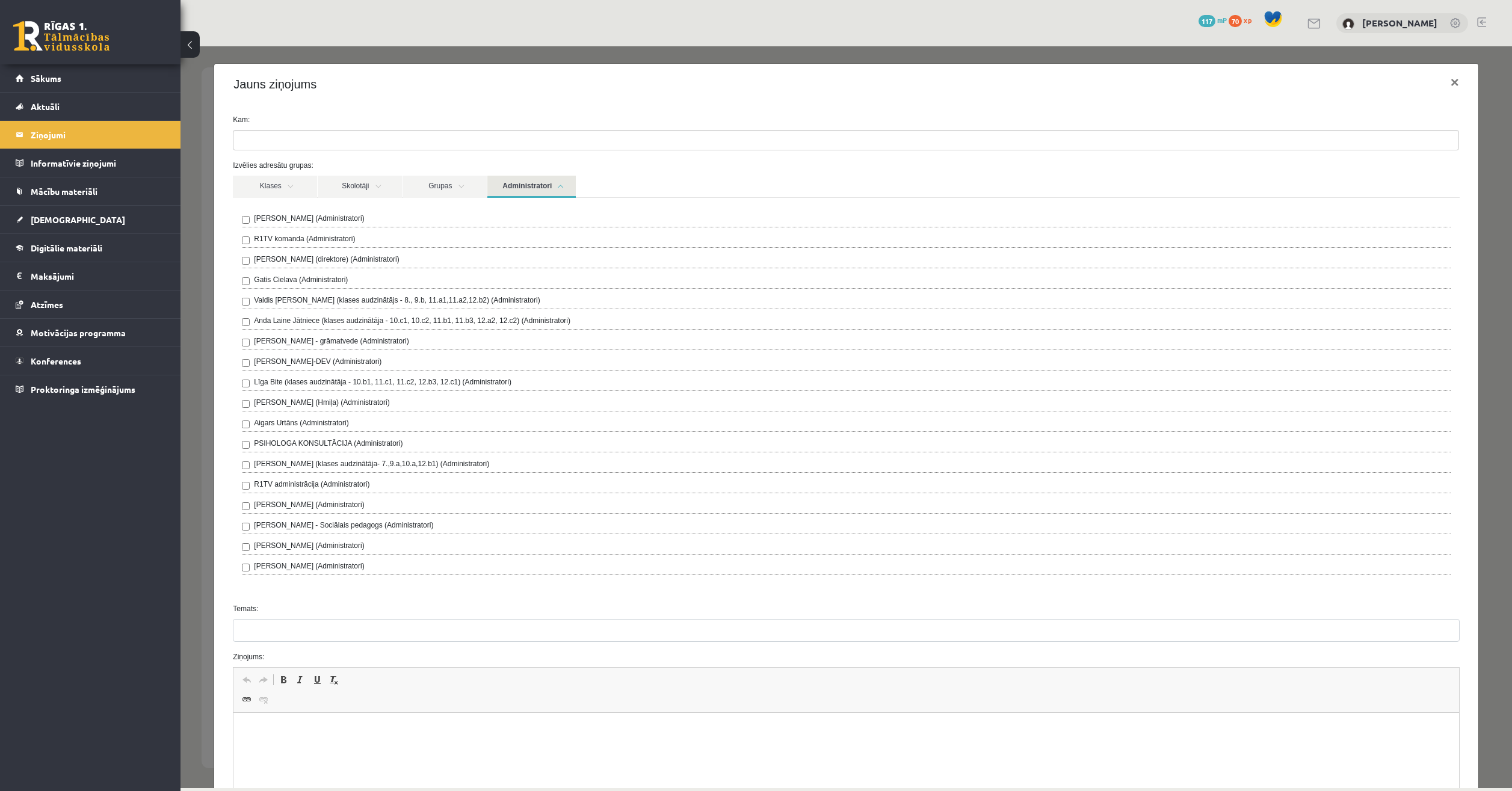
click at [518, 186] on link "Administratori" at bounding box center [531, 187] width 88 height 23
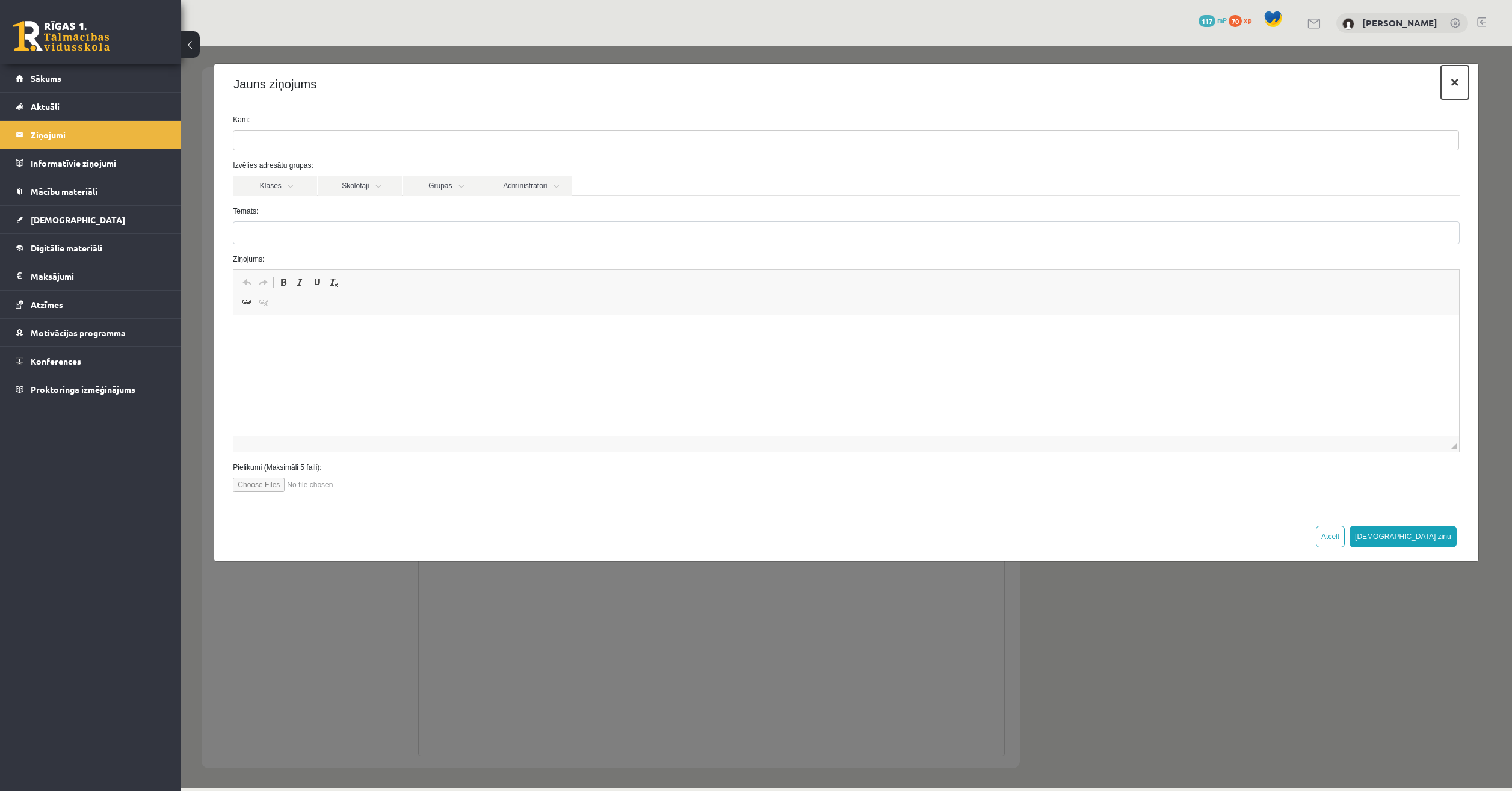
click at [1455, 79] on button "×" at bounding box center [1455, 83] width 27 height 34
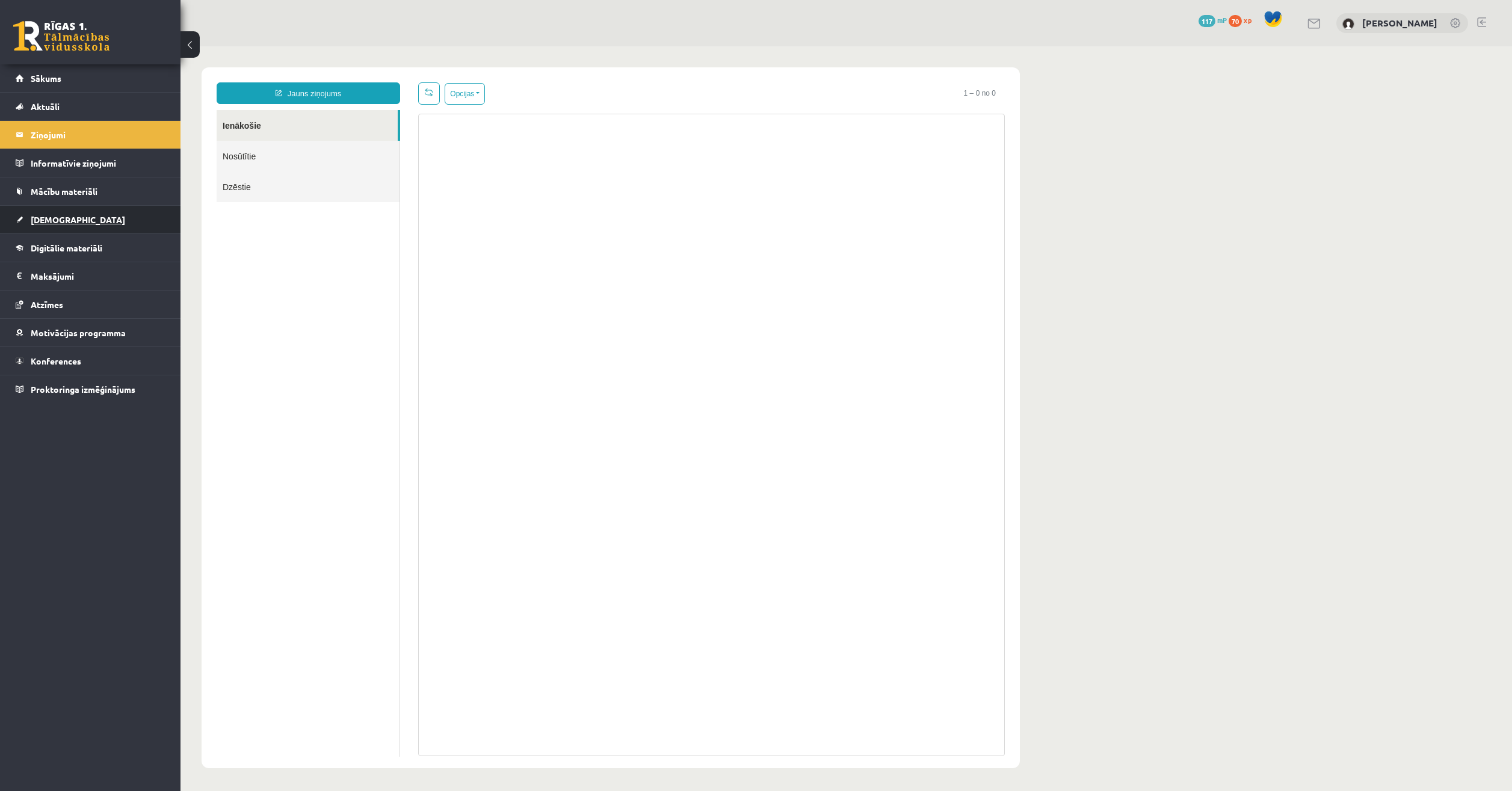
click at [56, 215] on link "[DEMOGRAPHIC_DATA]" at bounding box center [90, 219] width 150 height 27
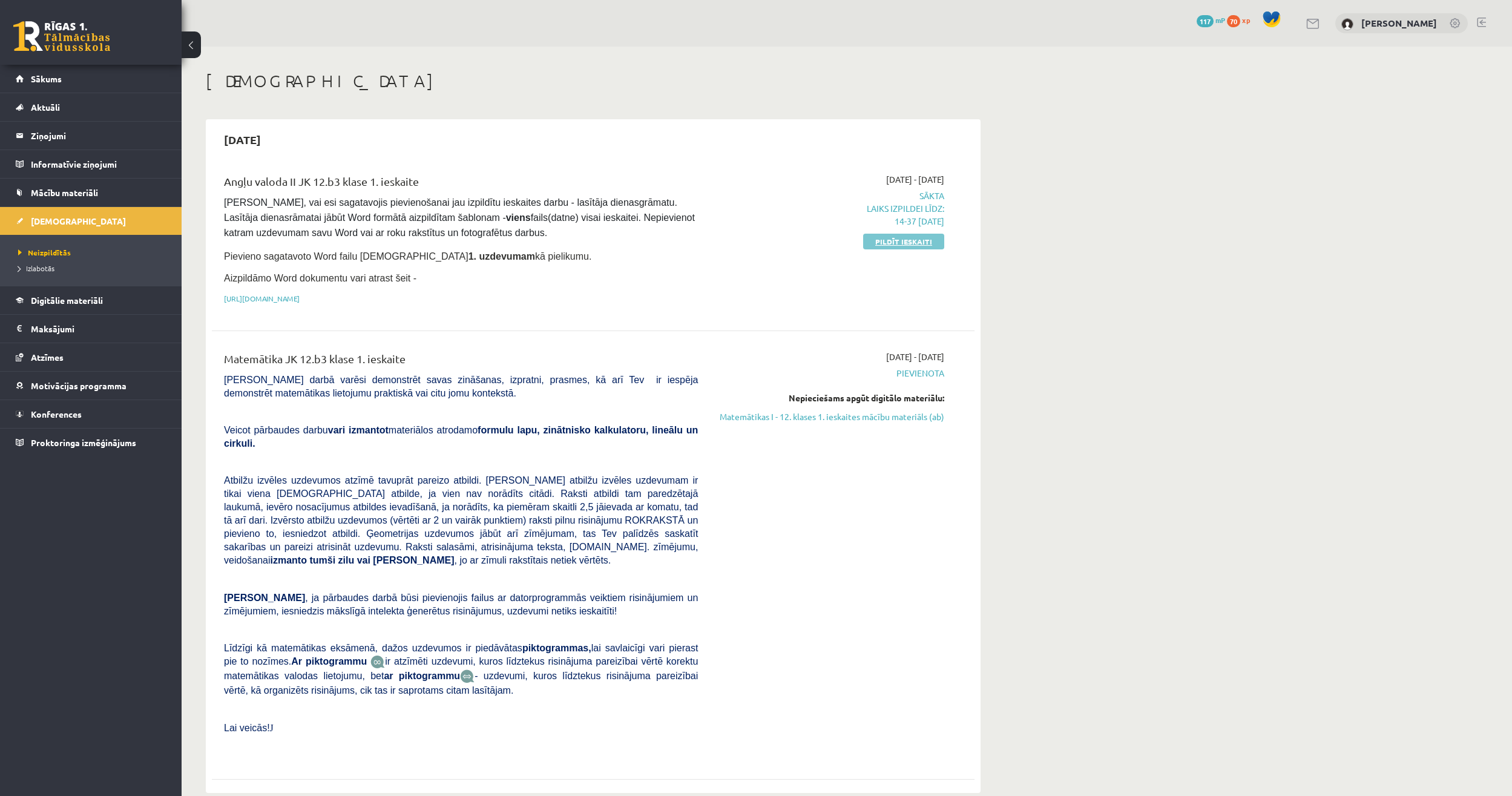
click at [868, 244] on link "Pildīt ieskaiti" at bounding box center [904, 241] width 81 height 15
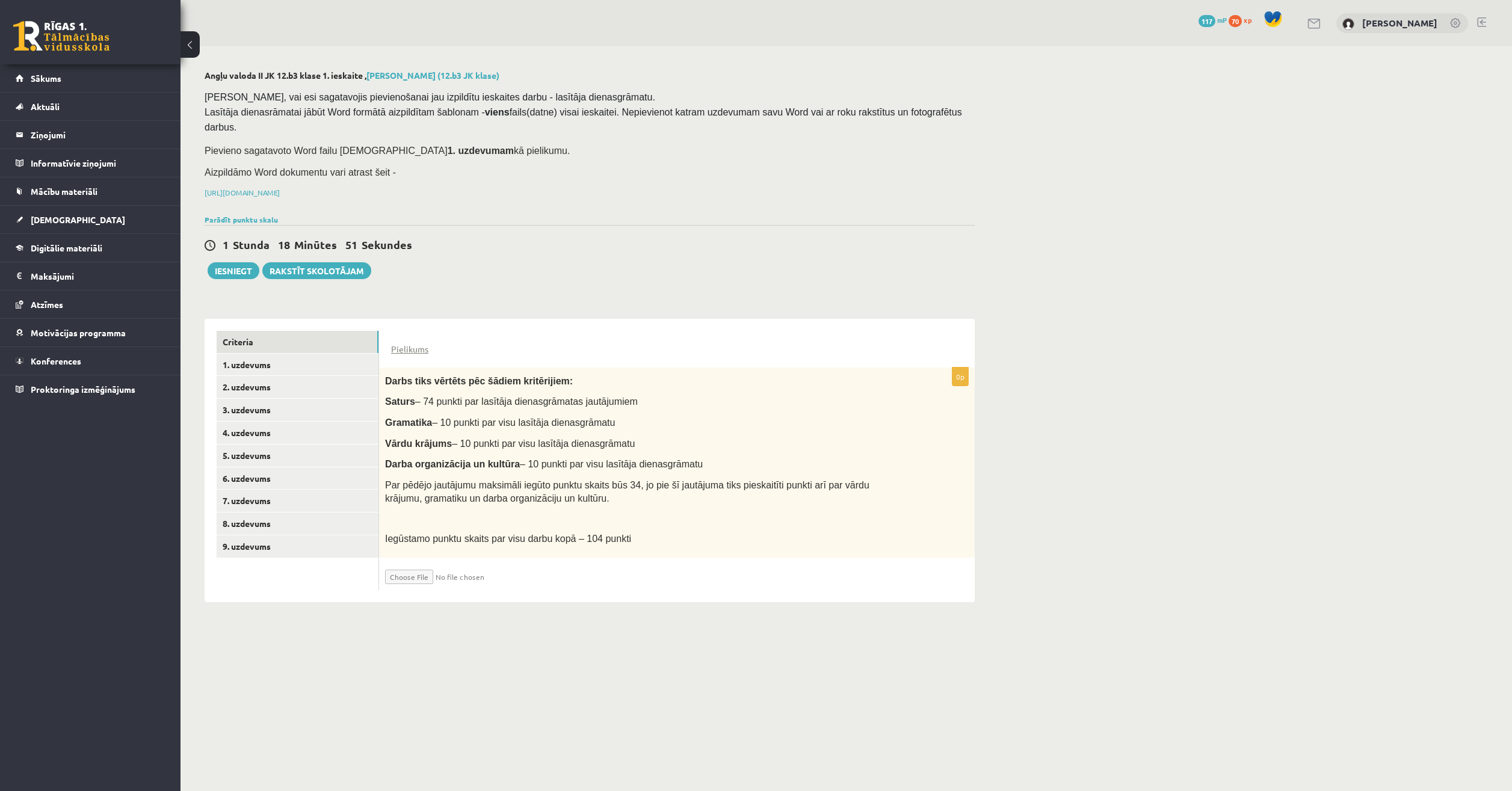
click at [1308, 22] on link at bounding box center [1315, 23] width 14 height 10
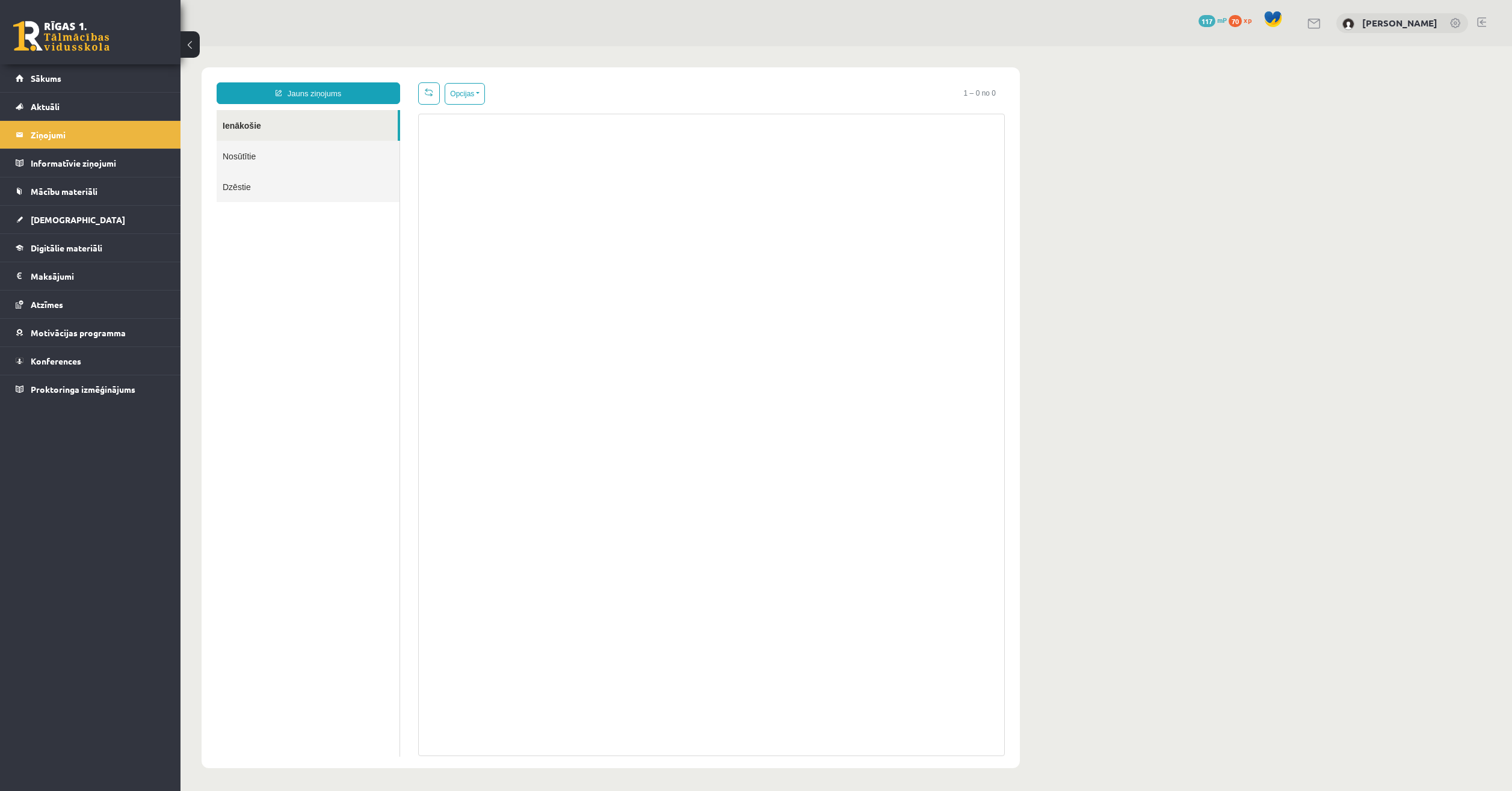
click at [244, 150] on link "Nosūtītie" at bounding box center [309, 156] width 183 height 31
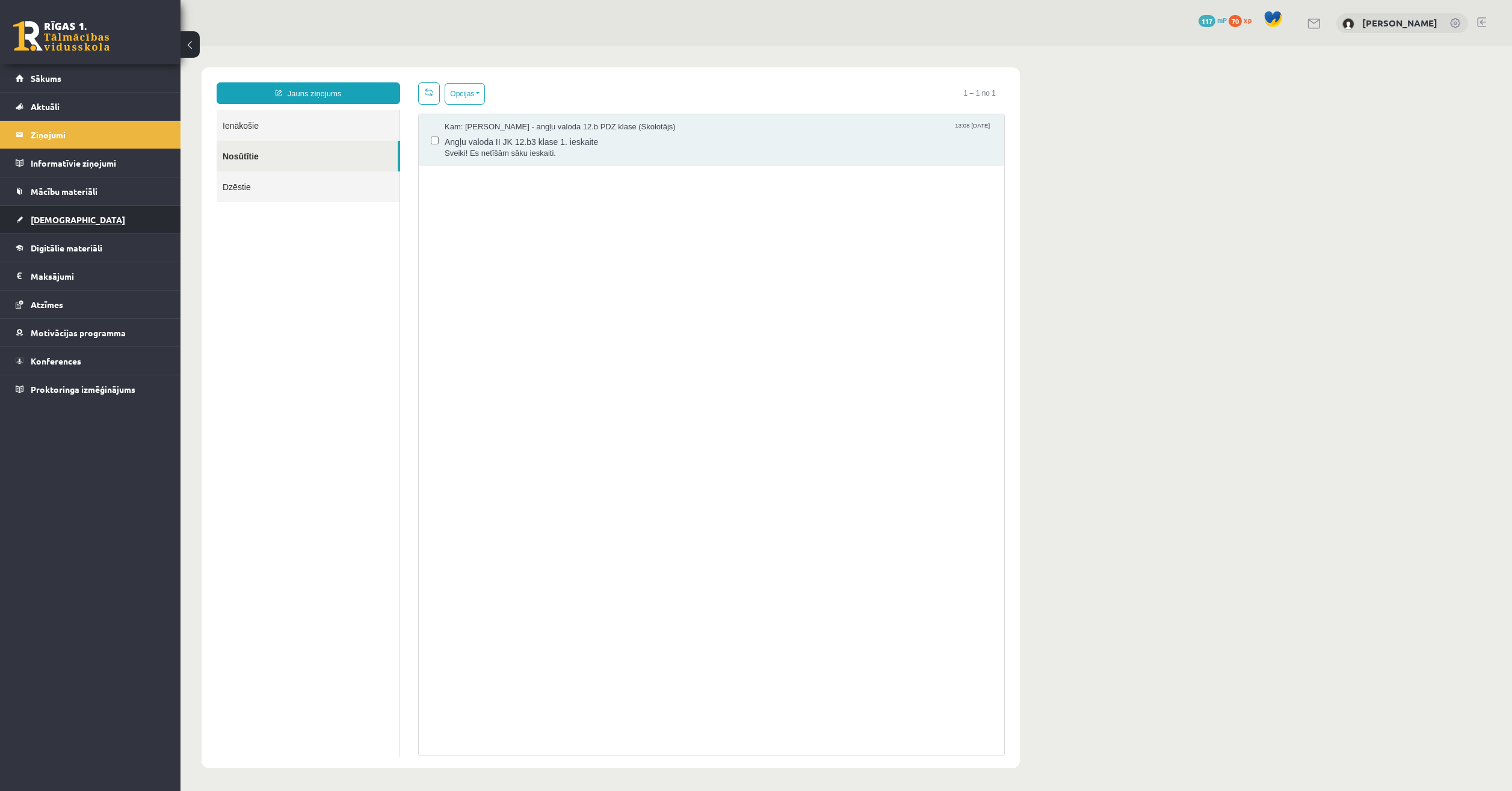
click at [63, 208] on link "[DEMOGRAPHIC_DATA]" at bounding box center [90, 219] width 150 height 27
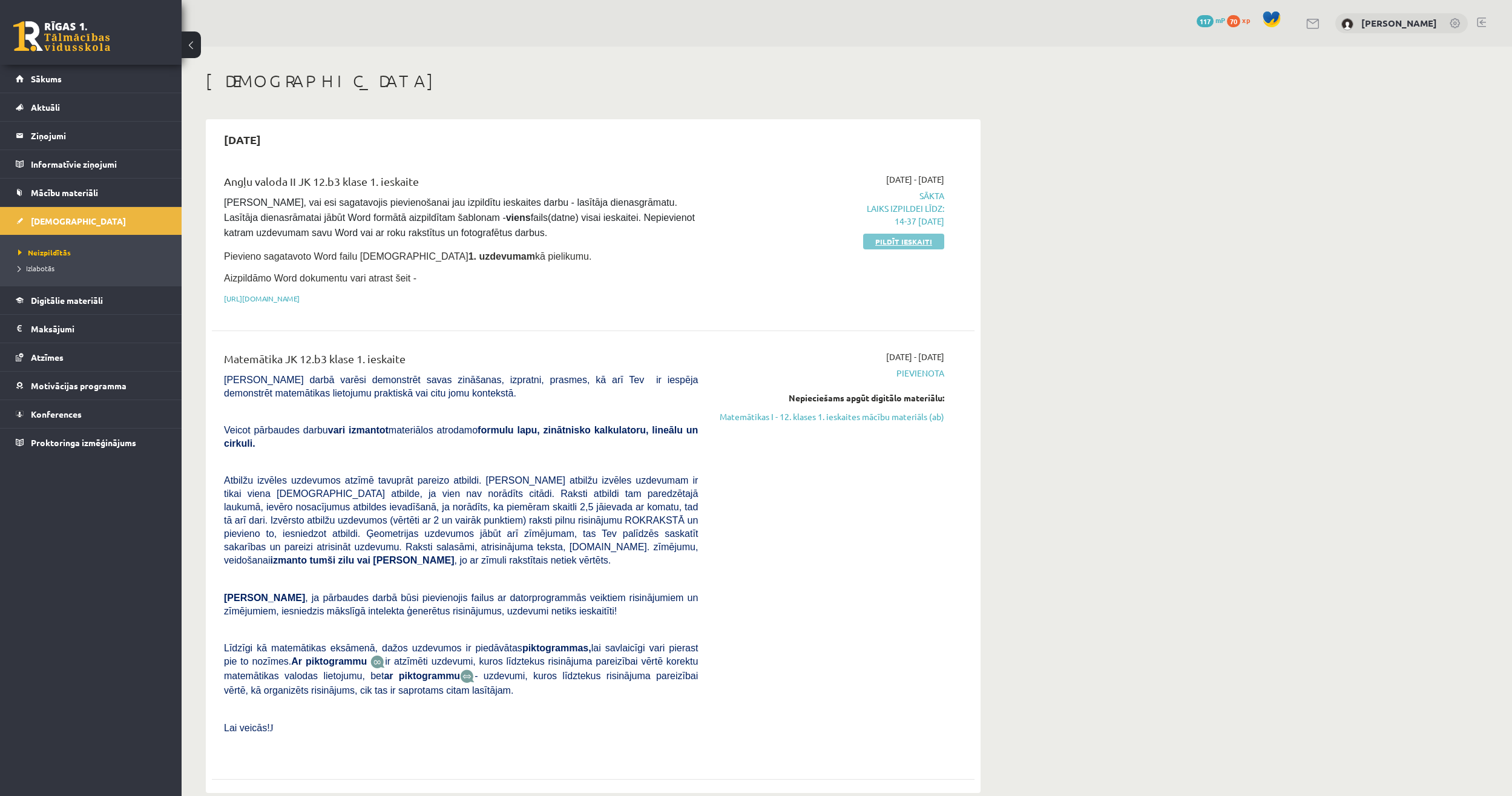
click at [889, 239] on link "Pildīt ieskaiti" at bounding box center [904, 241] width 81 height 15
click at [889, 418] on link "Matemātikas I - 12. klases 1. ieskaites mācību materiāls (ab)" at bounding box center [830, 417] width 228 height 13
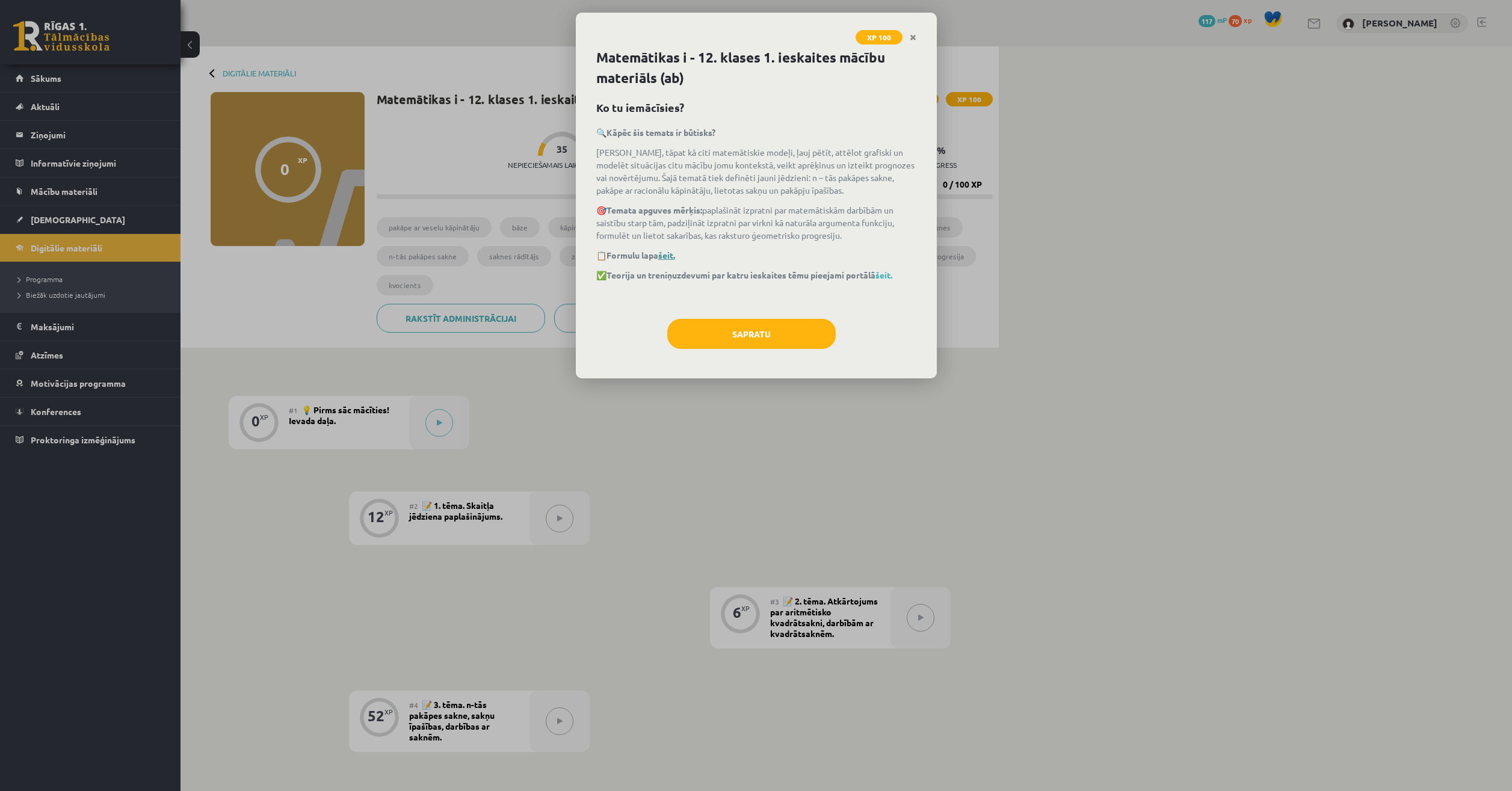
click at [671, 256] on link "šeit." at bounding box center [666, 255] width 17 height 10
click at [891, 276] on link "šeit." at bounding box center [883, 274] width 17 height 10
click at [776, 326] on button "Sapratu" at bounding box center [752, 334] width 169 height 30
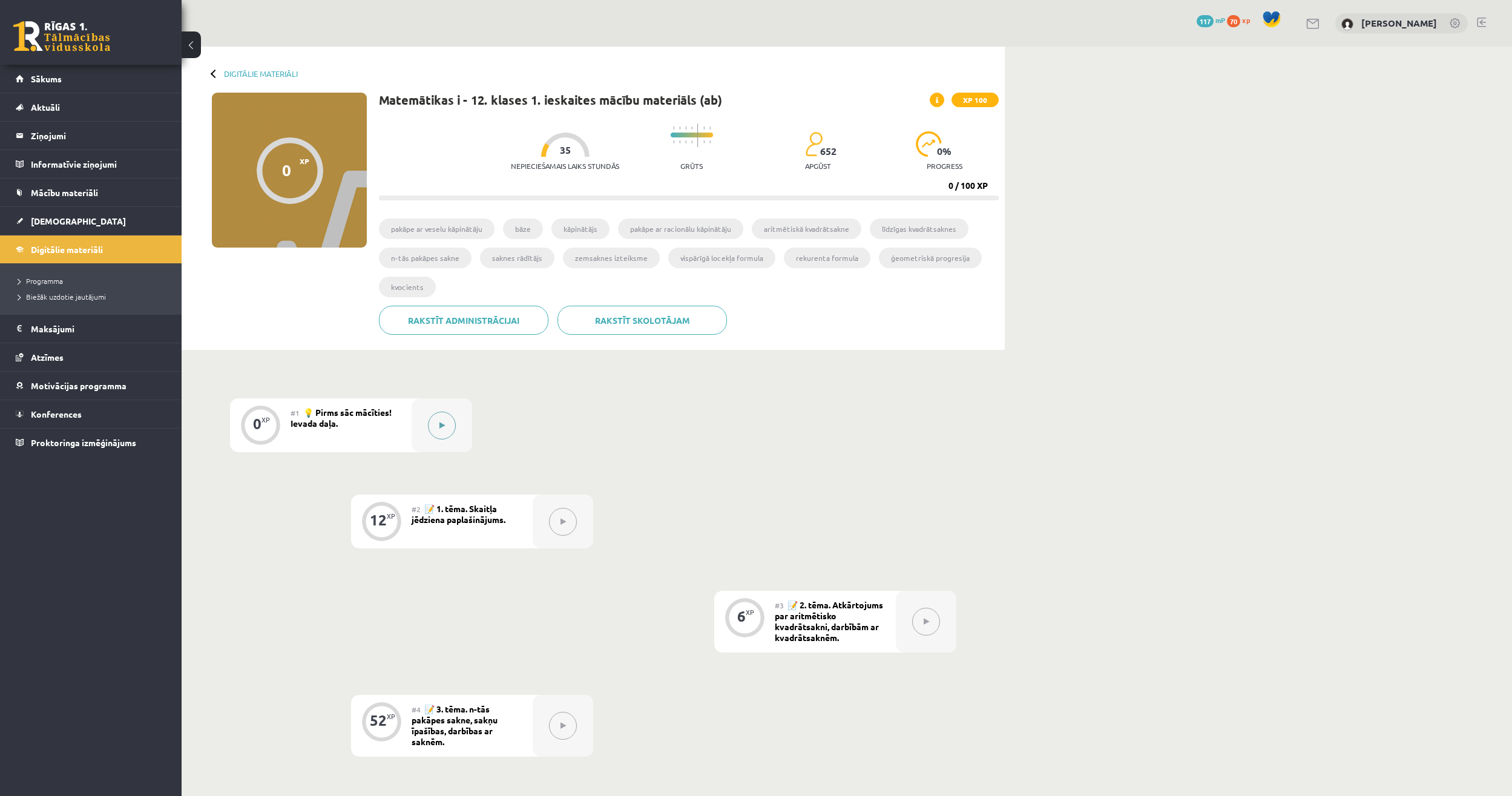
click at [462, 417] on div at bounding box center [441, 426] width 61 height 54
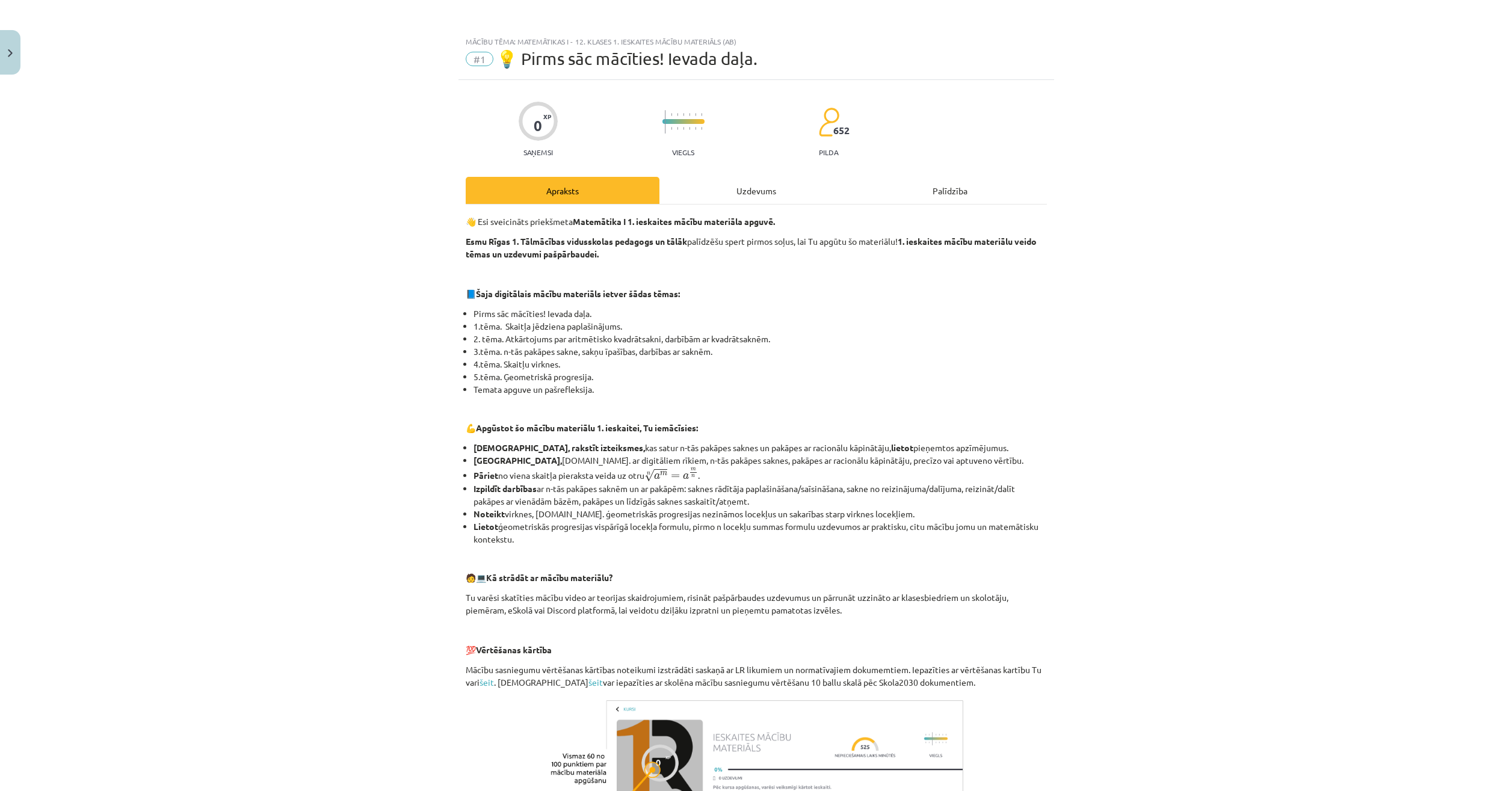
click at [707, 201] on div "Uzdevums" at bounding box center [756, 191] width 194 height 27
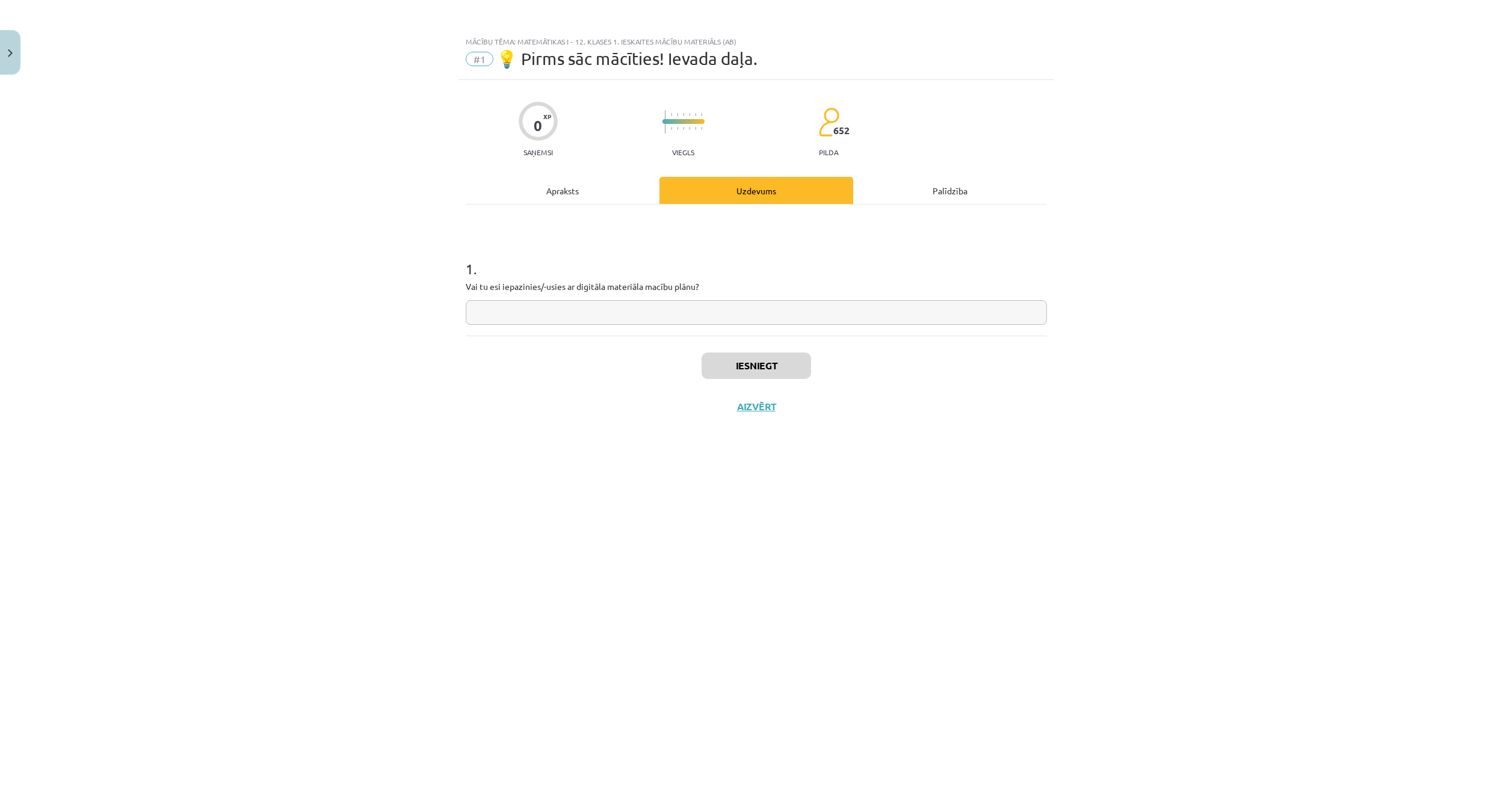
click at [558, 195] on div "Apraksts" at bounding box center [562, 191] width 194 height 27
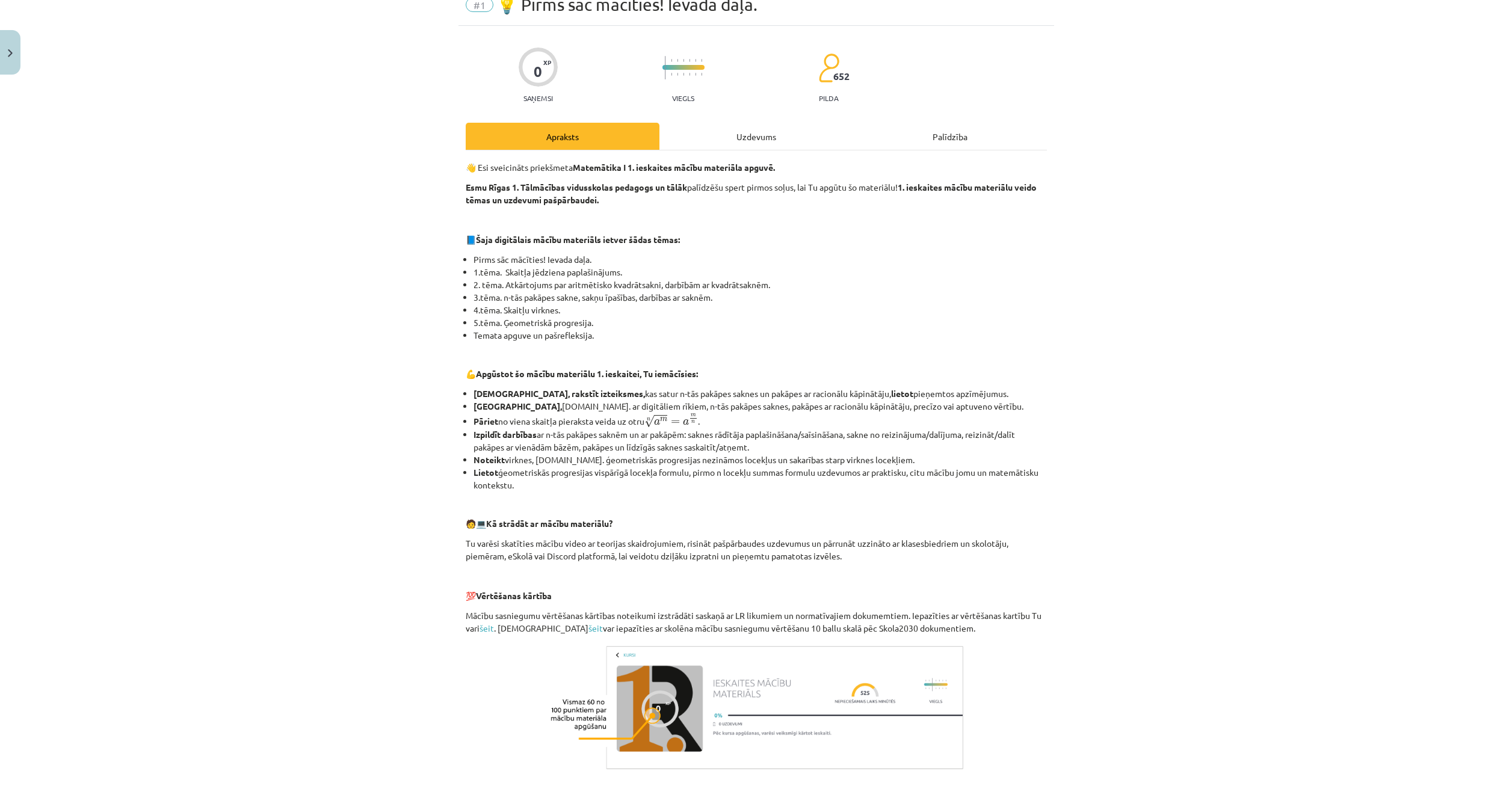
scroll to position [176, 0]
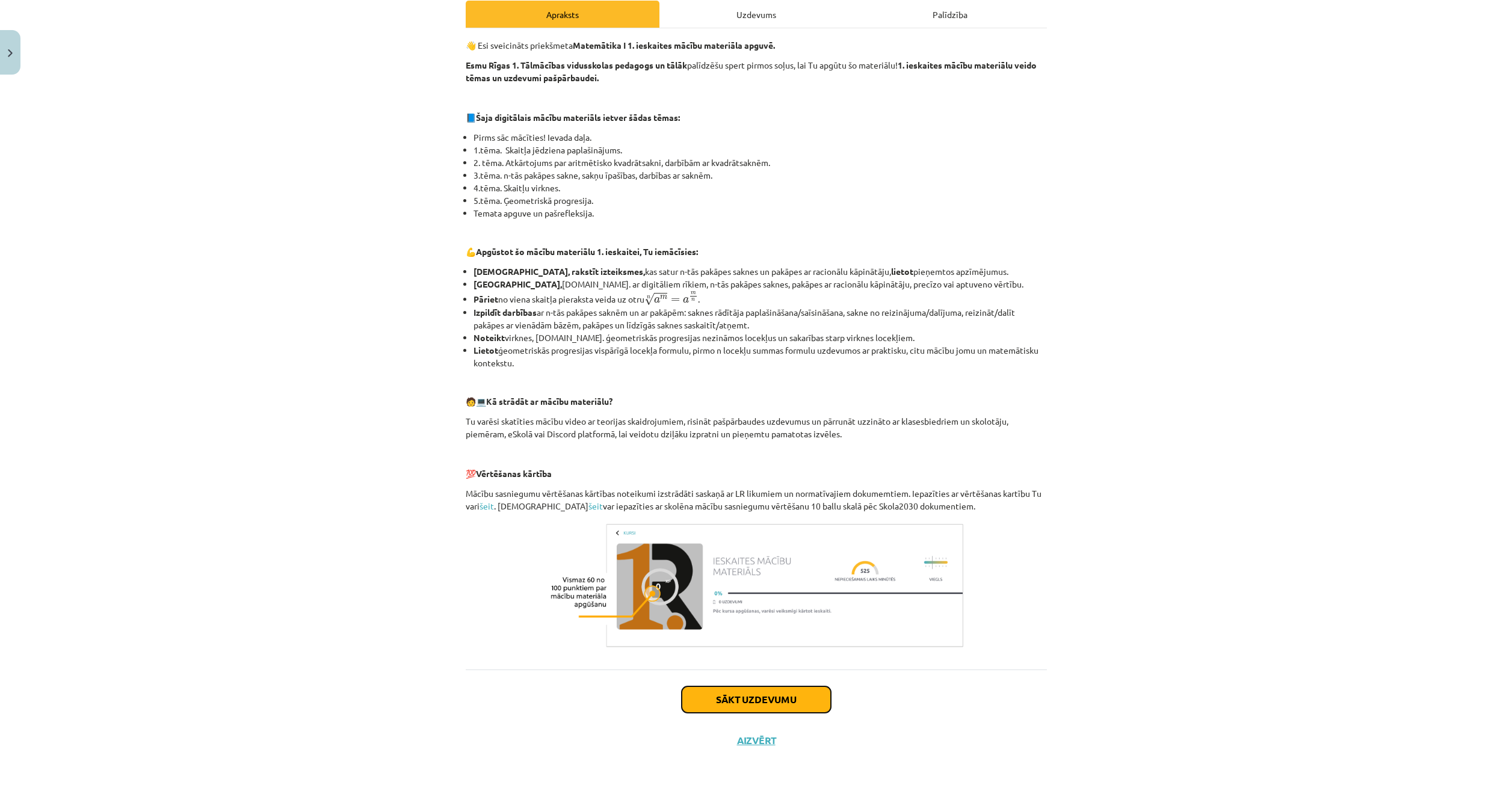
click at [762, 699] on button "Sākt uzdevumu" at bounding box center [756, 699] width 150 height 27
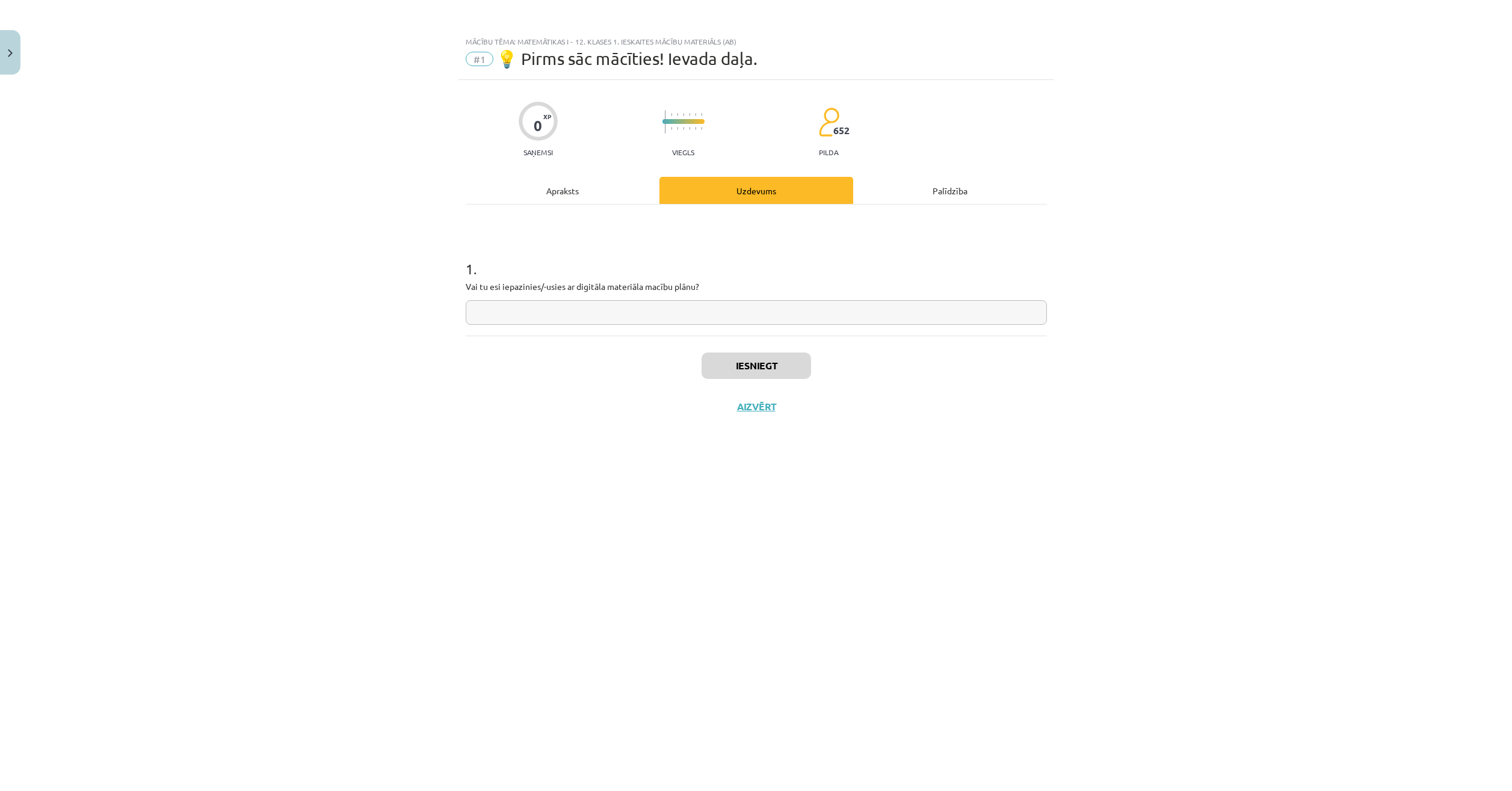
scroll to position [0, 0]
click at [580, 304] on input "text" at bounding box center [756, 313] width 581 height 25
type input "**"
click at [763, 371] on button "Iesniegt" at bounding box center [756, 366] width 109 height 27
click at [918, 181] on div "Palīdzība" at bounding box center [950, 191] width 194 height 27
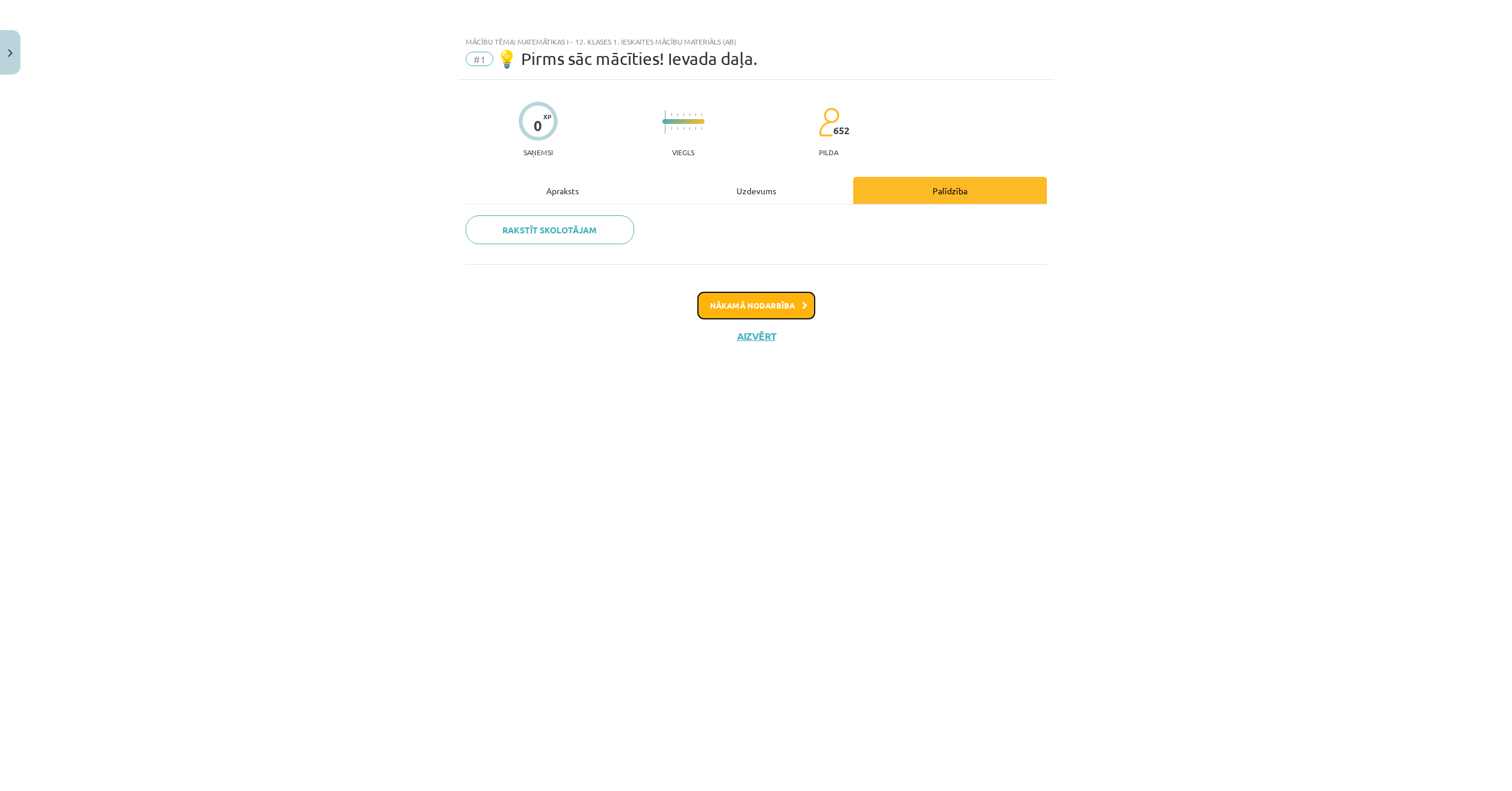
click at [743, 301] on button "Nākamā nodarbība" at bounding box center [756, 305] width 118 height 27
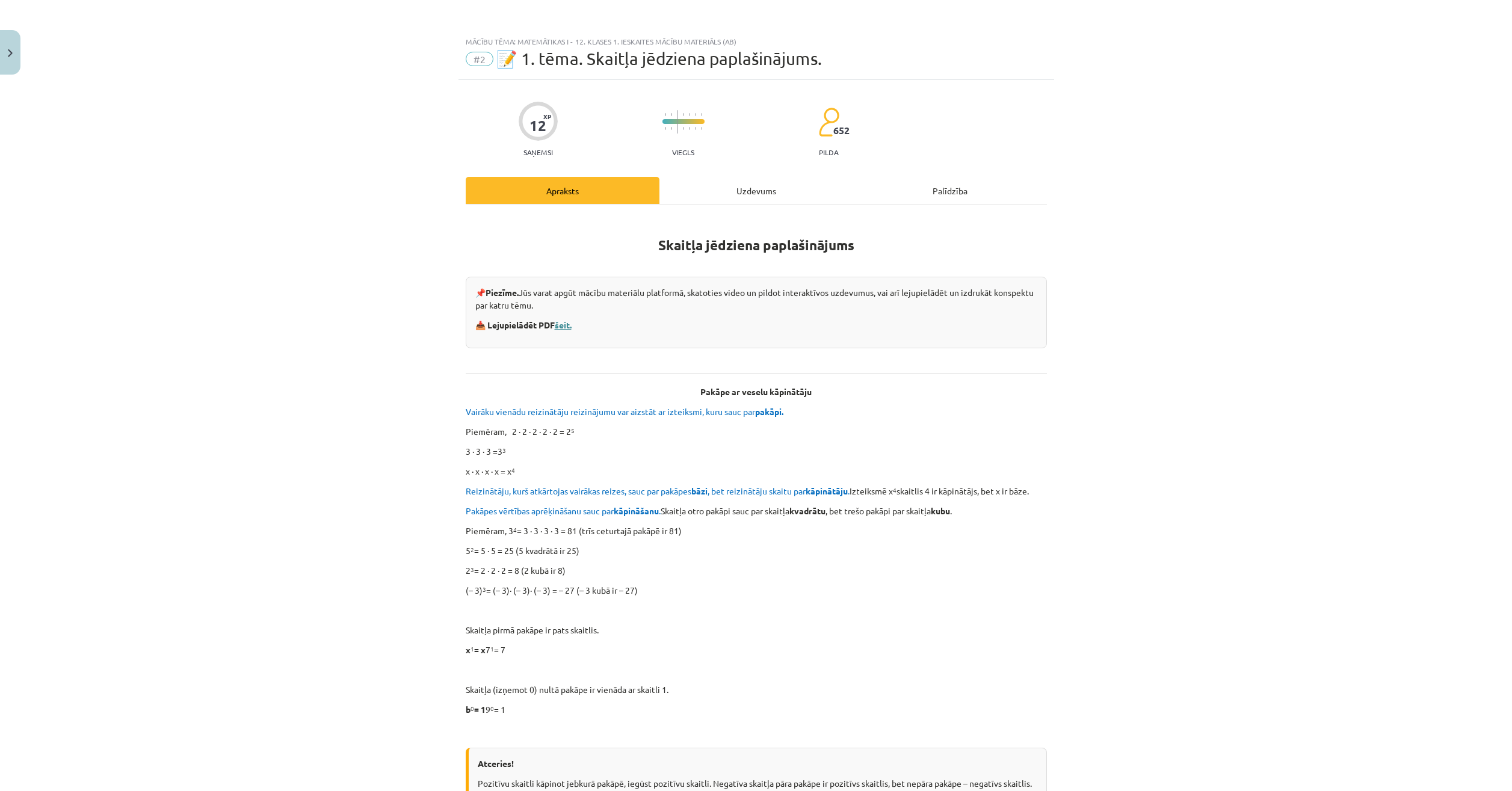
click at [563, 324] on link "šeit." at bounding box center [563, 325] width 17 height 10
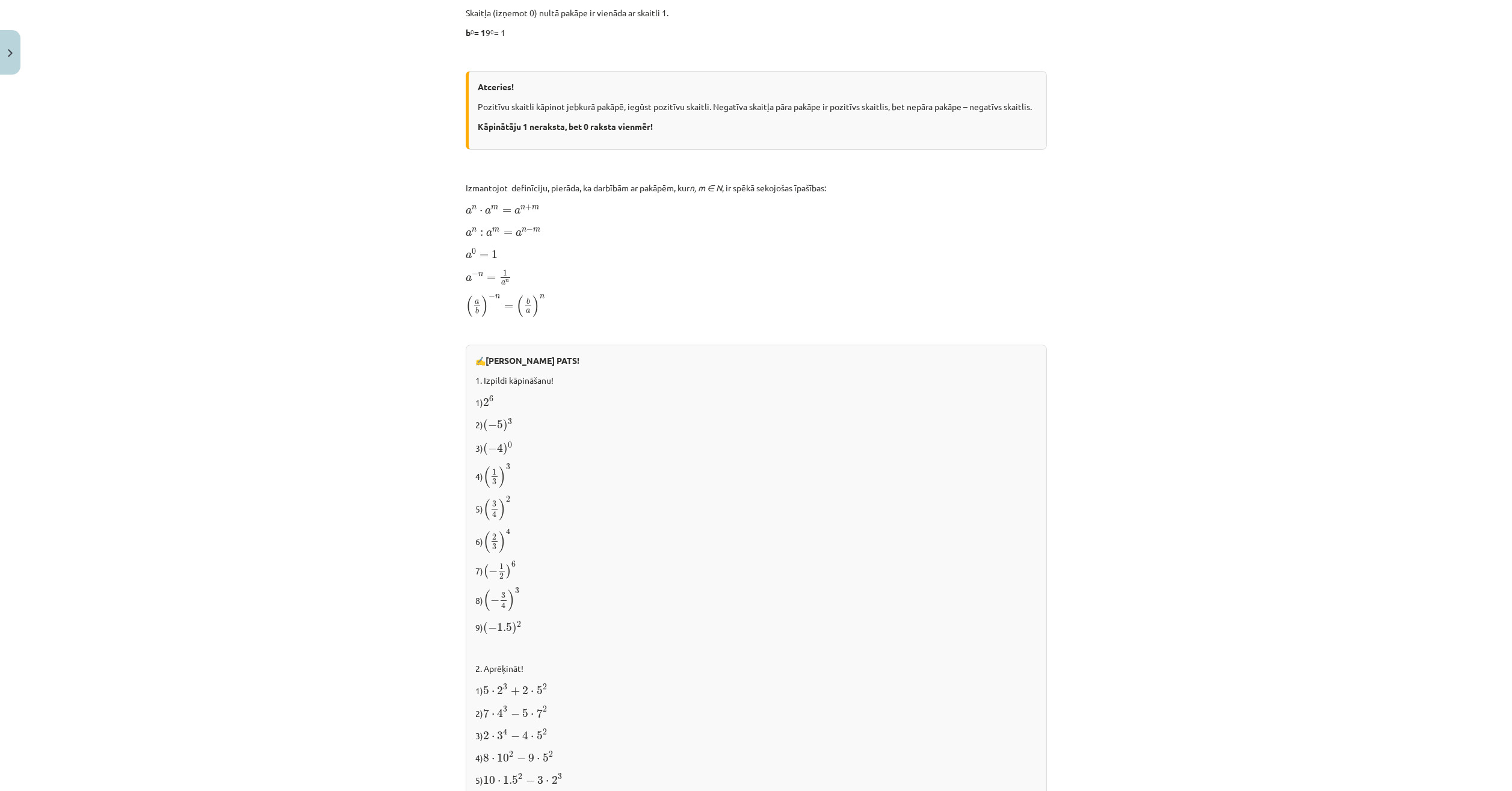
scroll to position [918, 0]
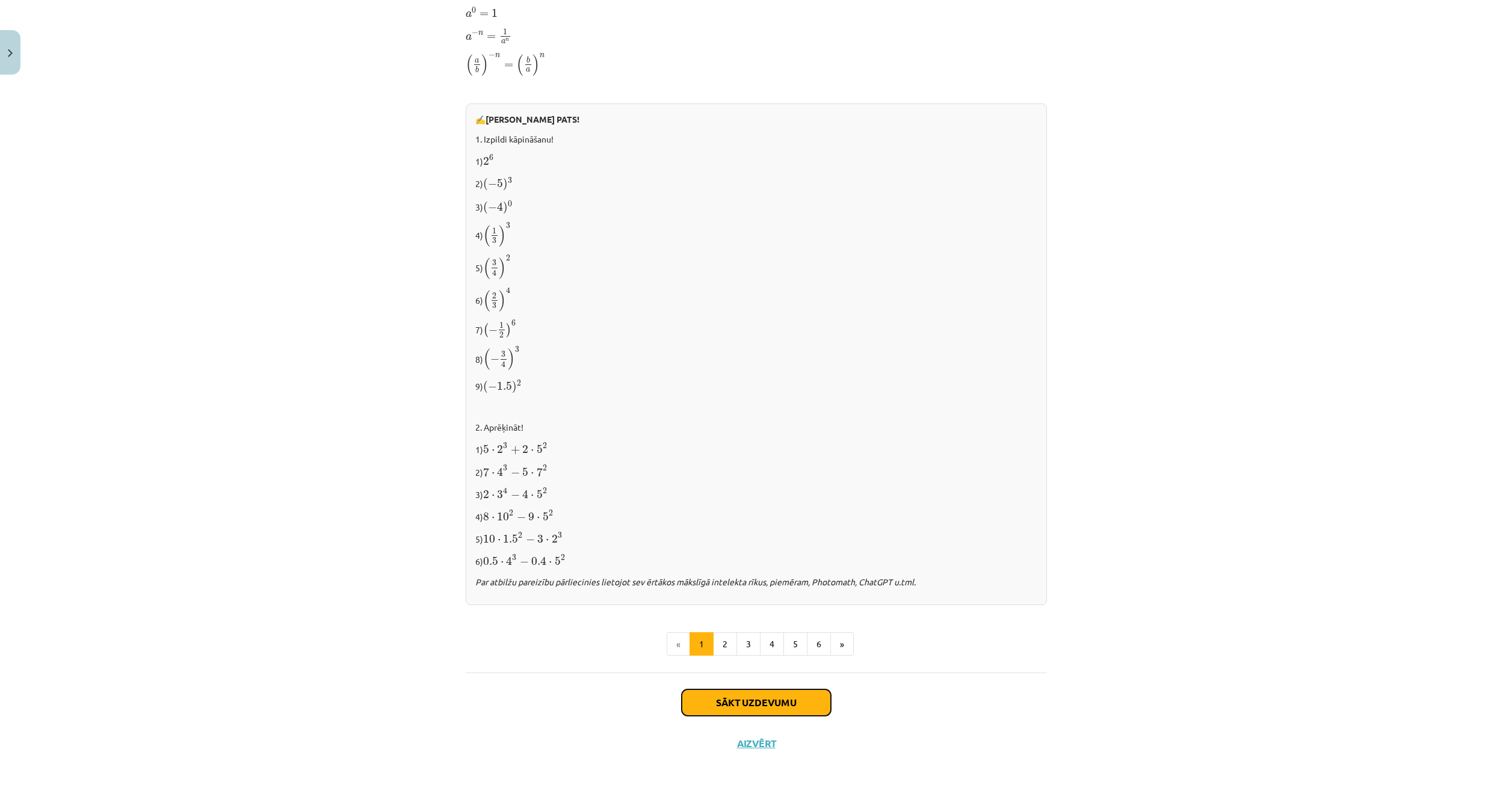
click at [701, 706] on button "Sākt uzdevumu" at bounding box center [756, 703] width 150 height 27
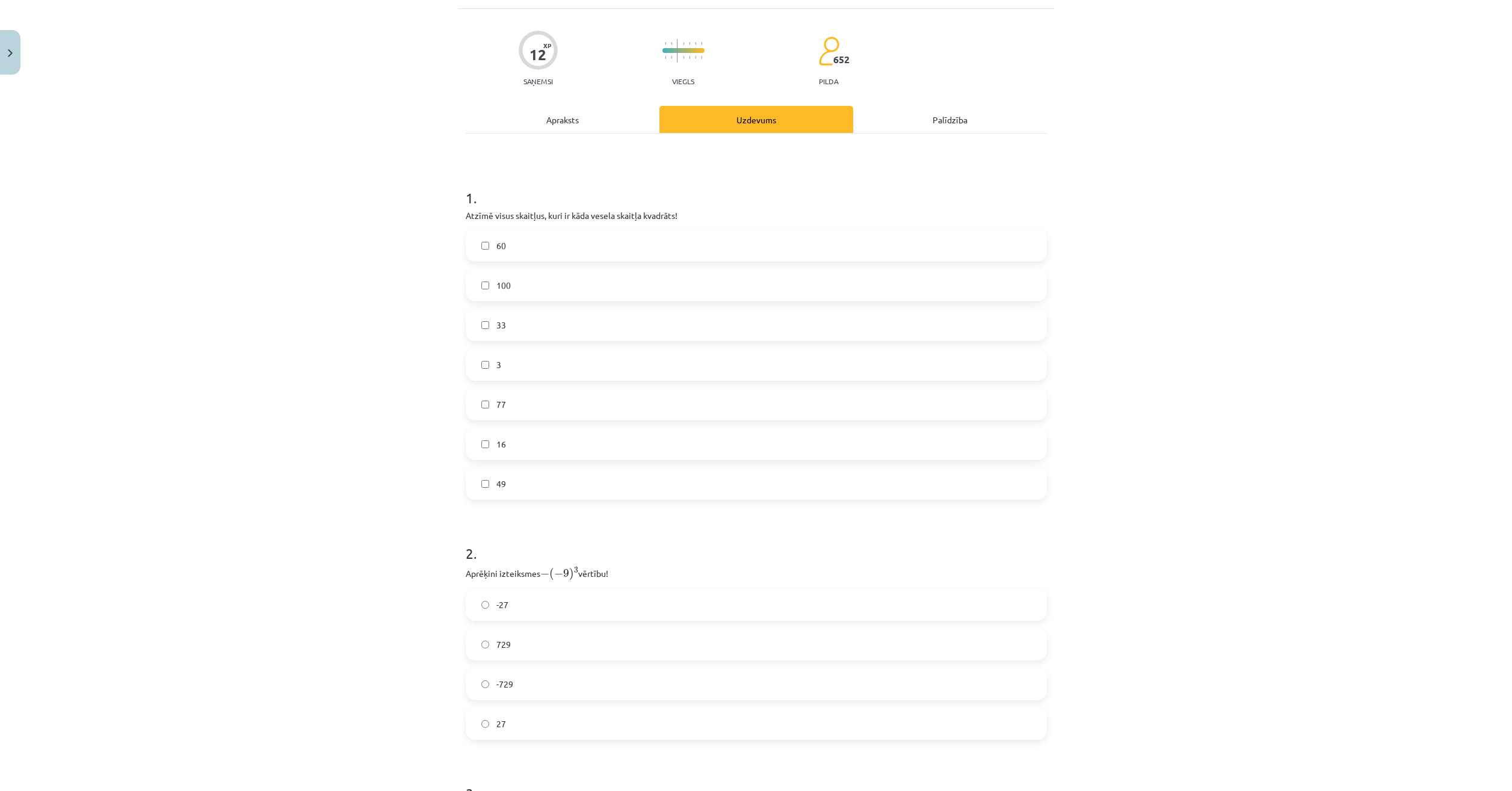
scroll to position [30, 0]
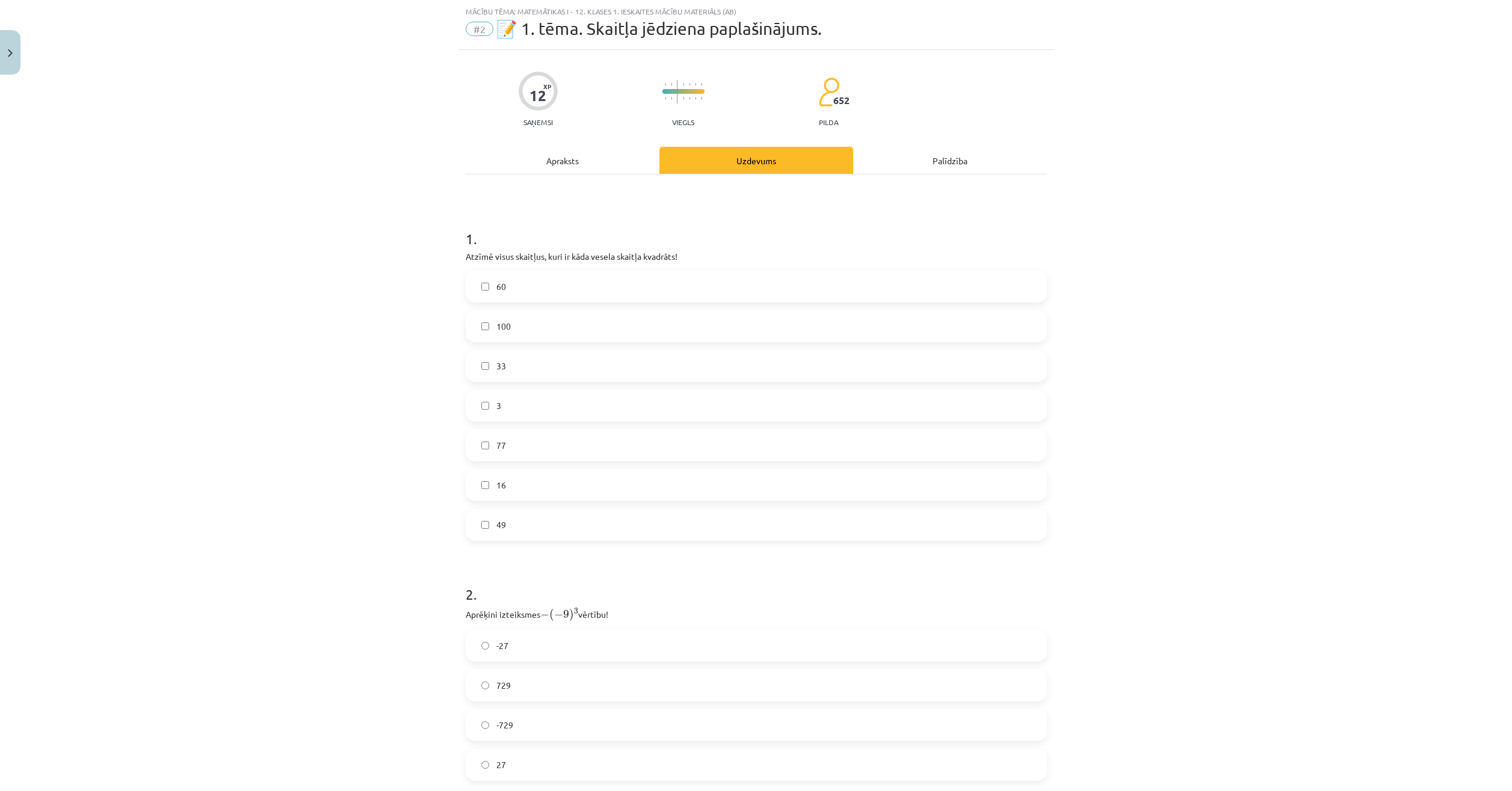
click at [567, 164] on div "Apraksts" at bounding box center [562, 161] width 194 height 27
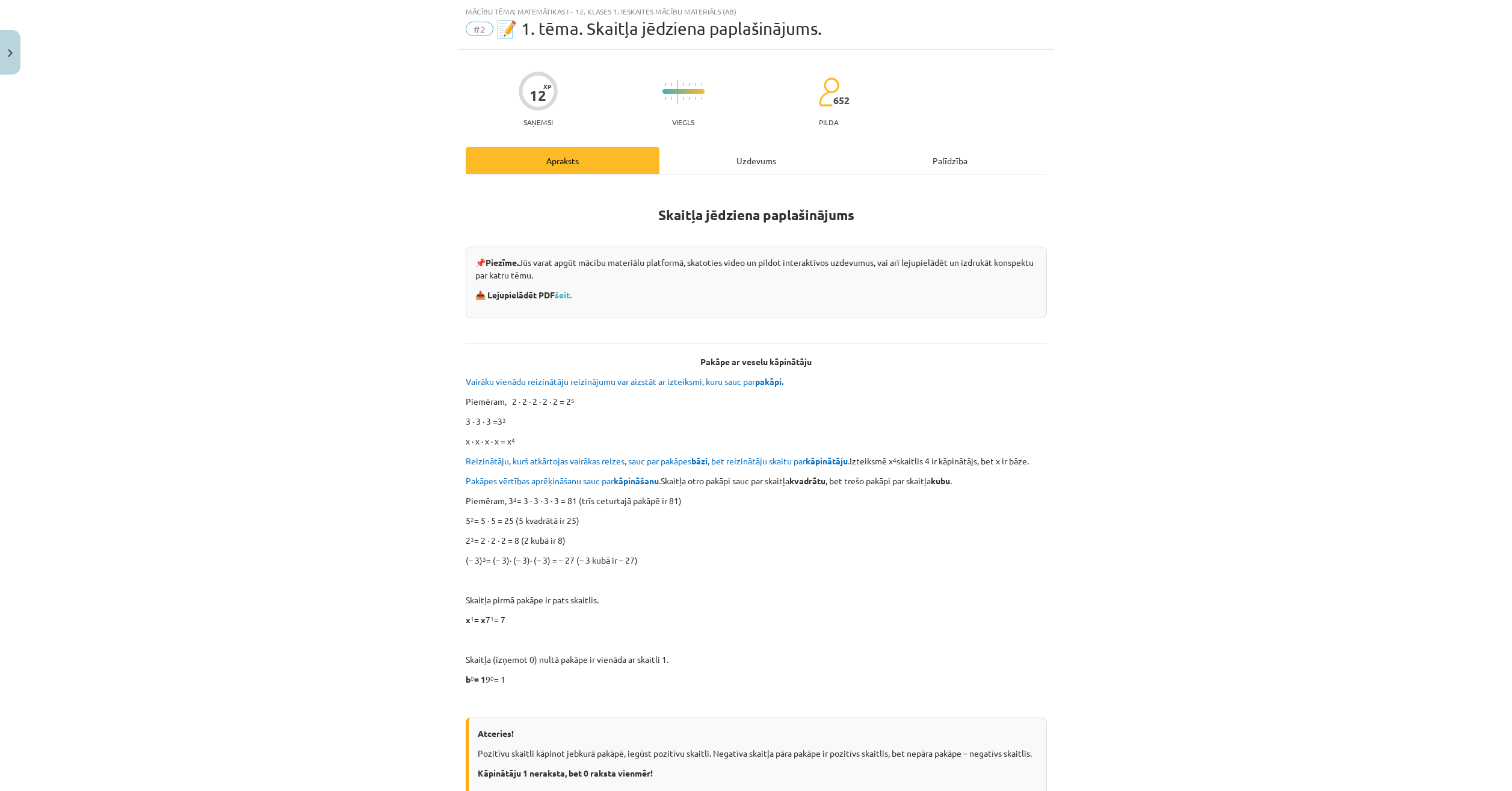
click at [678, 164] on div "Uzdevums" at bounding box center [756, 161] width 194 height 27
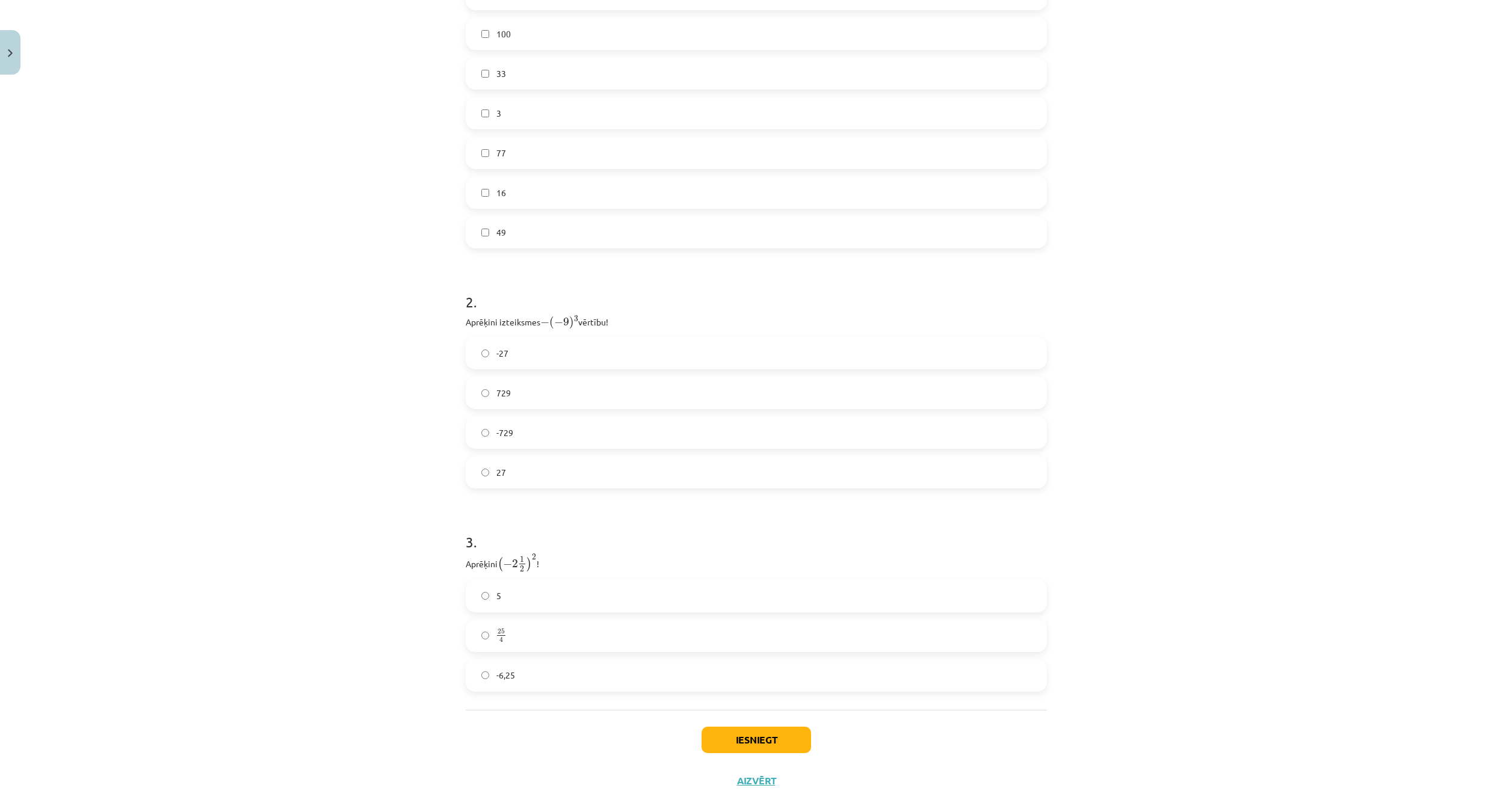
scroll to position [61, 0]
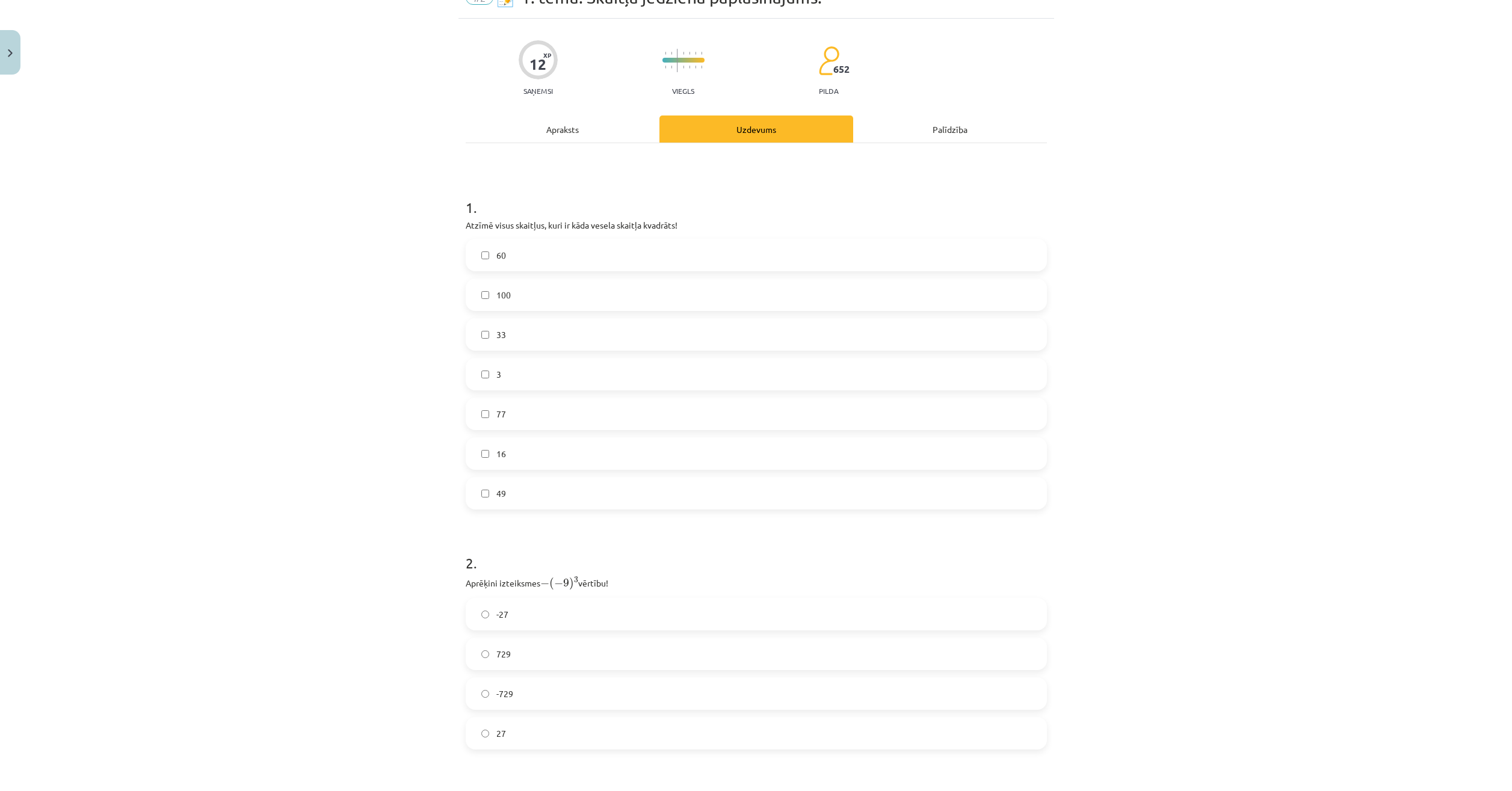
click at [563, 137] on div "Apraksts" at bounding box center [562, 129] width 194 height 27
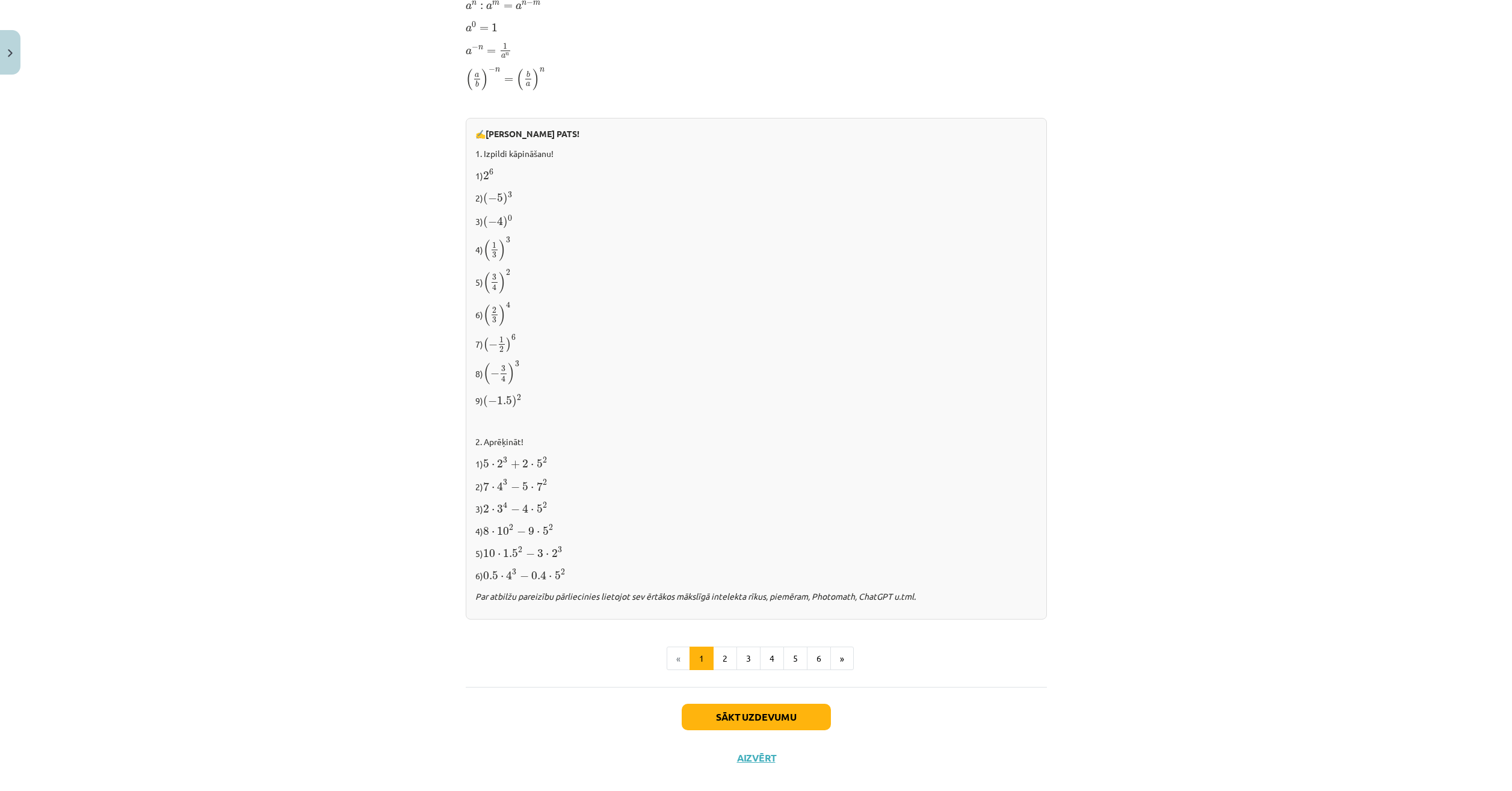
scroll to position [918, 0]
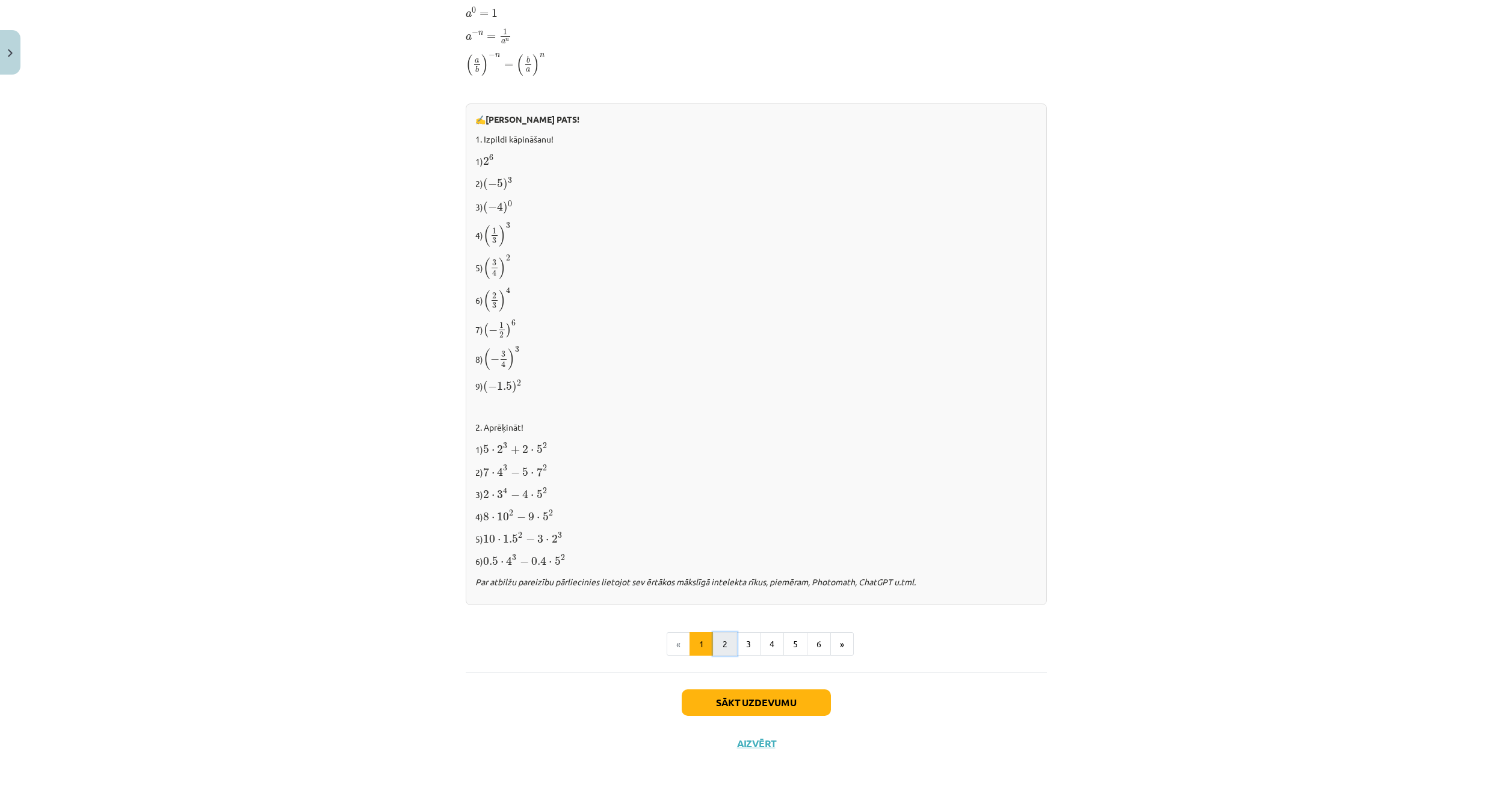
click at [713, 641] on button "2" at bounding box center [725, 645] width 24 height 24
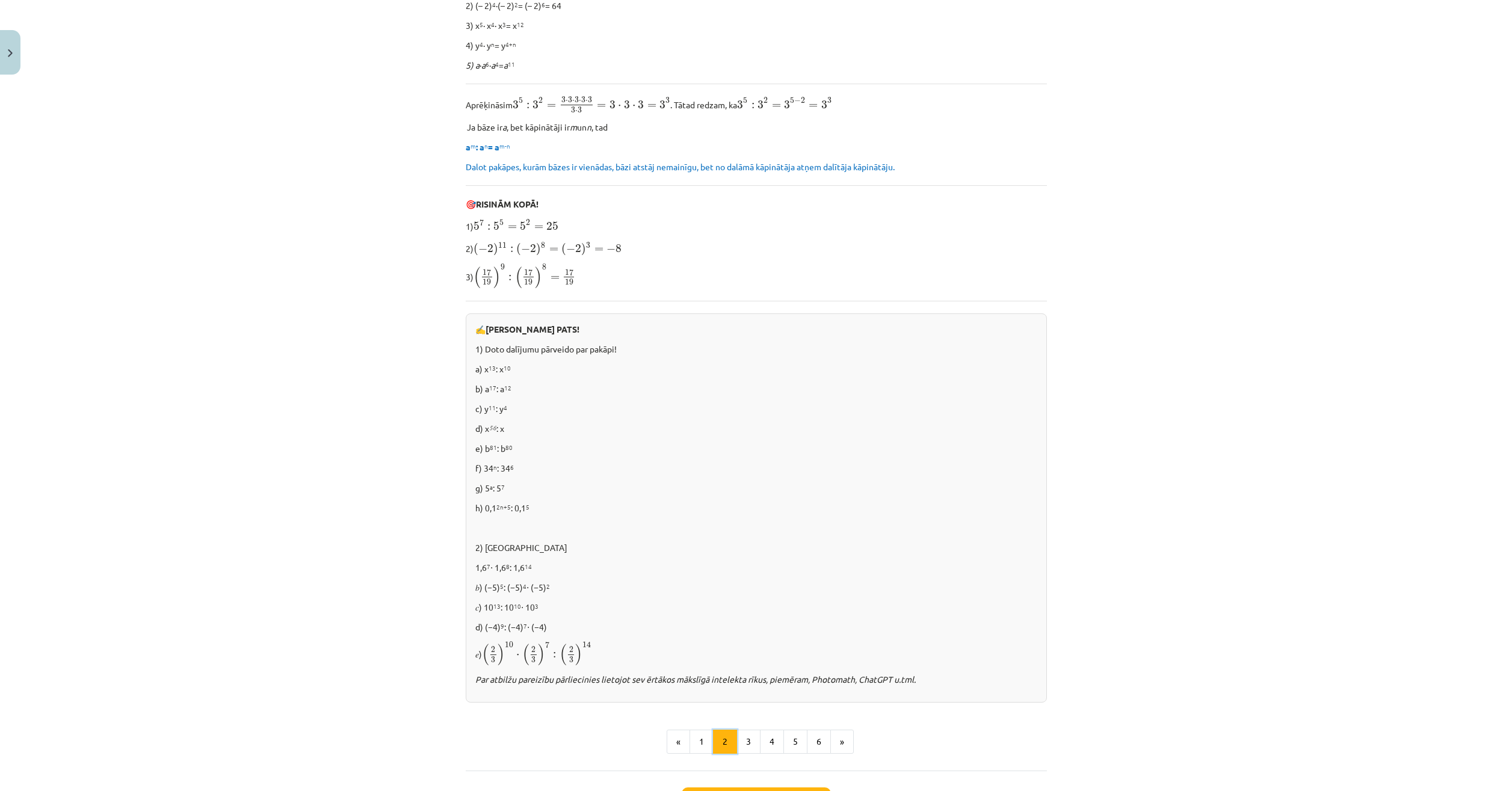
scroll to position [456, 0]
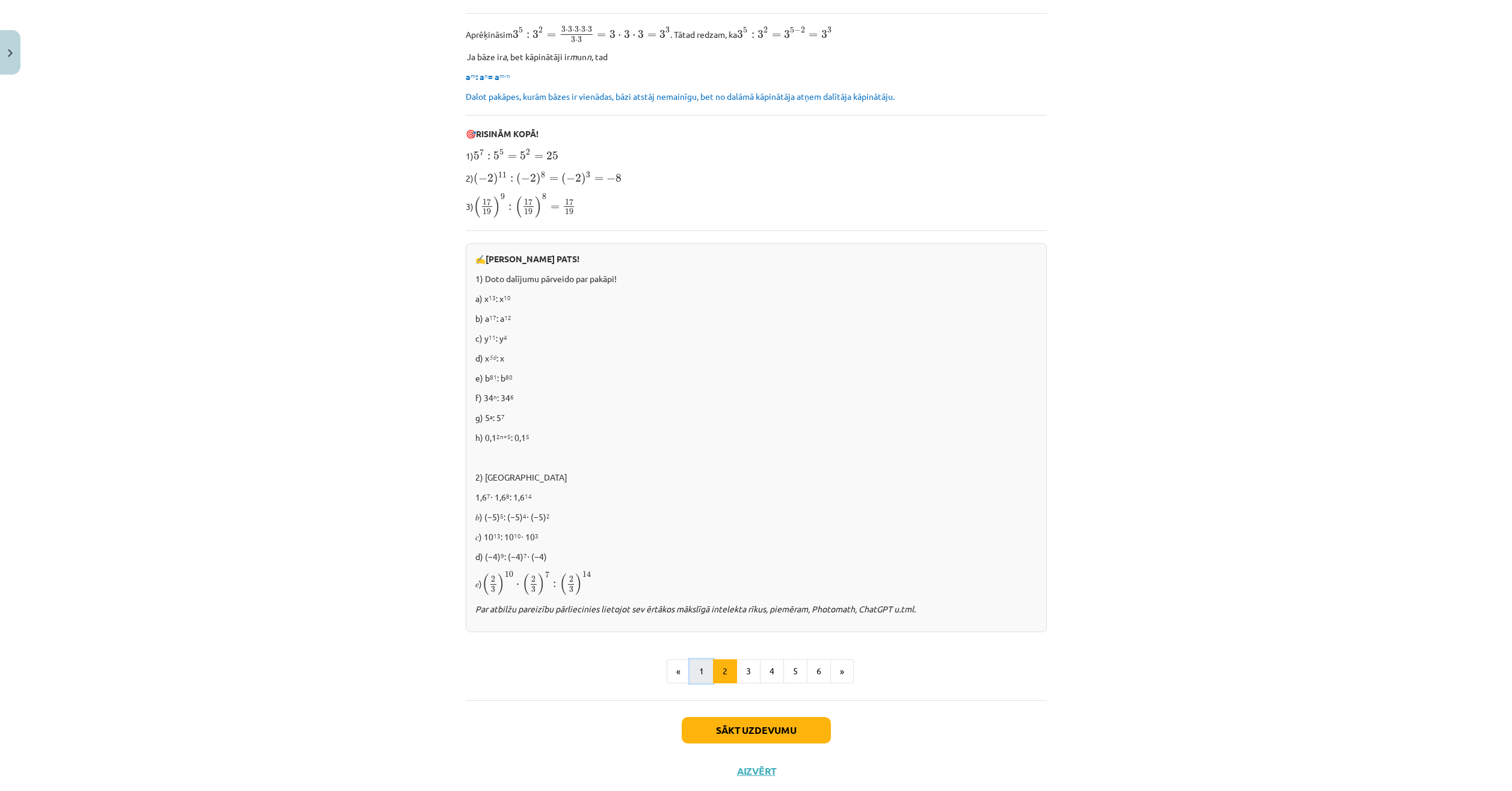
click at [694, 674] on button "1" at bounding box center [702, 671] width 24 height 24
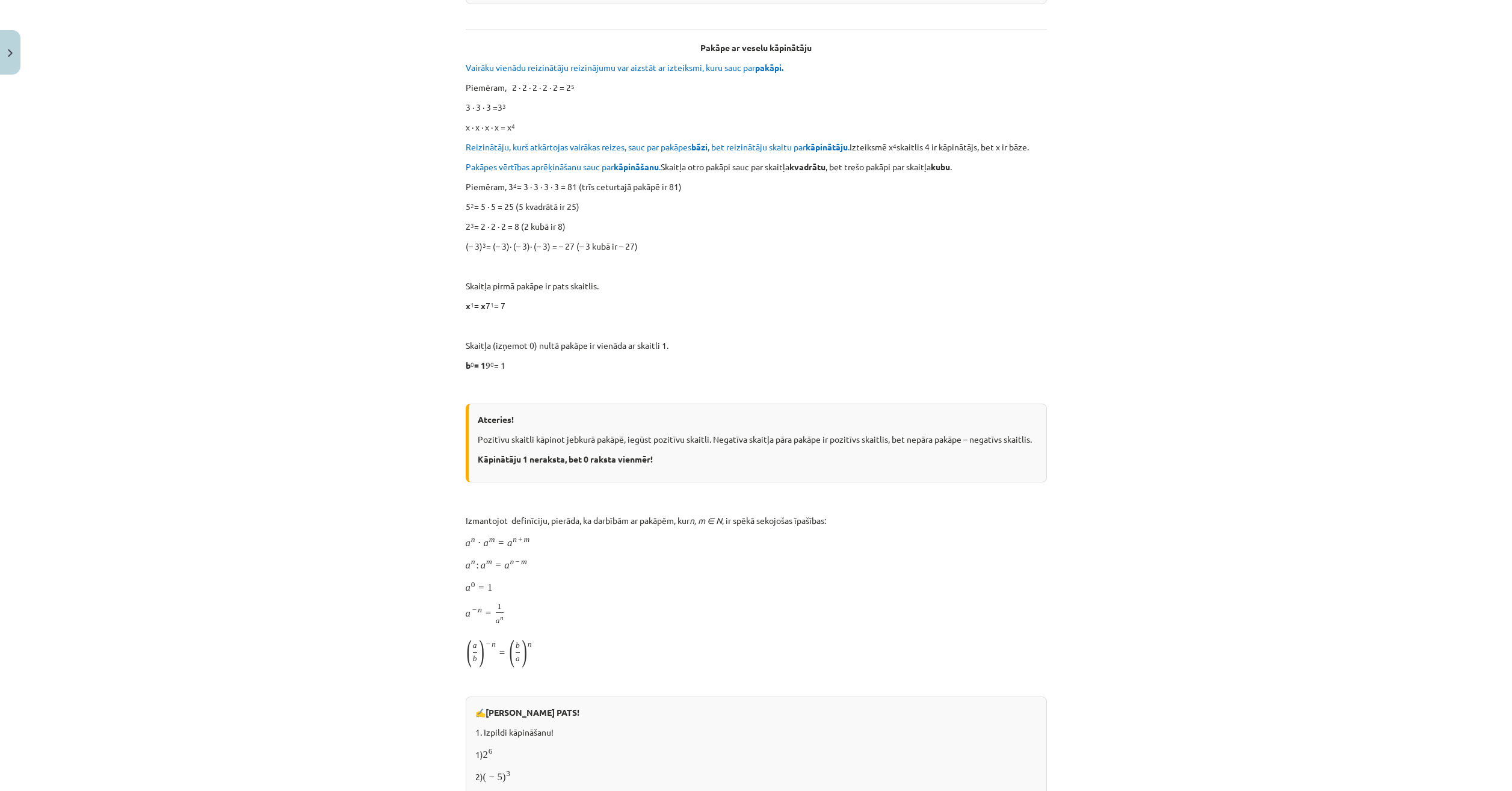
scroll to position [215, 0]
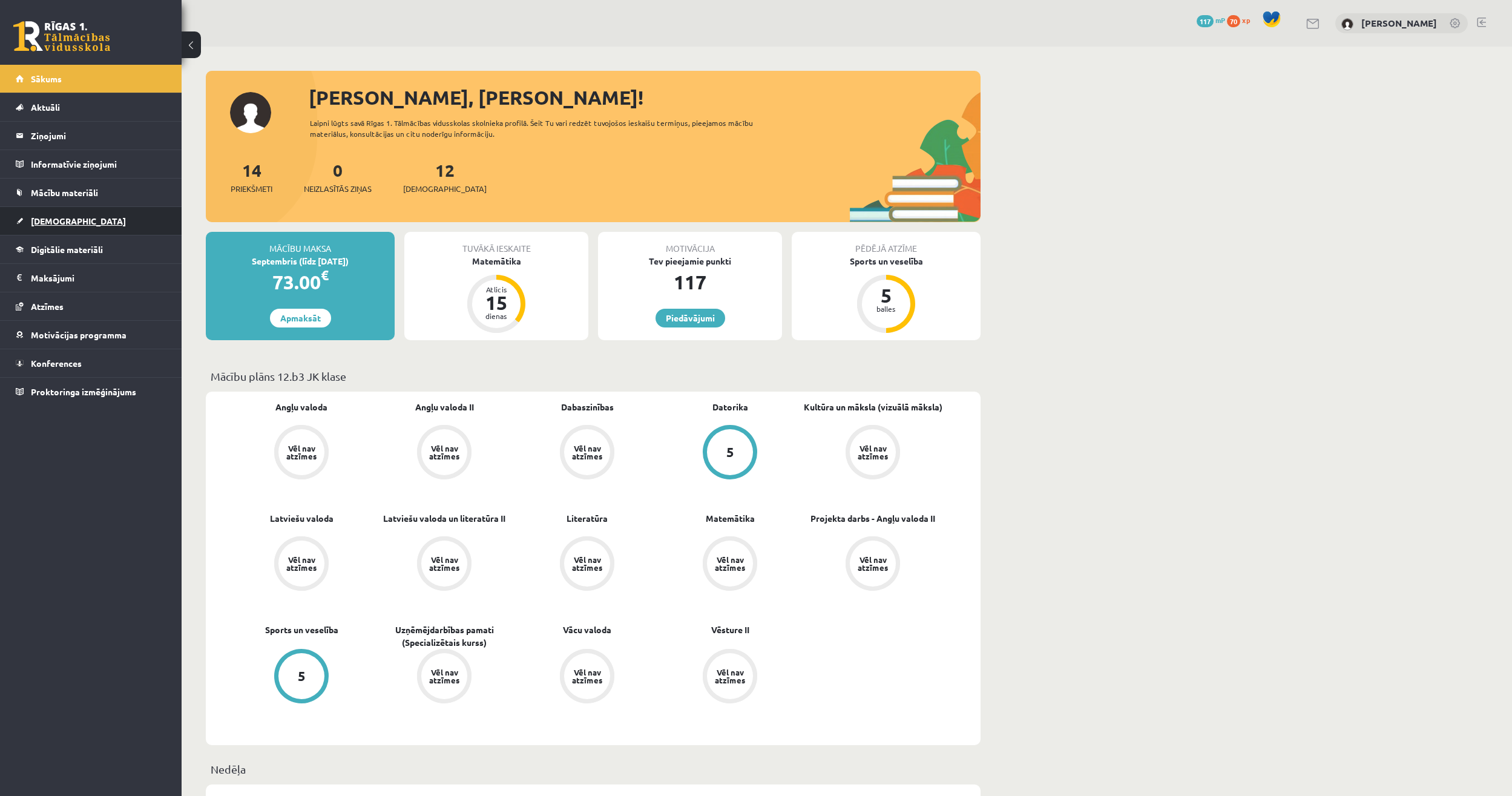
click at [44, 218] on span "[DEMOGRAPHIC_DATA]" at bounding box center [78, 221] width 95 height 11
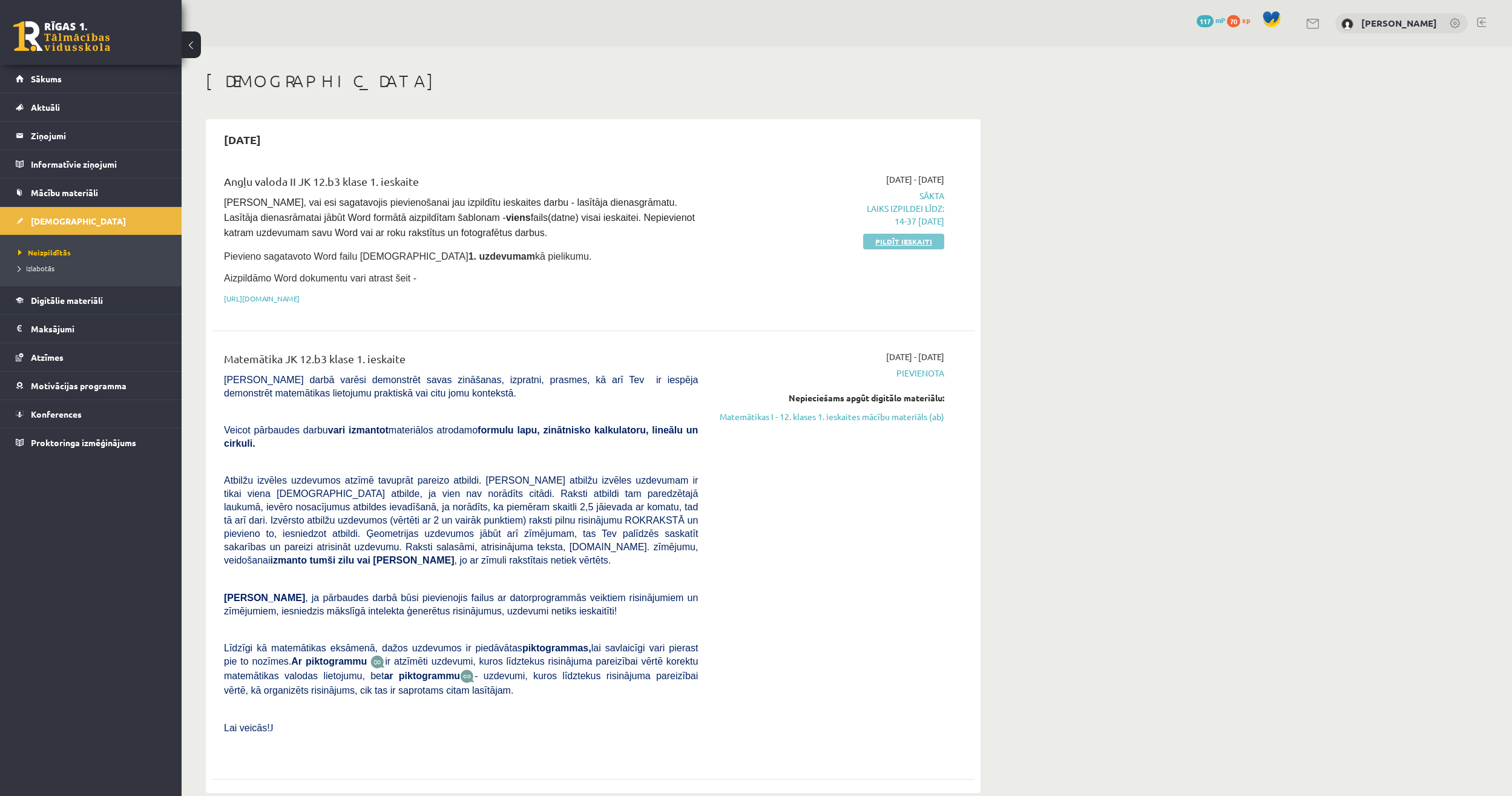
click at [923, 247] on link "Pildīt ieskaiti" at bounding box center [904, 241] width 81 height 15
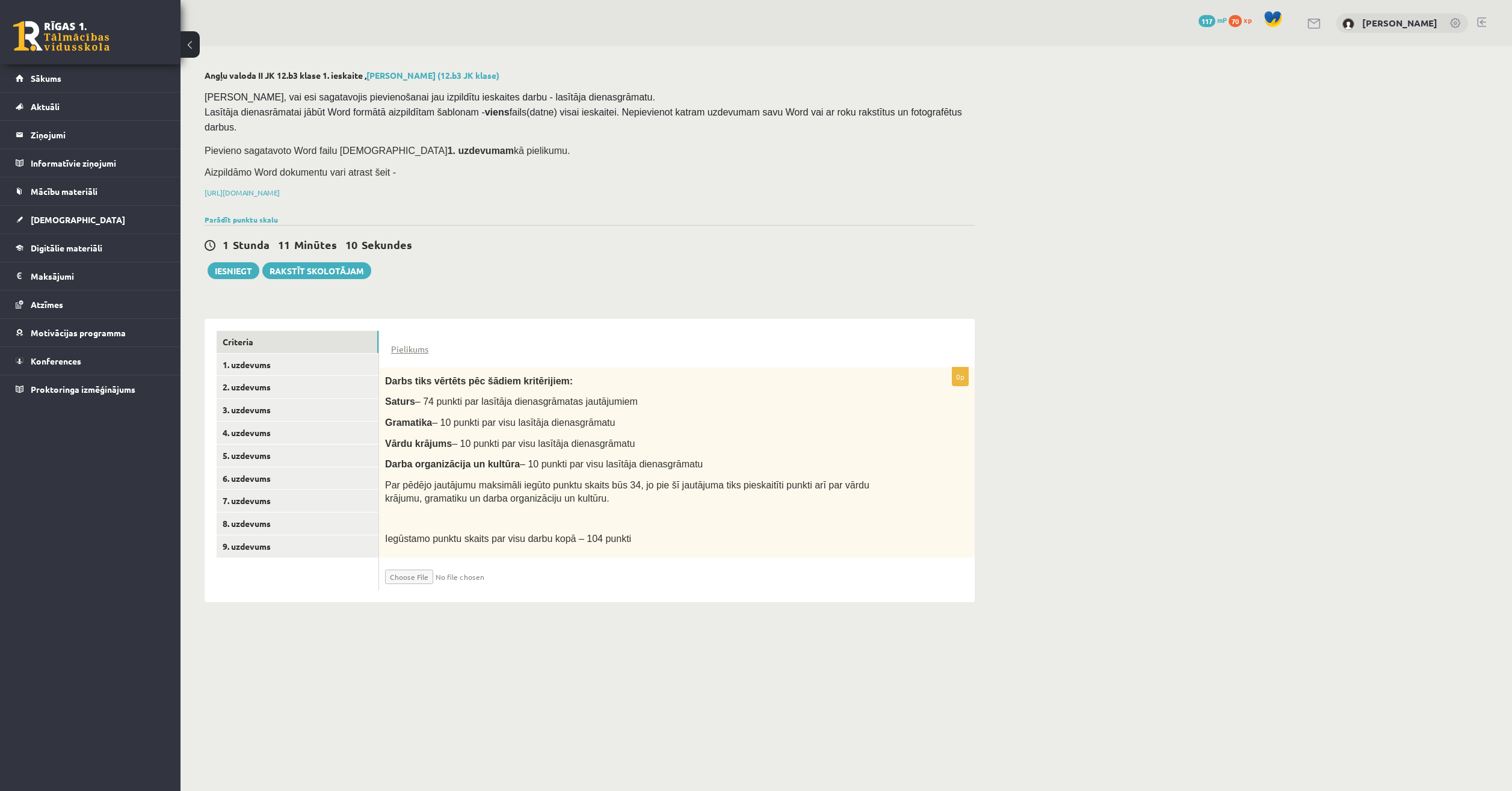
click at [190, 43] on button at bounding box center [191, 44] width 19 height 27
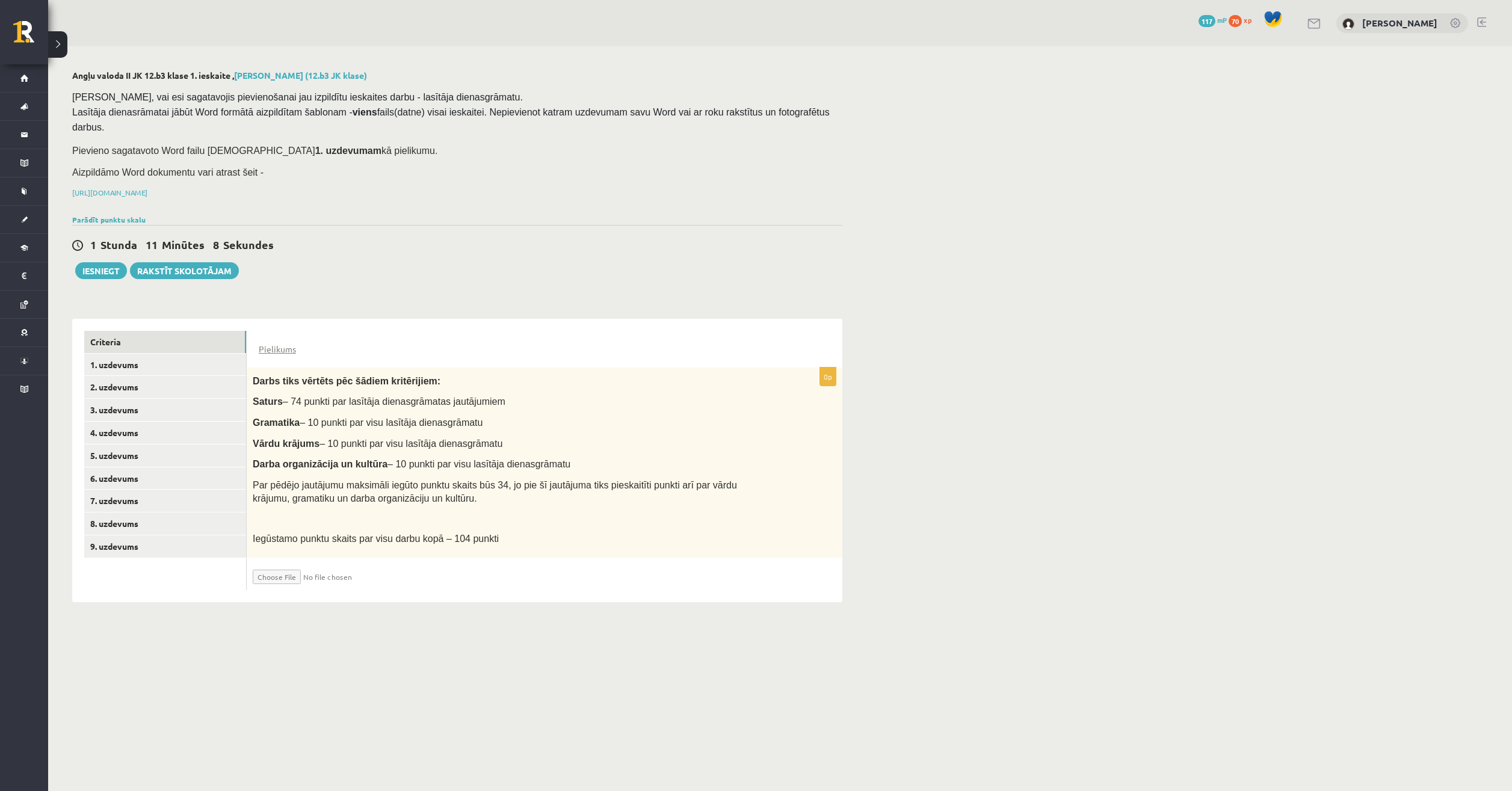
click at [61, 59] on div "Angļu valoda II JK 12.b3 klase 1. [PERSON_NAME] (12.b3 JK klase) [PERSON_NAME],…" at bounding box center [457, 337] width 818 height 580
click at [60, 52] on button at bounding box center [58, 44] width 19 height 27
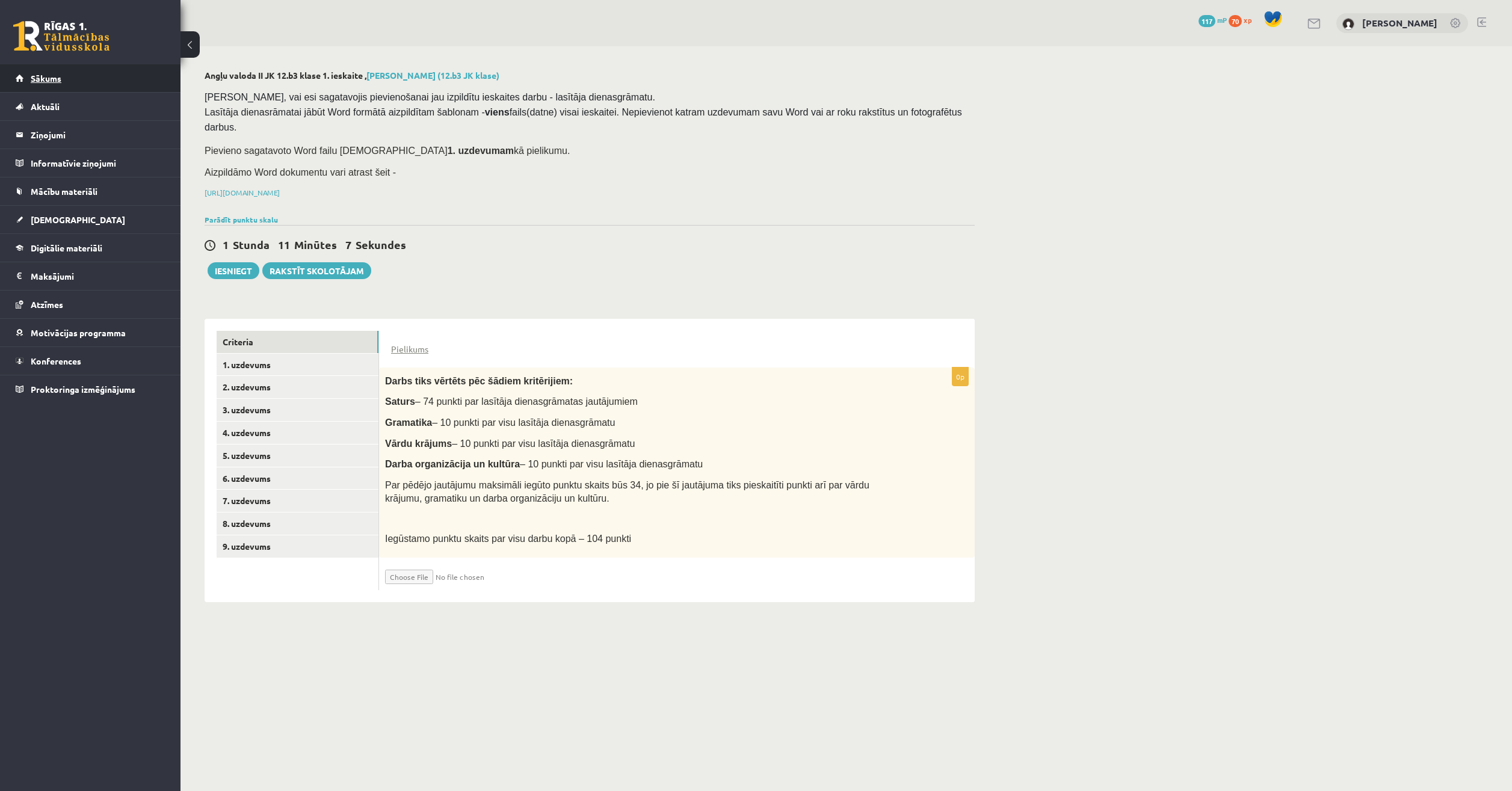
click at [36, 84] on link "Sākums" at bounding box center [90, 78] width 150 height 27
